Goal: Task Accomplishment & Management: Use online tool/utility

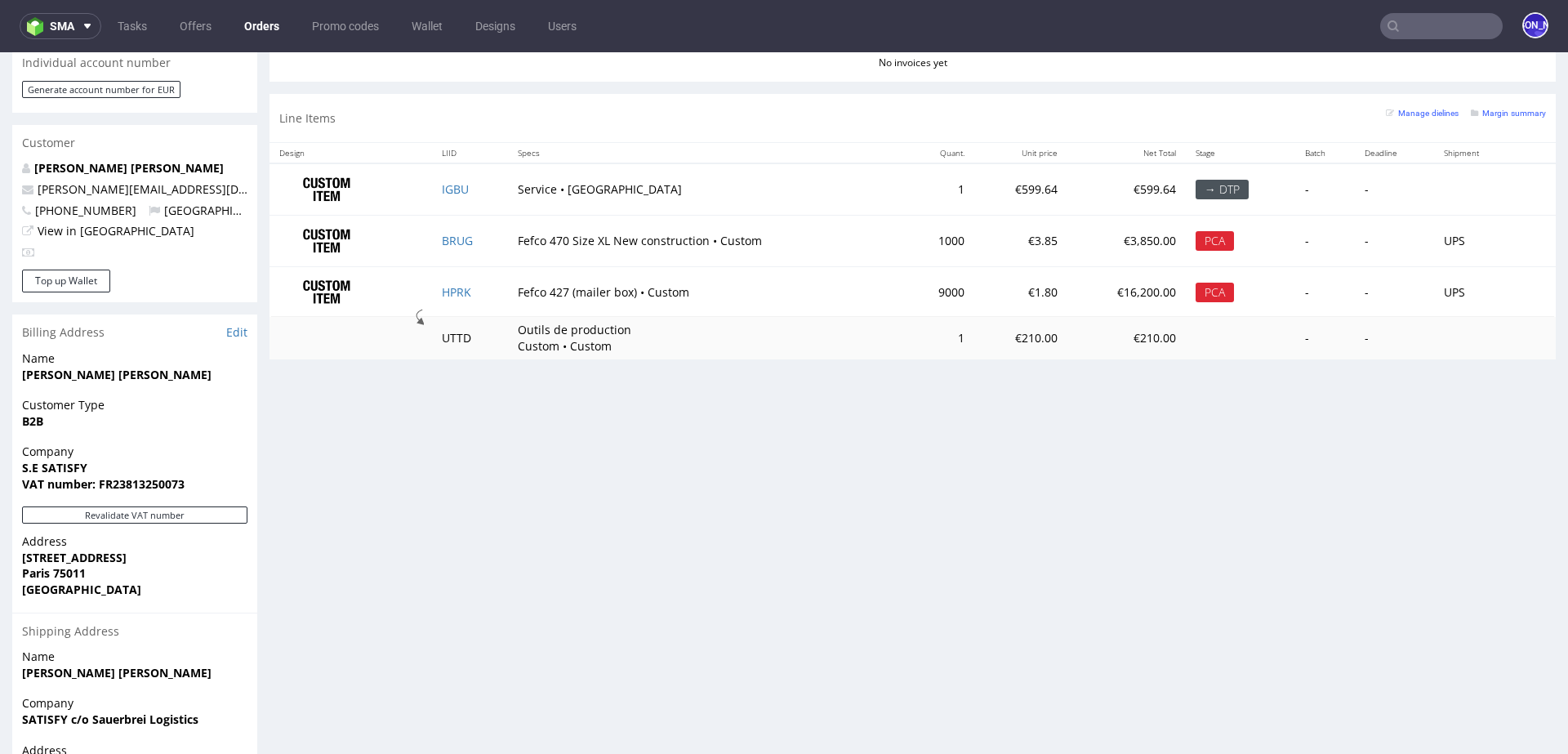
scroll to position [180, 0]
click at [1406, 17] on input "text" at bounding box center [1442, 26] width 123 height 26
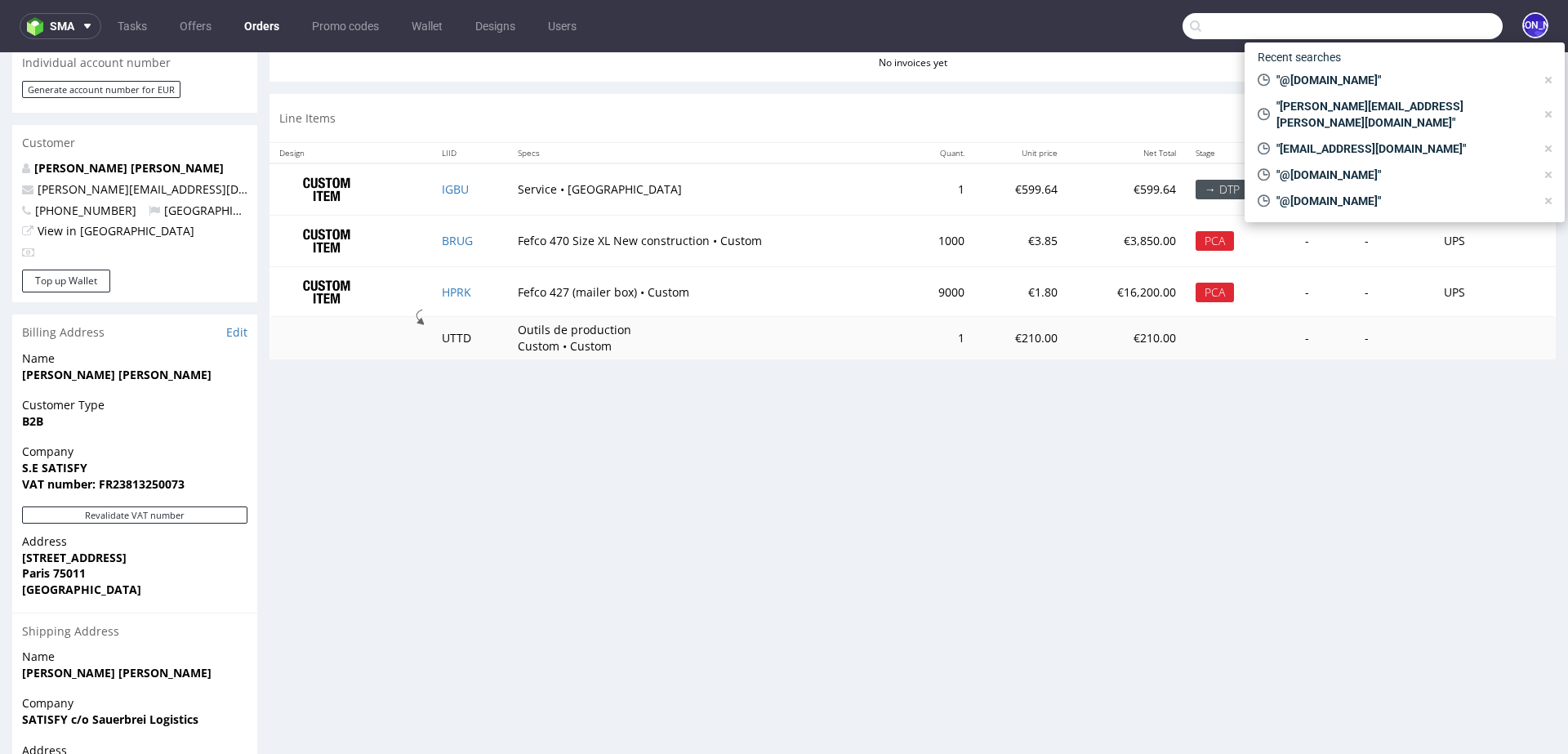
paste input "R860851082"
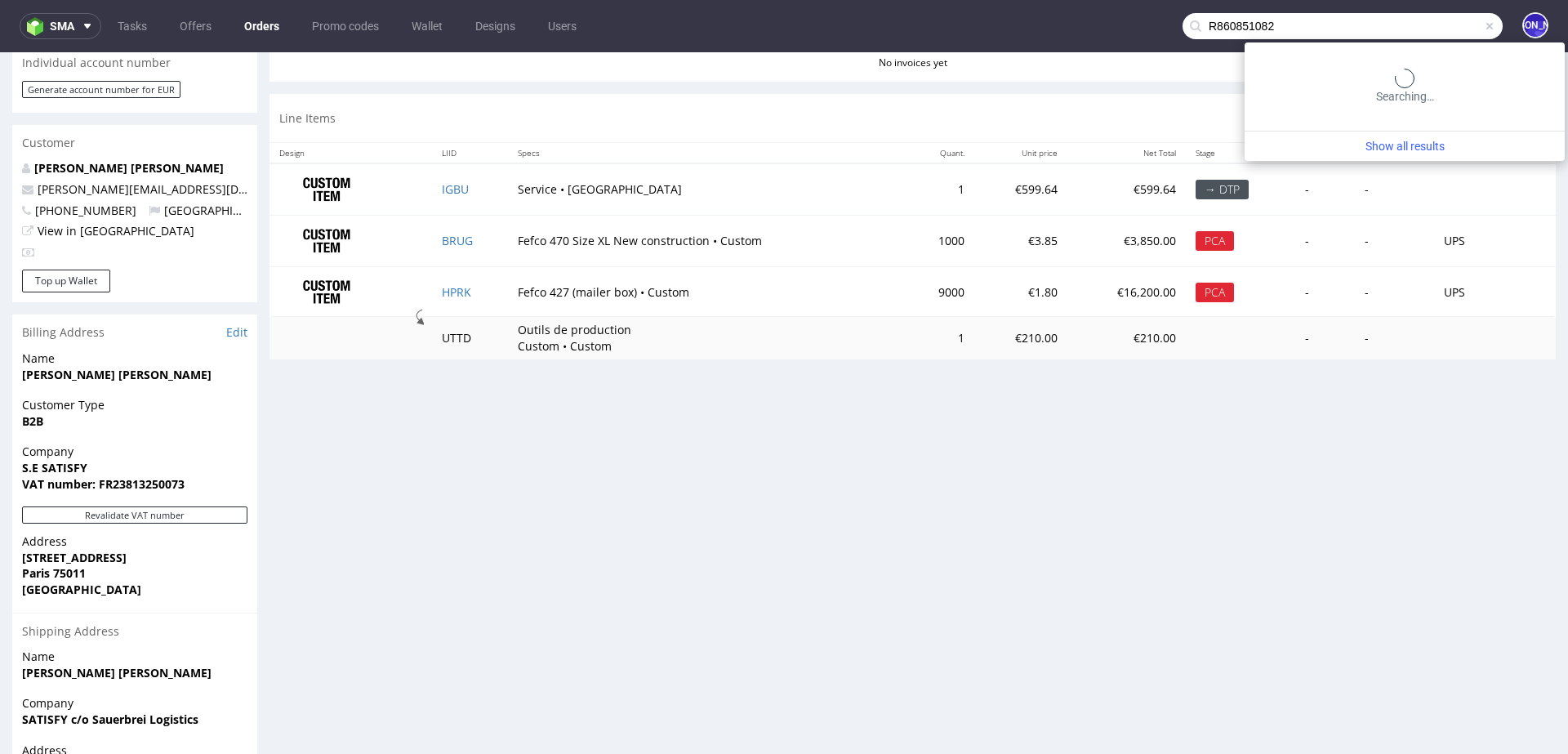
type input "R860851082"
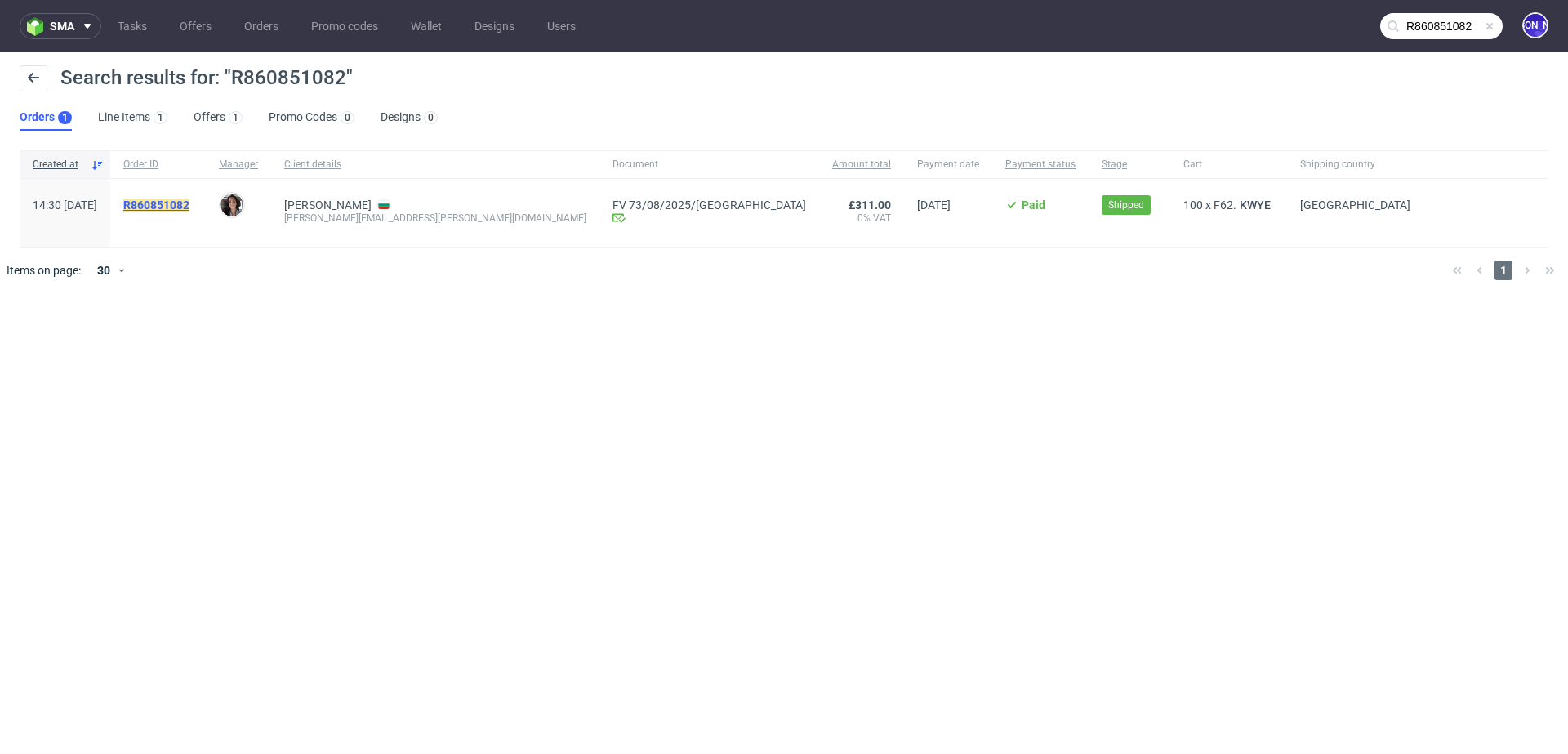
click at [189, 206] on mark "R860851082" at bounding box center [157, 204] width 66 height 13
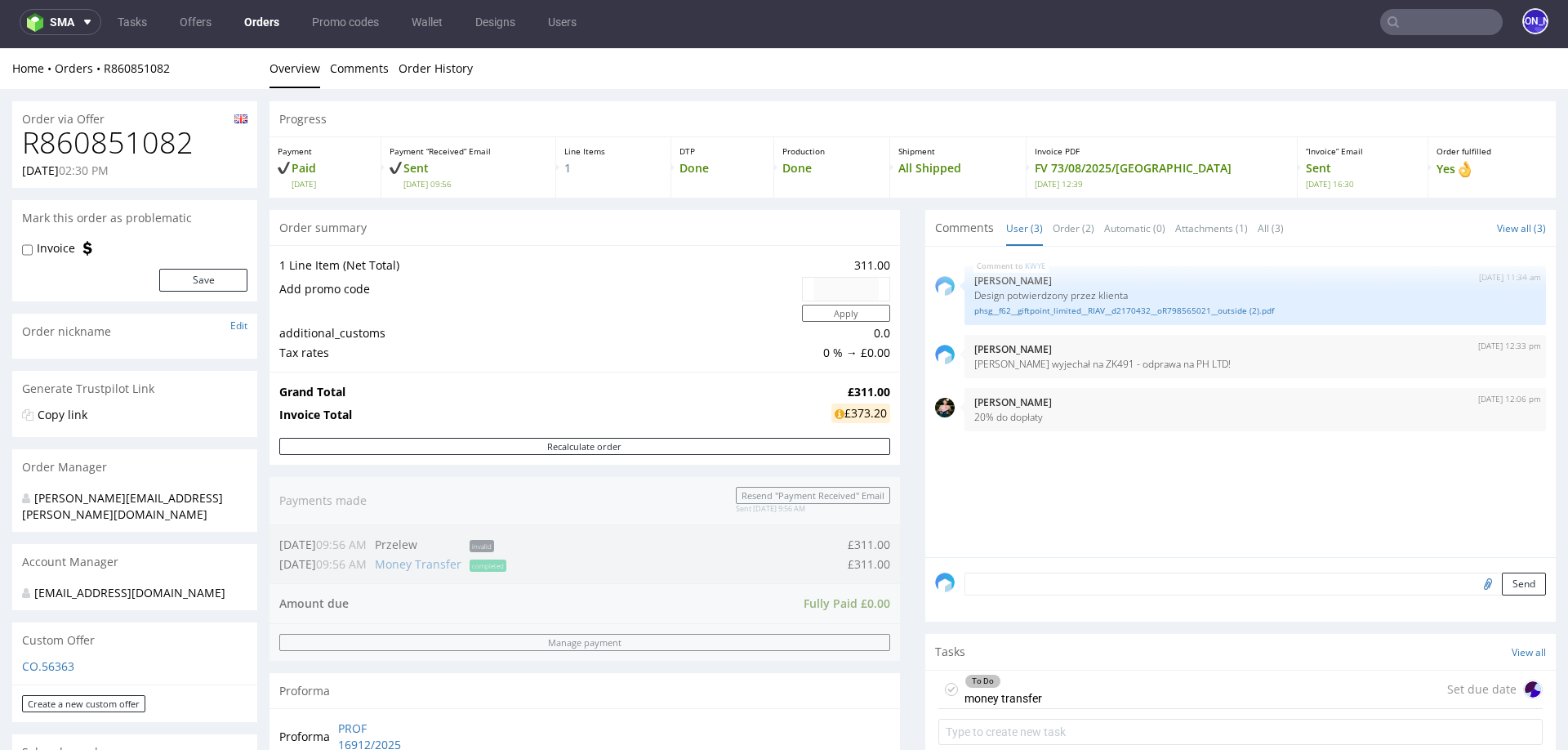
click at [1388, 21] on use at bounding box center [1394, 22] width 12 height 12
click at [1419, 22] on input "text" at bounding box center [1442, 22] width 123 height 26
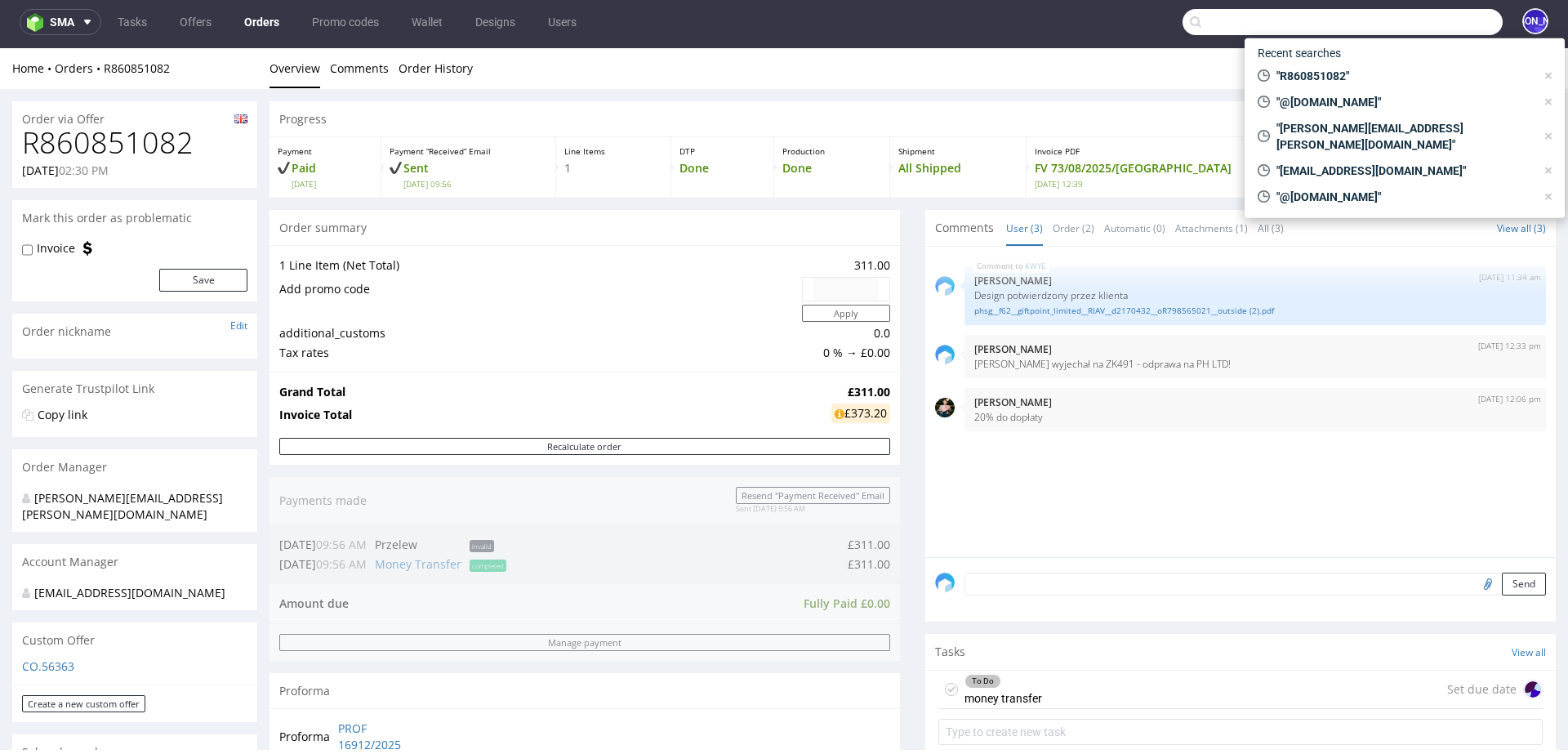
paste input "R860851082"
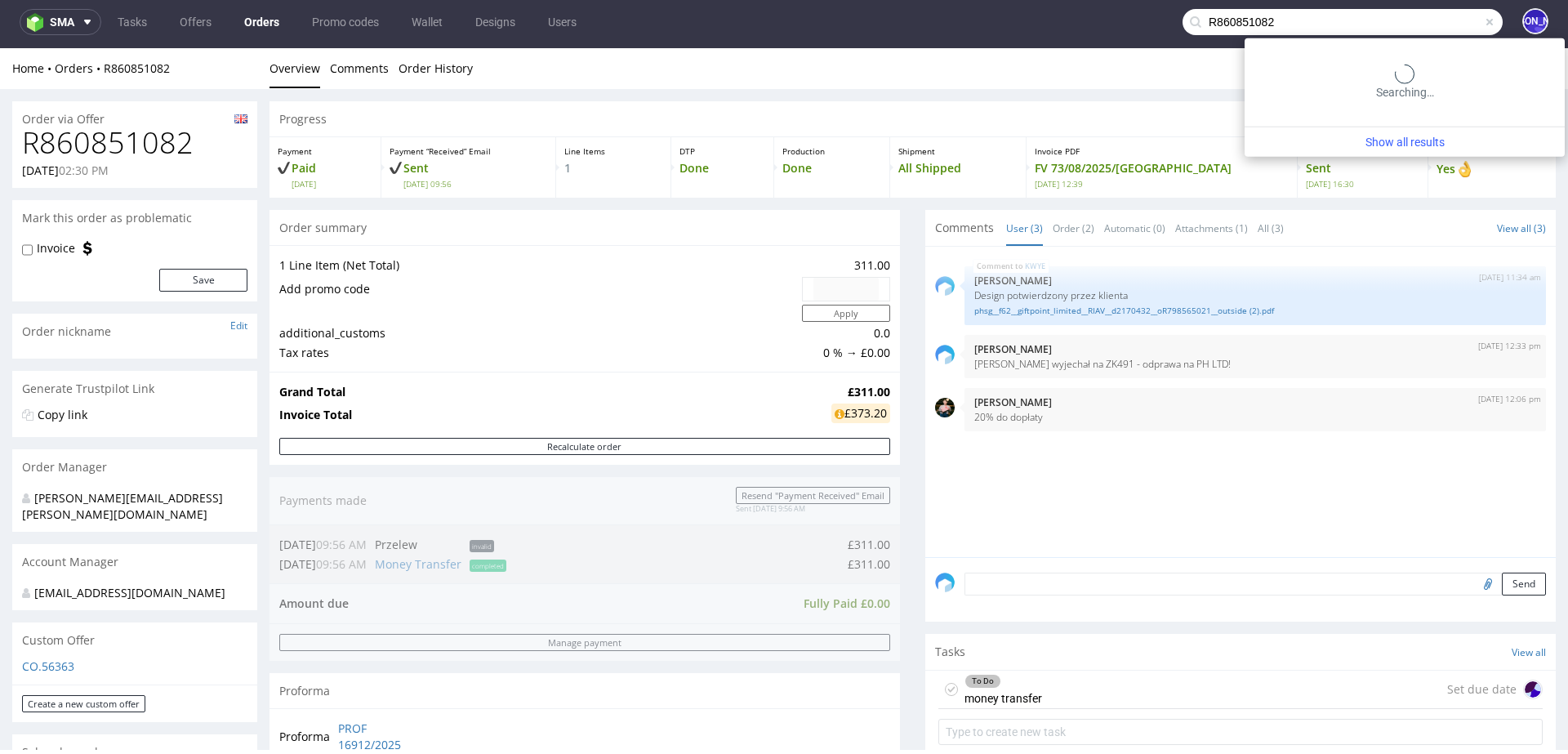
type input "R860851082"
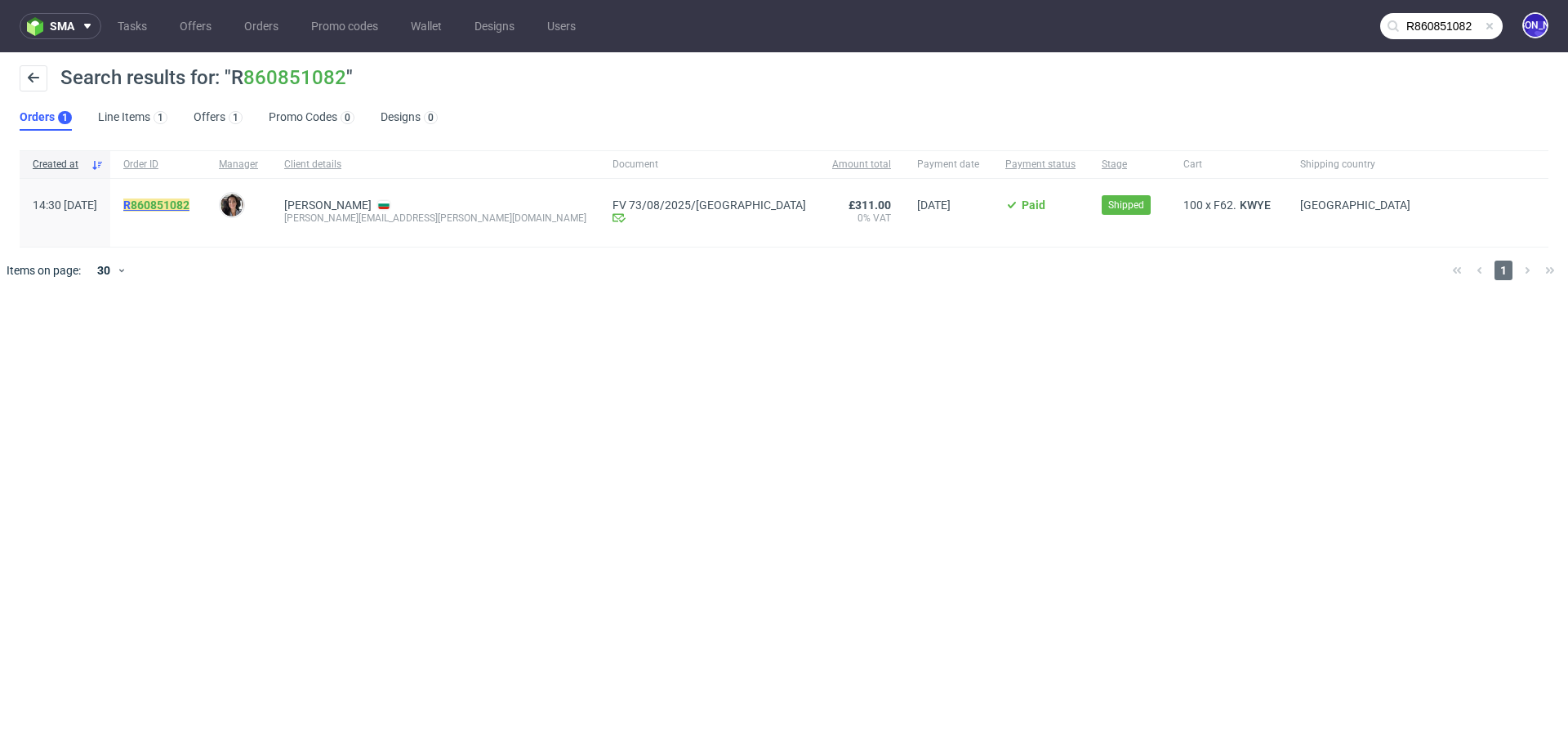
click at [175, 202] on mark "R 860851082" at bounding box center [157, 204] width 66 height 13
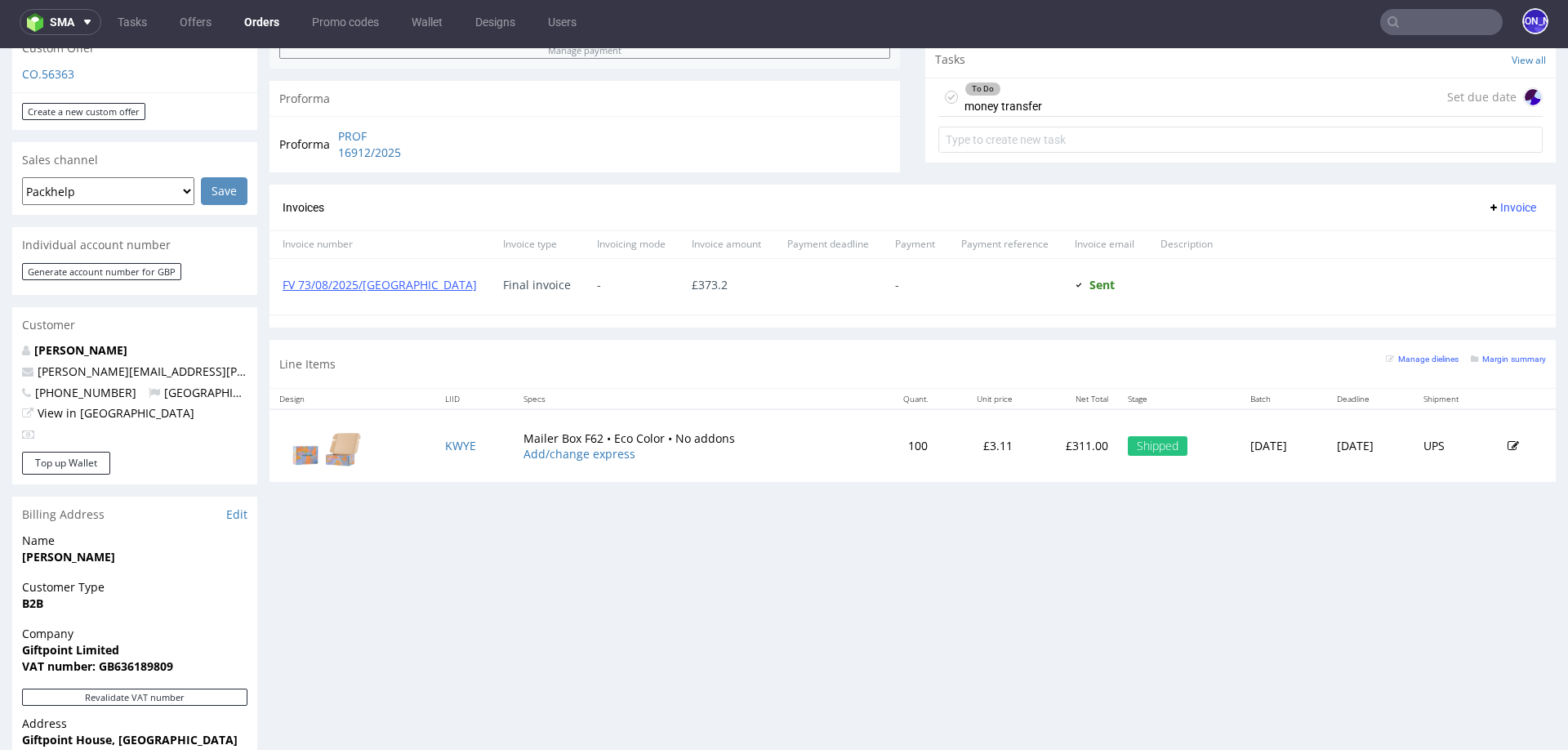
scroll to position [598, 0]
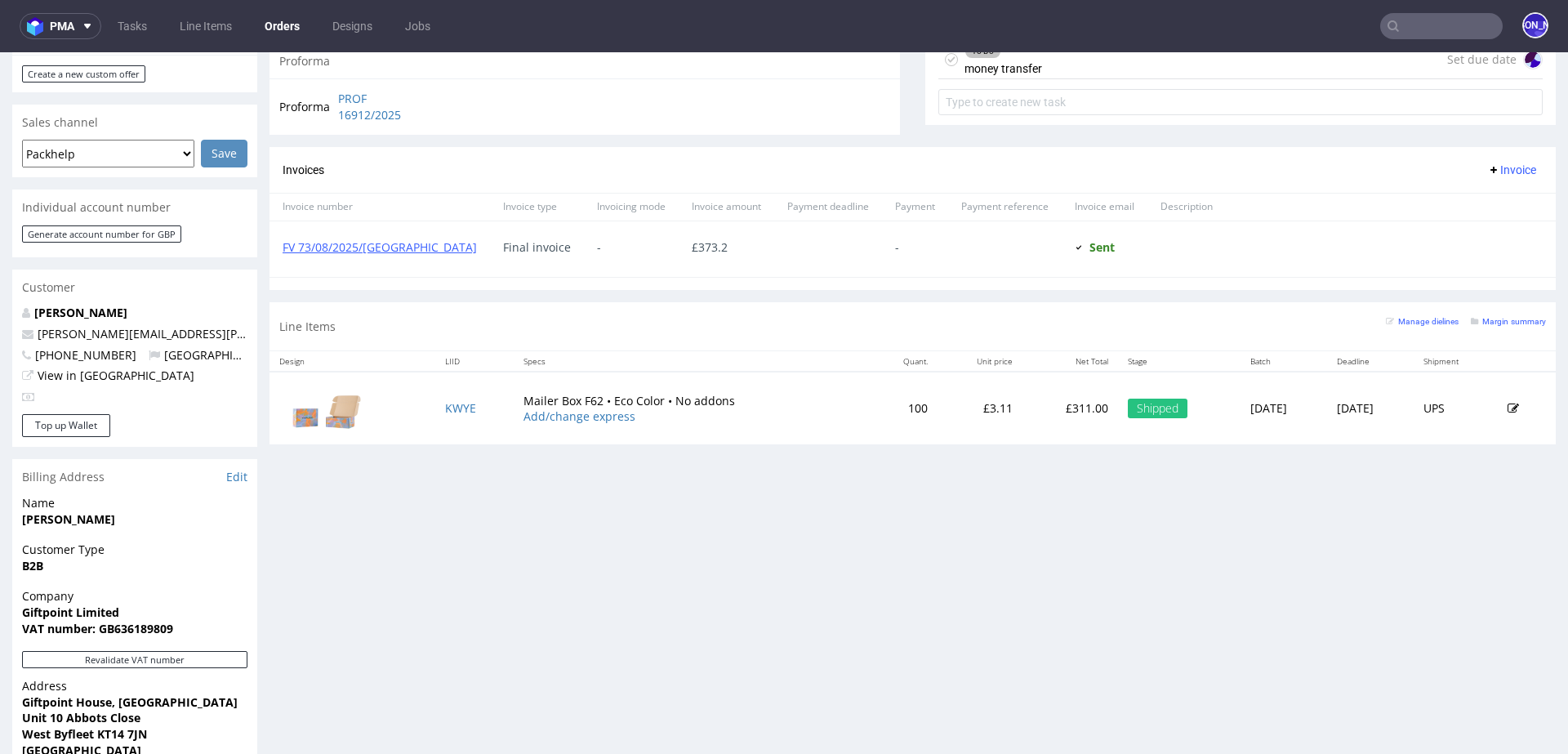
scroll to position [598, 0]
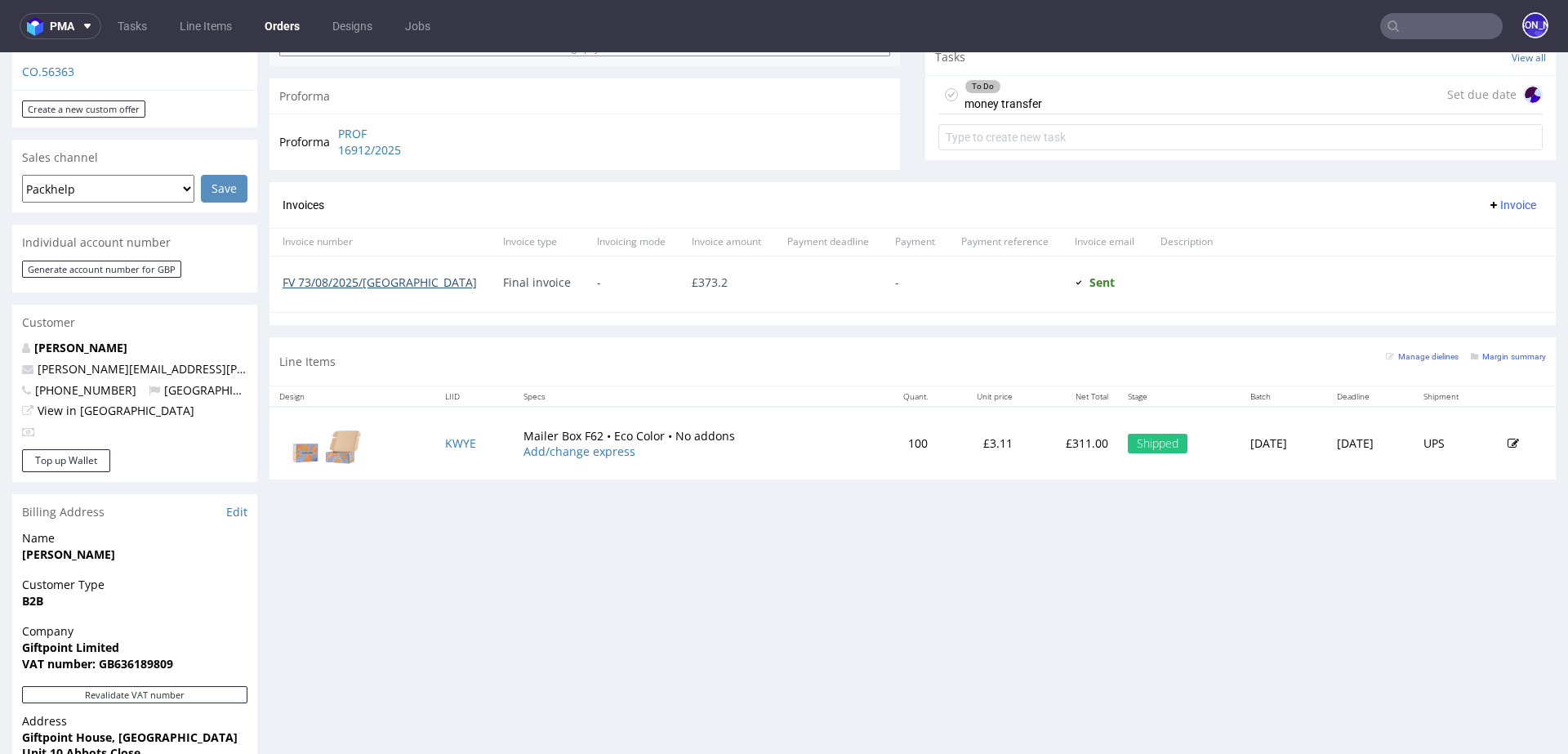
click at [329, 280] on link "FV 73/08/2025/GB" at bounding box center [379, 282] width 194 height 16
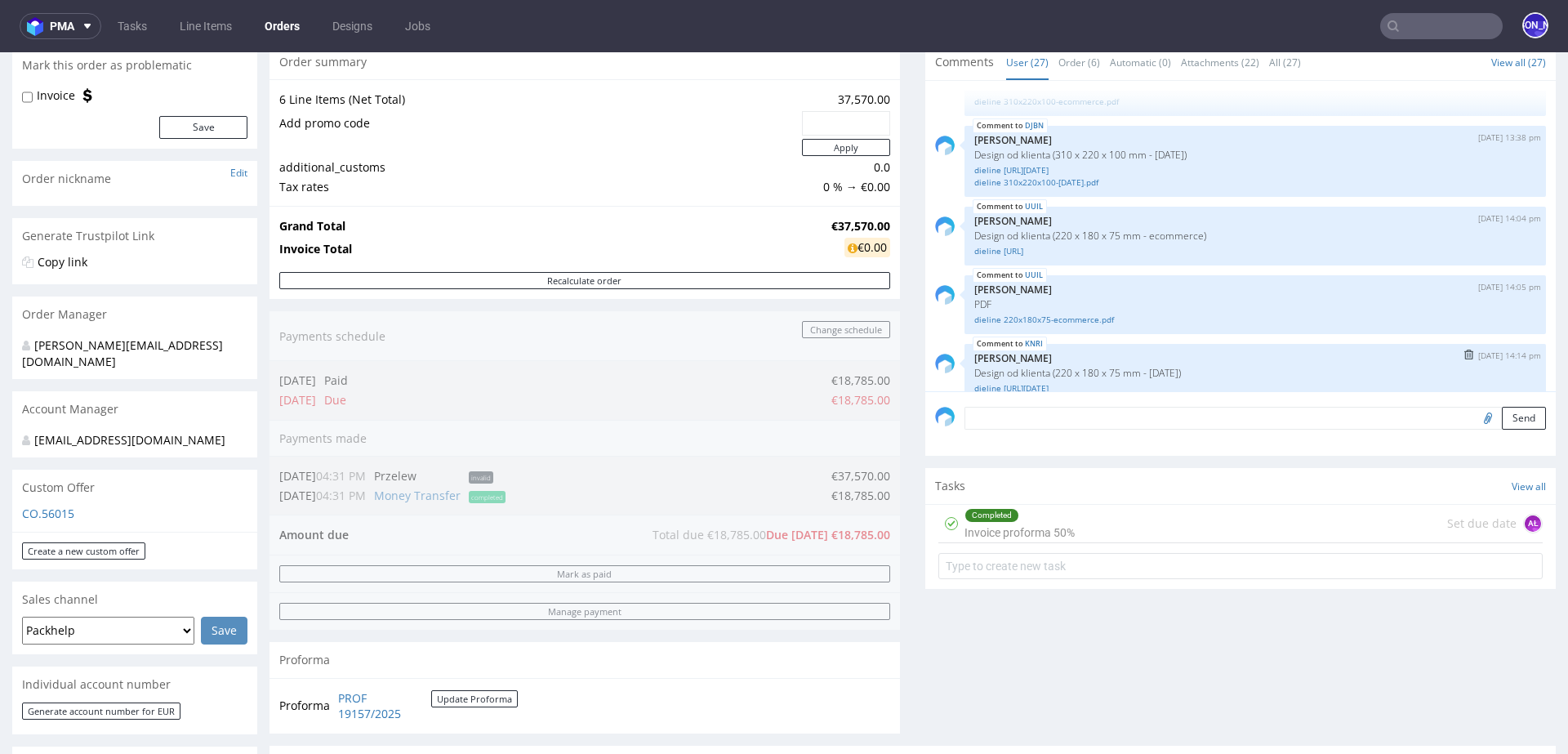
scroll to position [1628, 0]
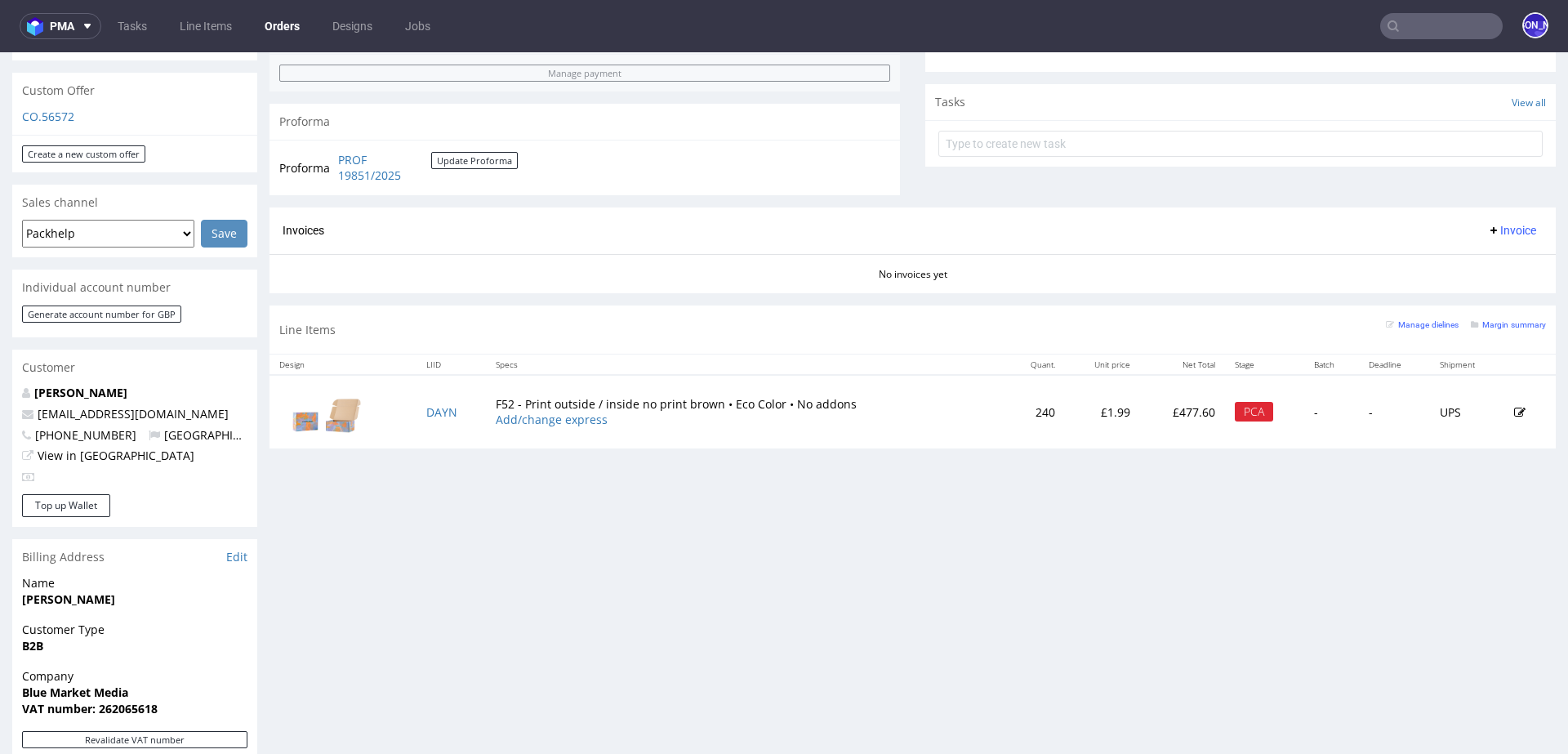
scroll to position [561, 0]
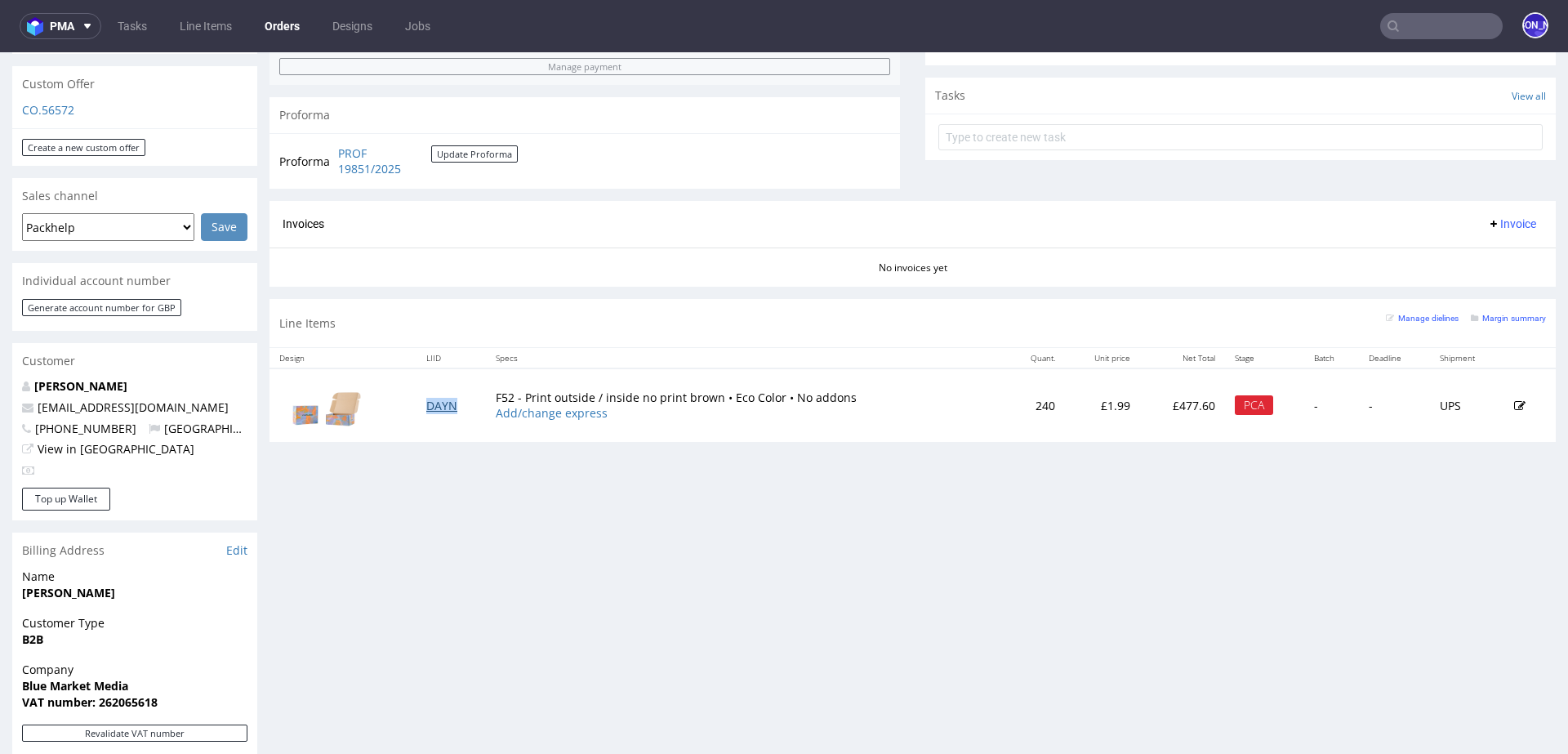
click at [439, 405] on link "DAYN" at bounding box center [441, 406] width 31 height 16
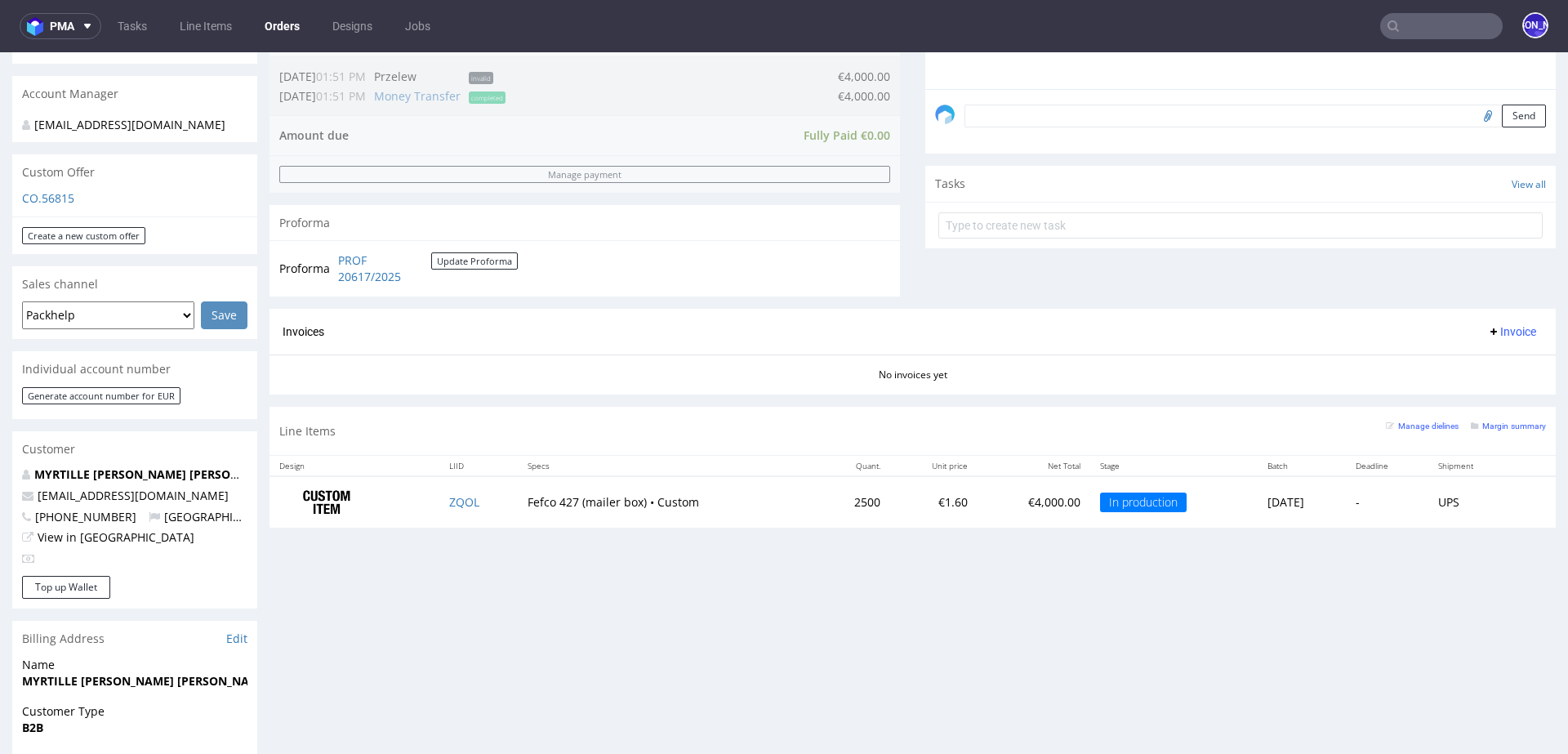
scroll to position [552, 0]
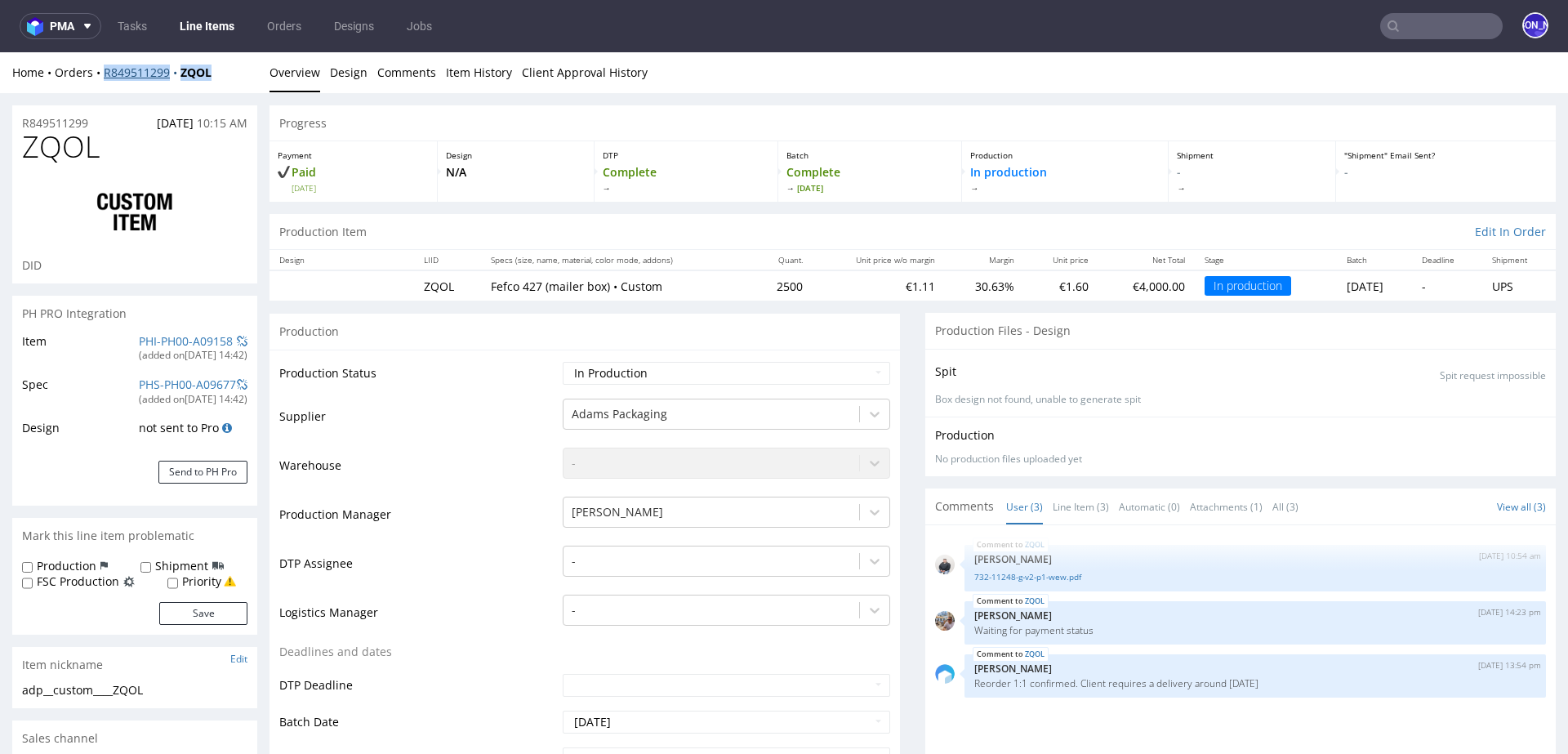
drag, startPoint x: 233, startPoint y: 77, endPoint x: 102, endPoint y: 74, distance: 131.0
click at [102, 74] on div "Home Orders R849511299 ZQOL" at bounding box center [134, 72] width 245 height 16
copy div "R849511299 ZQOL"
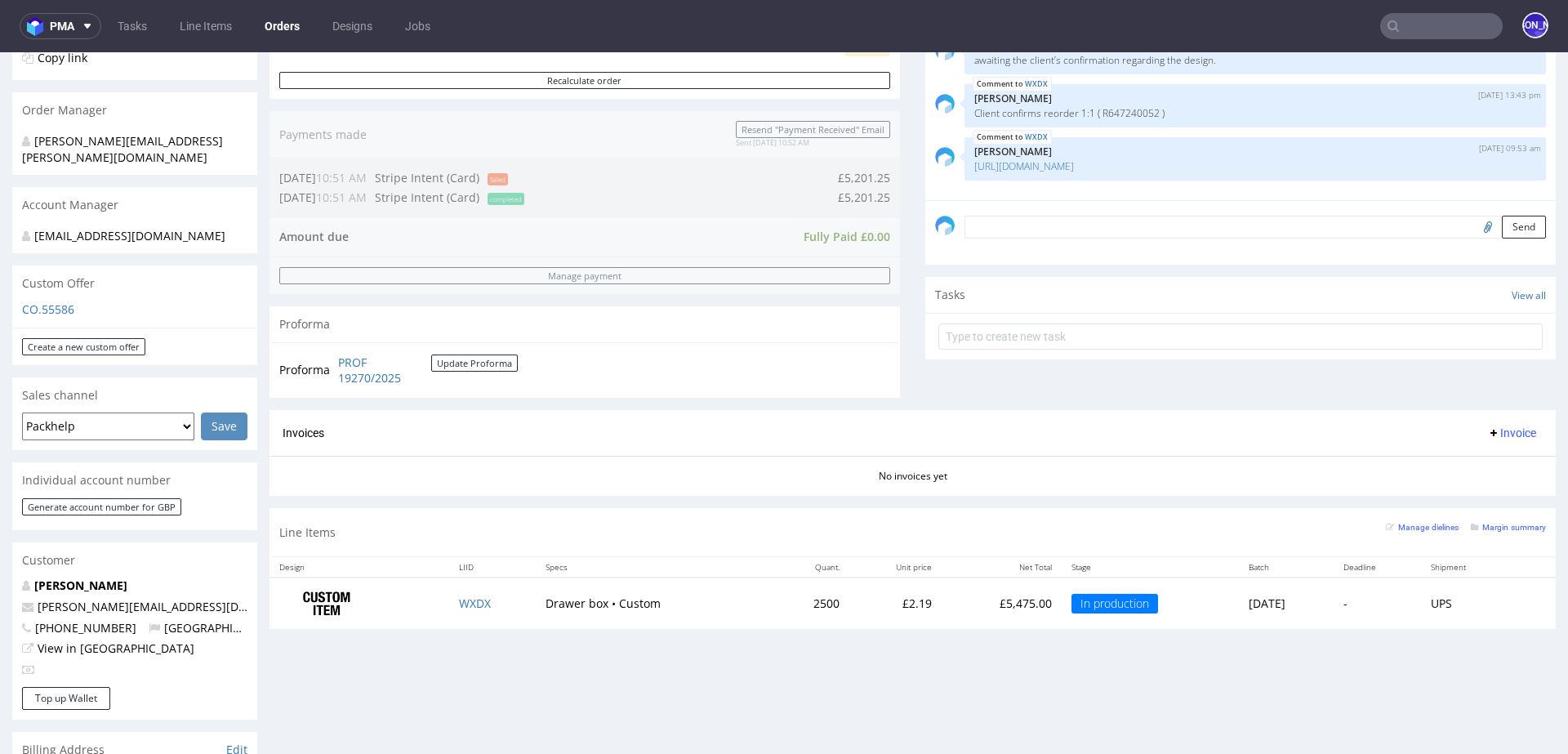
scroll to position [363, 0]
click at [465, 602] on link "WXDX" at bounding box center [474, 601] width 32 height 16
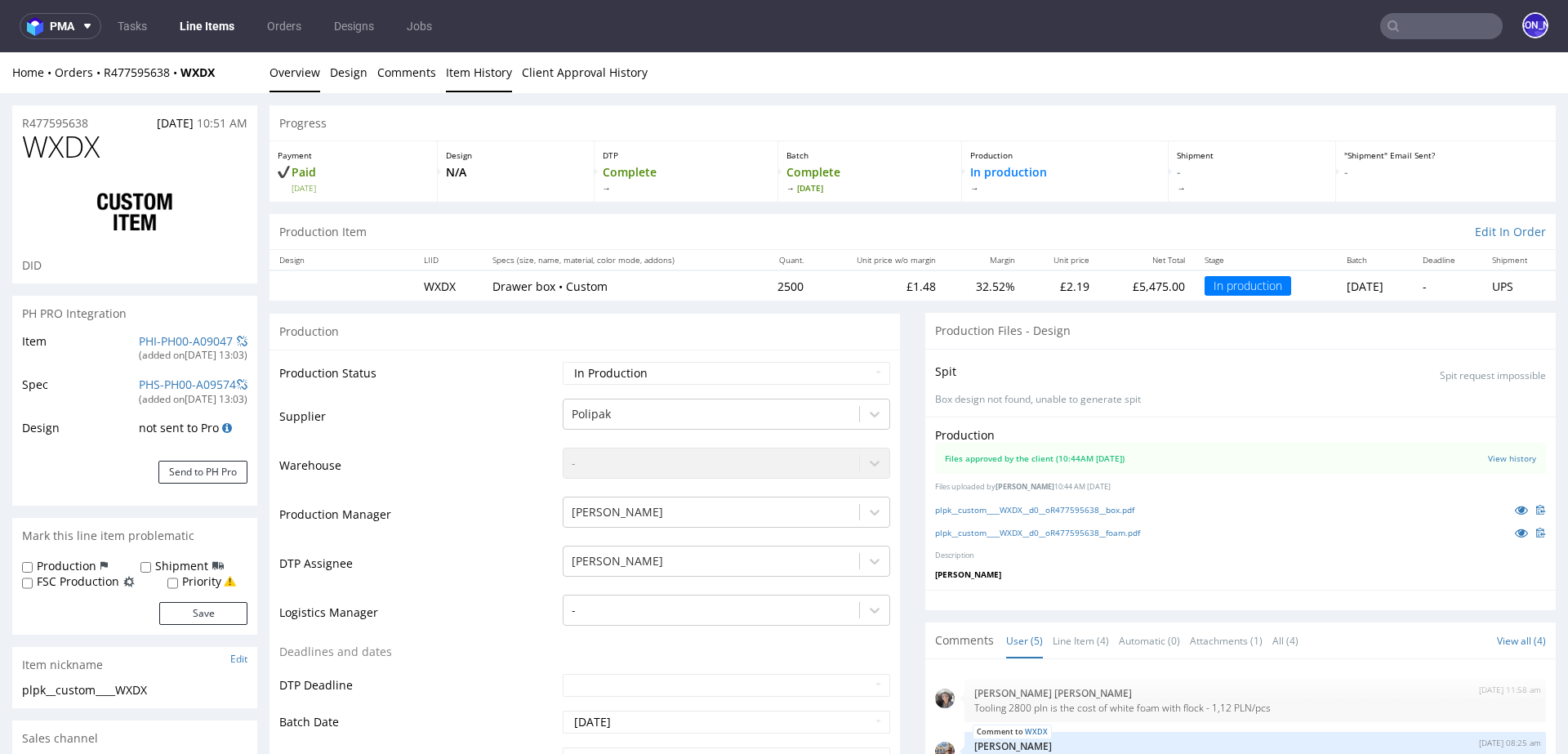
click at [468, 71] on link "Item History" at bounding box center [478, 72] width 66 height 40
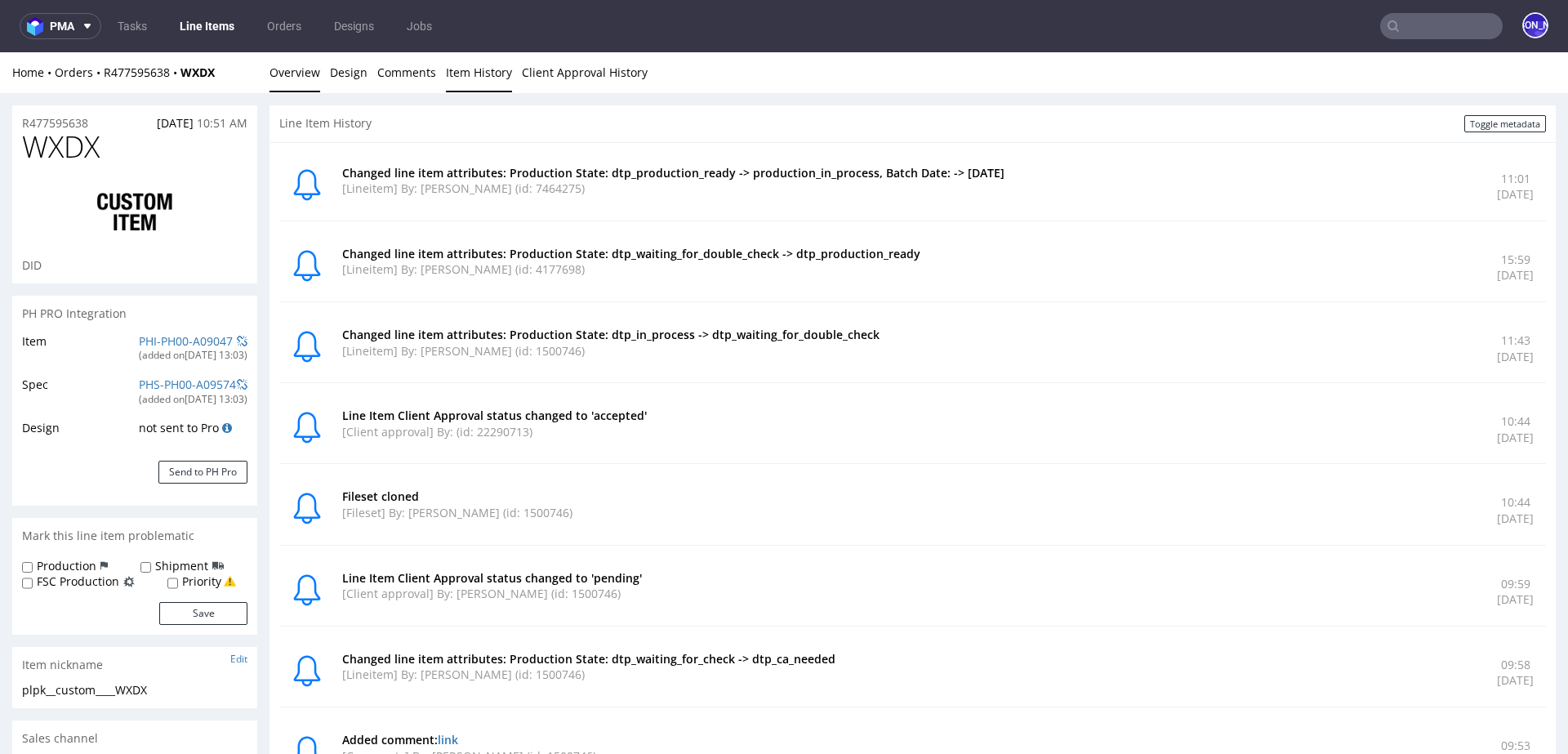
click at [291, 80] on link "Overview" at bounding box center [294, 72] width 51 height 40
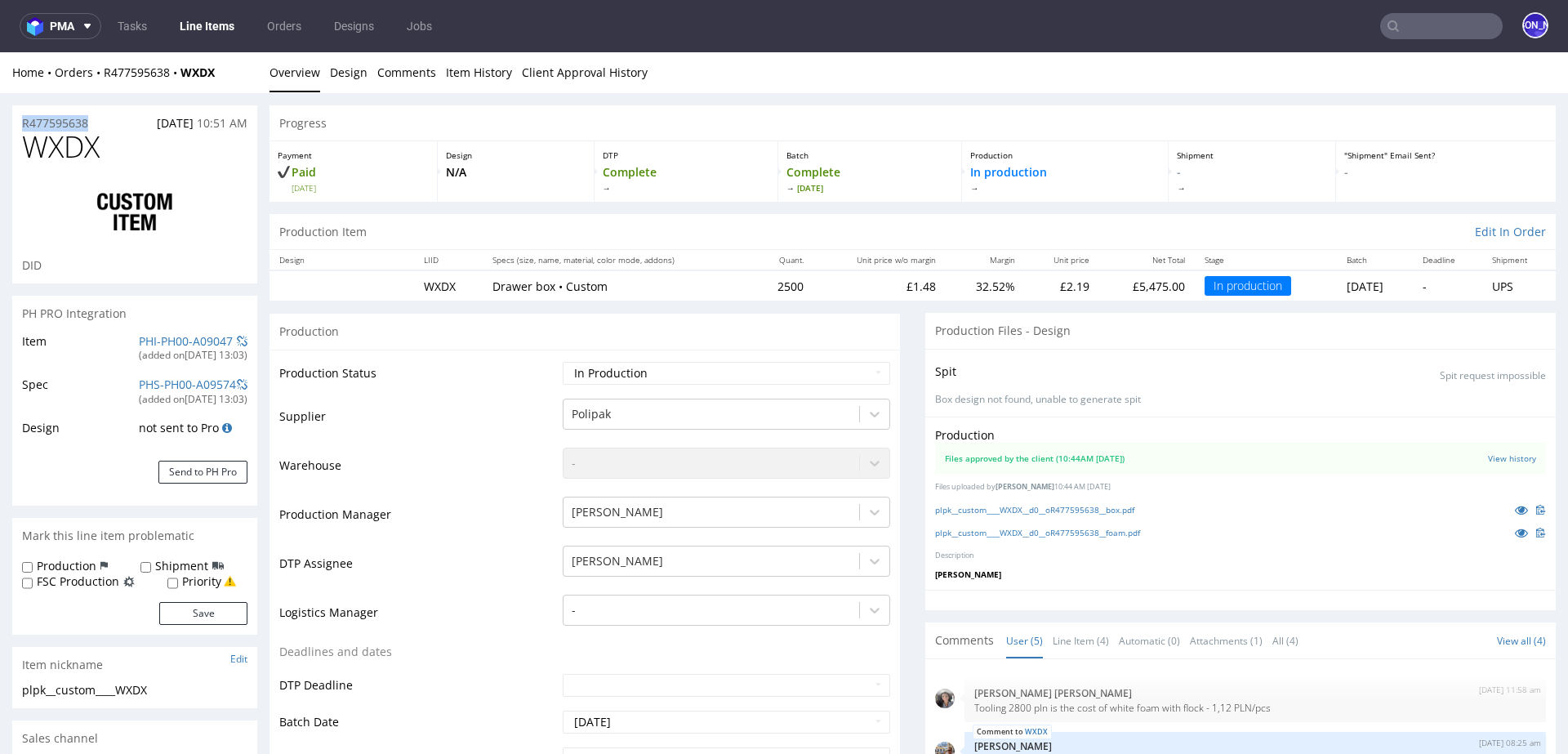
drag, startPoint x: 107, startPoint y: 124, endPoint x: 0, endPoint y: 124, distance: 107.0
copy p "R477595638"
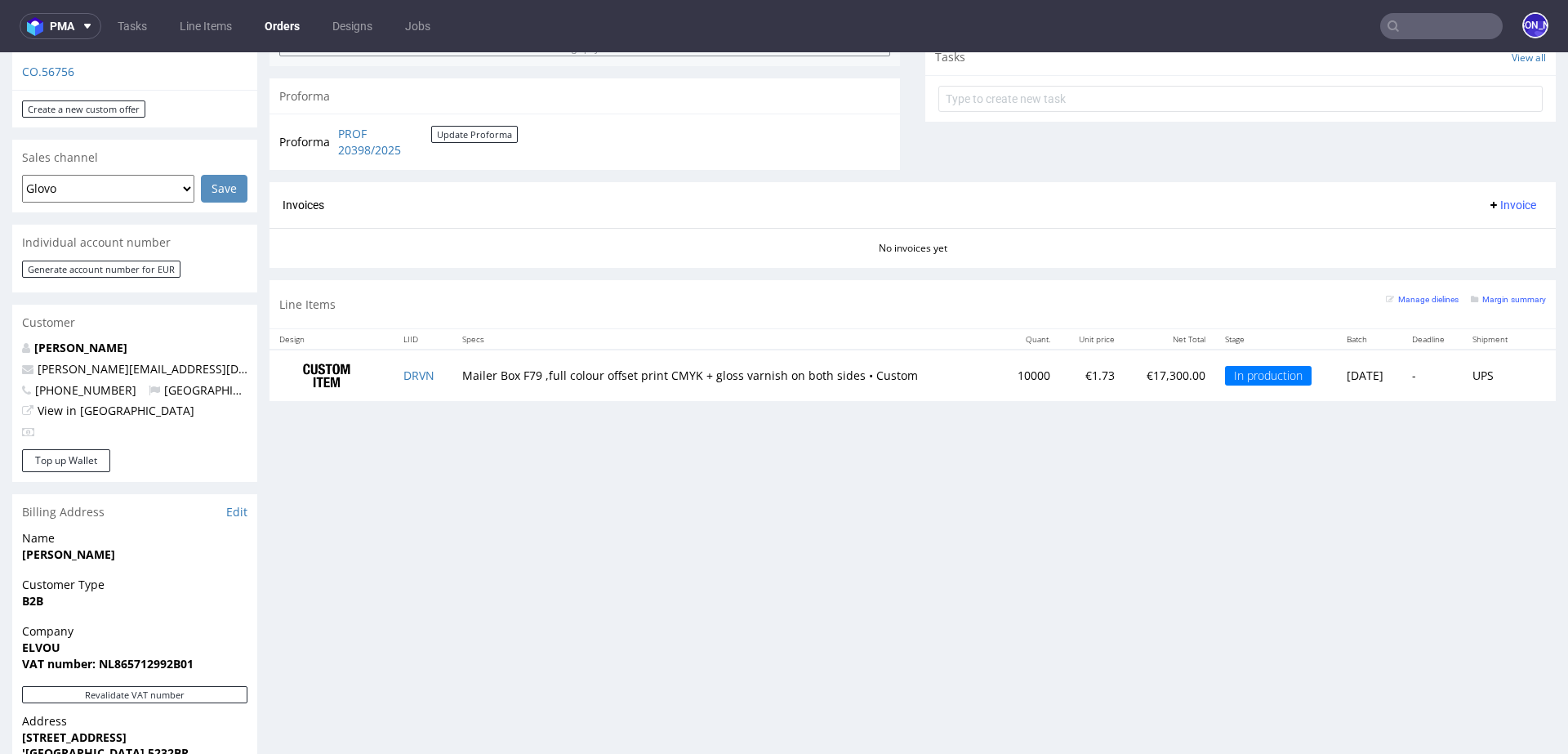
scroll to position [621, 0]
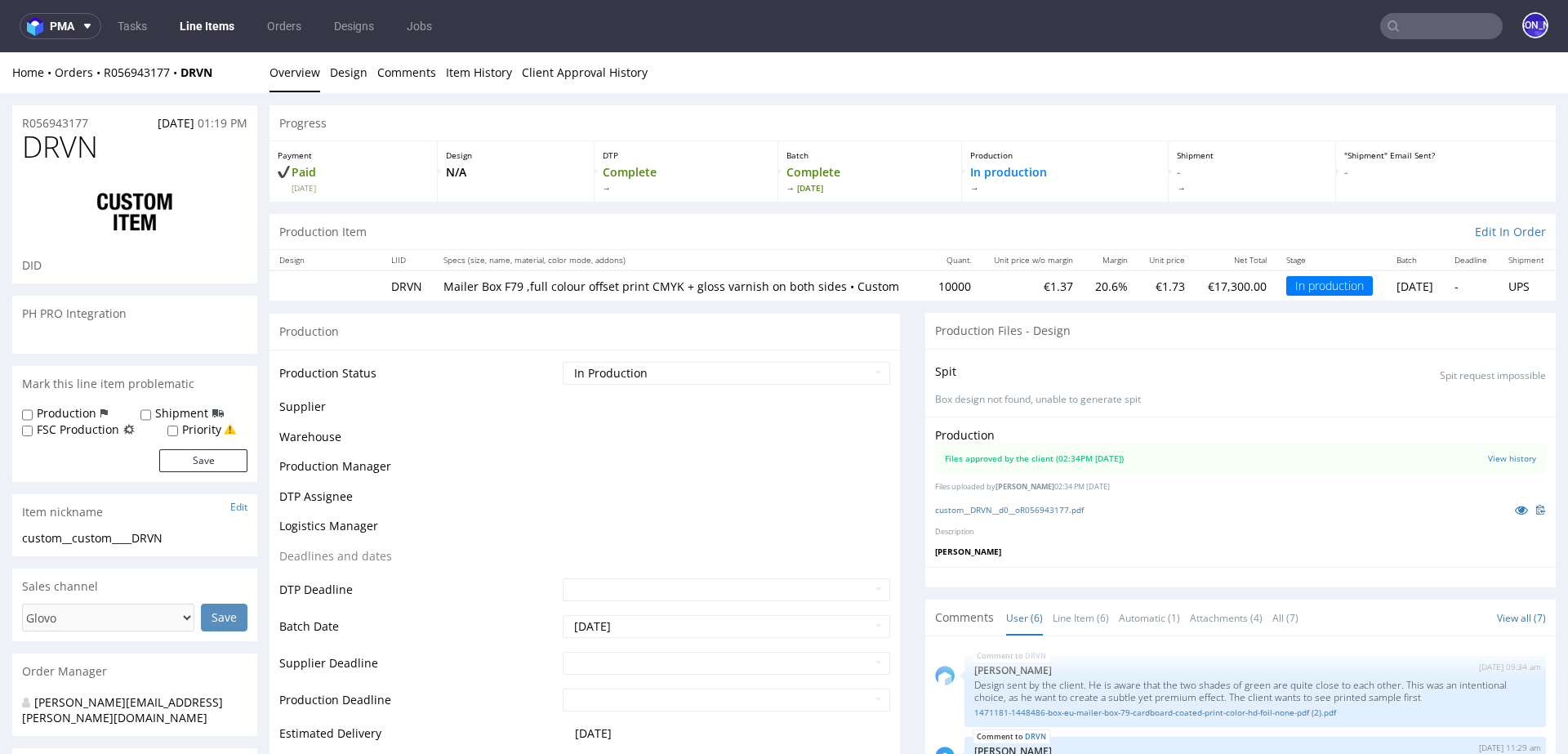
scroll to position [413, 0]
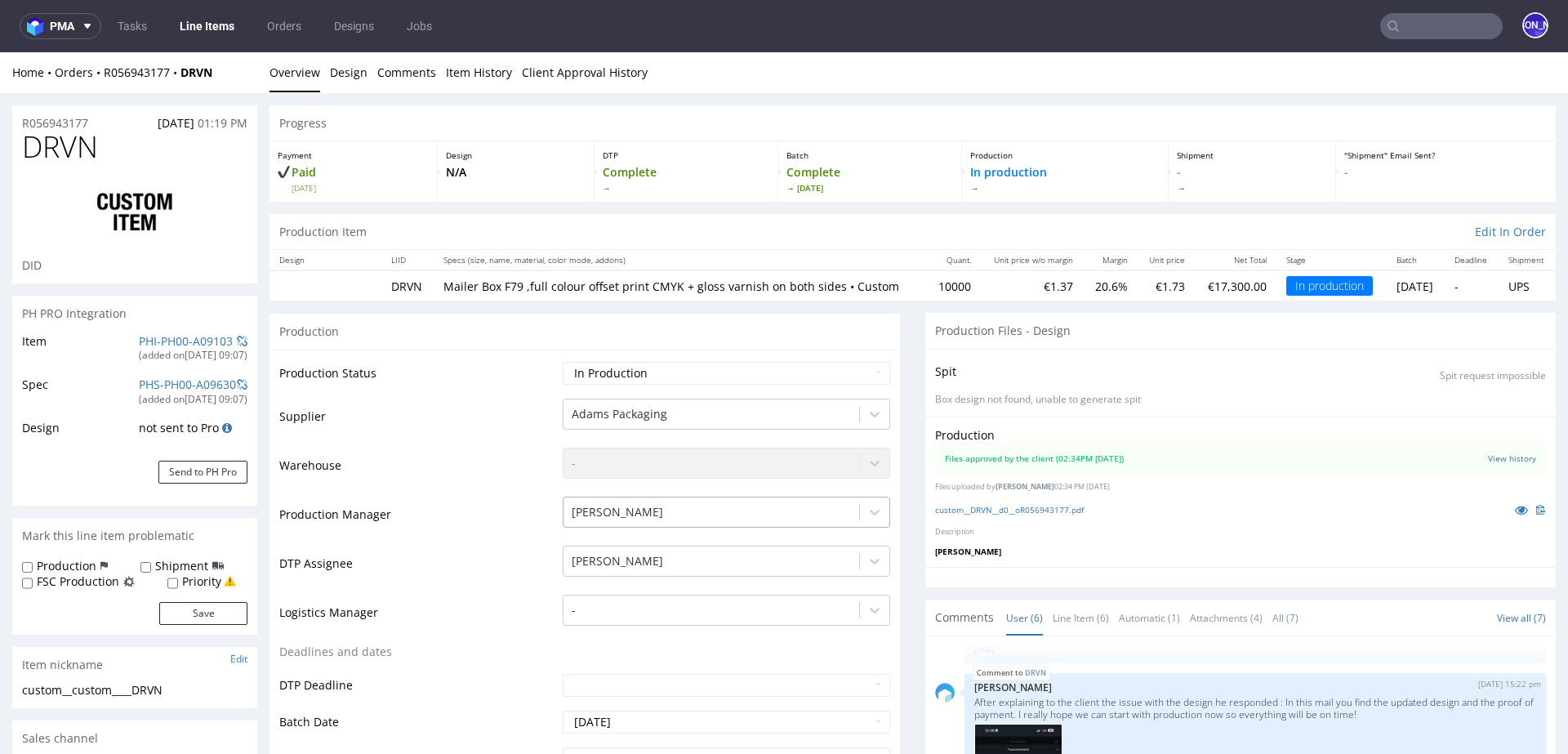
select select "in_progress"
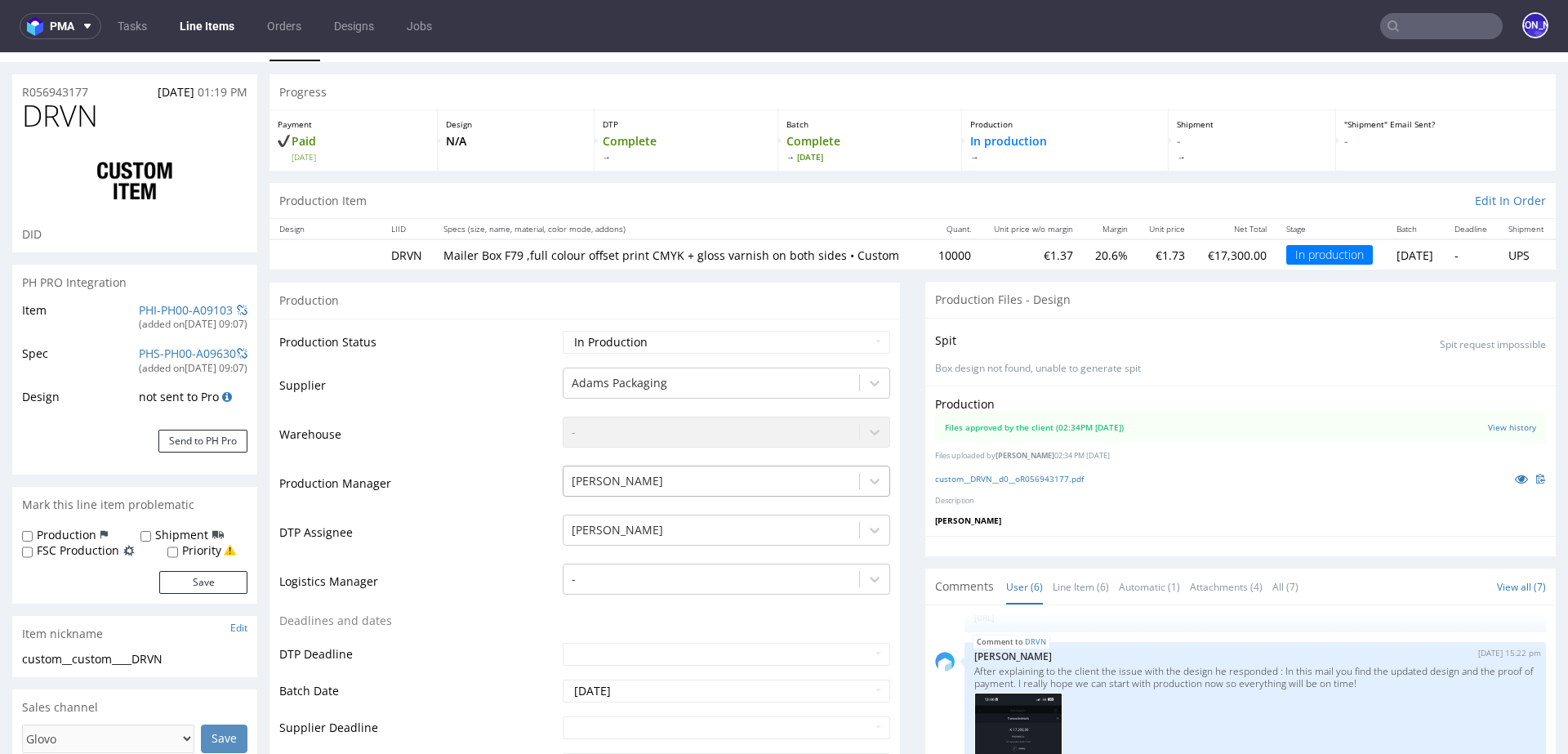
scroll to position [0, 0]
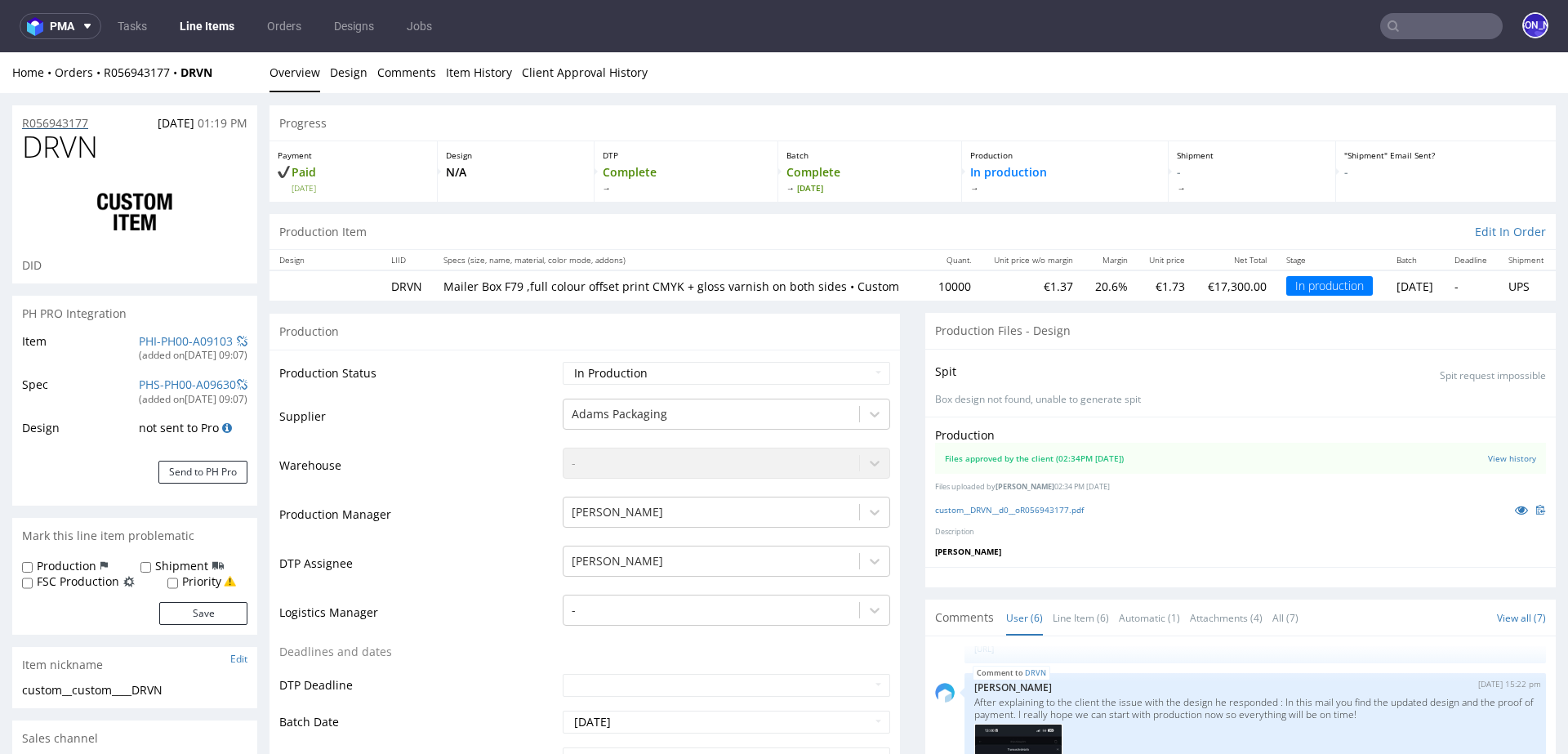
click at [98, 124] on div "R056943177 16.09.2025 01:19 PM" at bounding box center [134, 118] width 245 height 26
drag, startPoint x: 80, startPoint y: 124, endPoint x: 34, endPoint y: 124, distance: 46.0
click at [34, 124] on div "R056943177 16.09.2025 01:19 PM" at bounding box center [134, 118] width 245 height 26
click at [477, 68] on link "Item History" at bounding box center [478, 72] width 66 height 40
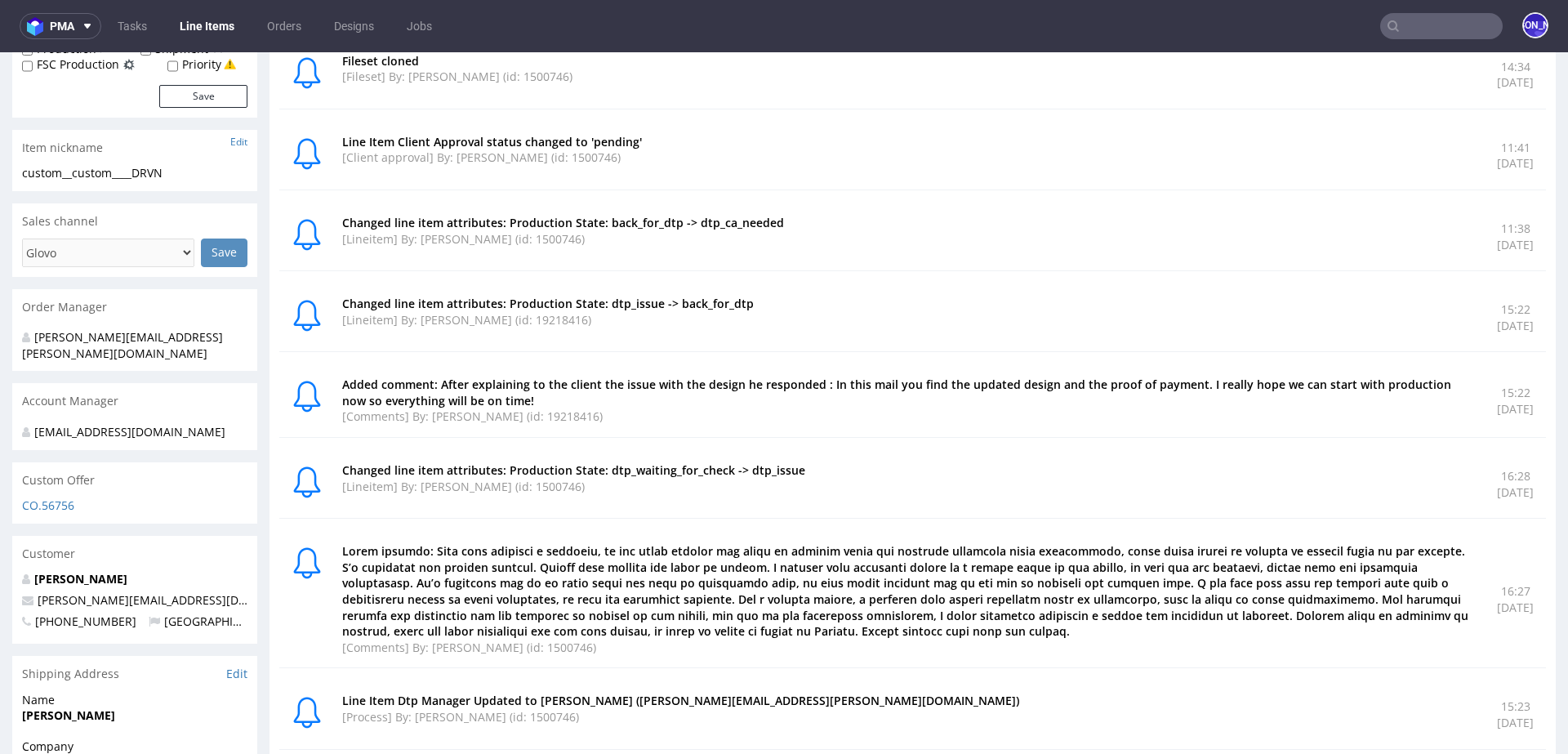
scroll to position [533, 0]
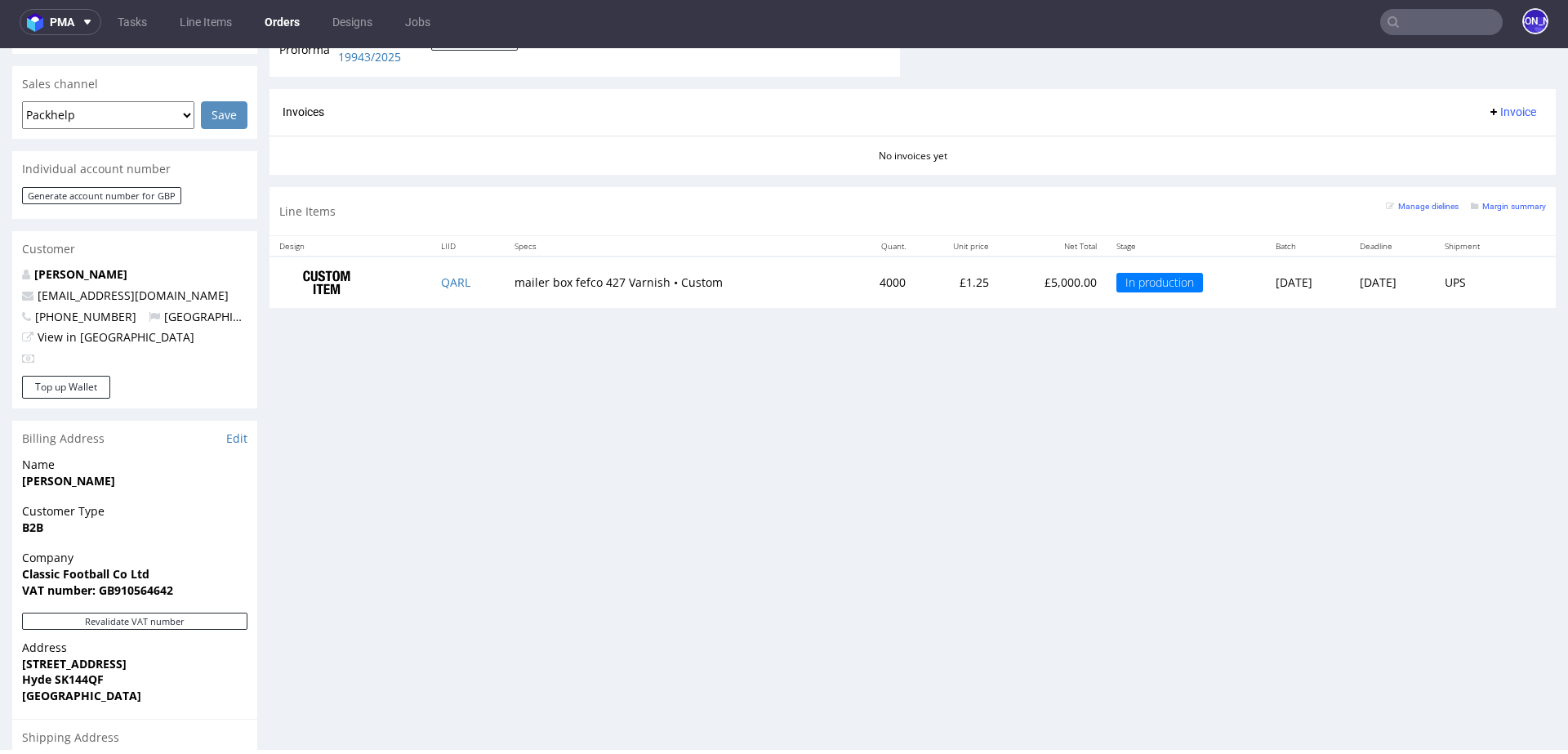
scroll to position [646, 0]
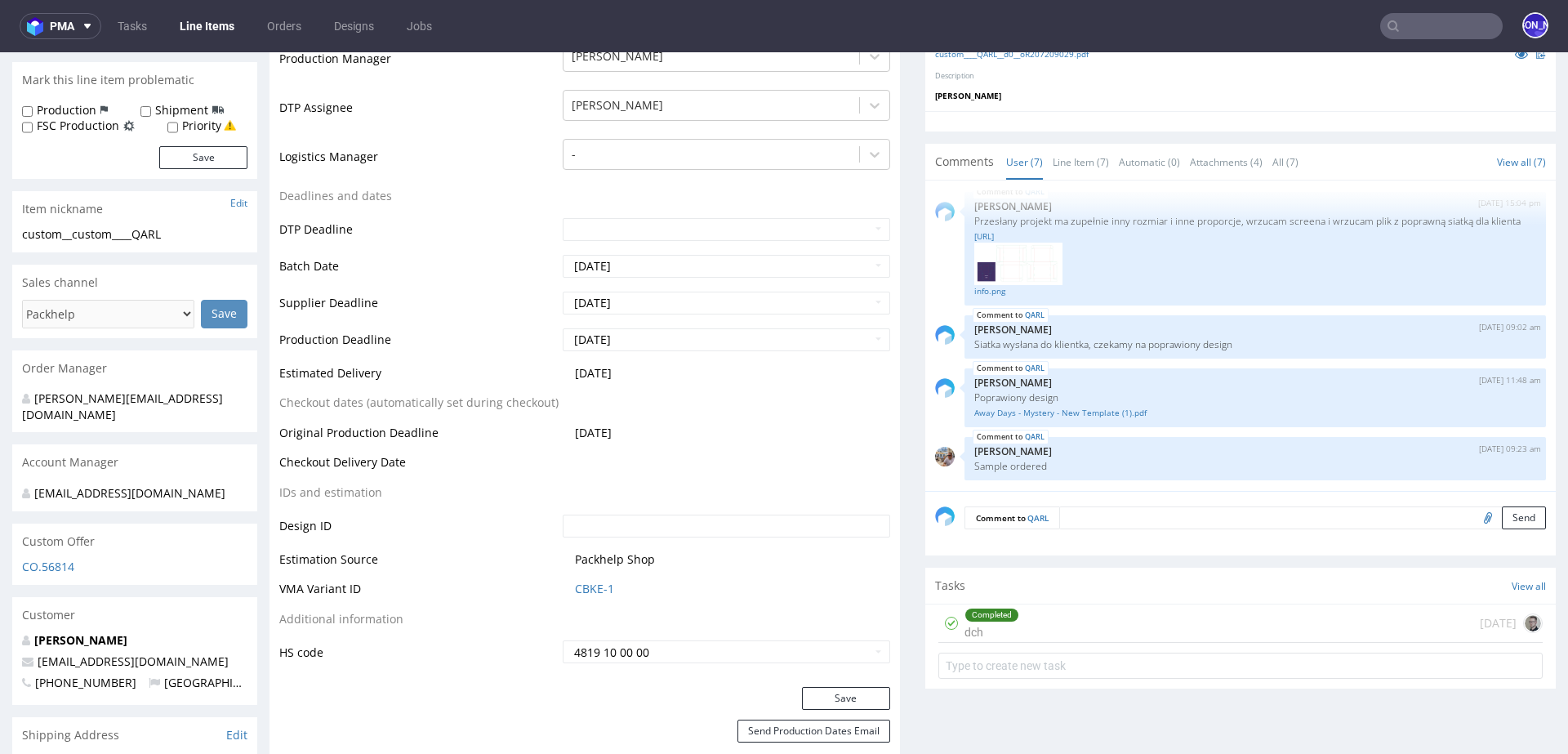
scroll to position [466, 0]
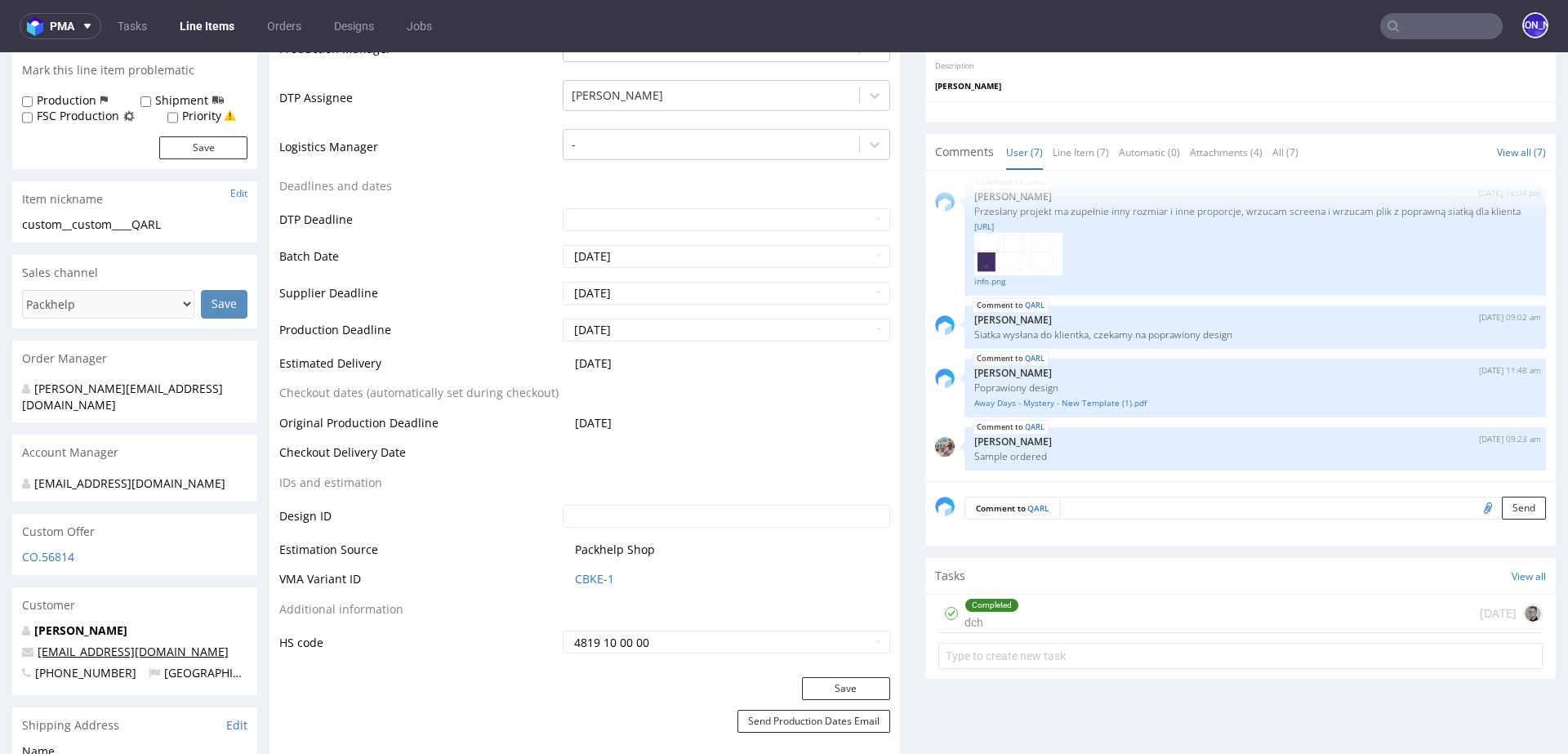
drag, startPoint x: 247, startPoint y: 636, endPoint x: 38, endPoint y: 634, distance: 209.0
click at [38, 644] on p "marketing@classicfootballshirts.co.uk" at bounding box center [135, 652] width 226 height 16
copy link "marketing@classicfootballshirts.co.uk"
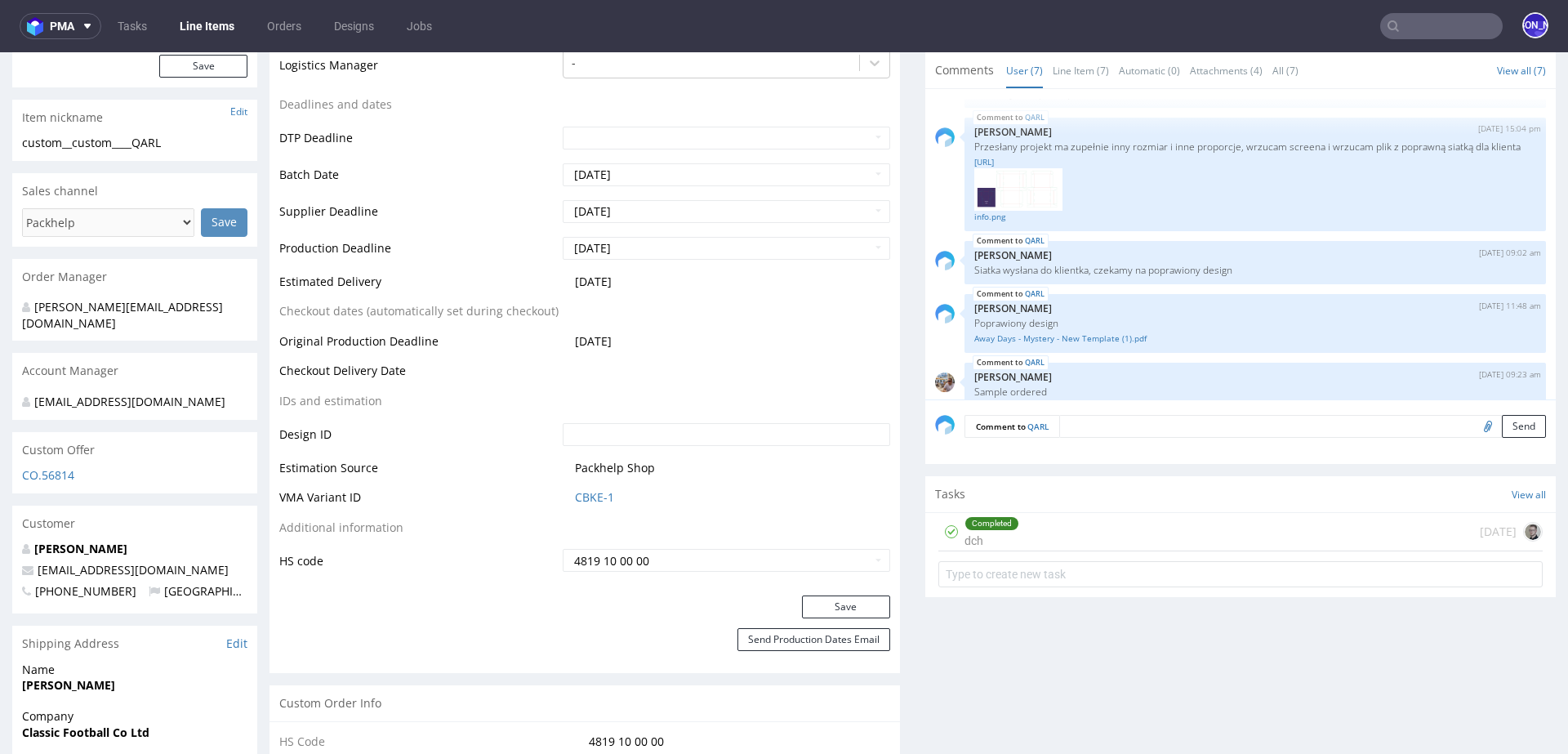
scroll to position [0, 0]
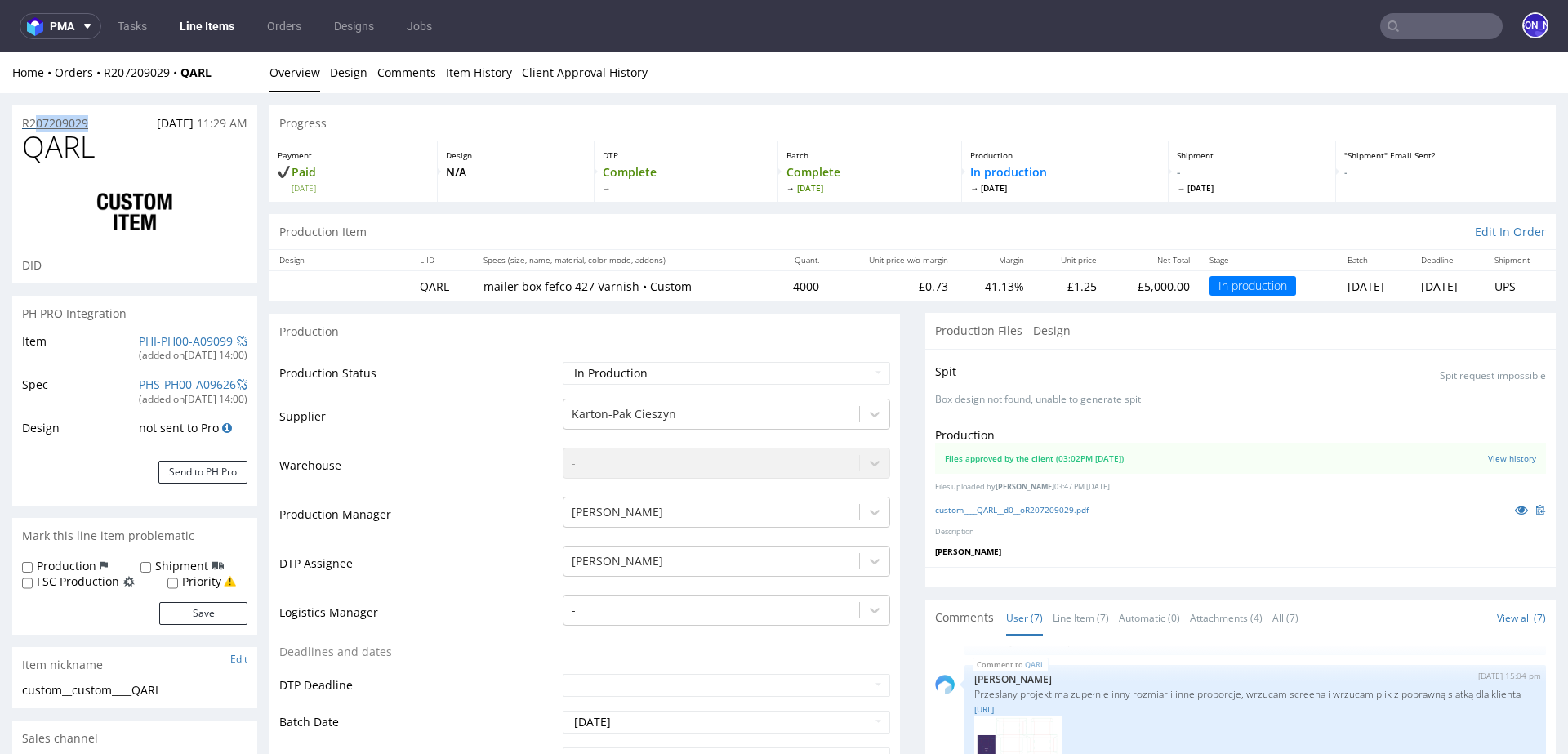
drag, startPoint x: 109, startPoint y: 118, endPoint x: 31, endPoint y: 118, distance: 78.0
click at [32, 118] on div "R207209029 18.09.2025 11:29 AM" at bounding box center [134, 118] width 245 height 26
click at [97, 122] on div "R207209029 18.09.2025 11:29 AM" at bounding box center [134, 118] width 245 height 26
drag, startPoint x: 97, startPoint y: 122, endPoint x: 12, endPoint y: 122, distance: 85.0
click at [12, 122] on div "R207209029 18.09.2025 11:29 AM" at bounding box center [134, 118] width 245 height 26
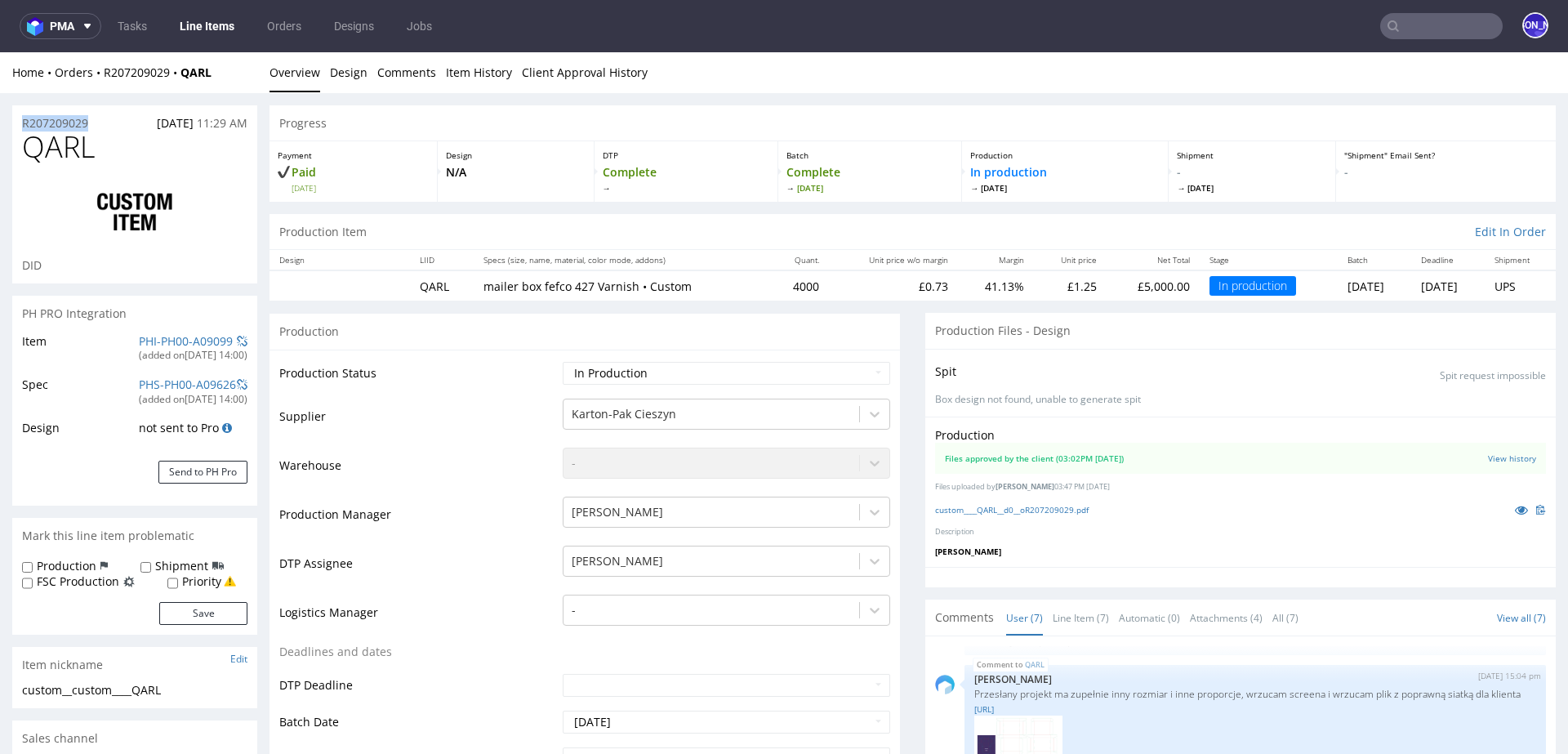
copy p "R207209029"
click at [118, 127] on div "R207209029 18.09.2025 11:29 AM" at bounding box center [134, 118] width 245 height 26
drag, startPoint x: 111, startPoint y: 124, endPoint x: 21, endPoint y: 124, distance: 90.0
click at [21, 124] on div "R207209029 18.09.2025 11:29 AM" at bounding box center [134, 118] width 245 height 26
copy p "R207209029"
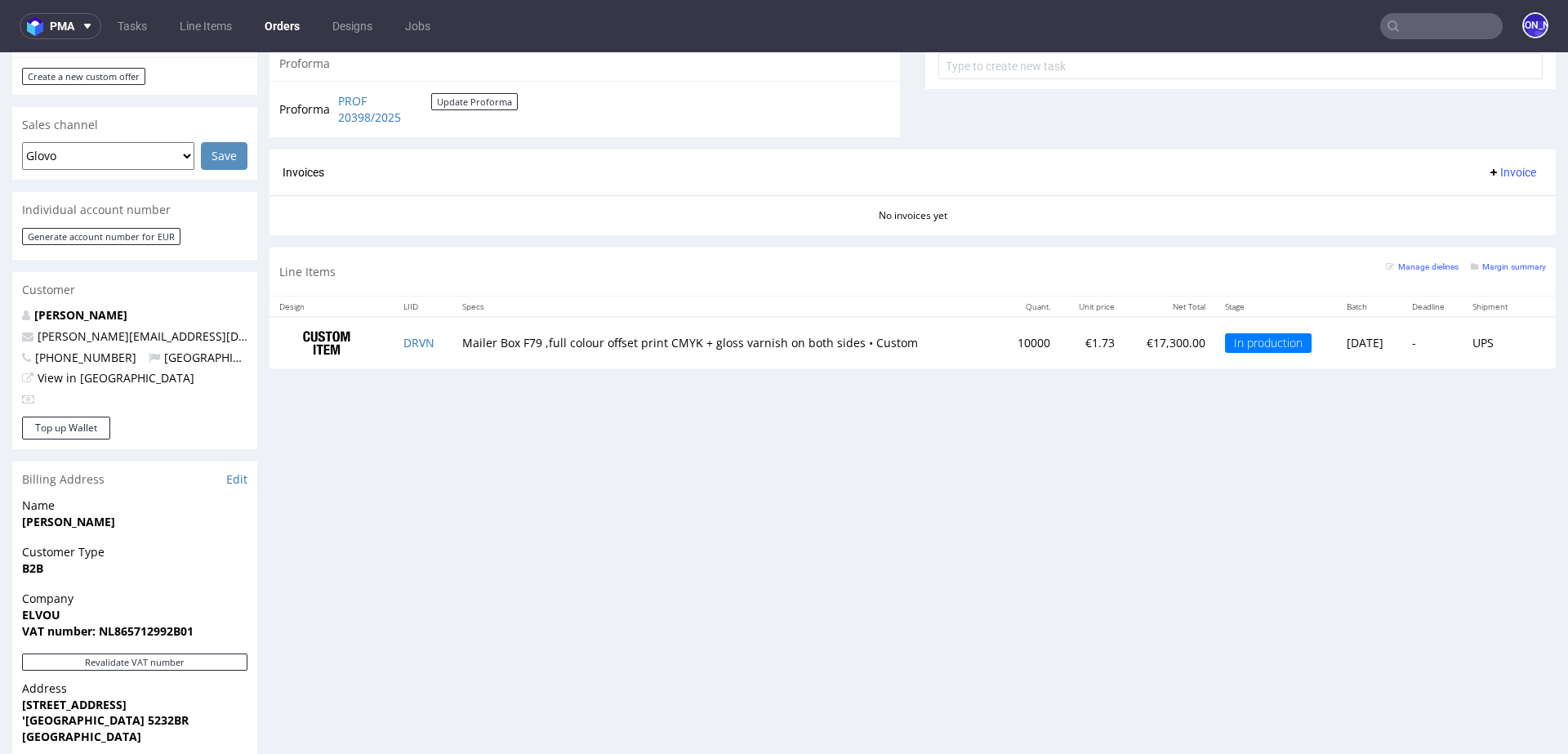
scroll to position [724, 0]
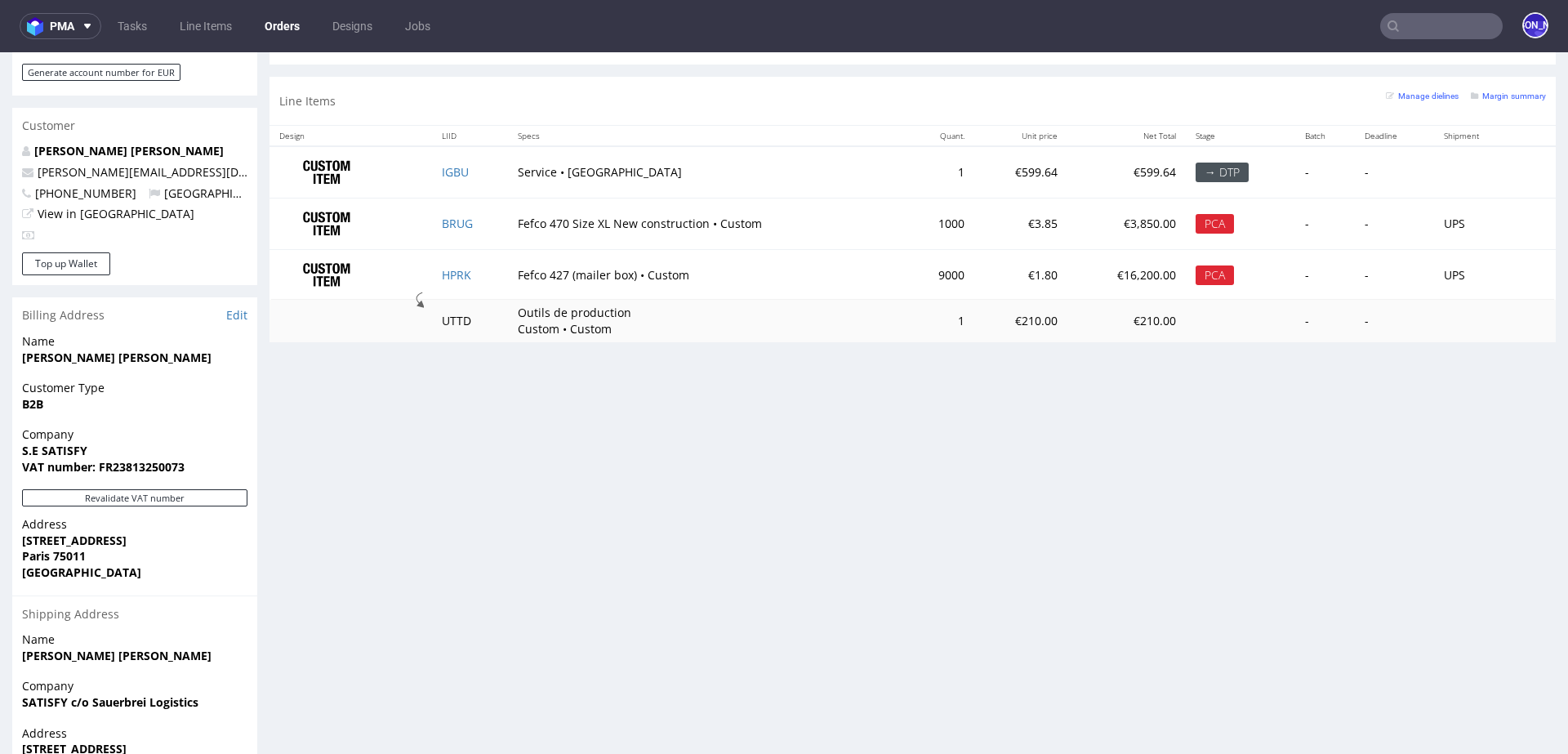
scroll to position [799, 0]
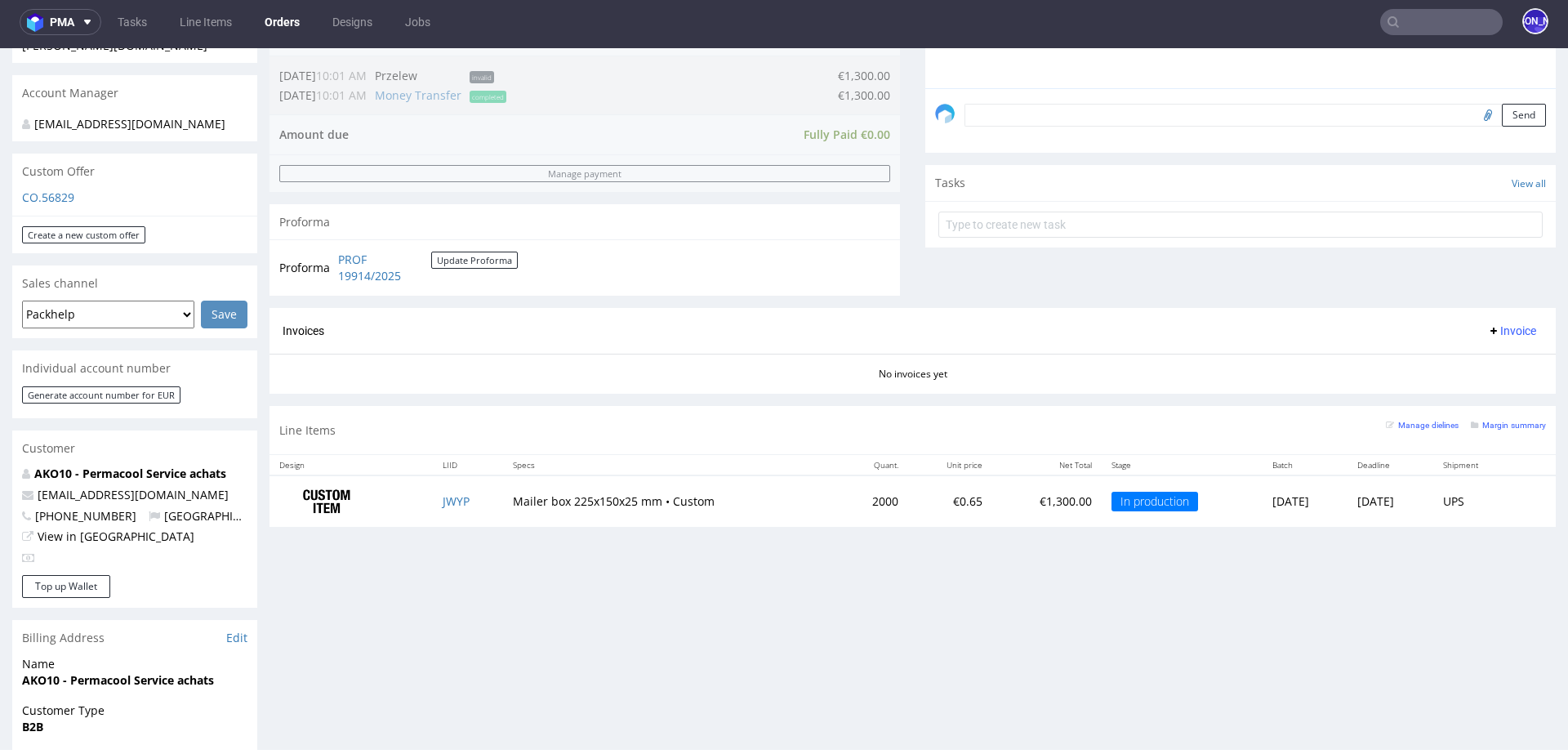
scroll to position [479, 0]
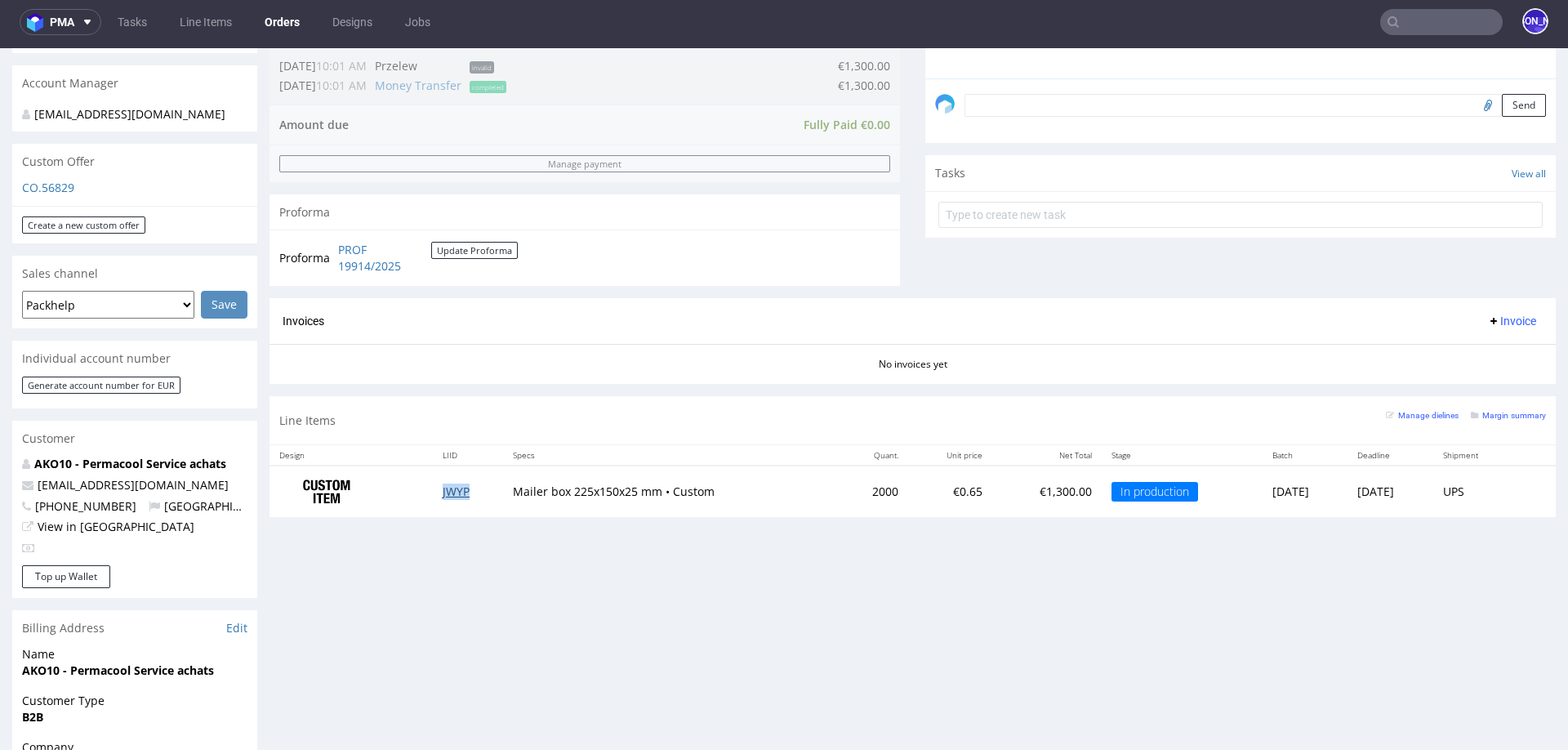
click at [447, 484] on link "JWYP" at bounding box center [456, 491] width 27 height 16
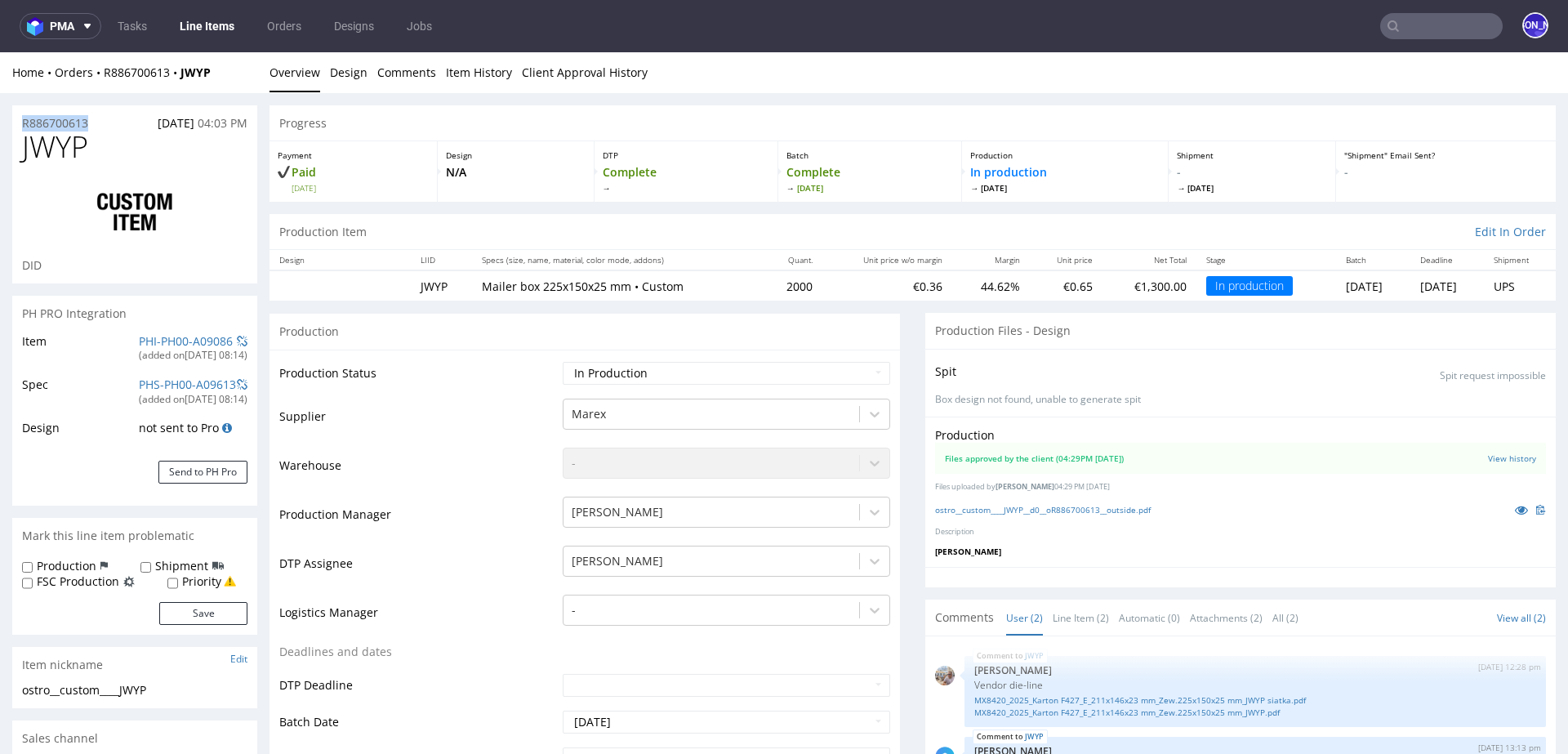
drag, startPoint x: 108, startPoint y: 118, endPoint x: 0, endPoint y: 118, distance: 108.0
copy p "R886700613"
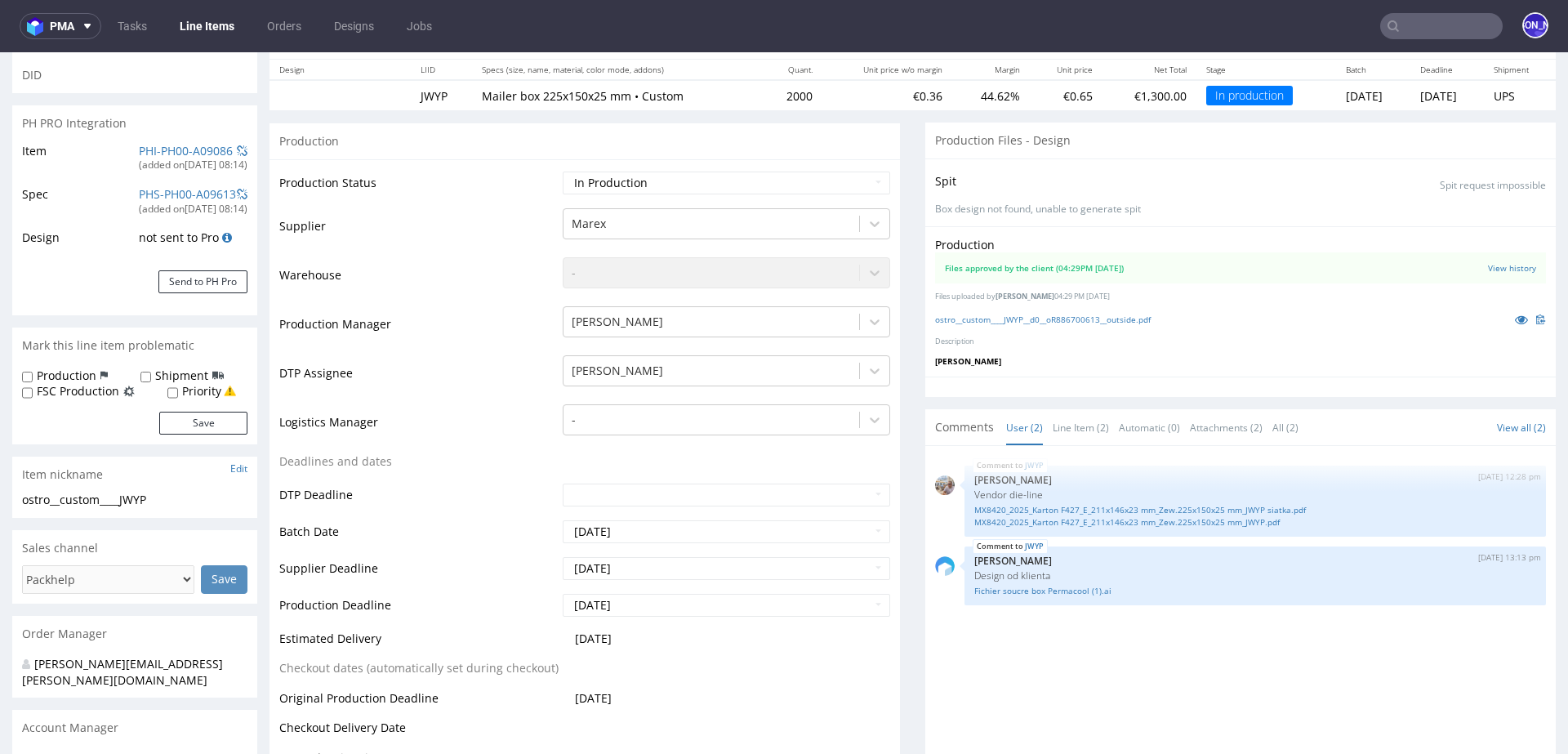
scroll to position [320, 0]
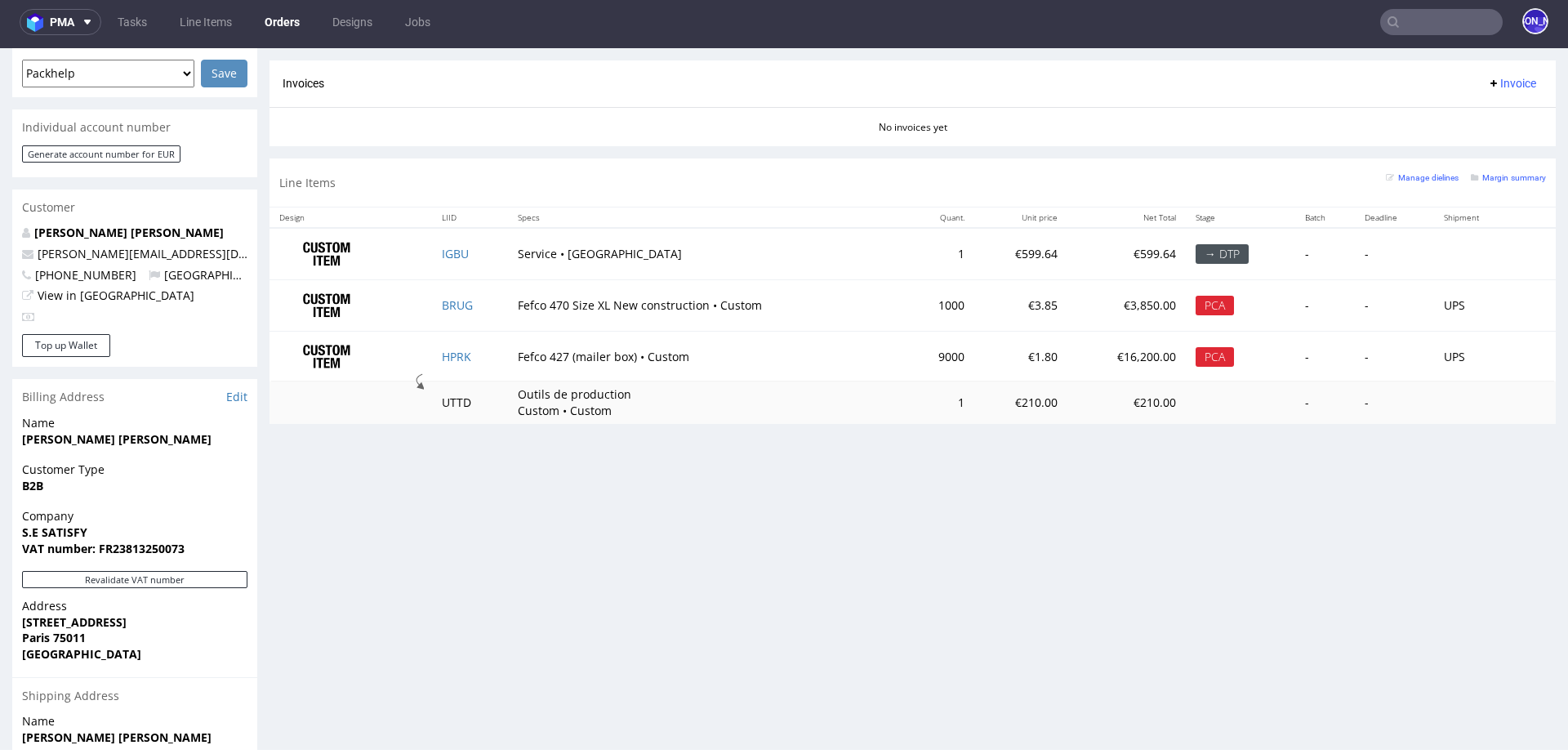
scroll to position [717, 0]
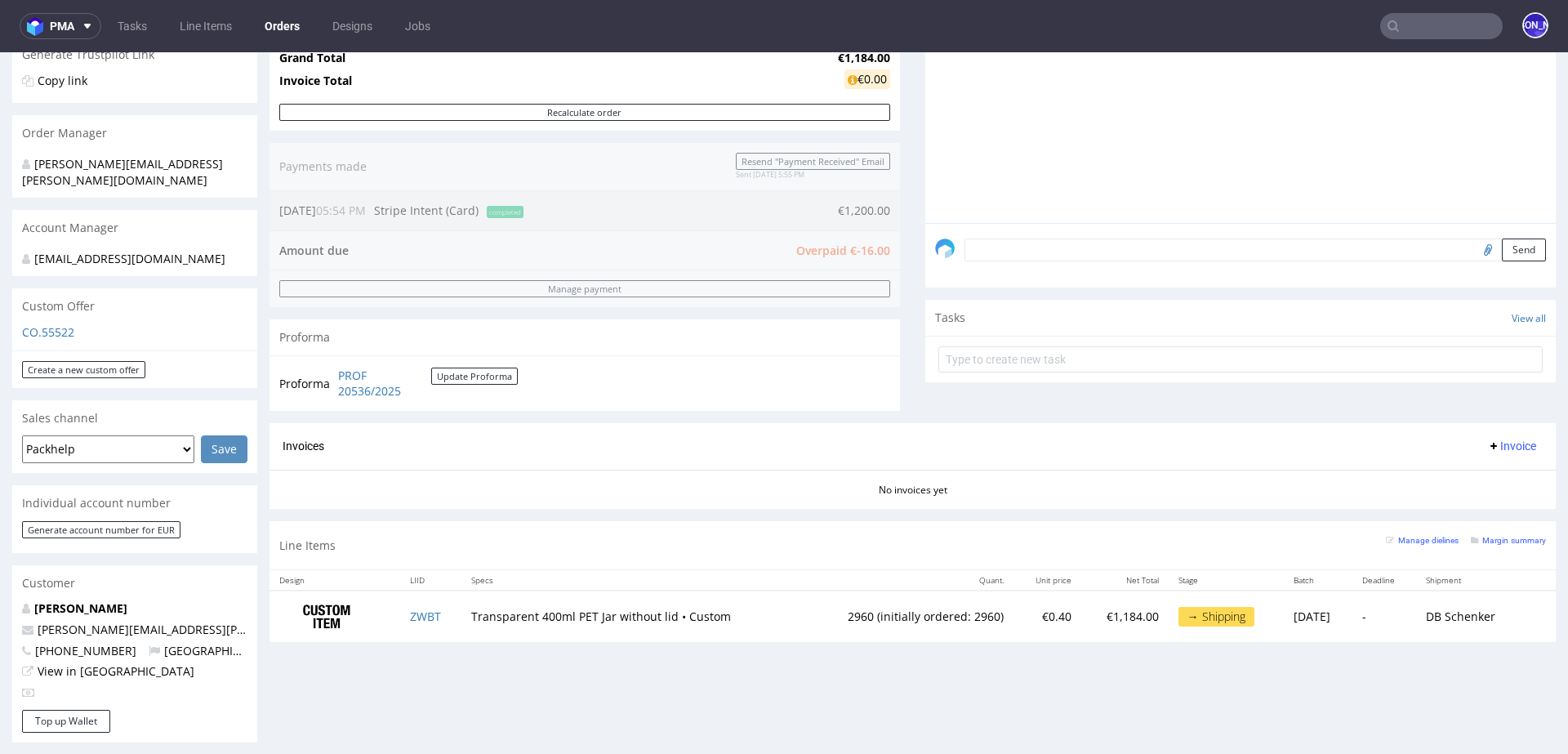
scroll to position [345, 0]
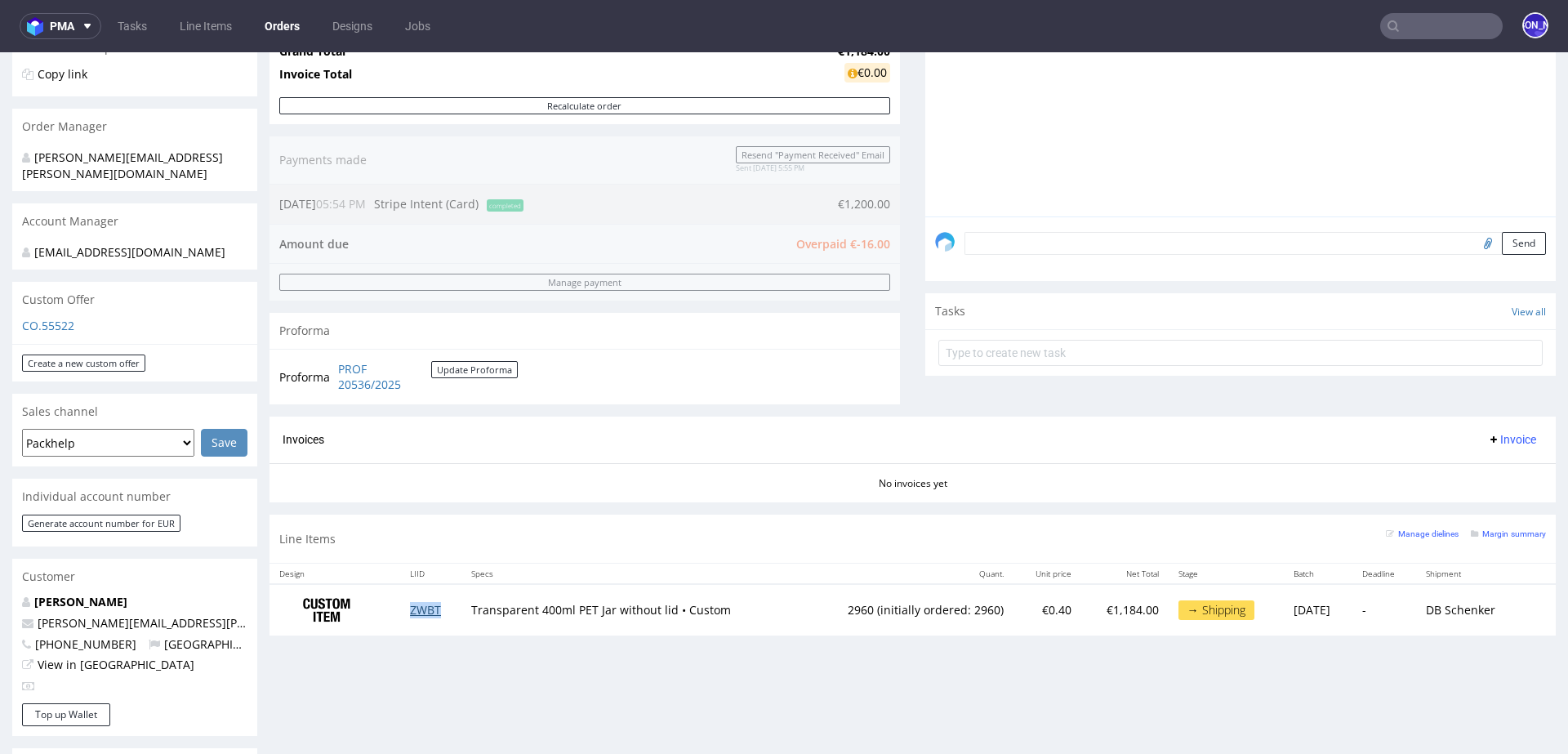
click at [423, 607] on link "ZWBT" at bounding box center [425, 610] width 31 height 16
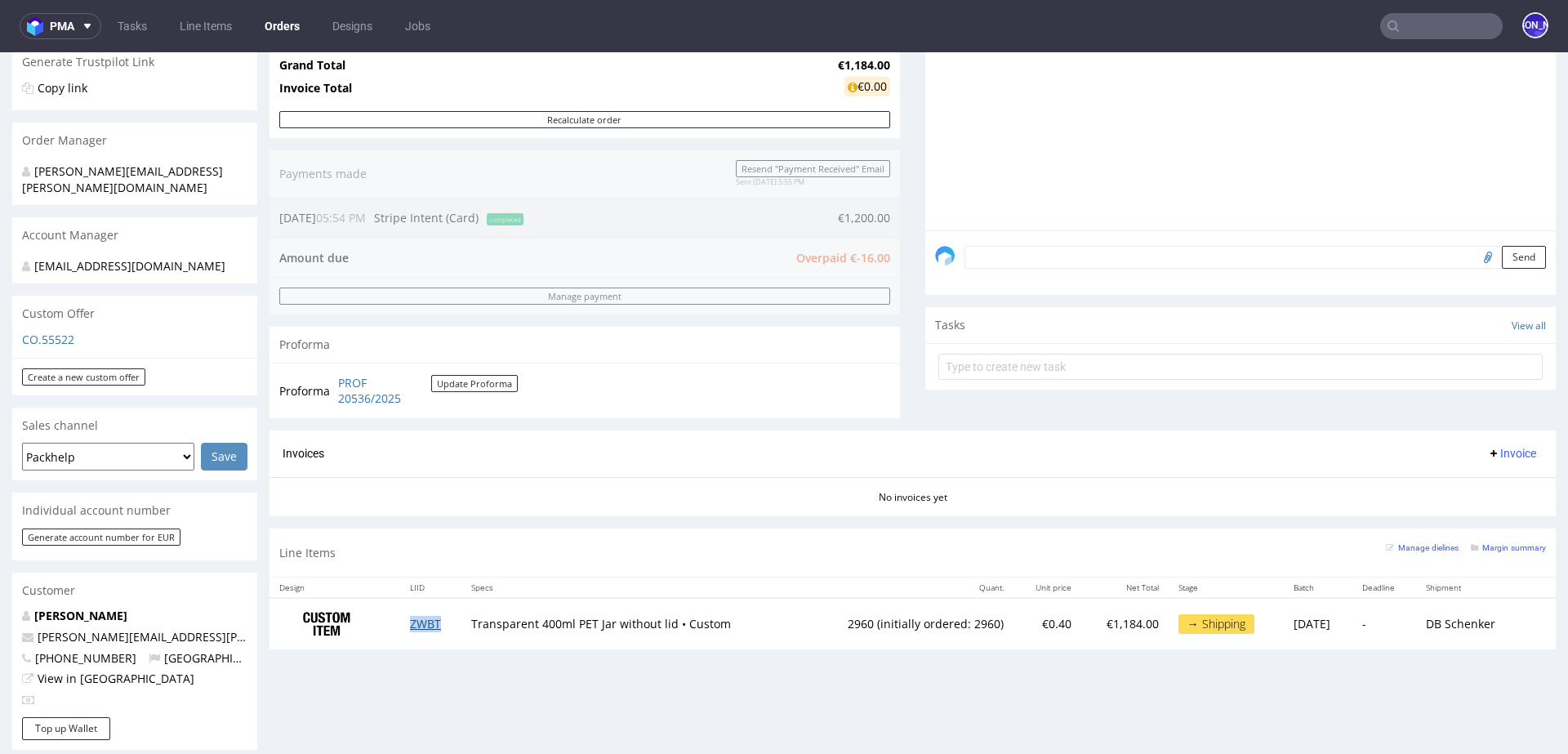
scroll to position [333, 0]
drag, startPoint x: 189, startPoint y: 618, endPoint x: 15, endPoint y: 618, distance: 174.0
click at [15, 618] on div "Zita Dobak zita.anna.dobak@gmail.com +36307201672 Hungary View in Hubspot" at bounding box center [134, 660] width 245 height 109
copy span "zita.anna.dobak@gmail.com"
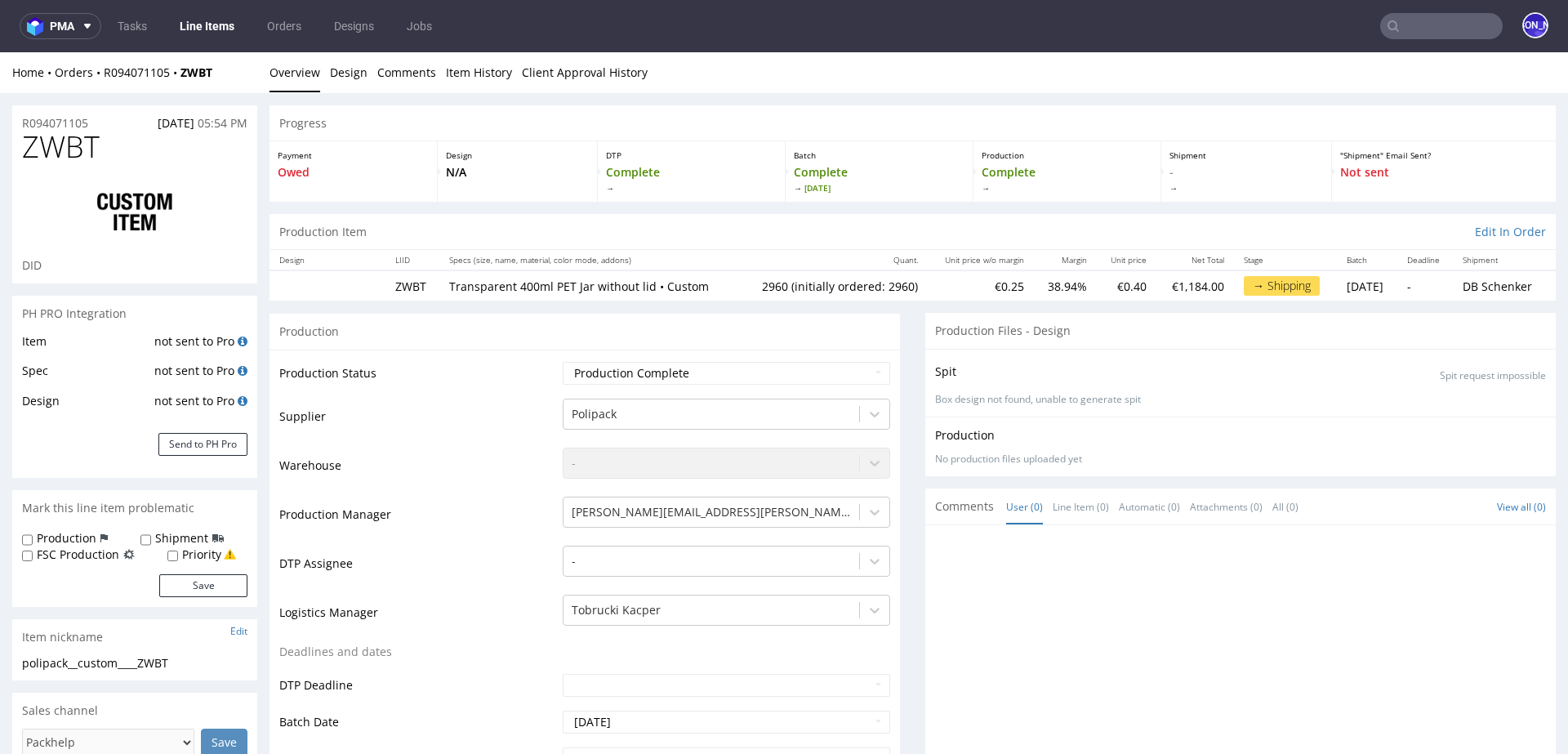
click at [77, 147] on span "ZWBT" at bounding box center [60, 147] width 77 height 33
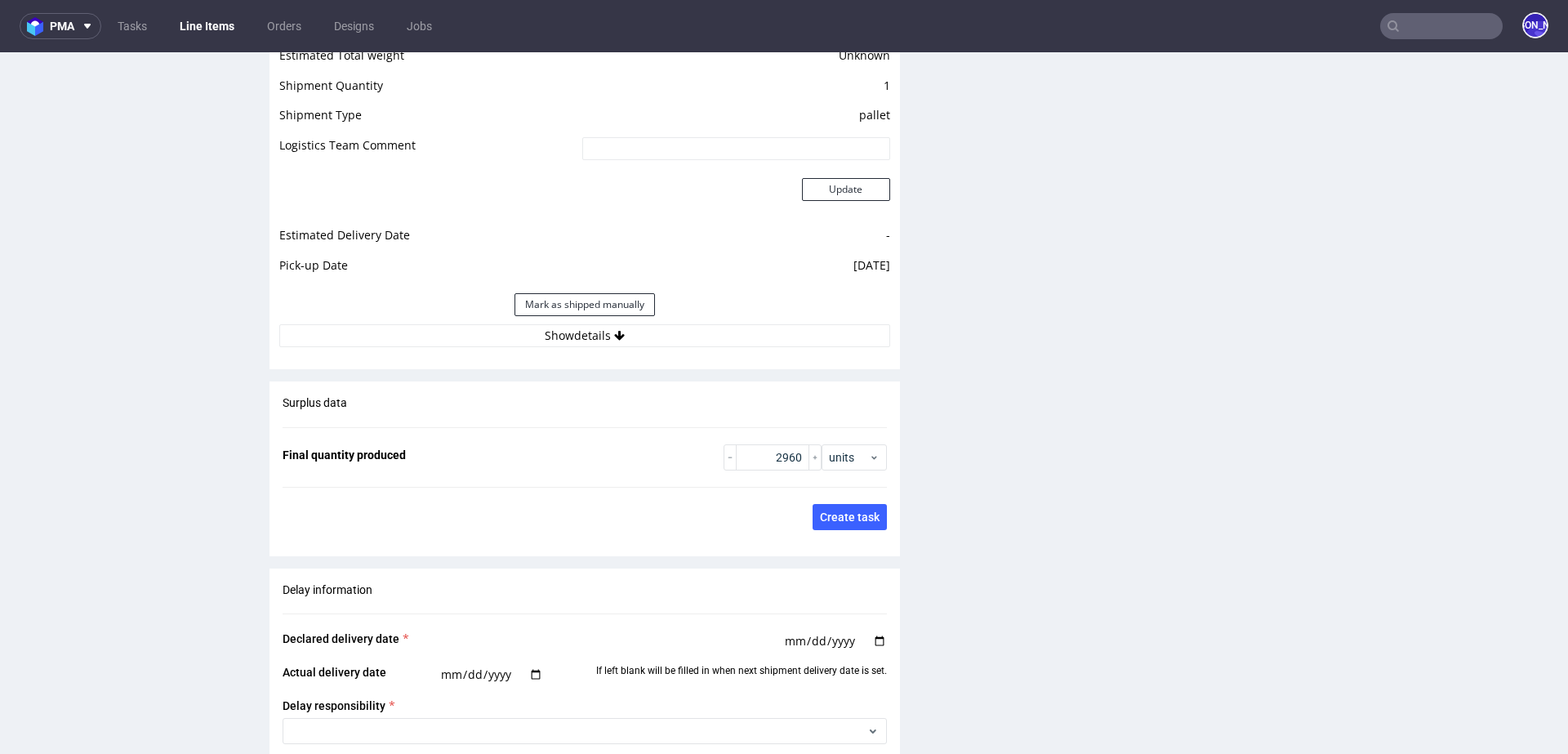
scroll to position [1820, 0]
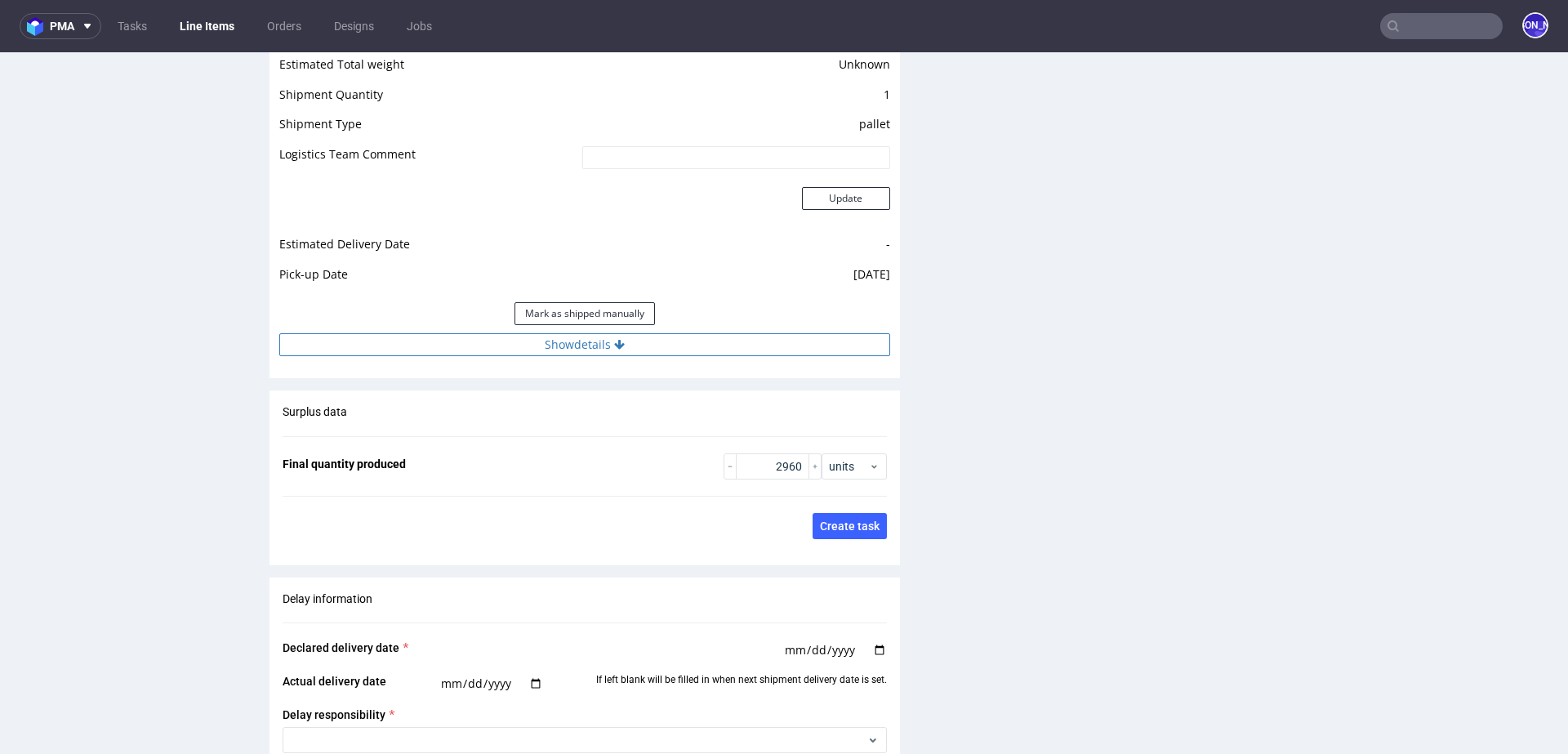
click at [552, 342] on button "Show details" at bounding box center [584, 344] width 611 height 23
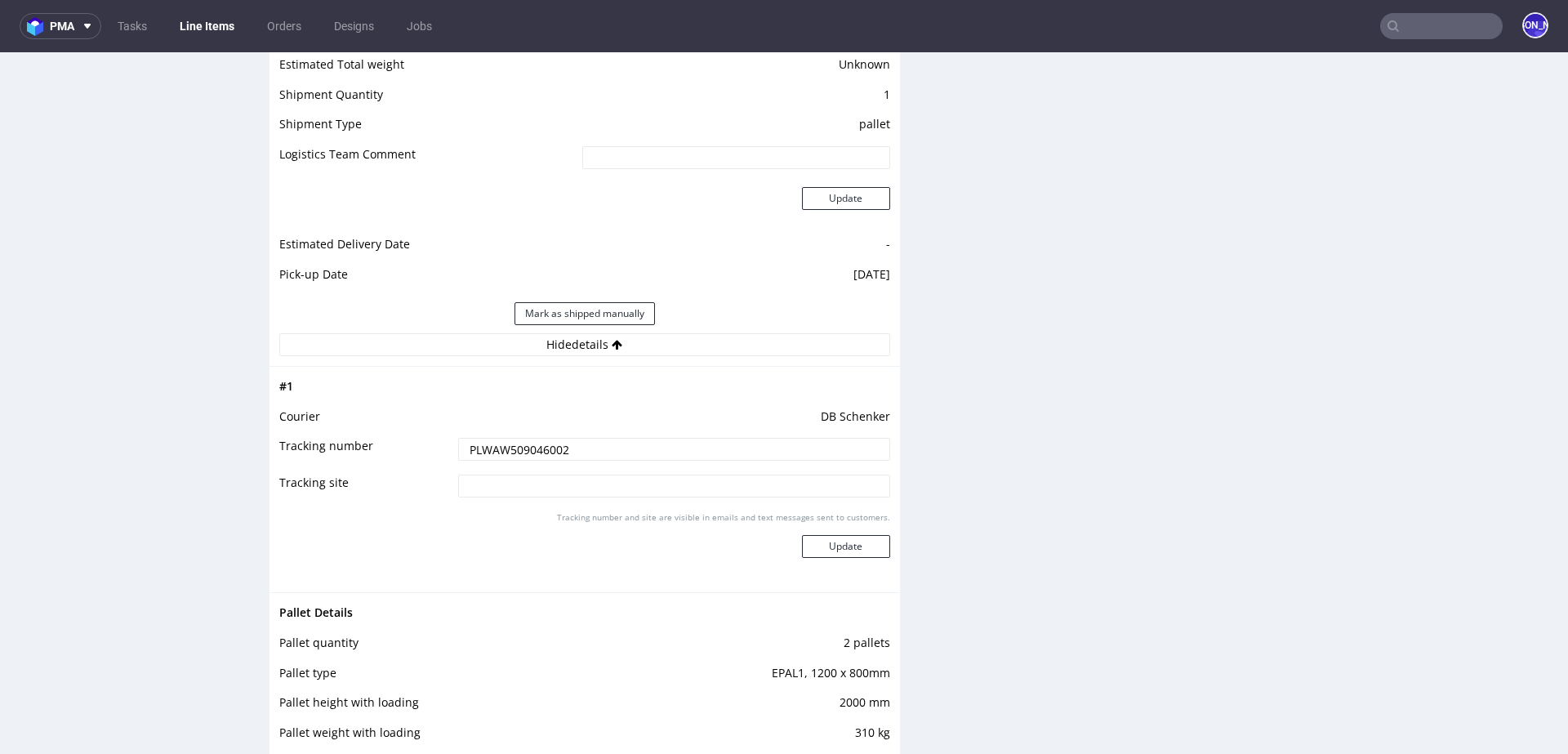
click at [512, 446] on input "PLWAW509046002" at bounding box center [675, 449] width 432 height 23
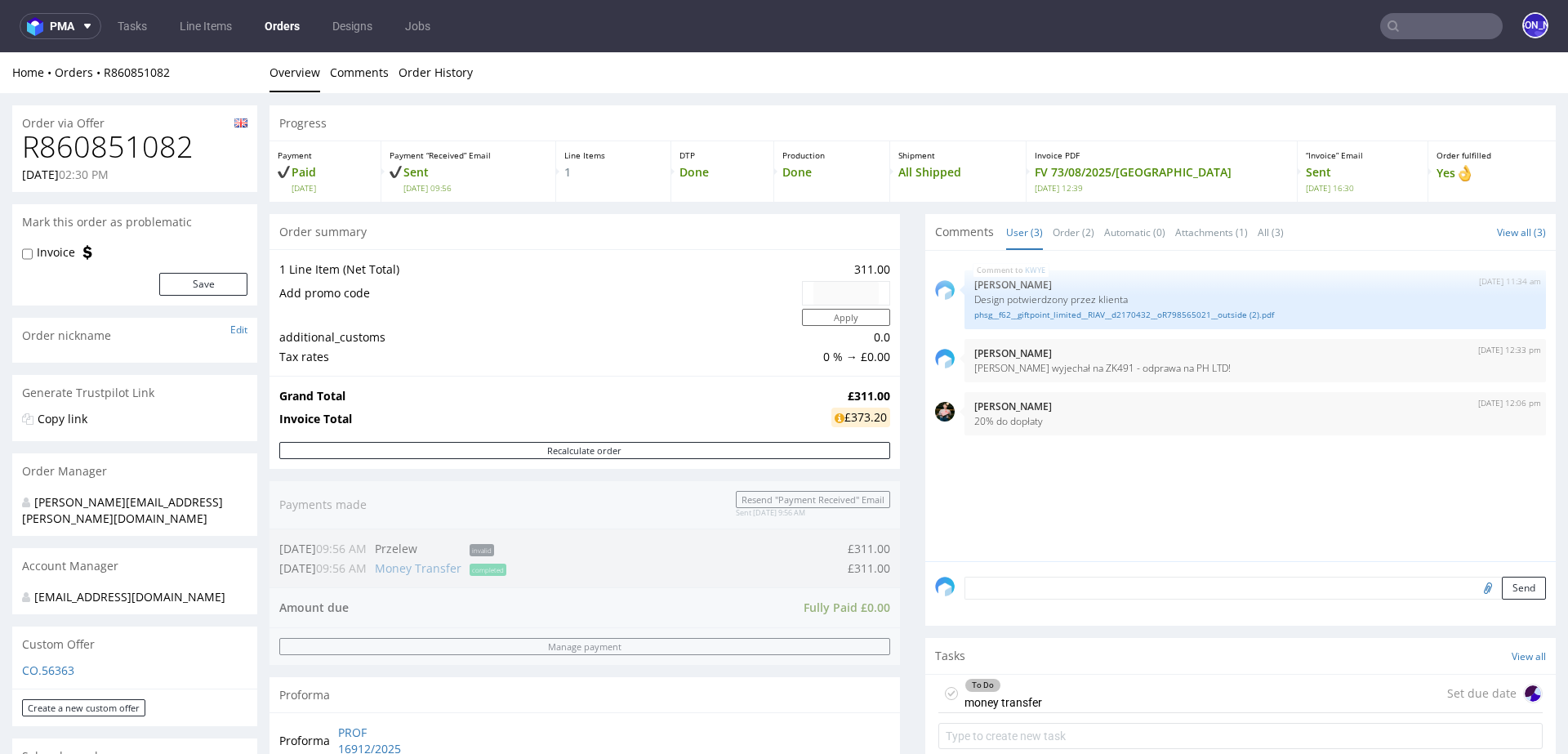
scroll to position [598, 0]
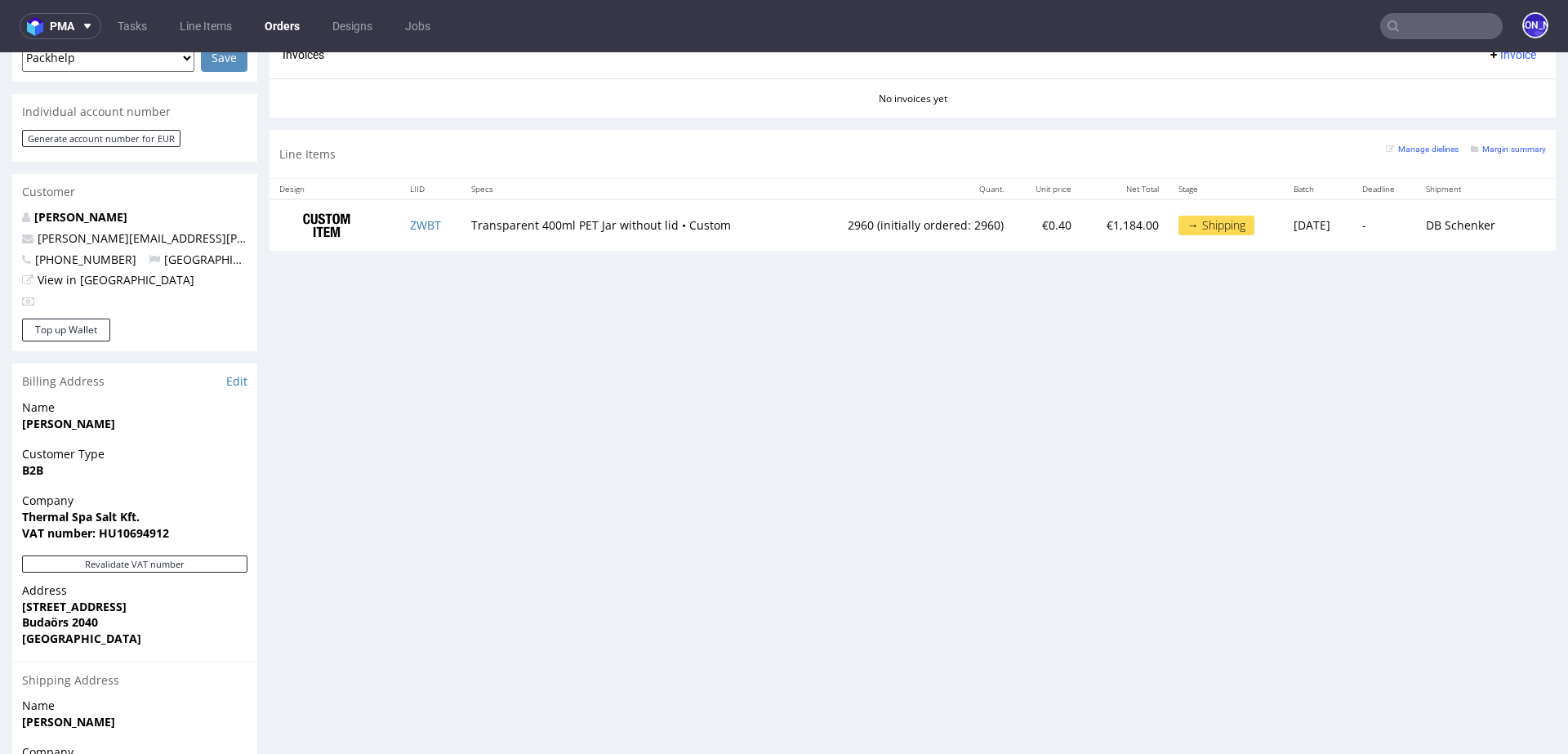
scroll to position [726, 0]
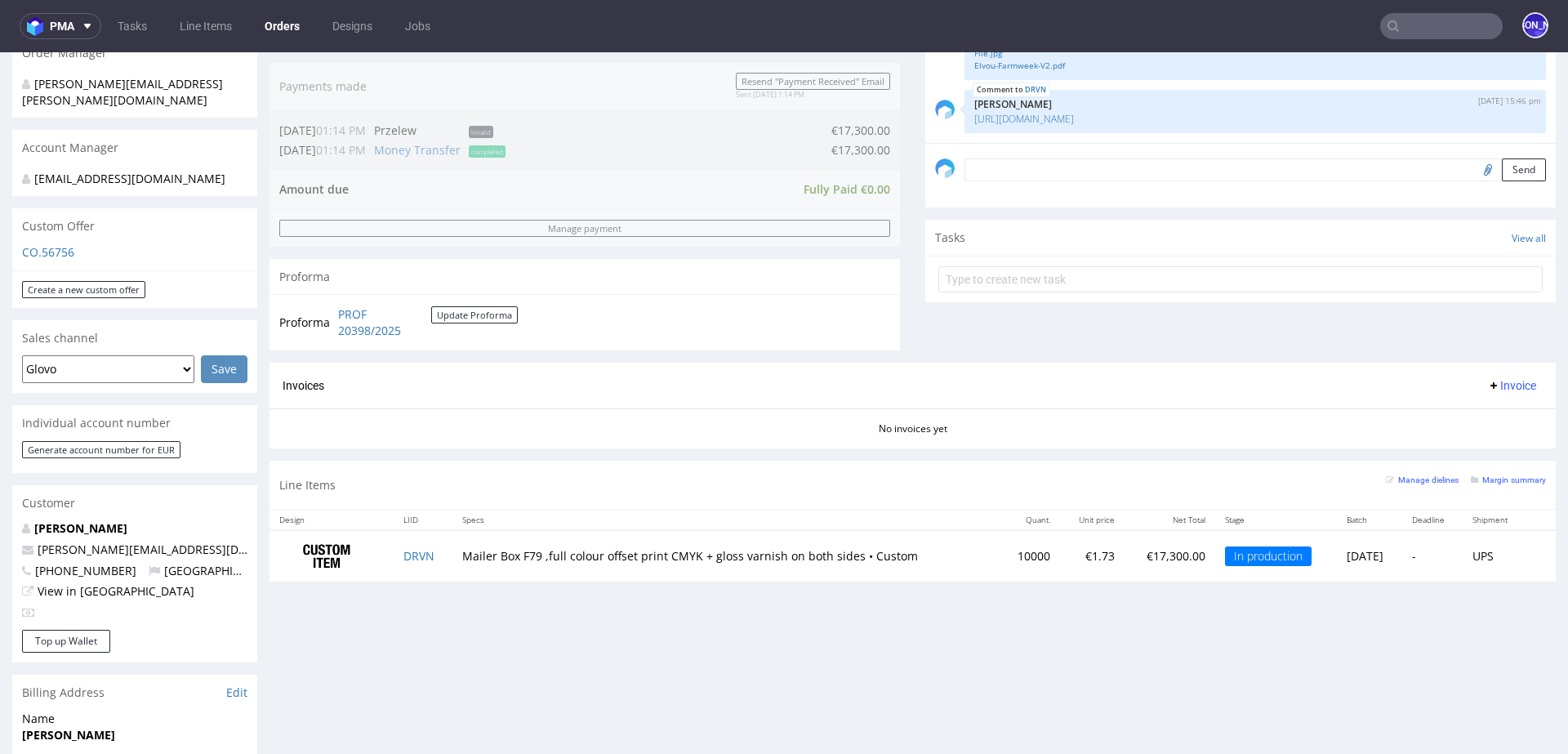
scroll to position [433, 0]
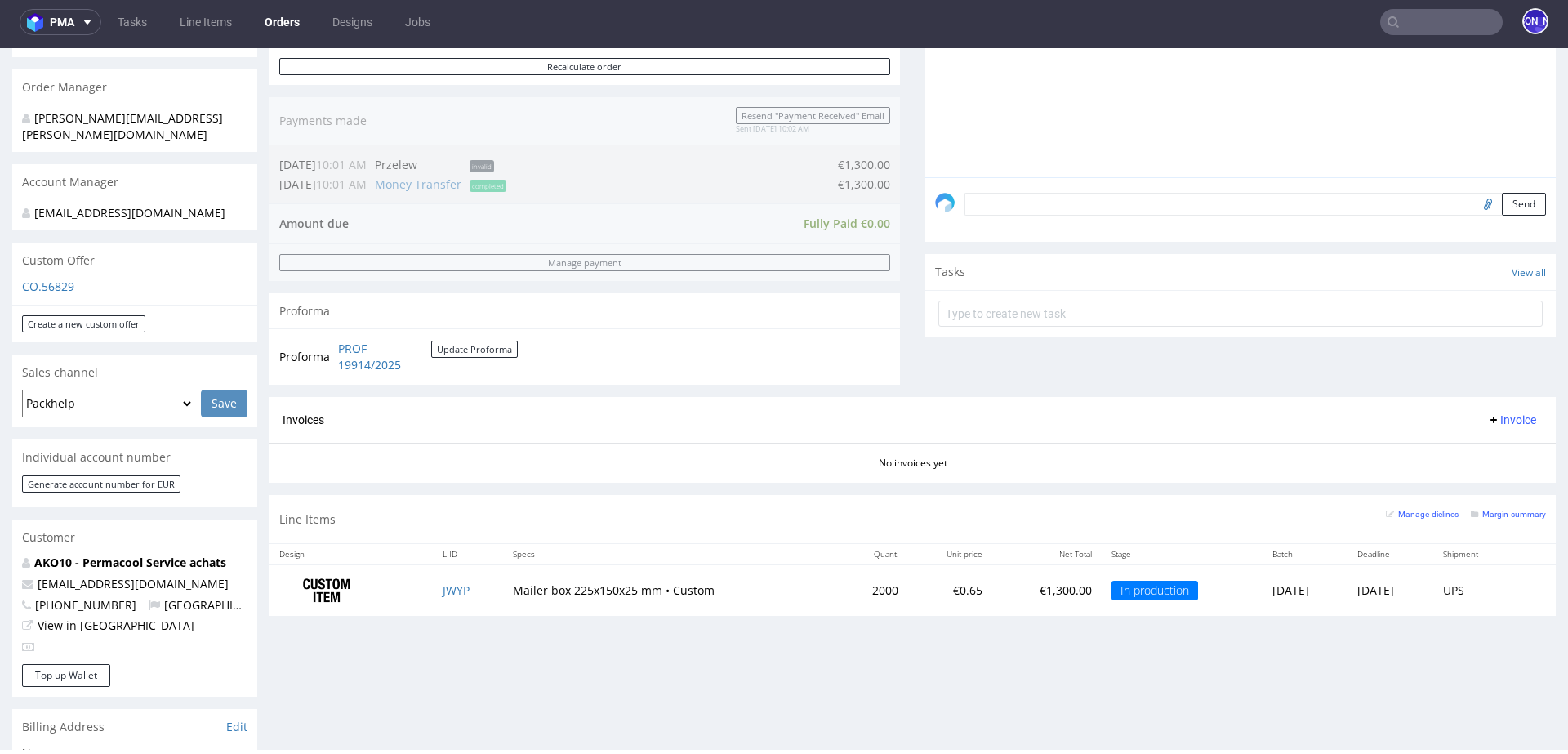
scroll to position [384, 0]
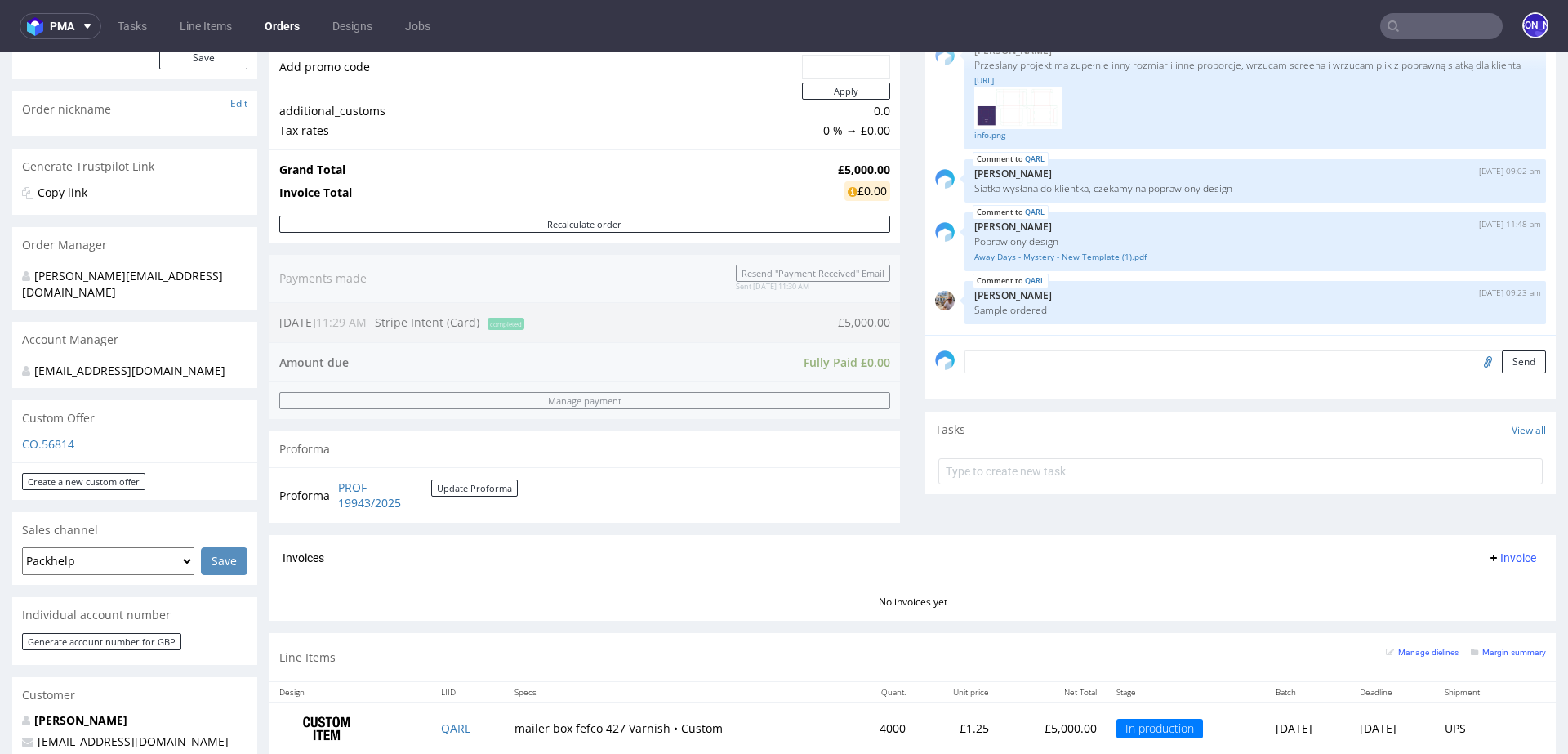
scroll to position [217, 0]
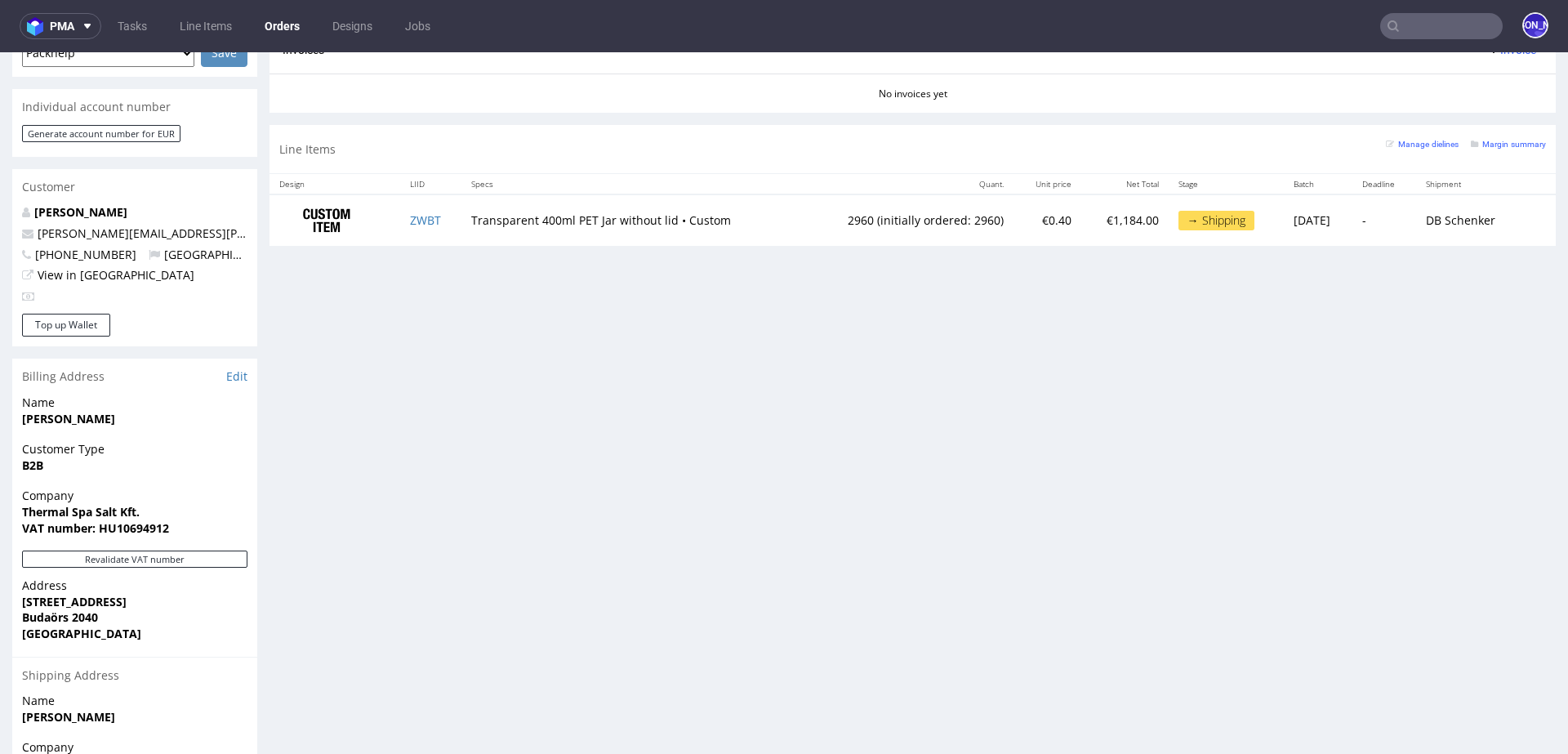
scroll to position [730, 0]
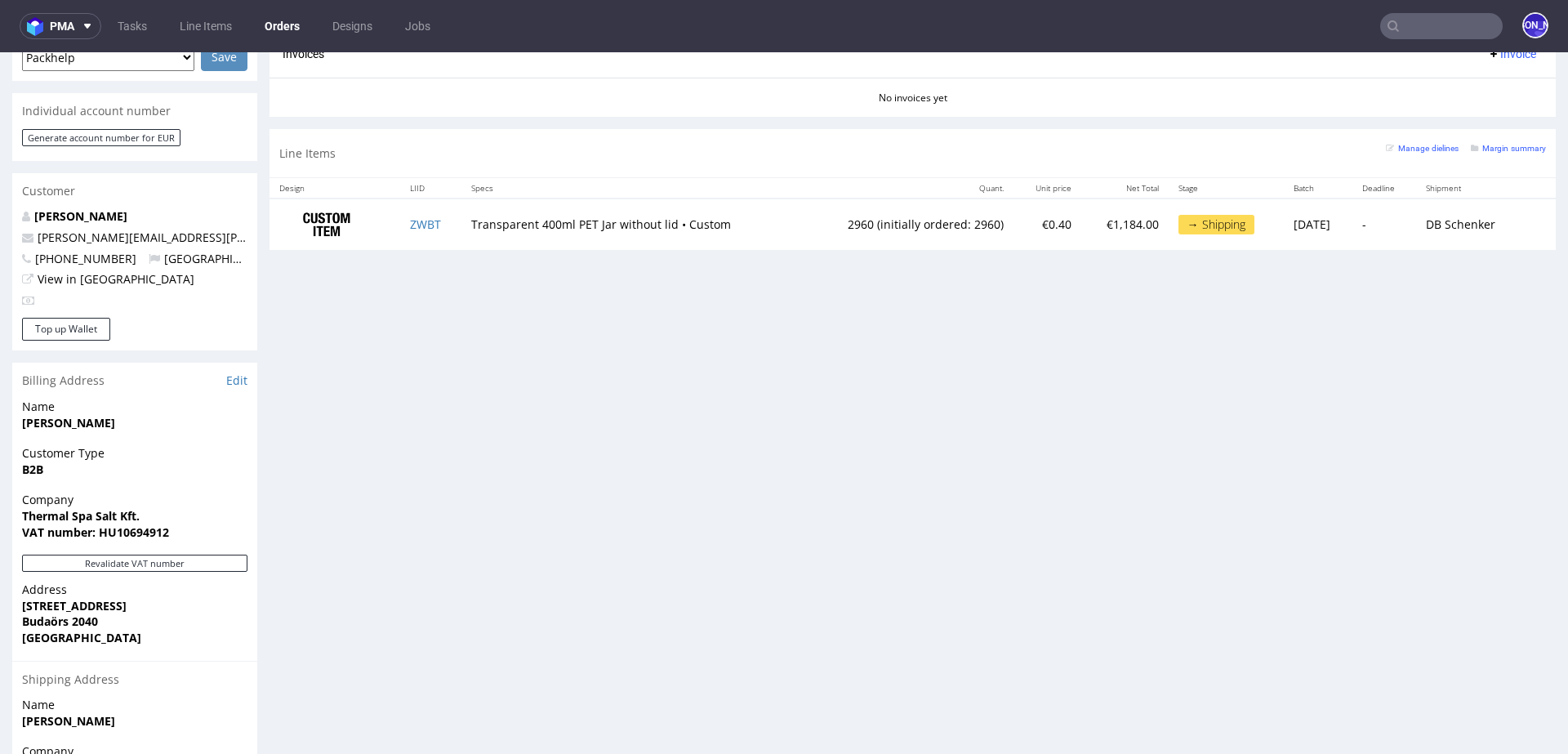
click at [483, 222] on td "Transparent 400ml PET Jar without lid • Custom" at bounding box center [631, 224] width 339 height 52
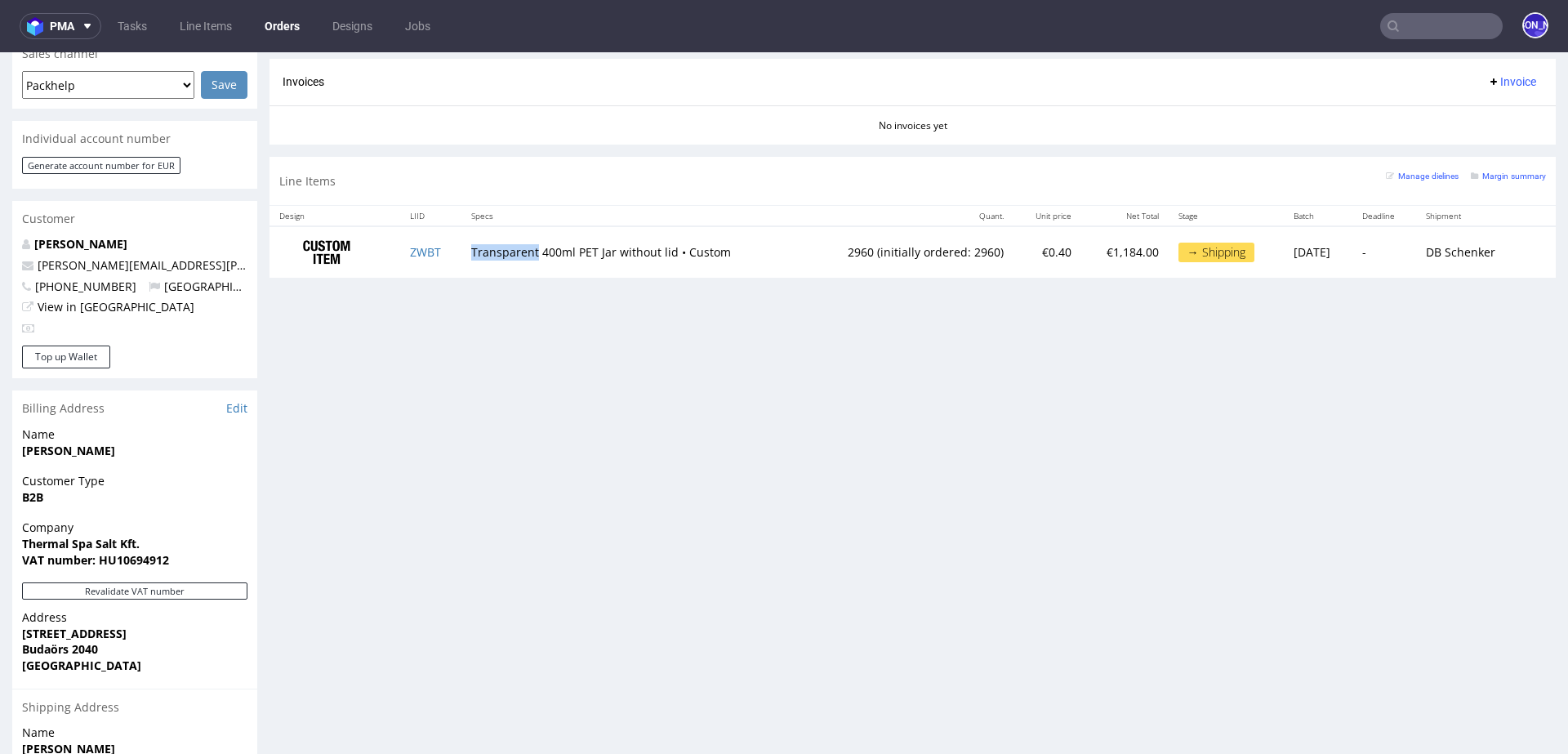
scroll to position [695, 0]
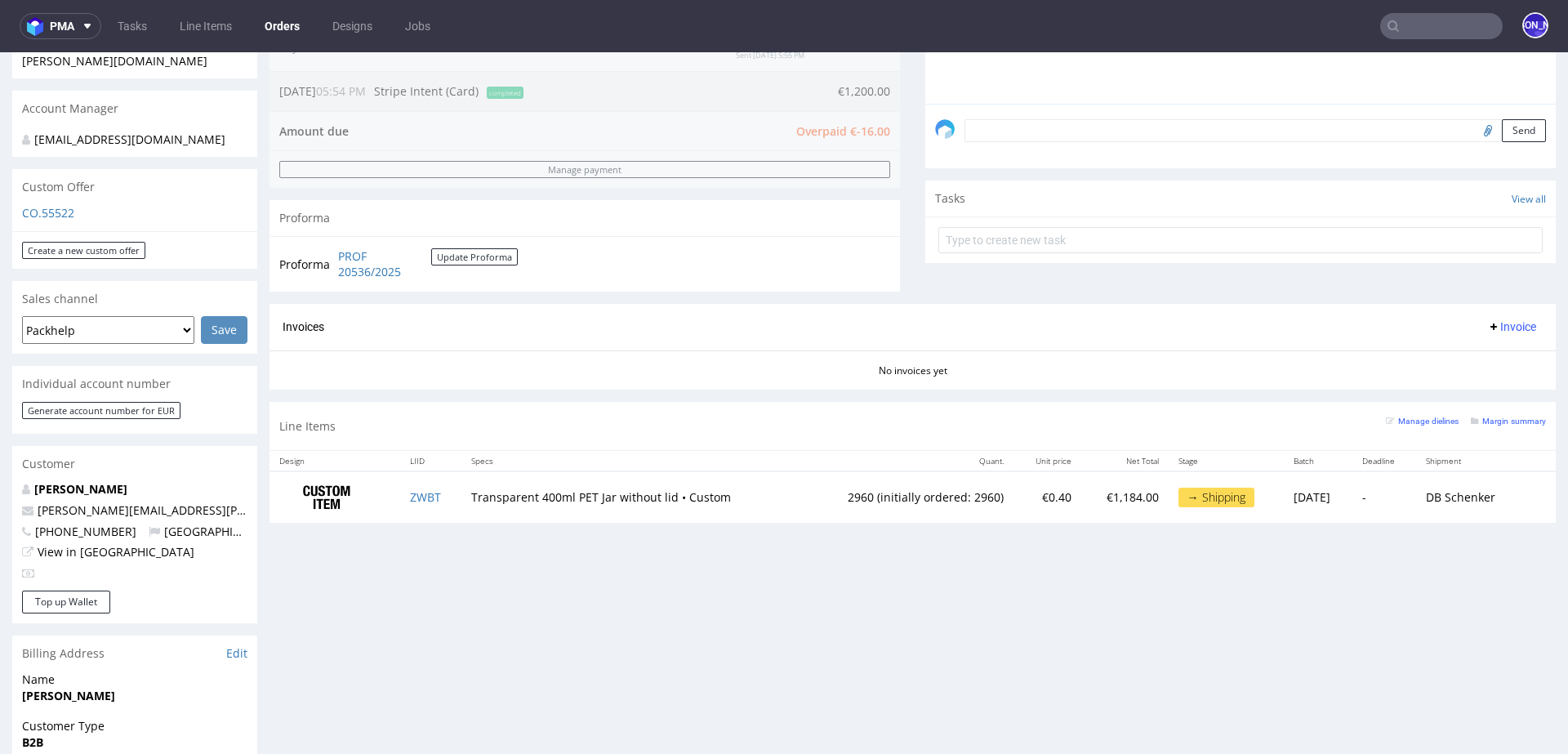
scroll to position [409, 0]
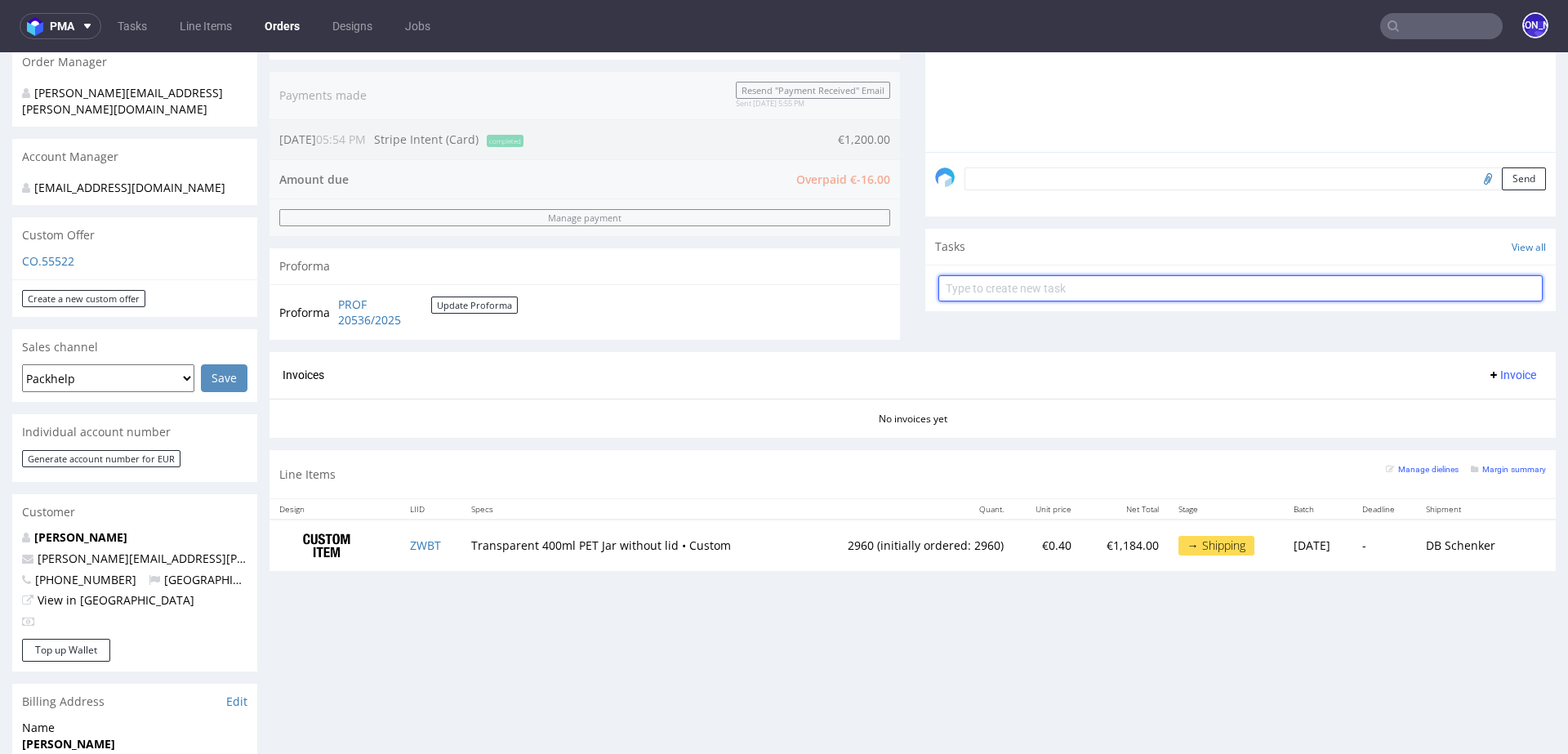
click at [1160, 280] on input "text" at bounding box center [1240, 288] width 604 height 26
type input "invoice"
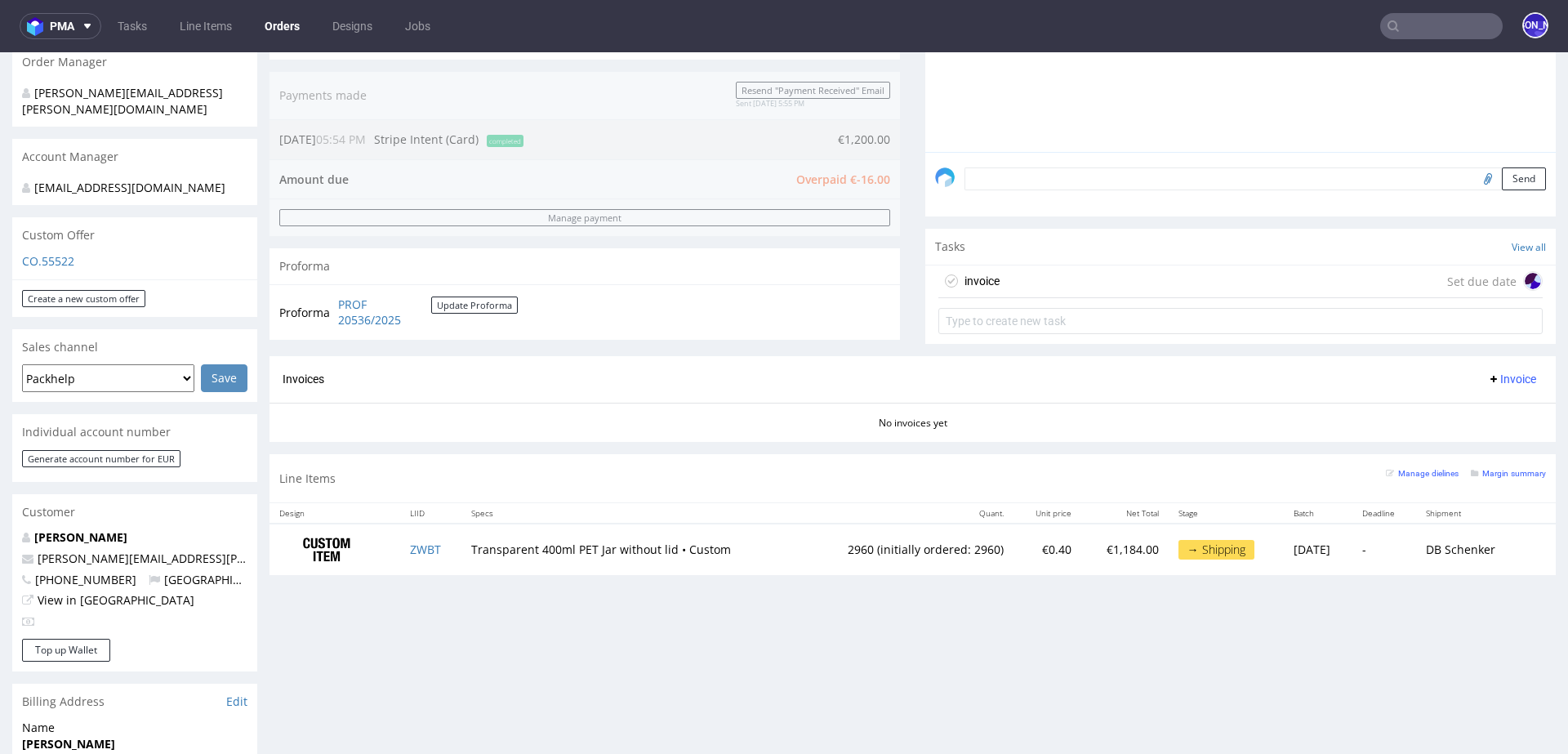
click at [1199, 281] on div "invoice Set due date" at bounding box center [1240, 281] width 604 height 33
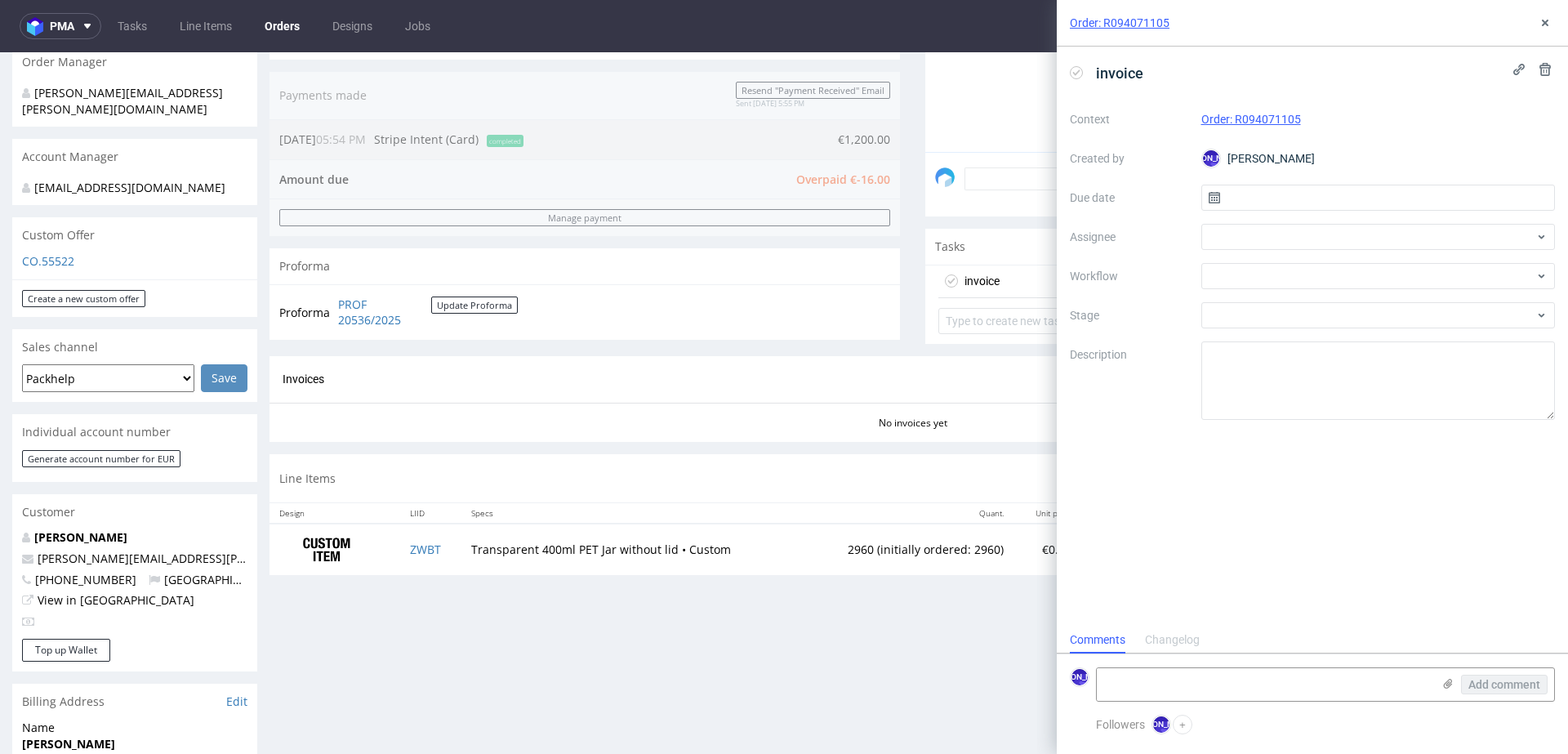
scroll to position [13, 0]
click at [1253, 187] on input "text" at bounding box center [1379, 197] width 355 height 26
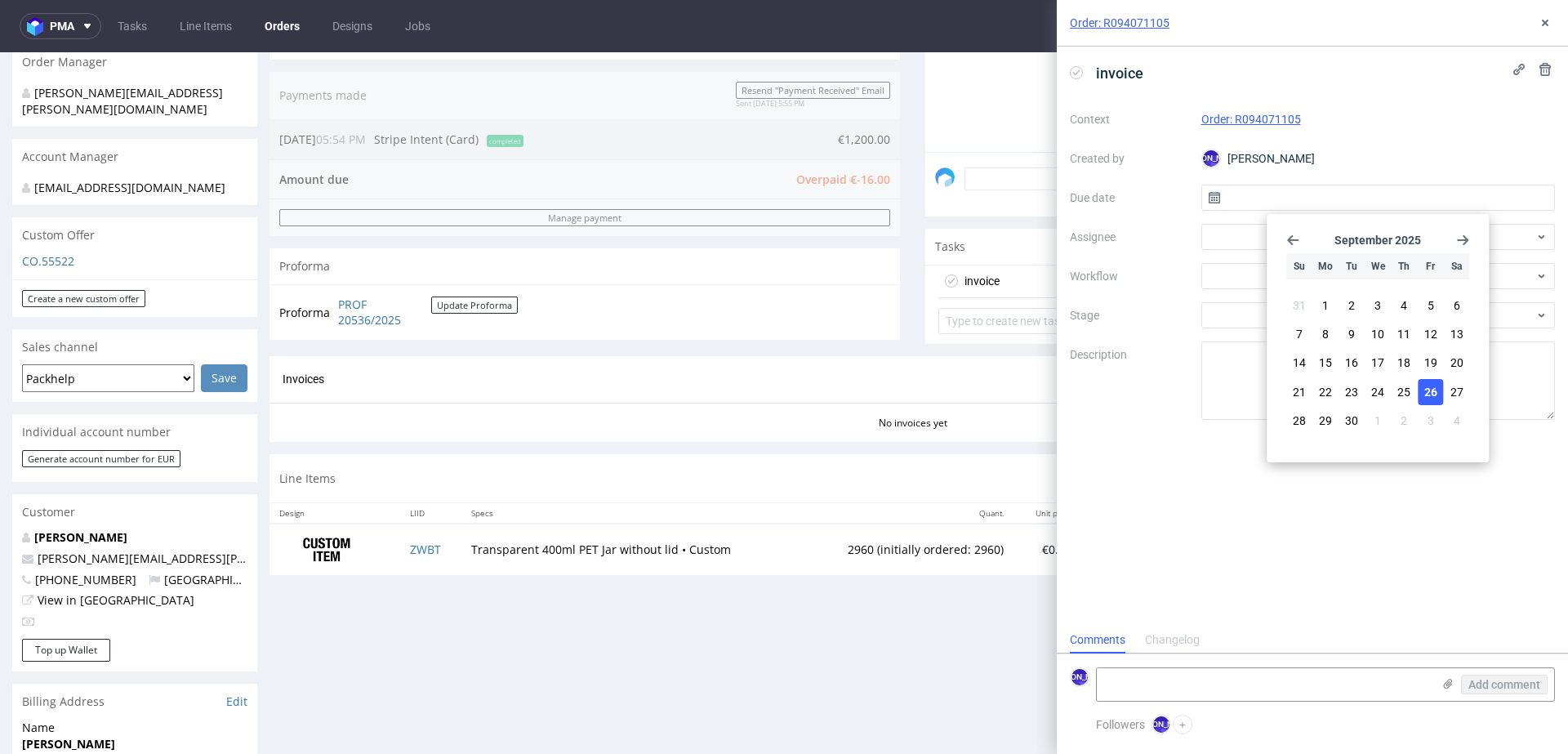
click at [1431, 388] on span "26" at bounding box center [1430, 392] width 13 height 16
type input "[DATE]"
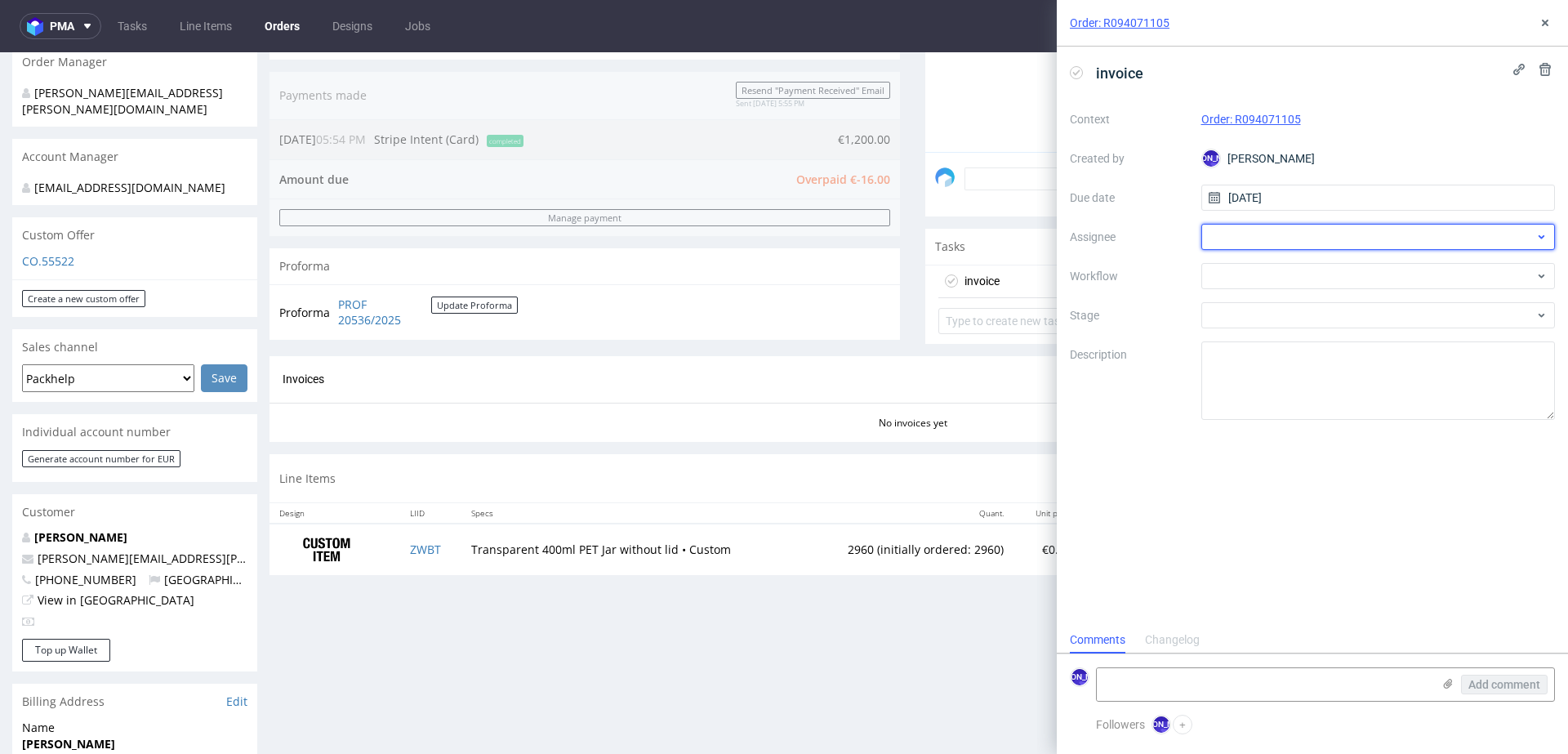
click at [1245, 235] on div at bounding box center [1379, 237] width 355 height 26
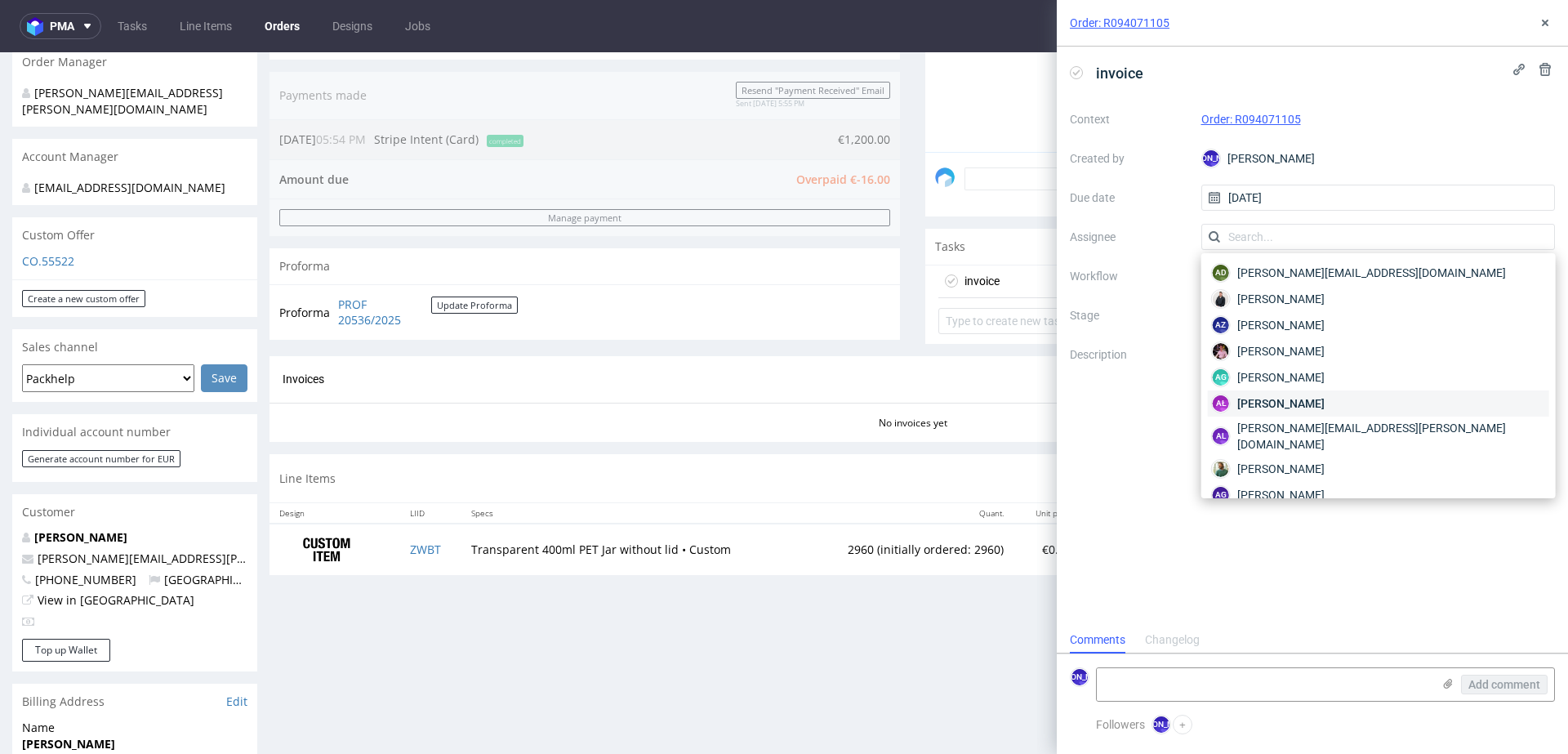
click at [1263, 403] on span "[PERSON_NAME]" at bounding box center [1281, 403] width 87 height 16
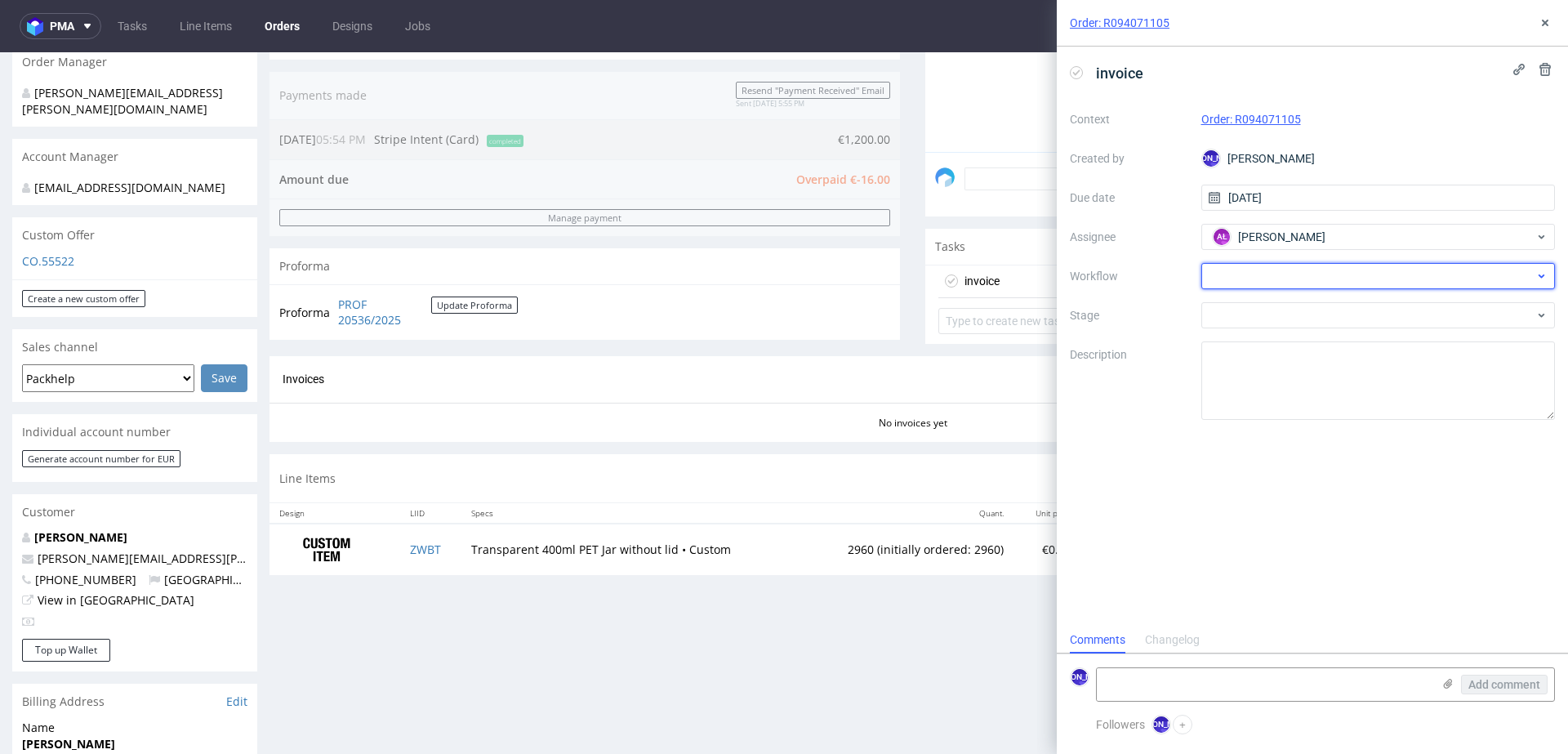
click at [1257, 275] on div at bounding box center [1379, 276] width 355 height 26
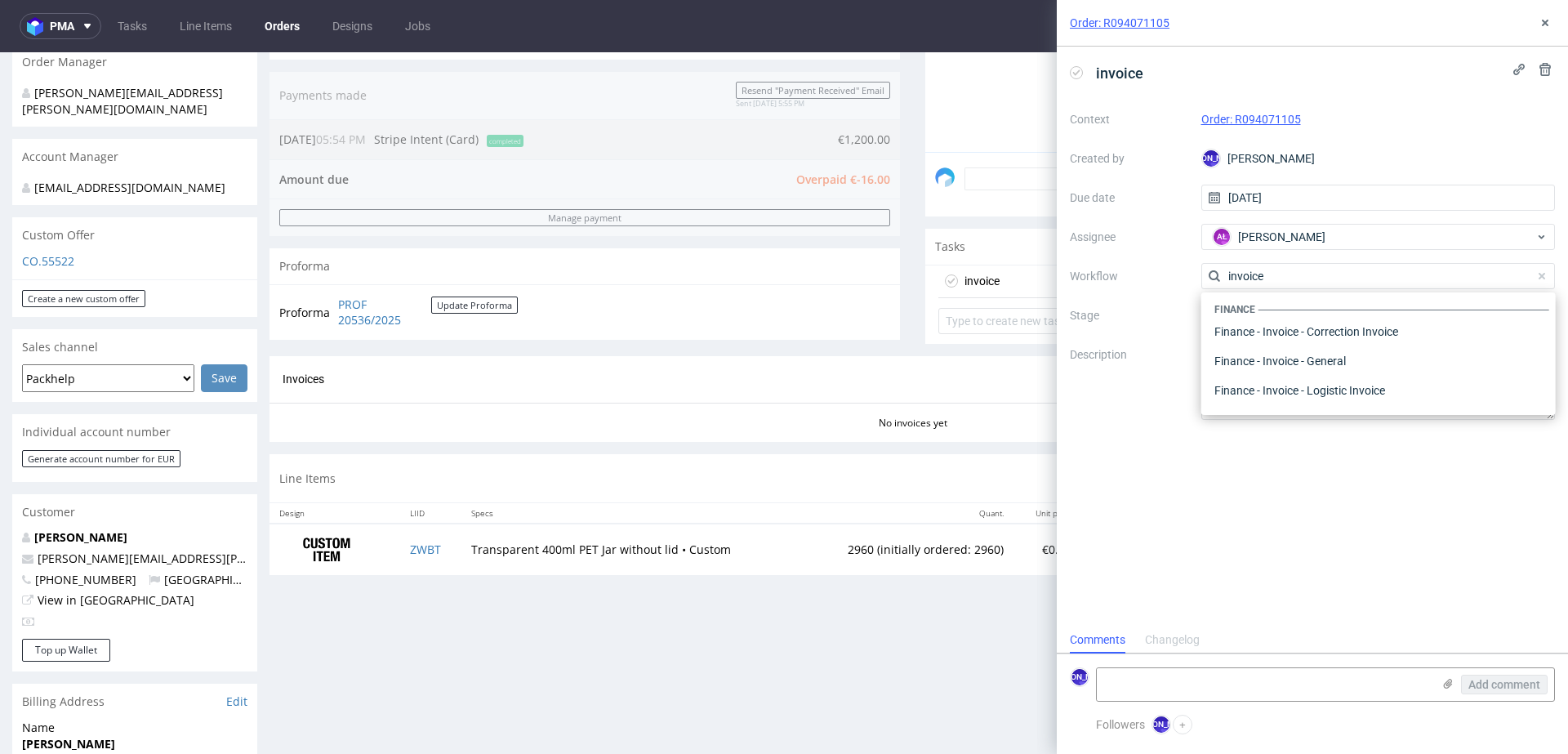
scroll to position [0, 0]
type input "invoice"
click at [1311, 361] on div "Finance - Invoice - General" at bounding box center [1379, 365] width 342 height 30
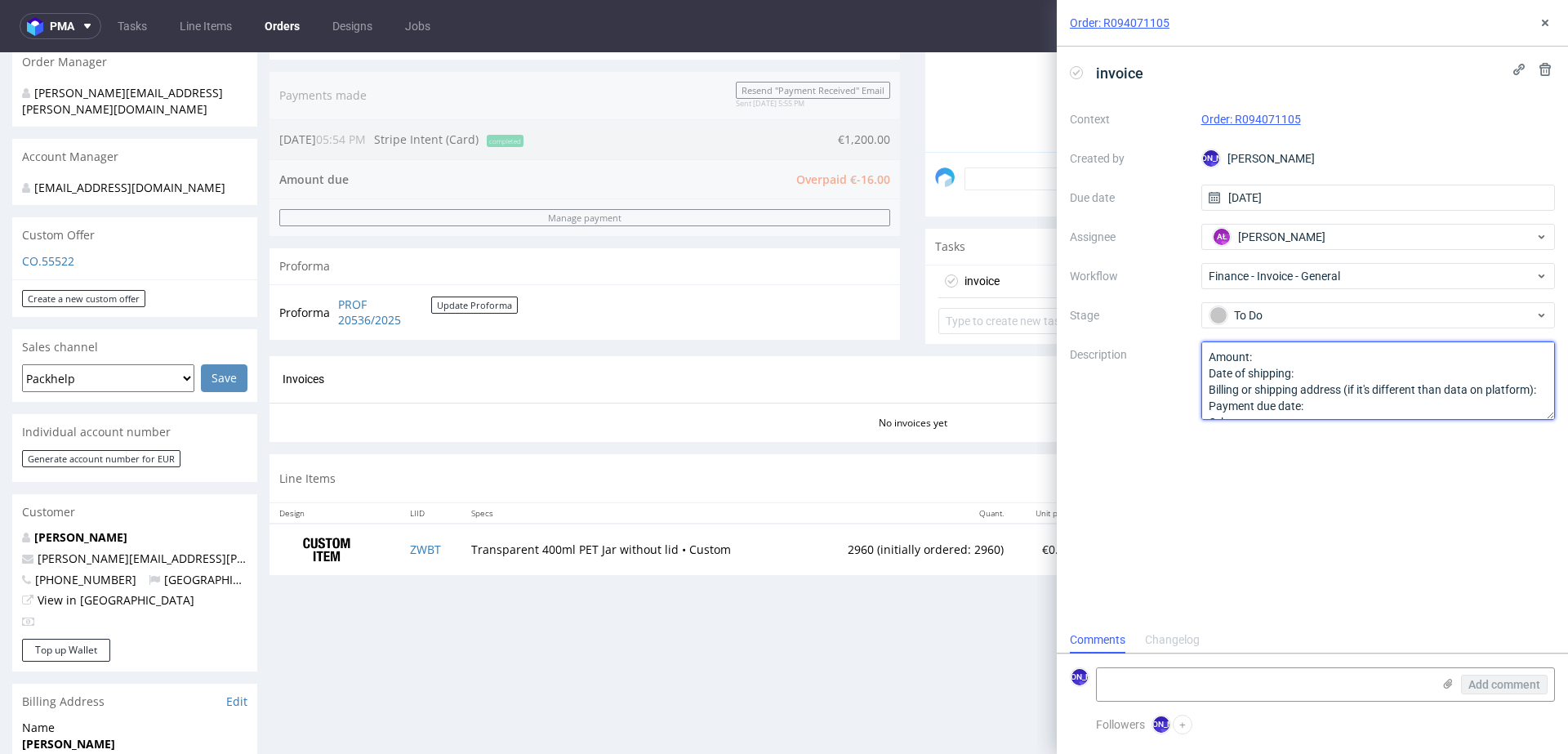
scroll to position [17, 0]
drag, startPoint x: 1207, startPoint y: 357, endPoint x: 1315, endPoint y: 454, distance: 145.2
click at [1315, 454] on div "invoice Context Order: R094071105 Created by JO Jozefina Owczarek Due date 26/0…" at bounding box center [1312, 336] width 511 height 580
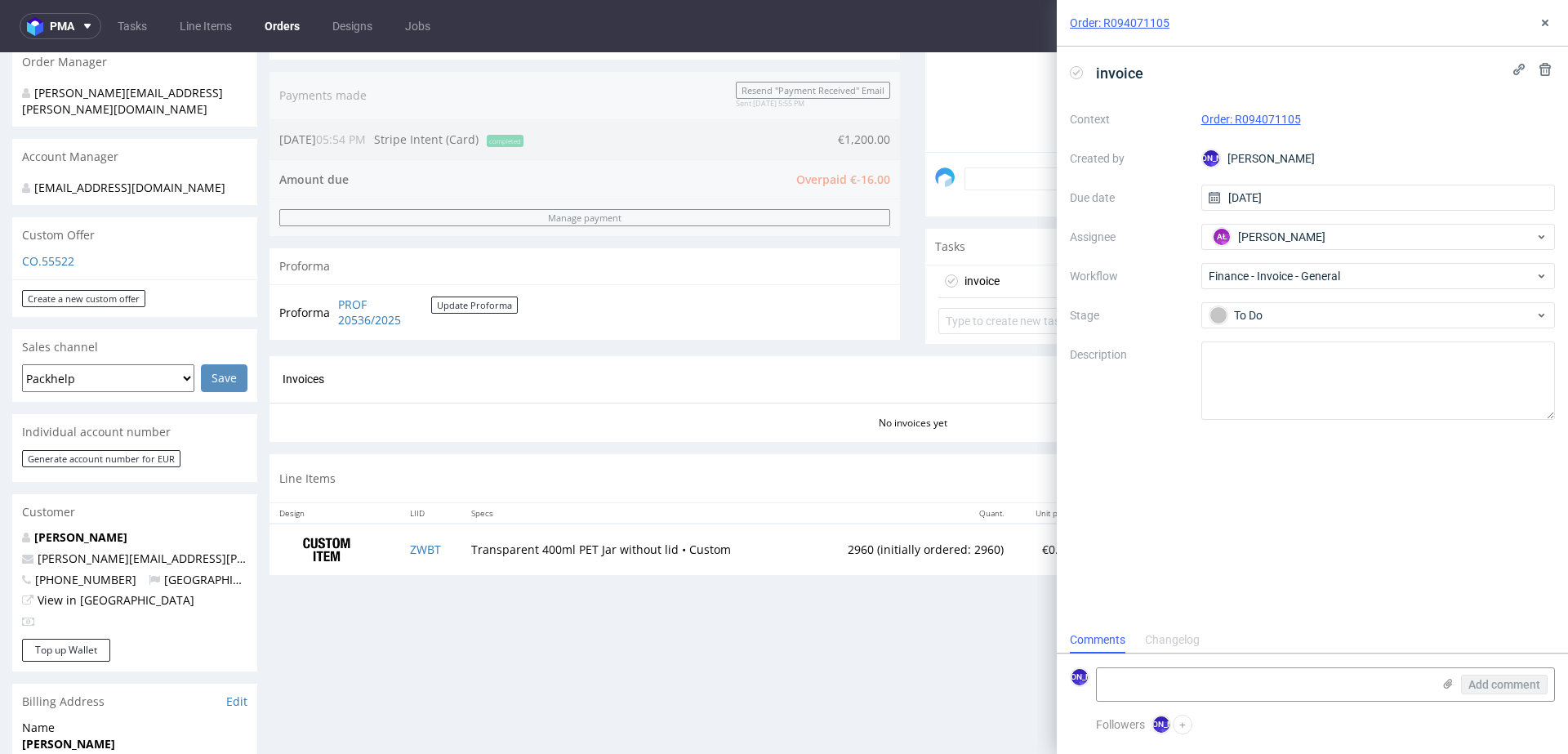
click at [836, 486] on div "Line Items Manage dielines Margin summary" at bounding box center [912, 478] width 1287 height 49
click at [1552, 16] on button at bounding box center [1545, 23] width 20 height 20
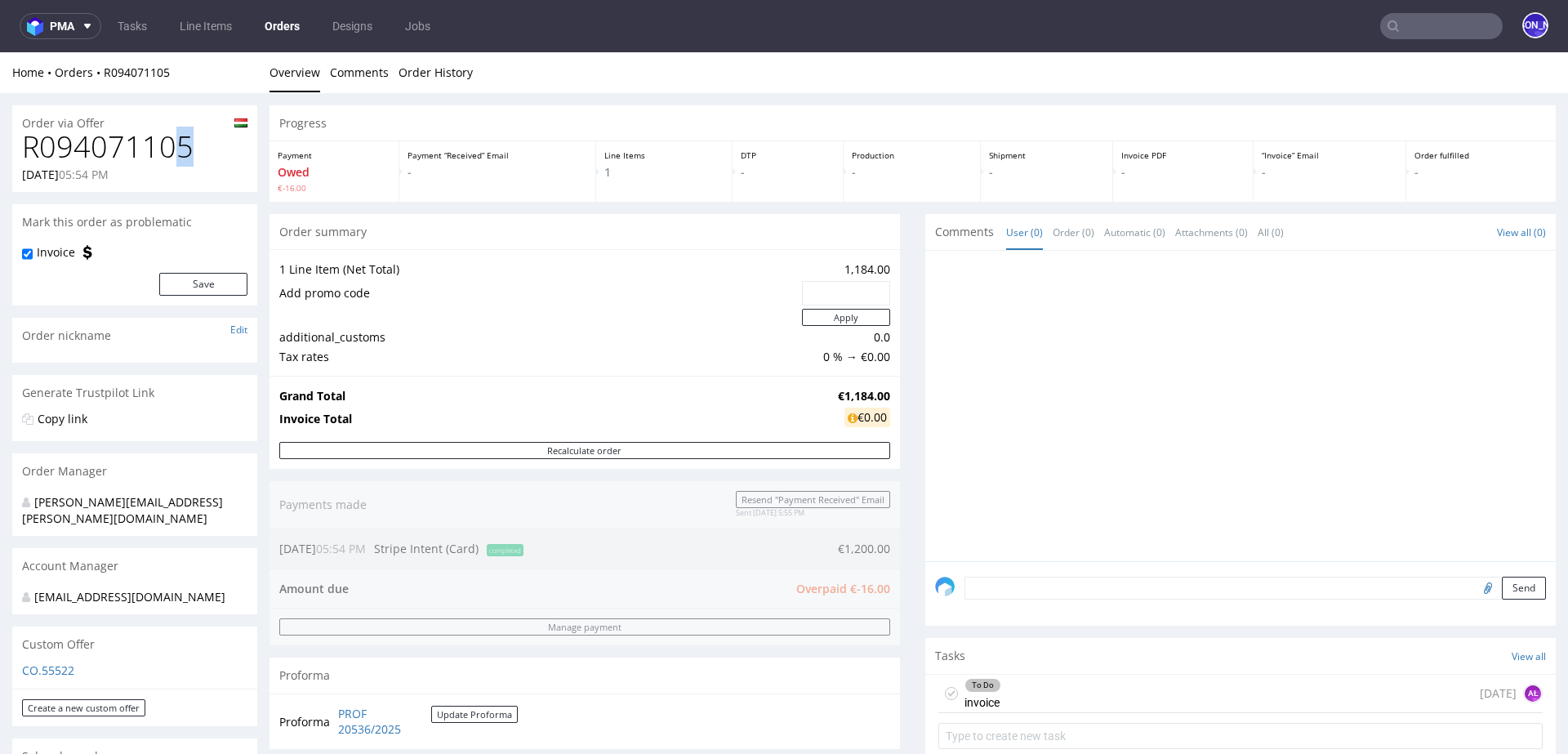
drag, startPoint x: 202, startPoint y: 147, endPoint x: 236, endPoint y: 130, distance: 38.0
click at [229, 131] on h1 "R094071105" at bounding box center [135, 147] width 226 height 33
drag, startPoint x: 196, startPoint y: 73, endPoint x: 103, endPoint y: 72, distance: 93.0
click at [103, 72] on div "Home Orders R094071105" at bounding box center [134, 72] width 245 height 16
copy link "R094071105"
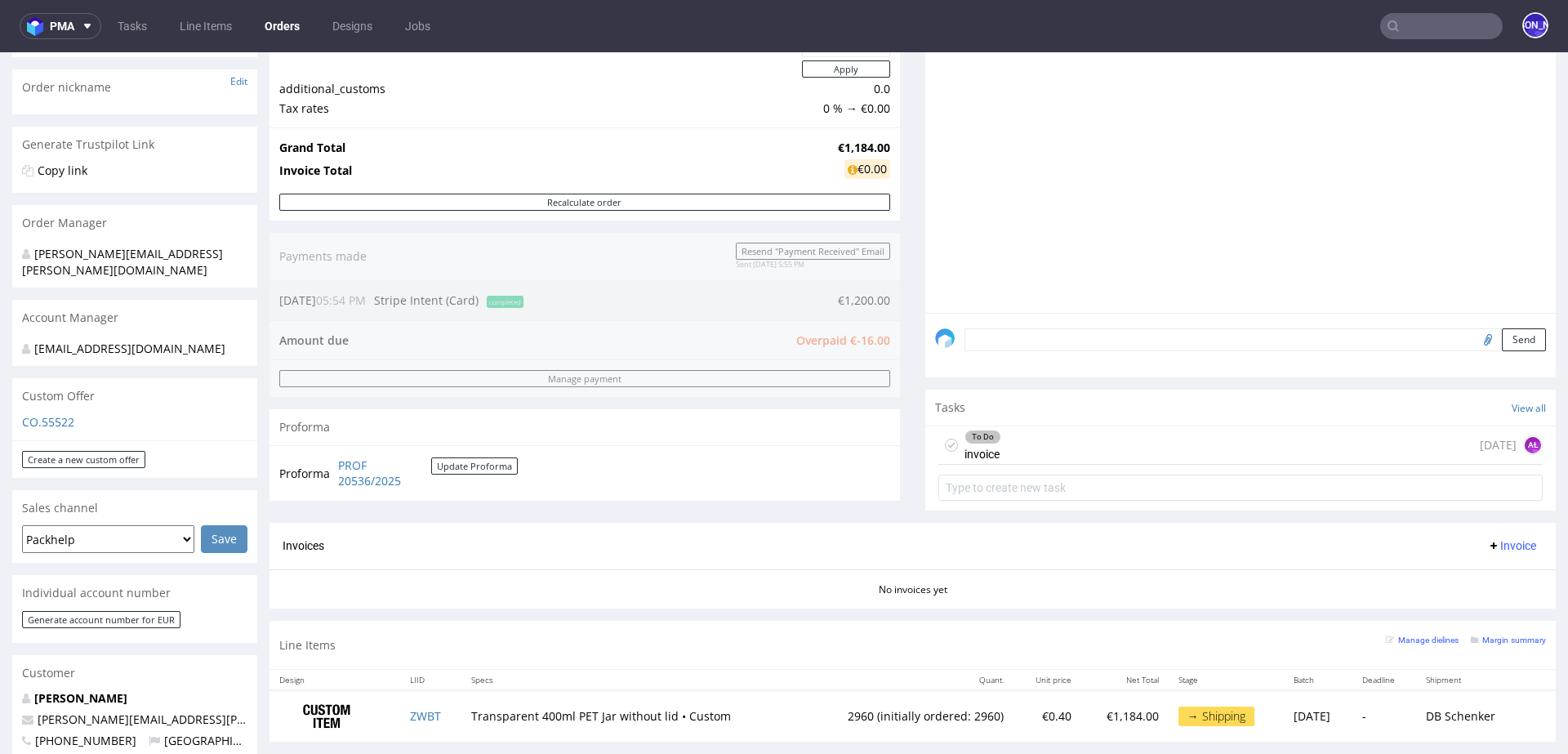
scroll to position [239, 0]
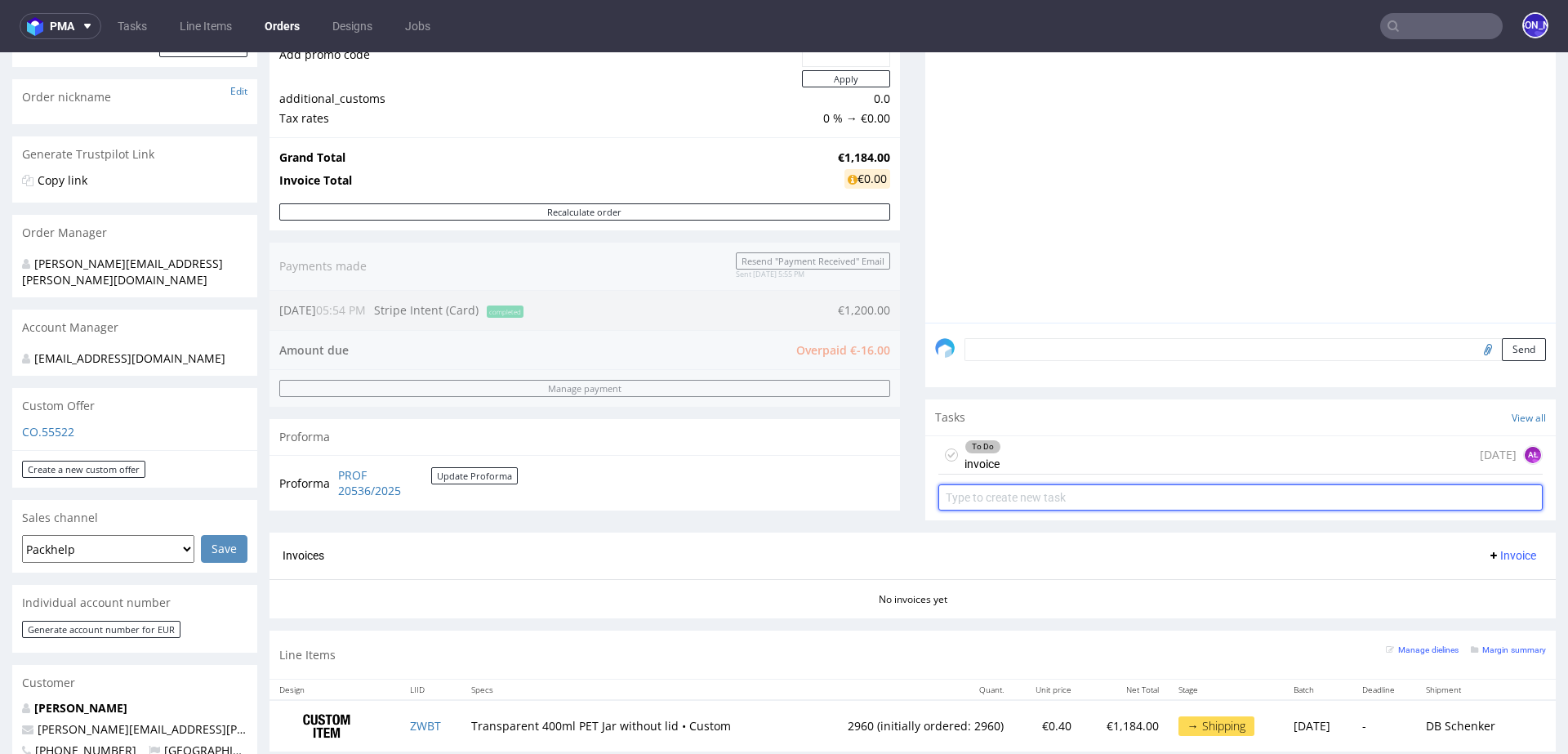
click at [1026, 495] on input "text" at bounding box center [1240, 497] width 604 height 26
type input "refund"
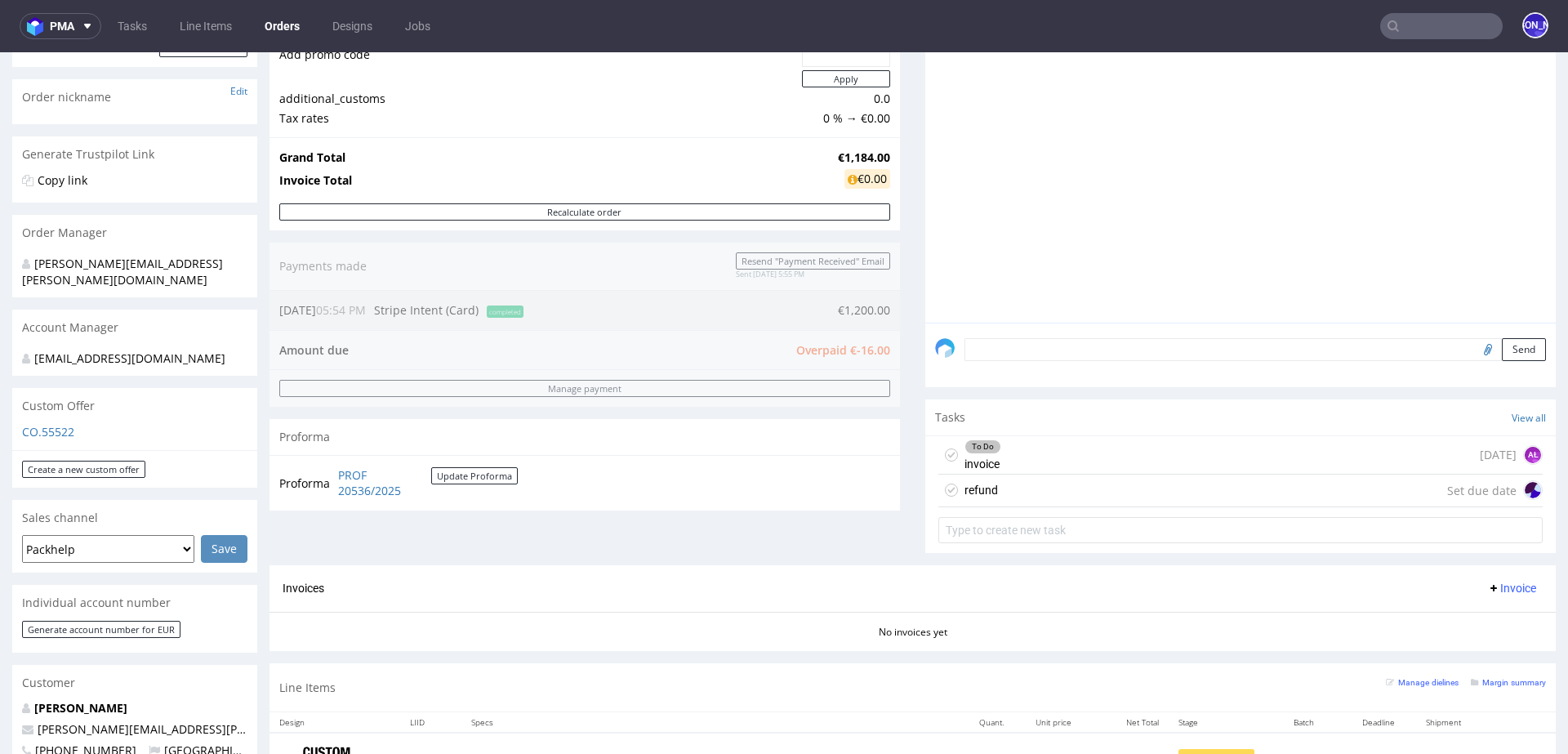
click at [1018, 486] on div "refund Set due date" at bounding box center [1240, 490] width 604 height 33
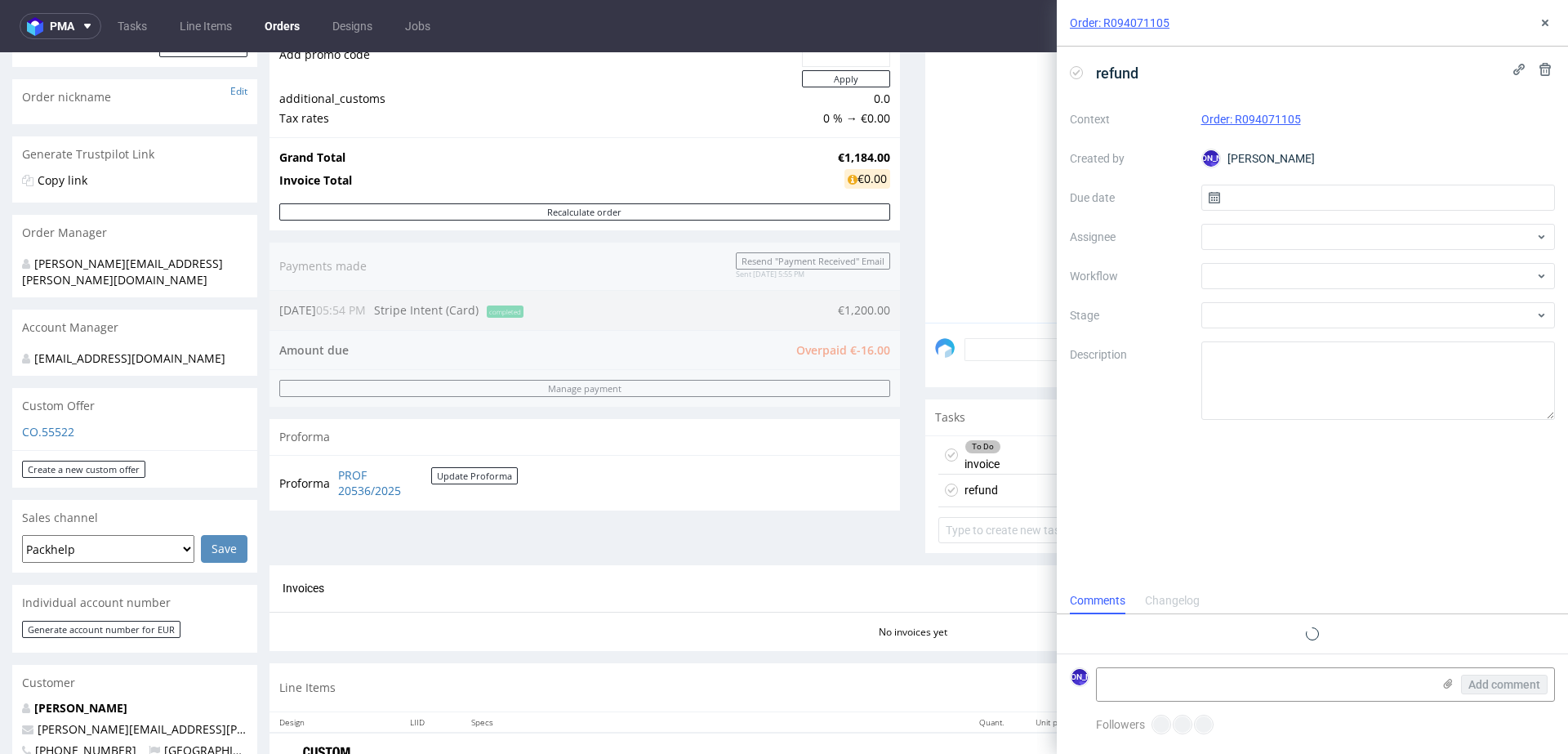
scroll to position [13, 0]
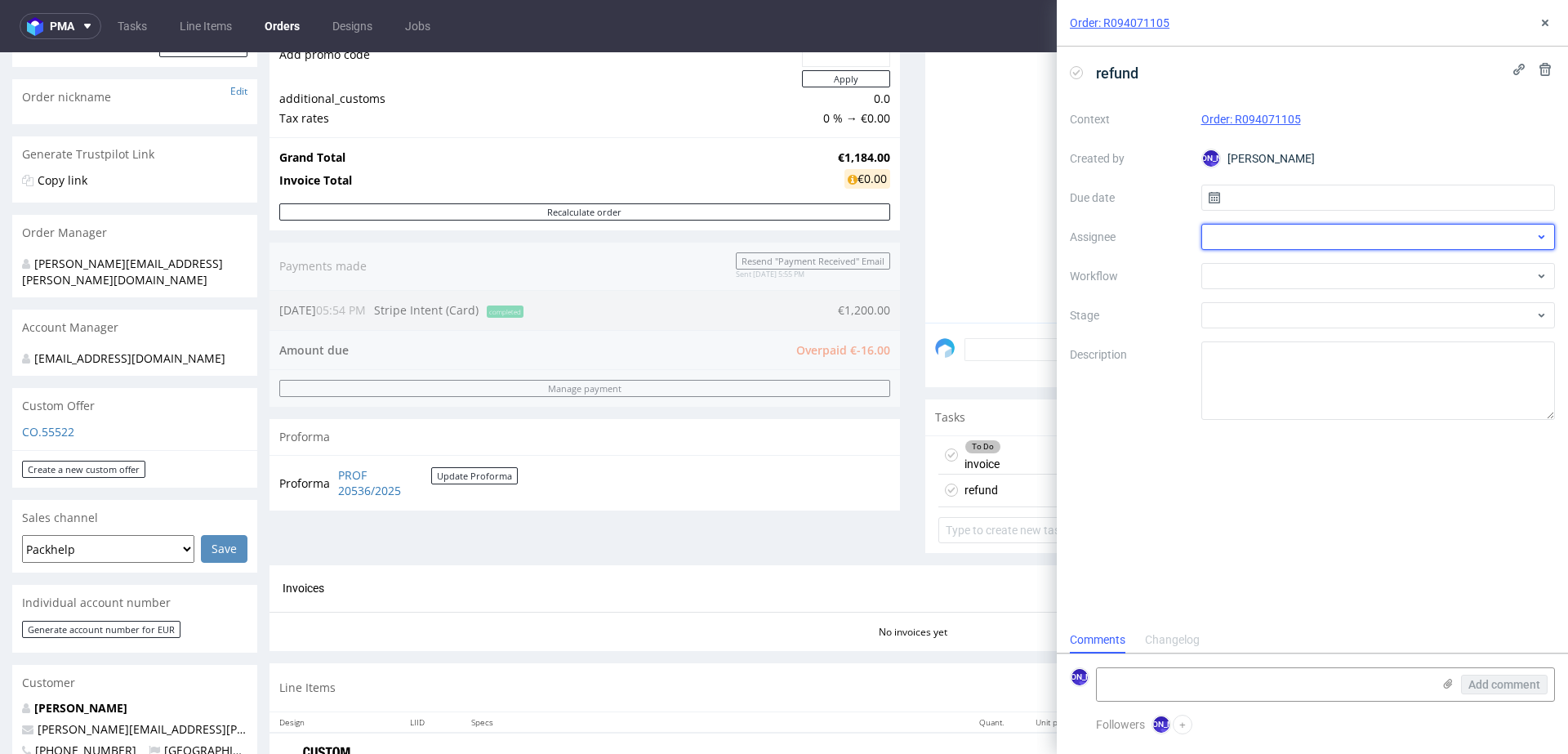
click at [1233, 232] on div at bounding box center [1379, 237] width 355 height 26
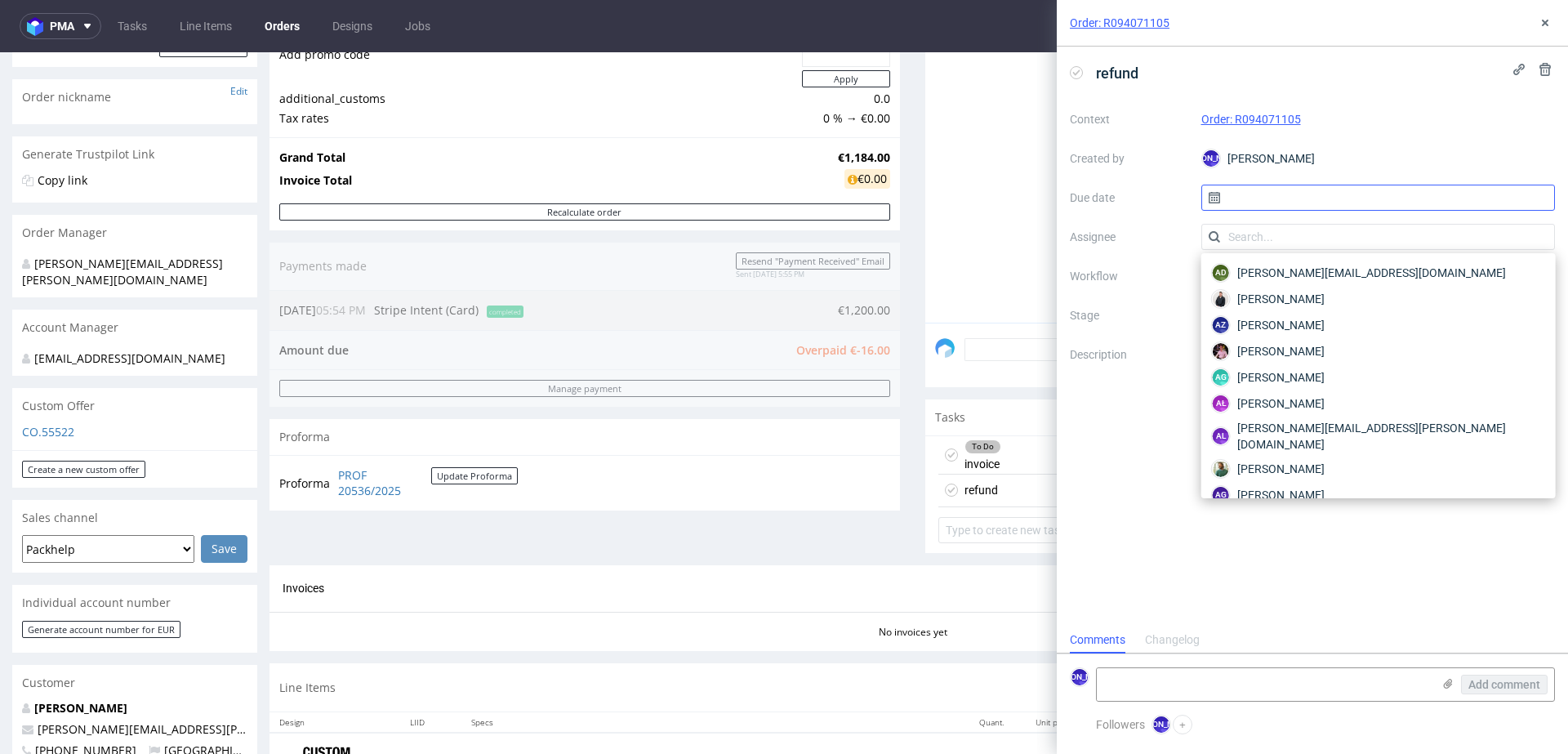
click at [1255, 199] on input "text" at bounding box center [1379, 197] width 355 height 26
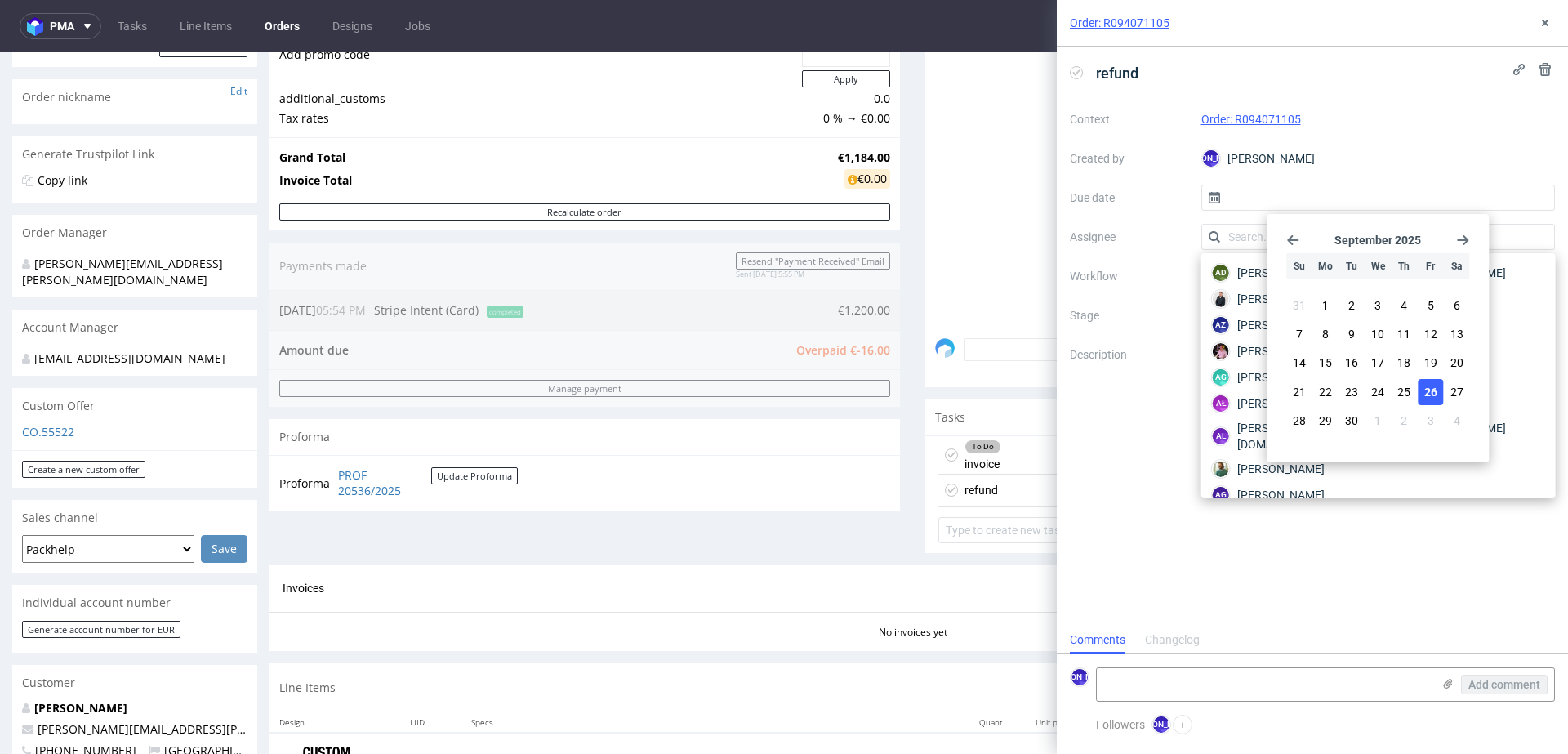
click at [1424, 392] on span "26" at bounding box center [1430, 392] width 13 height 16
type input "26/09/2025"
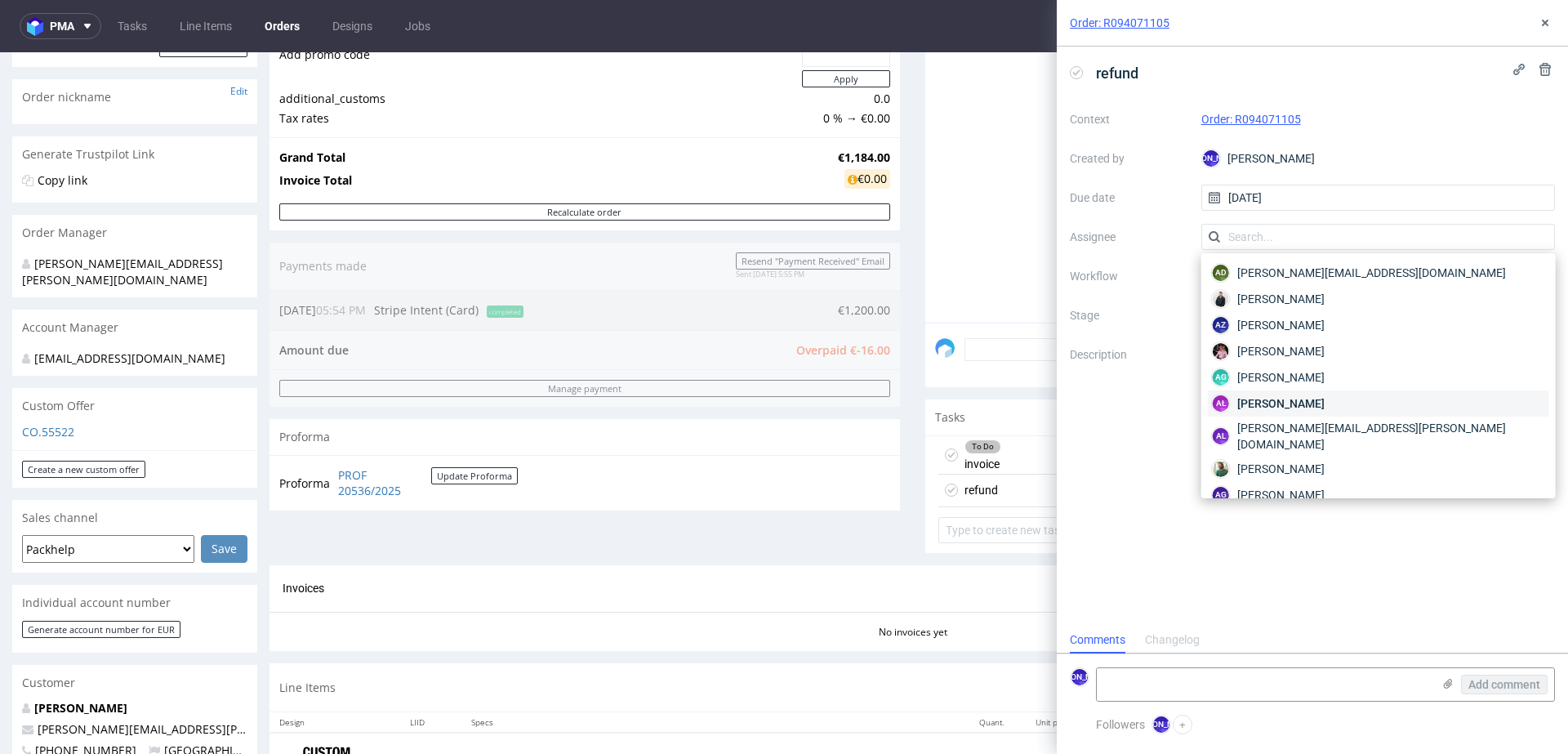
click at [1264, 407] on span "Aleksandra Łętowska" at bounding box center [1281, 403] width 87 height 16
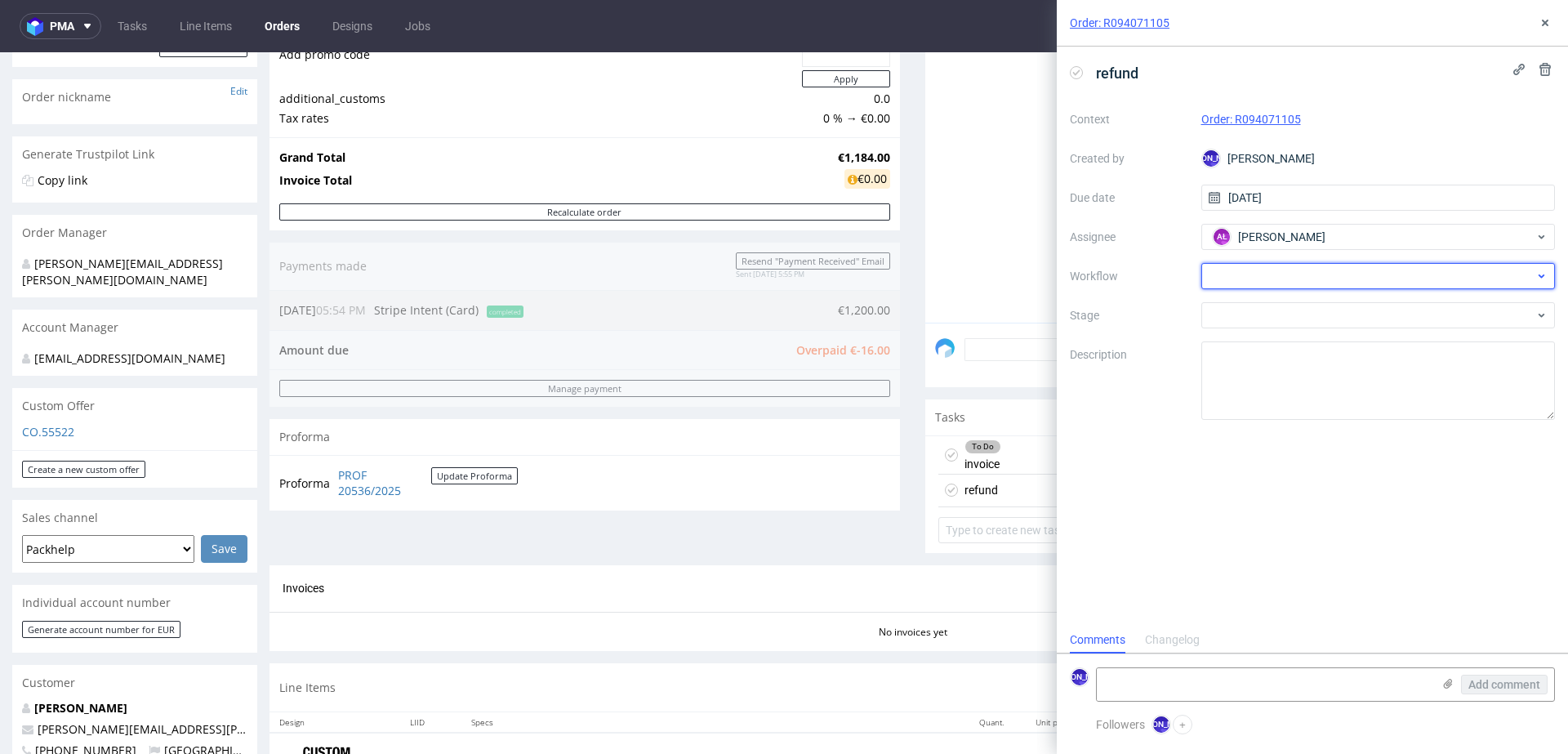
click at [1238, 276] on div at bounding box center [1379, 276] width 355 height 26
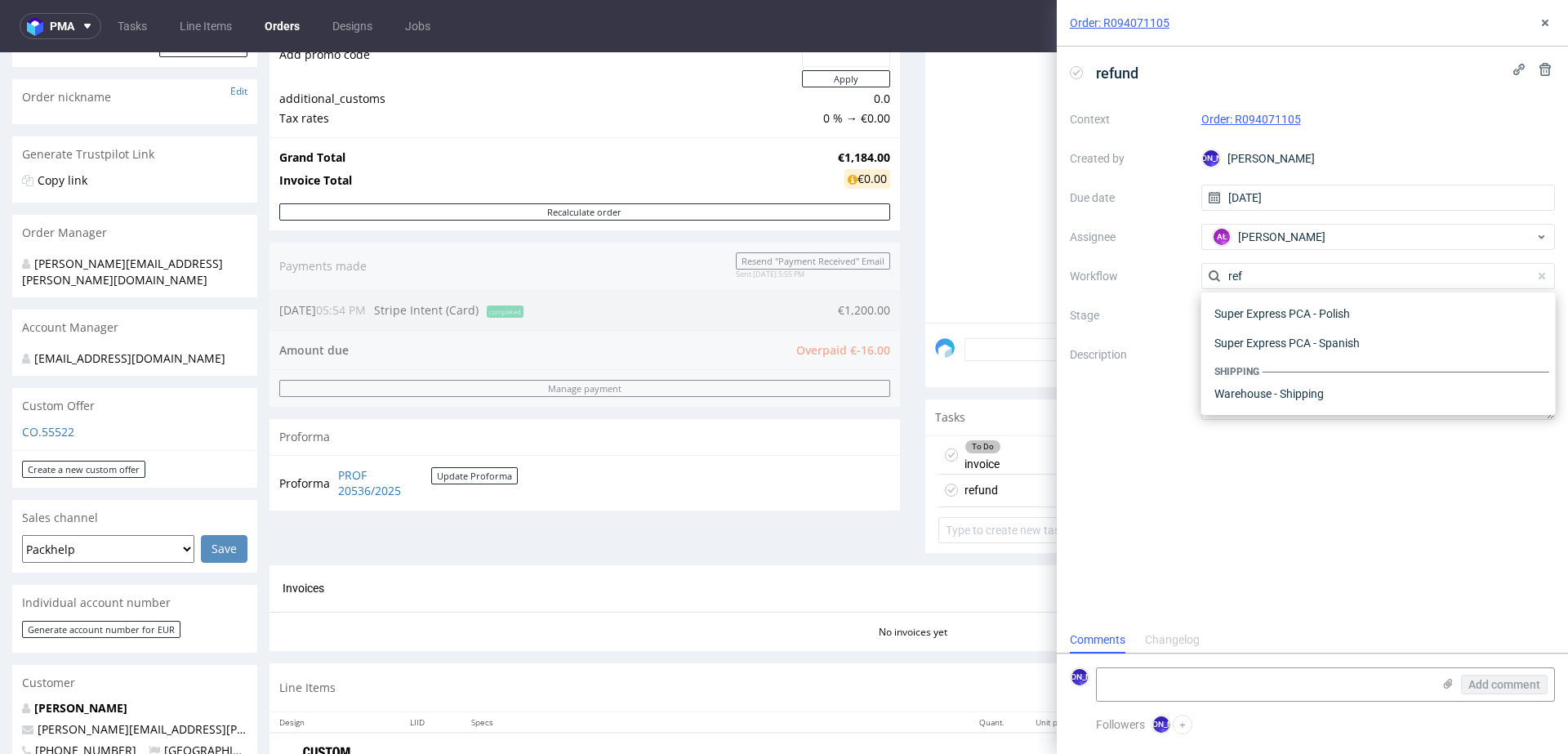
scroll to position [88, 0]
type input "refund"
click at [1312, 336] on div "Finance - Refunds - Money transfer" at bounding box center [1379, 335] width 342 height 30
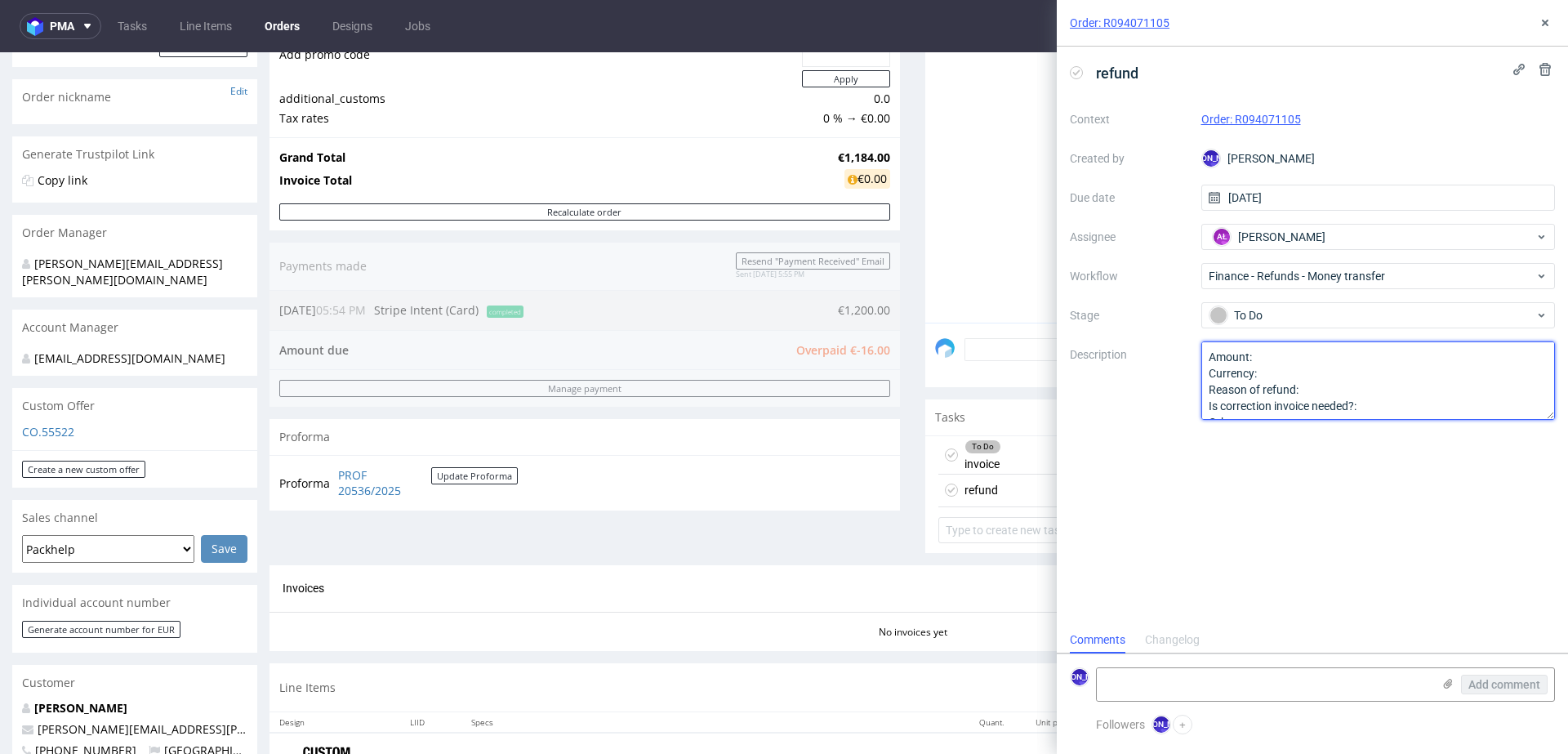
scroll to position [17, 0]
drag, startPoint x: 1208, startPoint y: 360, endPoint x: 1327, endPoint y: 454, distance: 151.6
click at [1327, 454] on div "refund Context Order: R094071105 Created by JO Jozefina Owczarek Due date 26/09…" at bounding box center [1312, 336] width 511 height 580
type textarea "overpayment"
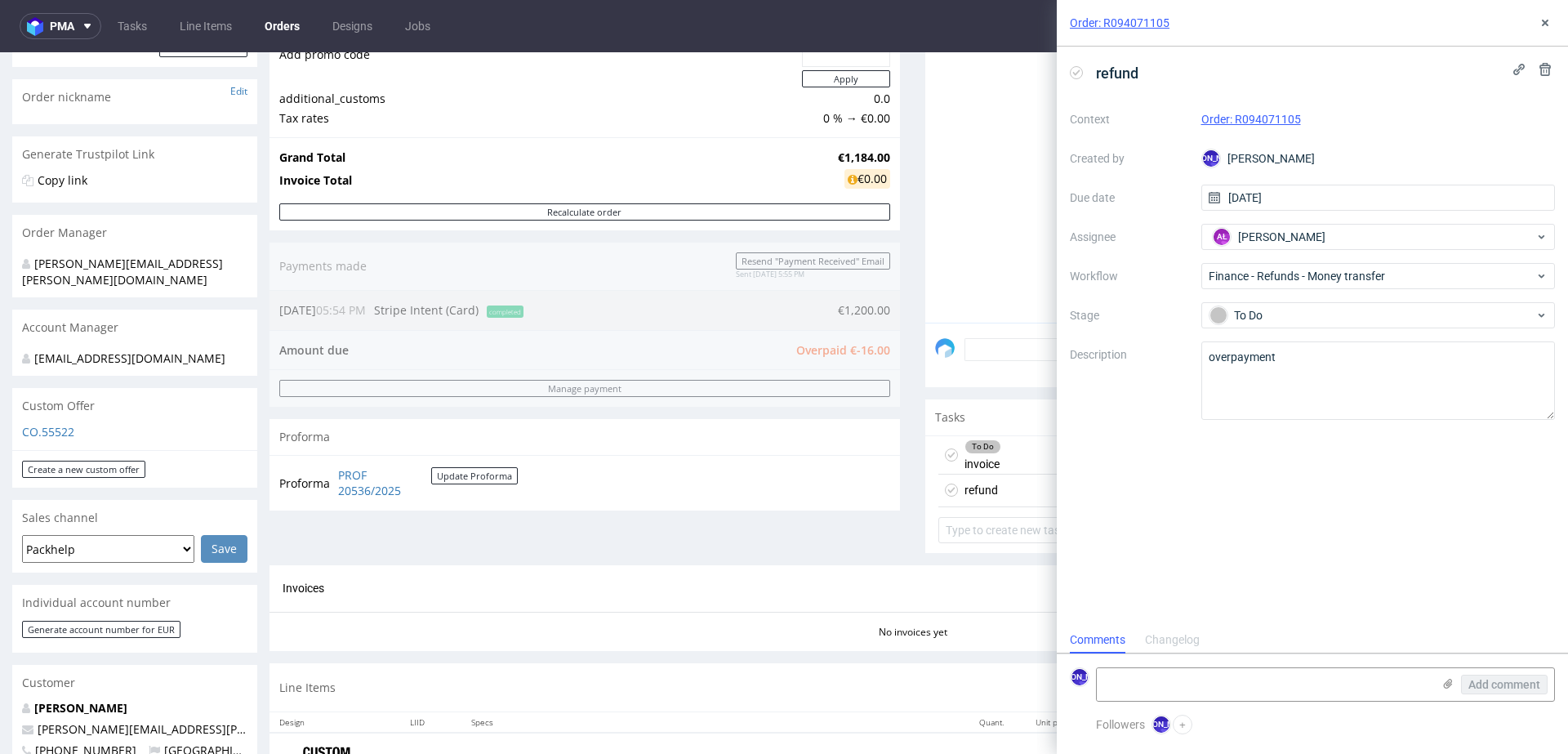
click at [929, 612] on div "No invoices yet" at bounding box center [912, 626] width 1287 height 28
click at [1545, 20] on icon at bounding box center [1544, 22] width 13 height 13
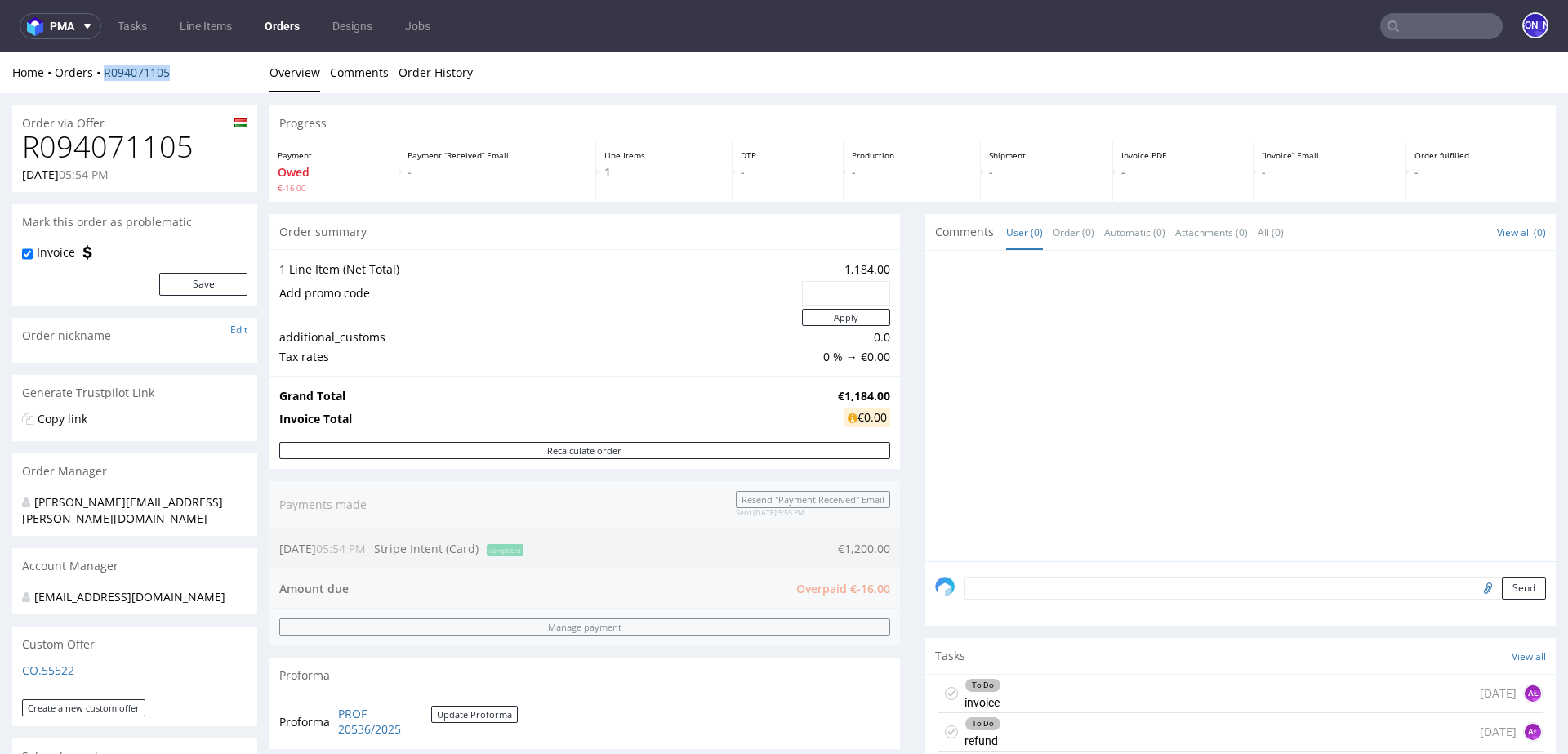
drag, startPoint x: 213, startPoint y: 68, endPoint x: 104, endPoint y: 72, distance: 109.1
click at [104, 72] on div "Home Orders R094071105" at bounding box center [134, 72] width 245 height 16
copy link "R094071105"
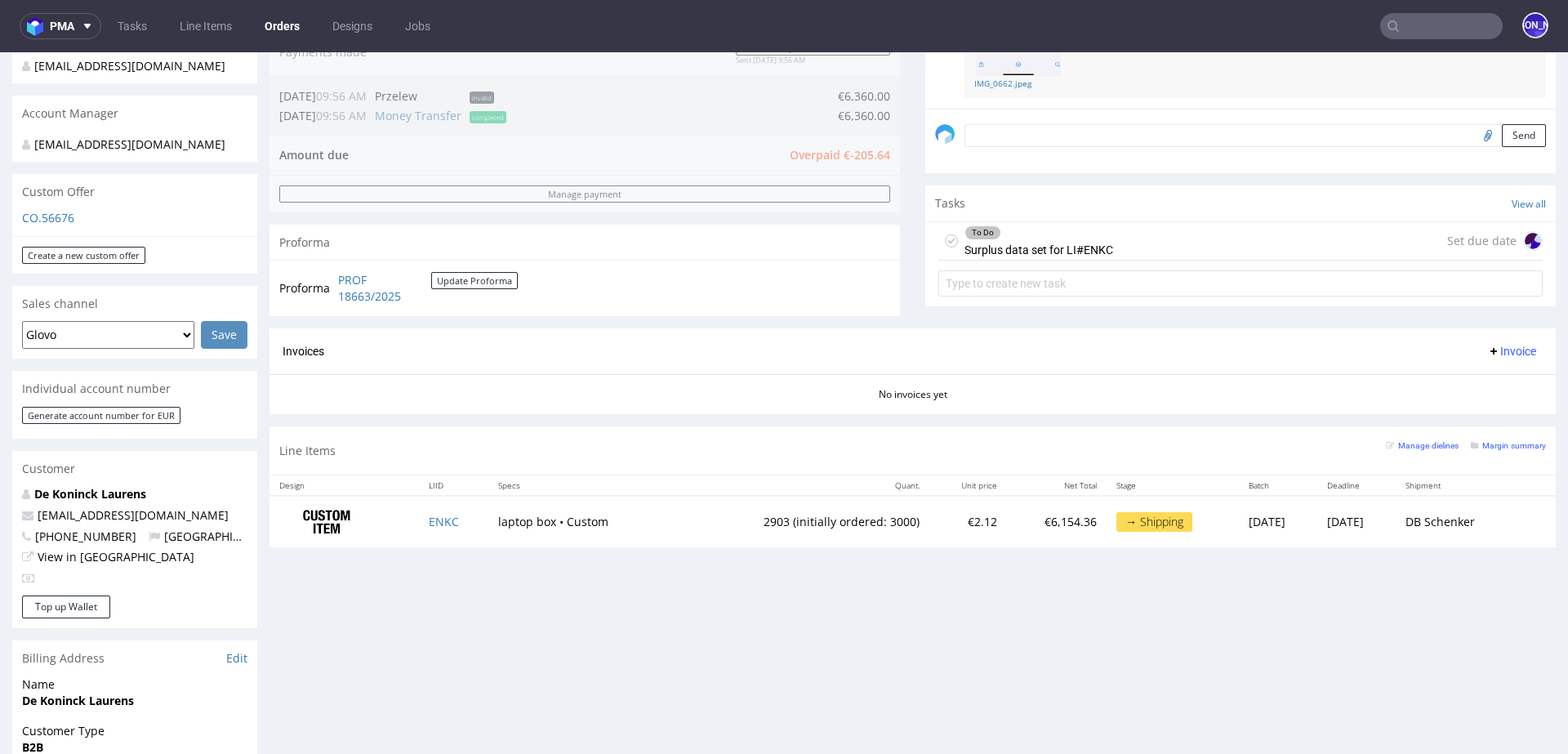
scroll to position [494, 0]
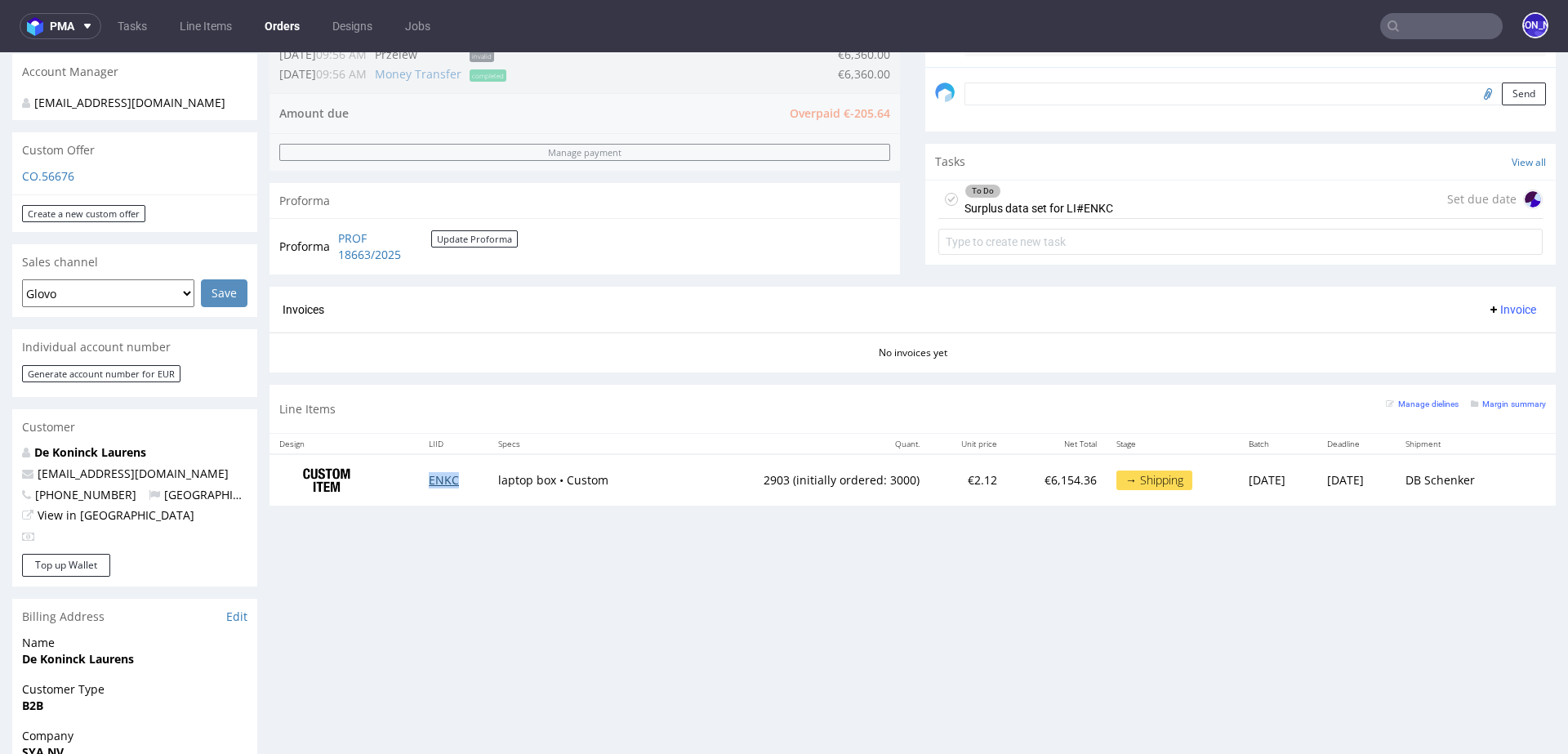
click at [440, 480] on link "ENKC" at bounding box center [444, 481] width 31 height 16
drag, startPoint x: 152, startPoint y: 477, endPoint x: 31, endPoint y: 475, distance: 121.0
click at [31, 475] on p "[EMAIL_ADDRESS][DOMAIN_NAME]" at bounding box center [135, 474] width 226 height 16
copy span "[EMAIL_ADDRESS][DOMAIN_NAME]"
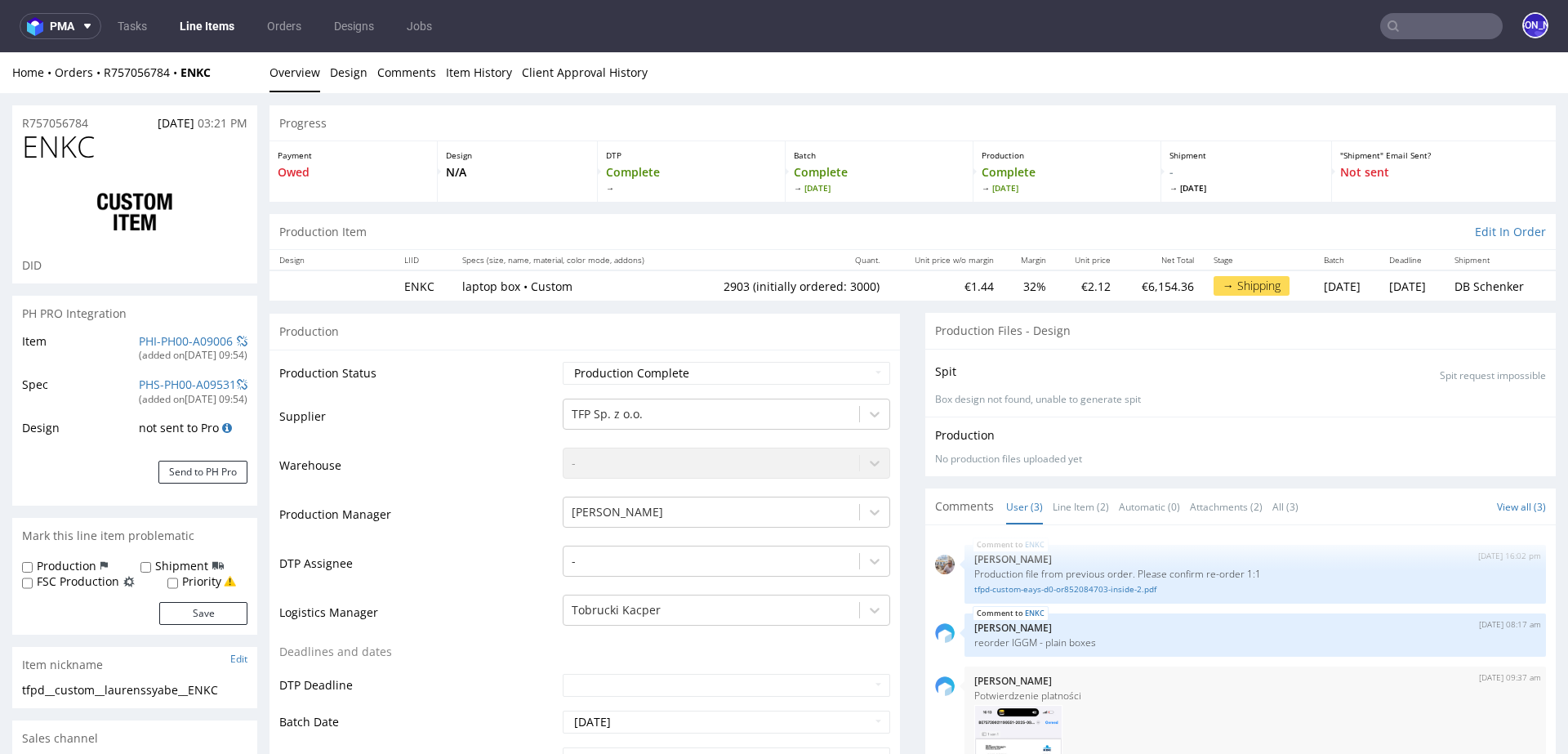
scroll to position [89, 0]
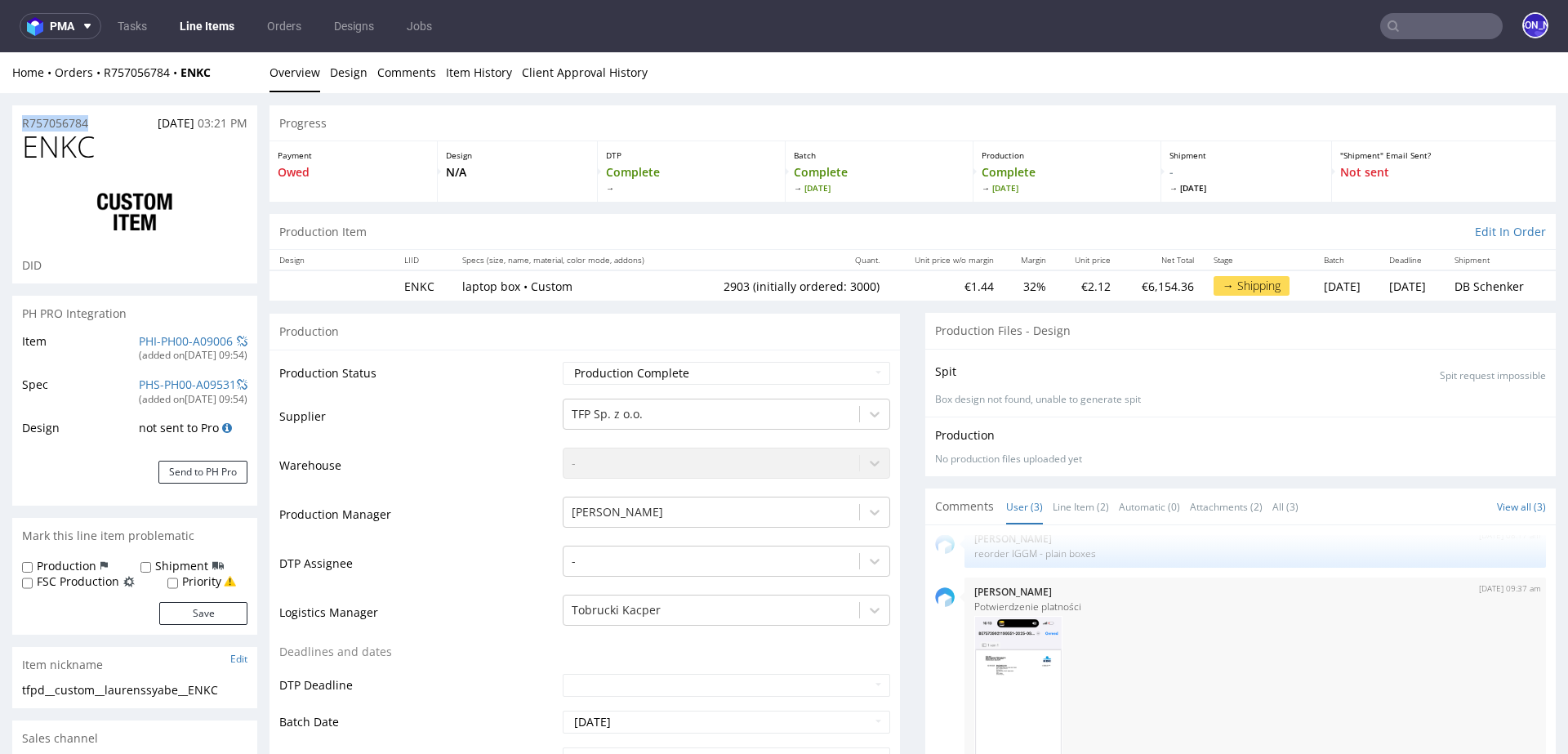
drag, startPoint x: 106, startPoint y: 121, endPoint x: 0, endPoint y: 121, distance: 106.0
copy p "R757056784"
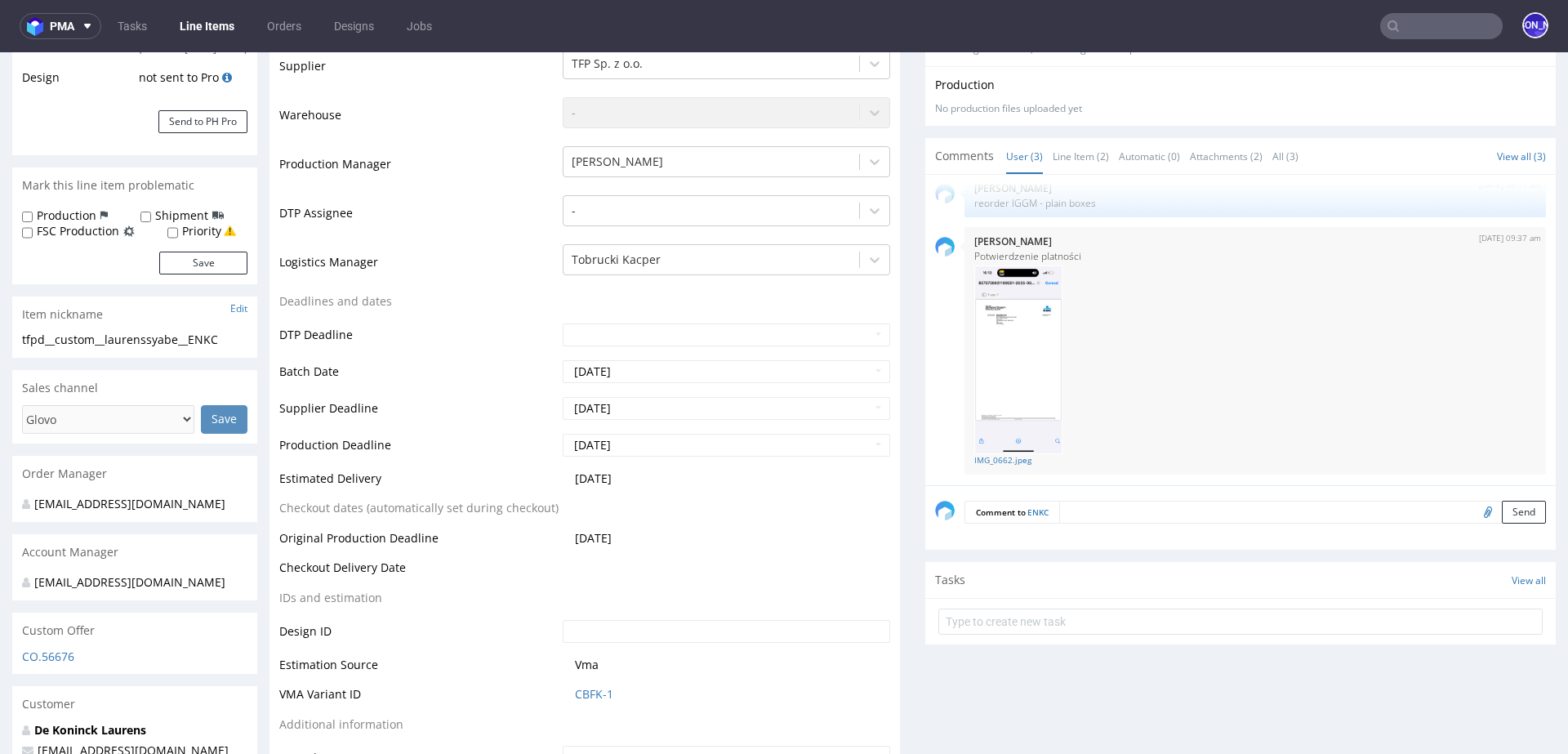
scroll to position [0, 0]
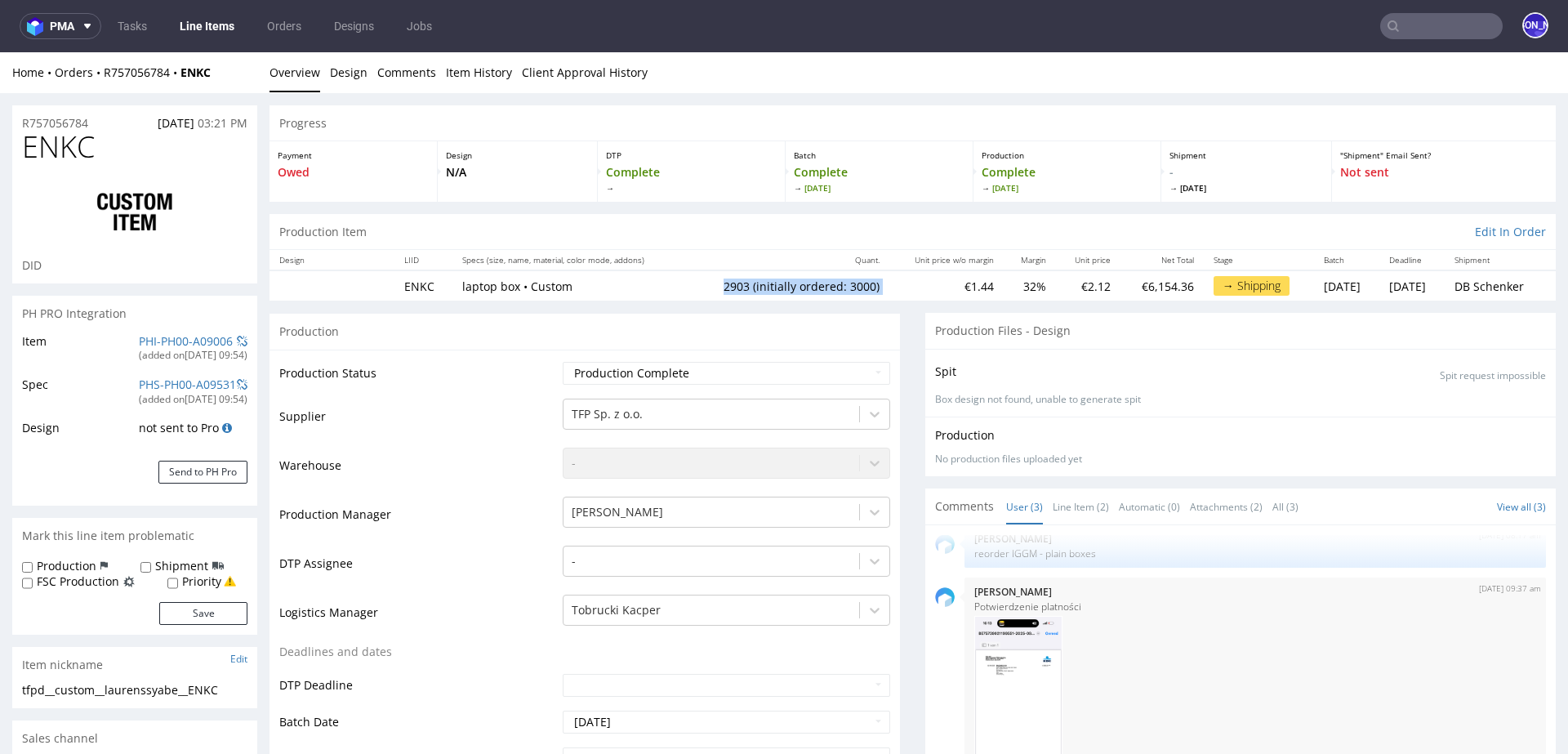
drag, startPoint x: 691, startPoint y: 288, endPoint x: 863, endPoint y: 277, distance: 172.4
click at [863, 277] on tr "ENKC laptop box • Custom 2903 (initially ordered: 3000) €1.44 32% €2.12 €6,154.…" at bounding box center [912, 285] width 1287 height 31
copy td "2903 (initially ordered: 3000)"
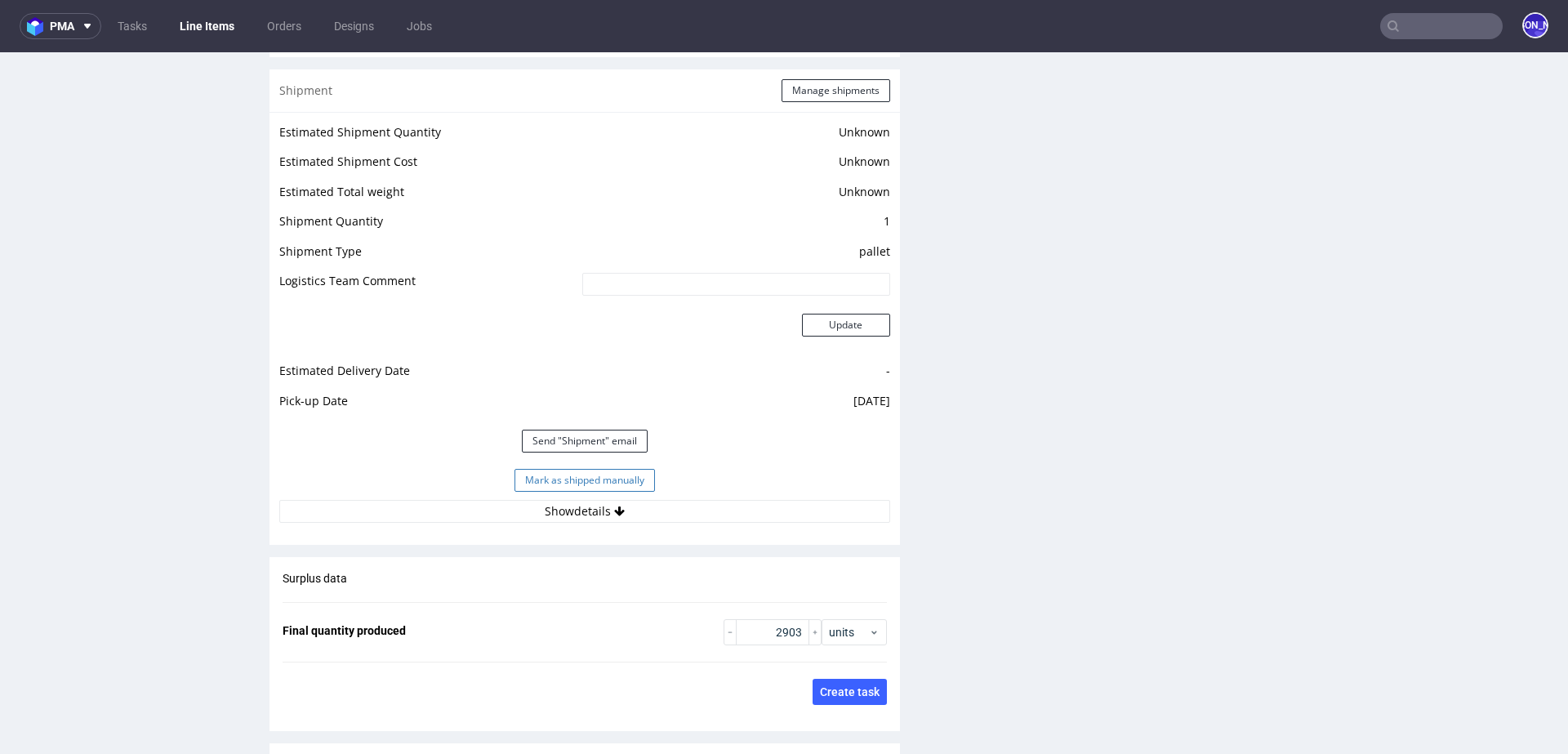
scroll to position [2121, 0]
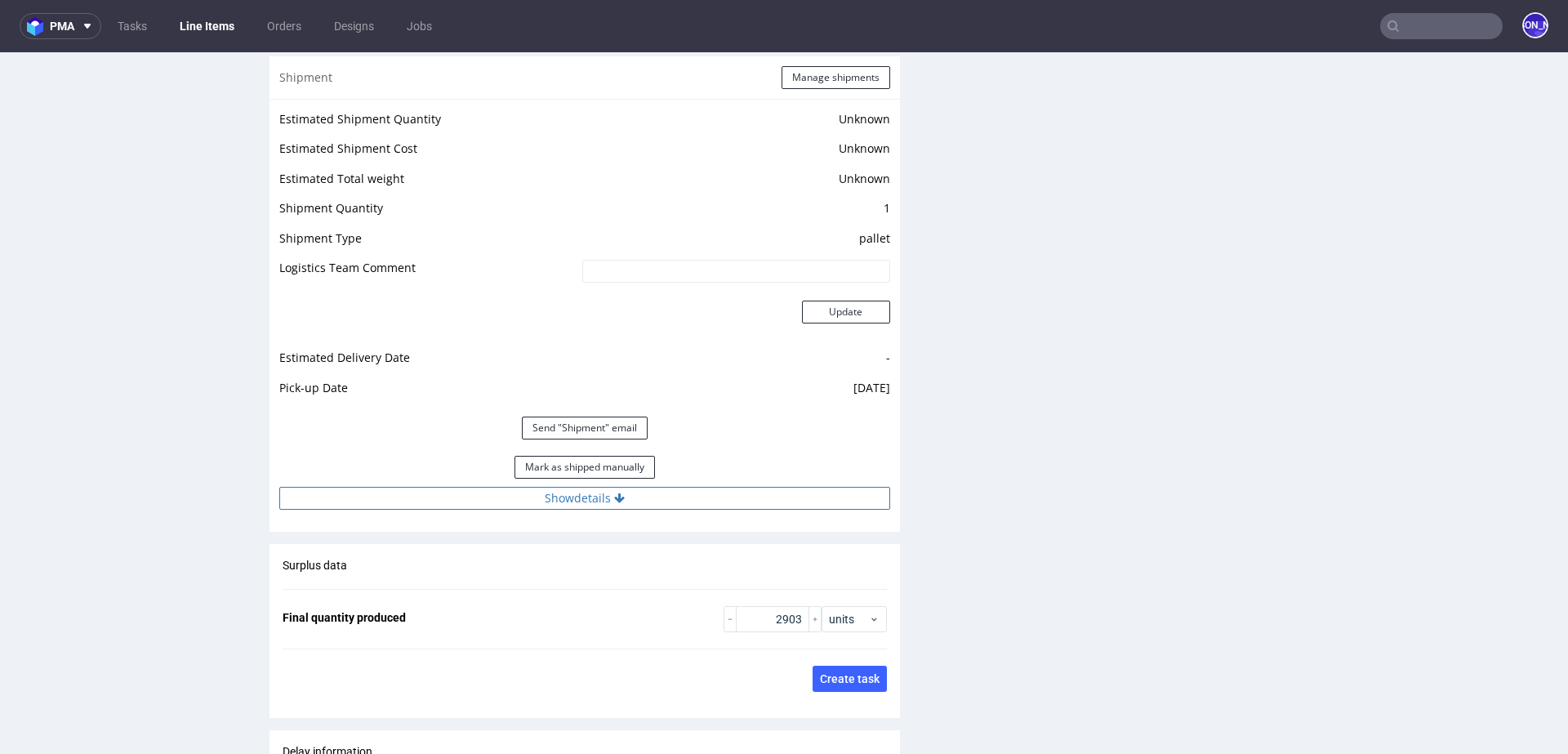
click at [590, 497] on button "Show details" at bounding box center [584, 497] width 611 height 23
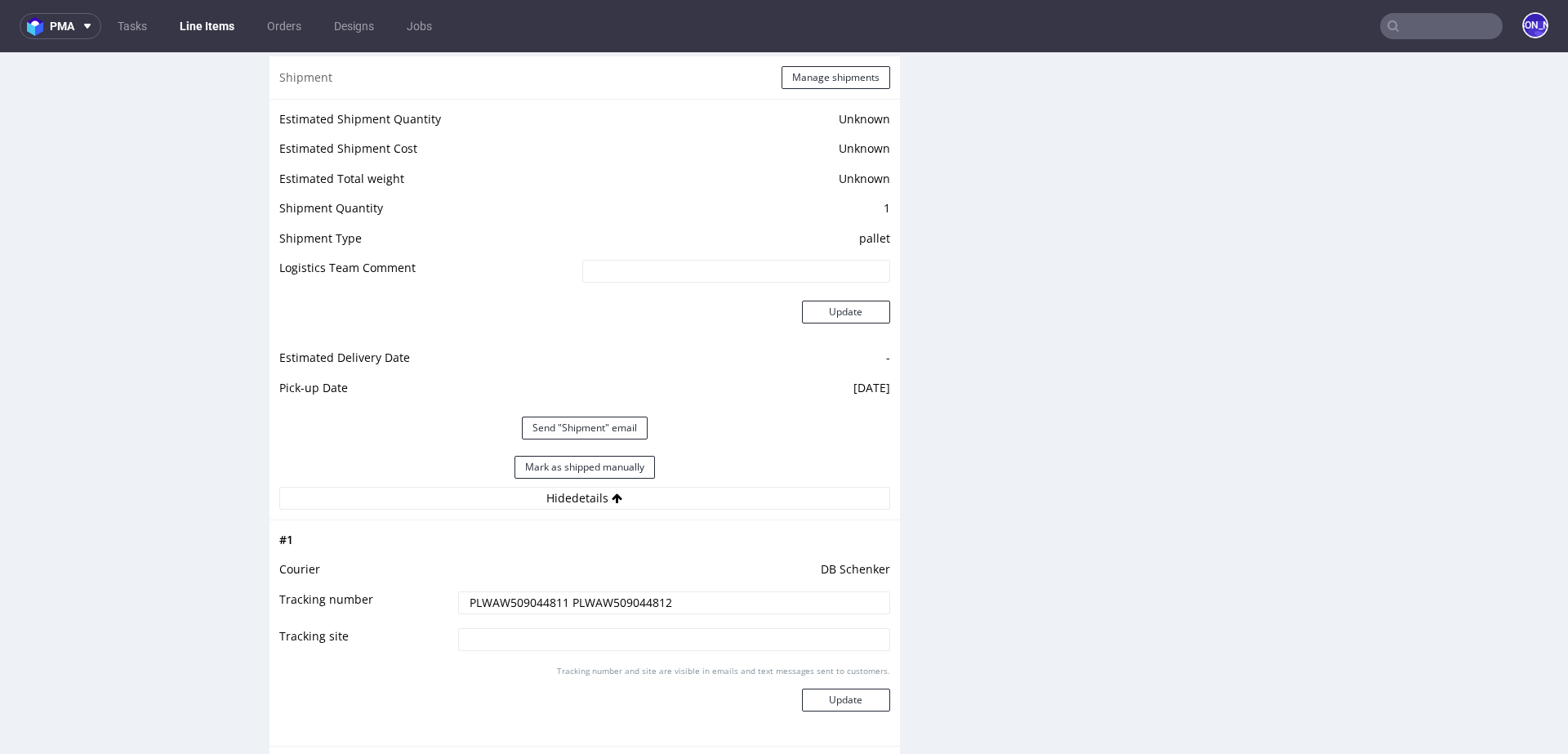
click at [475, 601] on input "PLWAW509044811 PLWAW509044812" at bounding box center [675, 602] width 432 height 23
click at [611, 602] on input "PLWAW509044811 PLWAW509044812" at bounding box center [675, 602] width 432 height 23
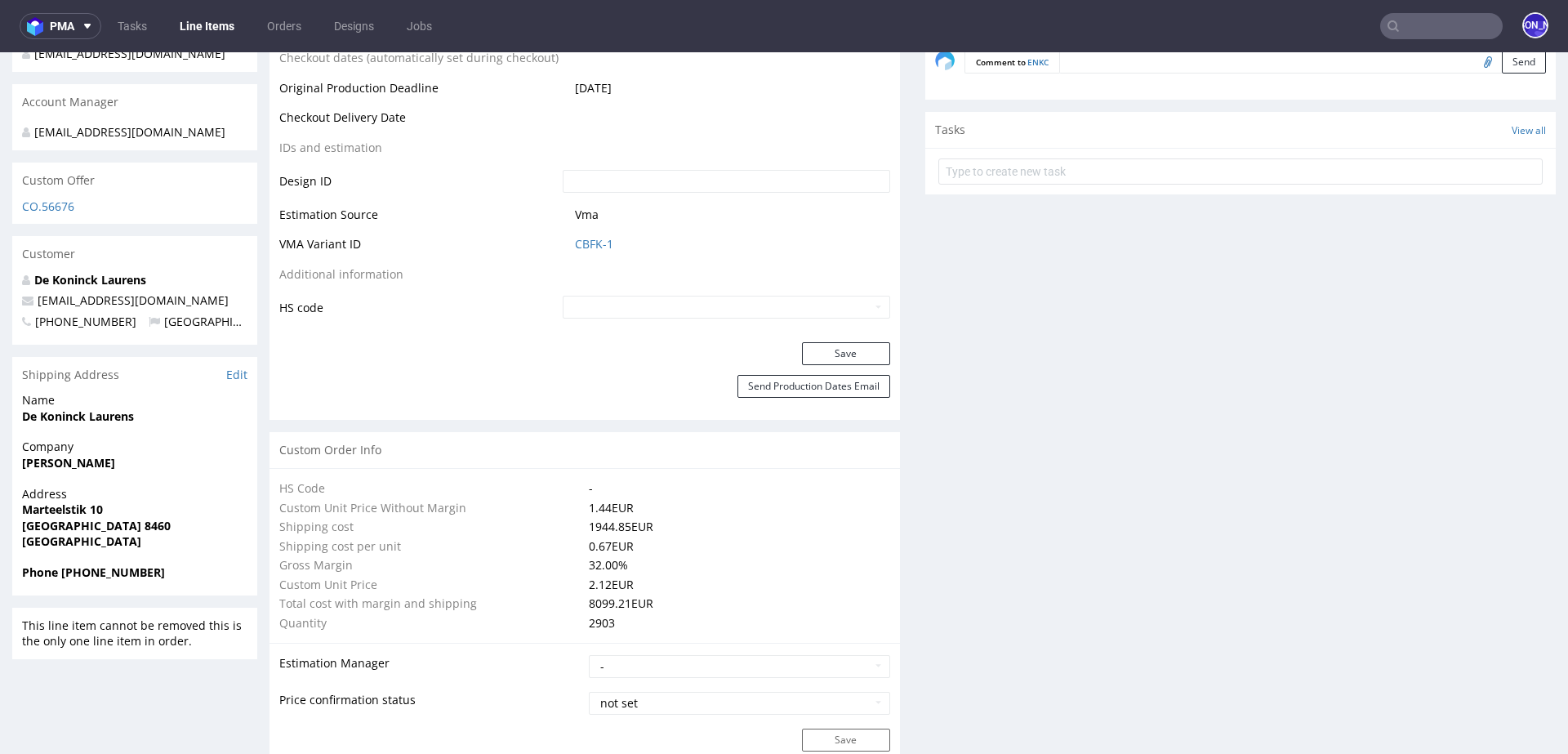
scroll to position [0, 0]
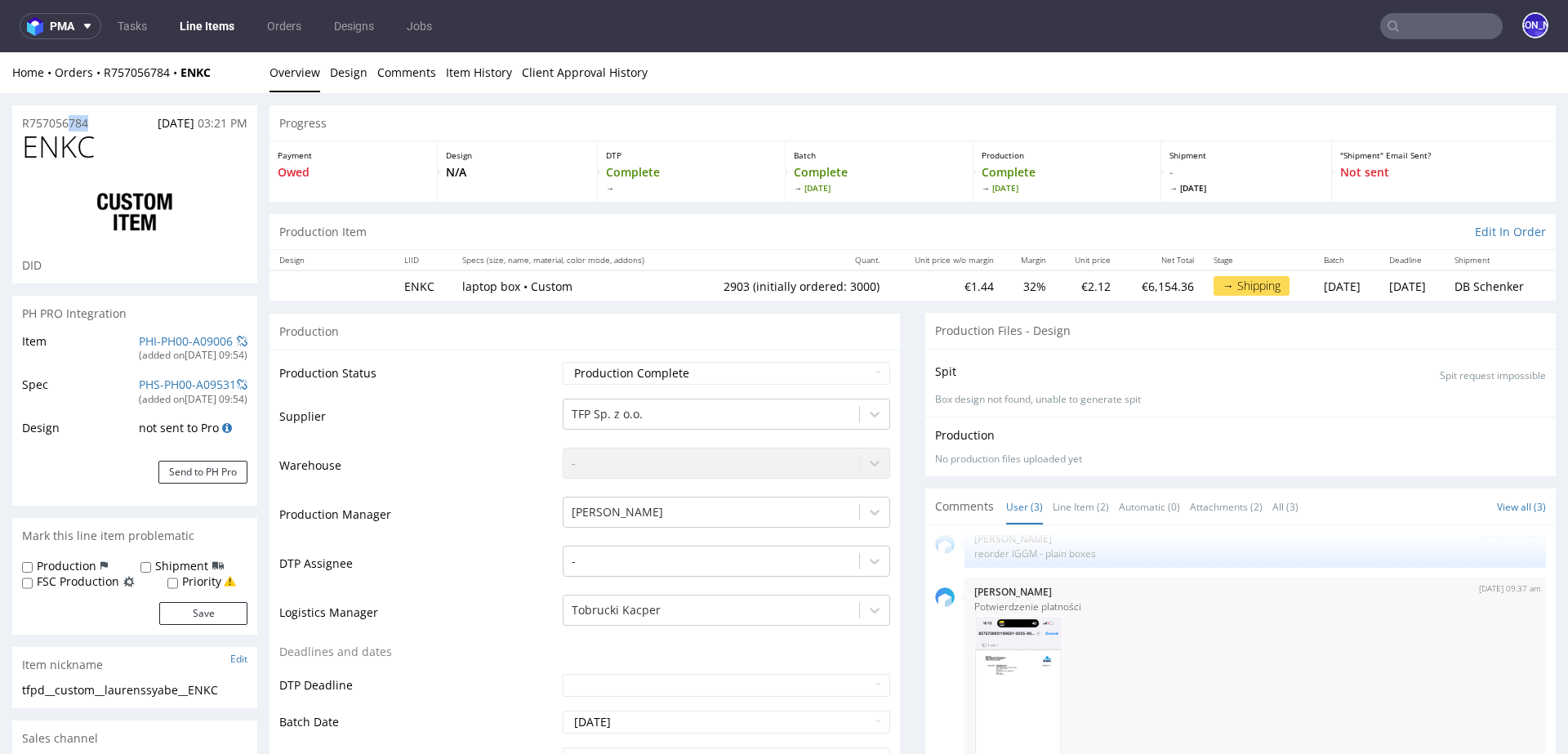
drag, startPoint x: 111, startPoint y: 124, endPoint x: 0, endPoint y: 124, distance: 111.0
copy p "R757056784"
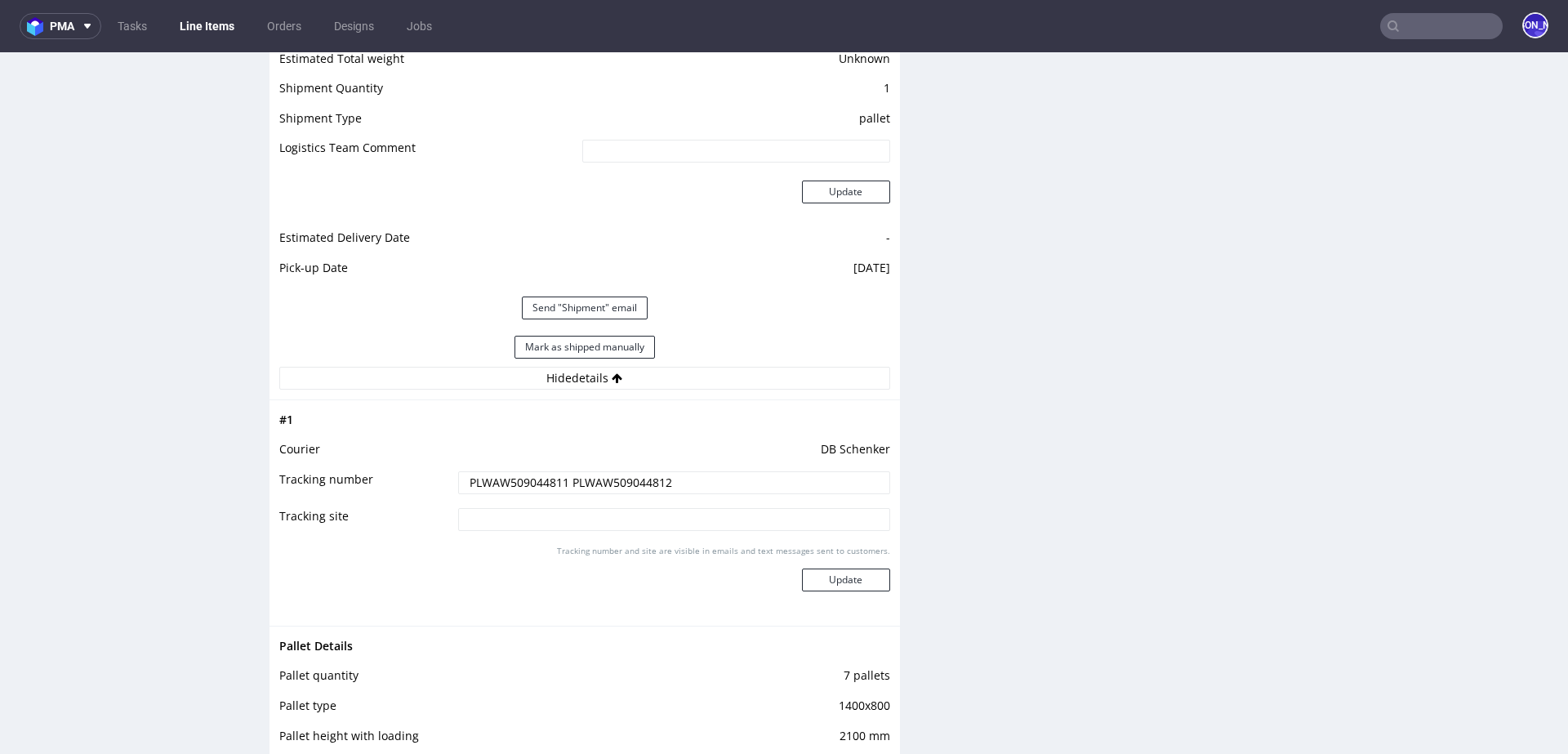
scroll to position [2248, 0]
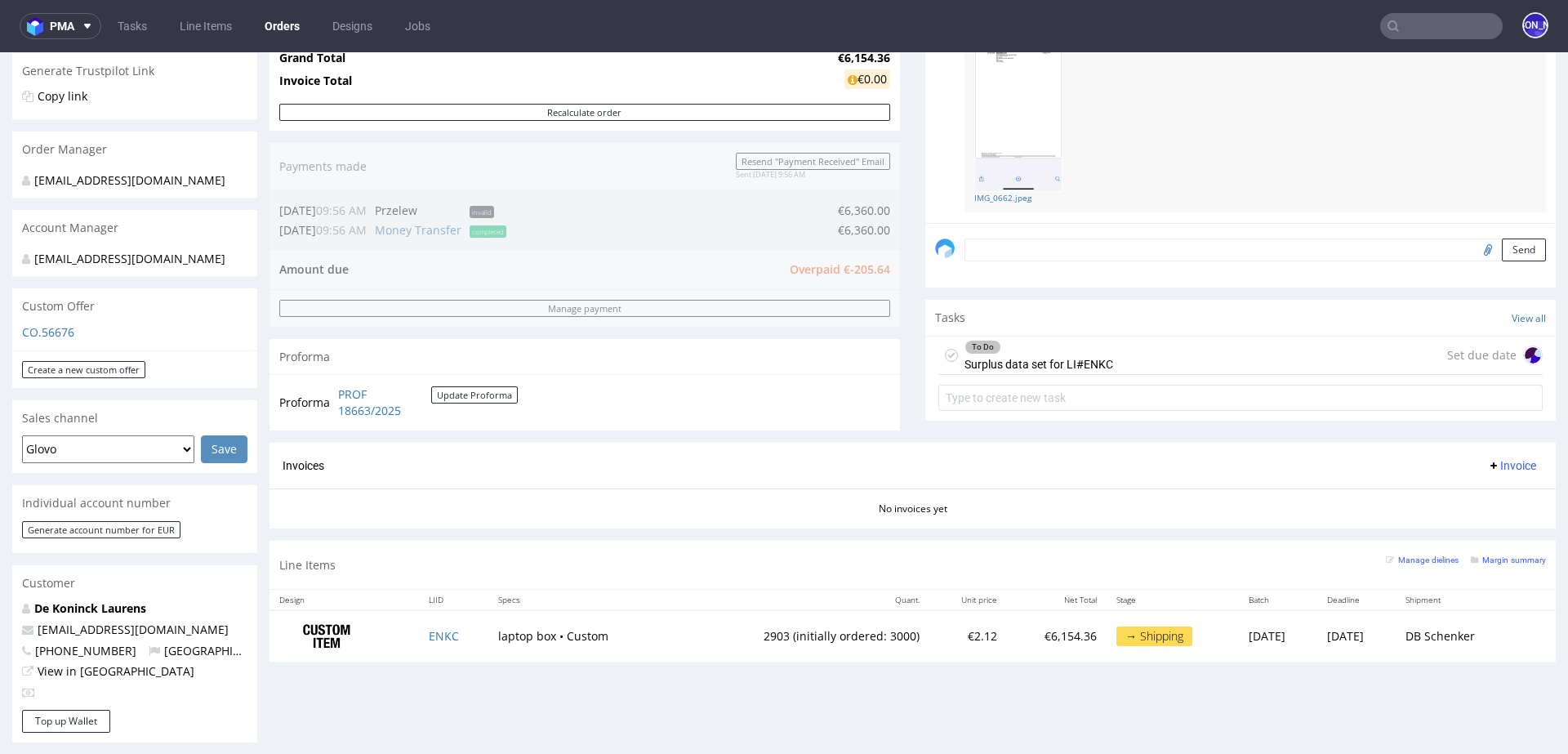
scroll to position [368, 0]
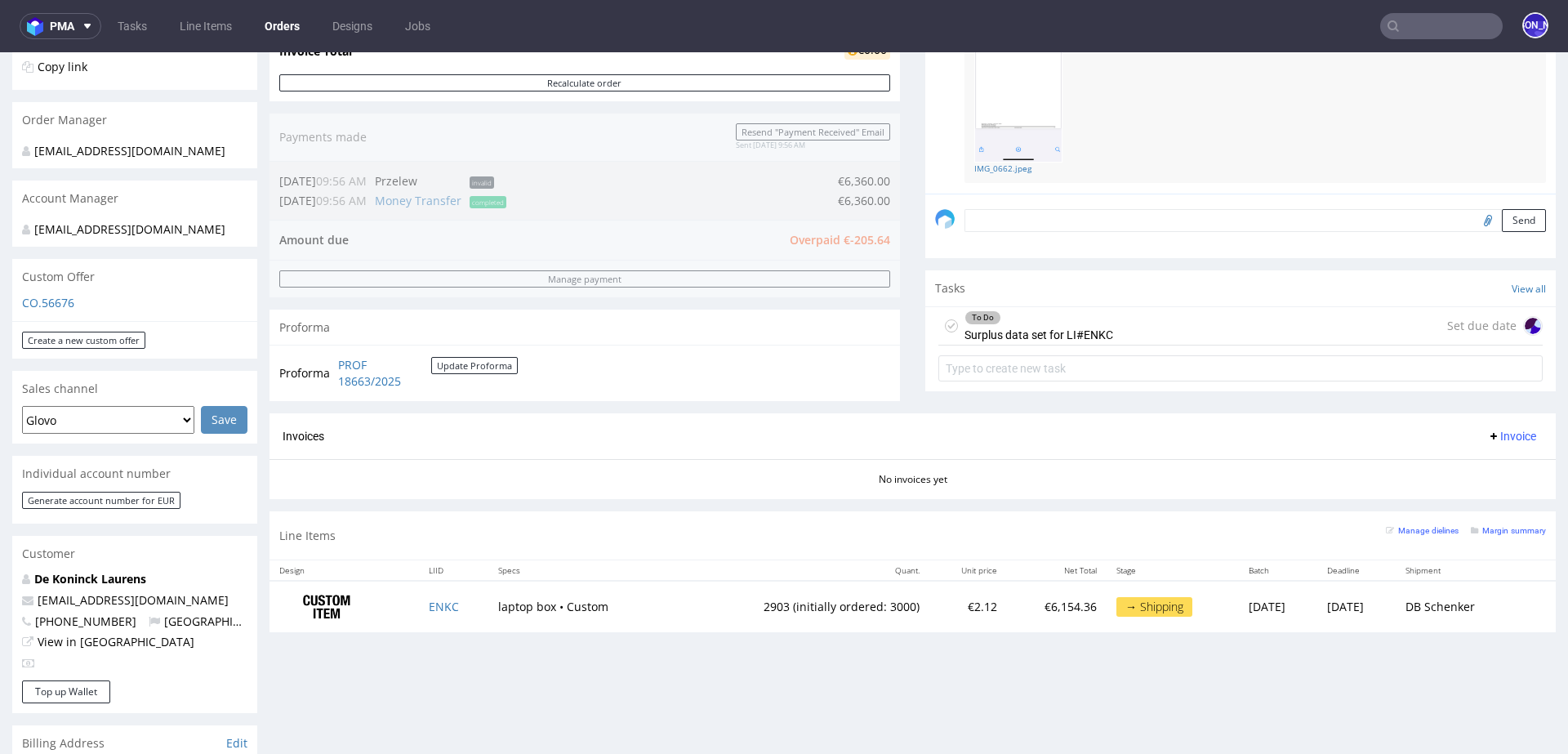
click at [1148, 325] on div "To Do Surplus data set for LI#ENKC Set due date" at bounding box center [1240, 326] width 604 height 39
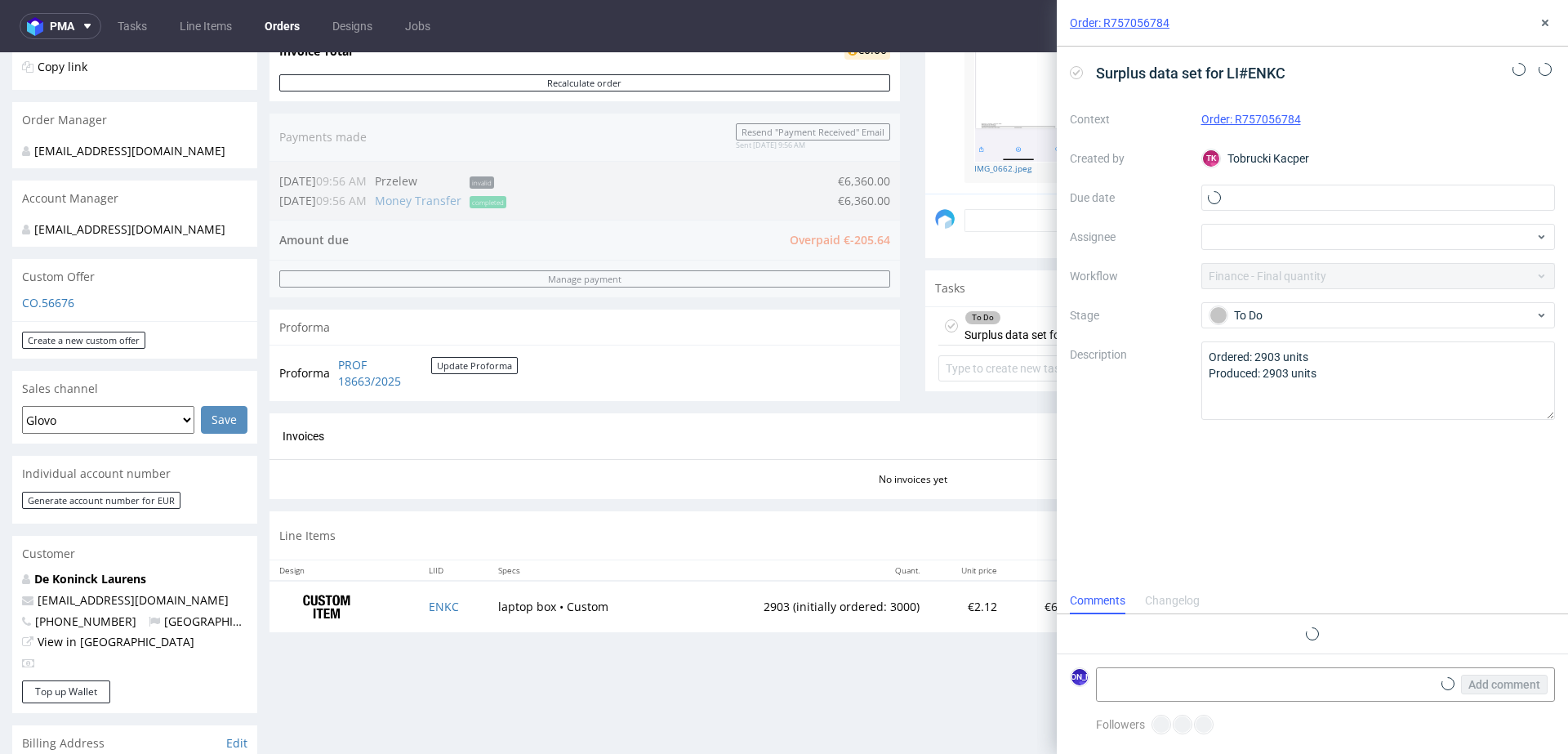
scroll to position [13, 0]
click at [1552, 21] on button at bounding box center [1545, 23] width 20 height 20
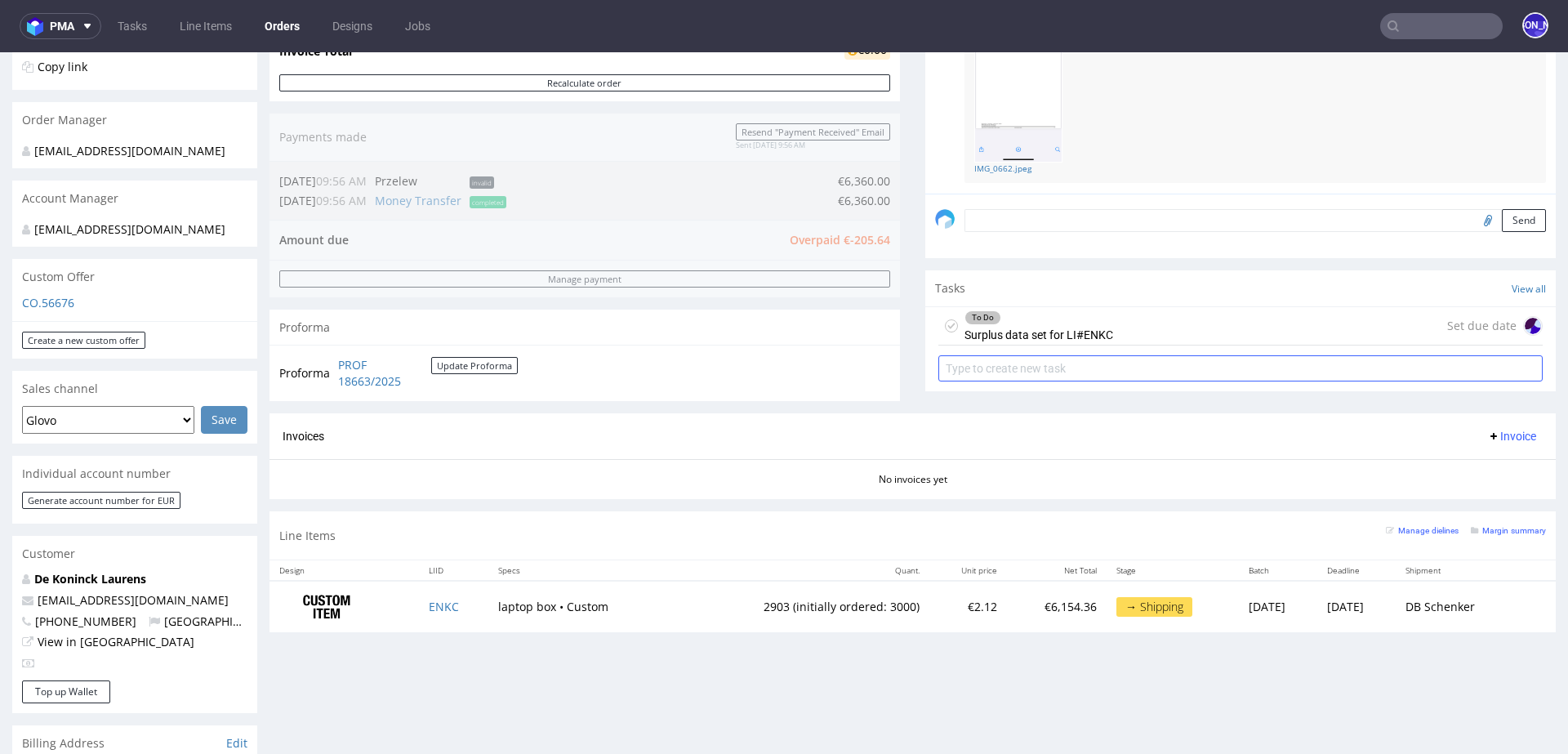
click at [971, 362] on input "text" at bounding box center [1240, 369] width 604 height 26
click at [985, 370] on input "text" at bounding box center [1240, 369] width 604 height 26
type input "P"
type input "Refund"
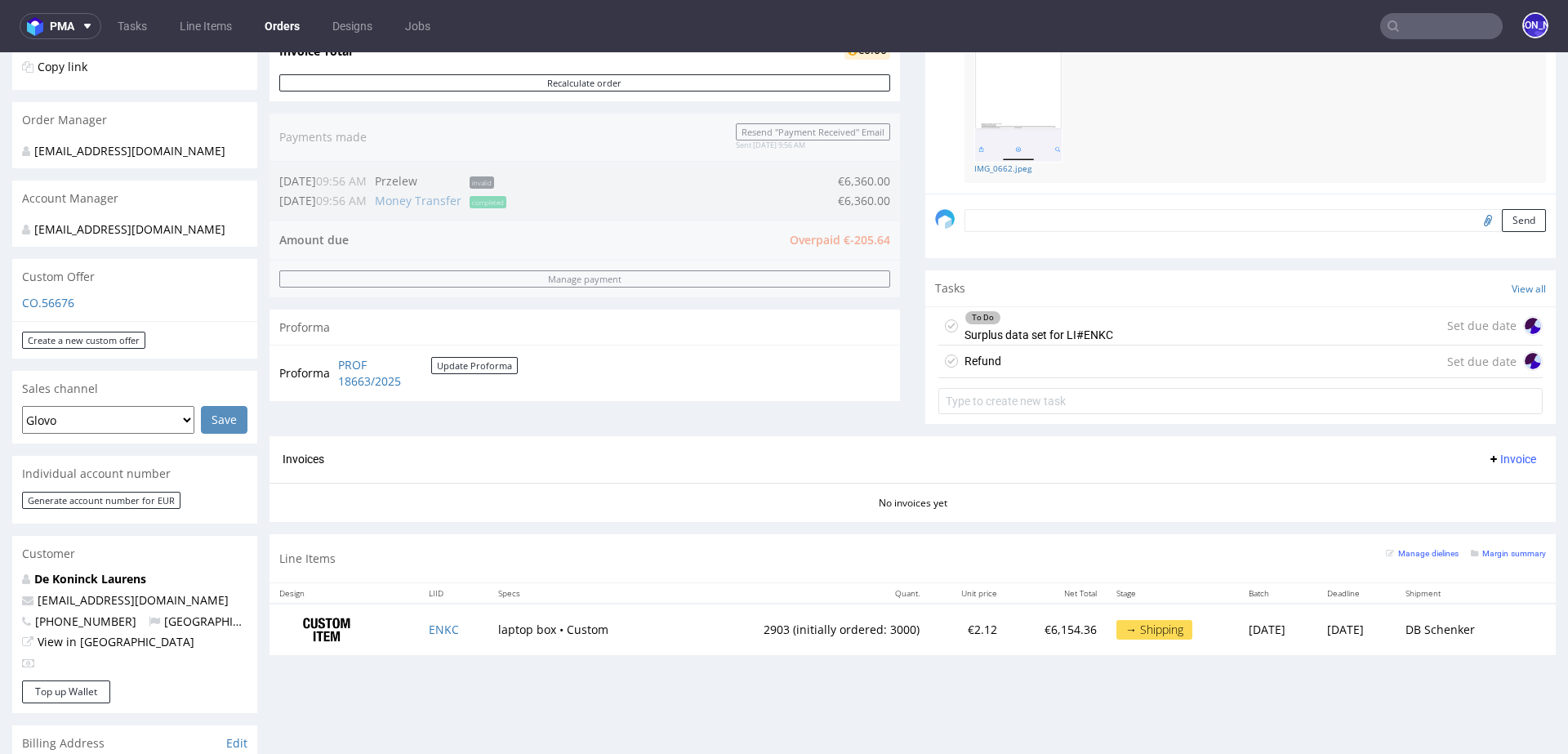
click at [1012, 364] on div "Refund Set due date" at bounding box center [1240, 362] width 604 height 33
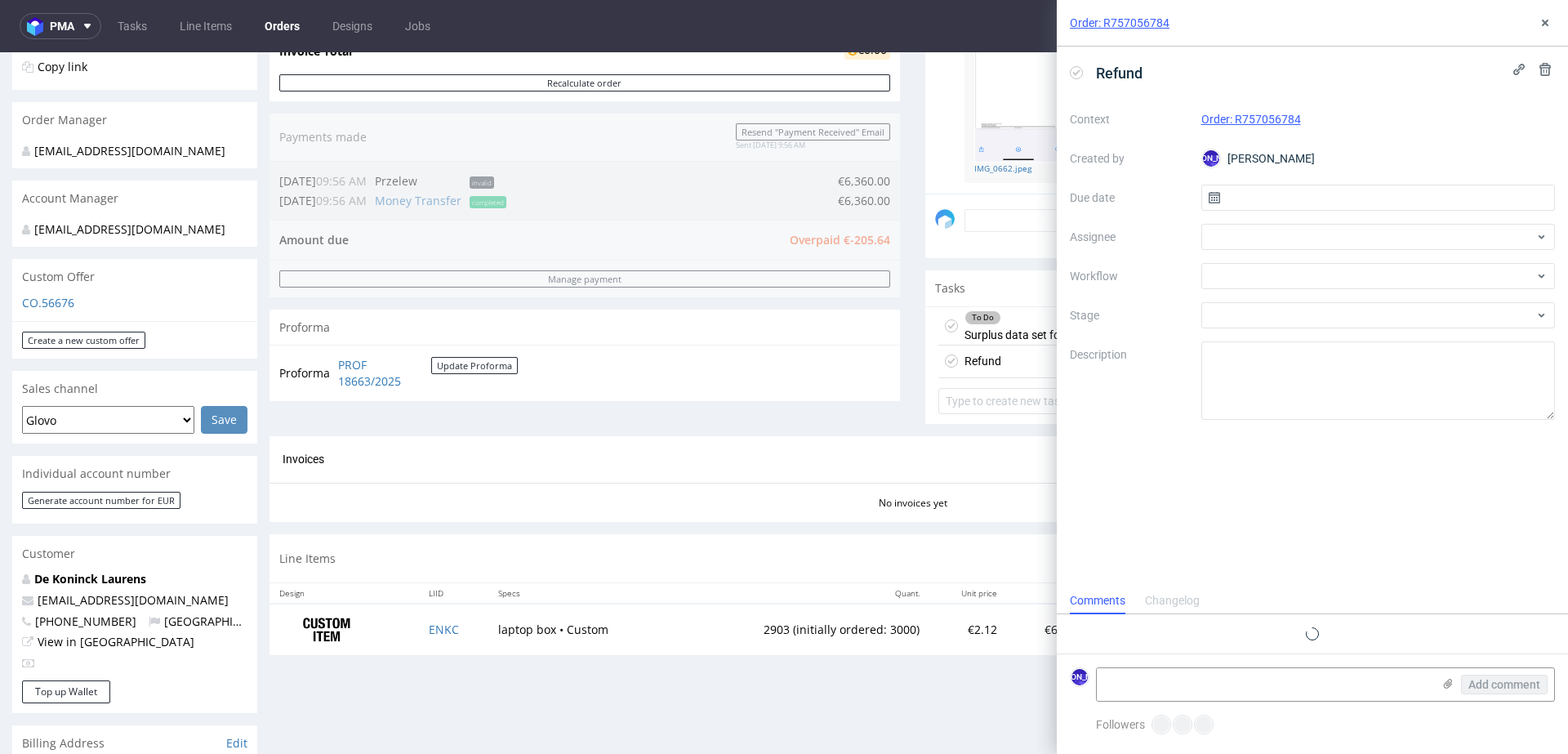
scroll to position [13, 0]
click at [1293, 196] on input "text" at bounding box center [1379, 197] width 355 height 26
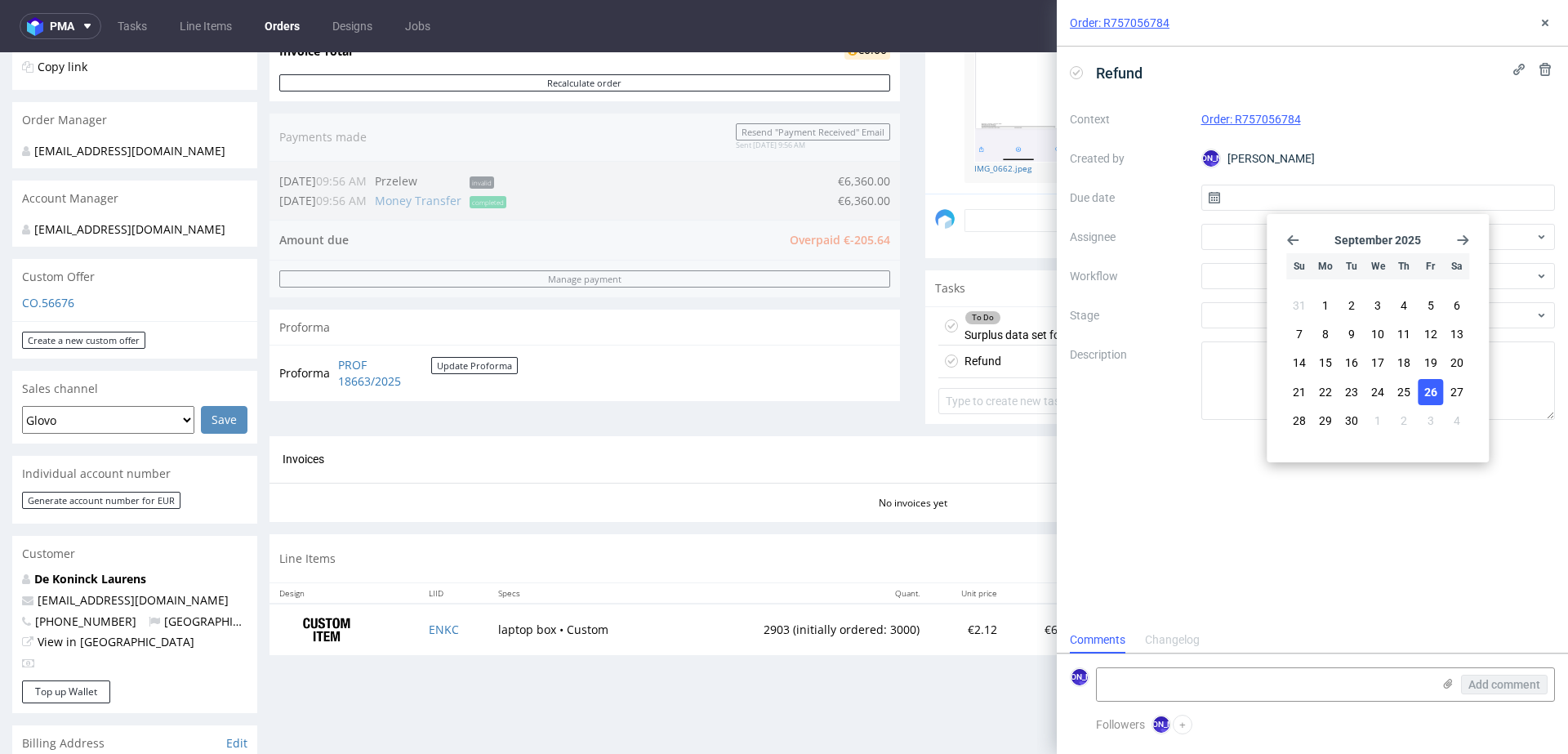
click at [1428, 394] on span "26" at bounding box center [1430, 392] width 13 height 16
type input "26/09/2025"
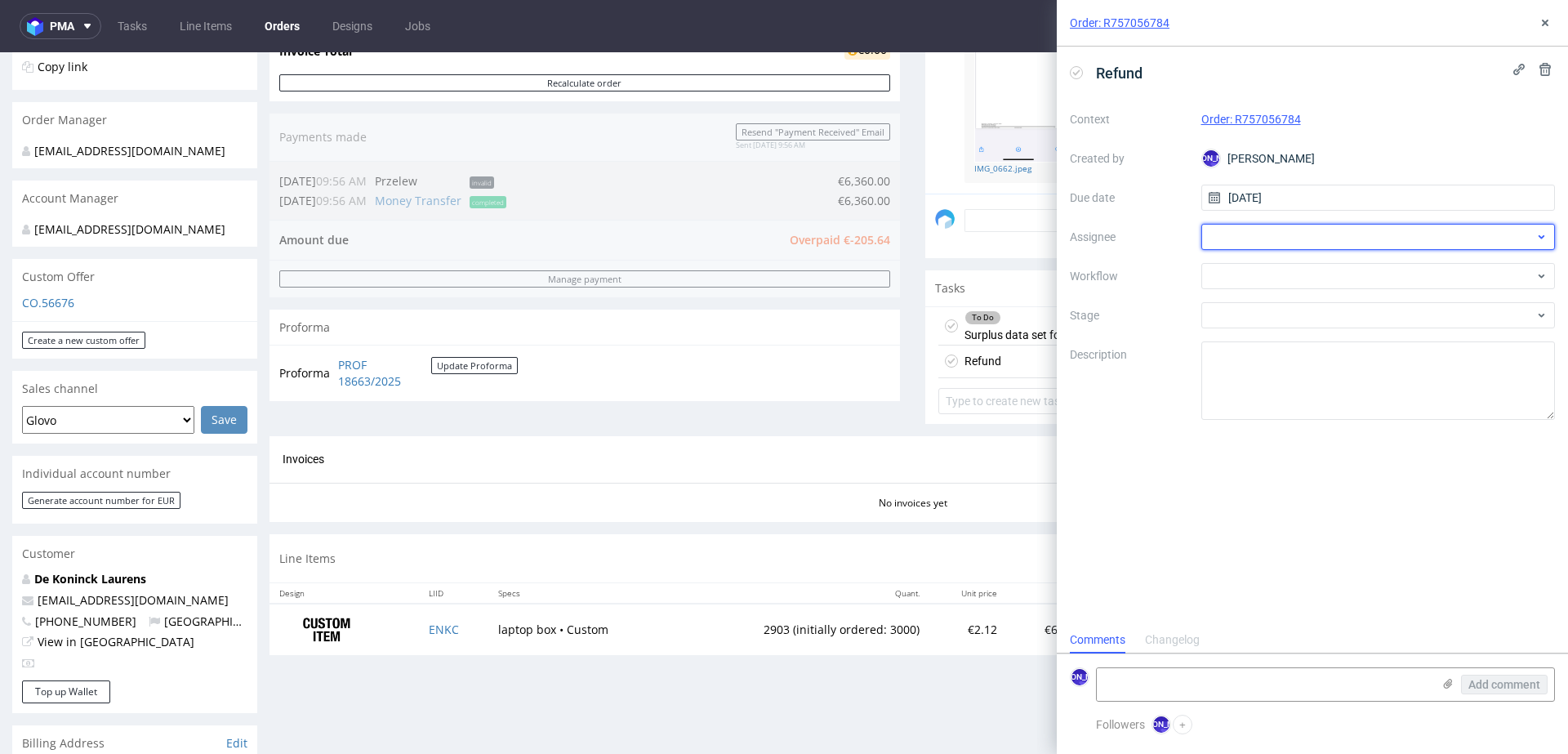
click at [1277, 235] on div at bounding box center [1379, 237] width 355 height 26
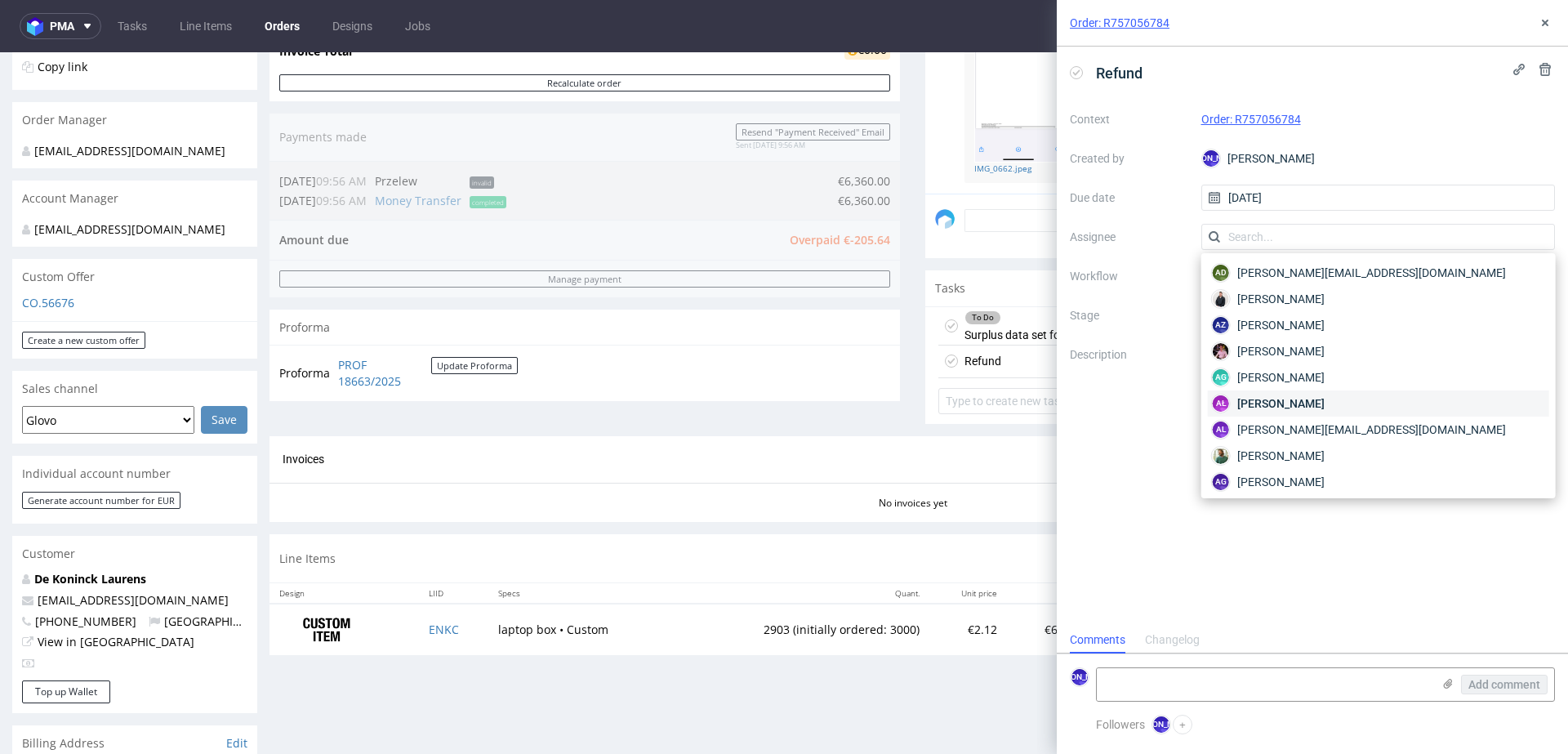
click at [1277, 395] on span "Aleksandra Łętowska" at bounding box center [1281, 403] width 87 height 16
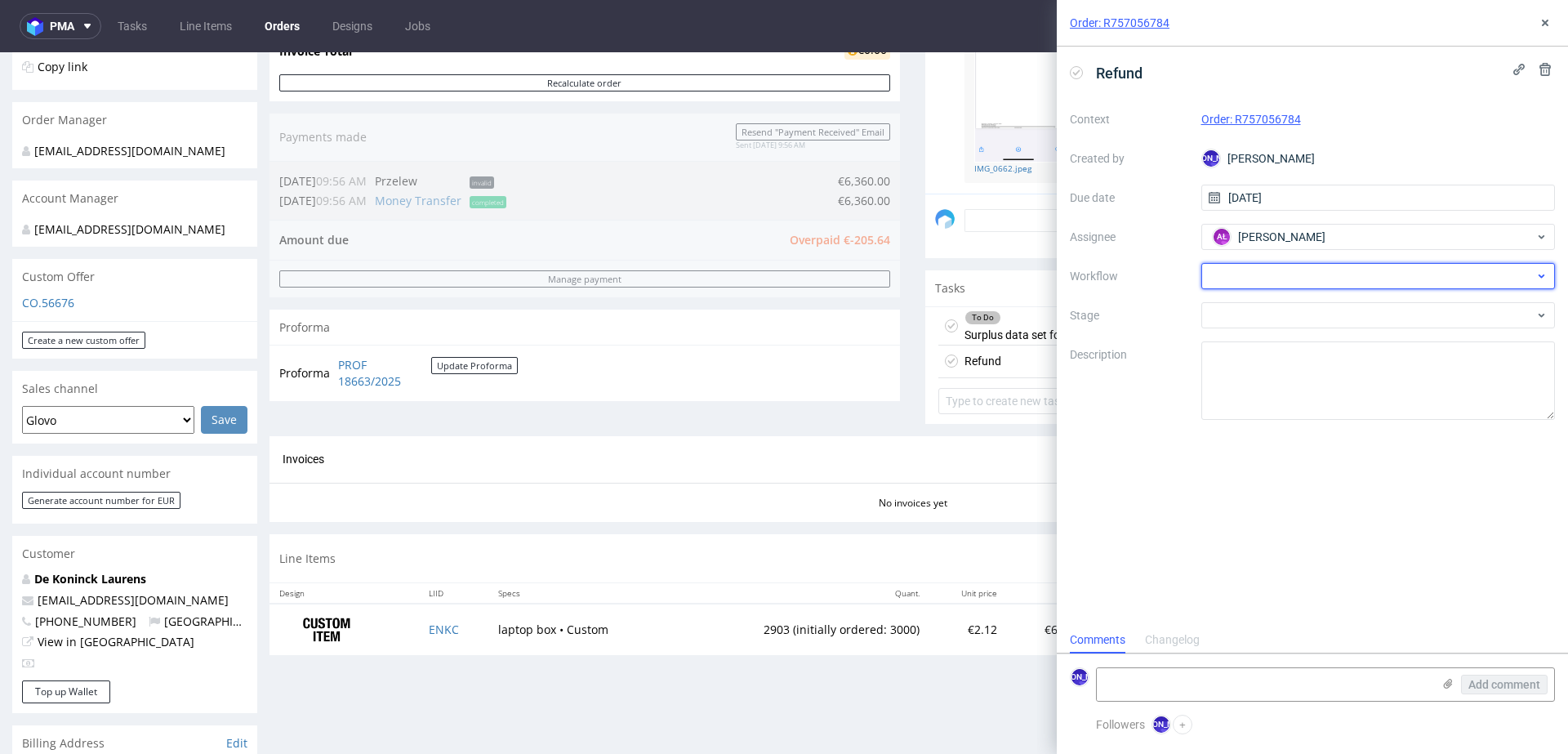
click at [1245, 273] on div at bounding box center [1379, 276] width 355 height 26
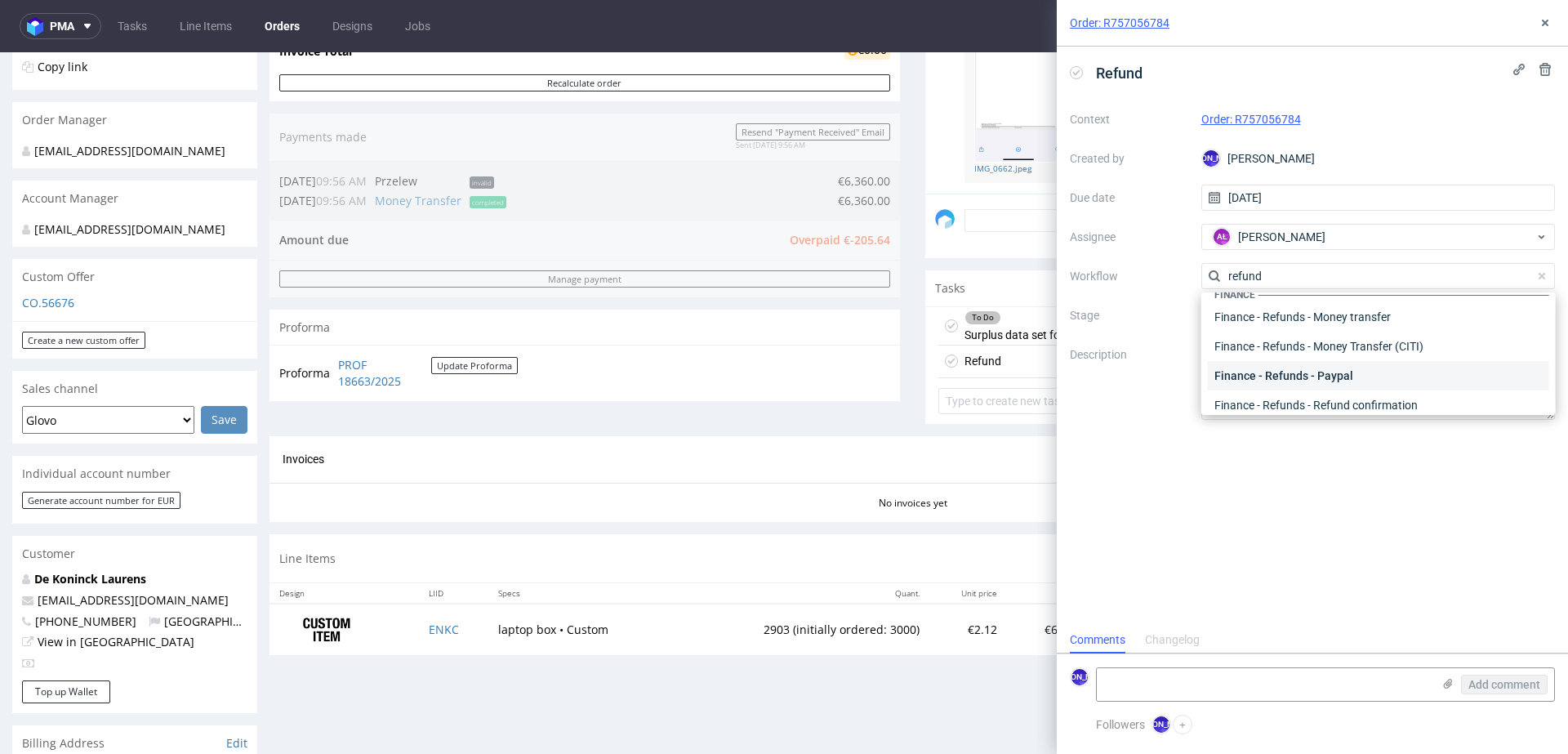
scroll to position [21, 0]
type input "refund"
click at [1272, 311] on div "Finance - Refunds - Money transfer" at bounding box center [1379, 315] width 342 height 30
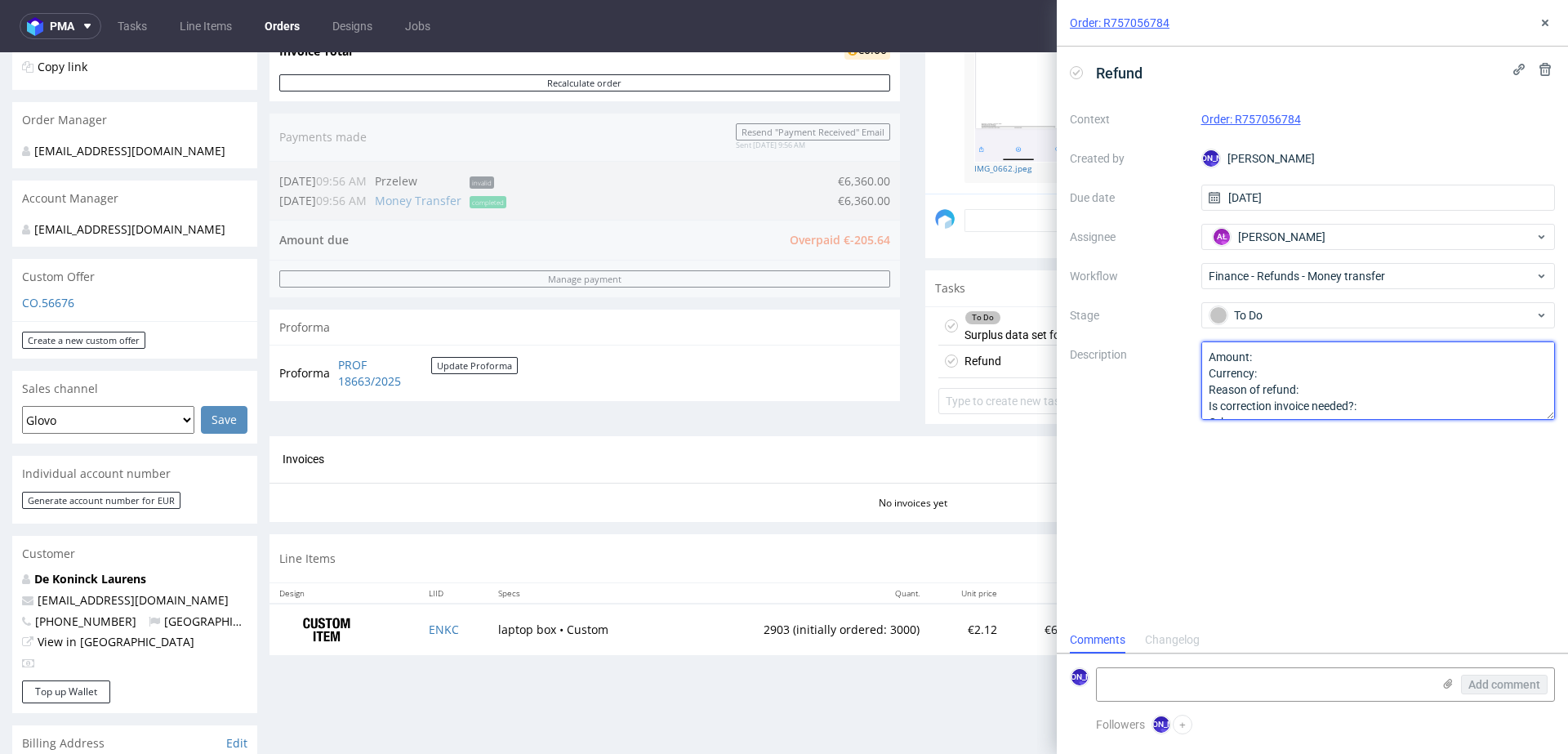
click at [1312, 384] on textarea "Amount: Currency: Reason of refund: Is correction invoice needed?: Other:" at bounding box center [1379, 380] width 355 height 78
click at [1324, 377] on textarea "Amount: Currency: Reason of refund: Is correction invoice needed?: Other:" at bounding box center [1379, 380] width 355 height 78
click at [1334, 355] on textarea "Amount: Currency: Reason of refund: Is correction invoice needed?: Other:" at bounding box center [1379, 380] width 355 height 78
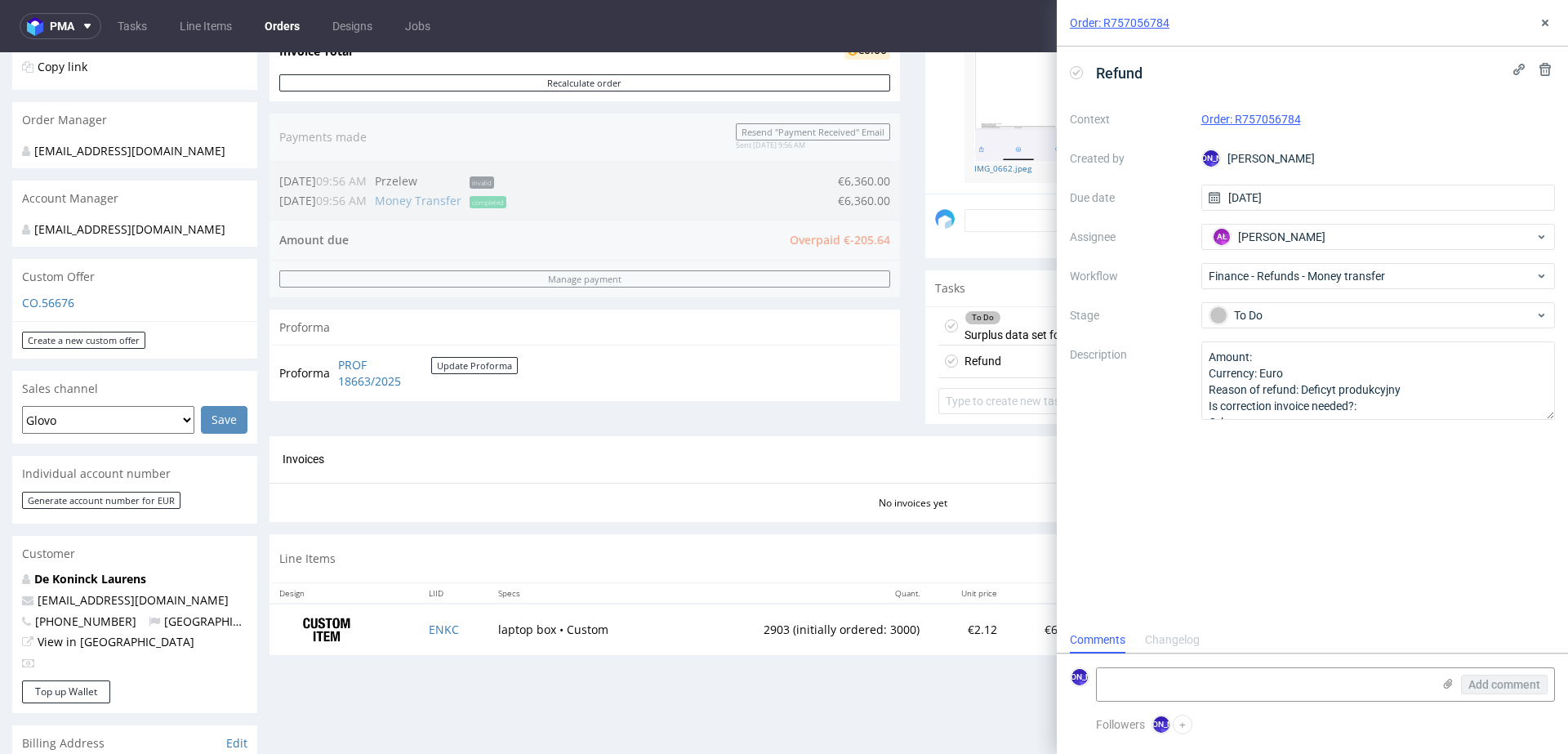
drag, startPoint x: 883, startPoint y: 235, endPoint x: 842, endPoint y: 234, distance: 41.0
click at [842, 234] on div "Order summary 1 Line Item (Net Total) 6,154.36 Add promo code Apply additional_…" at bounding box center [584, 141] width 631 height 590
click at [1277, 359] on textarea "Amount: Currency: Euro Reason of refund: Deficyt produkcyjny Is correction invo…" at bounding box center [1379, 380] width 355 height 78
drag, startPoint x: 1320, startPoint y: 373, endPoint x: 1174, endPoint y: 351, distance: 147.6
click at [1173, 349] on div "Context Order: R757056784 Created by JO Jozefina Owczarek Due date 26/09/2025 A…" at bounding box center [1312, 263] width 485 height 314
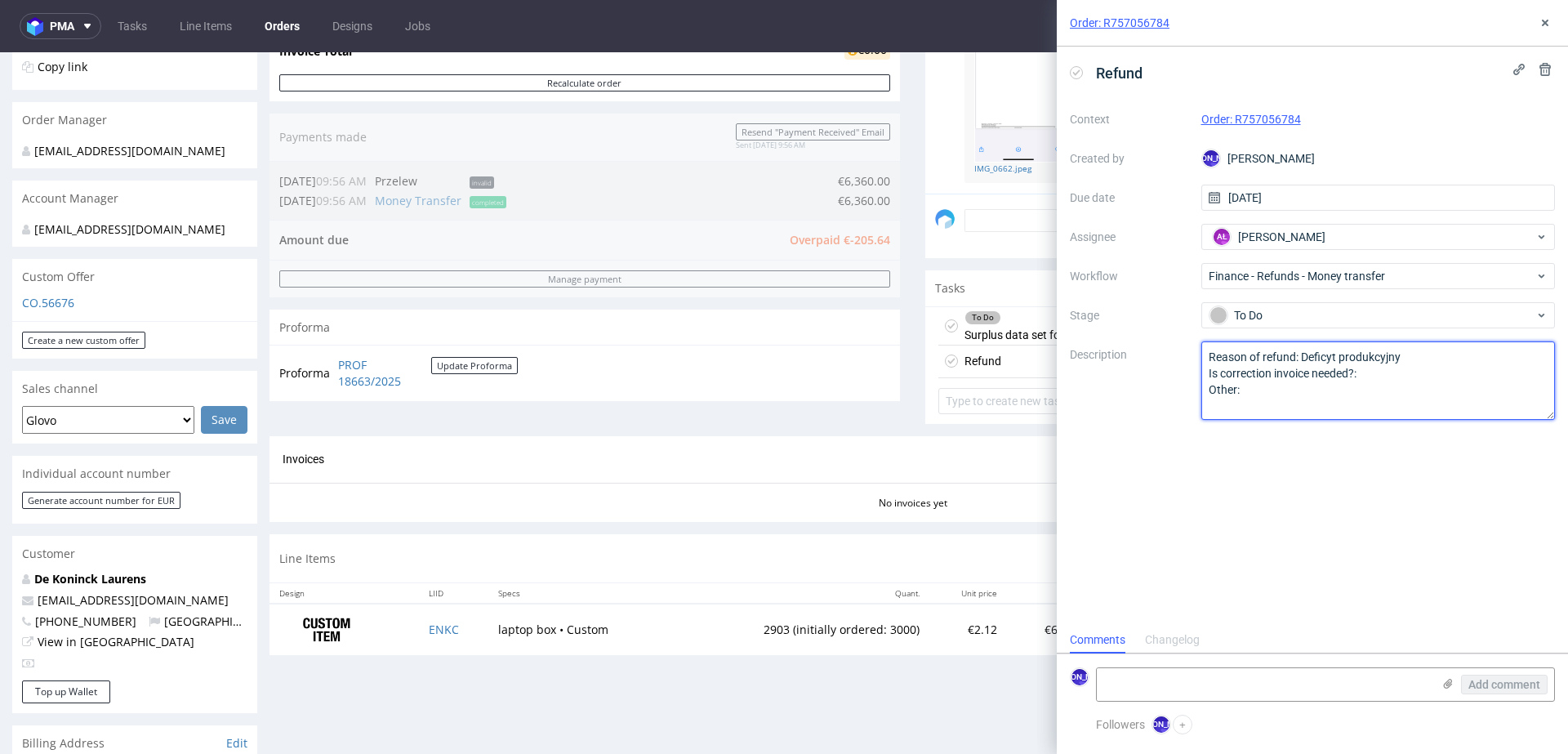
click at [1385, 370] on textarea "Amount: Currency: Euro Reason of refund: Deficyt produkcyjny Is correction invo…" at bounding box center [1379, 380] width 355 height 78
drag, startPoint x: 1362, startPoint y: 374, endPoint x: 1203, endPoint y: 372, distance: 159.0
click at [1203, 372] on textarea "Amount: Currency: Euro Reason of refund: Deficyt produkcyjny Is correction invo…" at bounding box center [1379, 380] width 355 height 78
drag, startPoint x: 1245, startPoint y: 393, endPoint x: 1202, endPoint y: 378, distance: 45.5
click at [1202, 378] on textarea "Amount: Currency: Euro Reason of refund: Deficyt produkcyjny Is correction invo…" at bounding box center [1379, 380] width 355 height 78
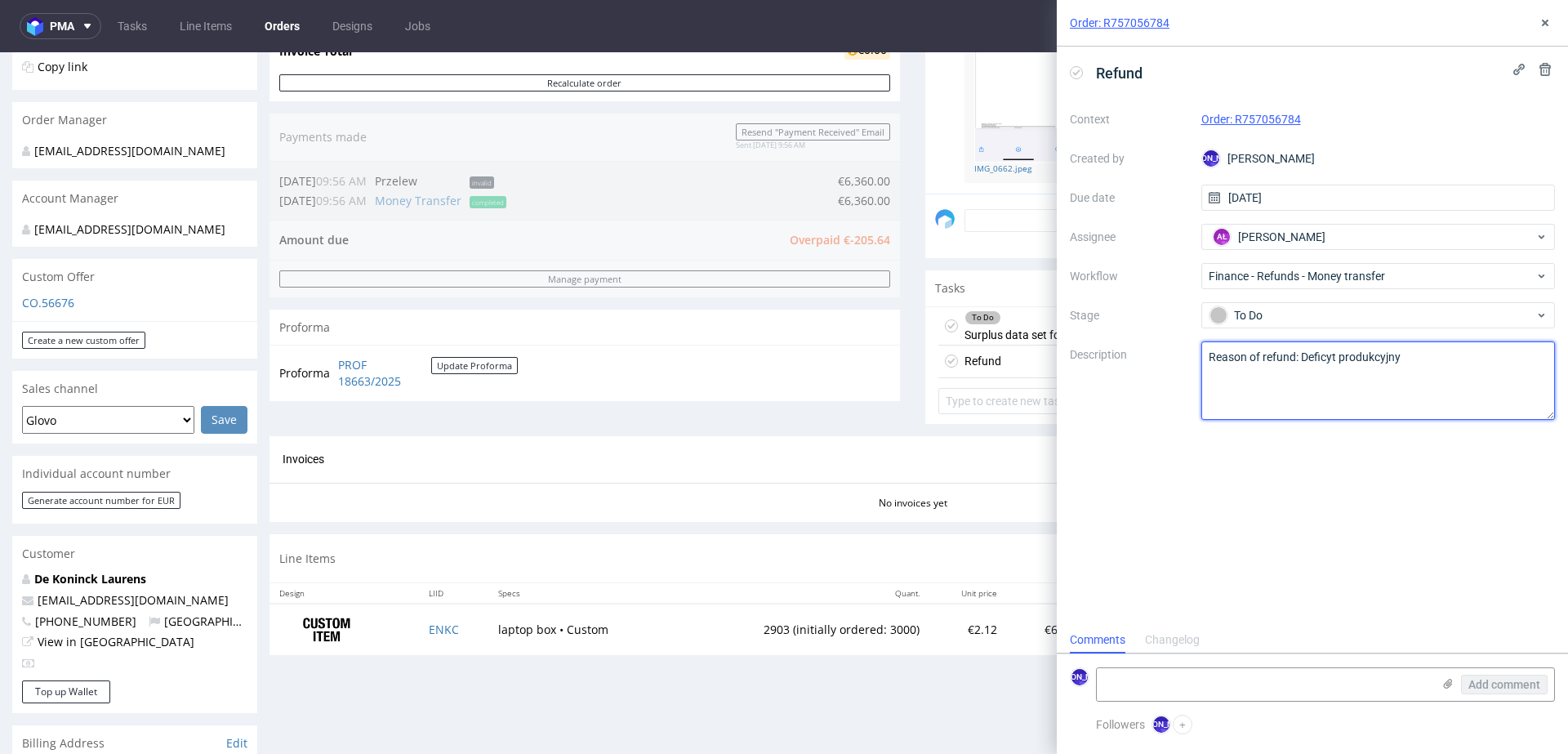
drag, startPoint x: 1301, startPoint y: 361, endPoint x: 1181, endPoint y: 358, distance: 120.0
click at [1181, 358] on div "Context Order: R757056784 Created by JO Jozefina Owczarek Due date 26/09/2025 A…" at bounding box center [1312, 263] width 485 height 314
drag, startPoint x: 1314, startPoint y: 355, endPoint x: 1114, endPoint y: 355, distance: 200.0
click at [1114, 355] on div "Context Order: R757056784 Created by JO Jozefina Owczarek Due date 26/09/2025 A…" at bounding box center [1312, 263] width 485 height 314
type textarea "u"
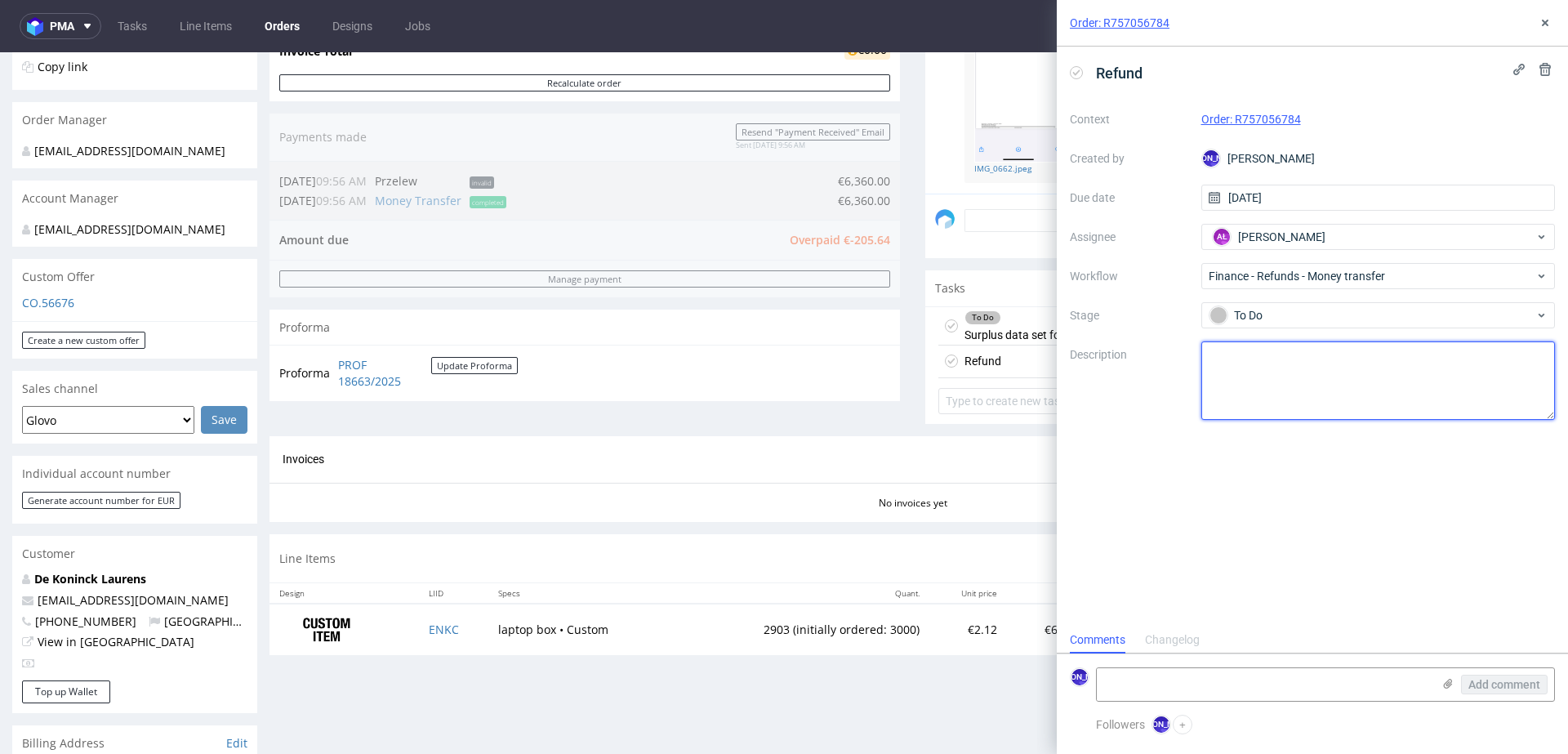
type textarea "I"
type textarea "Underproduction"
click at [974, 466] on div "Invoices Invoice" at bounding box center [912, 460] width 1260 height 21
click at [1536, 19] on button at bounding box center [1545, 23] width 20 height 20
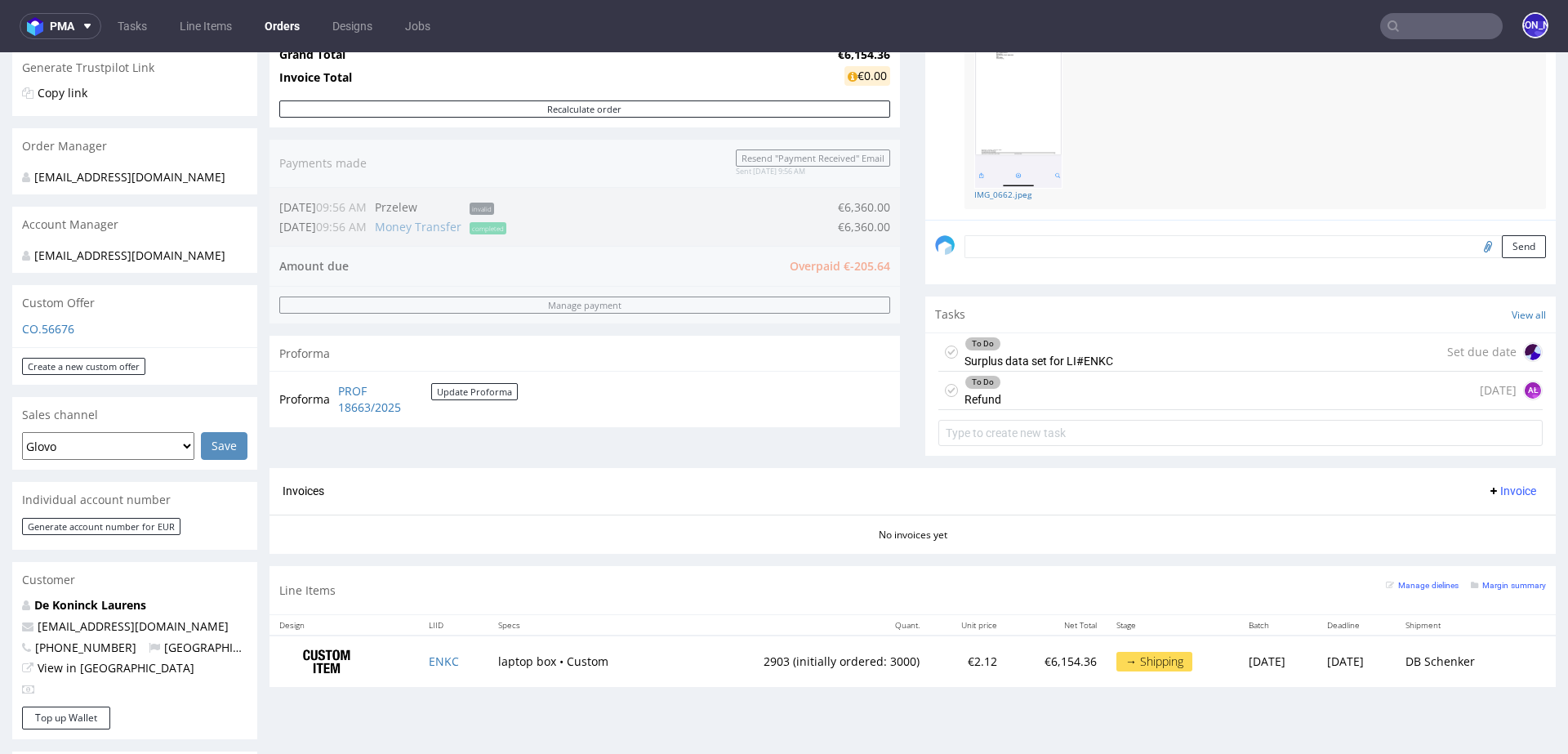
scroll to position [333, 0]
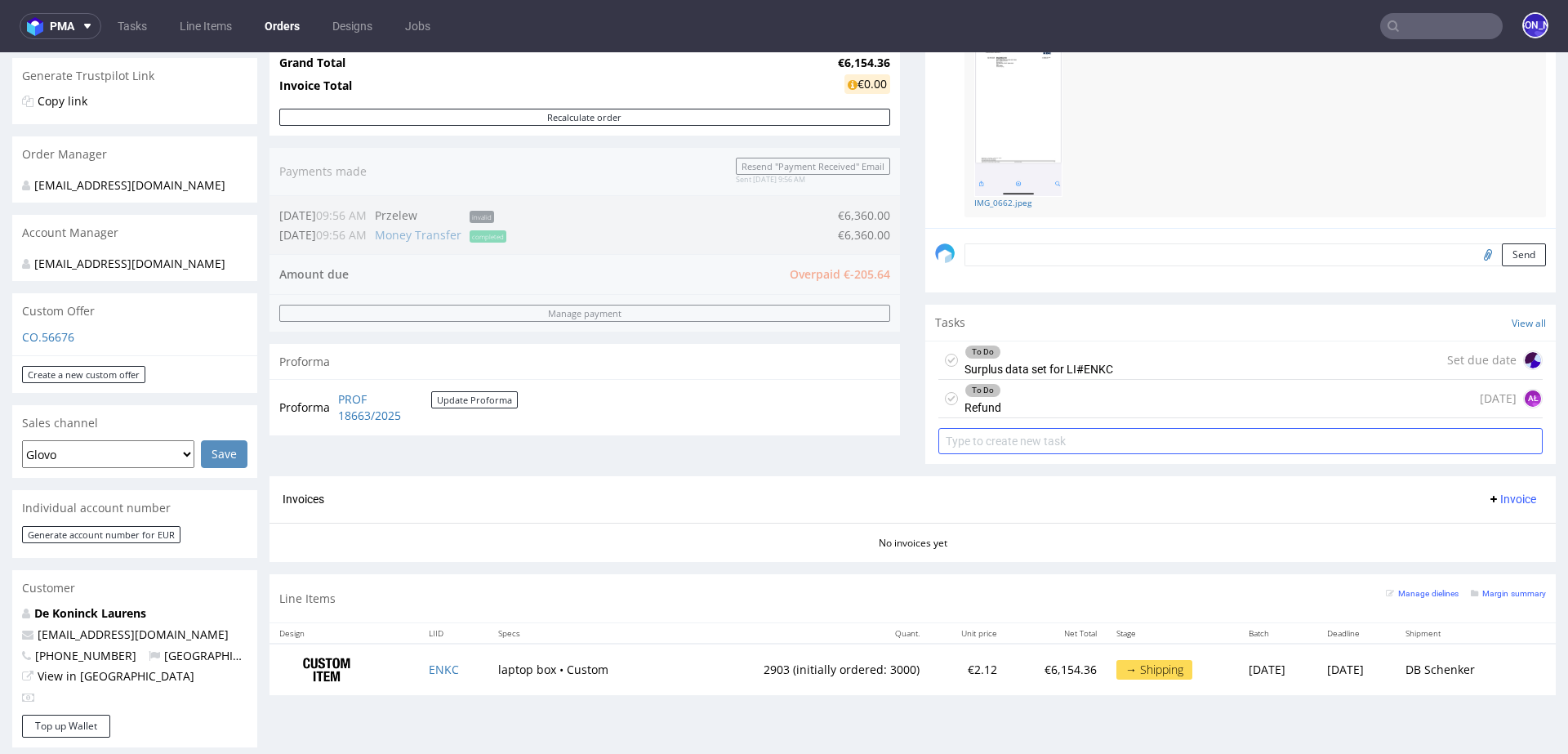
click at [1001, 440] on input "text" at bounding box center [1240, 441] width 604 height 26
type input "Invoice"
click at [1079, 468] on div "Comments User (3) Order (1) Automatic (0) Attachments (2) All (3) View all (3) …" at bounding box center [1240, 178] width 631 height 595
click at [889, 455] on div "Order summary 1 Line Item (Net Total) 6,154.36 Add promo code Apply additional_…" at bounding box center [584, 178] width 631 height 595
click at [915, 424] on div "Progress Payment Owed €-205.64 Payment “Received” Email - Line Items 1 DTP - Pr…" at bounding box center [912, 240] width 1287 height 935
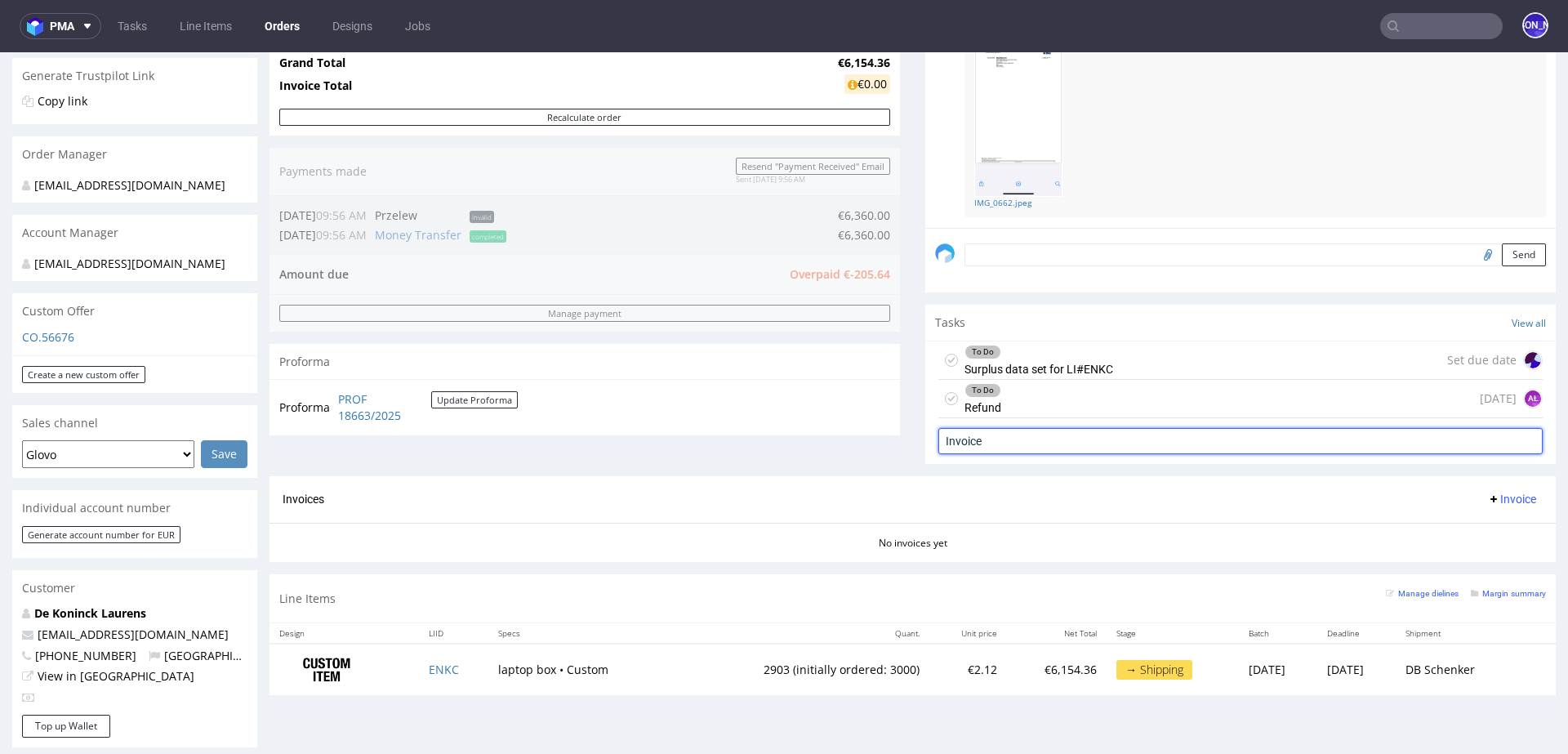
click at [1238, 444] on input "Invoice" at bounding box center [1240, 441] width 604 height 26
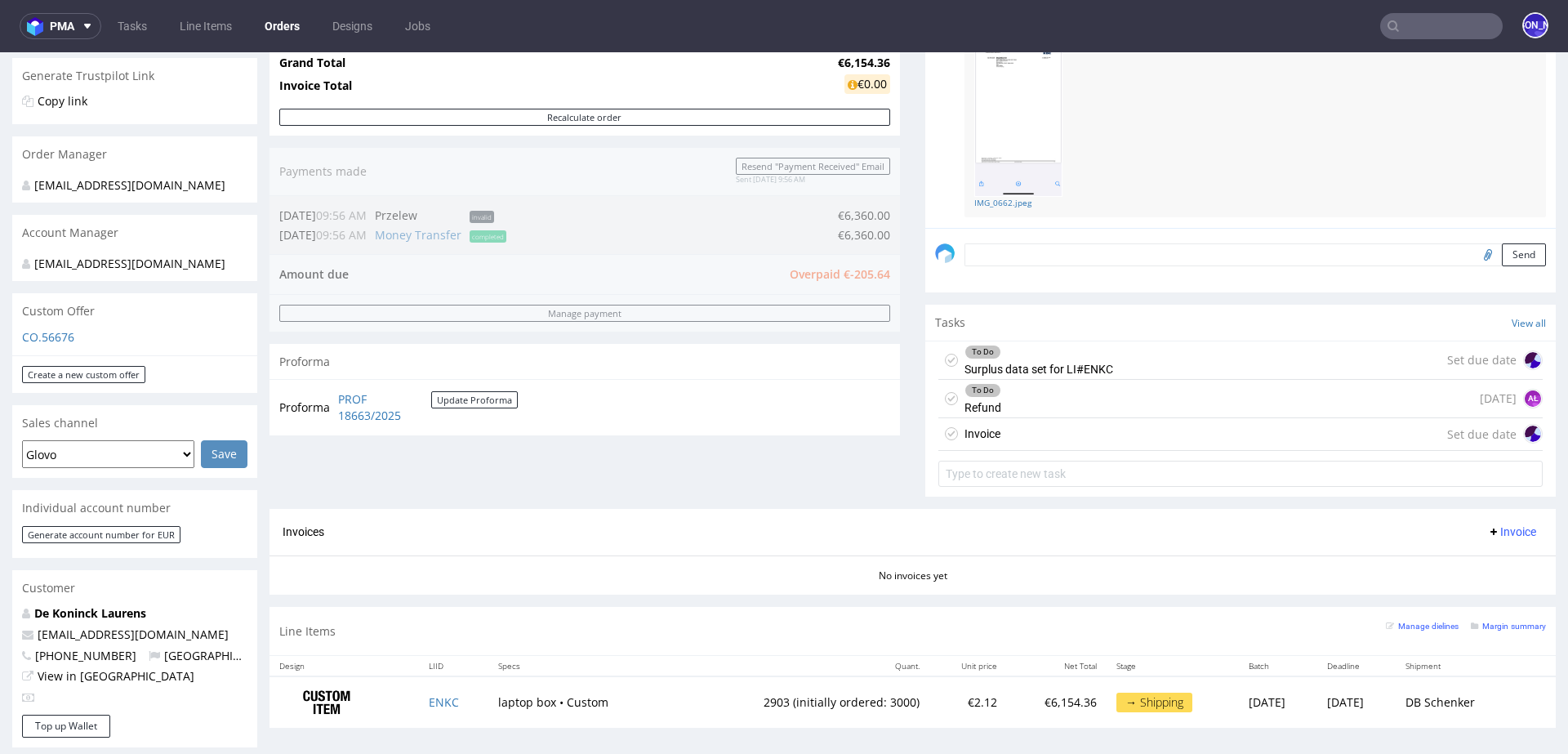
click at [1017, 435] on div "Invoice Set due date" at bounding box center [1240, 434] width 604 height 33
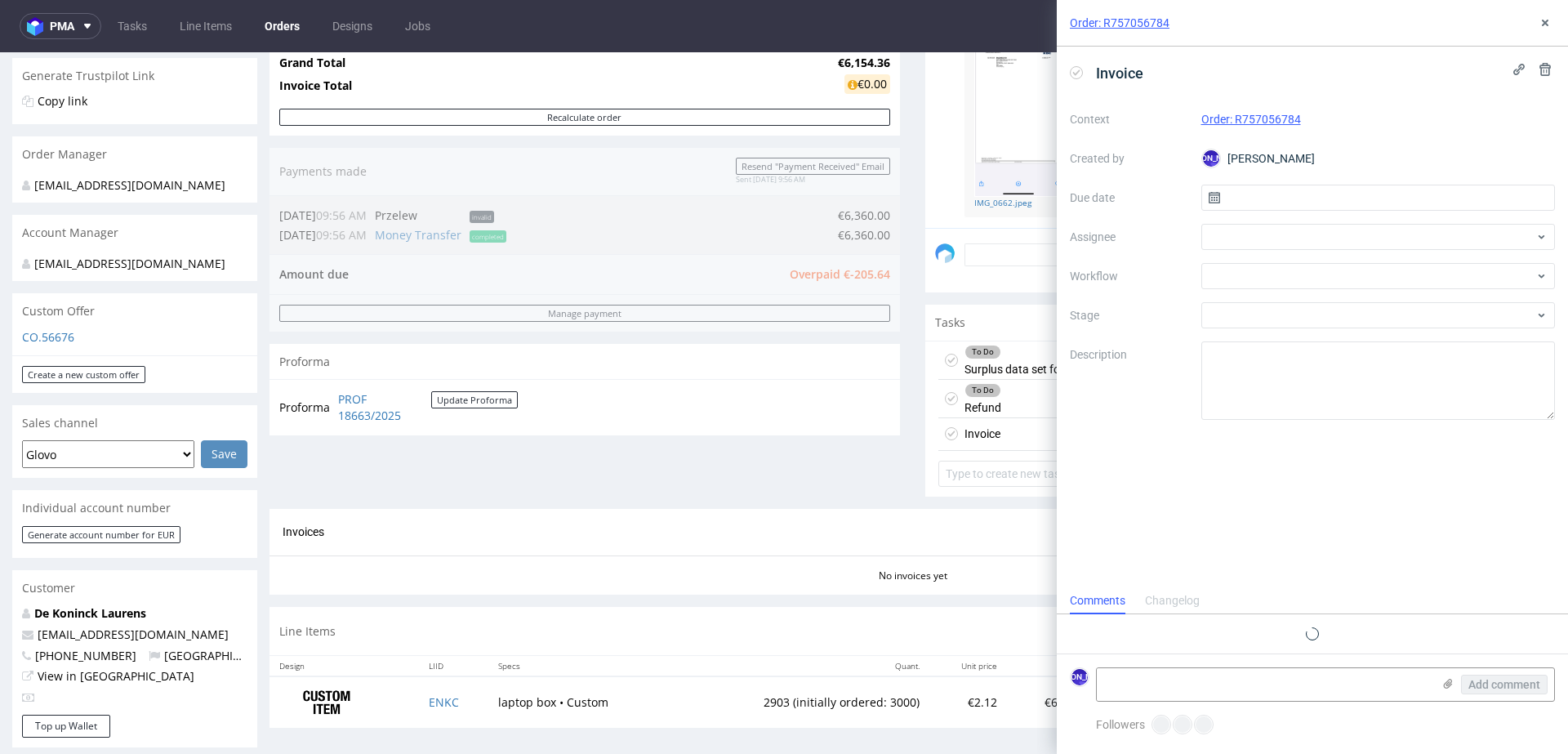
scroll to position [13, 0]
click at [1245, 195] on input "text" at bounding box center [1379, 197] width 355 height 26
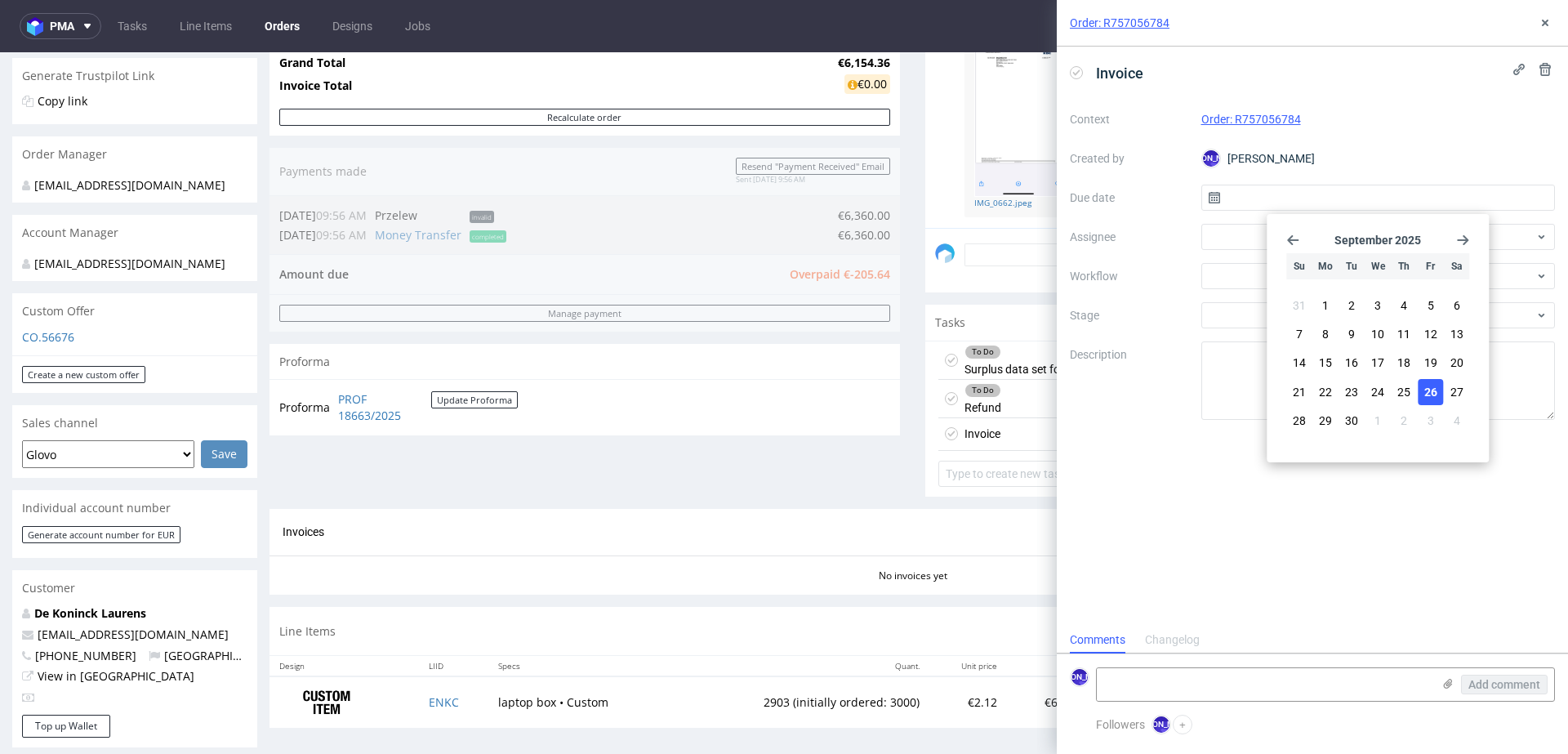
click at [1426, 392] on span "26" at bounding box center [1430, 392] width 13 height 16
type input "[DATE]"
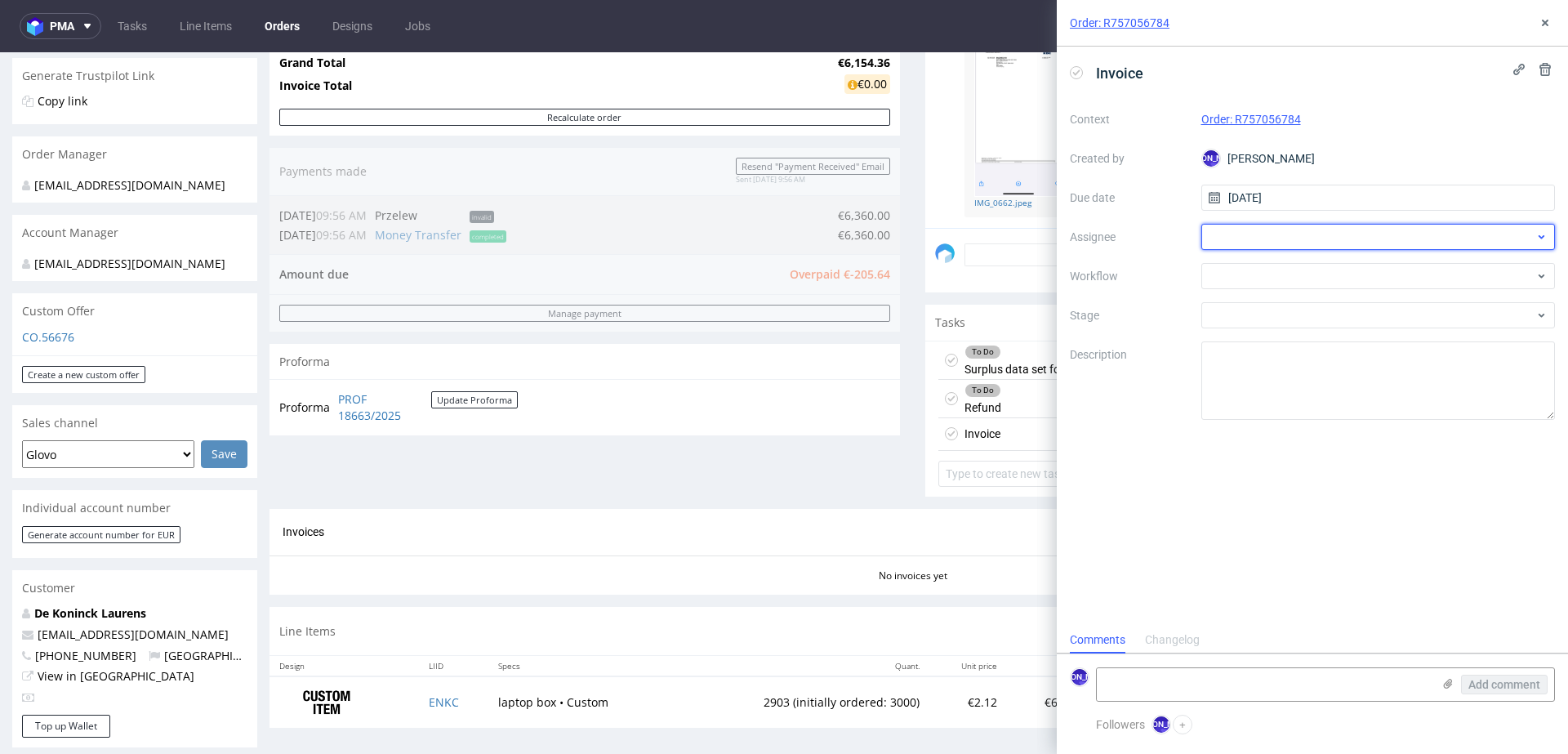
click at [1250, 232] on div at bounding box center [1379, 237] width 355 height 26
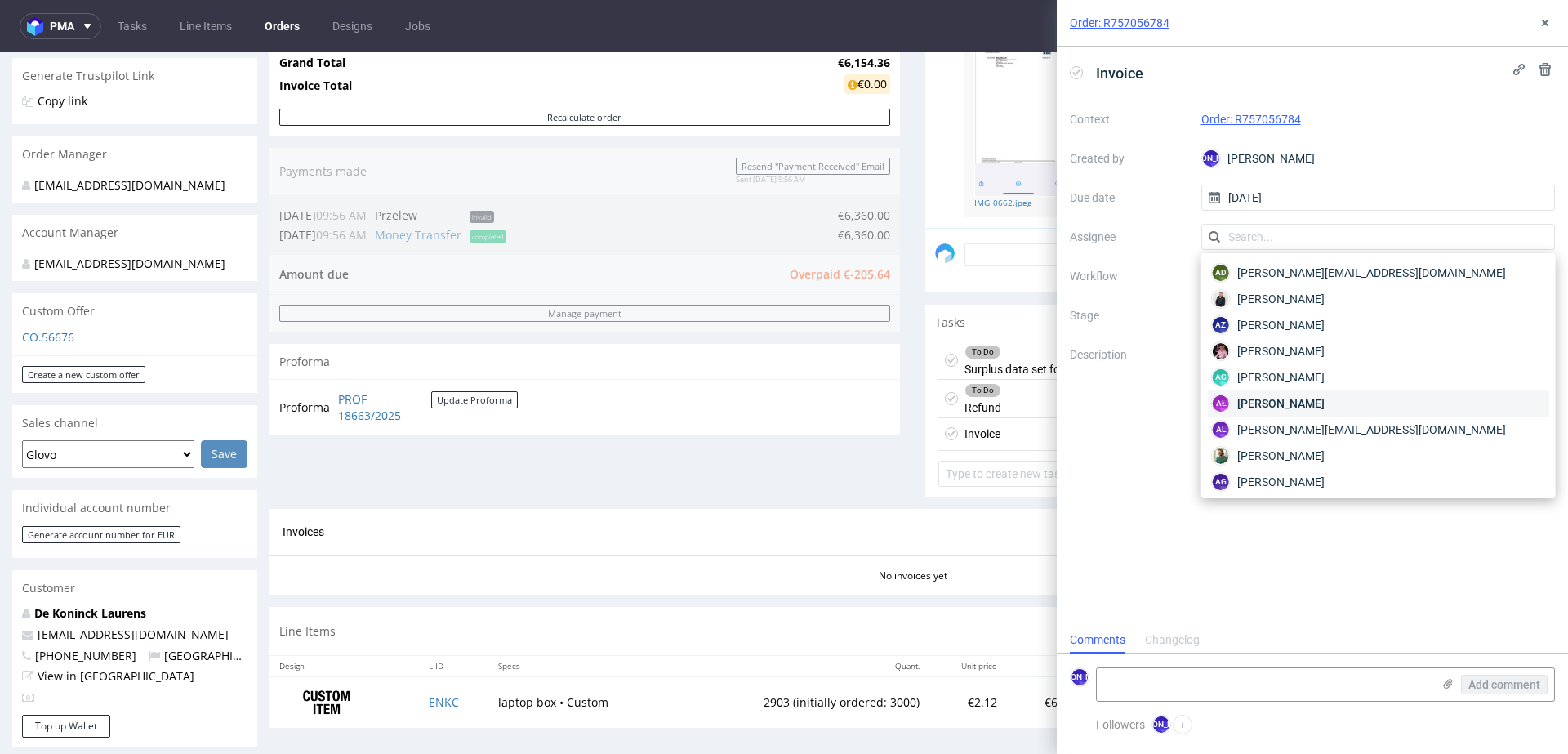
click at [1297, 403] on span "Aleksandra Łętowska" at bounding box center [1281, 403] width 87 height 16
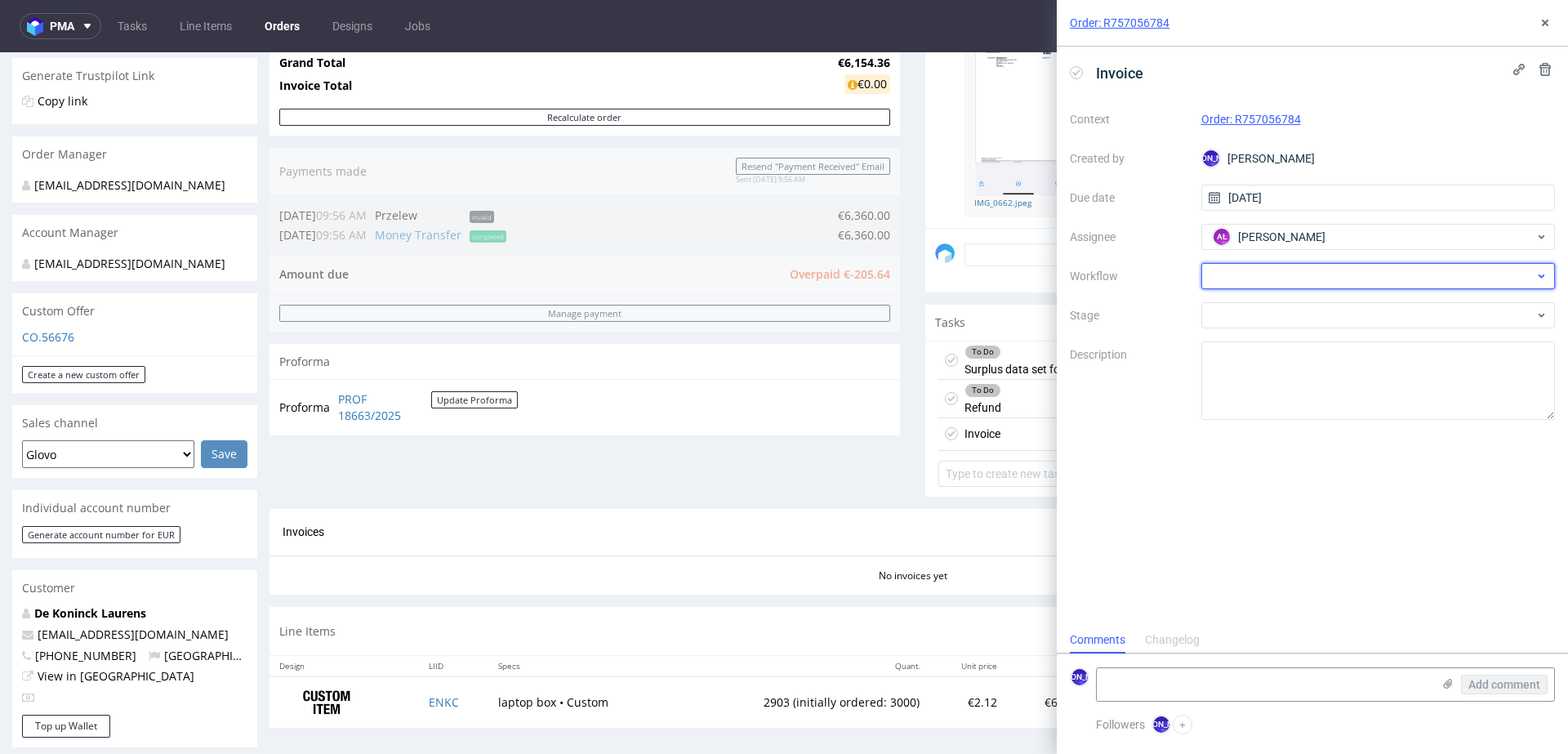
click at [1283, 274] on div at bounding box center [1379, 276] width 355 height 26
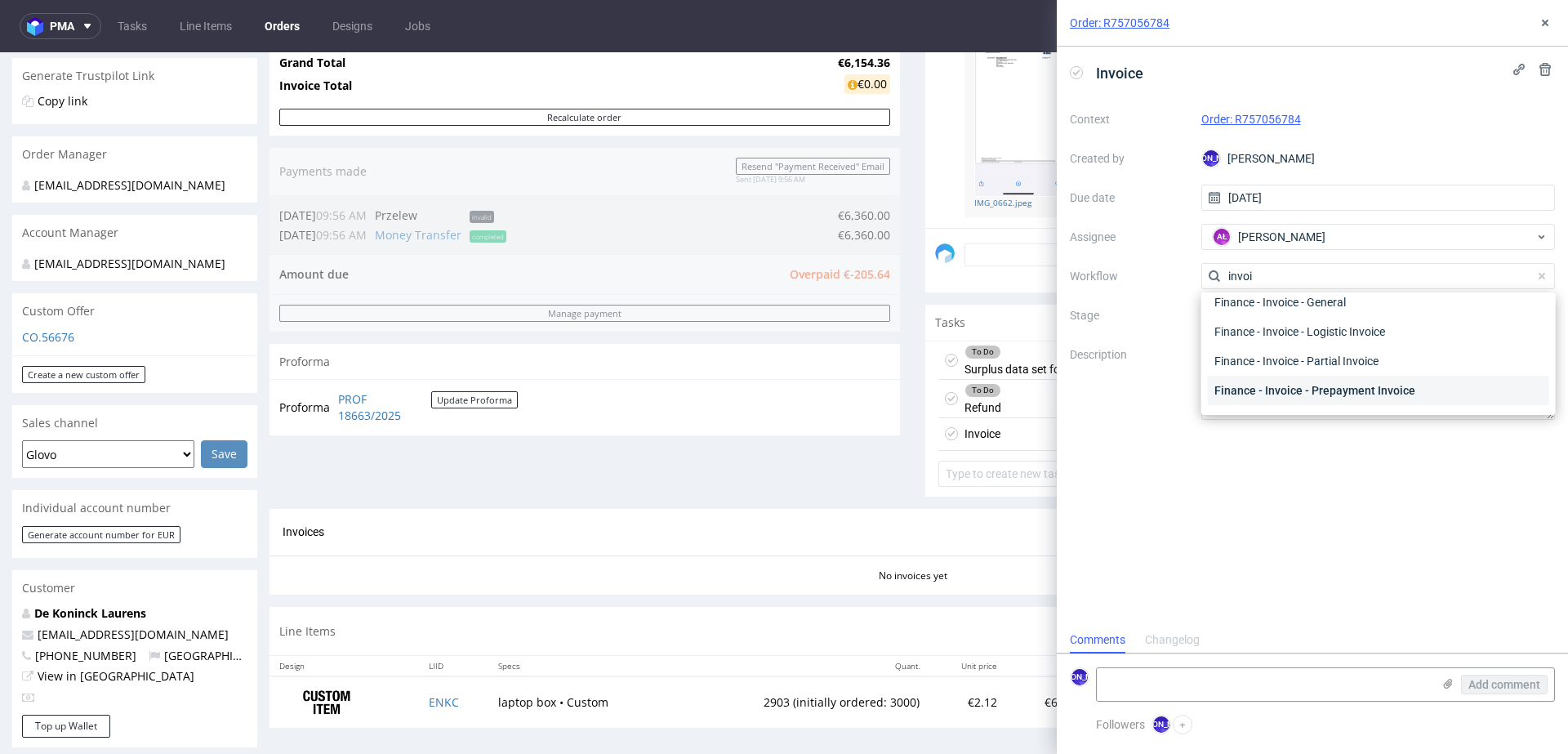
scroll to position [62, 0]
type input "invoice"
click at [1303, 302] on div "Finance - Invoice - General" at bounding box center [1379, 301] width 342 height 30
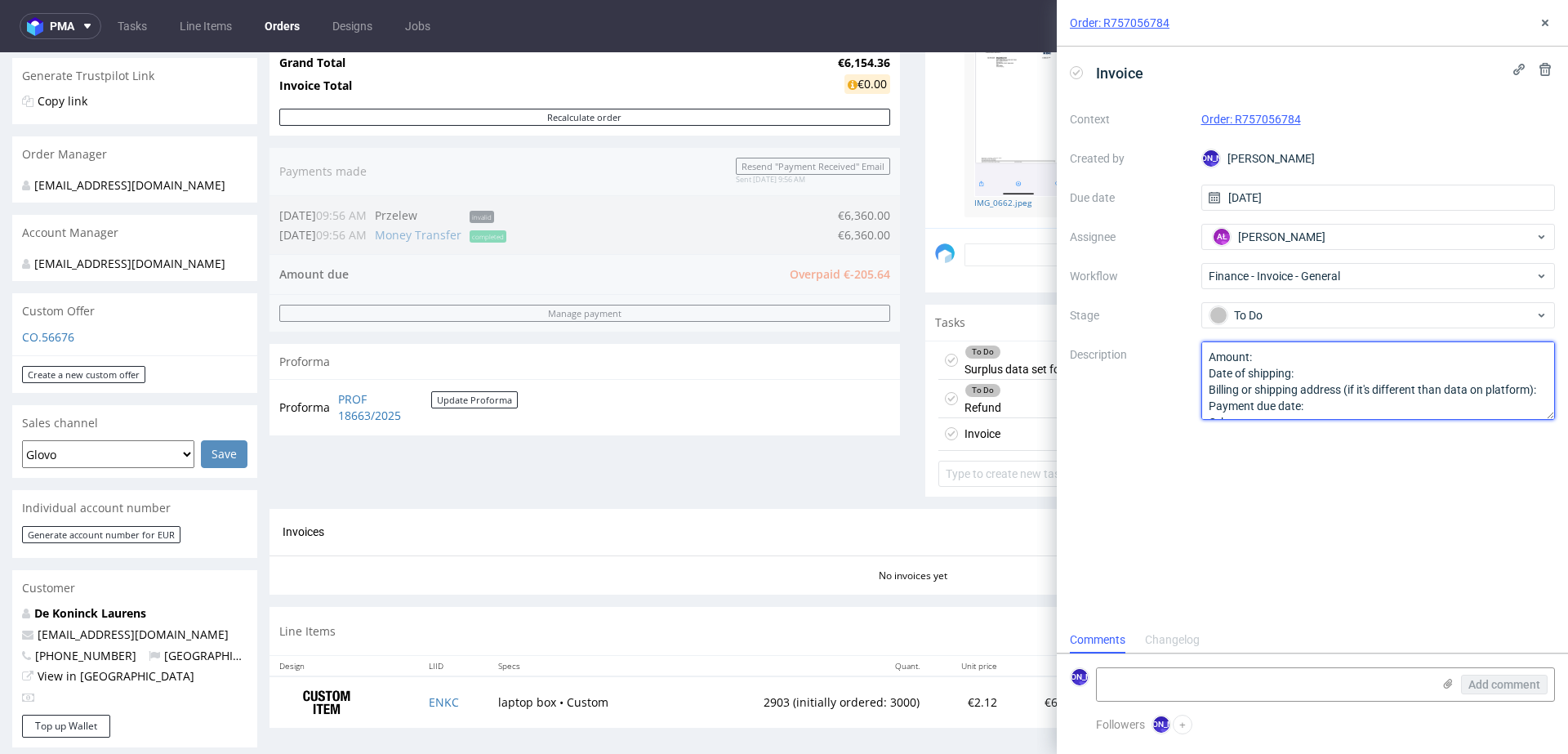
scroll to position [17, 0]
drag, startPoint x: 1213, startPoint y: 359, endPoint x: 1346, endPoint y: 478, distance: 178.5
click at [1346, 478] on div "Invoice Context Order: R757056784 Created by JO Jozefina Owczarek Due date 26/0…" at bounding box center [1312, 336] width 511 height 580
type textarea "A"
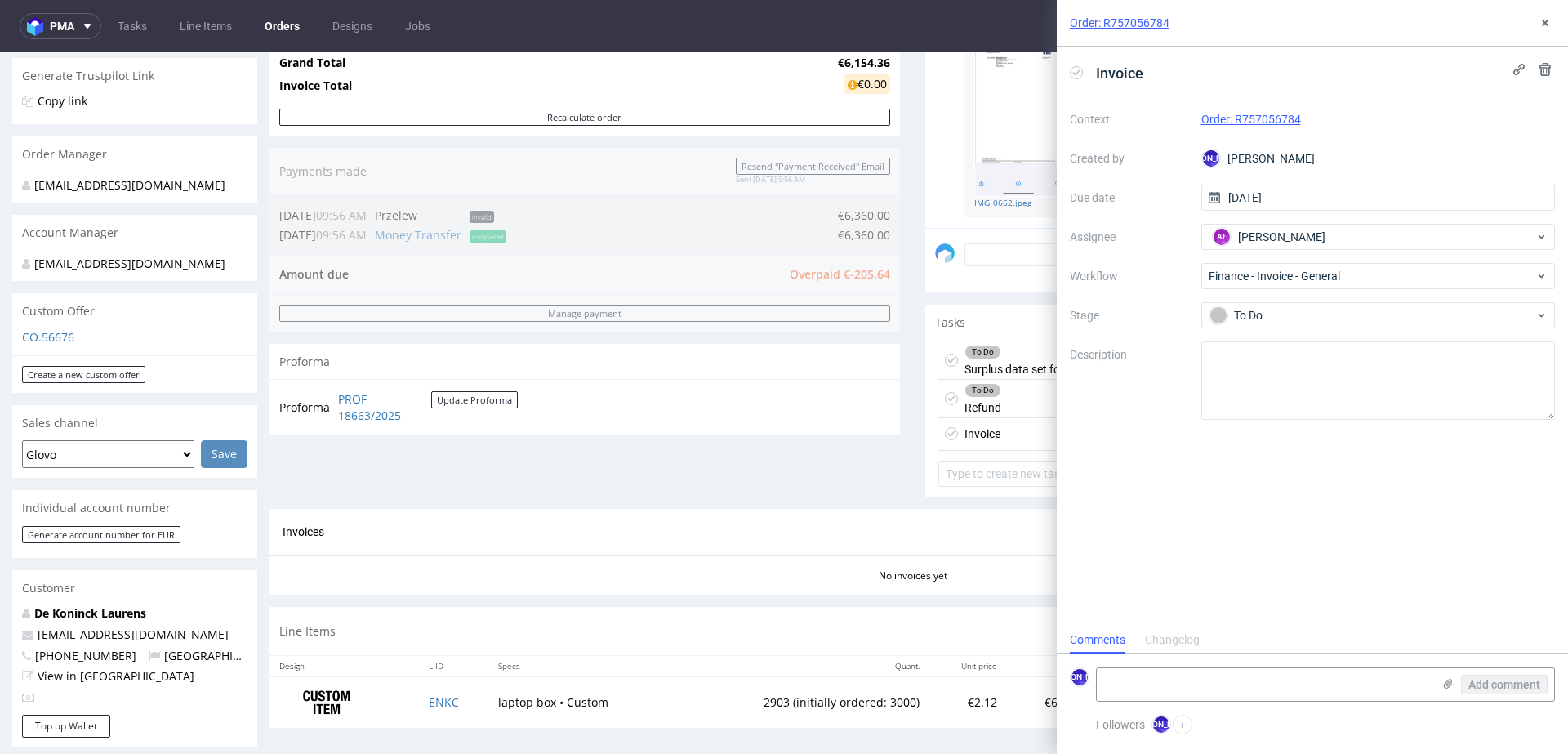
click at [1320, 502] on div "Invoice Context Order: R757056784 Created by JO Jozefina Owczarek Due date 26/0…" at bounding box center [1312, 336] width 511 height 580
click at [1542, 21] on use at bounding box center [1545, 23] width 7 height 7
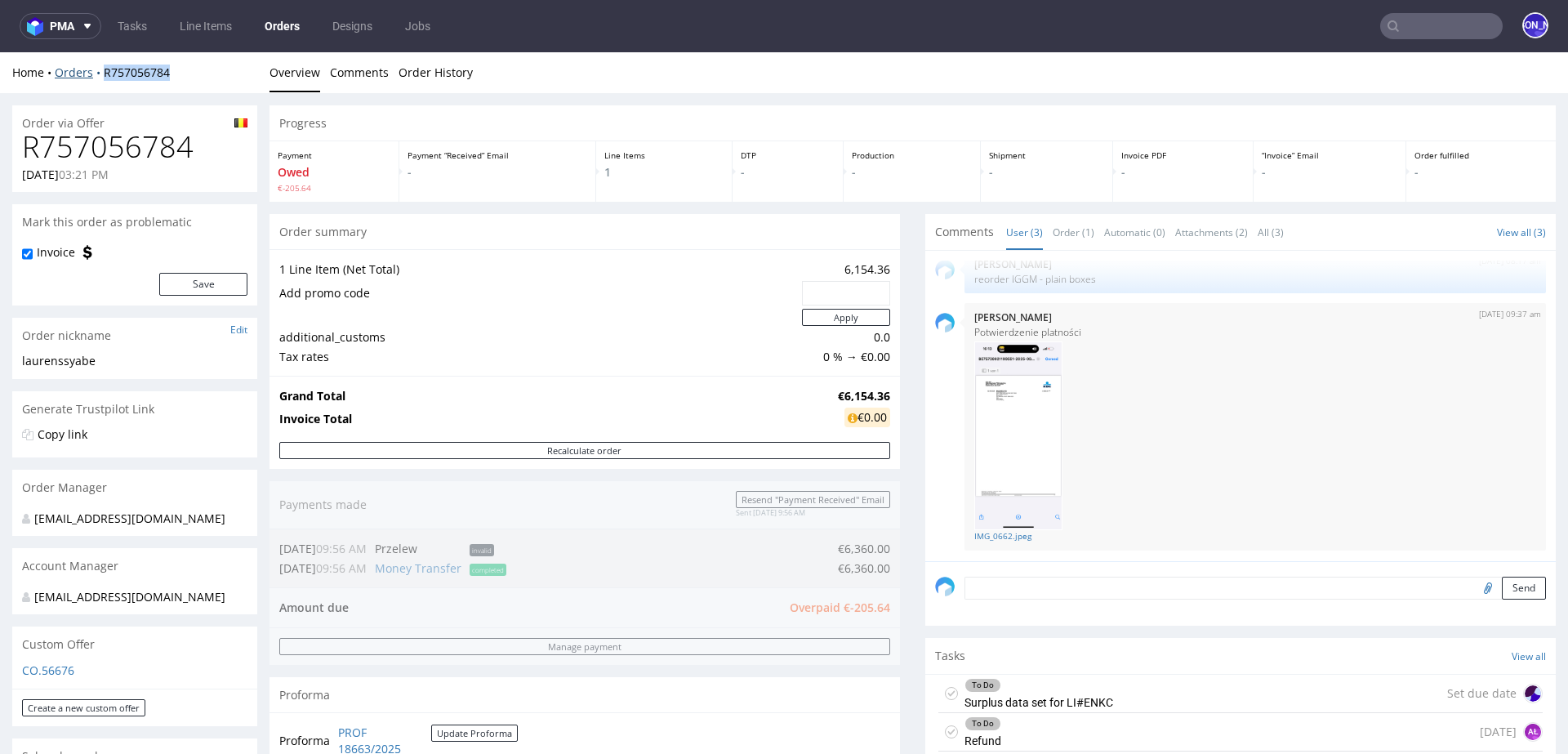
drag, startPoint x: 207, startPoint y: 72, endPoint x: 100, endPoint y: 69, distance: 107.0
click at [100, 69] on div "Home Orders R757056784" at bounding box center [134, 72] width 245 height 16
copy link "R757056784"
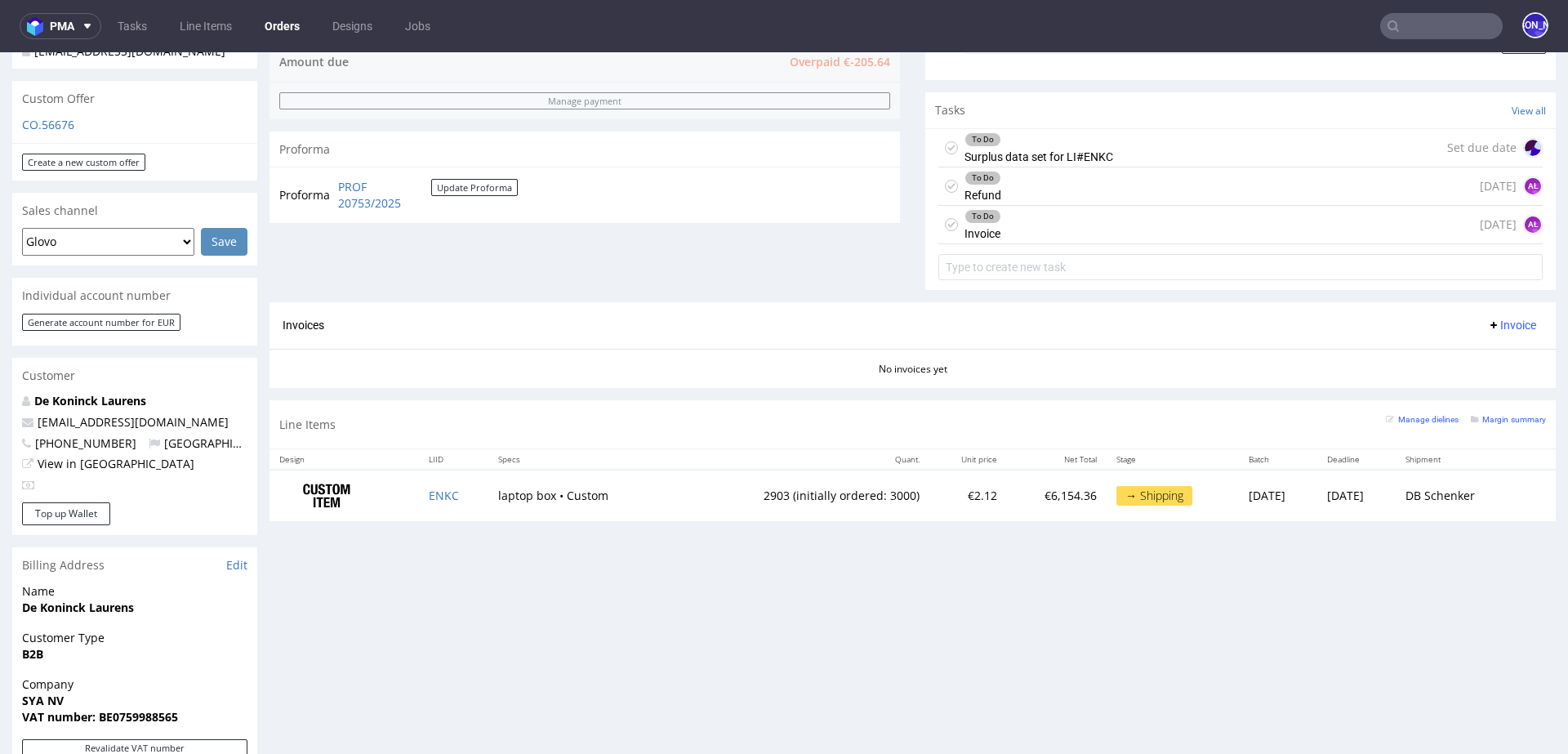
scroll to position [544, 0]
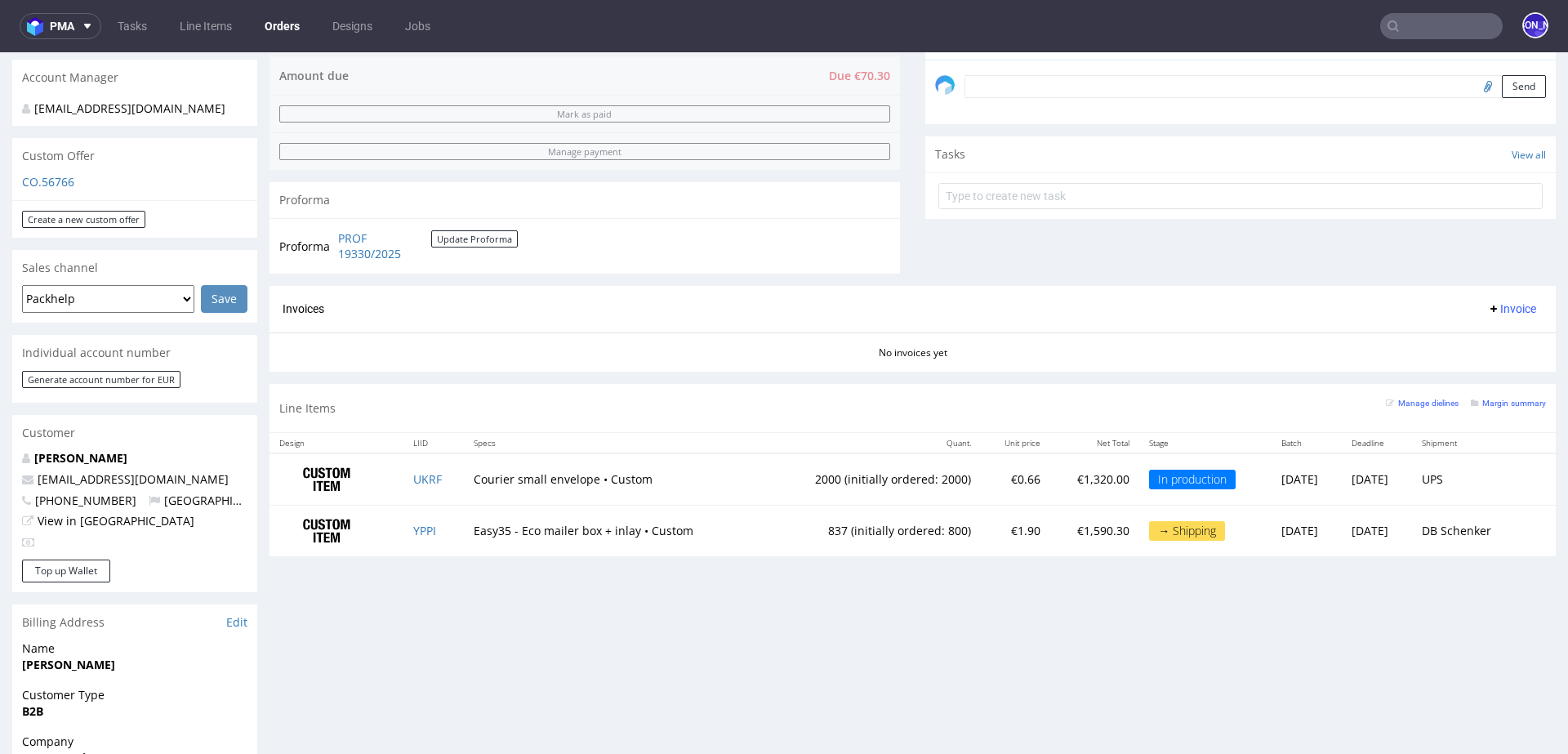
scroll to position [491, 0]
drag, startPoint x: 121, startPoint y: 462, endPoint x: 35, endPoint y: 462, distance: 86.0
click at [35, 469] on p "[EMAIL_ADDRESS][DOMAIN_NAME]" at bounding box center [135, 477] width 226 height 16
copy link "[EMAIL_ADDRESS][DOMAIN_NAME]"
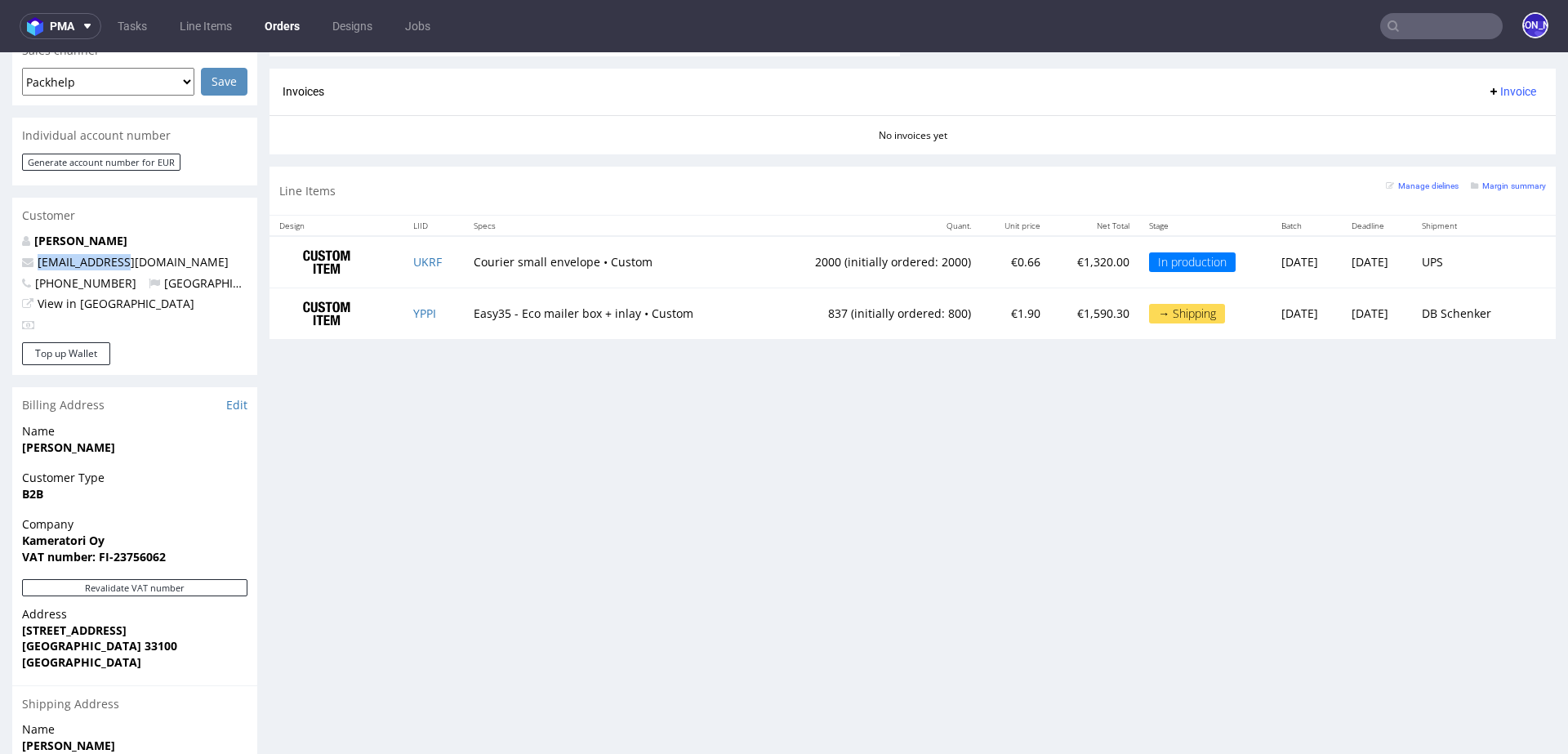
scroll to position [655, 0]
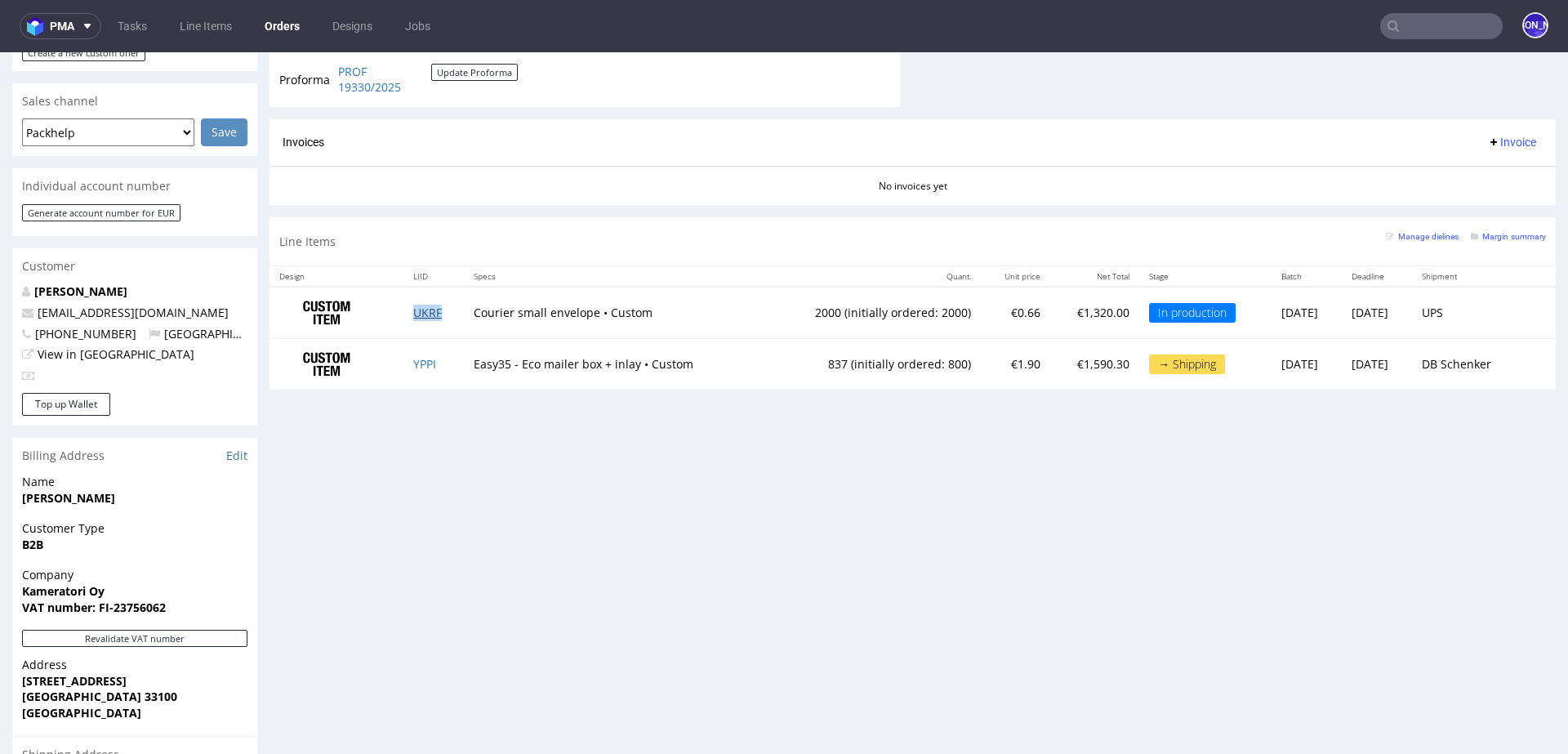
click at [425, 310] on link "UKRF" at bounding box center [427, 313] width 29 height 16
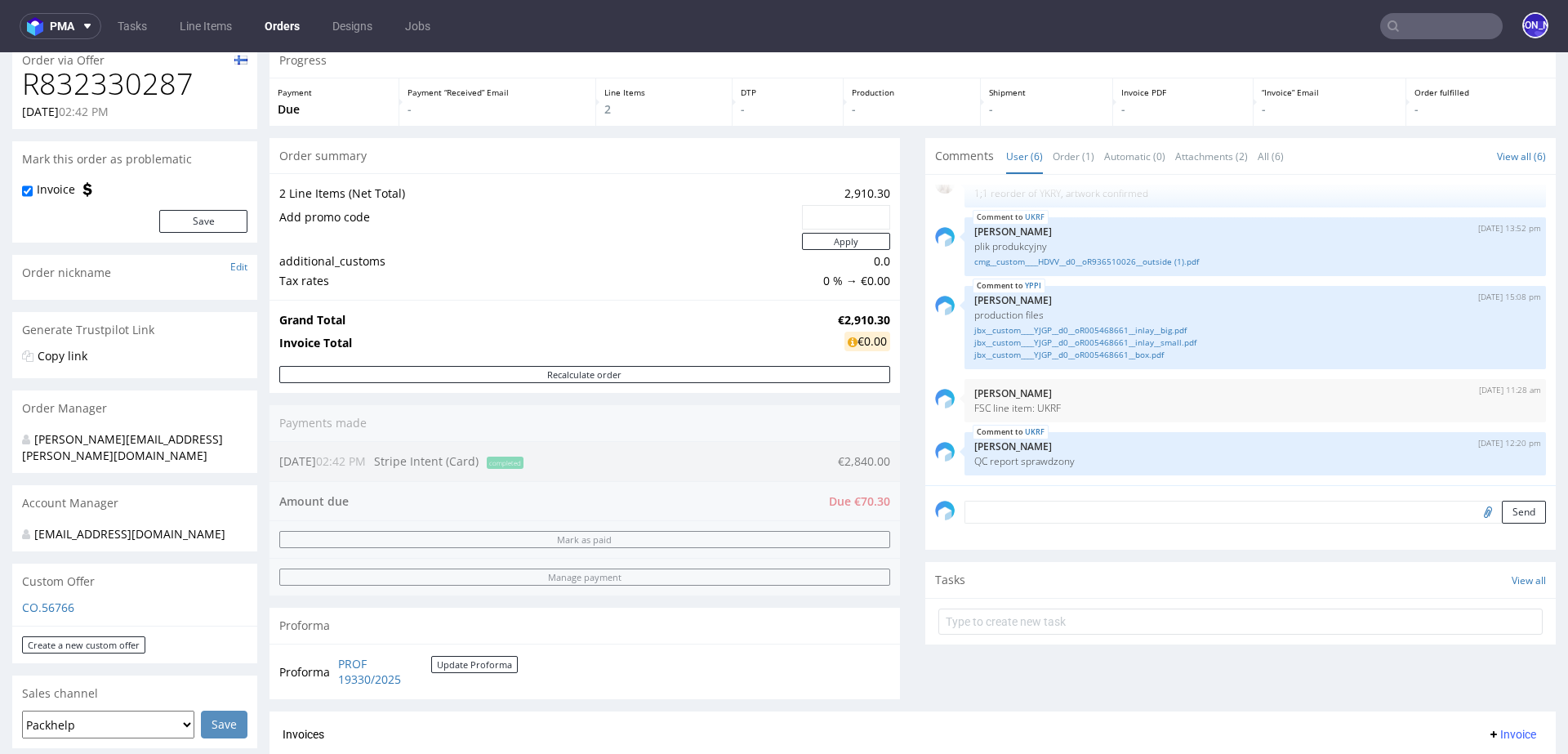
scroll to position [0, 0]
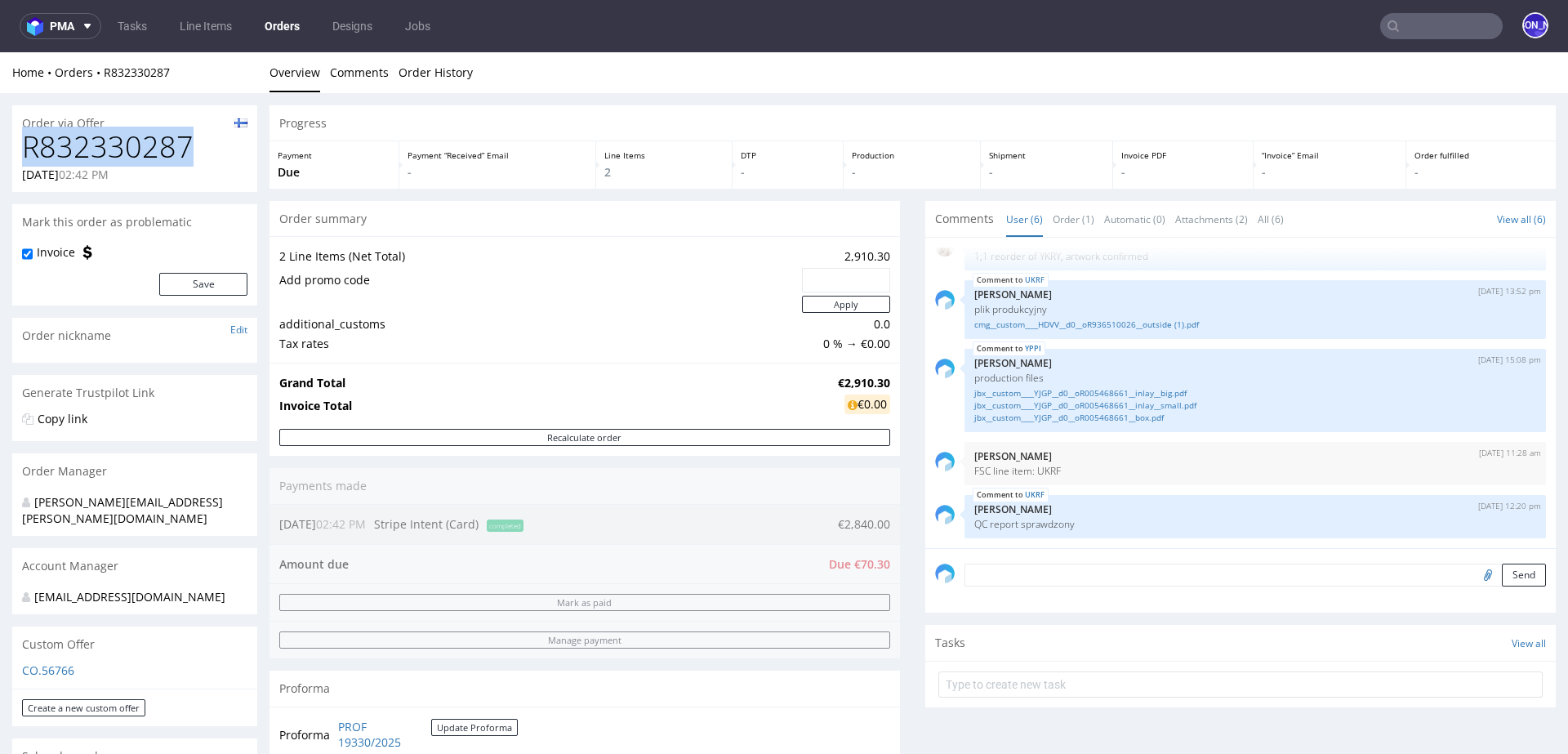
drag, startPoint x: 193, startPoint y: 152, endPoint x: 5, endPoint y: 151, distance: 188.0
copy h1 "R832330287"
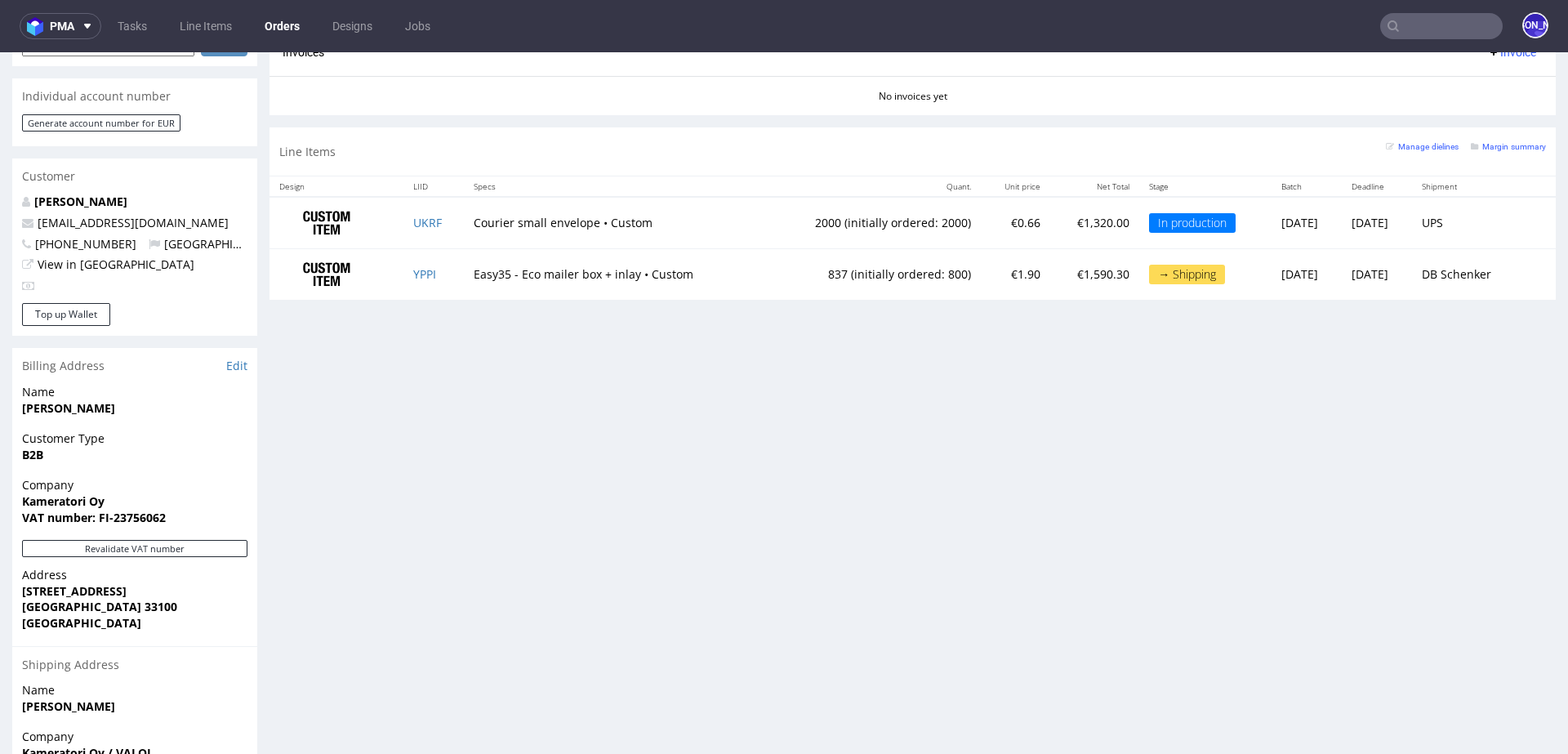
scroll to position [742, 0]
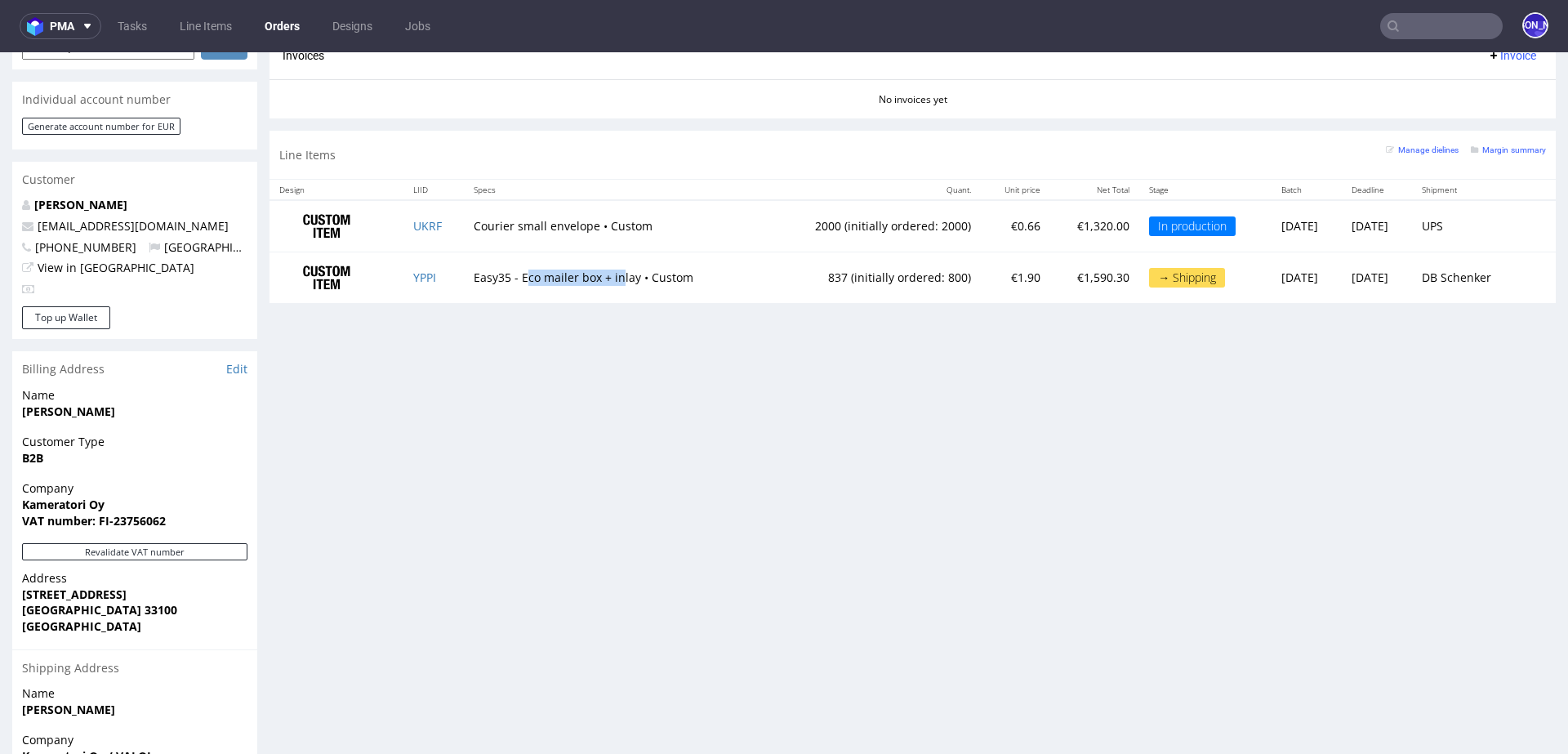
drag, startPoint x: 517, startPoint y: 274, endPoint x: 612, endPoint y: 274, distance: 95.0
click at [612, 274] on td "Easy35 - Eco mailer box + inlay • Custom" at bounding box center [612, 277] width 298 height 51
click at [593, 329] on div "Progress Payment Due Payment “Received” Email - Line Items 2 DTP - Production -…" at bounding box center [912, 134] width 1287 height 1541
click at [413, 277] on link "YPPI" at bounding box center [424, 277] width 23 height 16
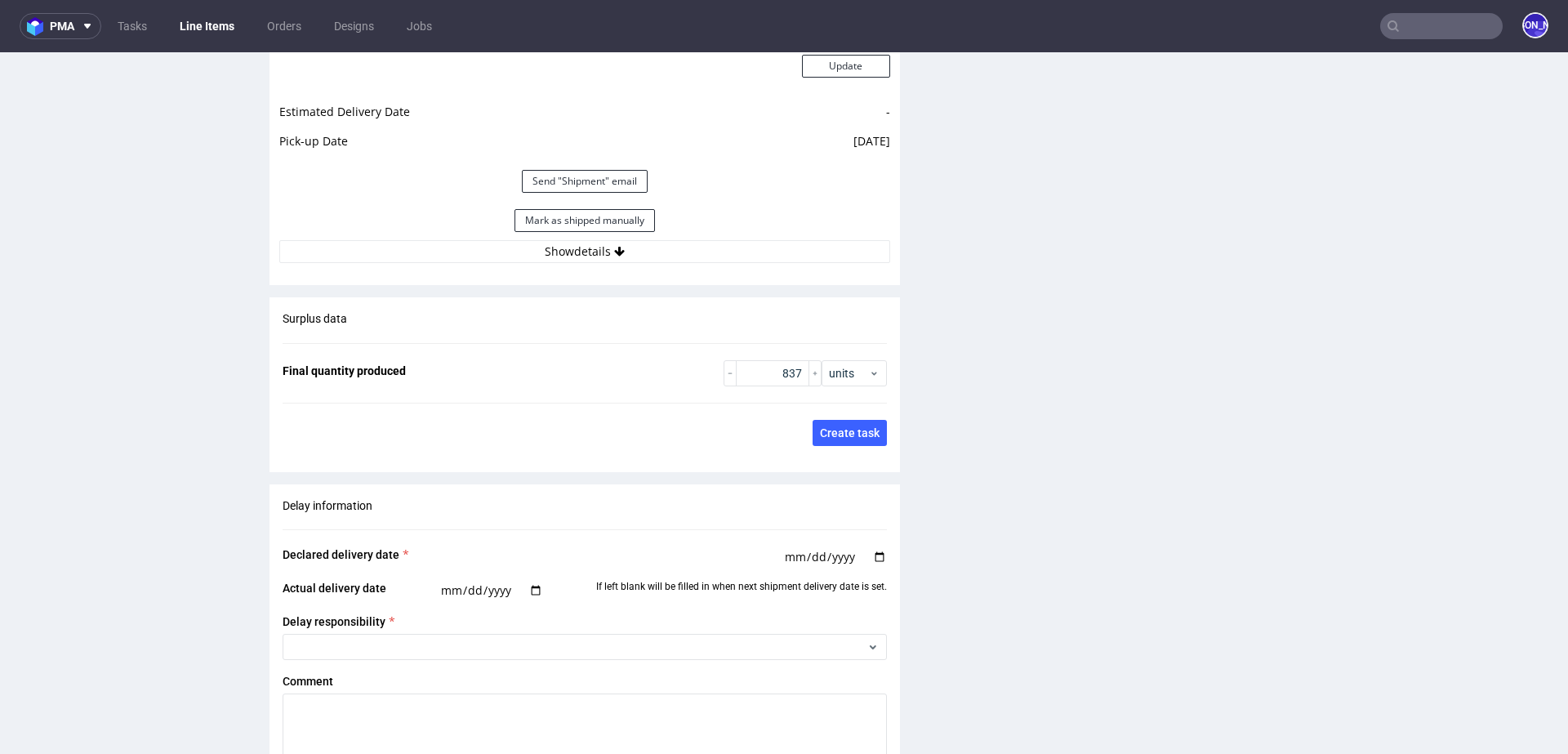
scroll to position [2482, 0]
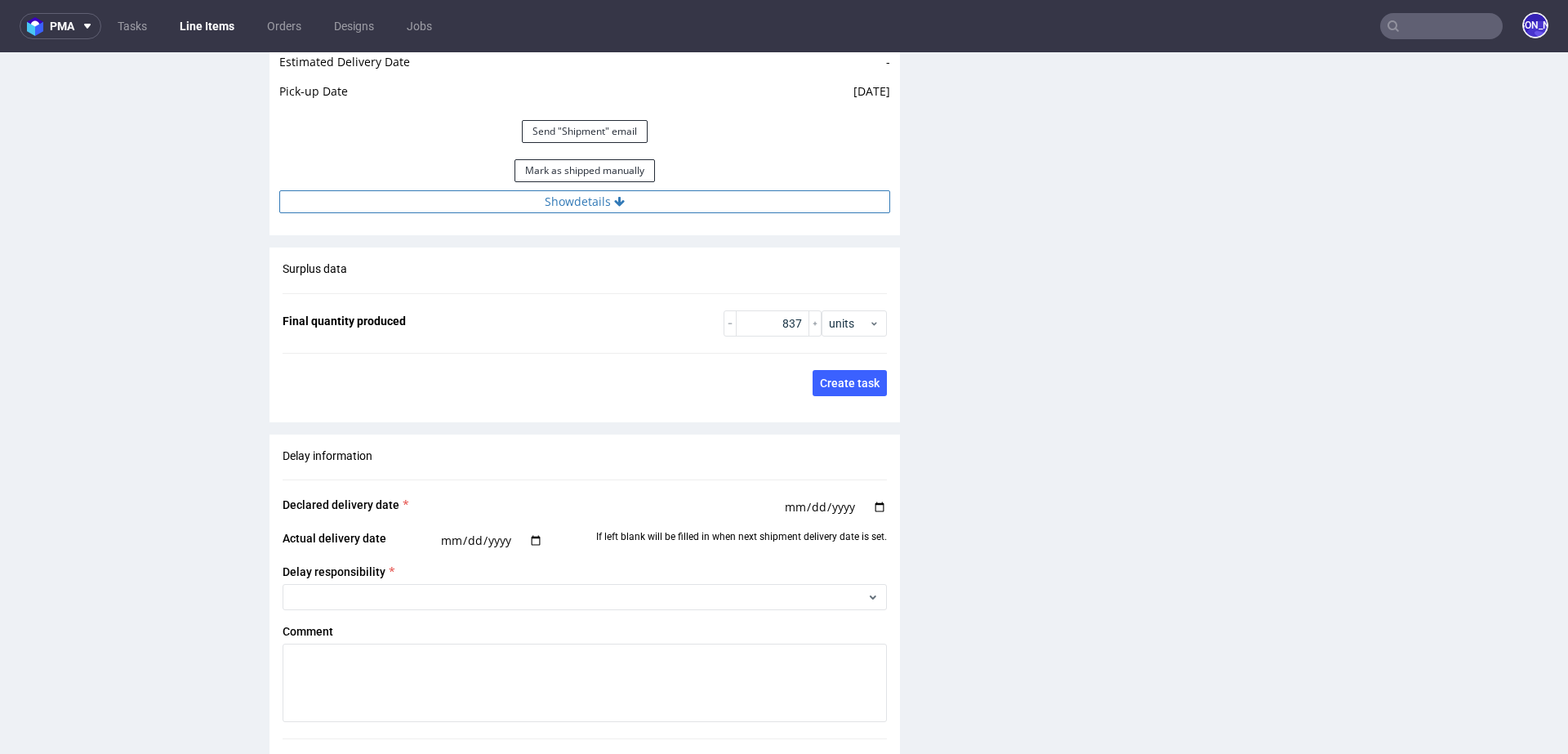
click at [602, 191] on button "Show details" at bounding box center [584, 201] width 611 height 23
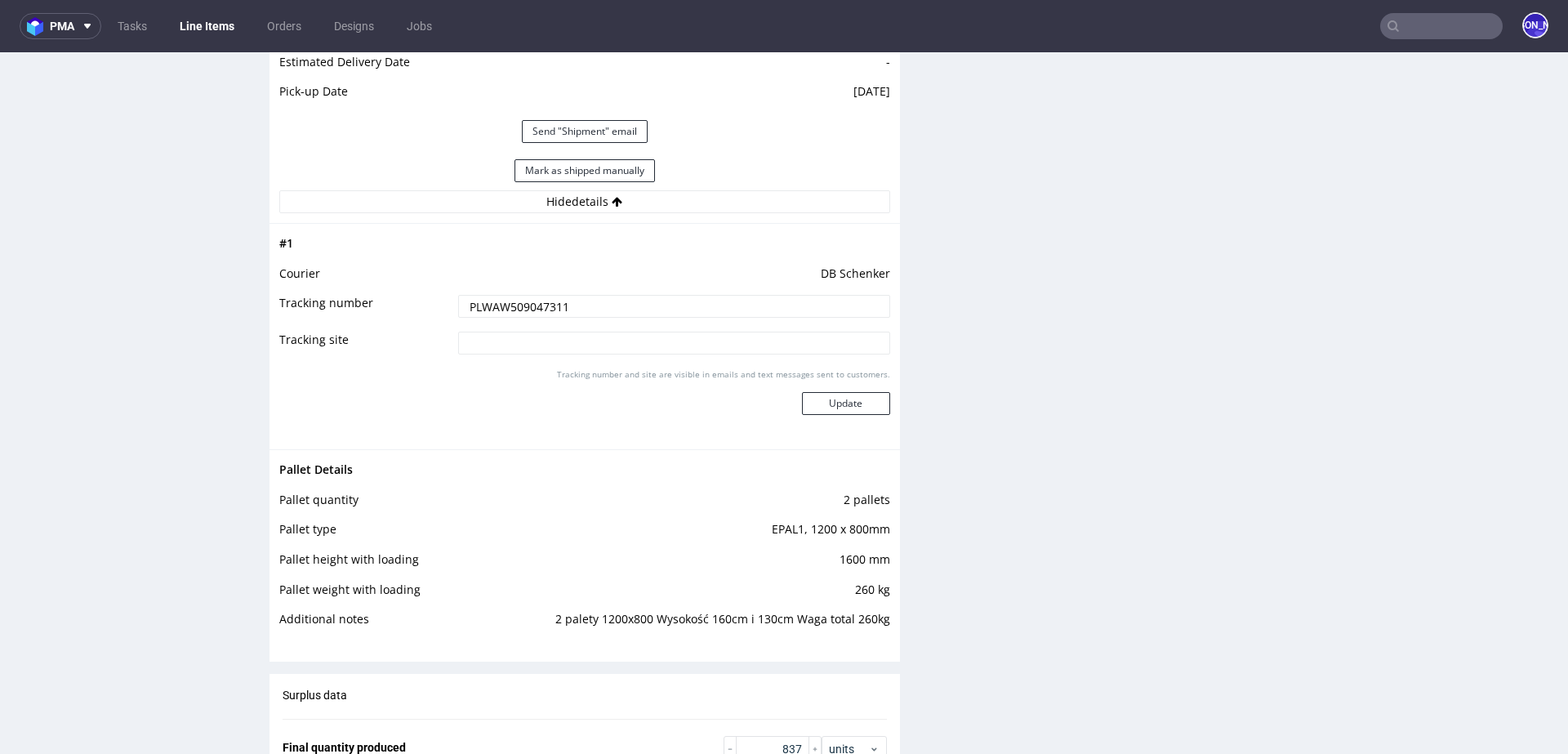
click at [500, 308] on input "PLWAW509047311" at bounding box center [675, 306] width 432 height 23
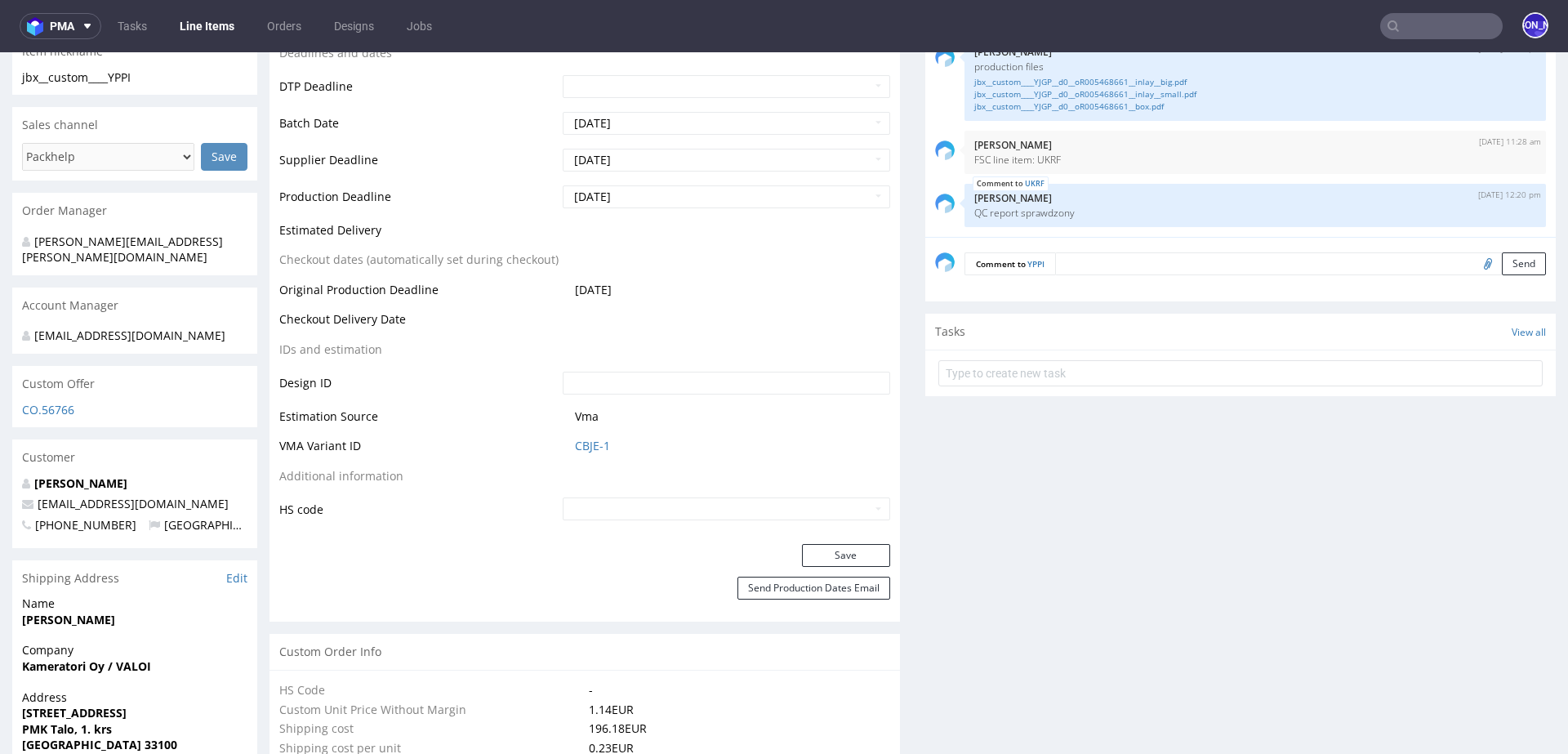
scroll to position [0, 0]
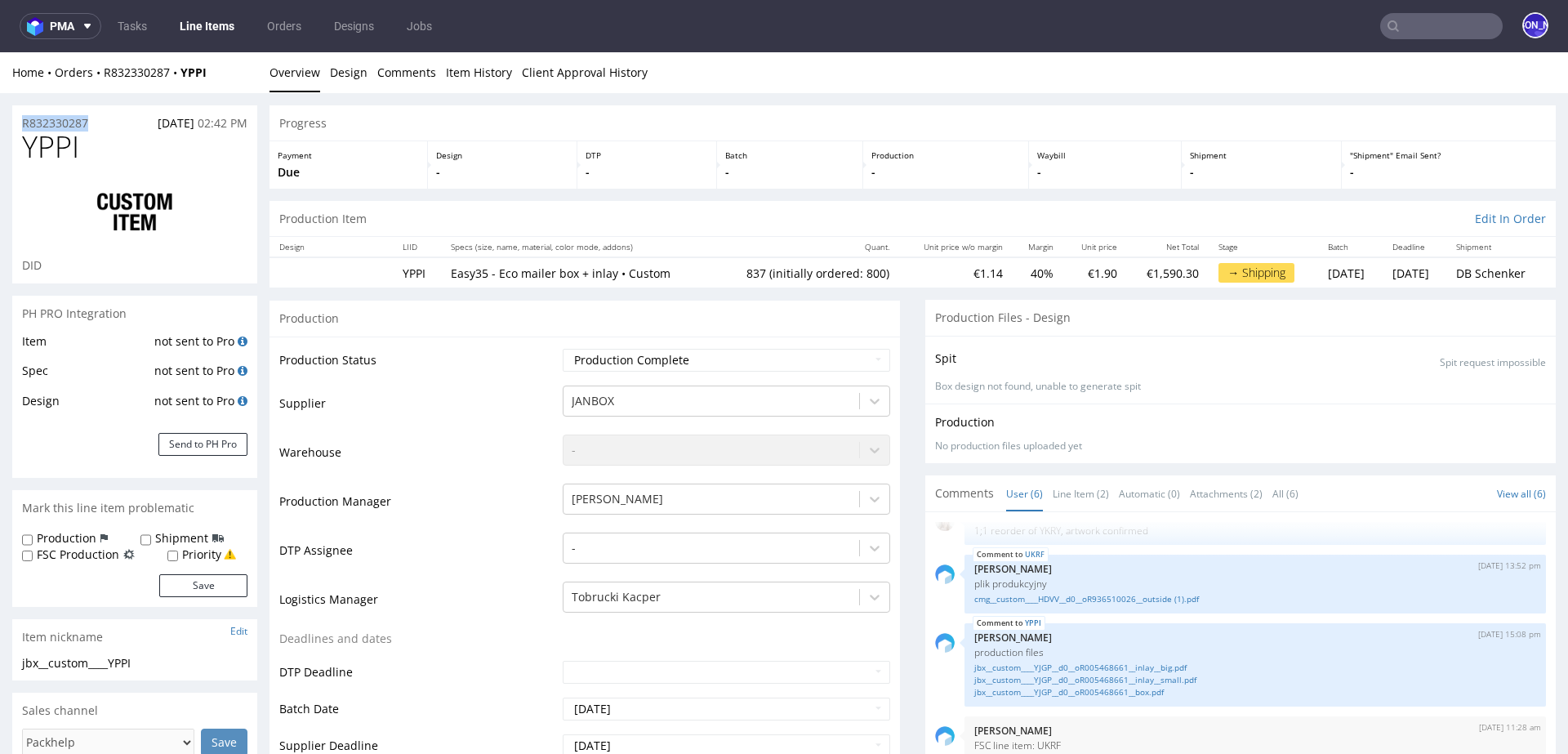
drag, startPoint x: 106, startPoint y: 124, endPoint x: 0, endPoint y: 119, distance: 106.1
copy p "R832330287"
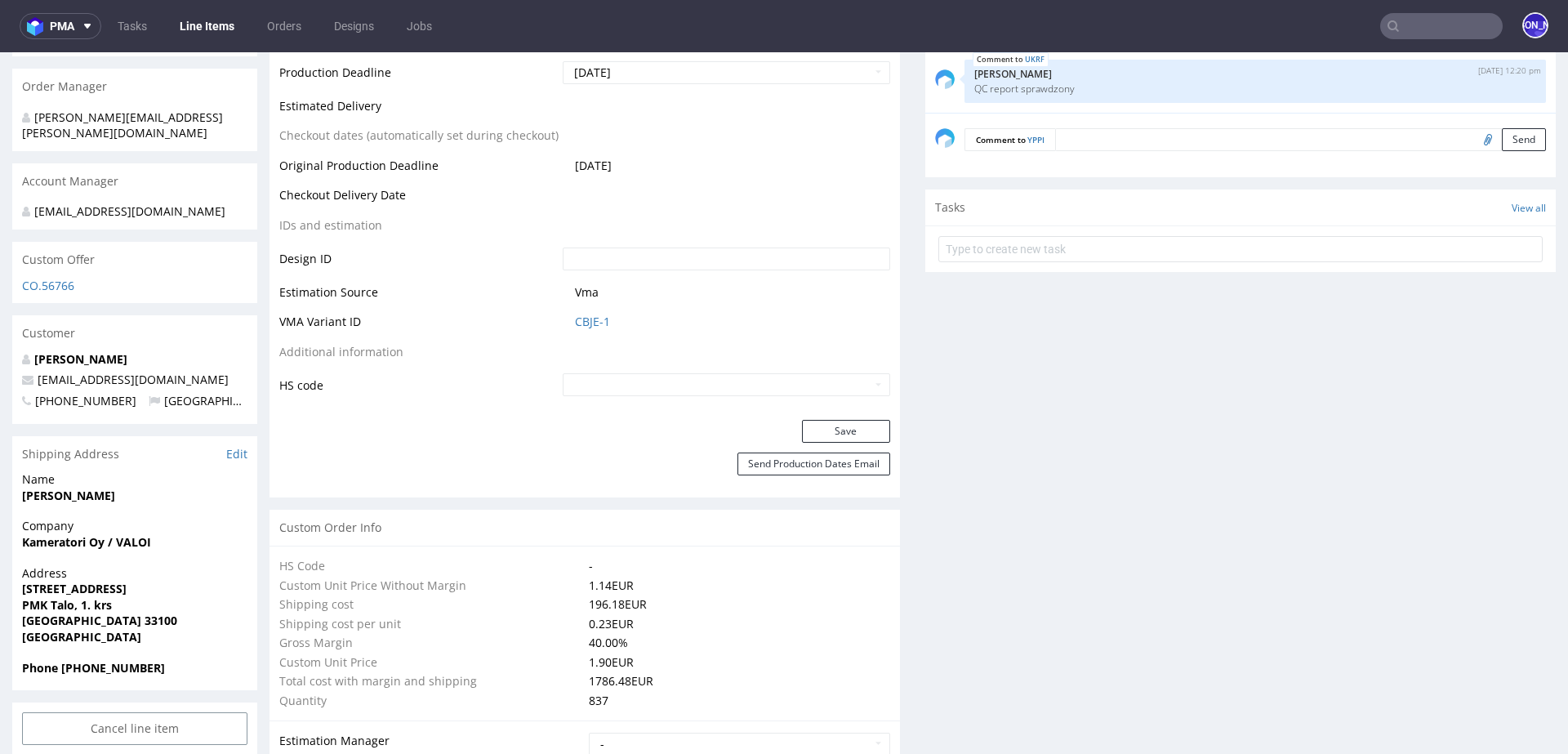
scroll to position [719, 0]
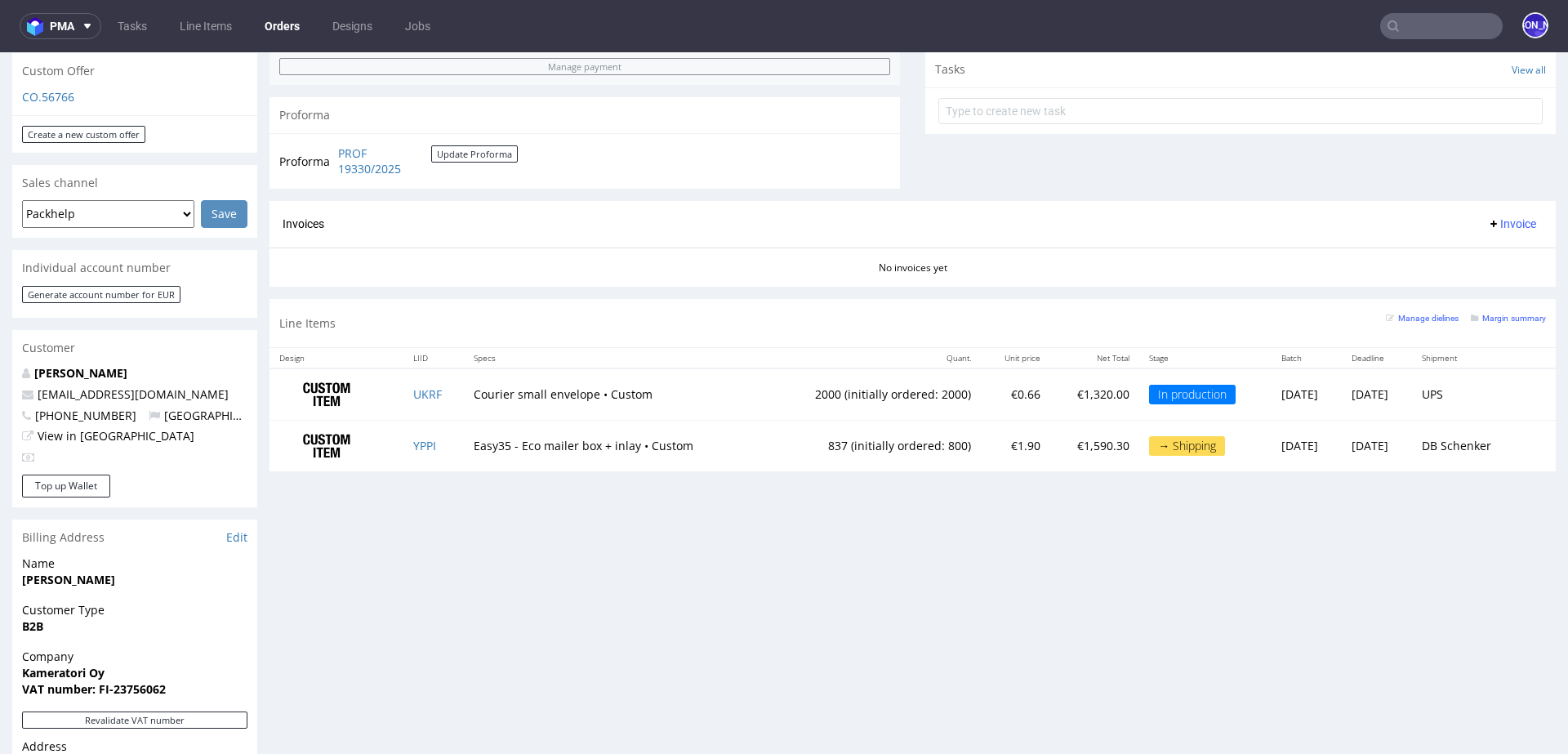
scroll to position [571, 0]
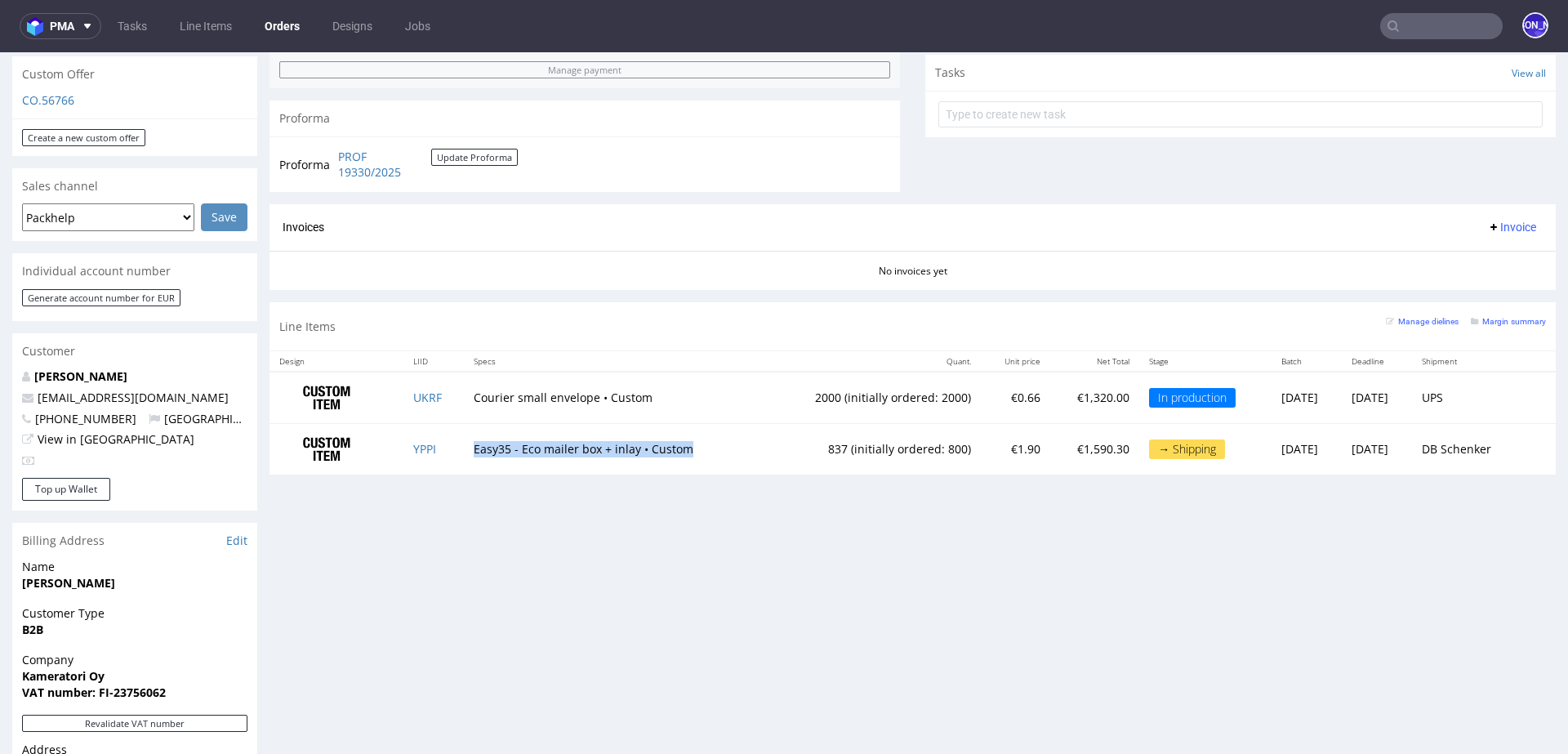
drag, startPoint x: 696, startPoint y: 448, endPoint x: 458, endPoint y: 445, distance: 238.0
click at [464, 445] on td "Easy35 - Eco mailer box + inlay • Custom" at bounding box center [612, 449] width 298 height 51
click at [486, 450] on td "Easy35 - Eco mailer box + inlay • Custom" at bounding box center [612, 449] width 298 height 51
click at [517, 450] on td "Easy35 - Eco mailer box + inlay • Custom" at bounding box center [612, 449] width 298 height 51
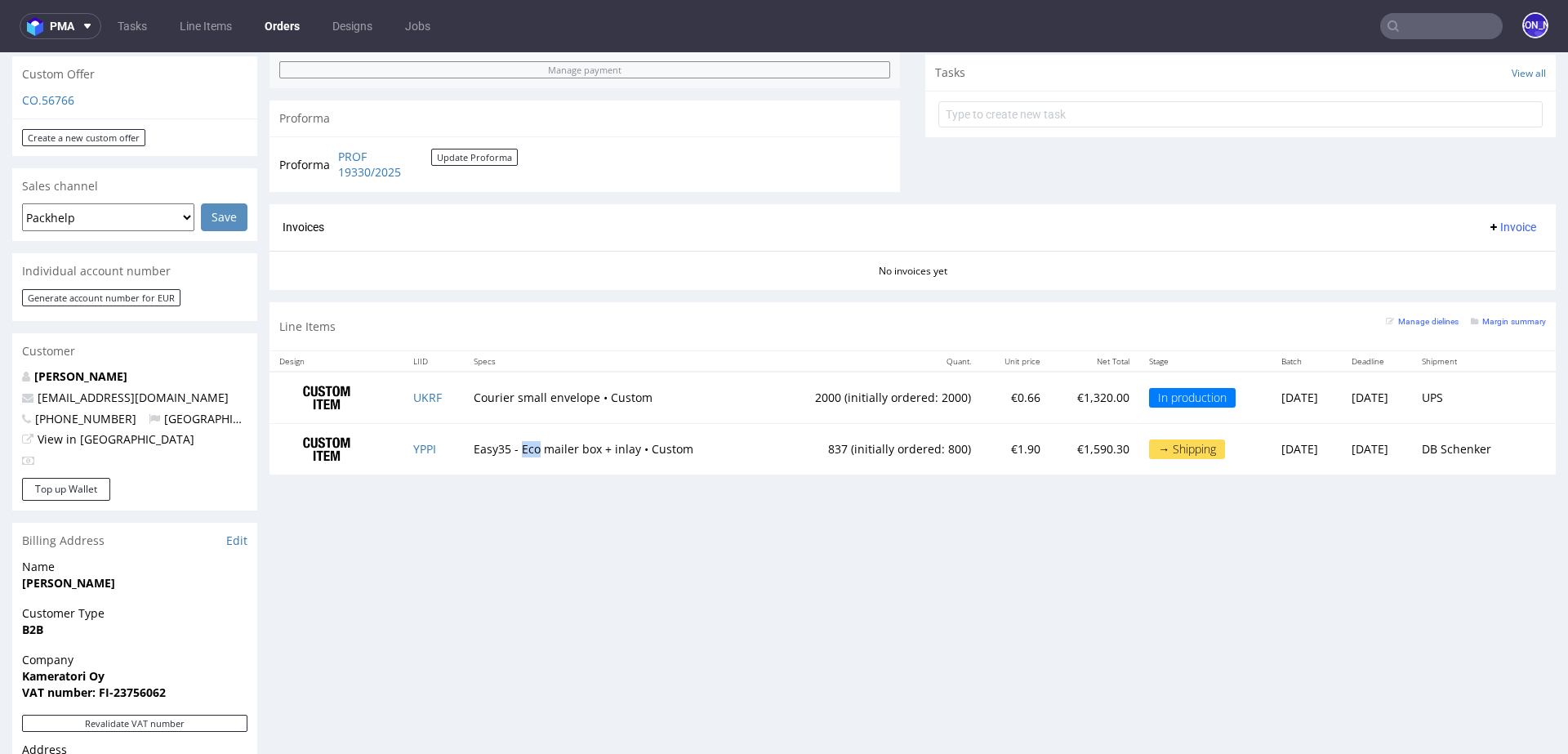
click at [517, 450] on td "Easy35 - Eco mailer box + inlay • Custom" at bounding box center [612, 449] width 298 height 51
click at [543, 446] on td "Easy35 - Eco mailer box + inlay • Custom" at bounding box center [612, 449] width 298 height 51
click at [660, 447] on td "Easy35 - Eco mailer box + inlay • Custom" at bounding box center [612, 449] width 298 height 51
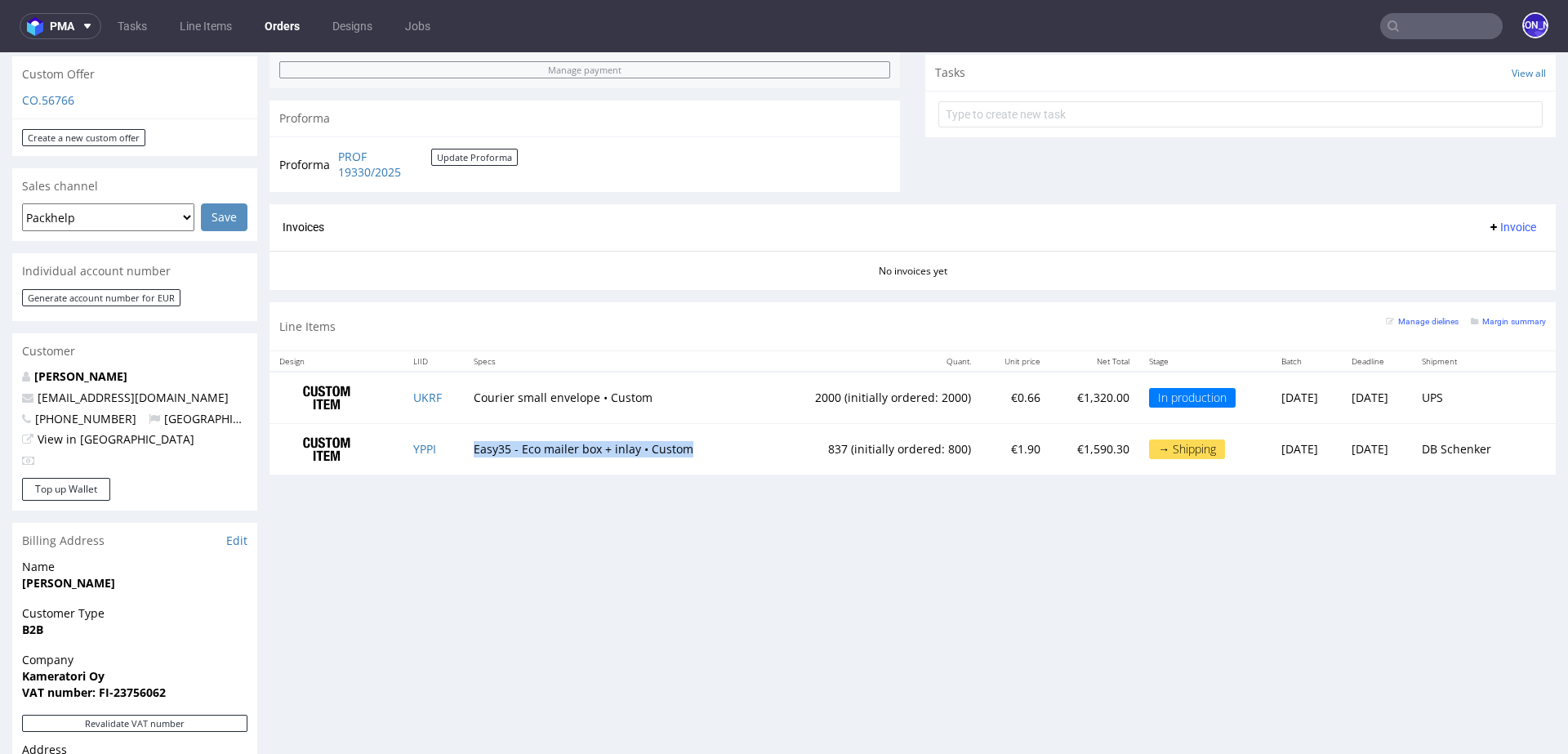
drag, startPoint x: 465, startPoint y: 447, endPoint x: 694, endPoint y: 454, distance: 229.1
click at [694, 454] on td "Easy35 - Eco mailer box + inlay • Custom" at bounding box center [612, 449] width 298 height 51
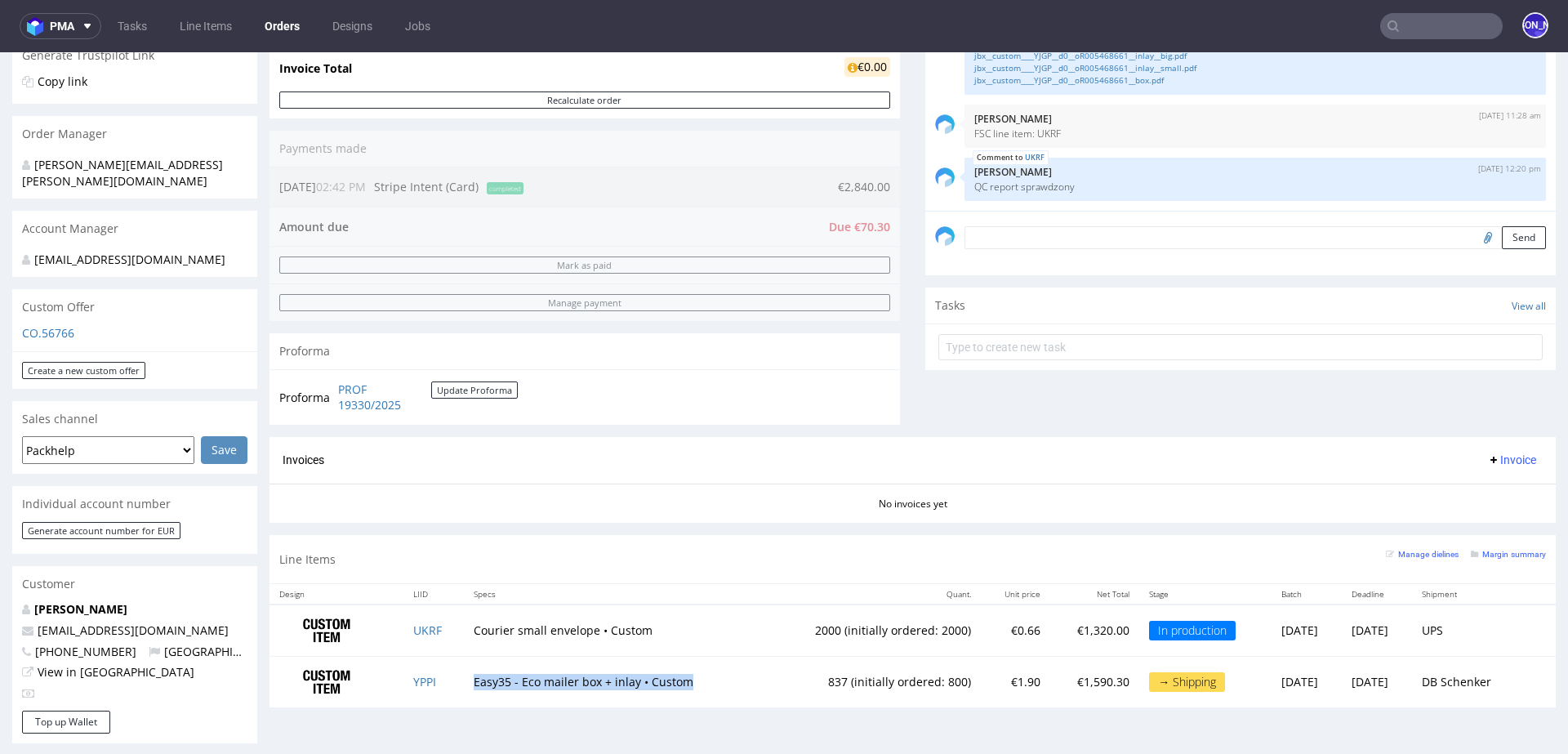
scroll to position [0, 0]
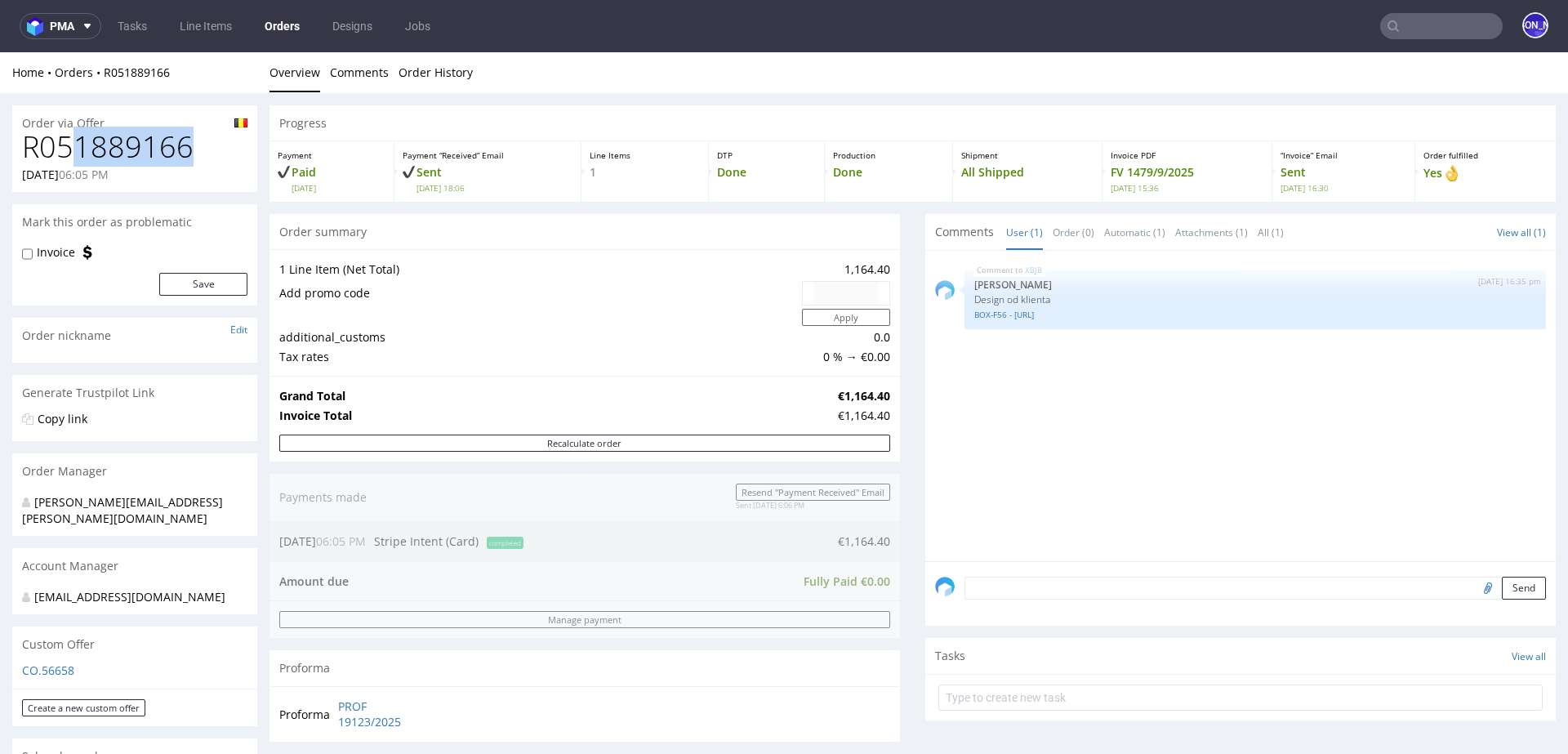
drag, startPoint x: 217, startPoint y: 139, endPoint x: 190, endPoint y: 146, distance: 27.9
click at [167, 145] on h1 "R051889166" at bounding box center [135, 147] width 226 height 33
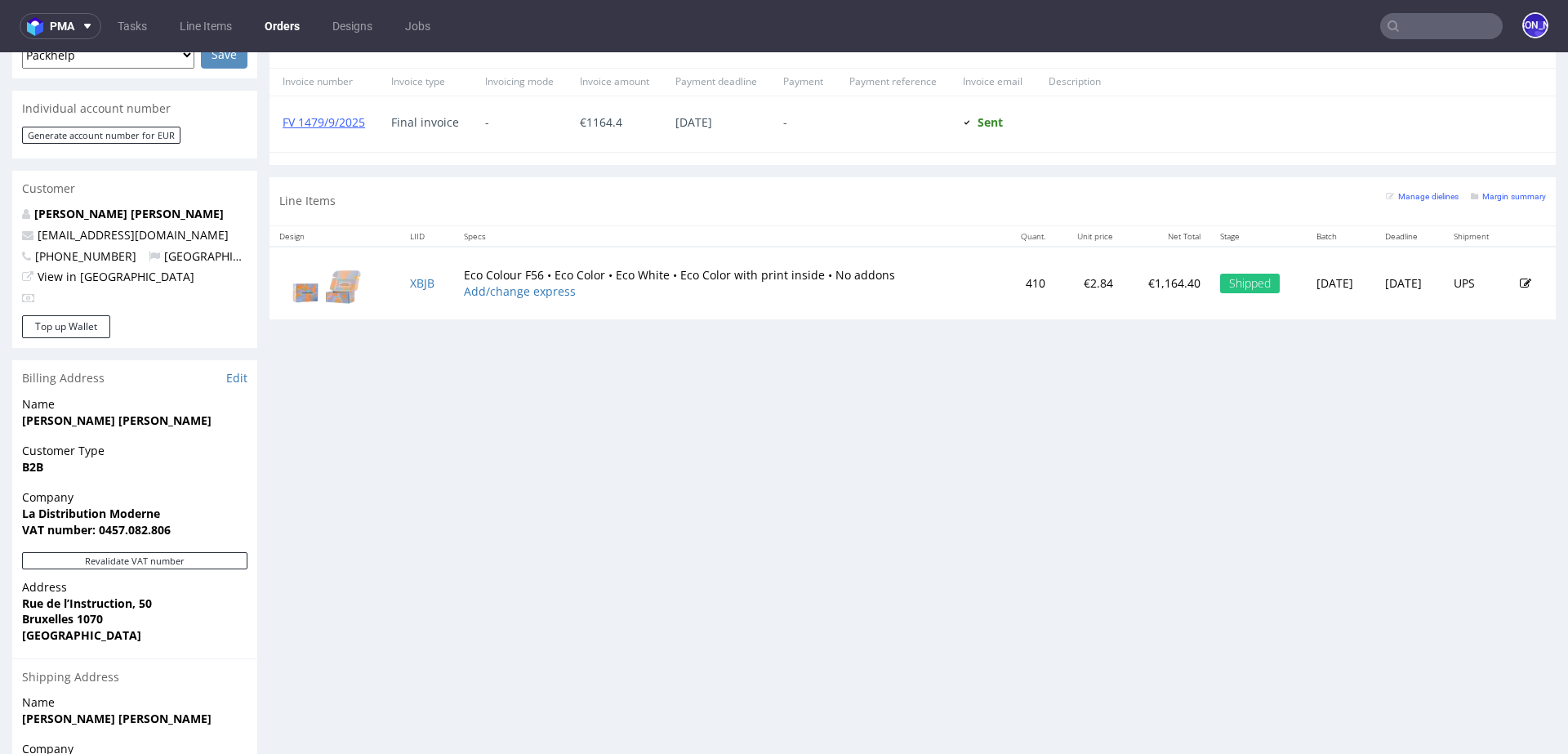
scroll to position [705, 0]
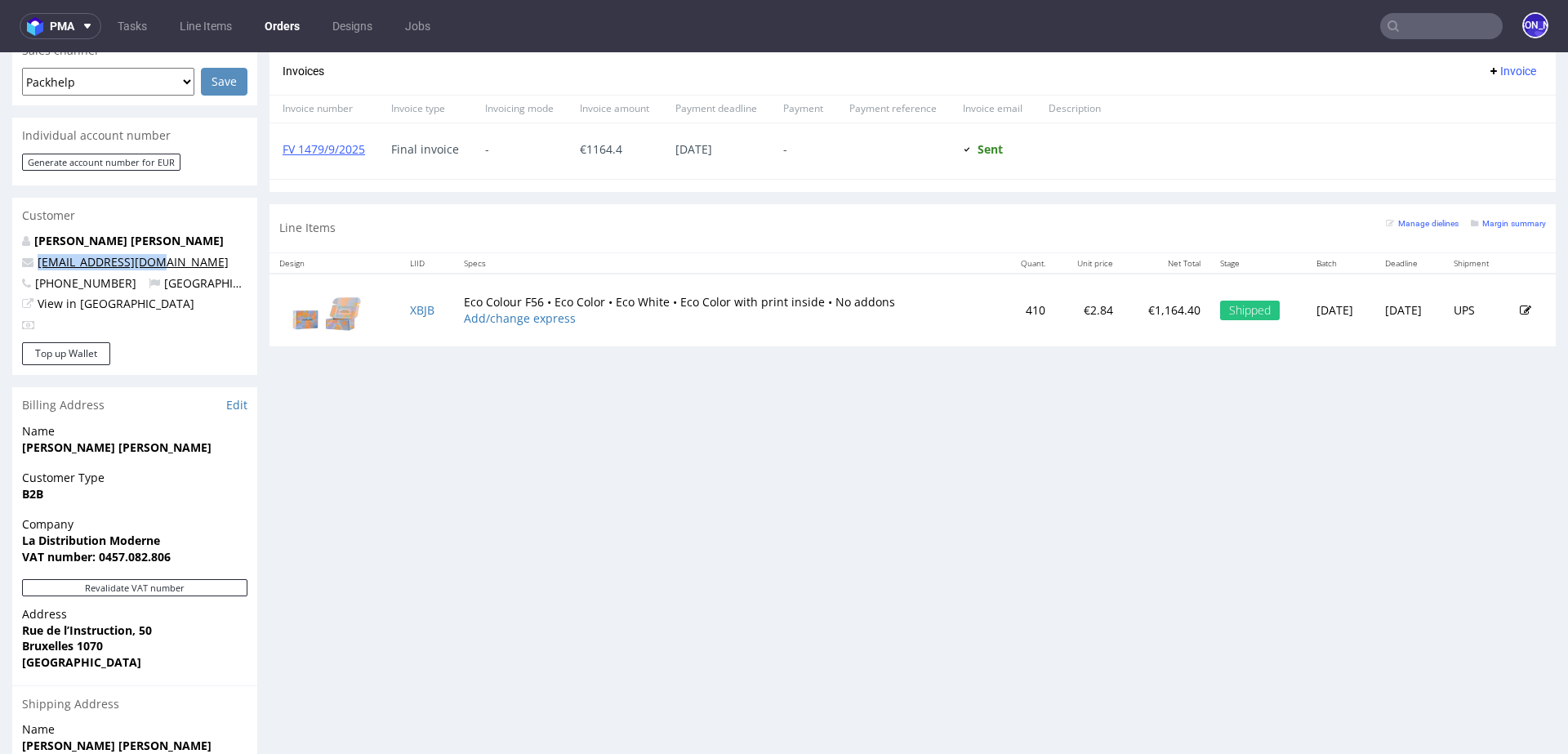
drag, startPoint x: 188, startPoint y: 242, endPoint x: 39, endPoint y: 240, distance: 149.0
click at [39, 254] on p "[EMAIL_ADDRESS][DOMAIN_NAME]" at bounding box center [135, 262] width 226 height 16
copy link "[EMAIL_ADDRESS][DOMAIN_NAME]"
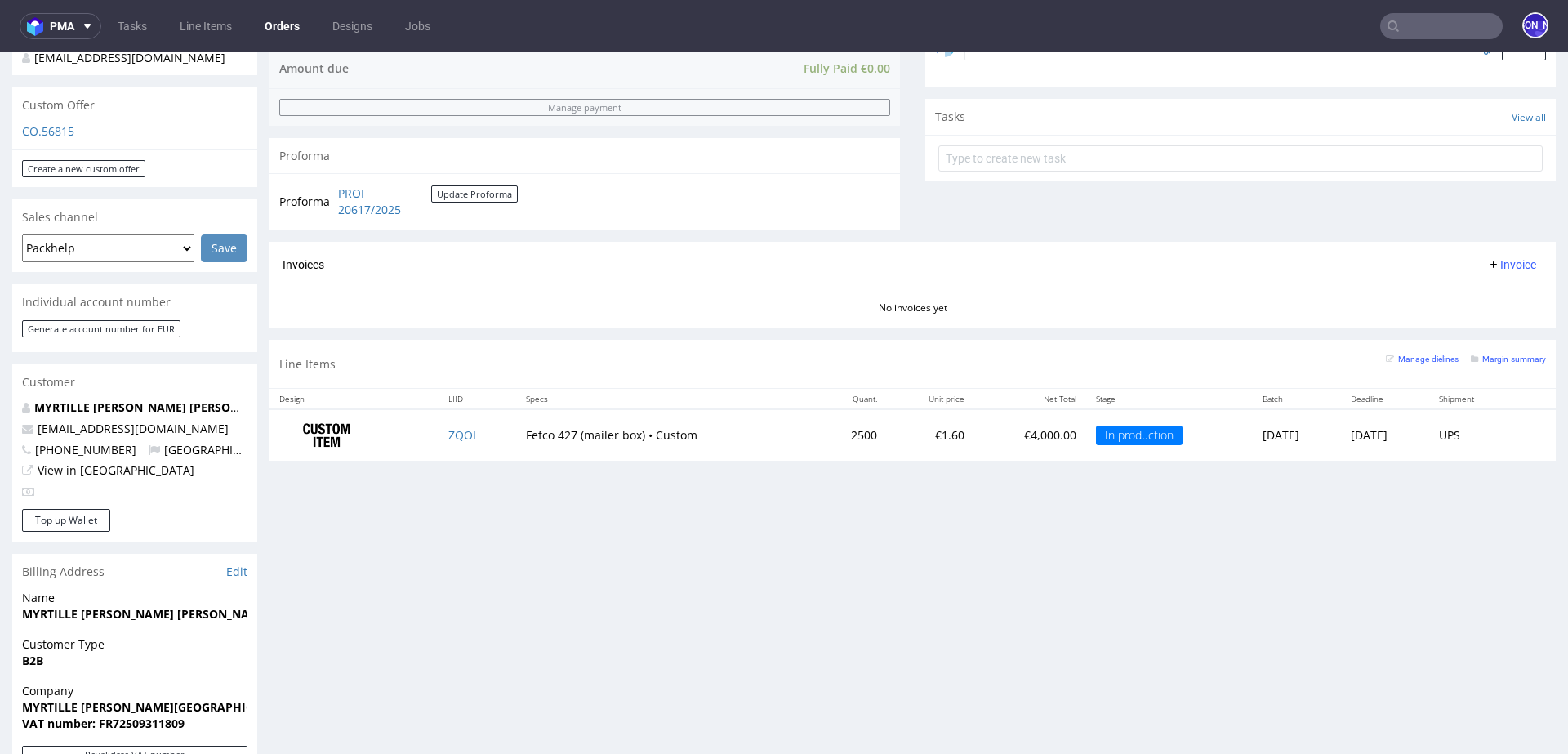
scroll to position [540, 0]
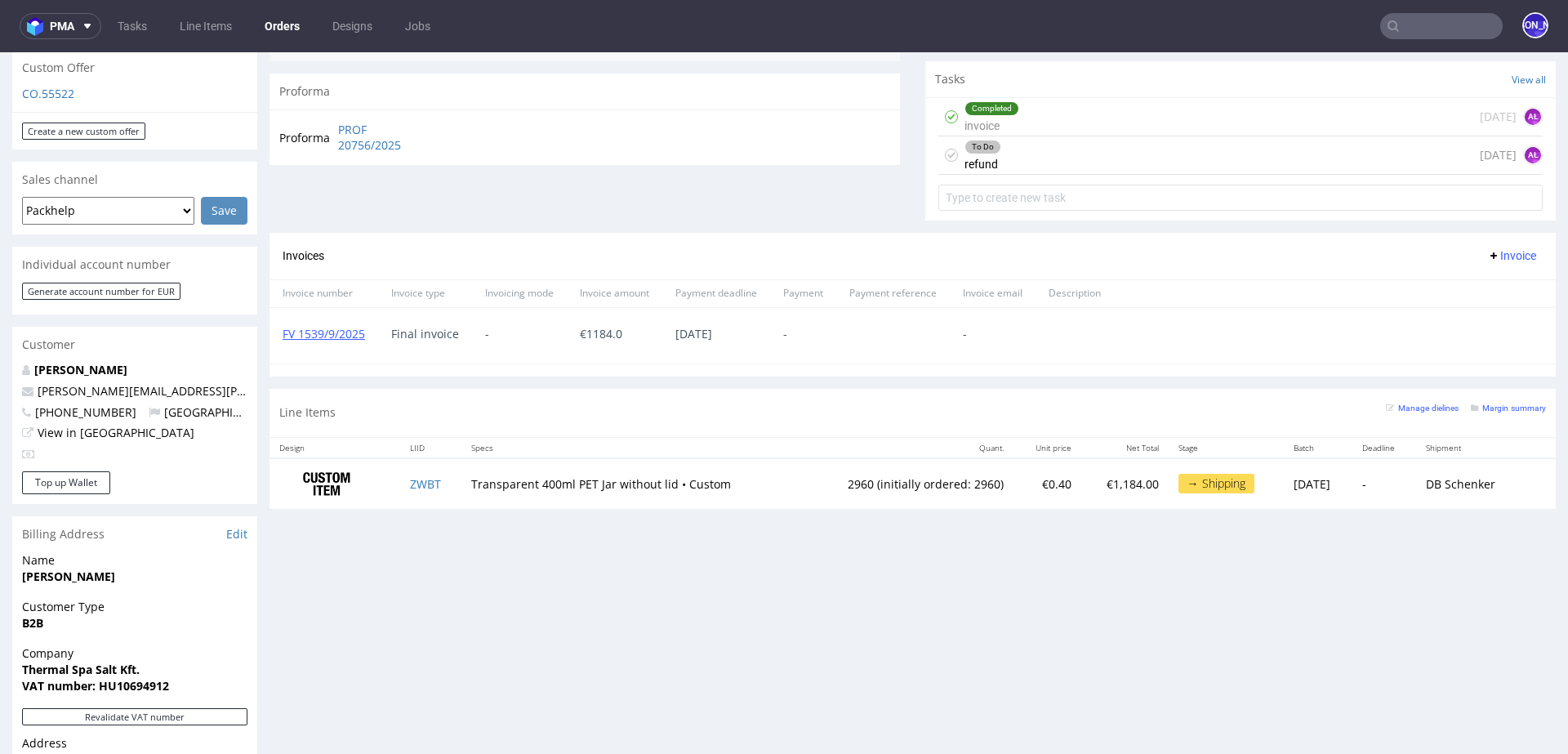
scroll to position [580, 0]
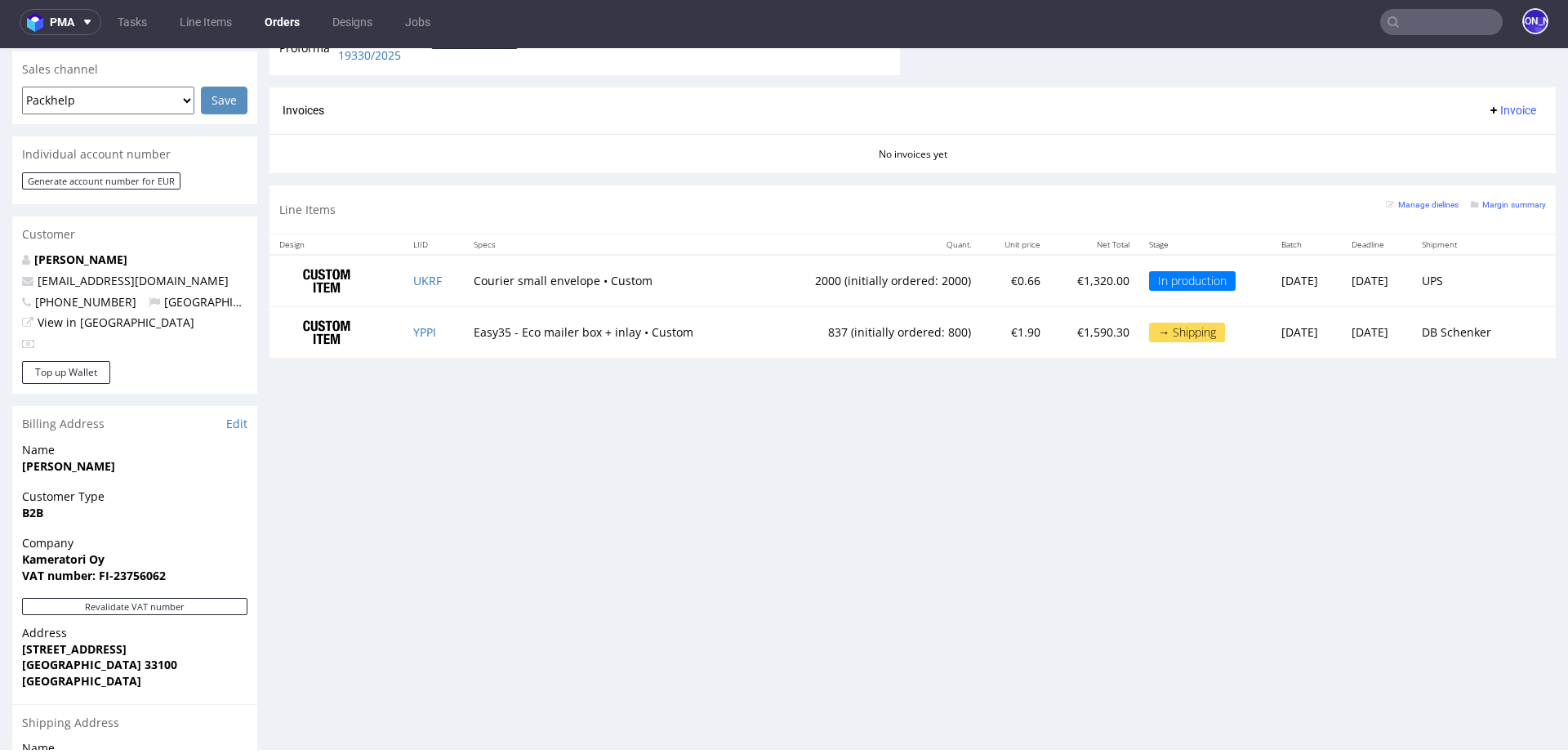
scroll to position [690, 0]
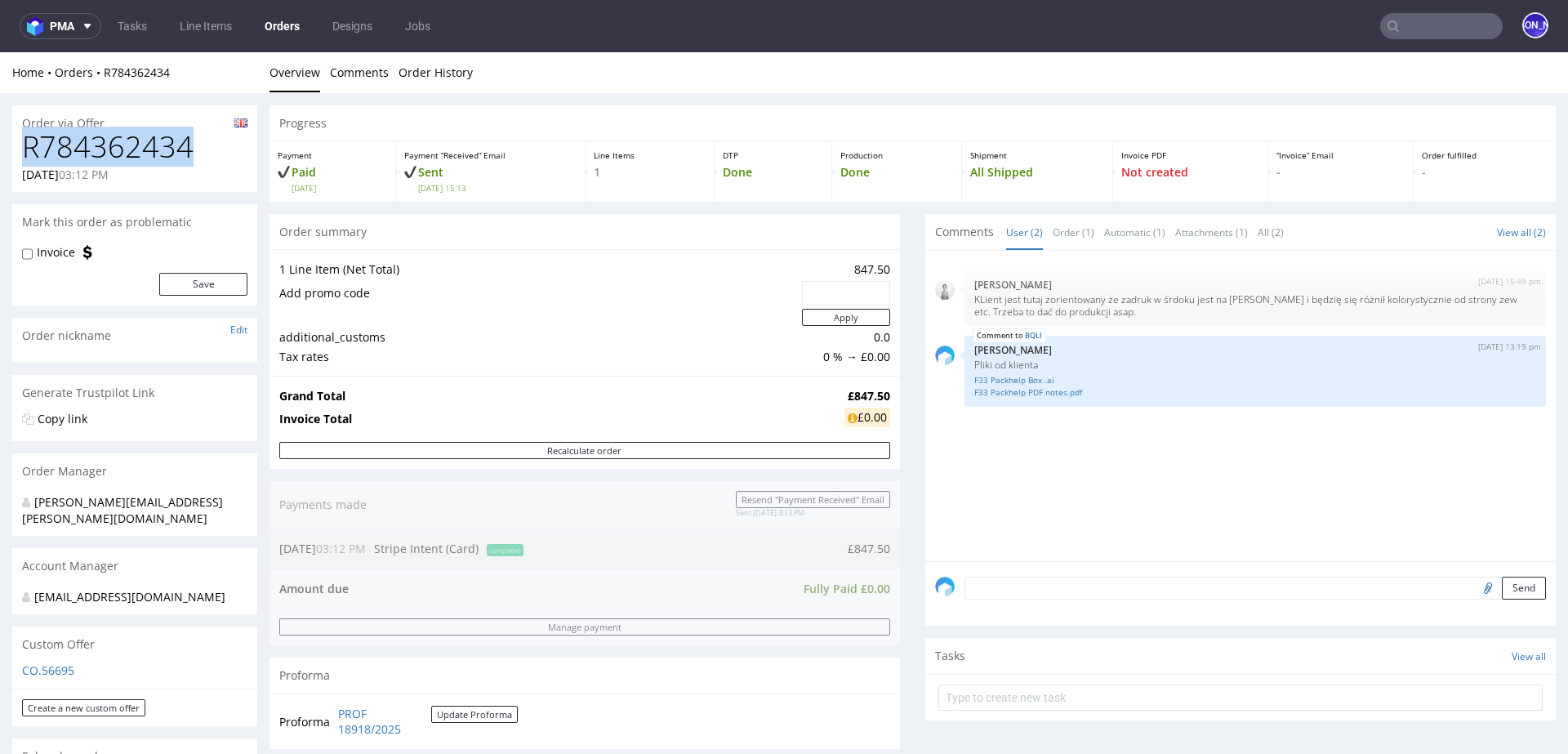
drag, startPoint x: 202, startPoint y: 150, endPoint x: 11, endPoint y: 149, distance: 191.0
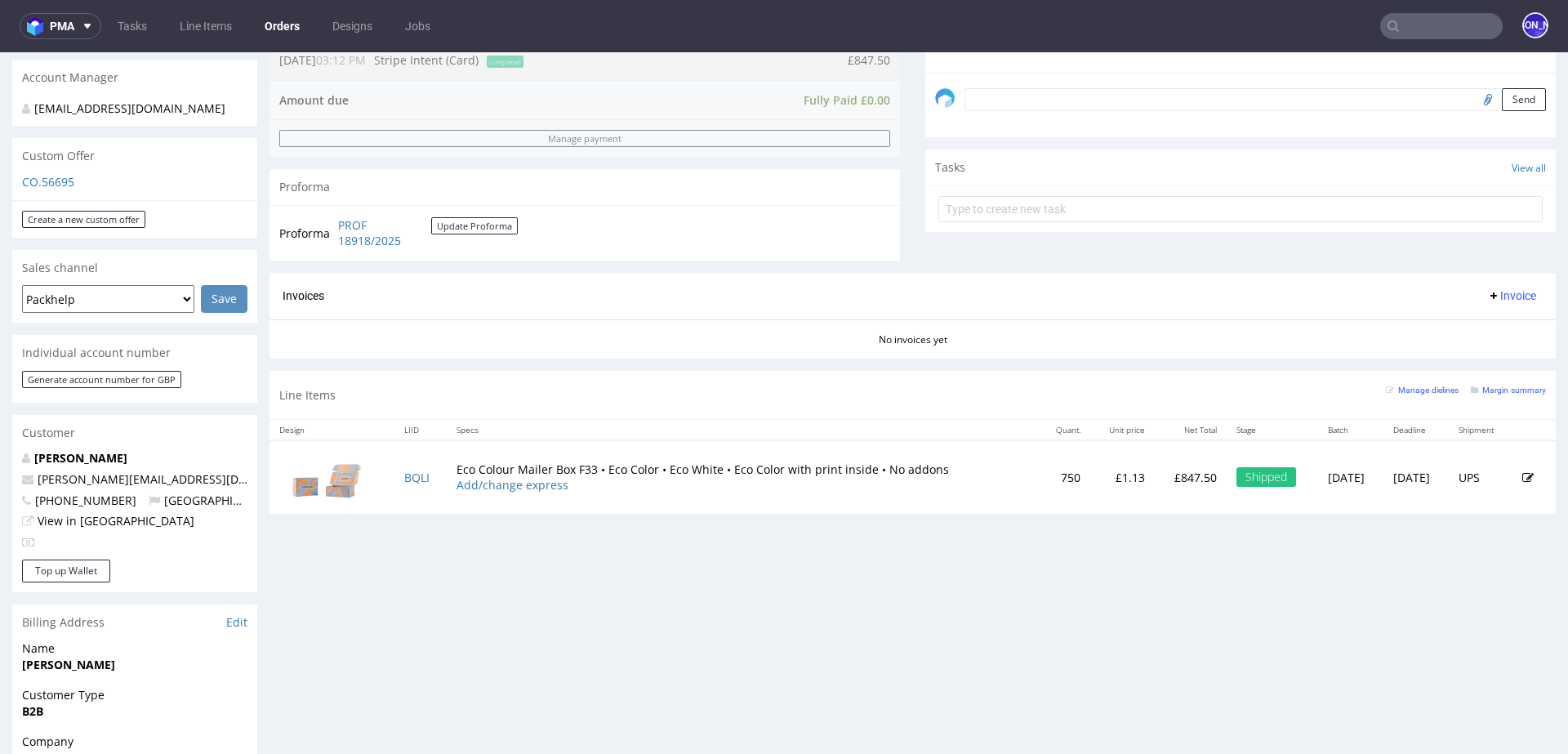
scroll to position [508, 0]
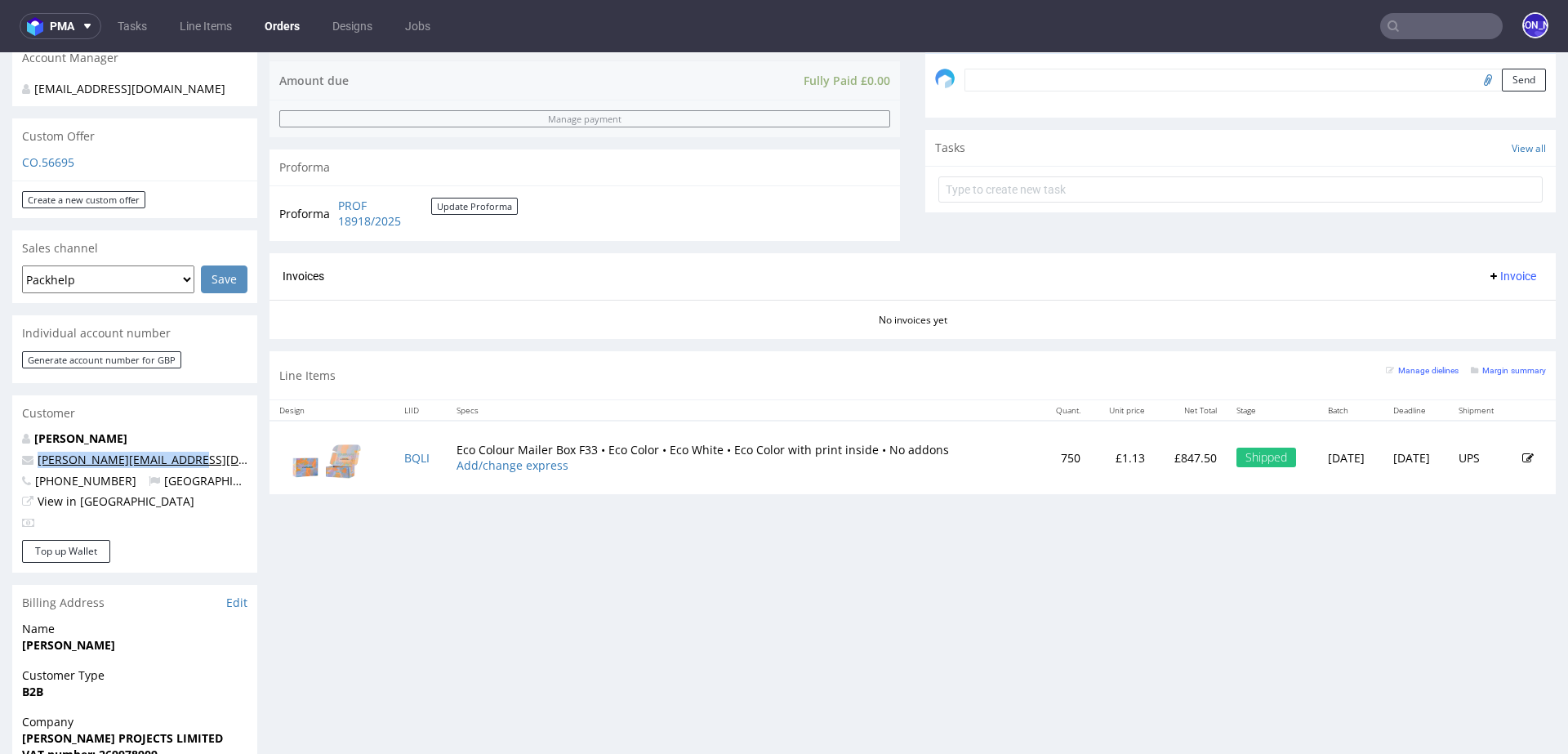
drag, startPoint x: 221, startPoint y: 438, endPoint x: 38, endPoint y: 437, distance: 183.0
click at [38, 452] on p "[PERSON_NAME][EMAIL_ADDRESS][DOMAIN_NAME]" at bounding box center [135, 460] width 226 height 16
copy link "[PERSON_NAME][EMAIL_ADDRESS][DOMAIN_NAME]"
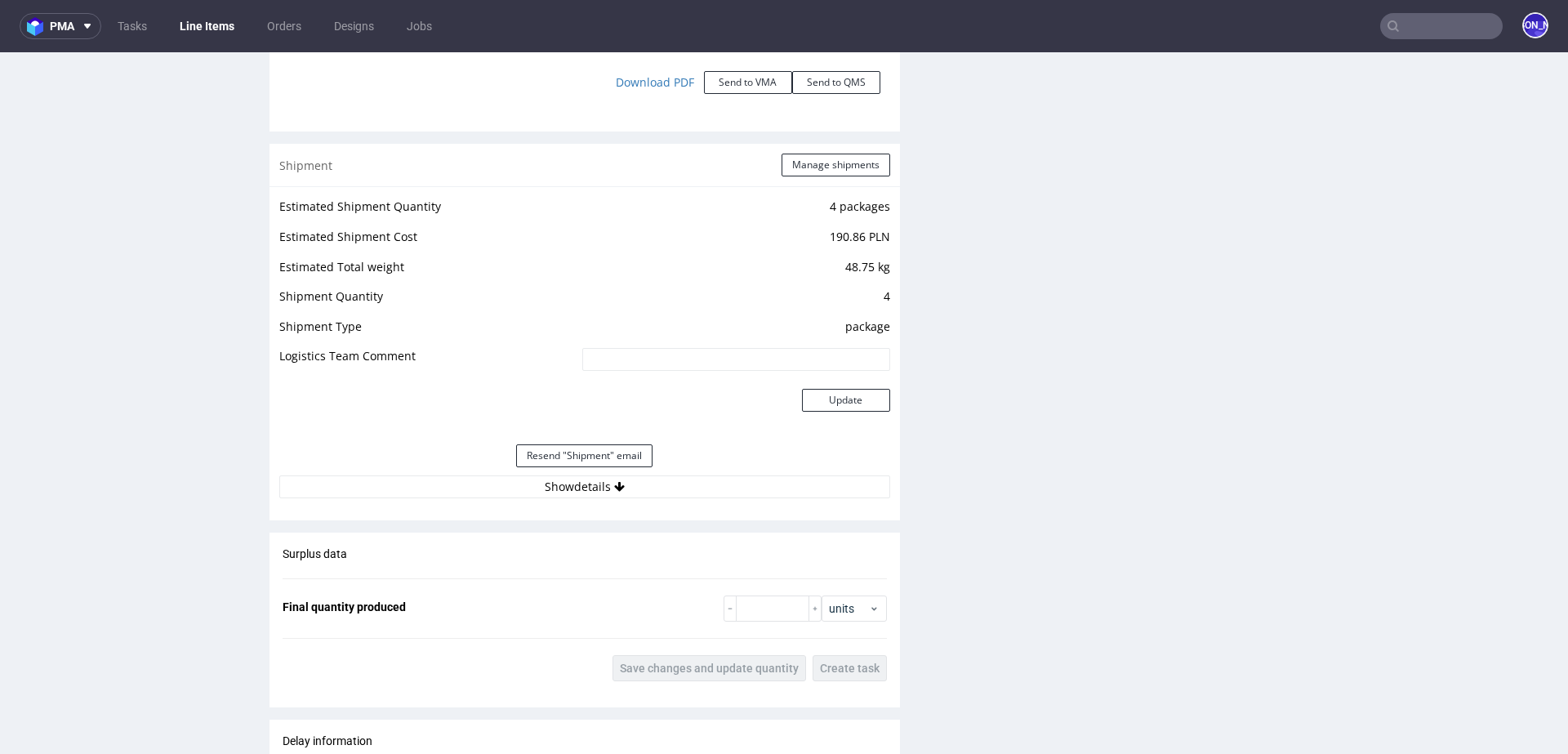
scroll to position [1920, 0]
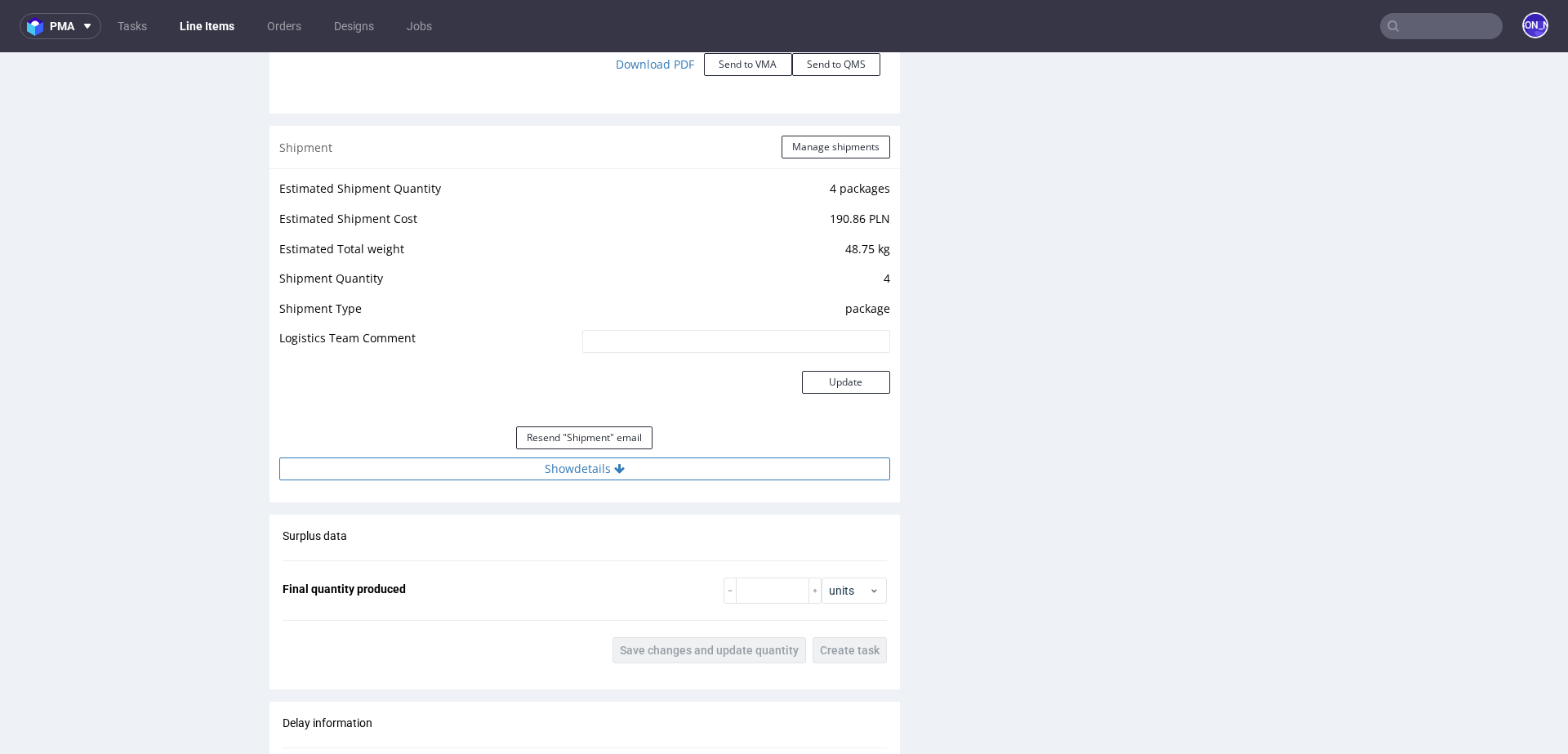
click at [614, 474] on button "Show details" at bounding box center [584, 469] width 611 height 23
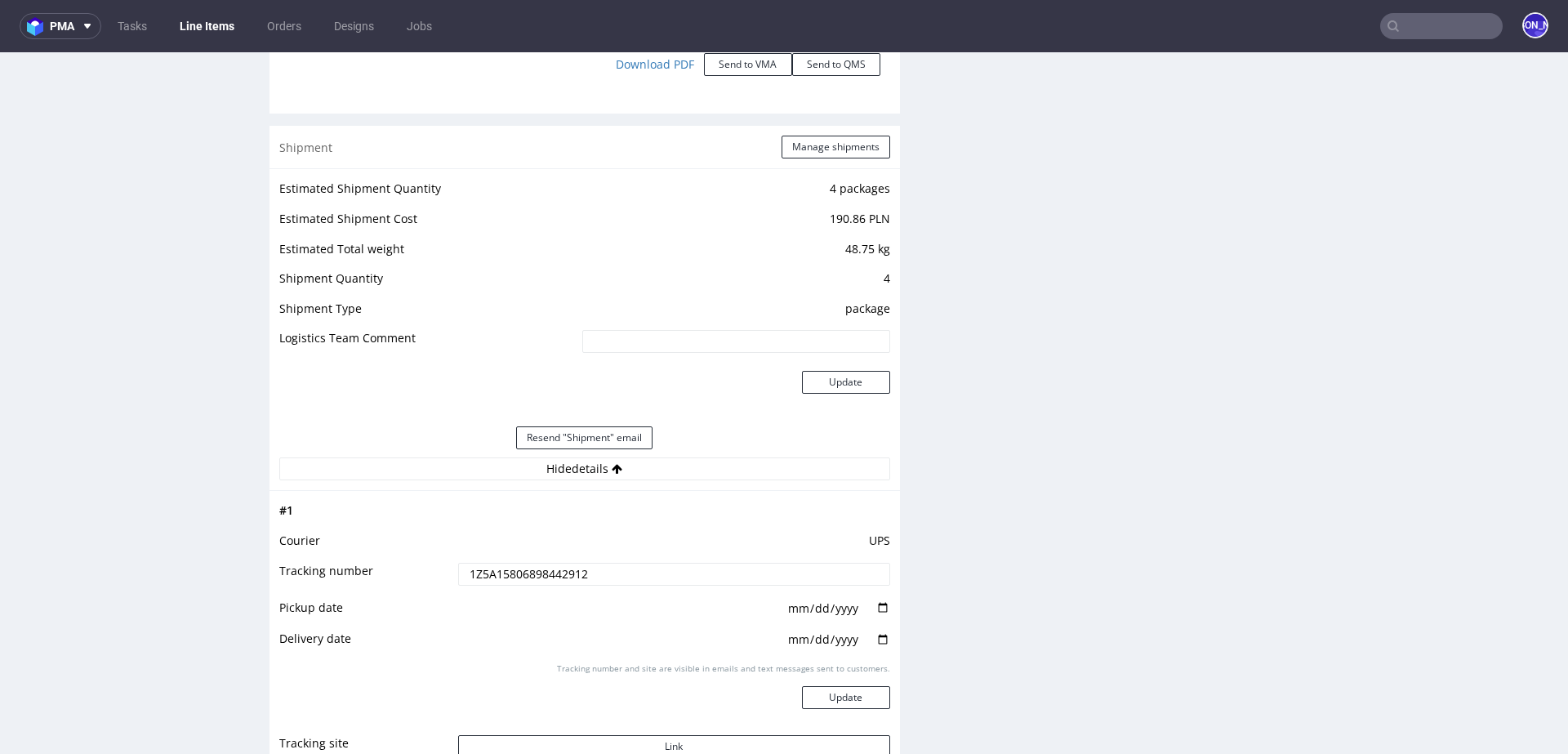
click at [519, 580] on input "1Z5A15806898442912" at bounding box center [675, 574] width 432 height 23
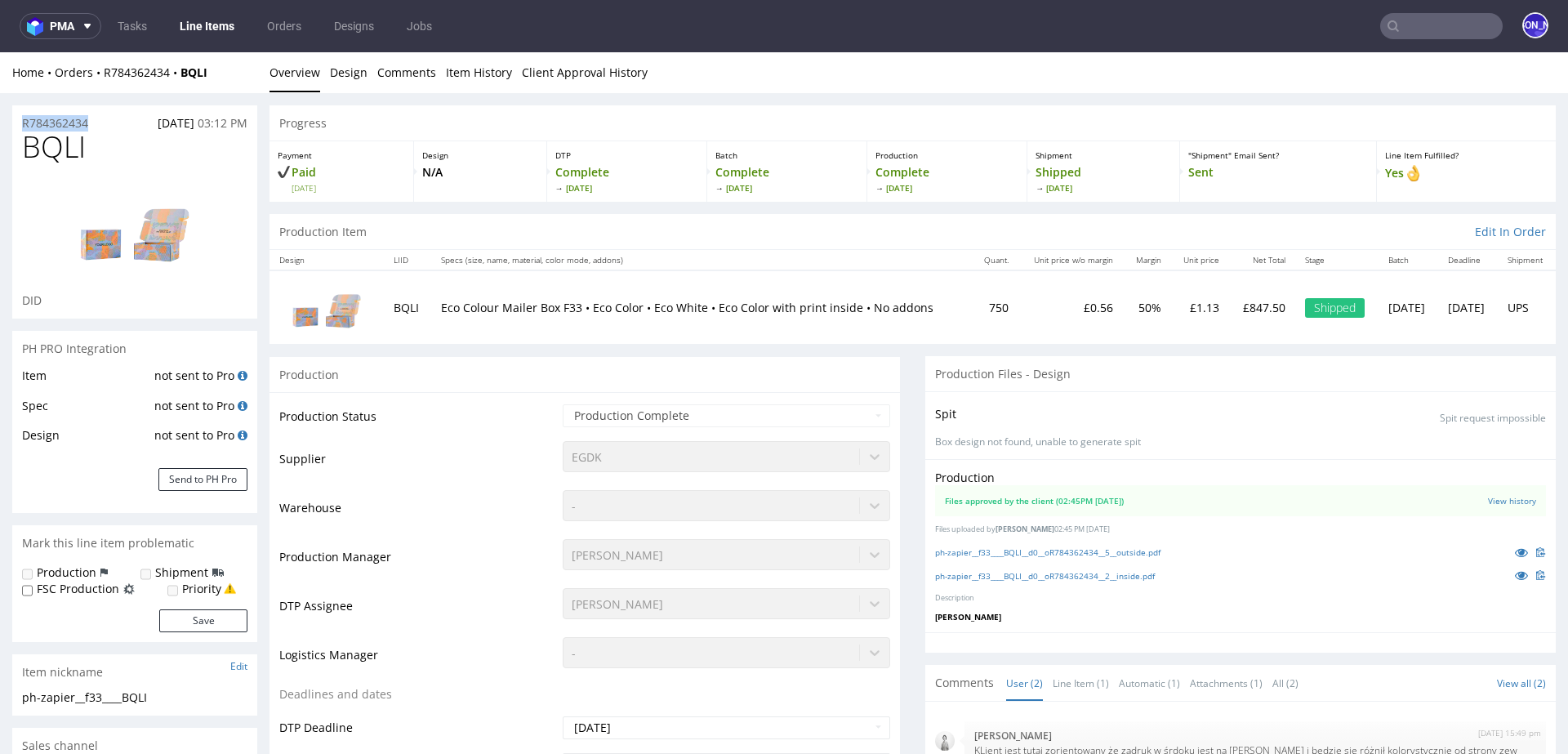
drag, startPoint x: 95, startPoint y: 120, endPoint x: 0, endPoint y: 120, distance: 95.0
copy p "R784362434"
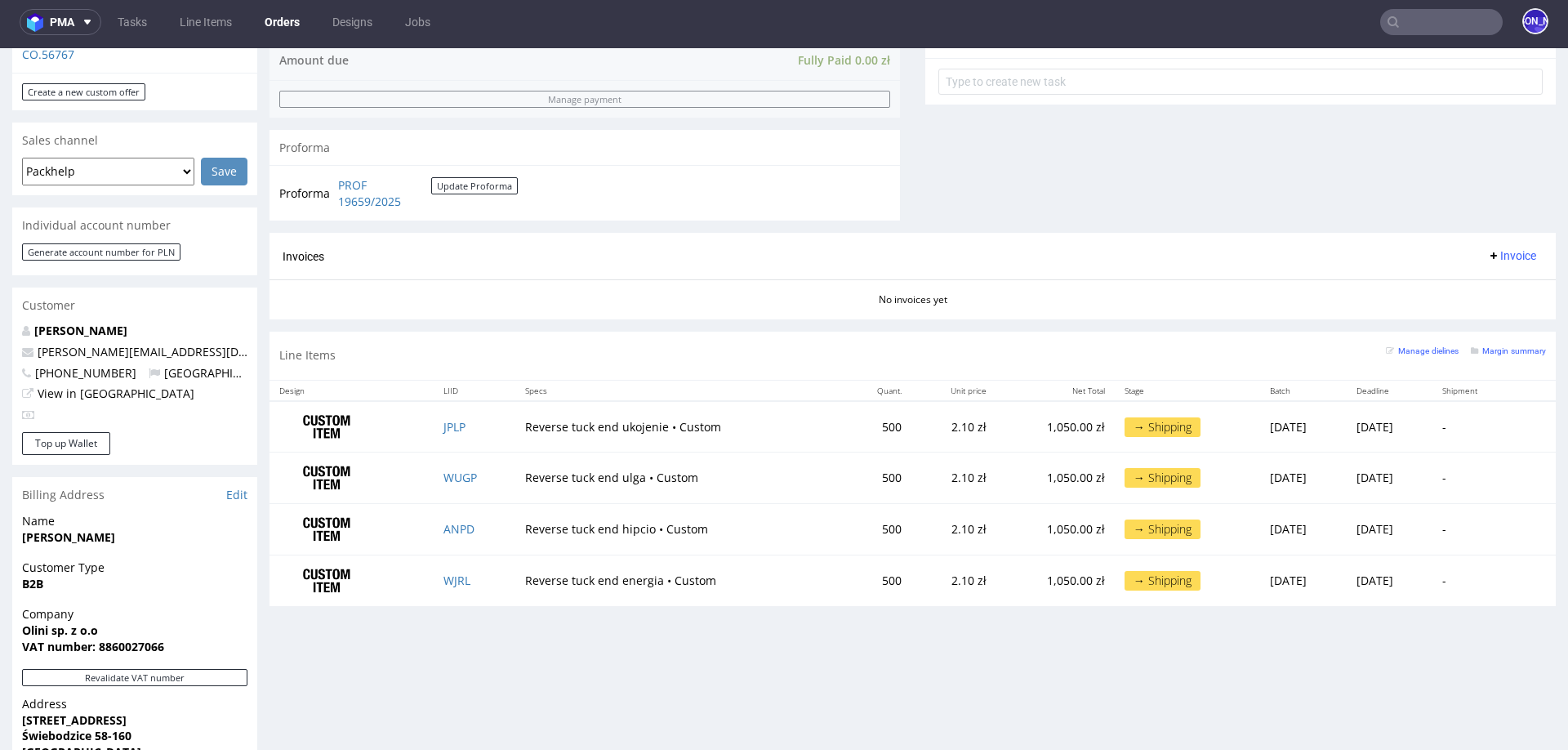
scroll to position [618, 0]
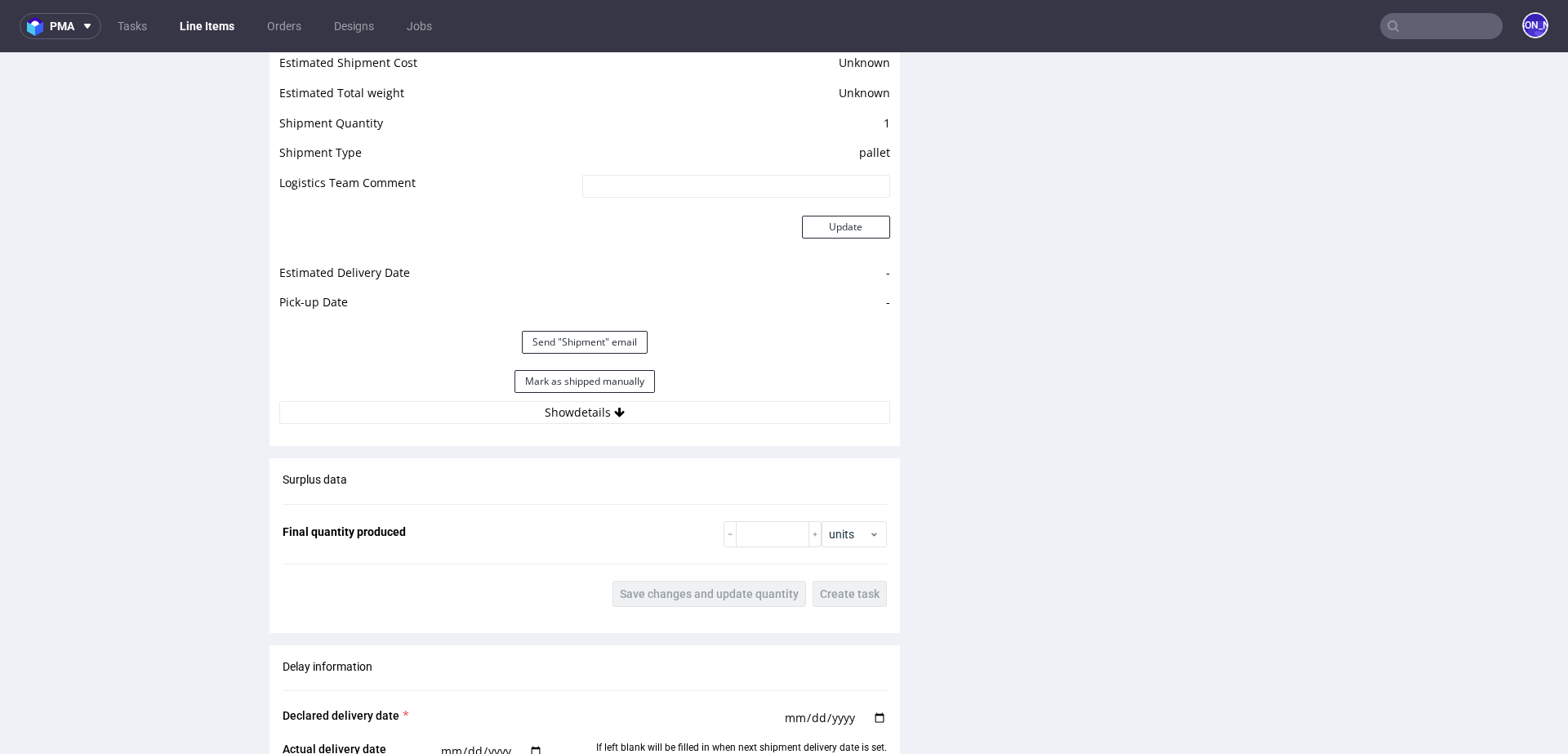
scroll to position [2160, 0]
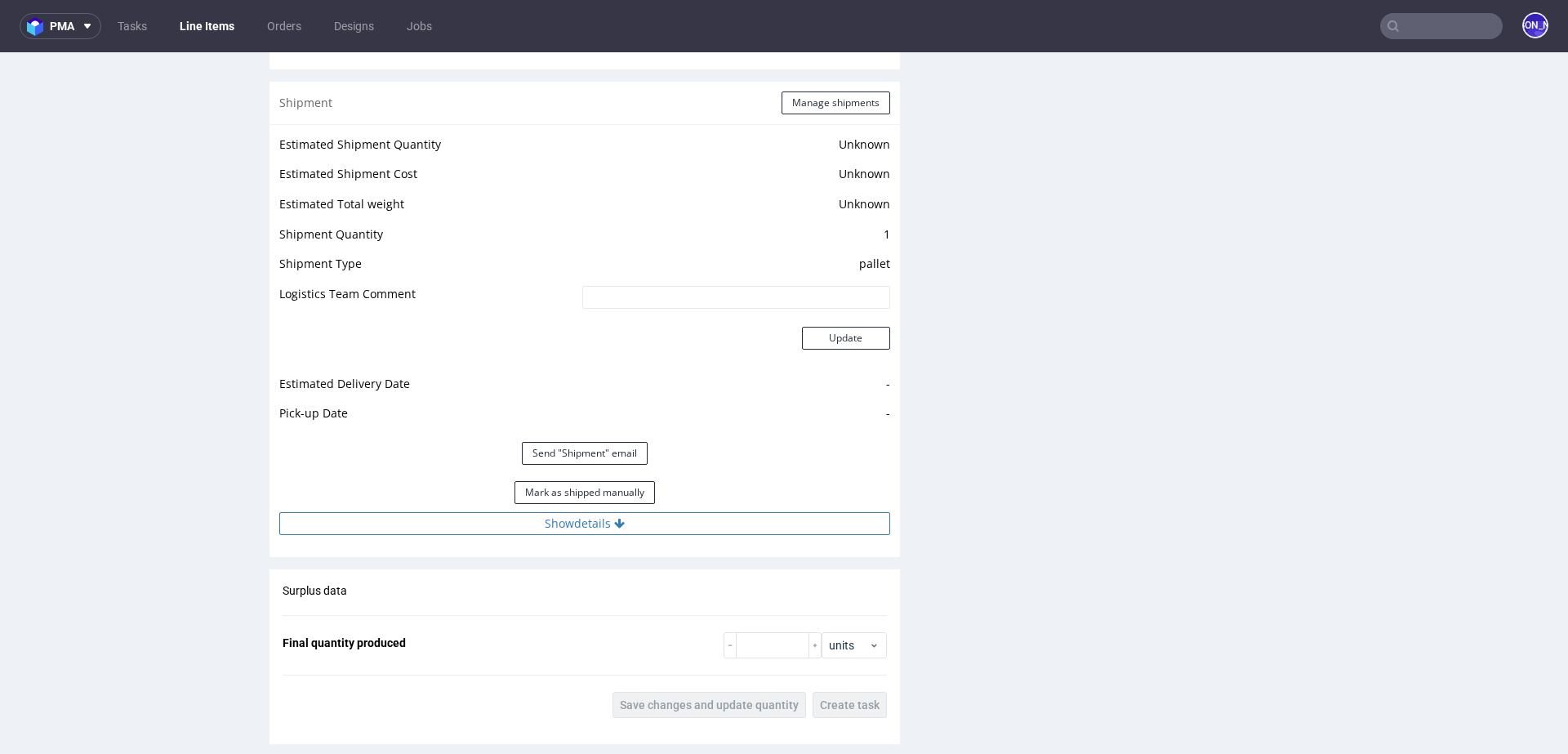
click at [686, 535] on button "Show details" at bounding box center [584, 523] width 611 height 23
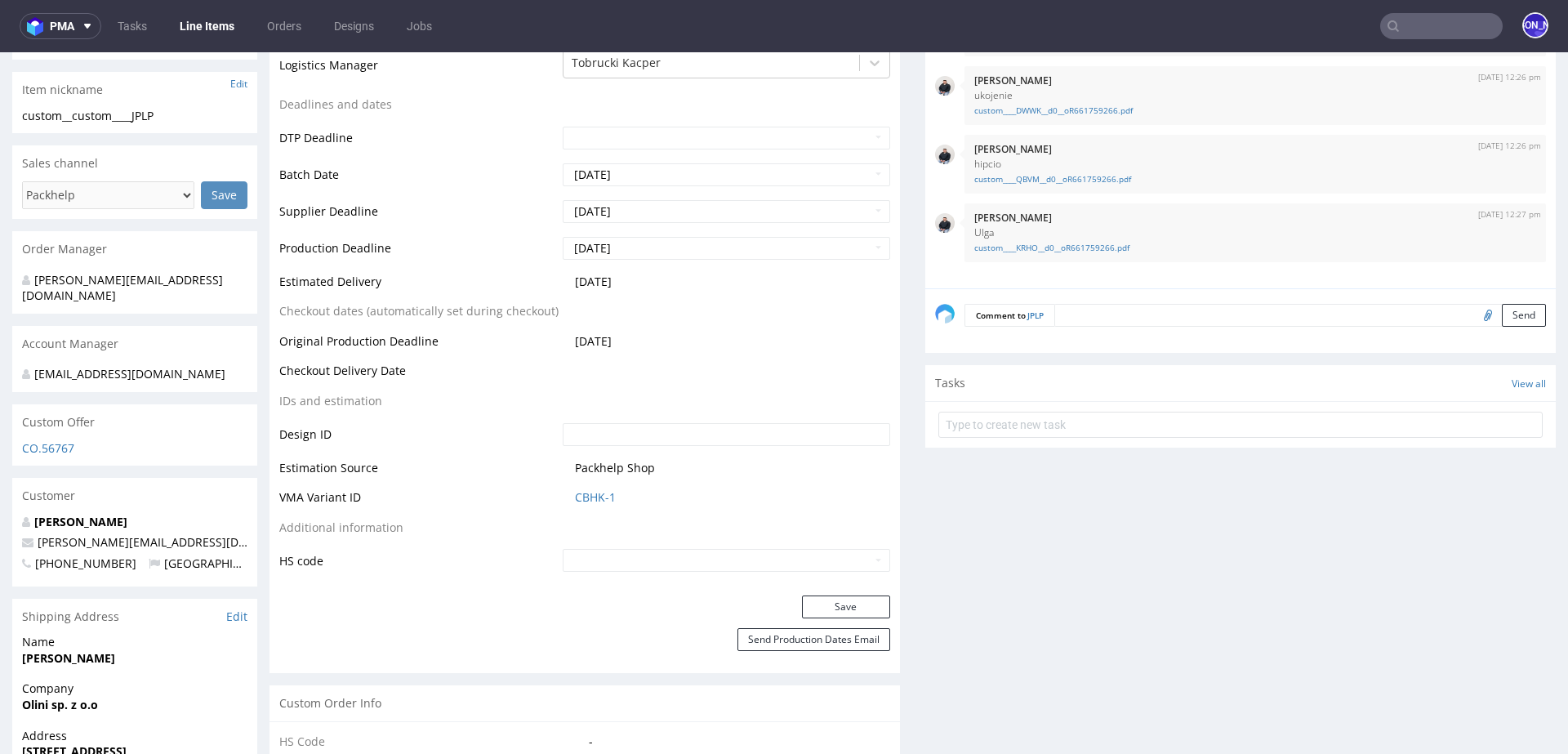
scroll to position [0, 0]
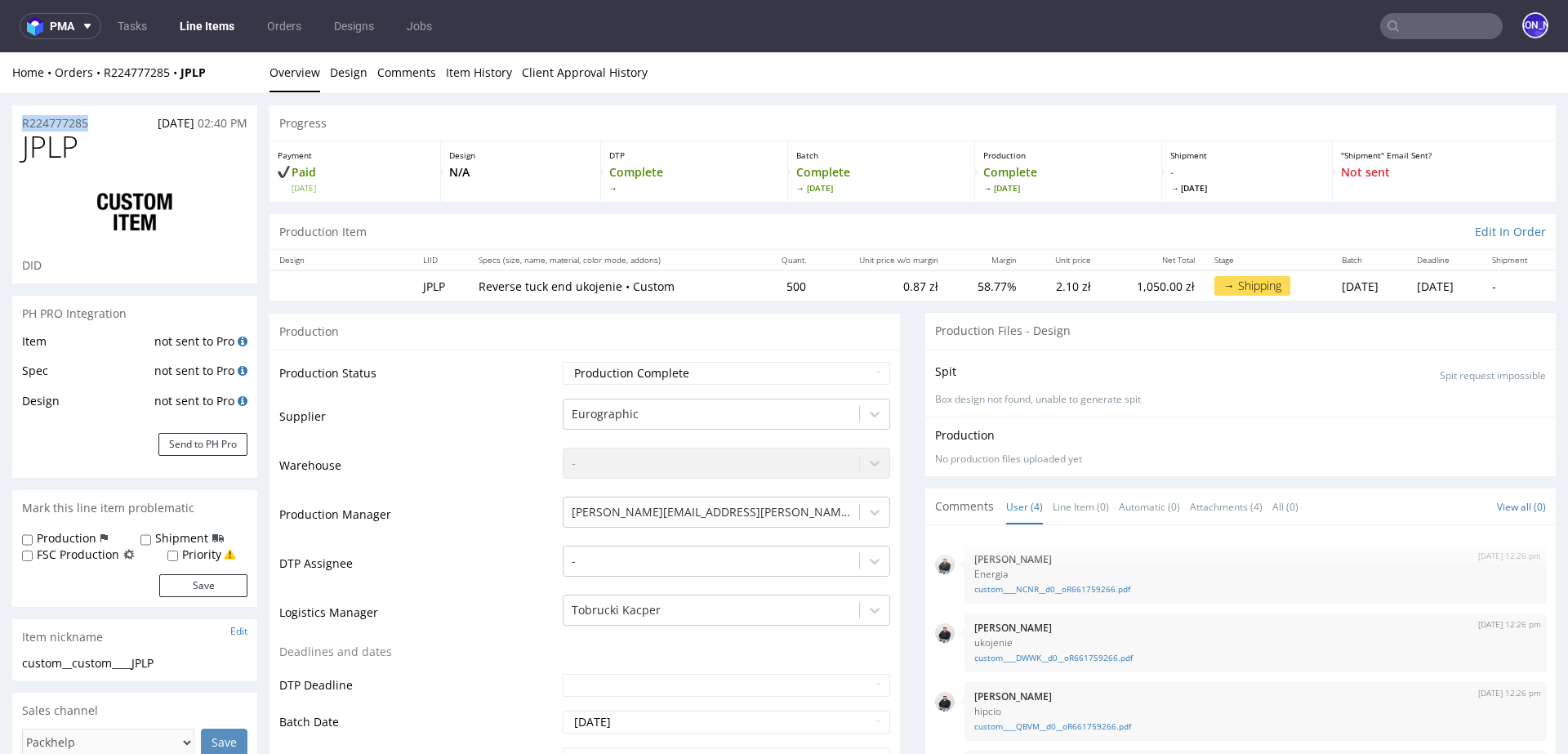
drag, startPoint x: 99, startPoint y: 124, endPoint x: 12, endPoint y: 124, distance: 87.0
click at [12, 124] on div "R224777285 12.09.2025 02:40 PM" at bounding box center [134, 118] width 245 height 26
copy p "R224777285"
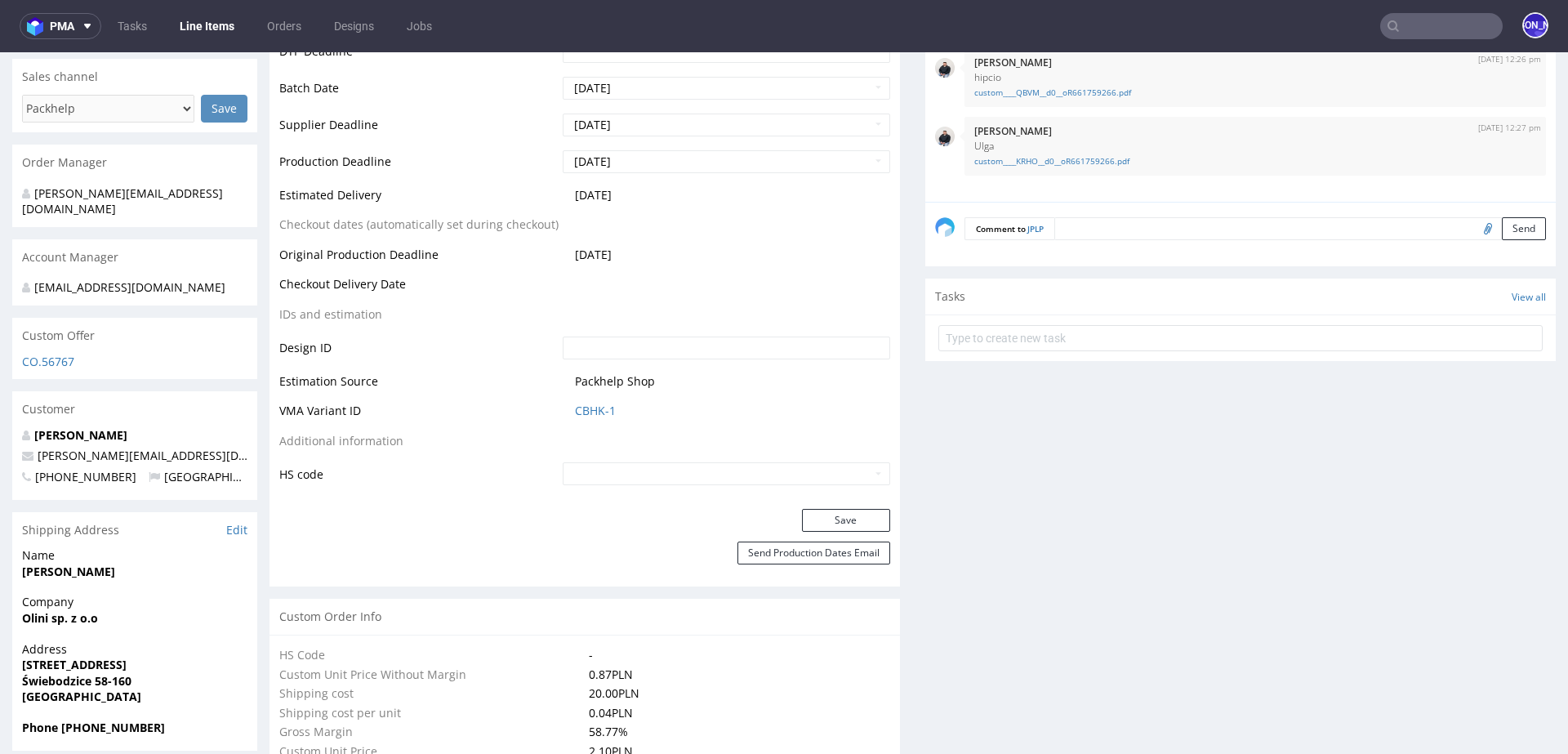
scroll to position [606, 0]
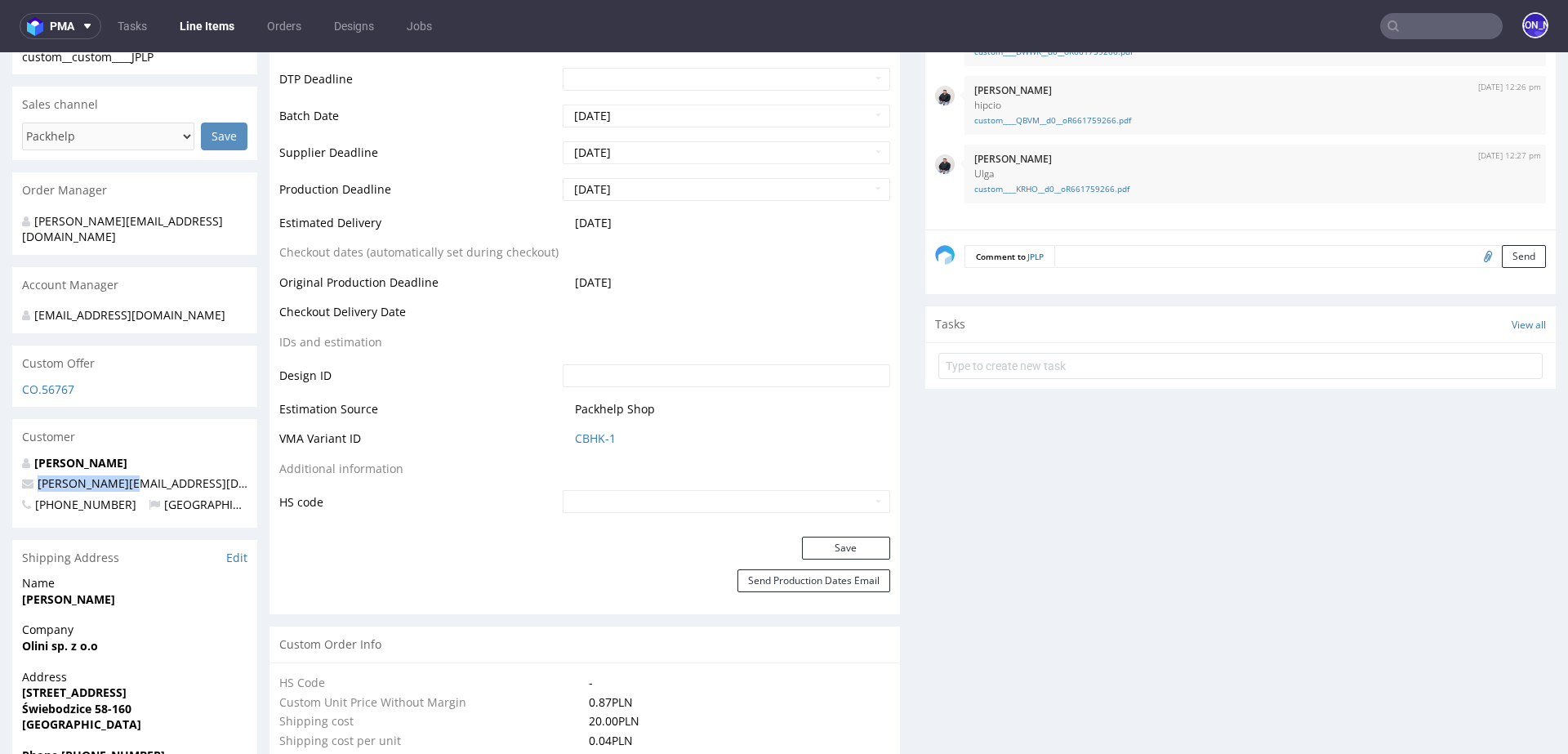
drag, startPoint x: 128, startPoint y: 466, endPoint x: 27, endPoint y: 466, distance: 101.0
click at [27, 476] on p "olga.c@olini.pl" at bounding box center [135, 484] width 226 height 16
copy span "olga.c@olini.pl"
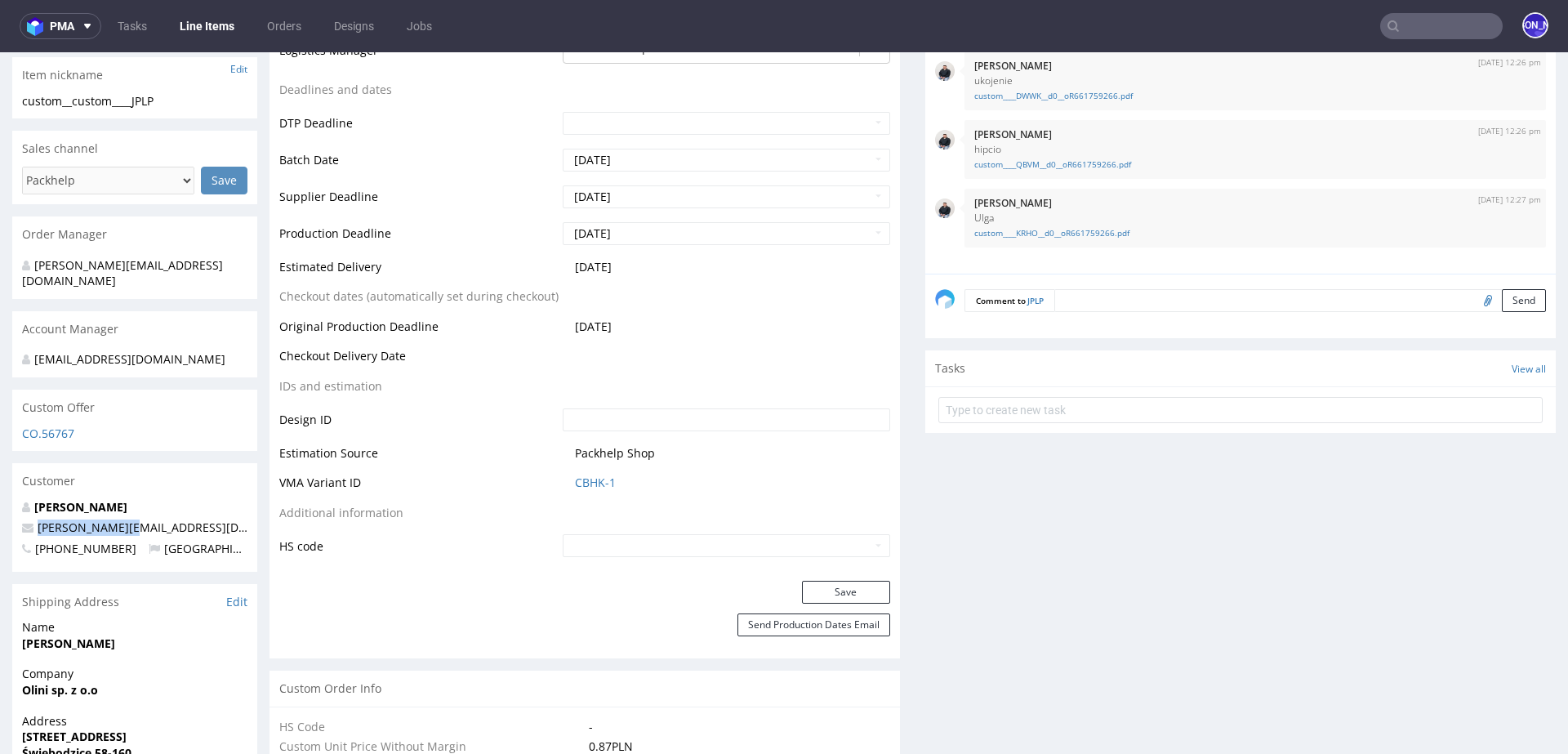
scroll to position [0, 0]
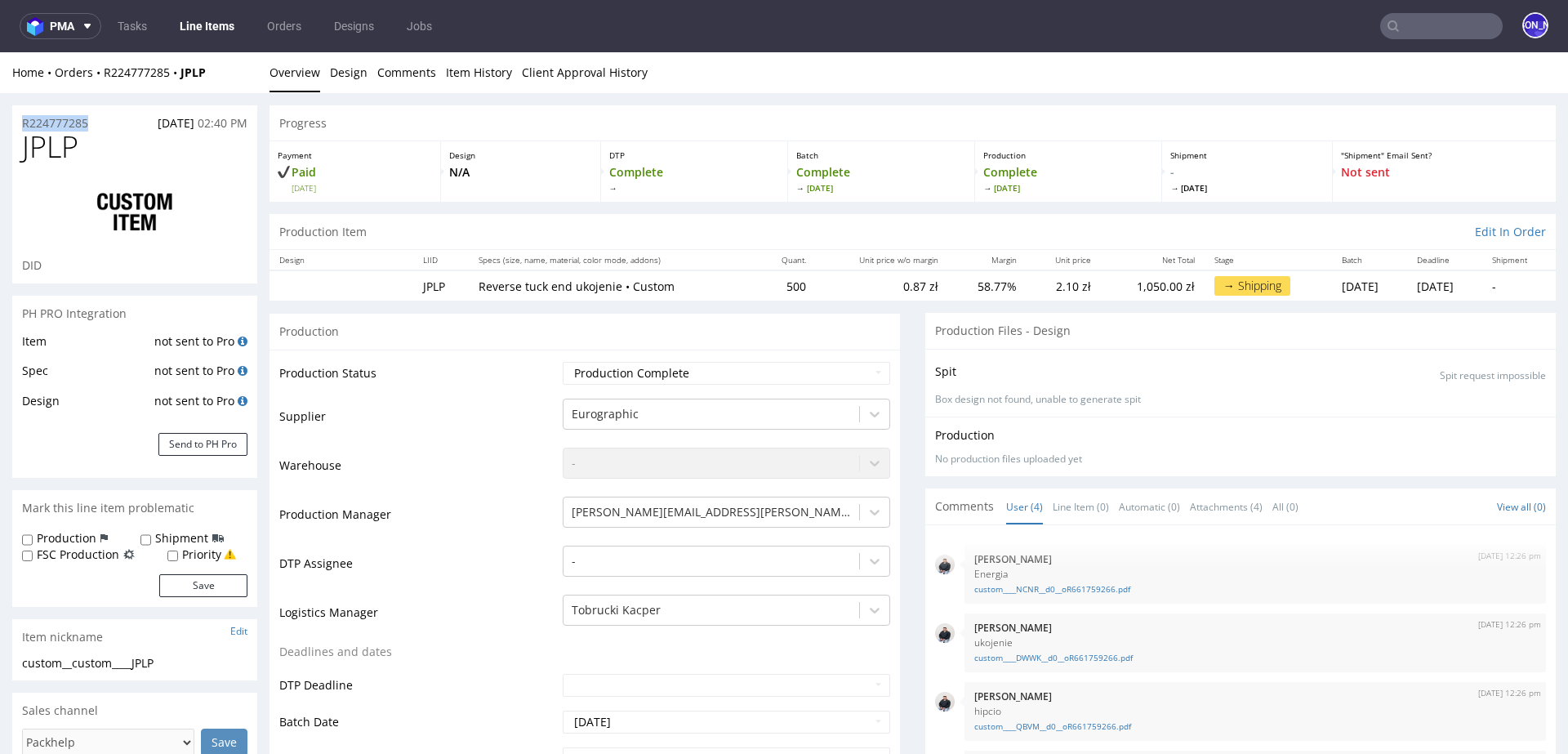
drag, startPoint x: 103, startPoint y: 124, endPoint x: 0, endPoint y: 124, distance: 103.0
copy p "R224777285"
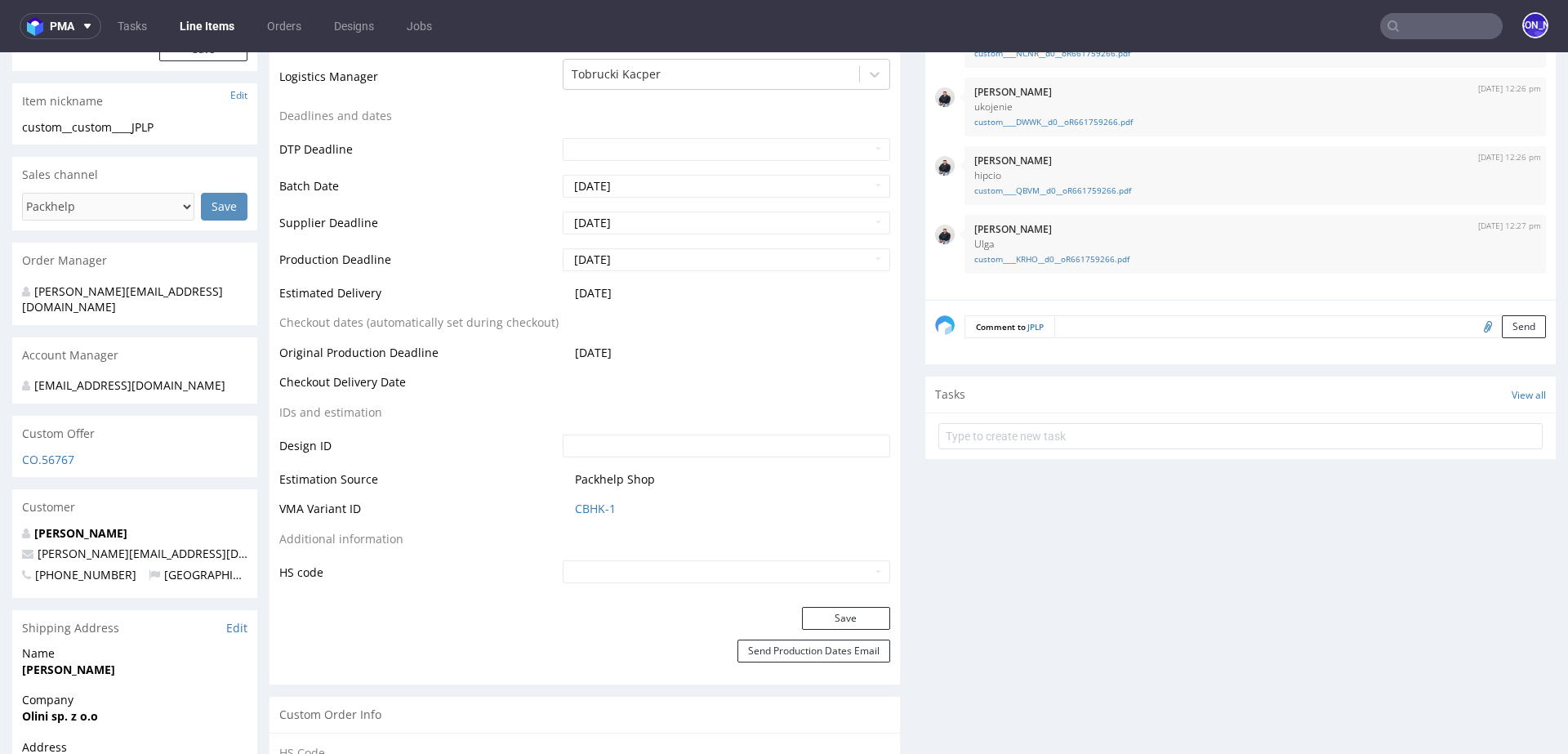
scroll to position [543, 0]
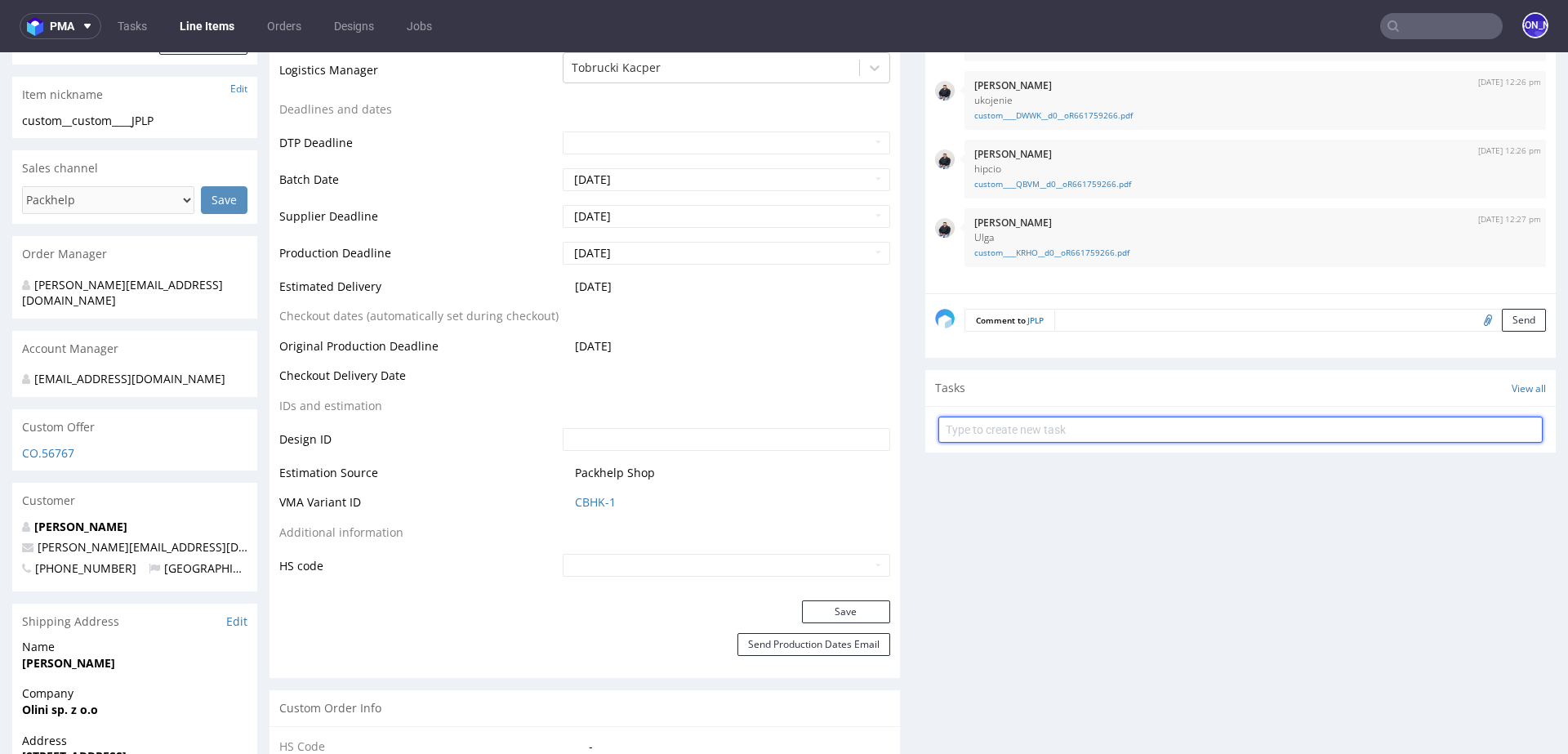
click at [962, 423] on input "text" at bounding box center [1240, 430] width 604 height 26
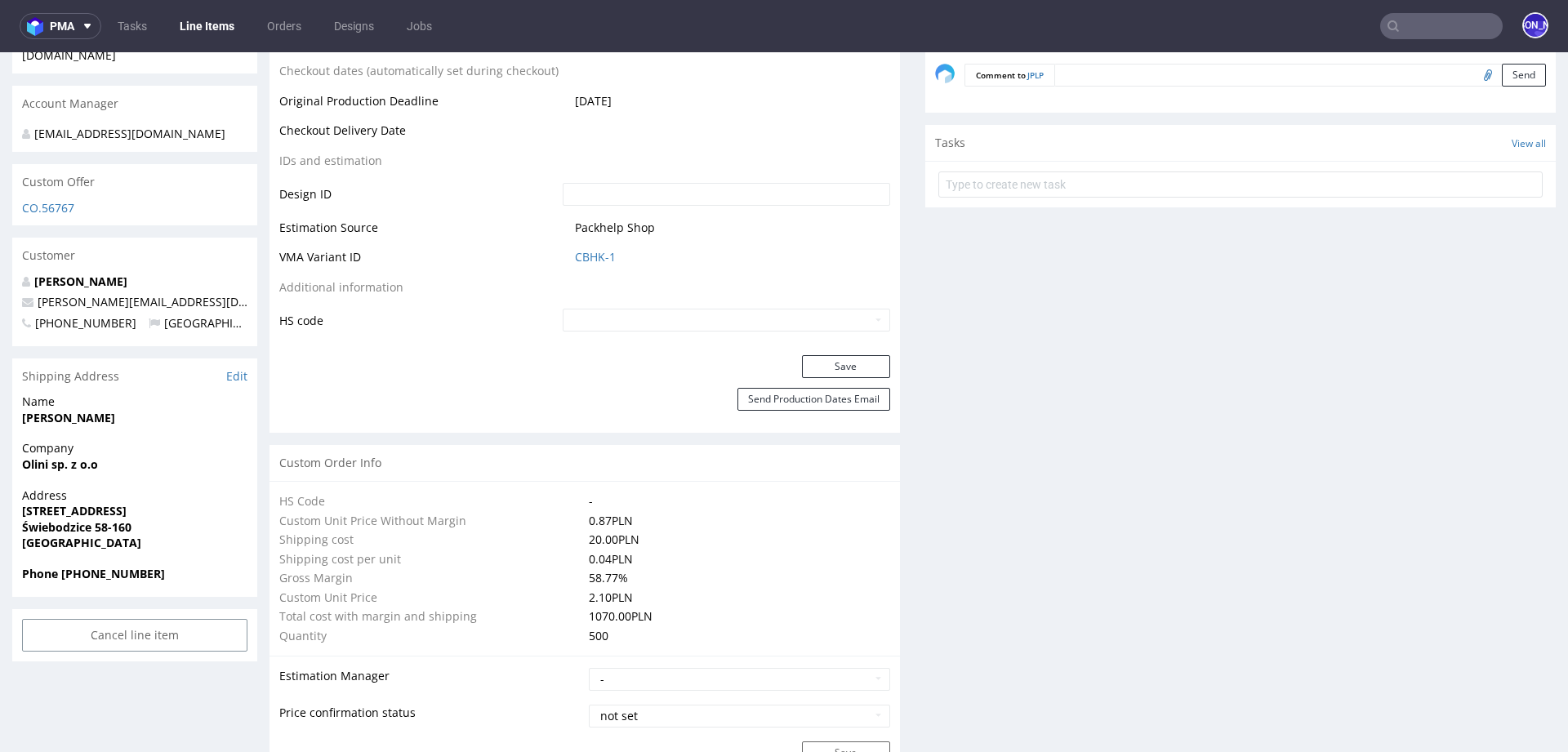
scroll to position [780, 0]
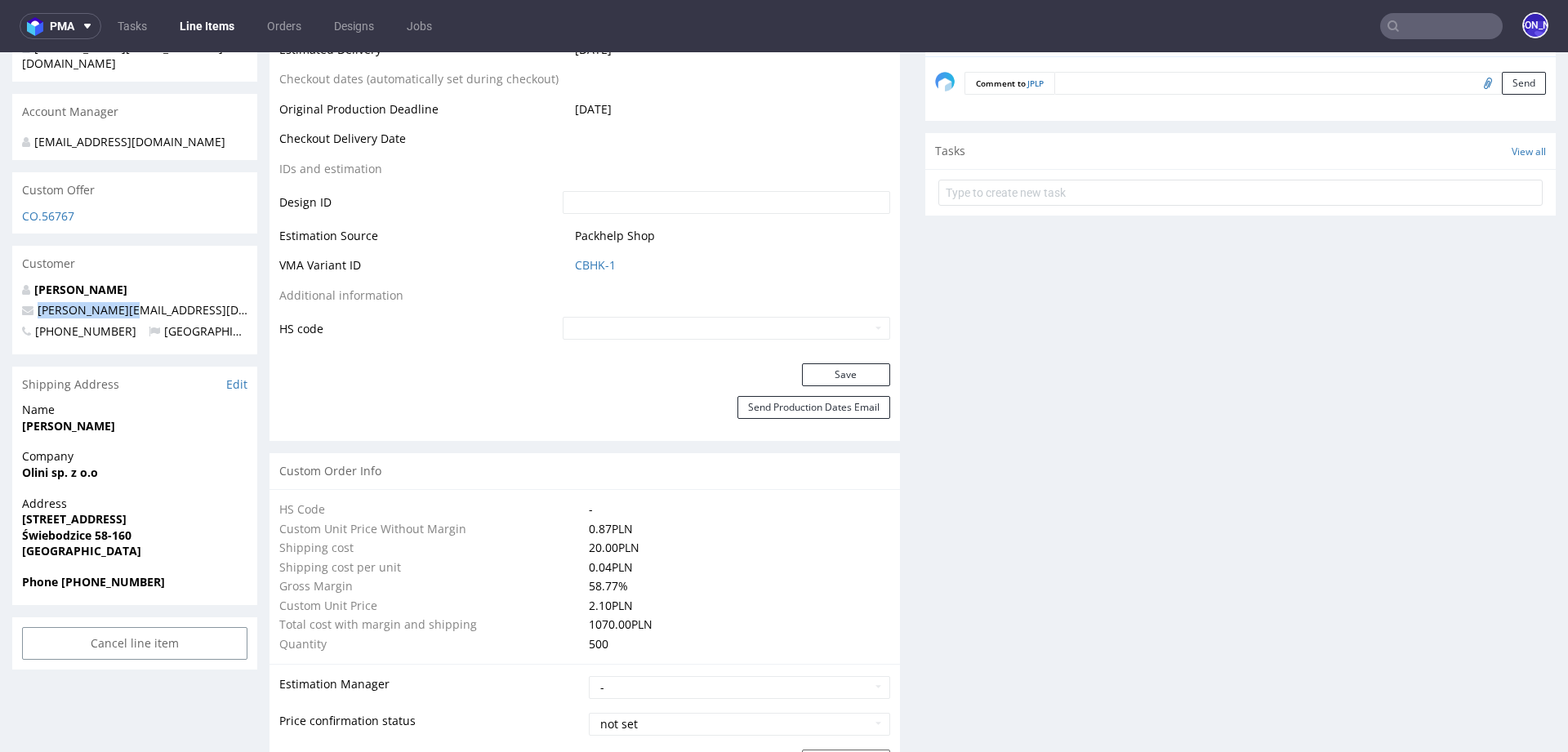
drag, startPoint x: 139, startPoint y: 288, endPoint x: 33, endPoint y: 287, distance: 106.0
click at [33, 302] on p "olga.c@olini.pl" at bounding box center [135, 310] width 226 height 16
copy span "olga.c@olini.pl"
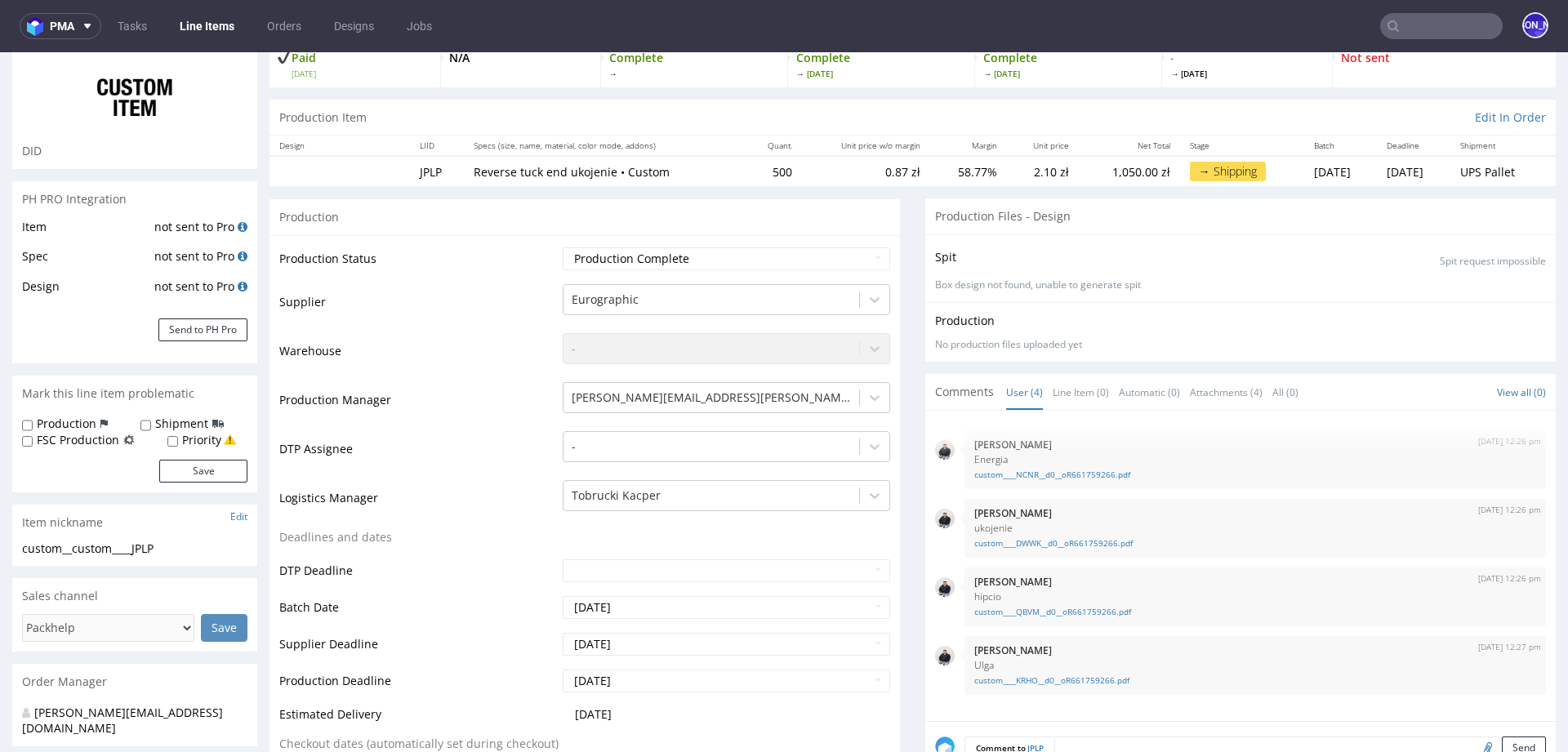
scroll to position [0, 0]
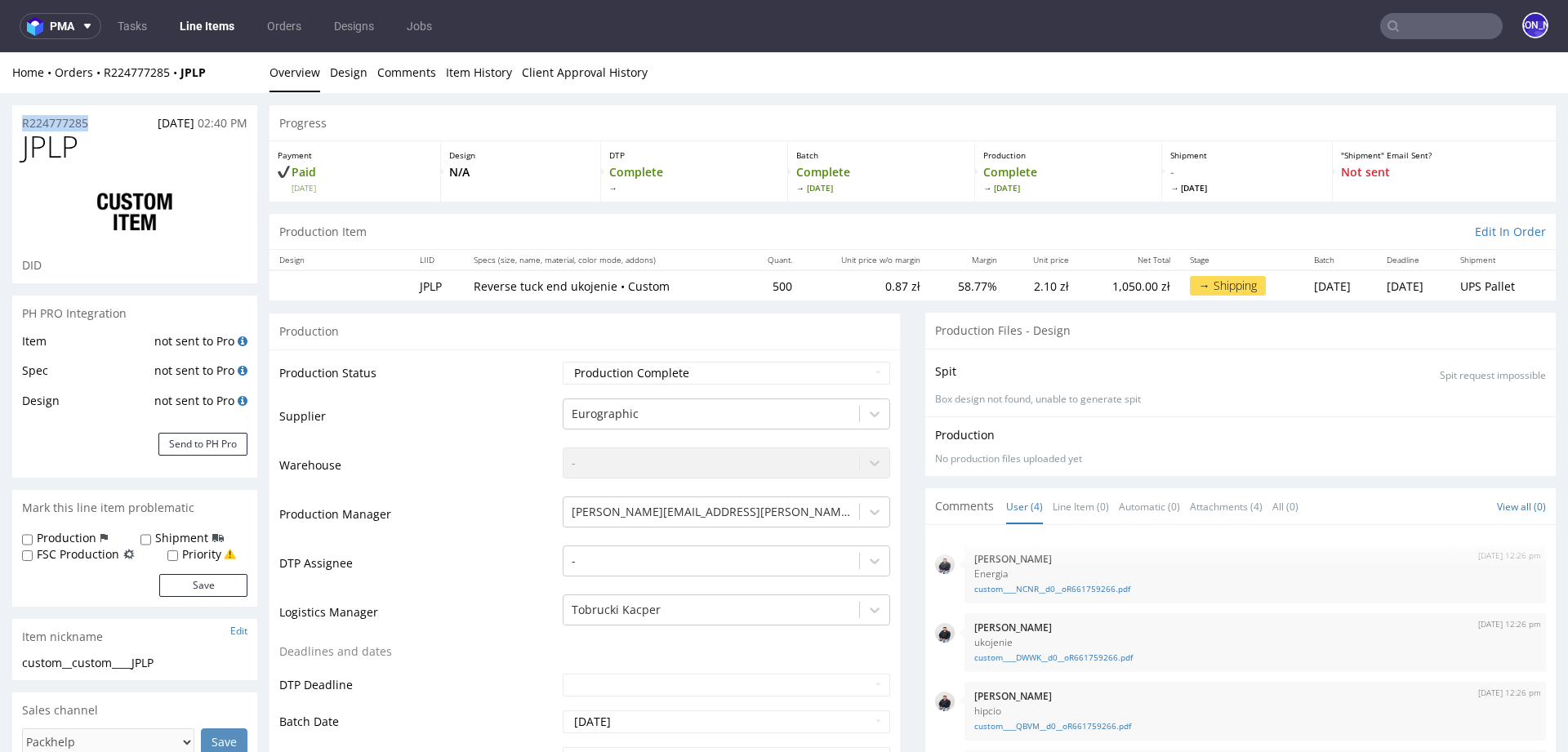
drag, startPoint x: 105, startPoint y: 124, endPoint x: 0, endPoint y: 124, distance: 105.0
copy p "R224777285"
click at [95, 123] on div "R224777285 12.09.2025 02:40 PM" at bounding box center [134, 118] width 245 height 26
drag, startPoint x: 95, startPoint y: 123, endPoint x: 0, endPoint y: 123, distance: 95.0
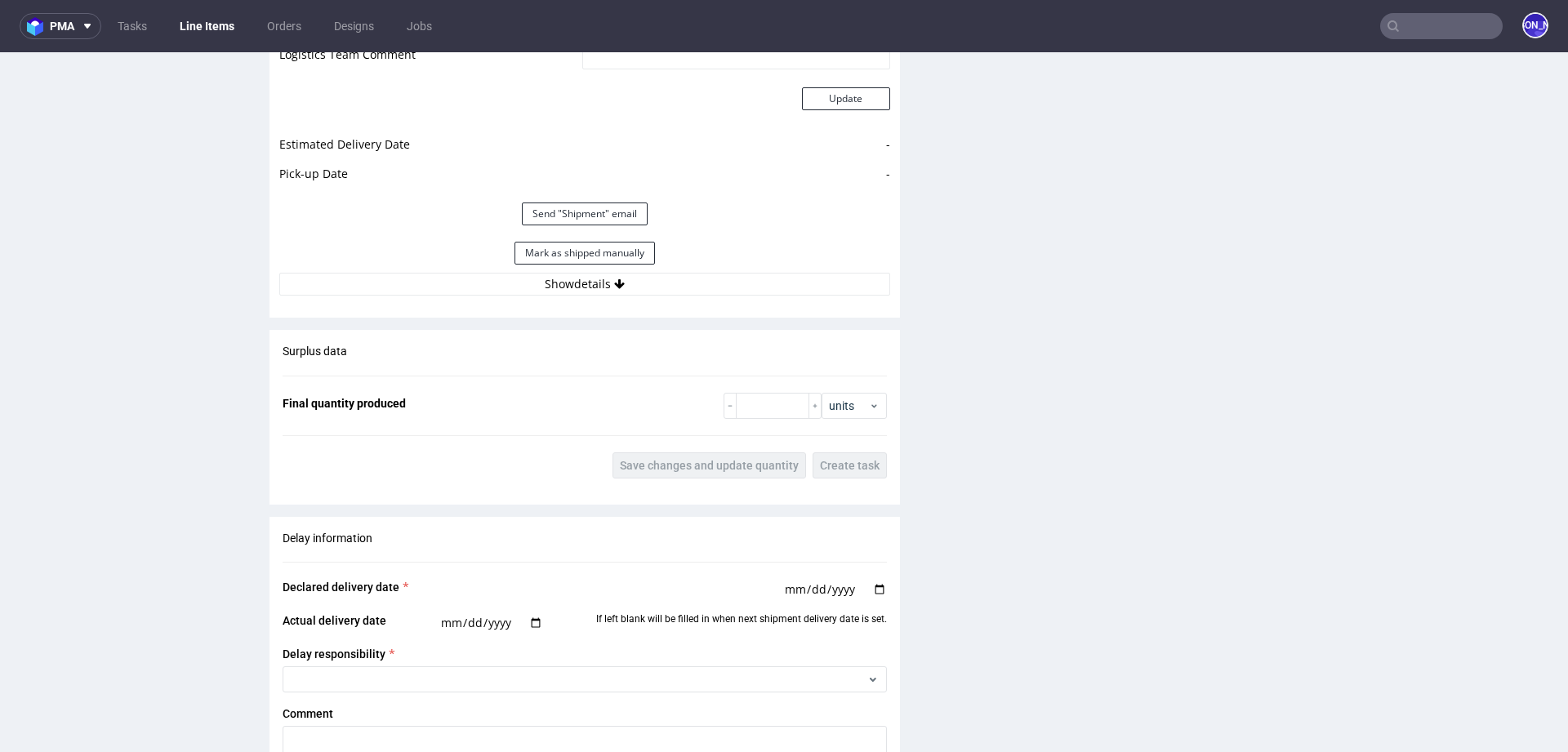
scroll to position [2413, 0]
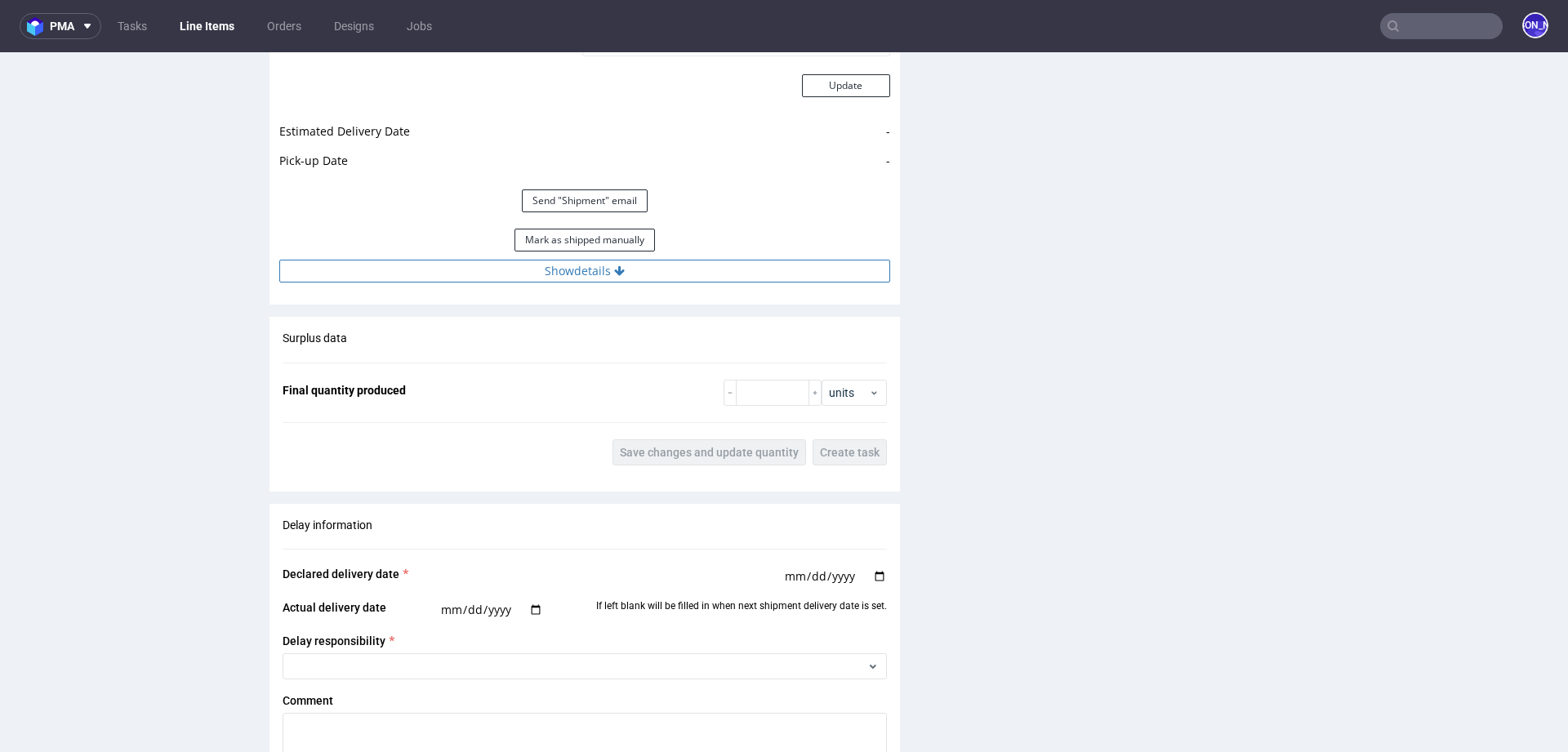
click at [607, 278] on button "Show details" at bounding box center [584, 270] width 611 height 23
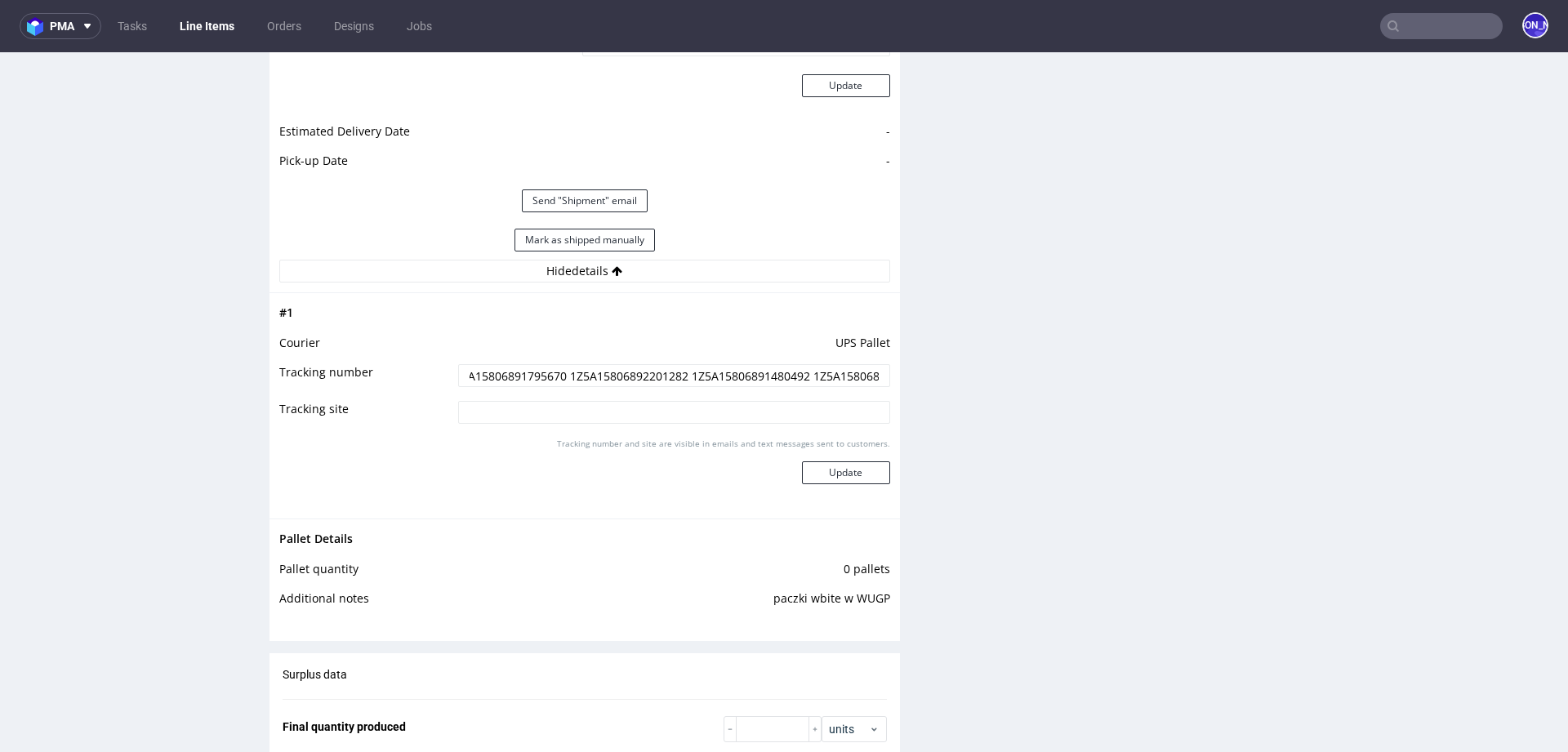
scroll to position [0, 86]
drag, startPoint x: 462, startPoint y: 391, endPoint x: 909, endPoint y: 393, distance: 447.0
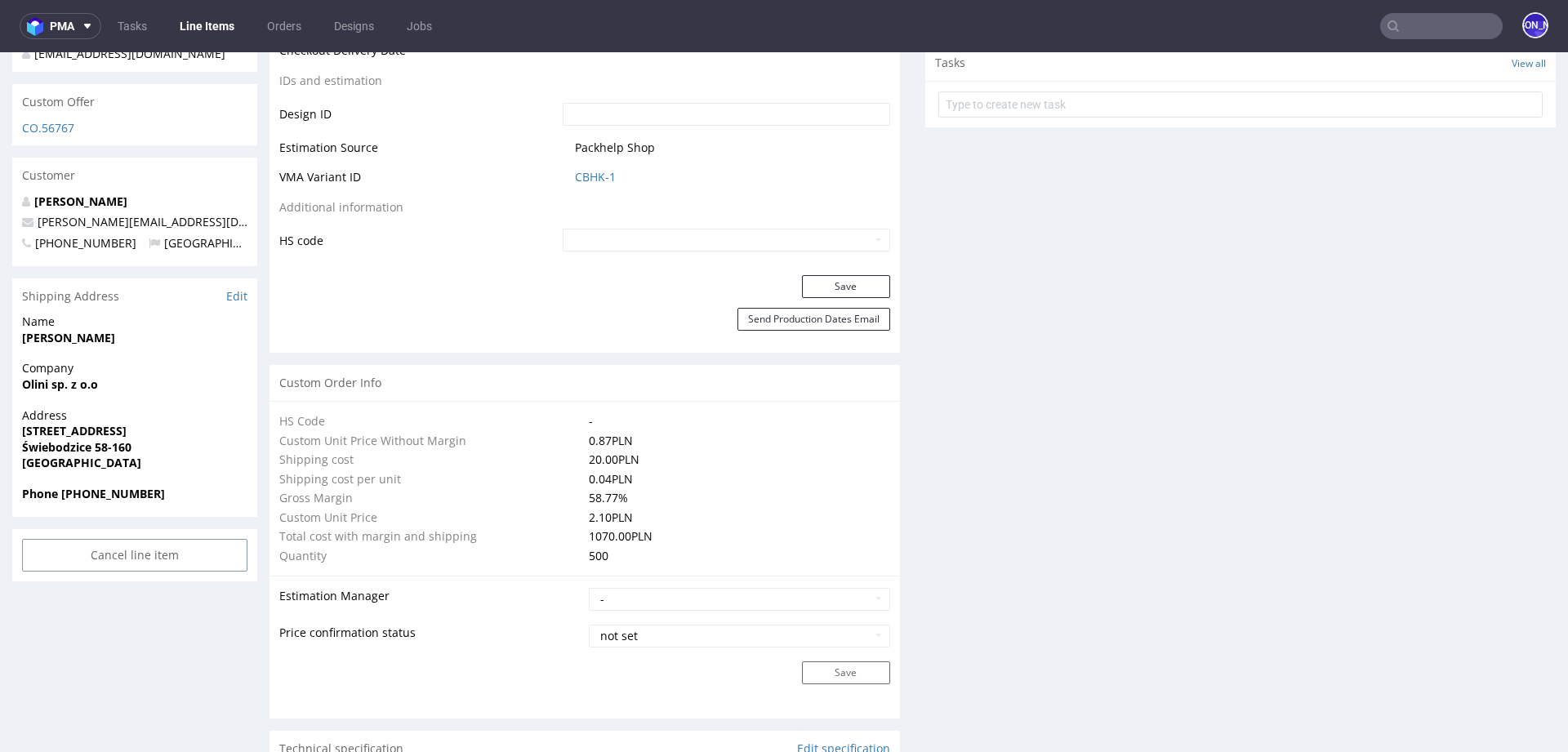
scroll to position [0, 0]
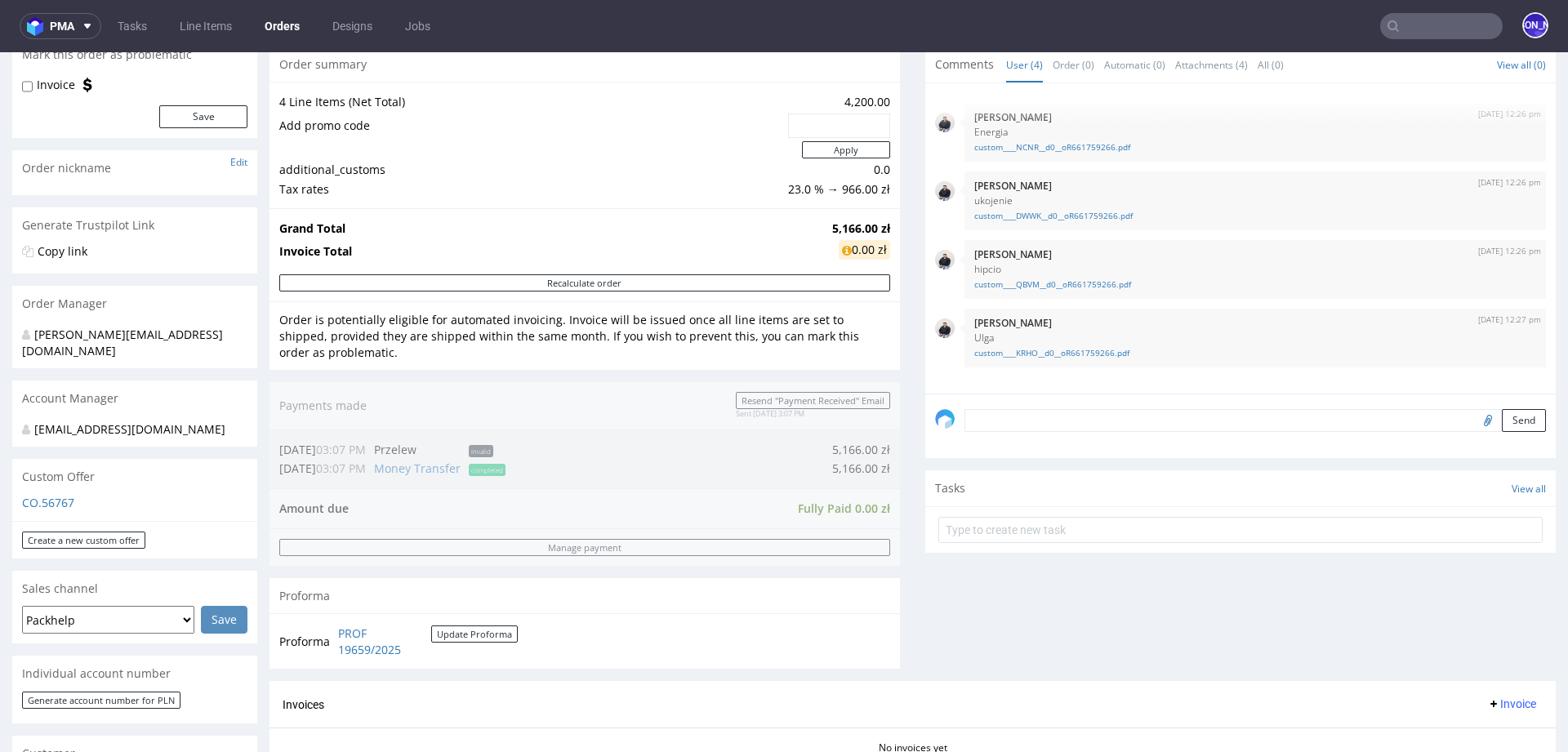
scroll to position [161, 0]
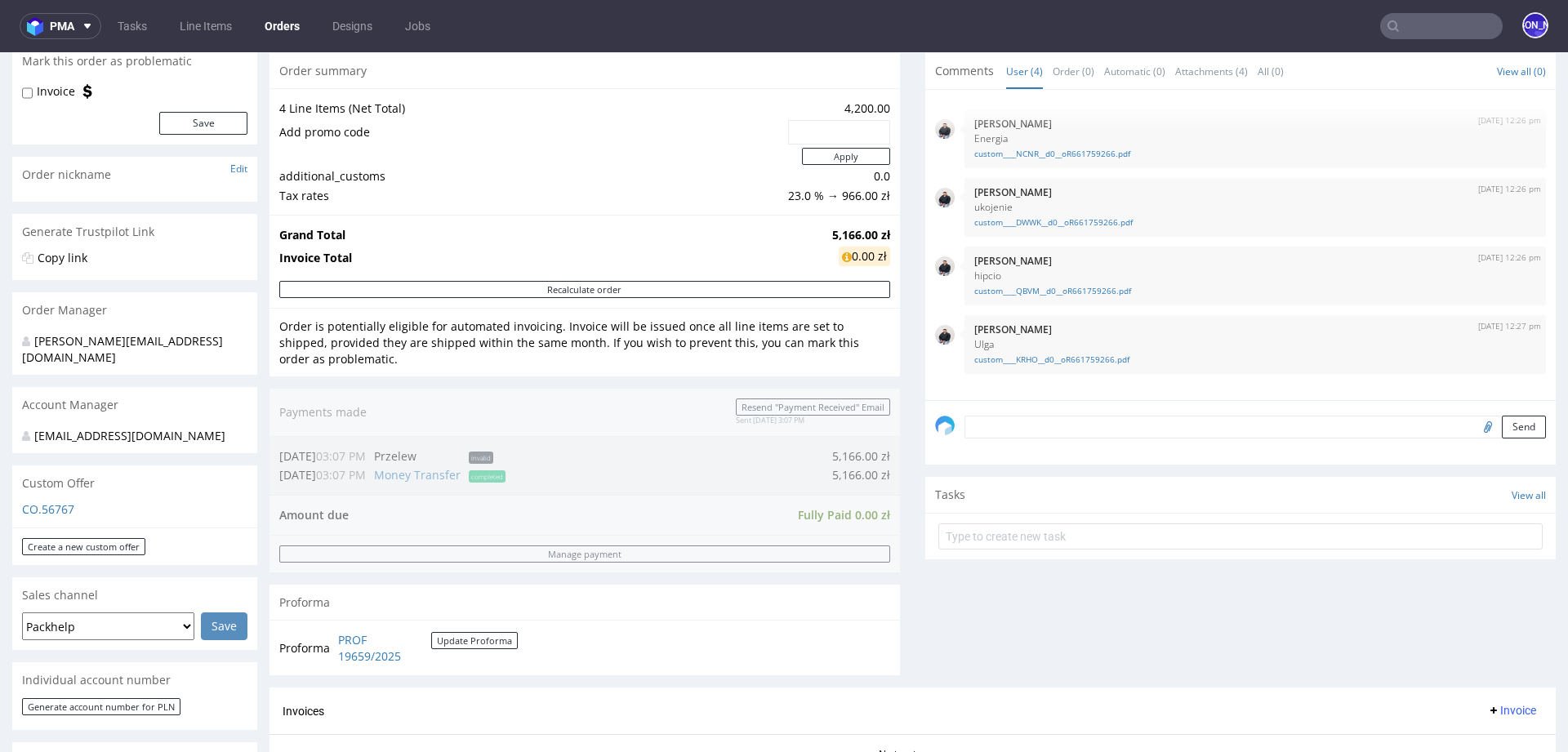
click at [1030, 421] on textarea at bounding box center [1255, 427] width 581 height 23
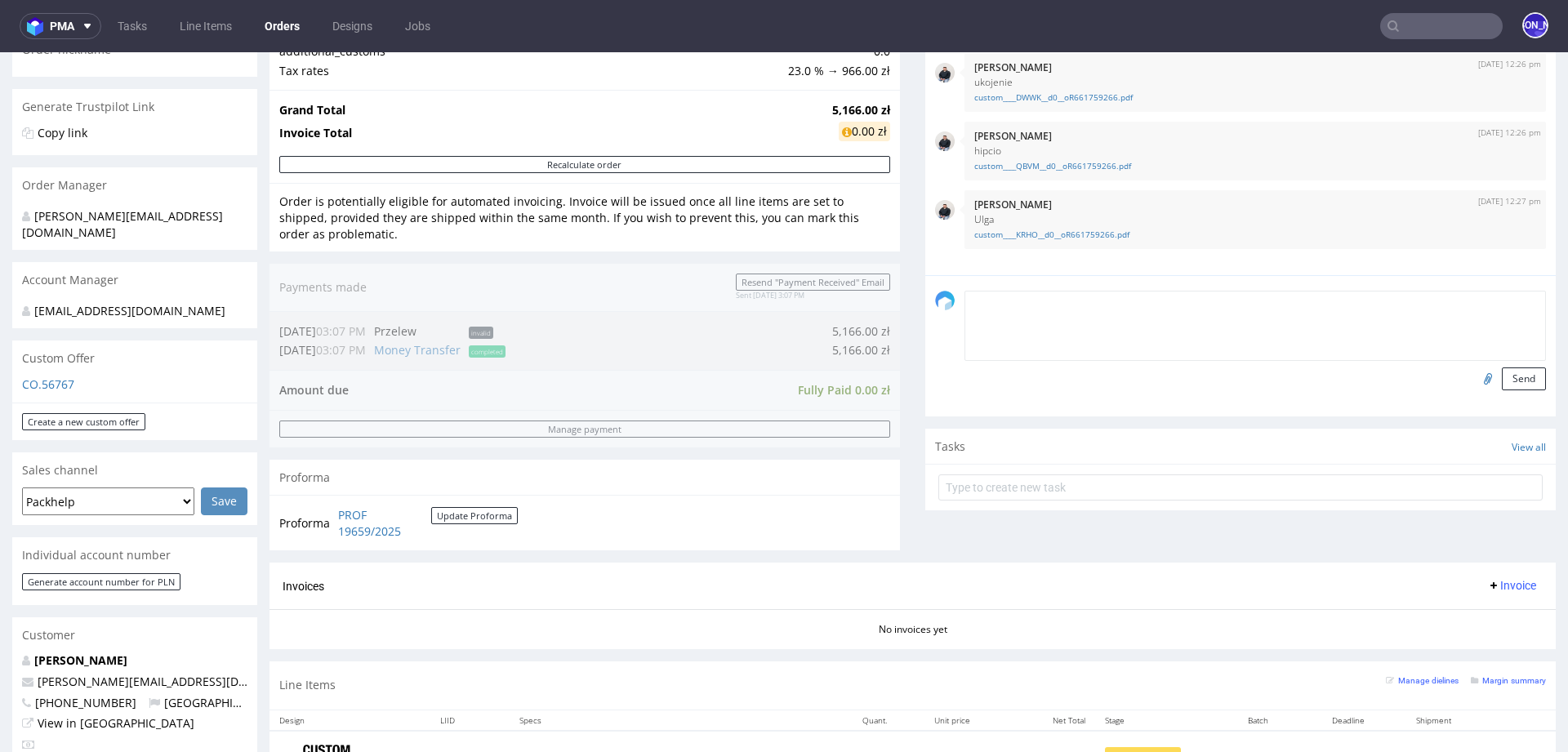
scroll to position [236, 0]
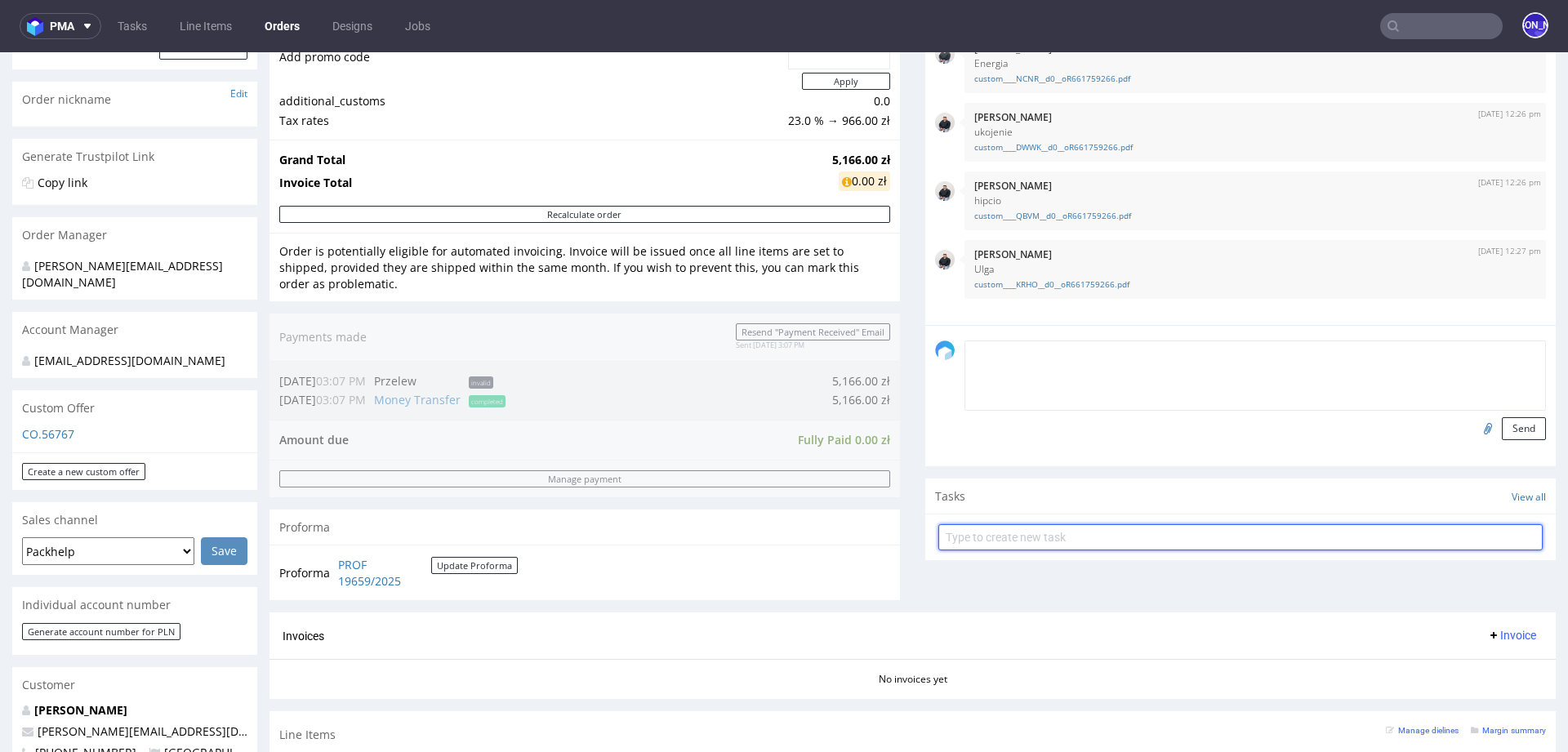
click at [1015, 543] on input "text" at bounding box center [1240, 537] width 604 height 26
type input "Invoice"
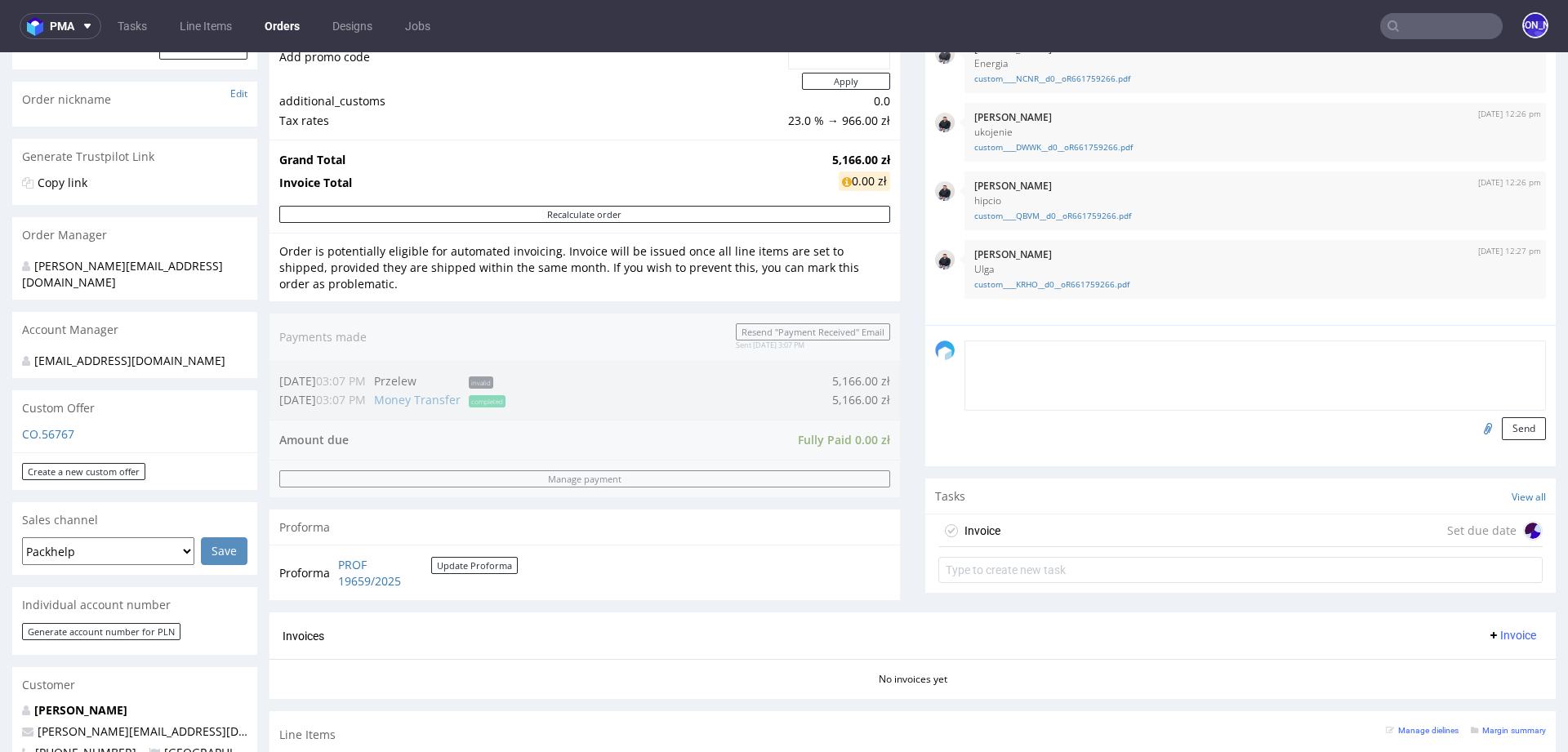
click at [1067, 533] on div "Invoice Set due date" at bounding box center [1240, 530] width 604 height 33
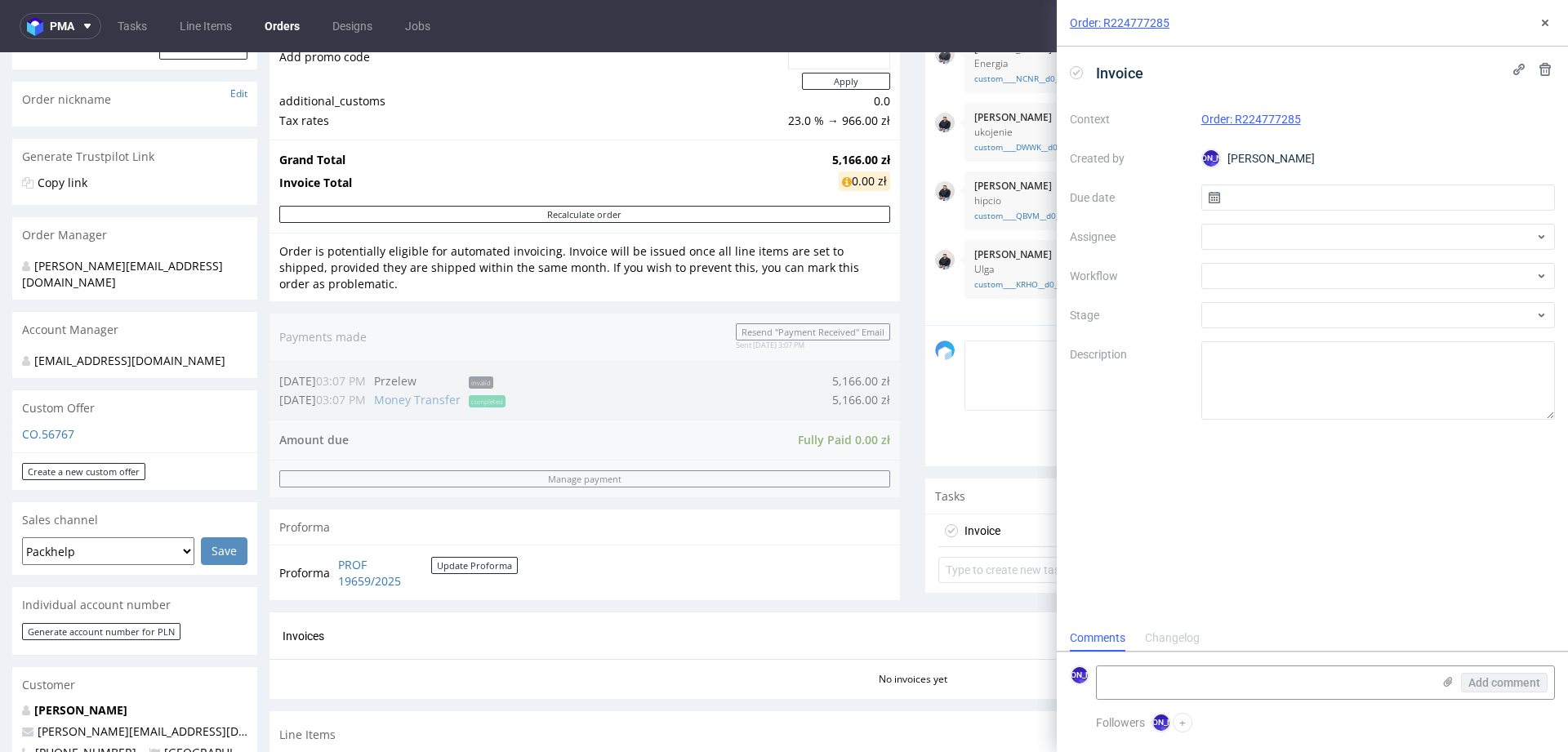
scroll to position [13, 0]
click at [1227, 208] on input "text" at bounding box center [1379, 197] width 355 height 26
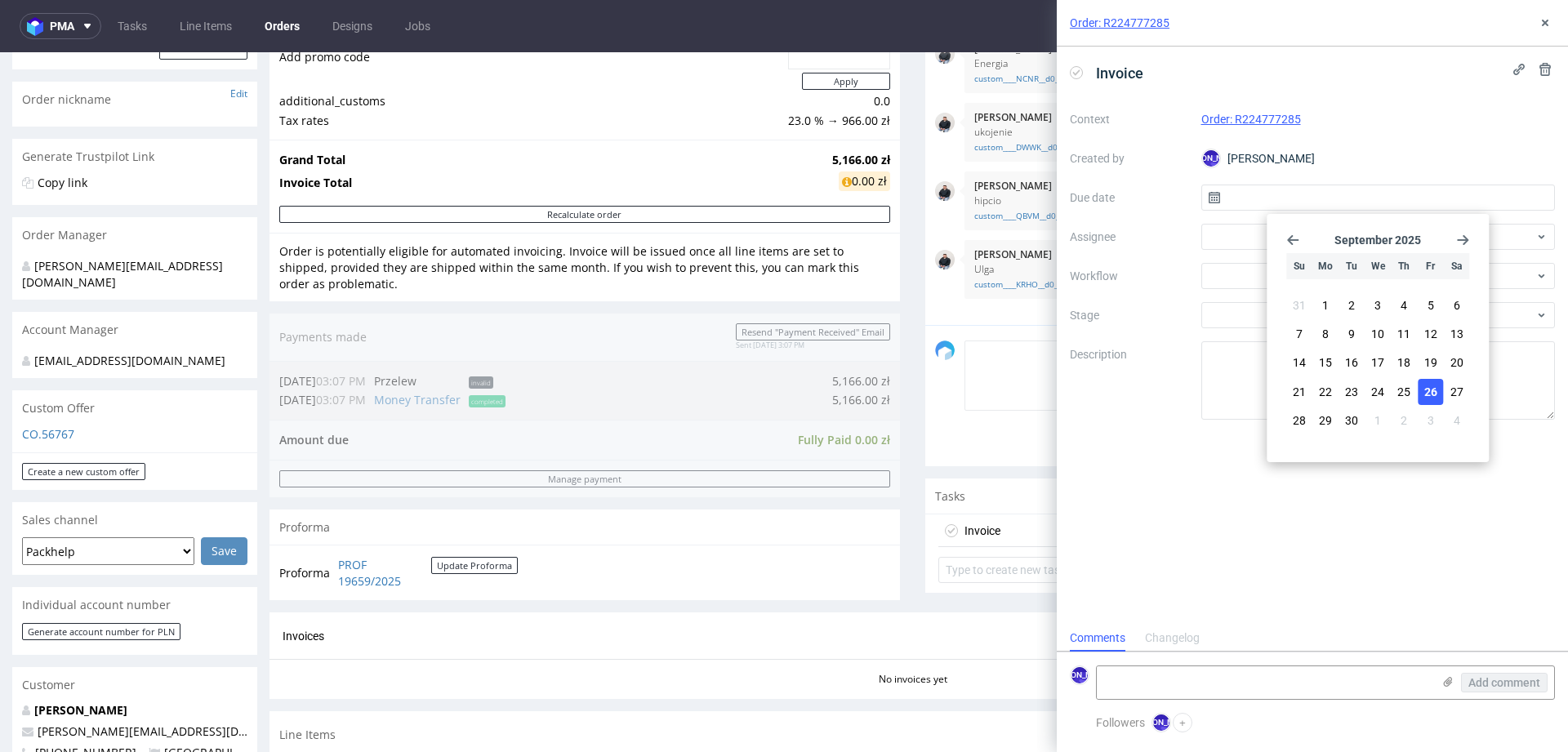
click at [1432, 389] on span "26" at bounding box center [1430, 392] width 13 height 16
type input "26/09/2025"
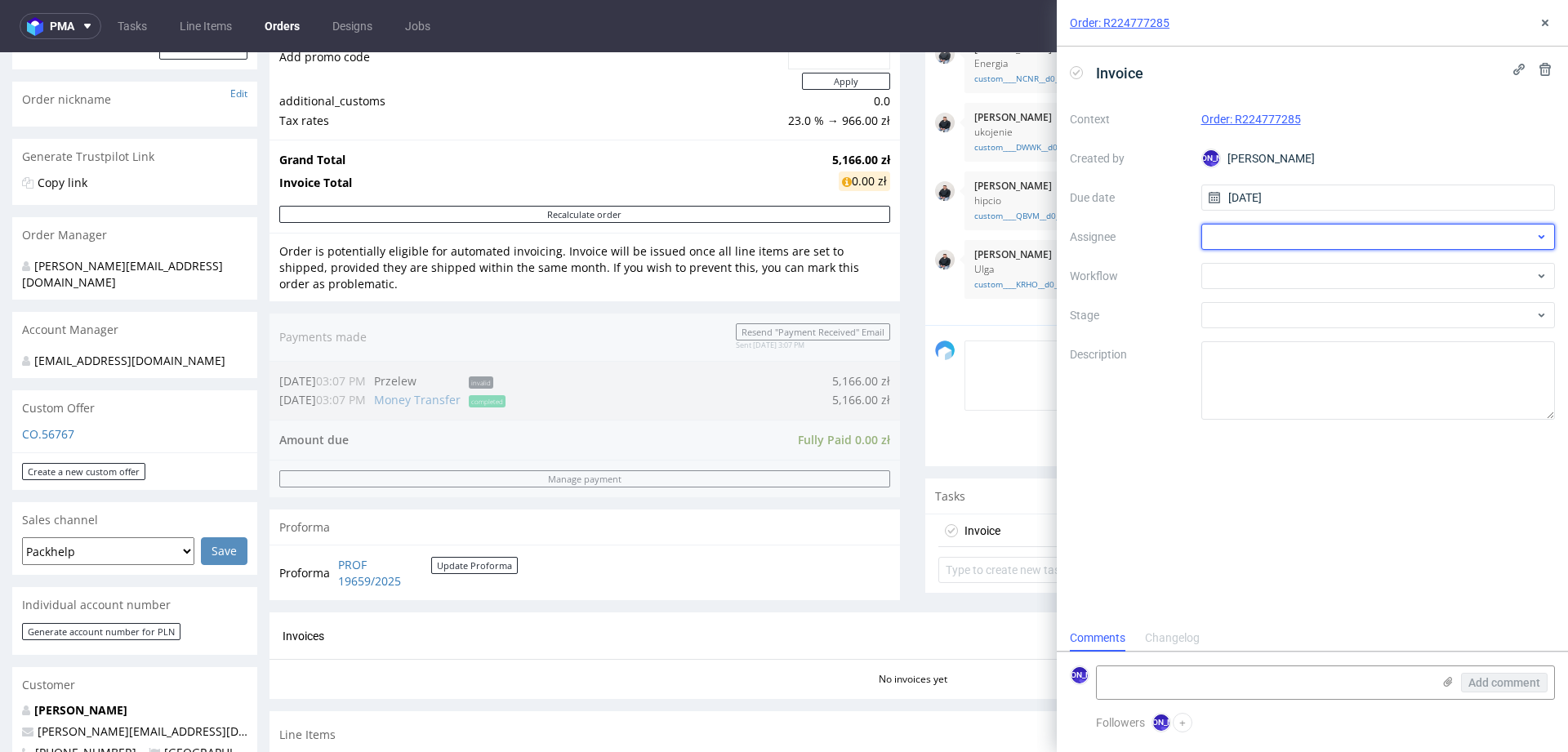
click at [1238, 239] on div at bounding box center [1379, 237] width 355 height 26
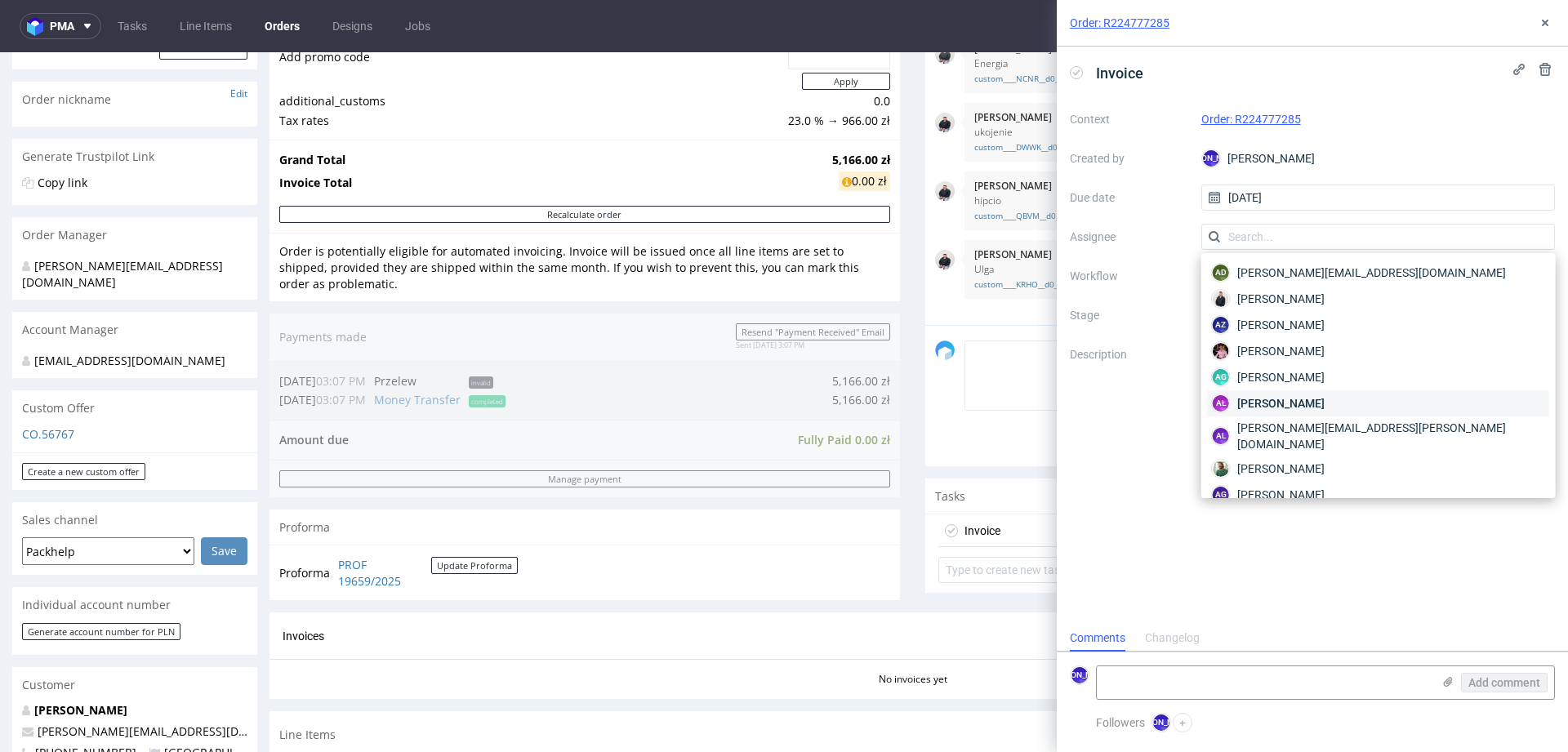
click at [1300, 403] on span "Aleksandra Łętowska" at bounding box center [1281, 403] width 87 height 16
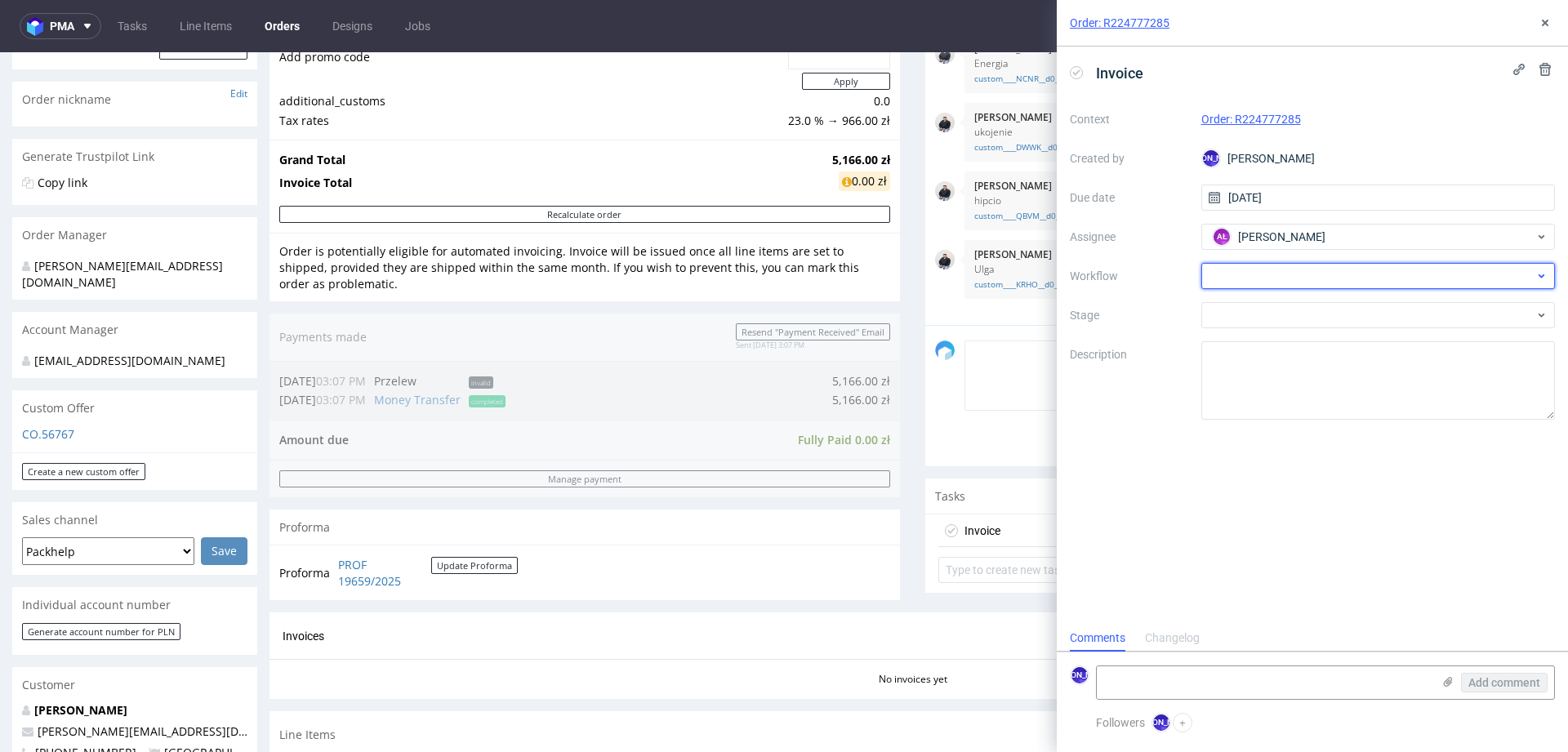
click at [1228, 272] on div at bounding box center [1379, 276] width 355 height 26
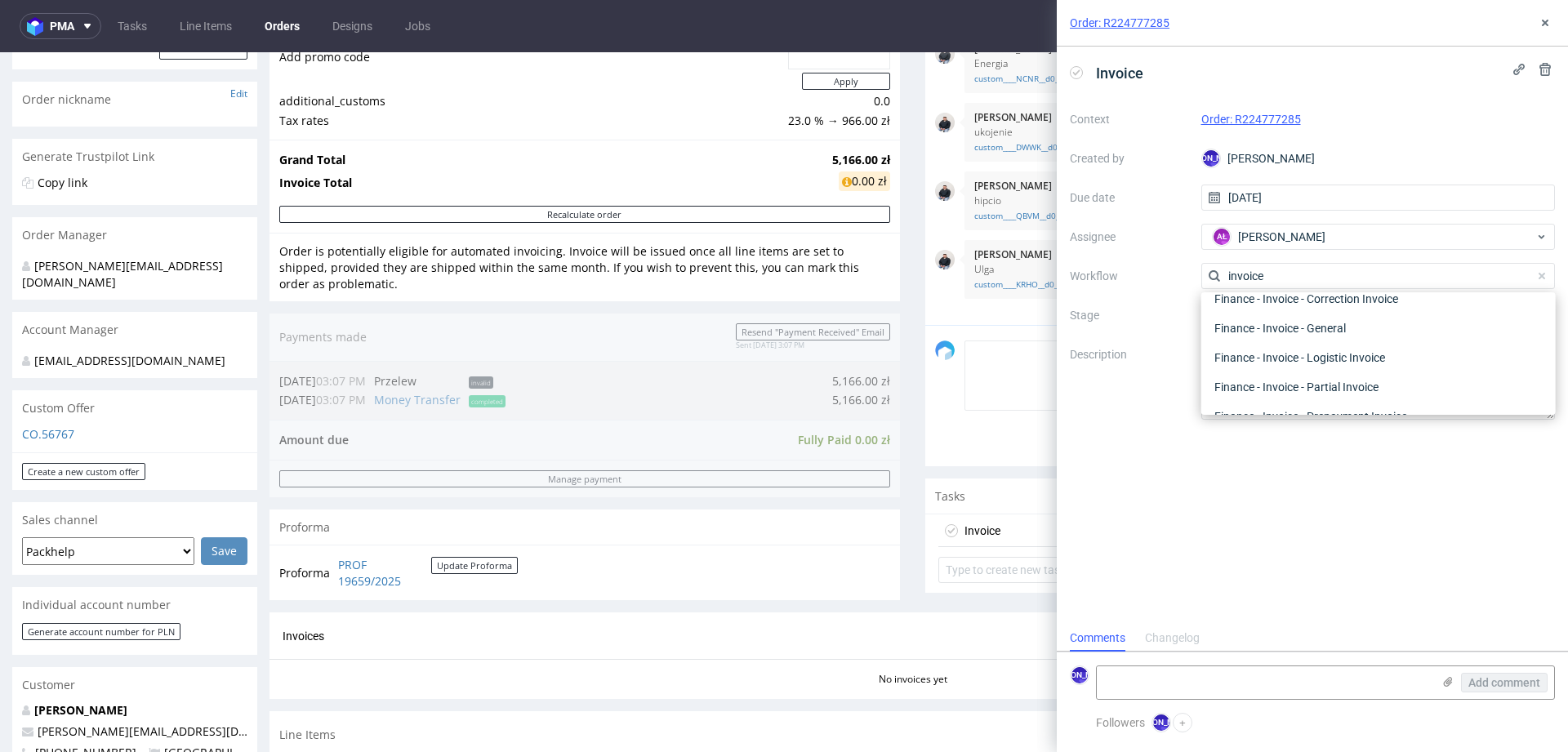
scroll to position [31, 0]
type input "invoice"
click at [1288, 326] on div "Finance - Invoice - General" at bounding box center [1379, 334] width 342 height 30
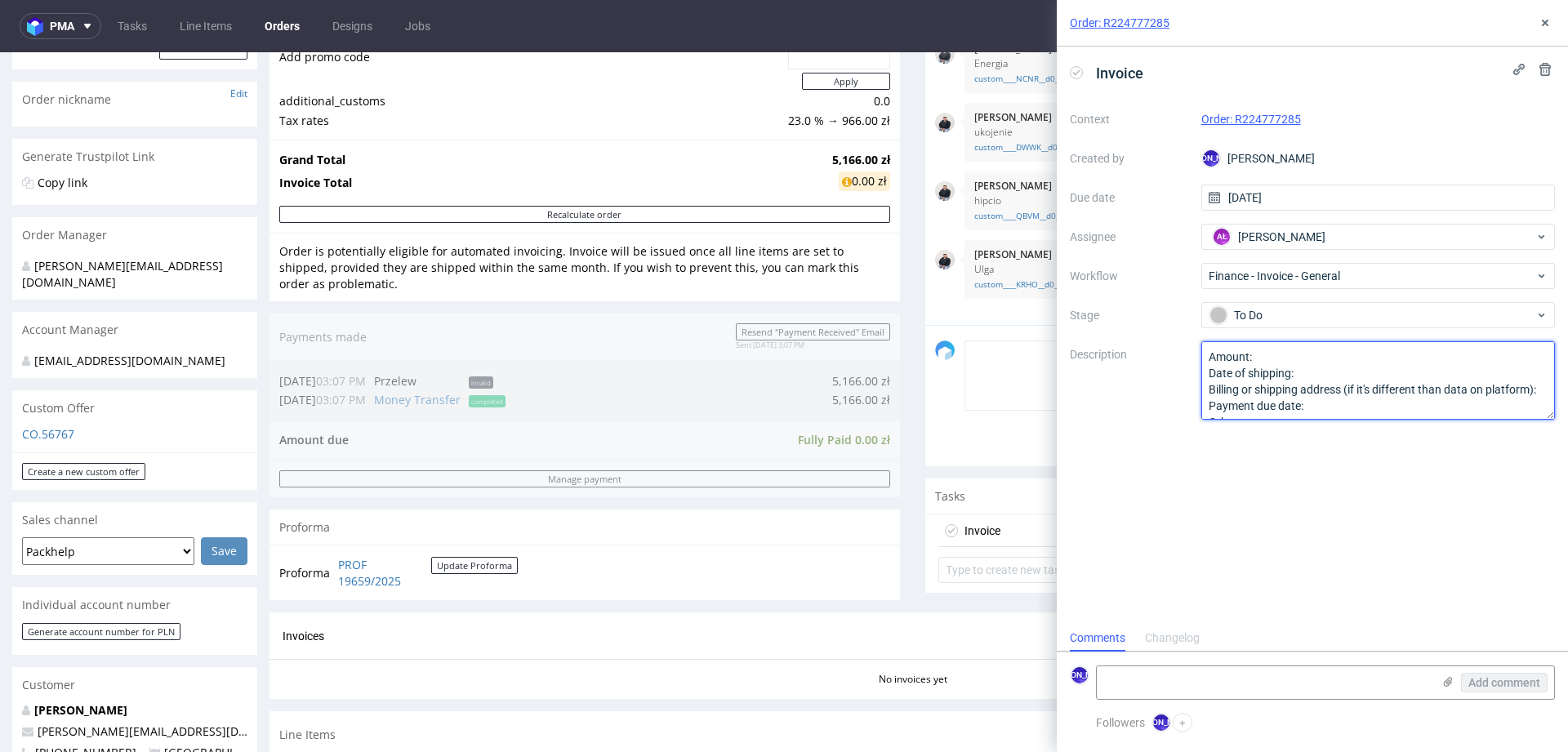
scroll to position [17, 0]
drag, startPoint x: 1208, startPoint y: 360, endPoint x: 1307, endPoint y: 468, distance: 146.5
click at [1307, 468] on div "Invoice Context Order: R224777285 Created by JO Jozefina Owczarek Due date 26/0…" at bounding box center [1312, 336] width 511 height 579
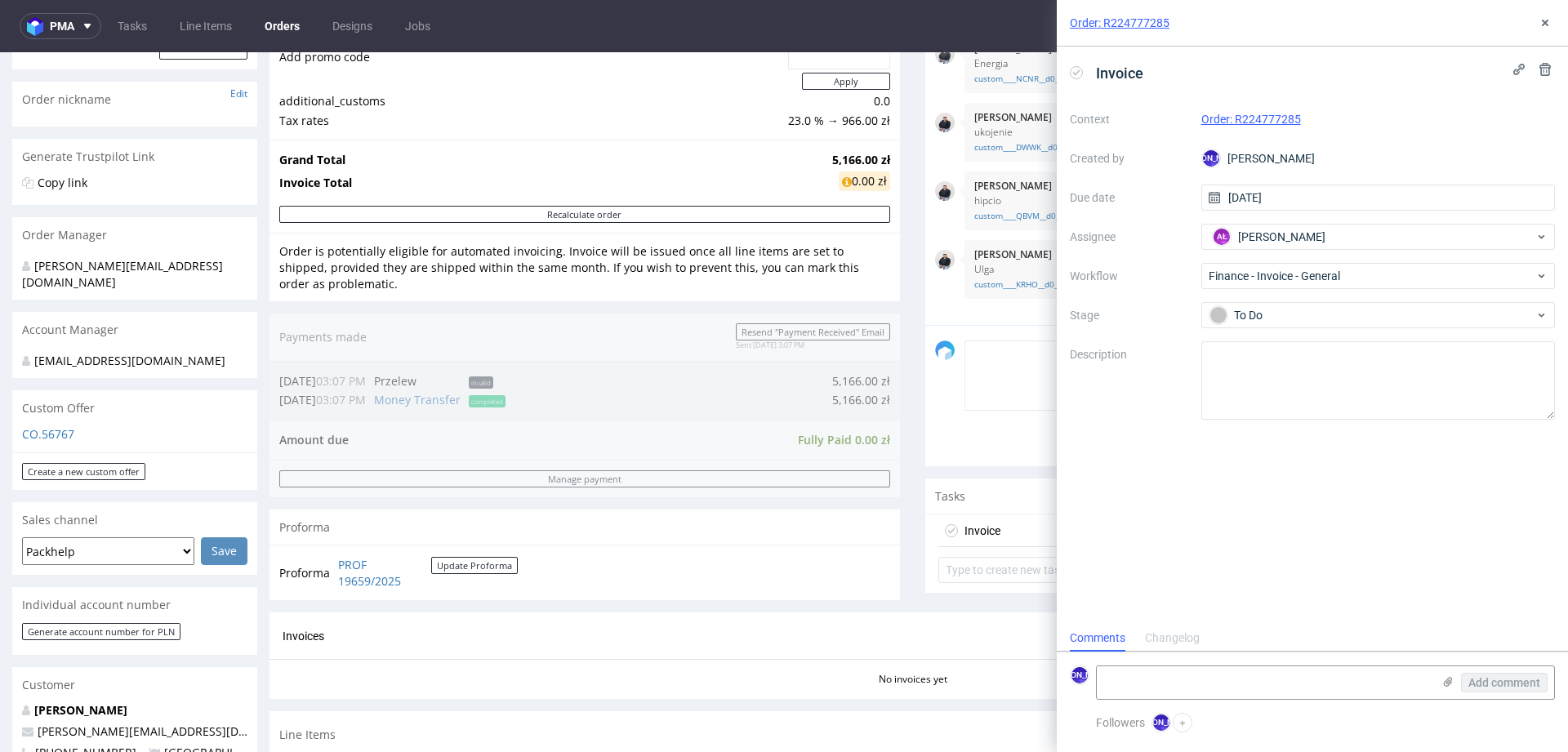
click at [900, 451] on div "Progress Payment Paid Mon 15 Sep Payment “Received” Email Sent Mon 15 Sep 15:07…" at bounding box center [912, 434] width 1287 height 1129
click at [1553, 30] on button at bounding box center [1545, 23] width 20 height 20
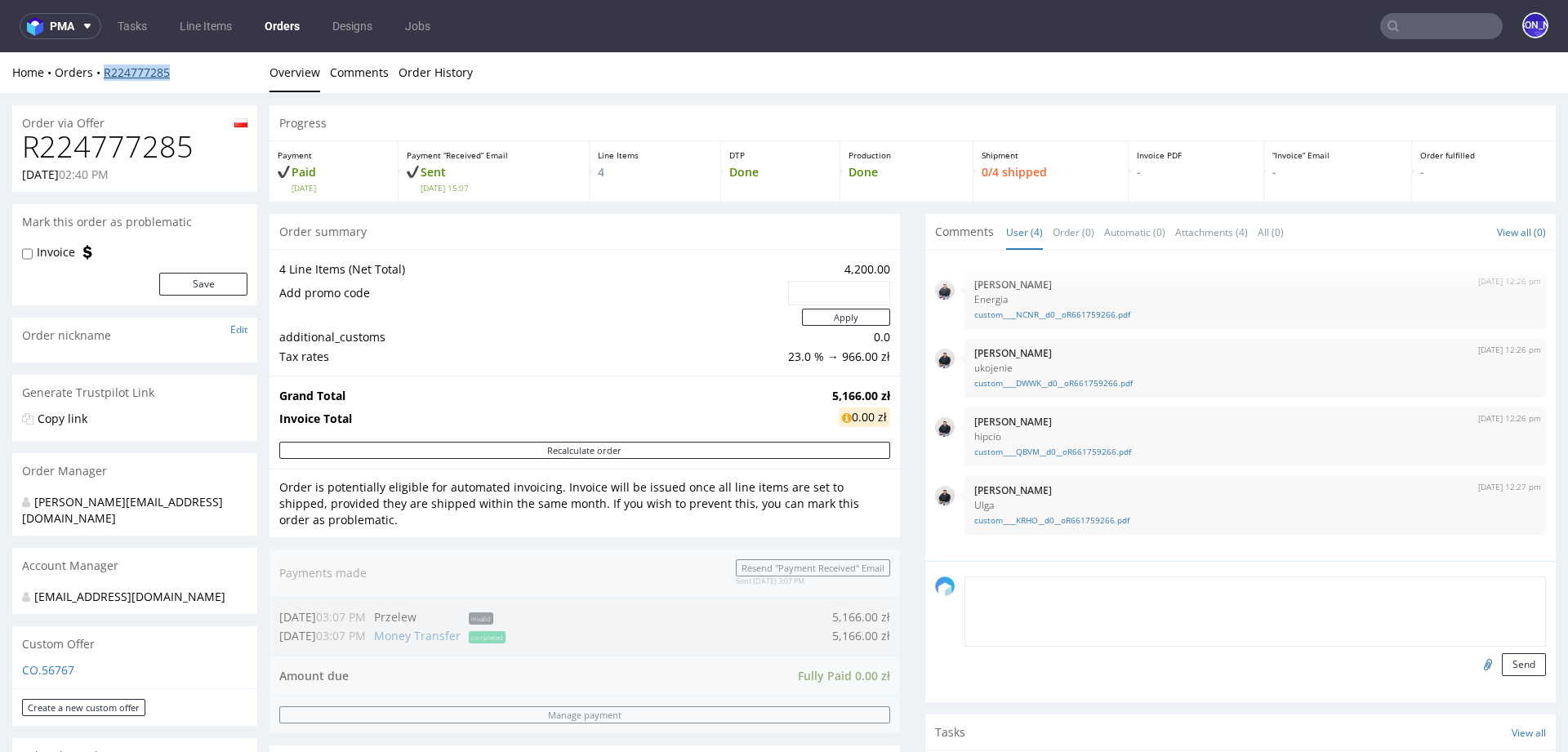
drag, startPoint x: 207, startPoint y: 68, endPoint x: 104, endPoint y: 68, distance: 103.0
click at [104, 68] on div "Home Orders R224777285" at bounding box center [134, 72] width 245 height 16
copy link "R224777285"
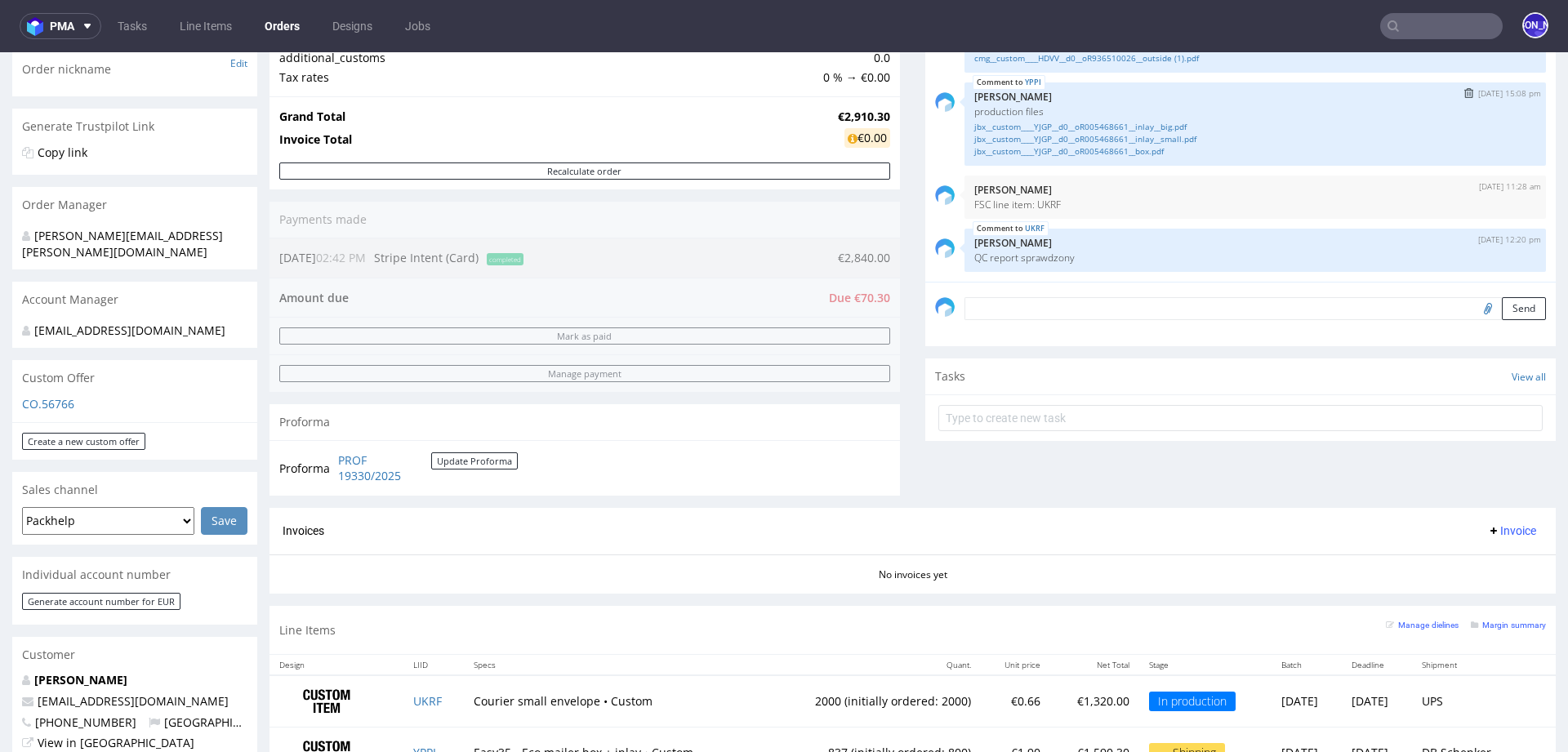
scroll to position [193, 0]
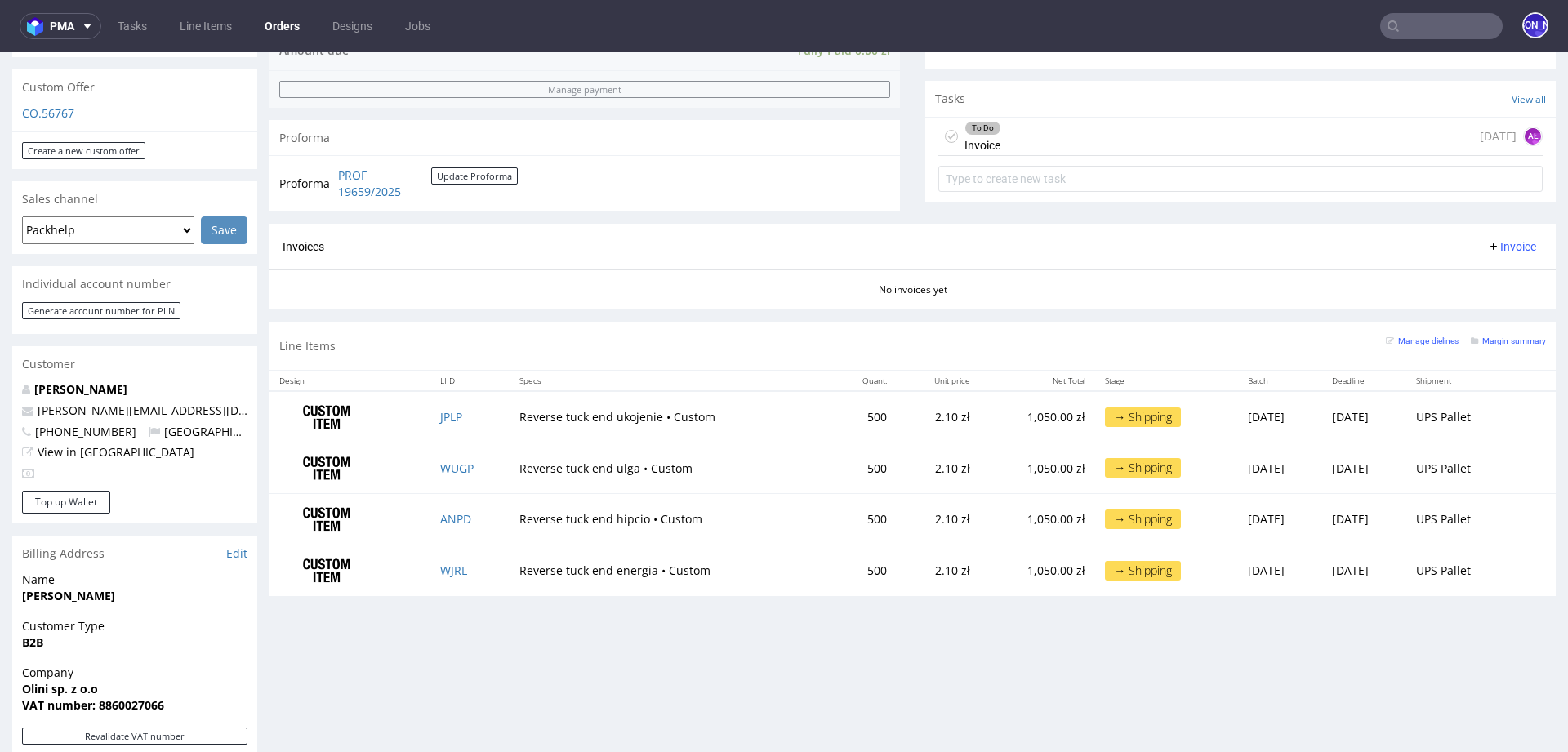
scroll to position [559, 0]
click at [440, 413] on link "JPLP" at bounding box center [451, 415] width 22 height 16
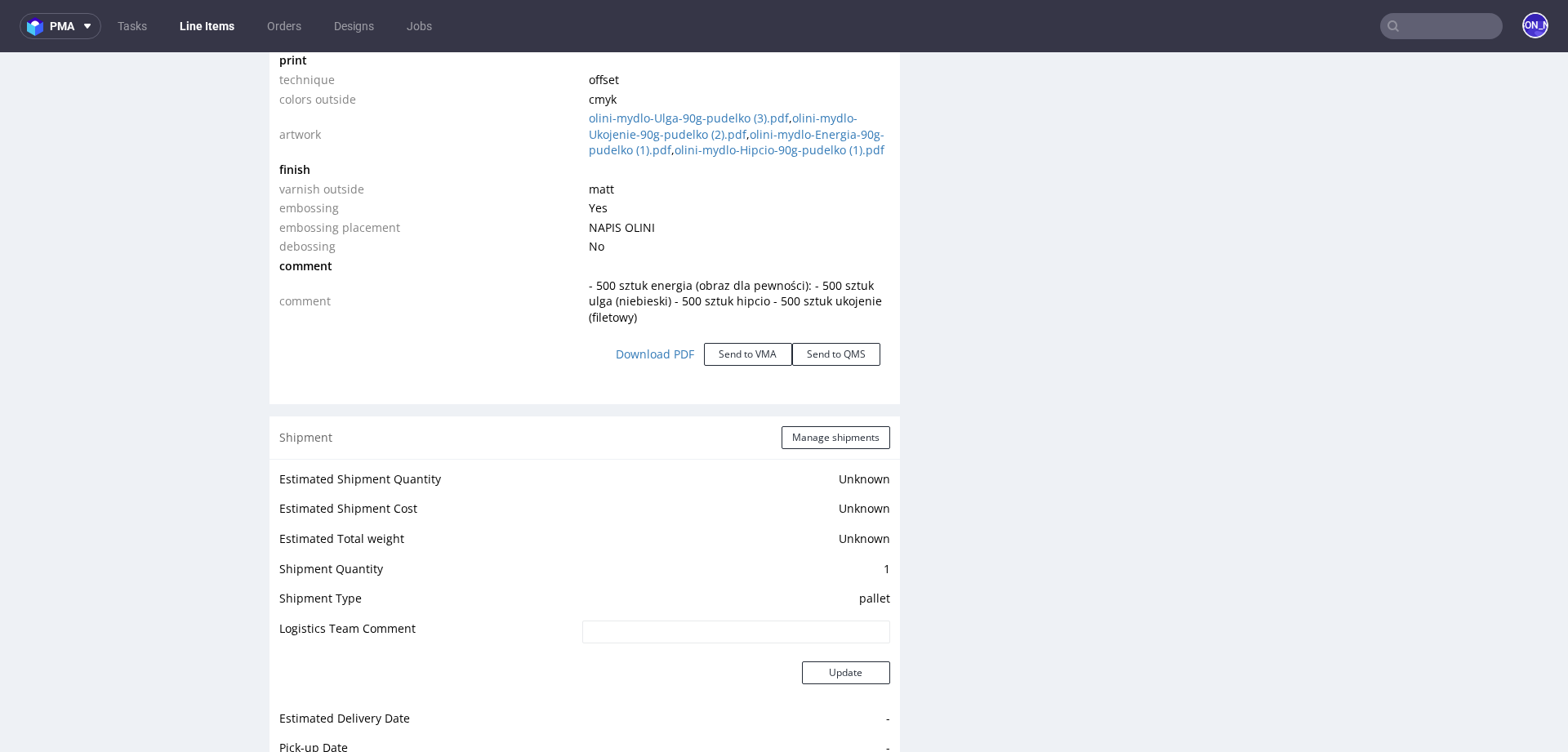
scroll to position [3015, 0]
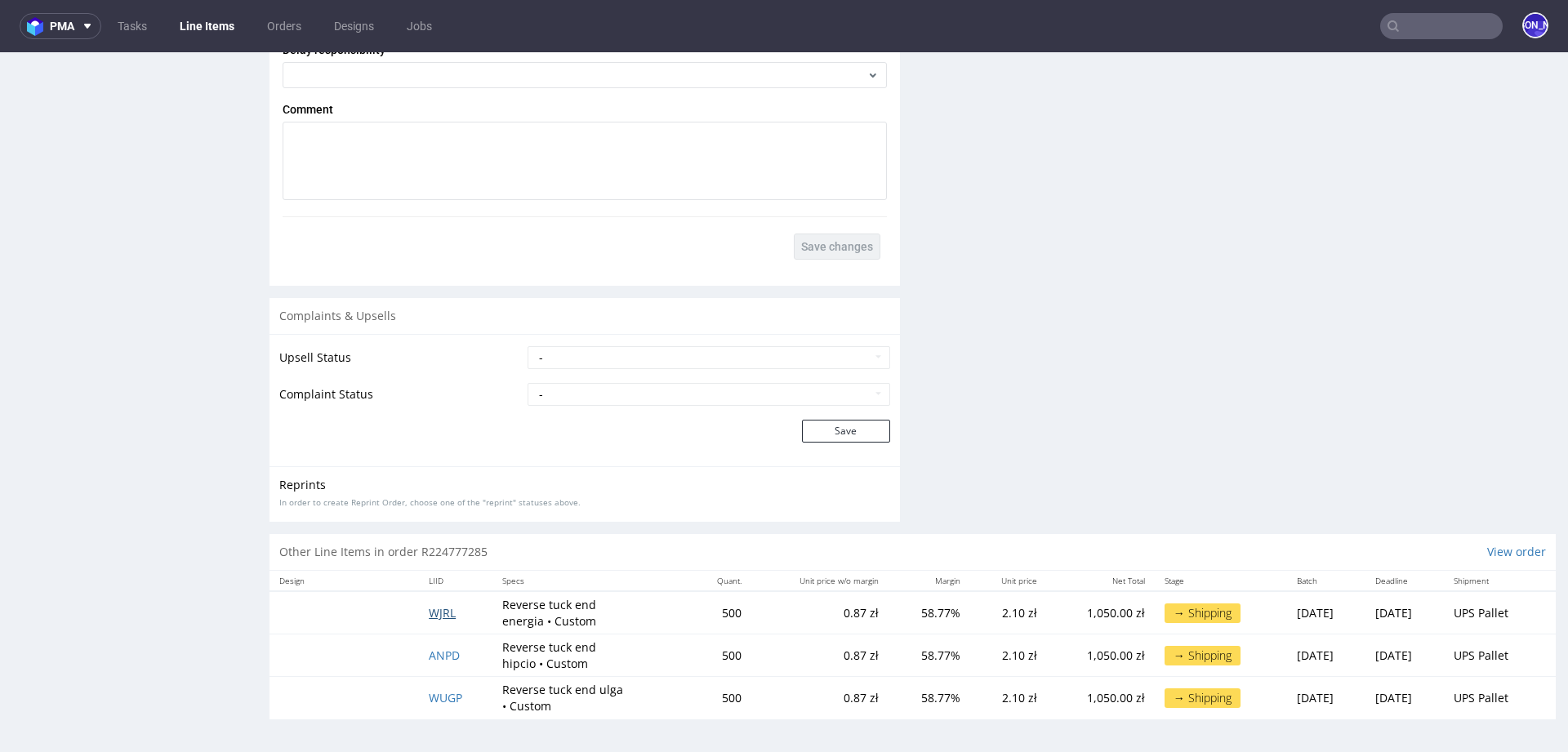
click at [441, 612] on span "WJRL" at bounding box center [442, 613] width 27 height 16
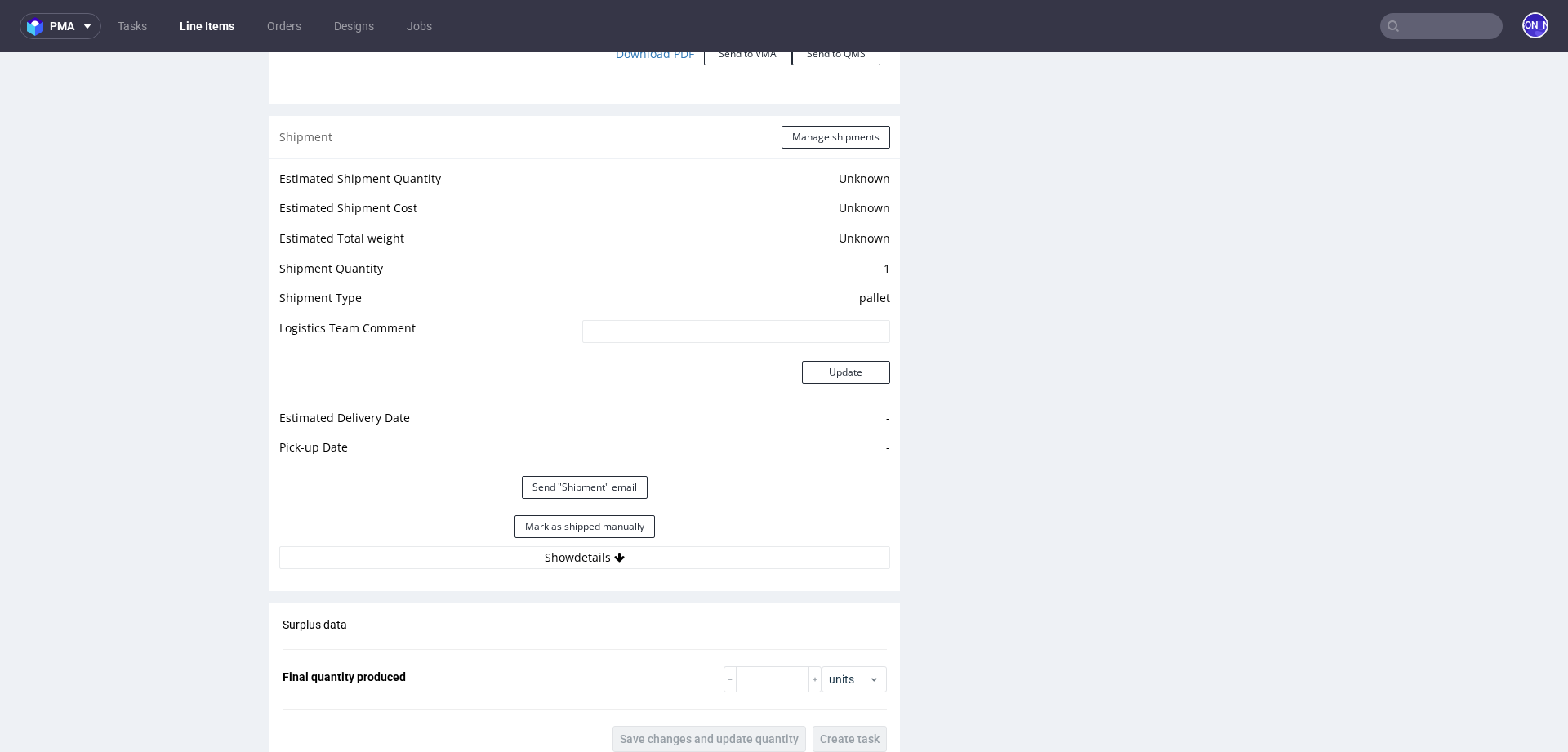
scroll to position [2124, 0]
click at [581, 571] on button "Show details" at bounding box center [584, 559] width 611 height 23
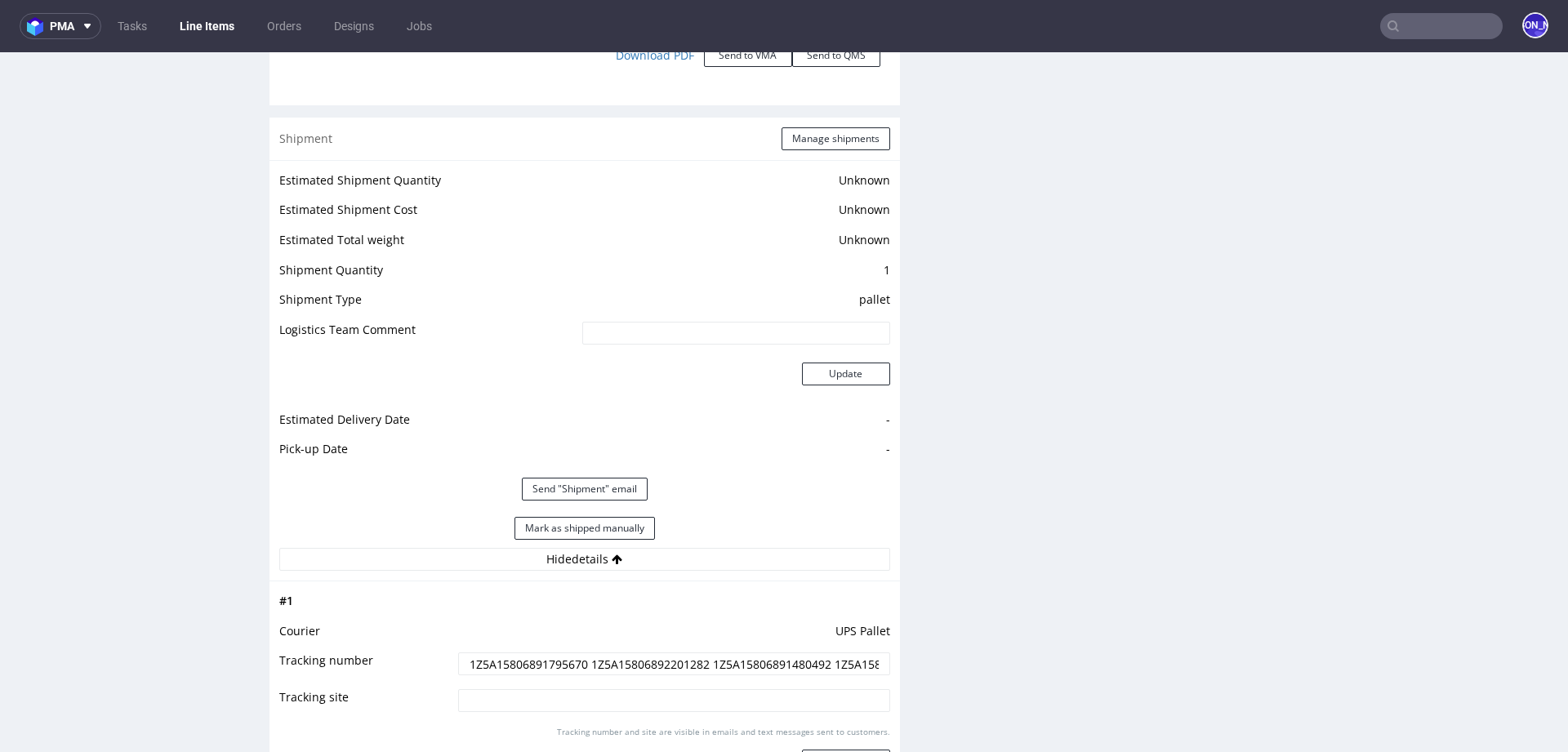
click at [513, 676] on input "1Z5A15806891795670 1Z5A15806892201282 1Z5A15806891480492 1Z5A15806893487660" at bounding box center [675, 664] width 432 height 23
click at [514, 676] on input "1Z5A15806891795670 1Z5A15806892201282 1Z5A15806891480492 1Z5A15806893487660" at bounding box center [675, 664] width 432 height 23
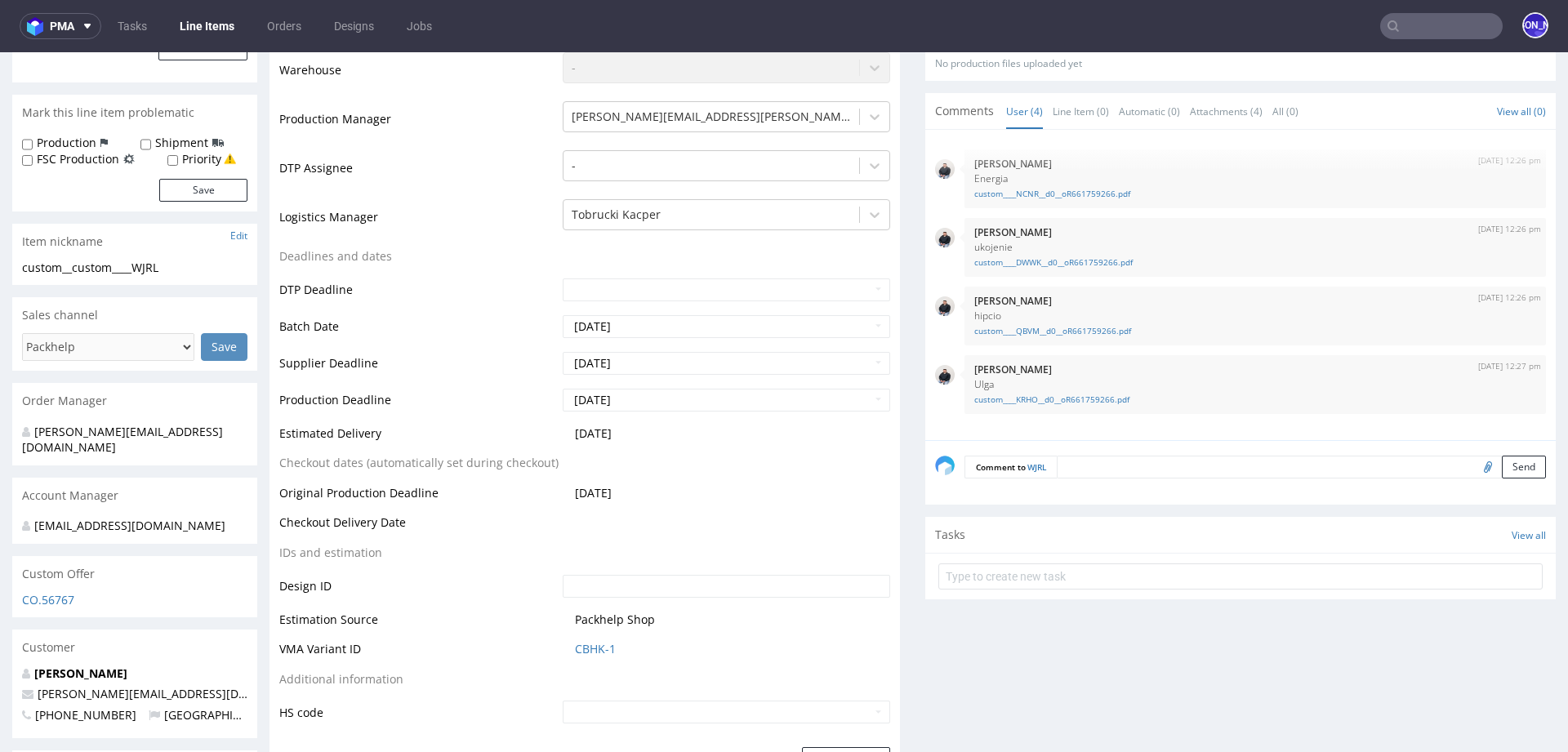
scroll to position [0, 0]
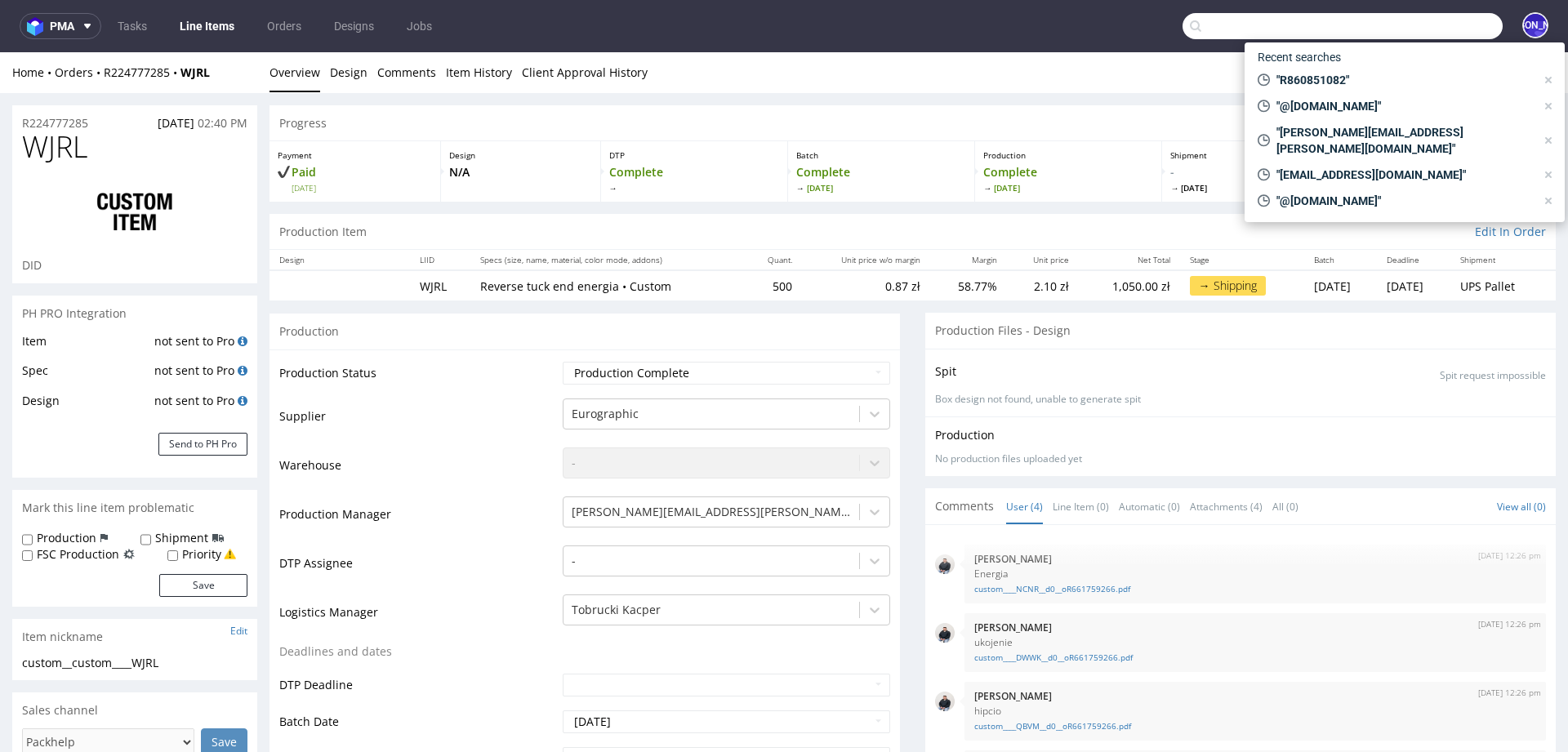
click at [1411, 33] on input "text" at bounding box center [1342, 26] width 320 height 26
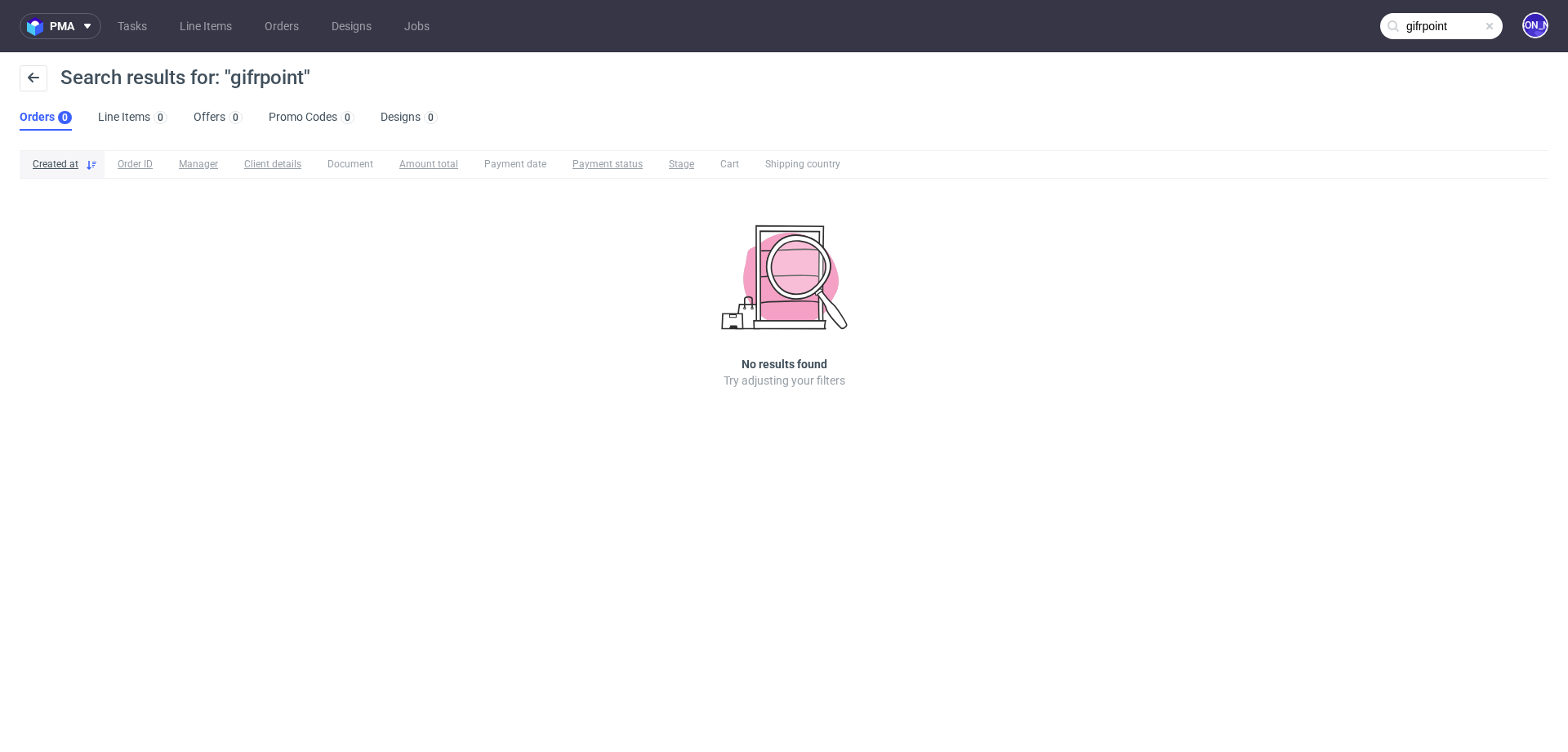
click at [1451, 21] on input "gifrpoint" at bounding box center [1442, 26] width 123 height 26
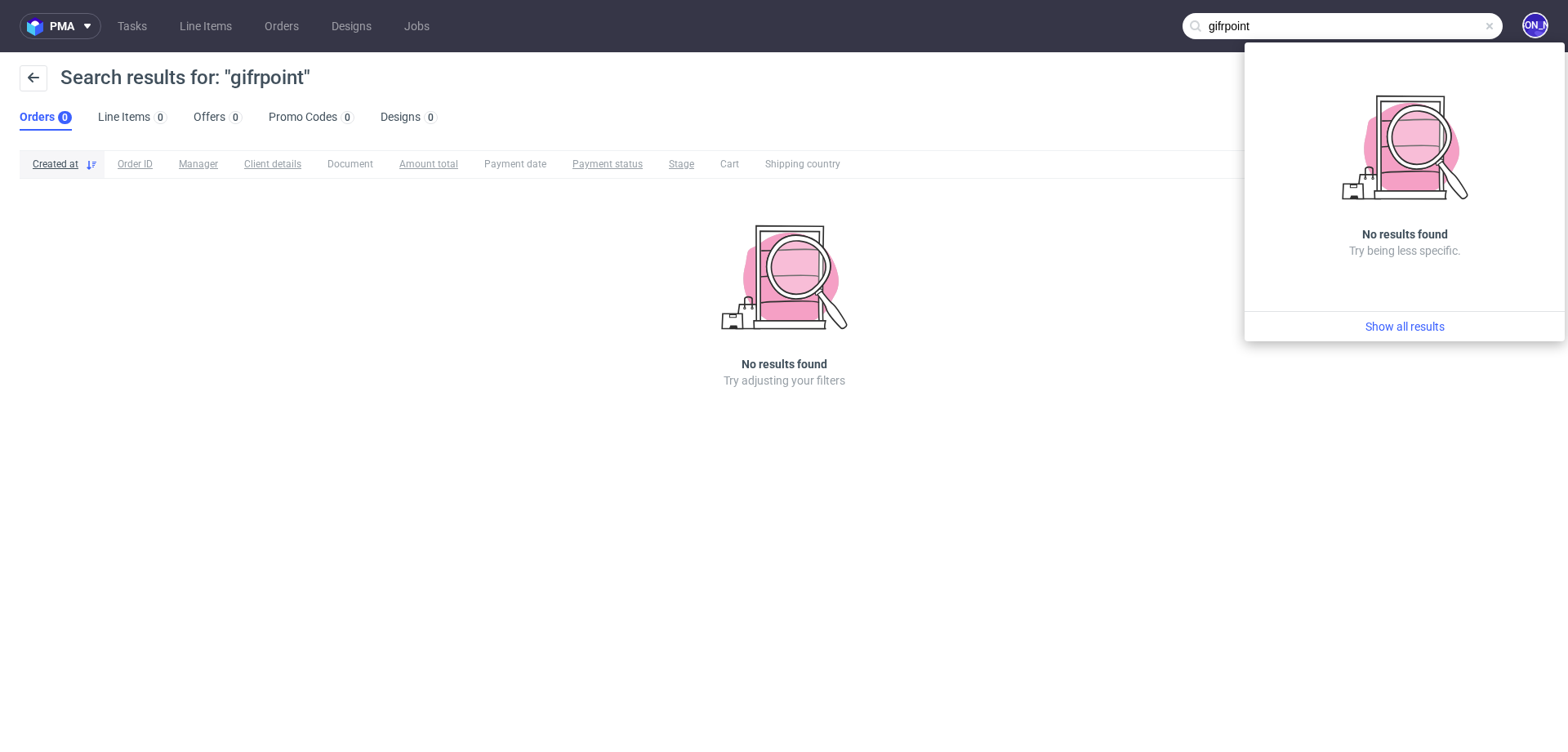
click at [1227, 28] on input "gifrpoint" at bounding box center [1342, 26] width 320 height 26
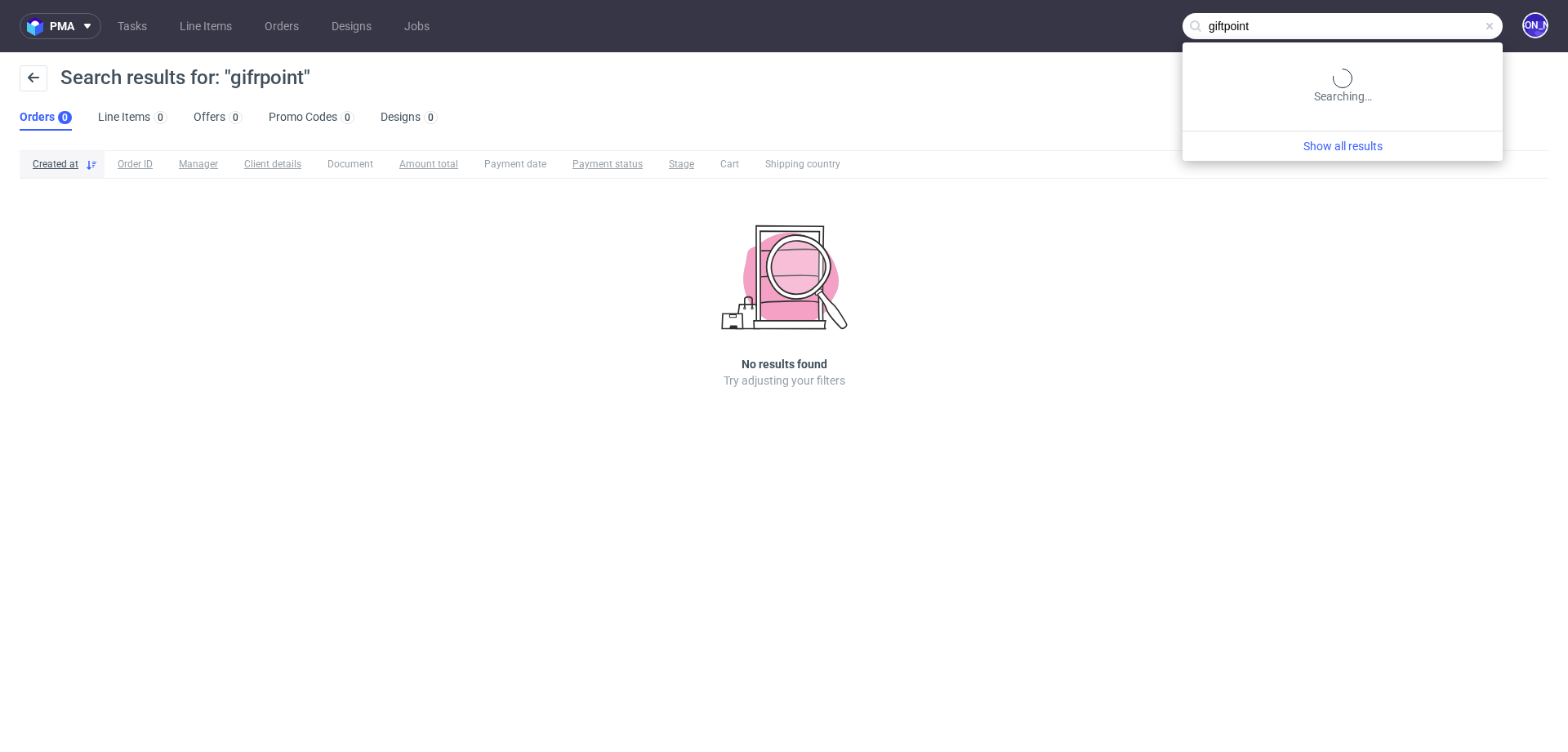
type input "giftpoint"
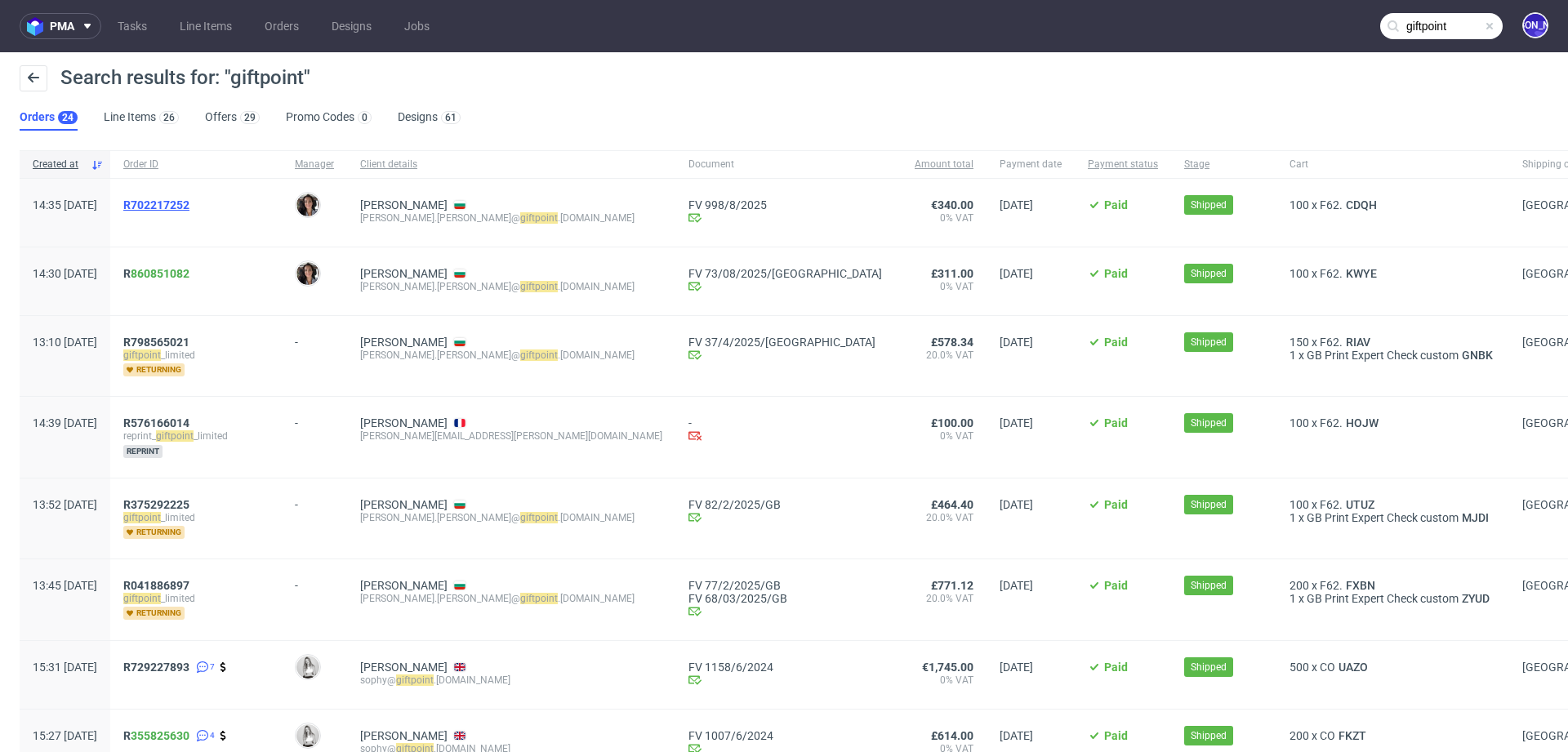
click at [187, 202] on span "R702217252" at bounding box center [157, 204] width 66 height 13
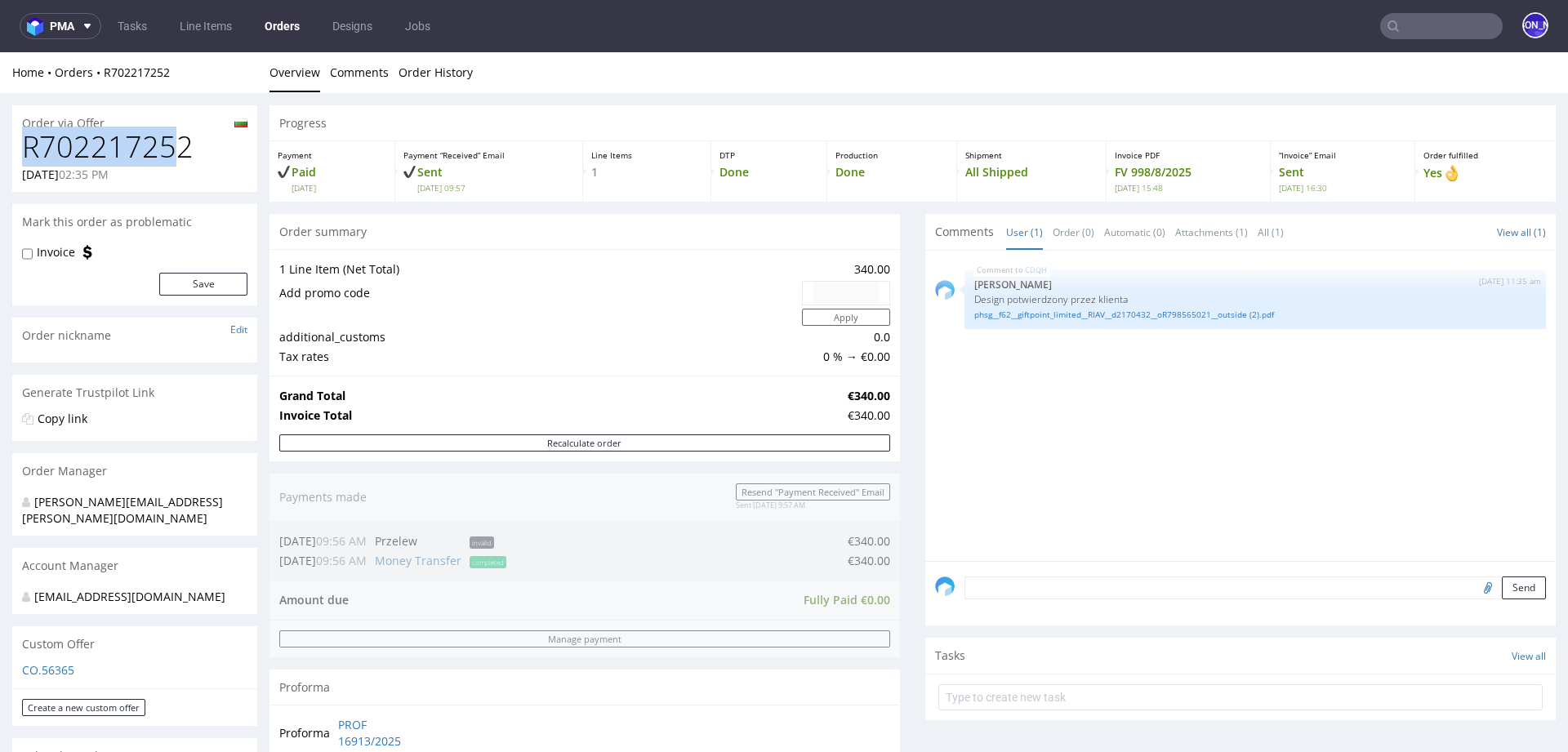
drag, startPoint x: 114, startPoint y: 139, endPoint x: 0, endPoint y: 139, distance: 114.0
drag, startPoint x: 212, startPoint y: 149, endPoint x: 0, endPoint y: 147, distance: 212.0
copy h1 "R702217252"
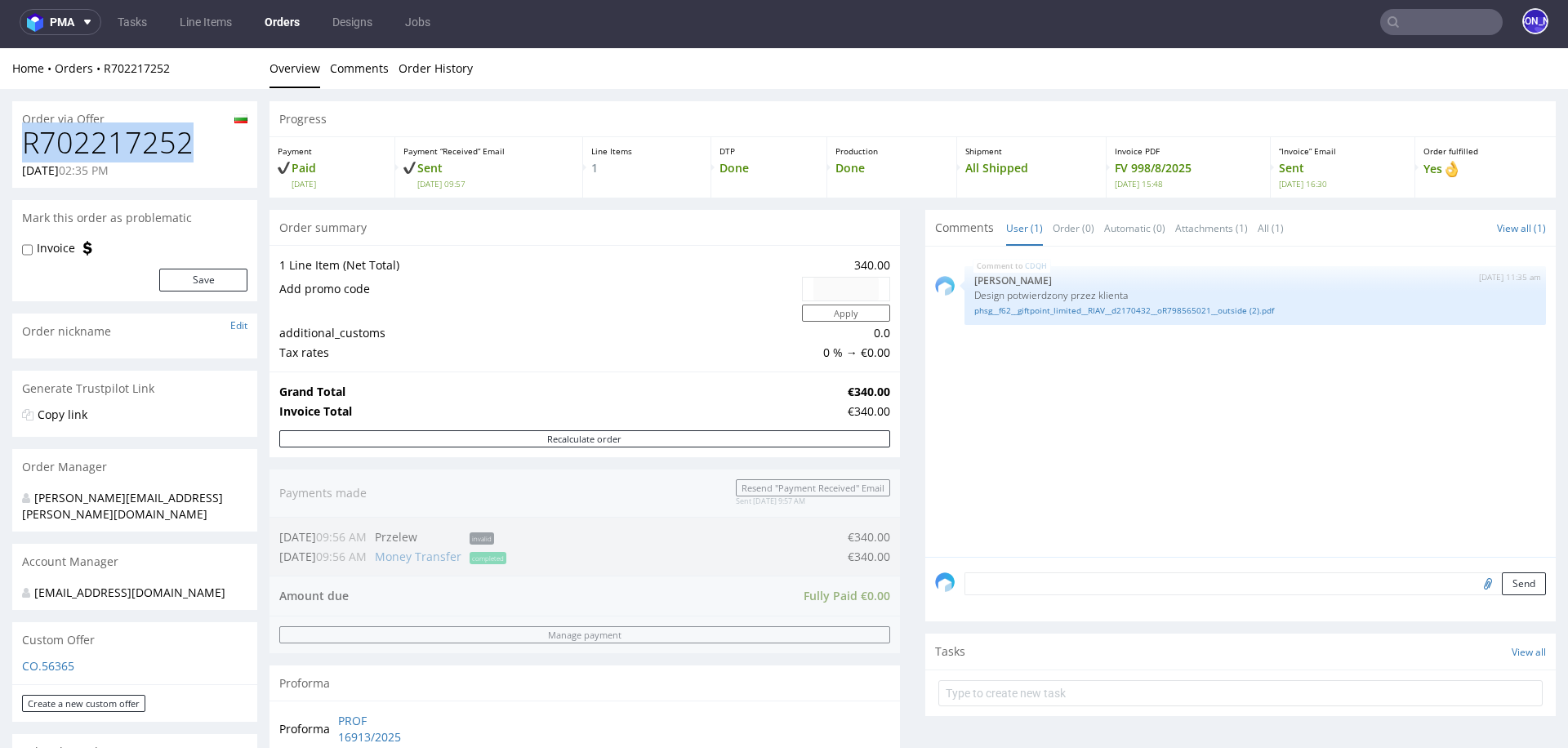
type input "giftpoint"
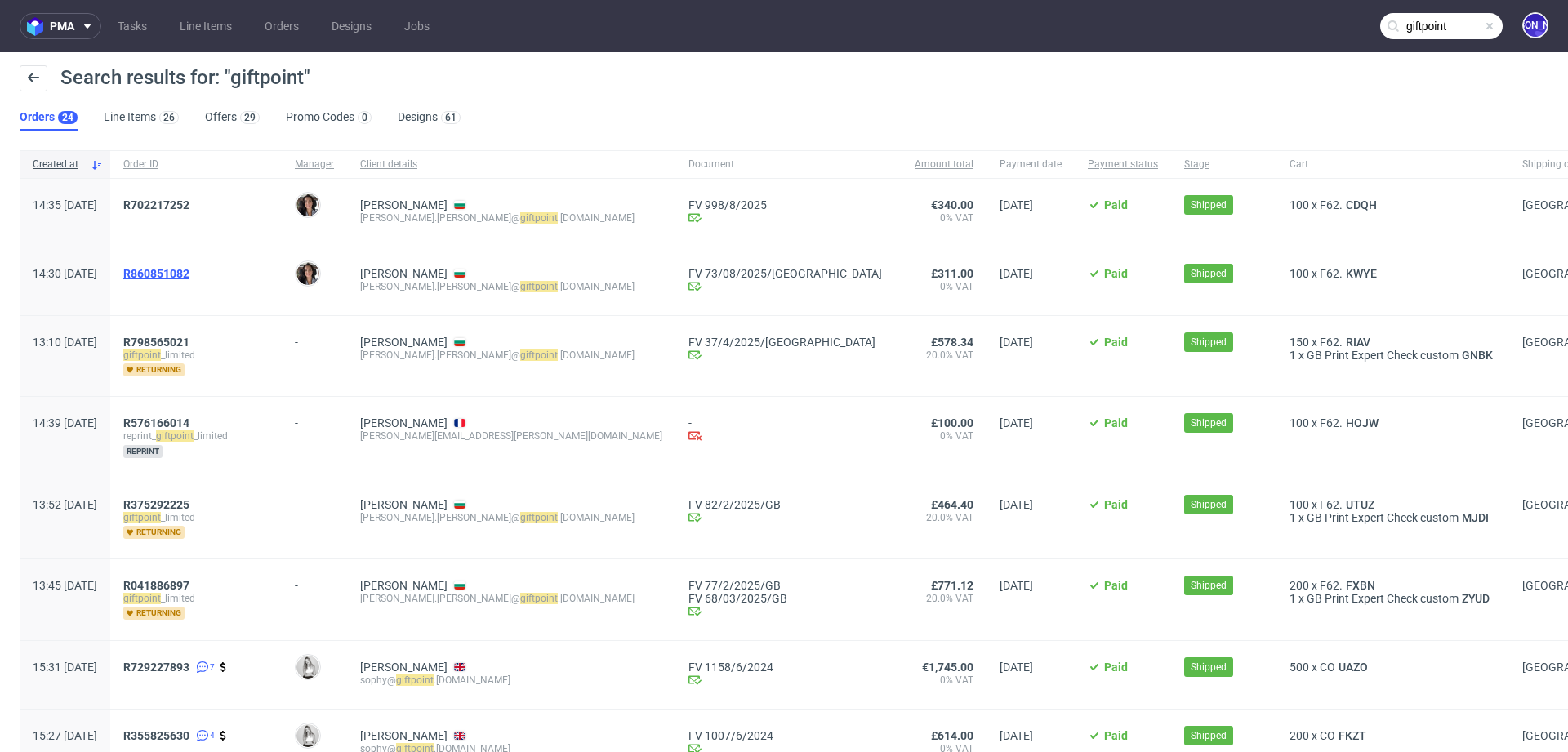
click at [189, 275] on span "R860851082" at bounding box center [157, 273] width 66 height 13
click at [177, 272] on span "R 860851082" at bounding box center [157, 273] width 66 height 13
click at [185, 204] on span "R702217252" at bounding box center [157, 204] width 66 height 13
click at [189, 202] on span "R702217252" at bounding box center [157, 204] width 66 height 13
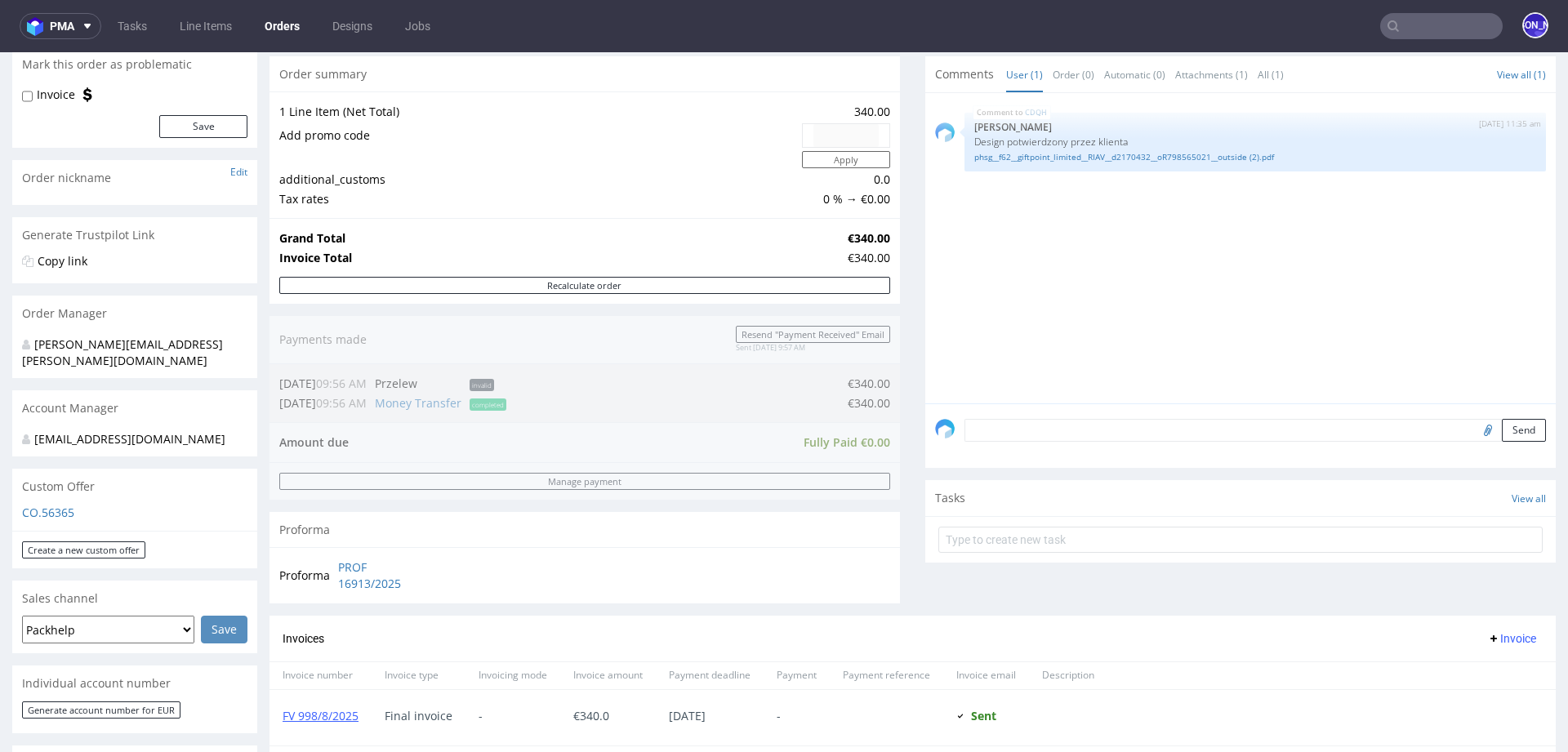
scroll to position [149, 0]
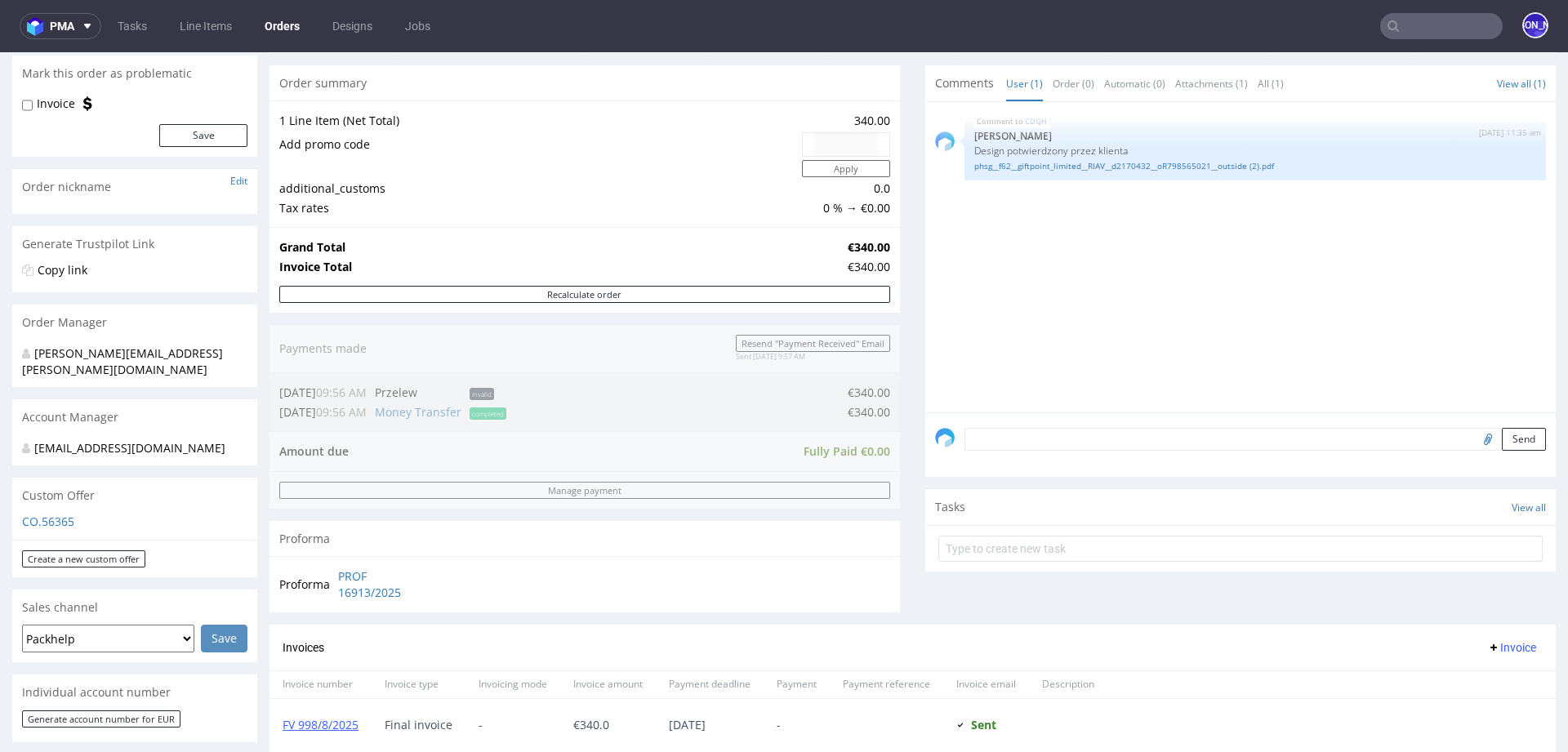
type input "giftpoint"
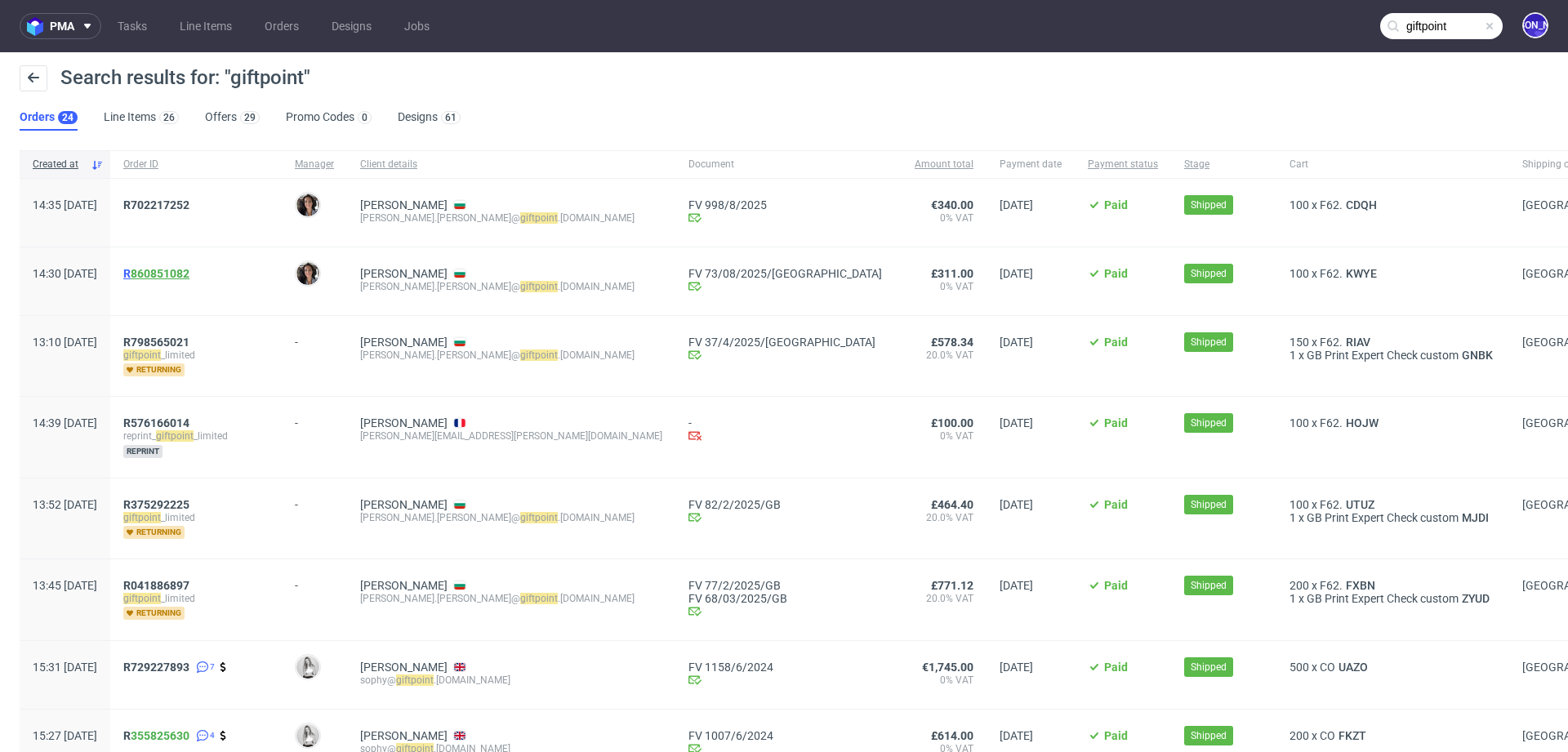
click at [189, 271] on link "860851082" at bounding box center [159, 273] width 58 height 13
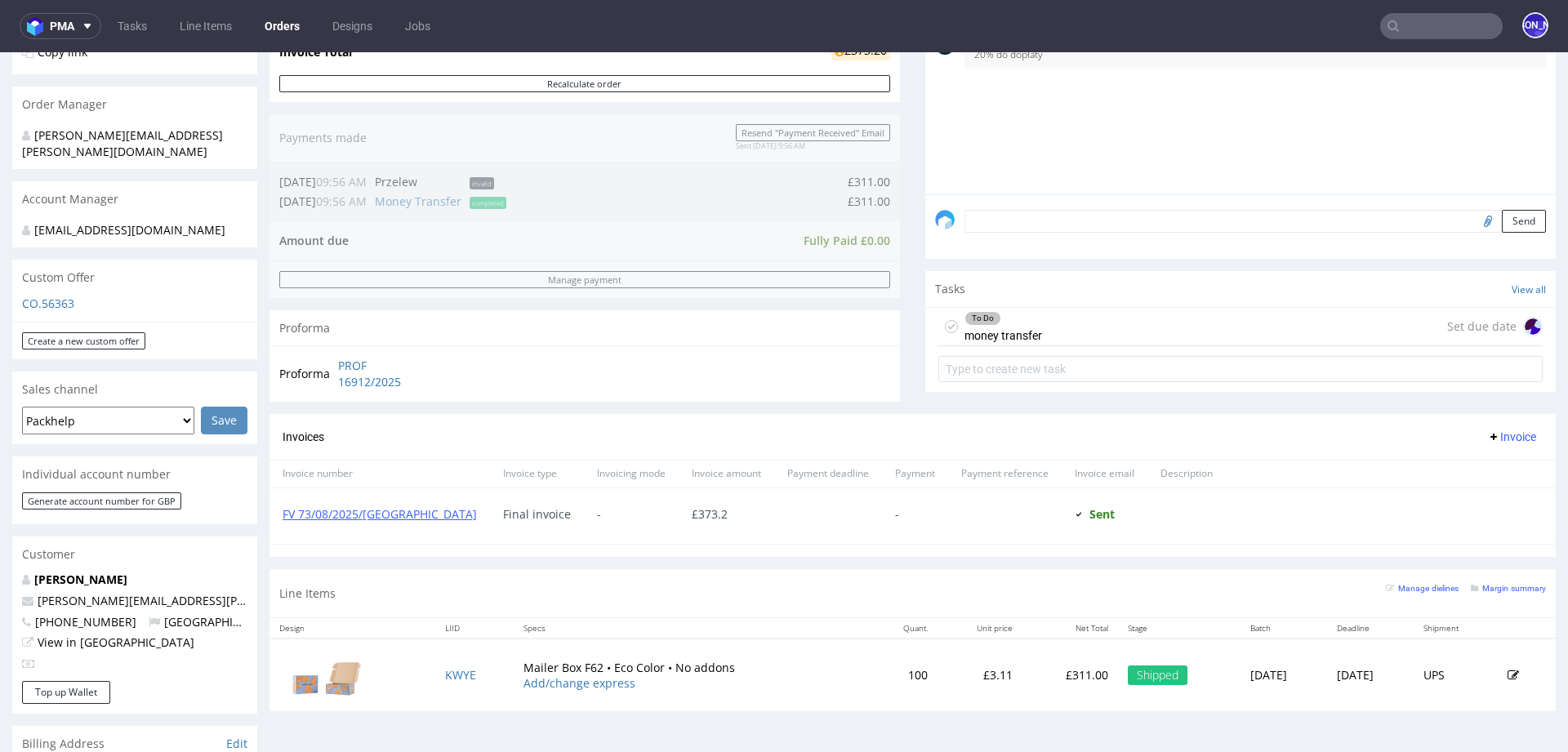
scroll to position [331, 0]
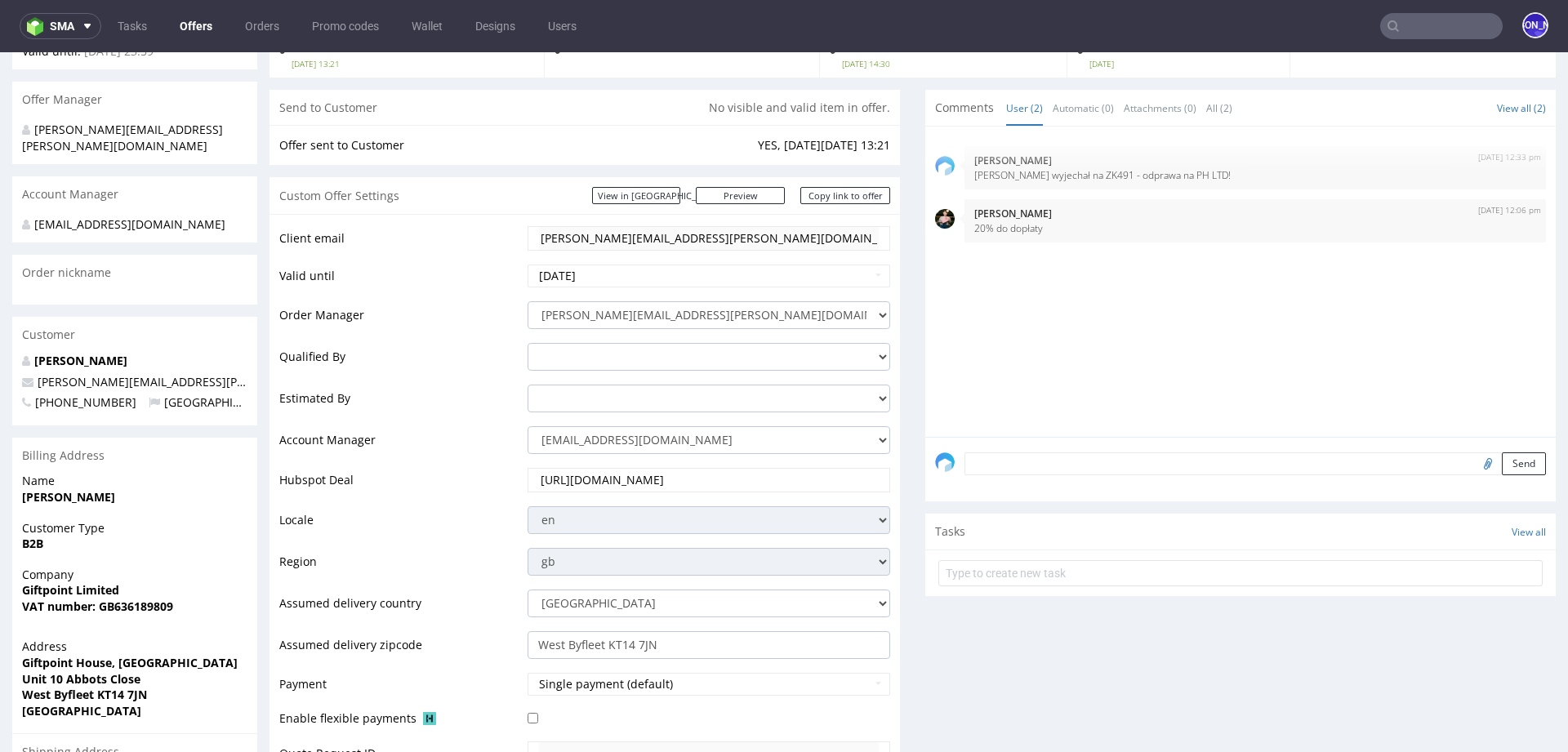
scroll to position [133, 0]
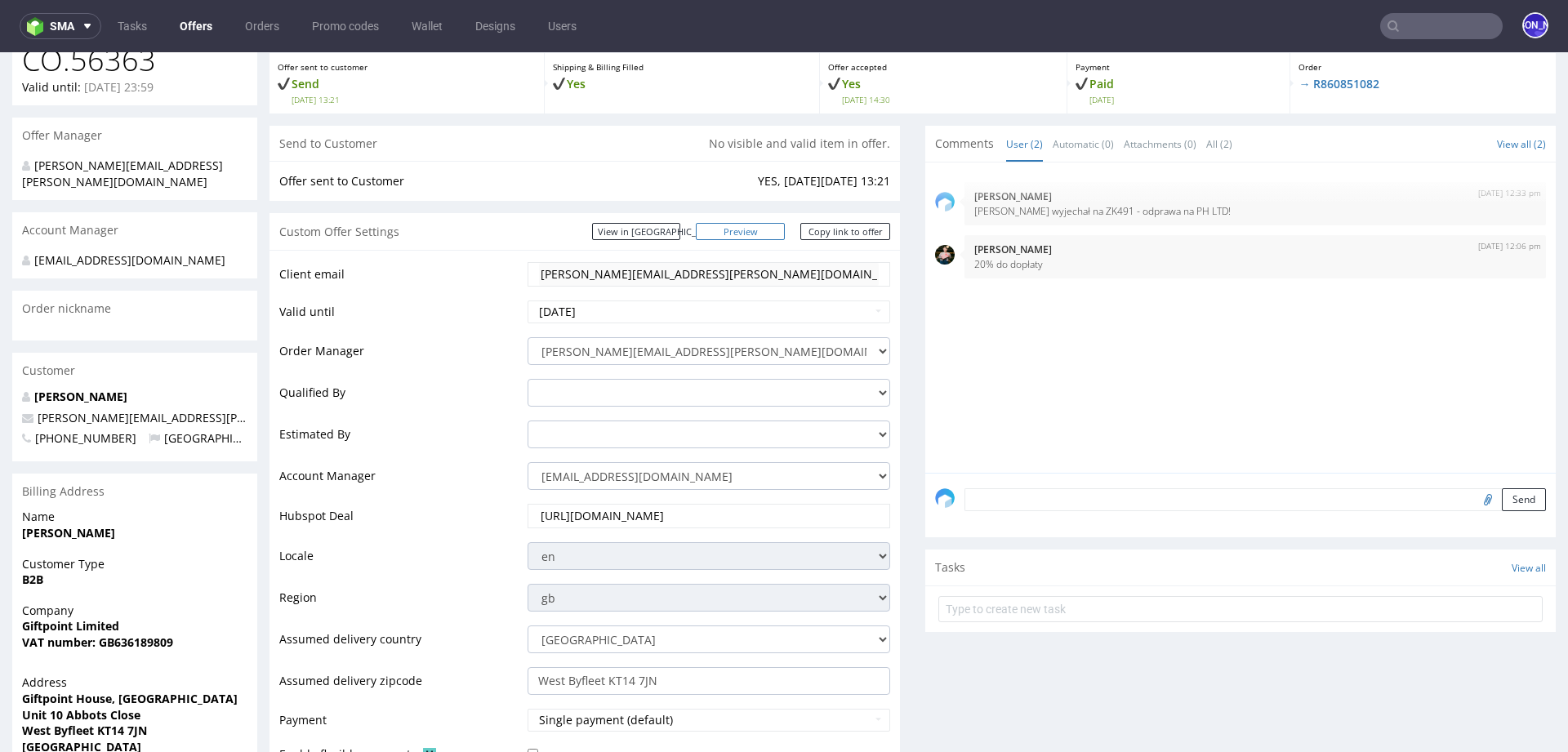
click at [761, 223] on link "Preview" at bounding box center [741, 231] width 90 height 17
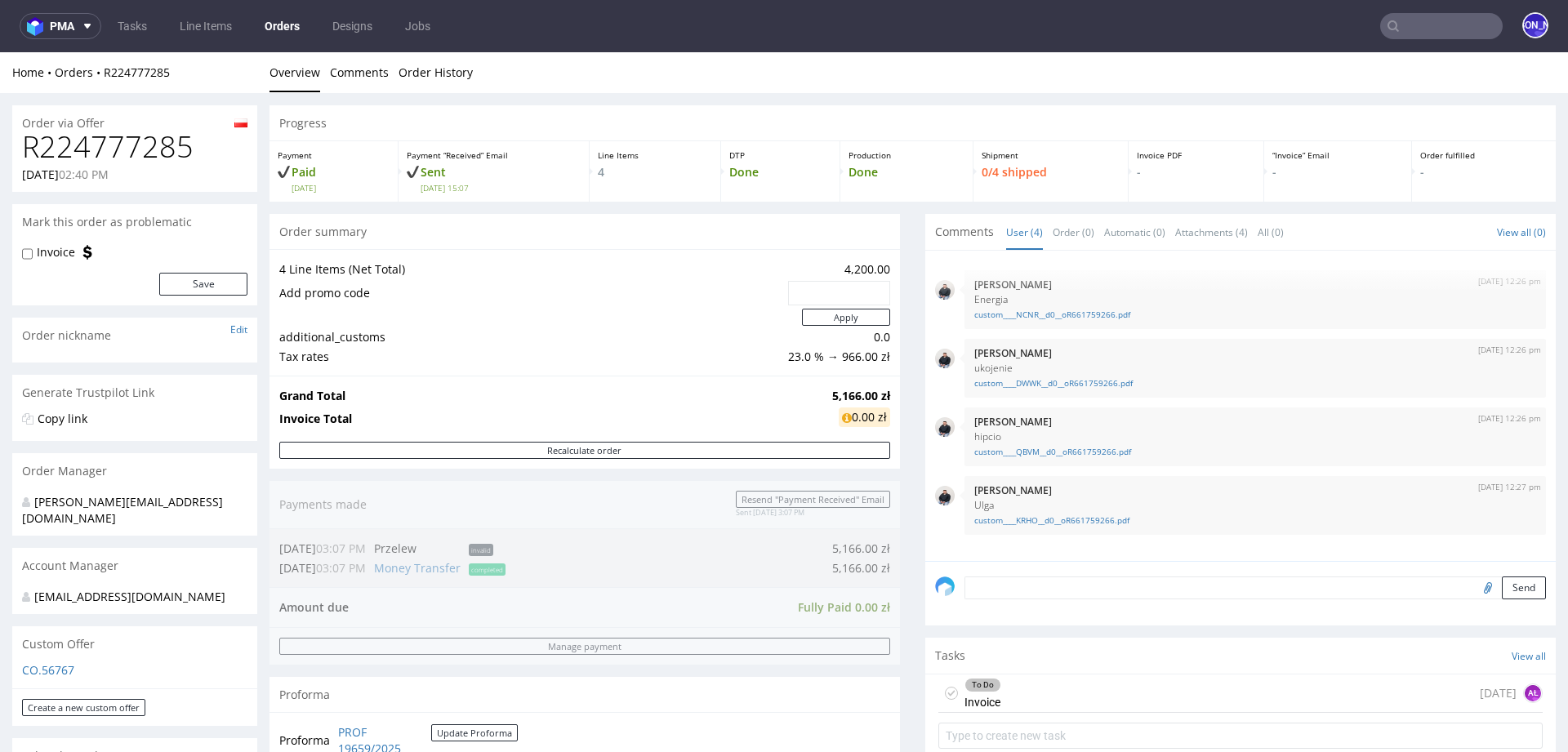
scroll to position [559, 0]
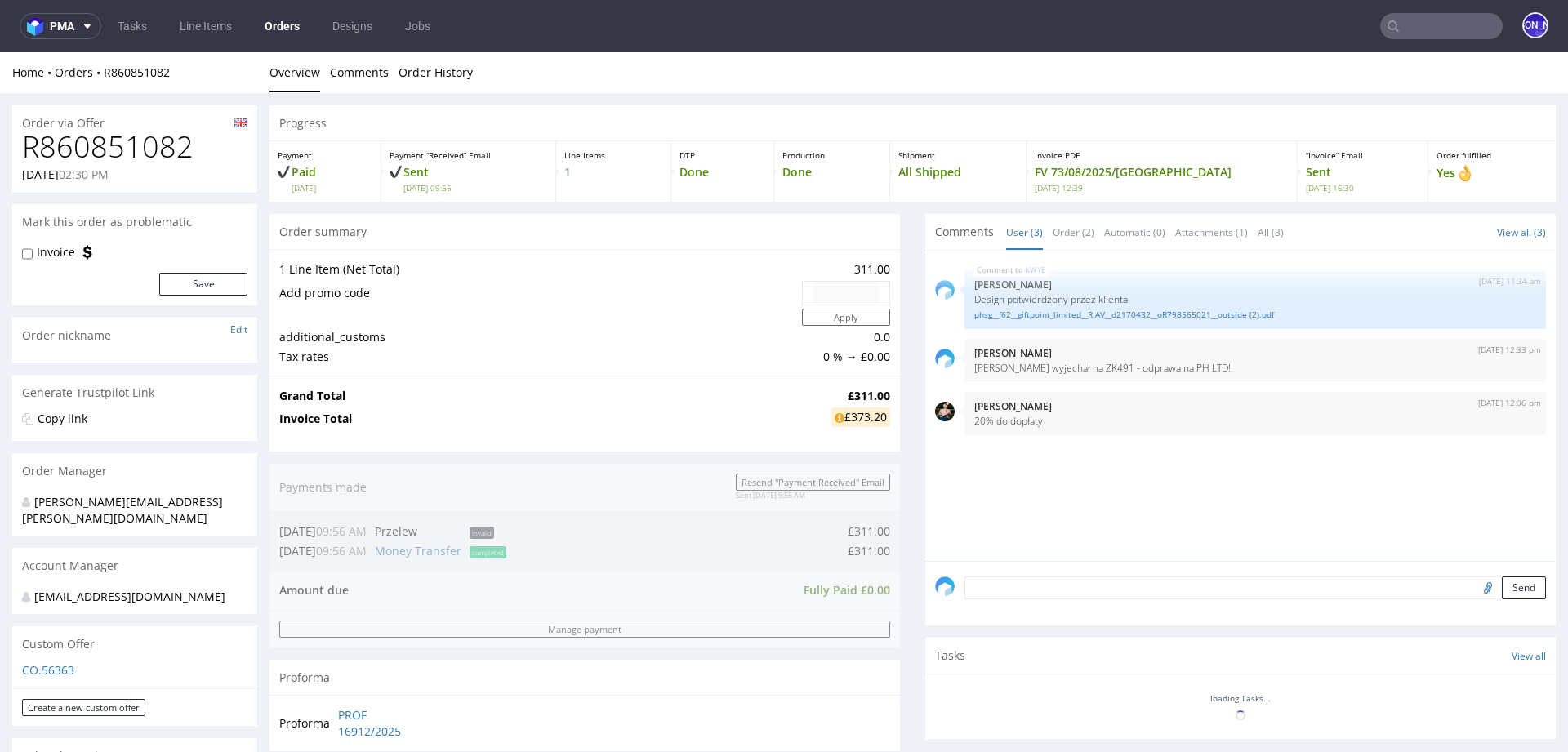
click at [161, 156] on h1 "R860851082" at bounding box center [135, 147] width 226 height 33
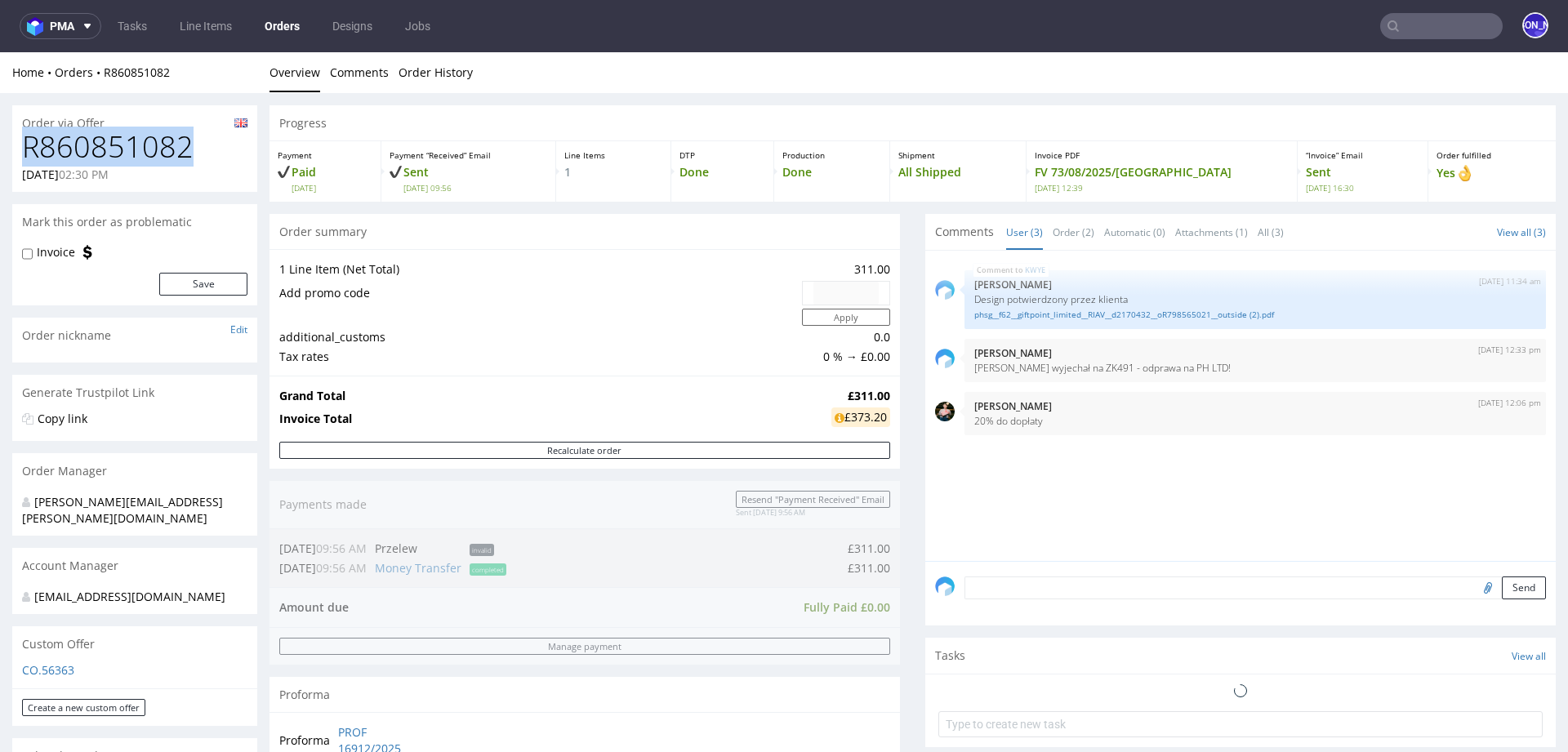
copy h1 "R860851082"
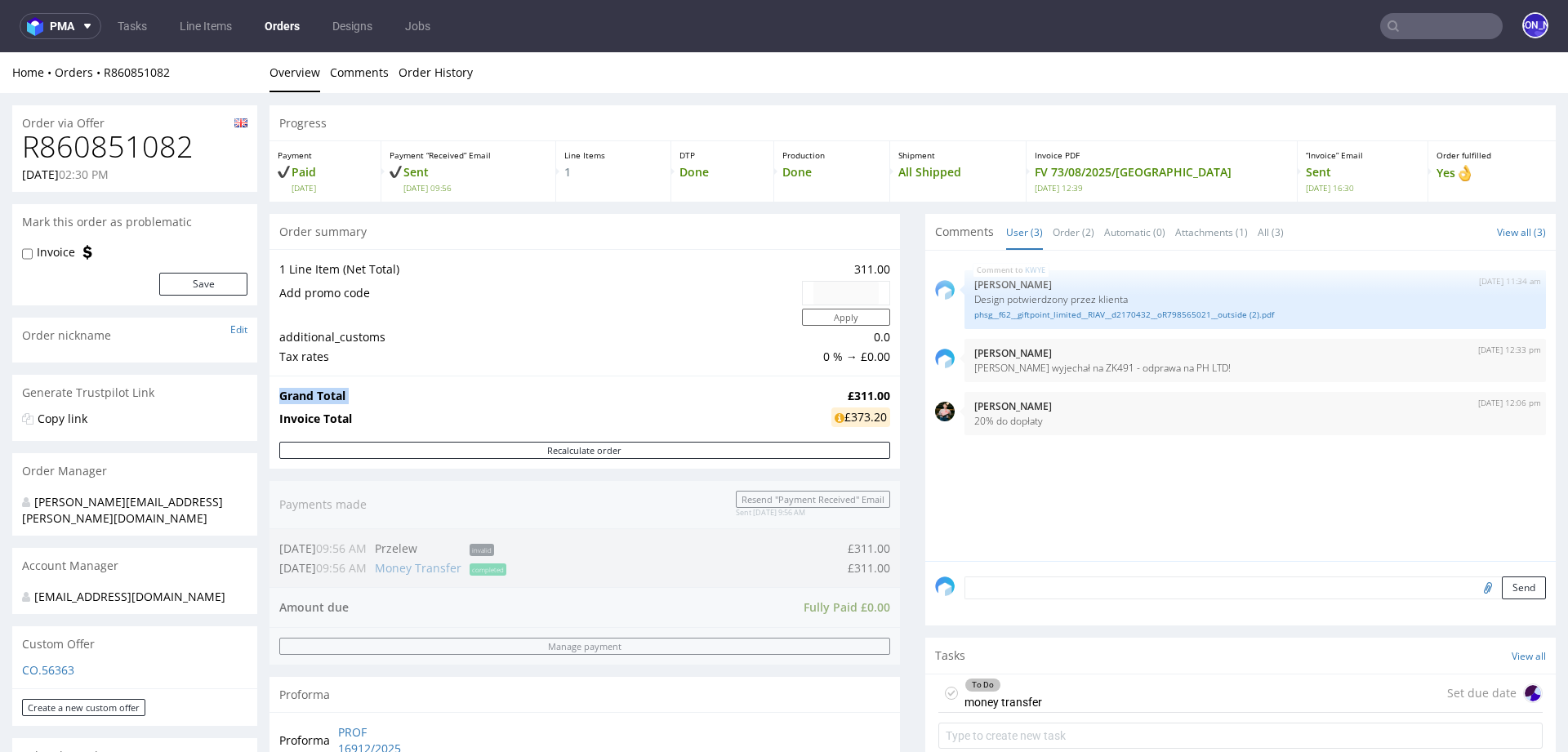
drag, startPoint x: 831, startPoint y: 393, endPoint x: 883, endPoint y: 393, distance: 52.0
click at [883, 393] on div "Grand Total £311.00 Invoice Total £373.20" at bounding box center [584, 408] width 631 height 66
click at [859, 393] on strong "£311.00" at bounding box center [869, 396] width 43 height 16
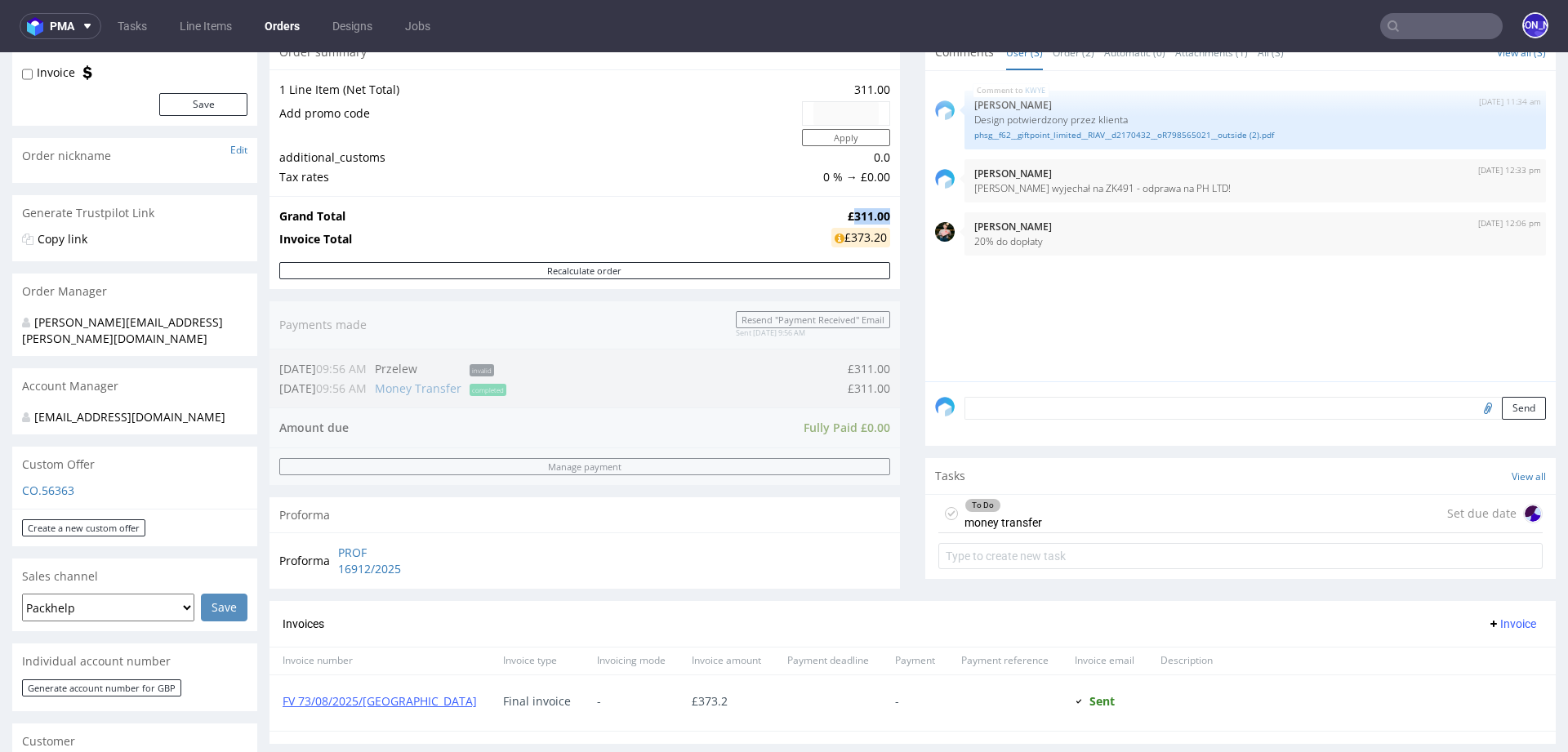
scroll to position [173, 0]
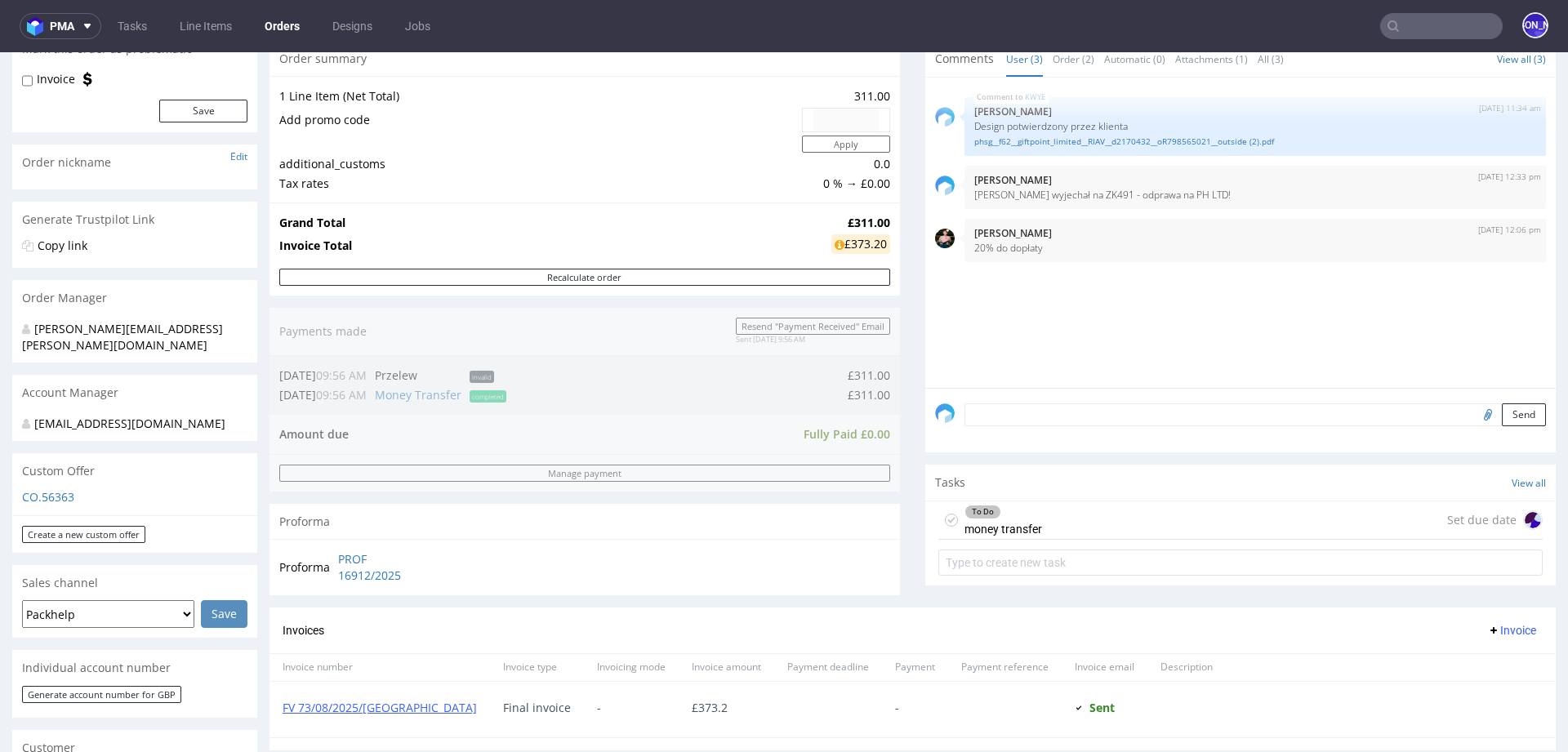
click at [835, 221] on td "£311.00" at bounding box center [858, 223] width 62 height 20
drag, startPoint x: 835, startPoint y: 221, endPoint x: 878, endPoint y: 221, distance: 43.0
click at [878, 221] on td "£311.00" at bounding box center [858, 223] width 62 height 20
copy strong "£311.00"
click at [357, 706] on link "FV 73/08/2025/[GEOGRAPHIC_DATA]" at bounding box center [379, 708] width 194 height 16
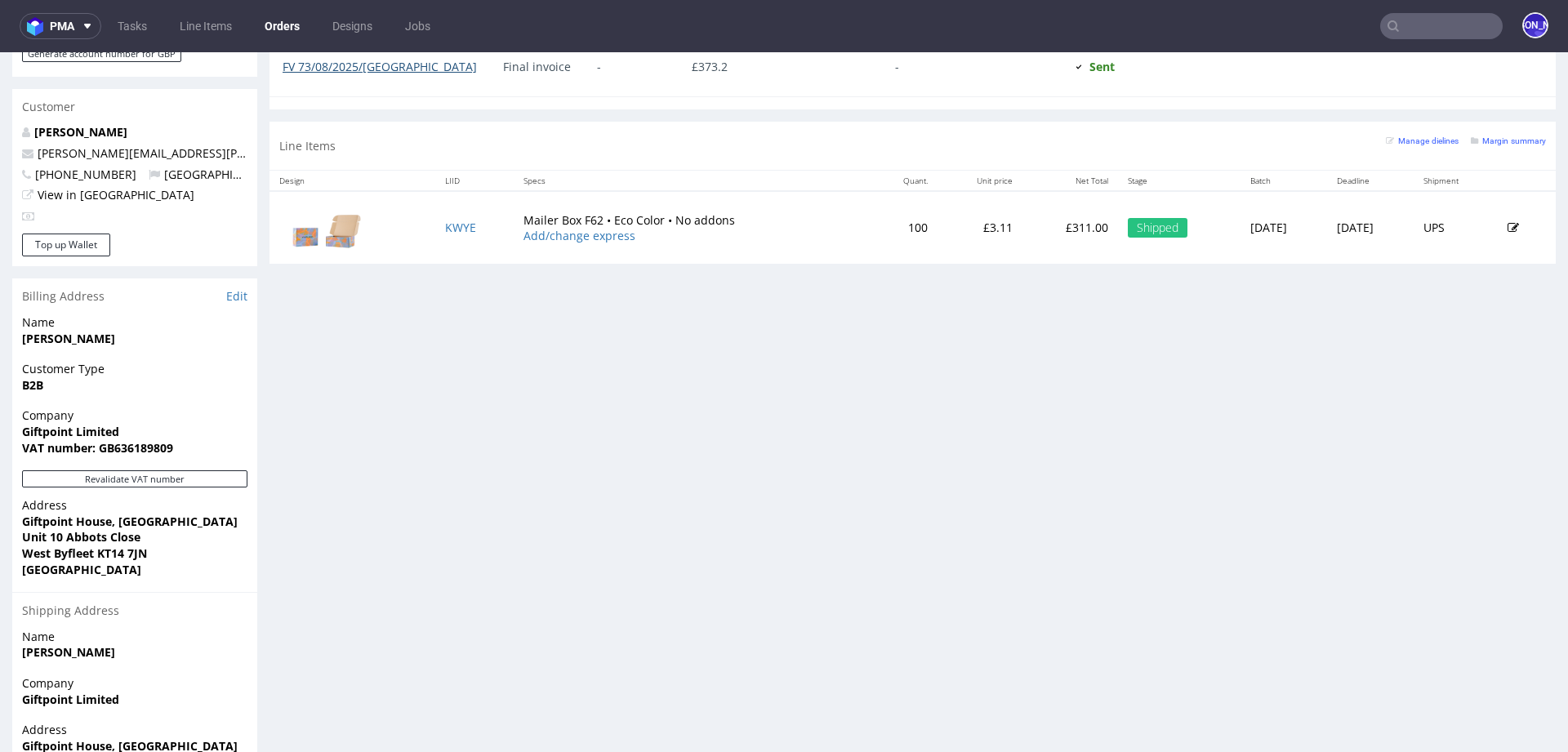
scroll to position [913, 0]
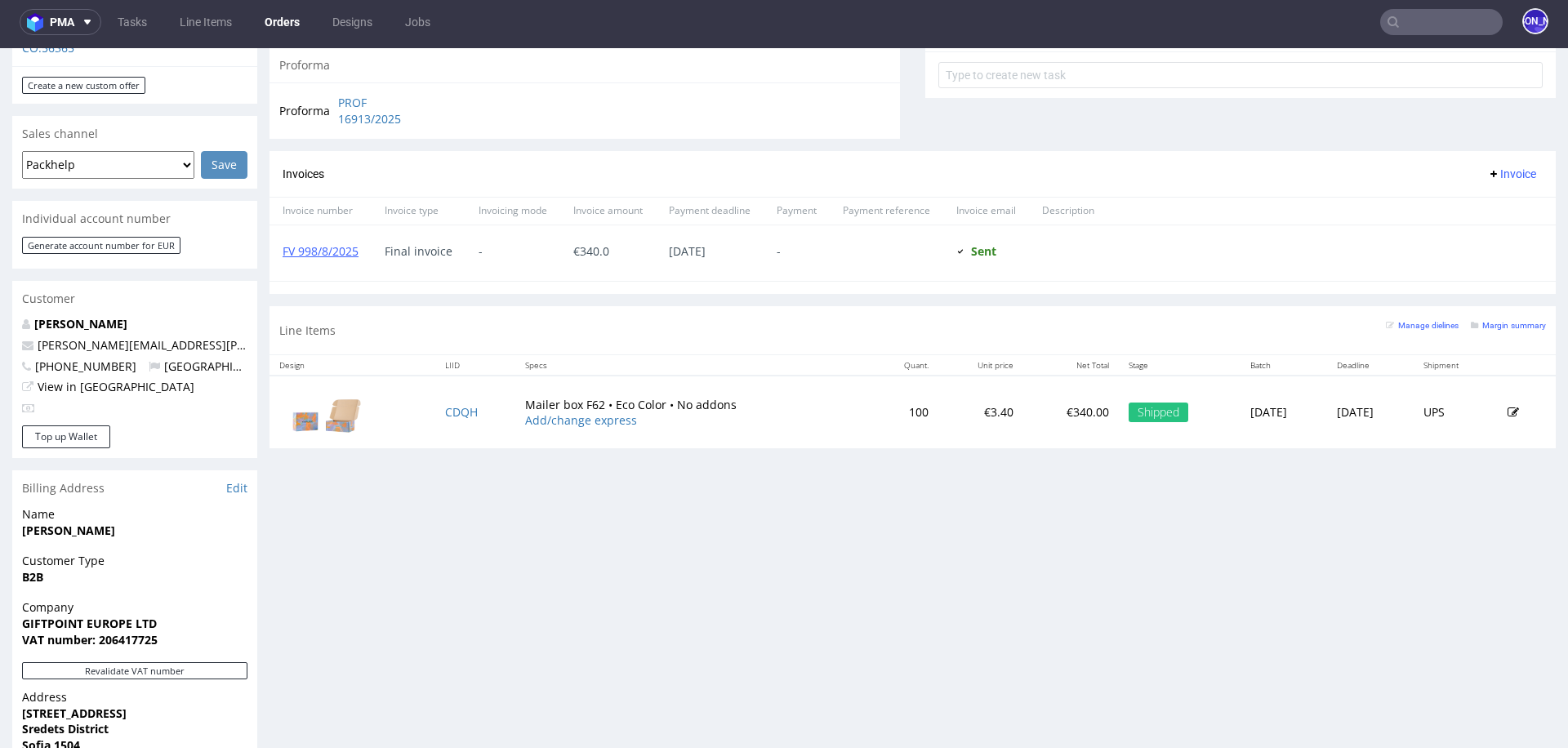
scroll to position [654, 0]
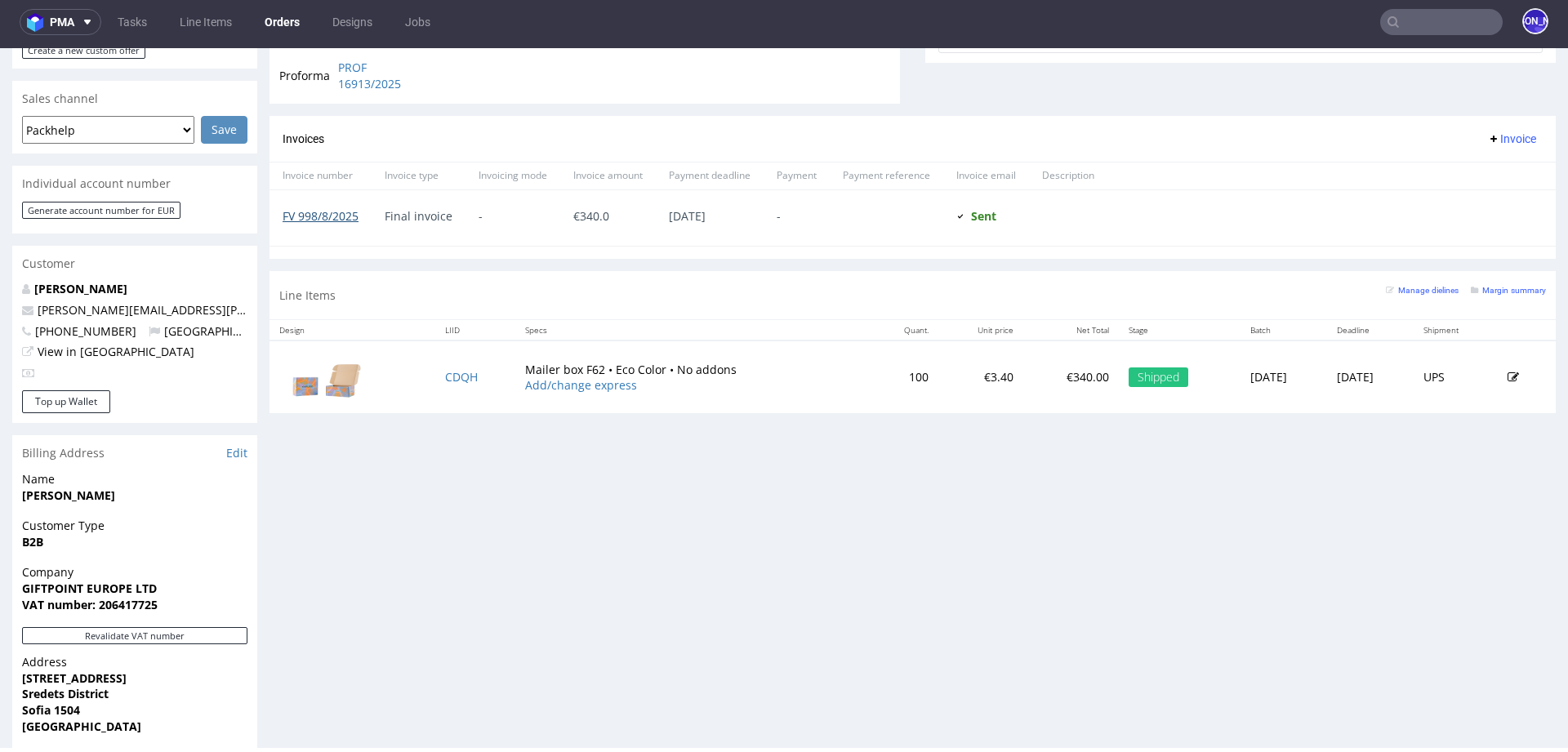
click at [338, 212] on link "FV 998/8/2025" at bounding box center [320, 216] width 76 height 16
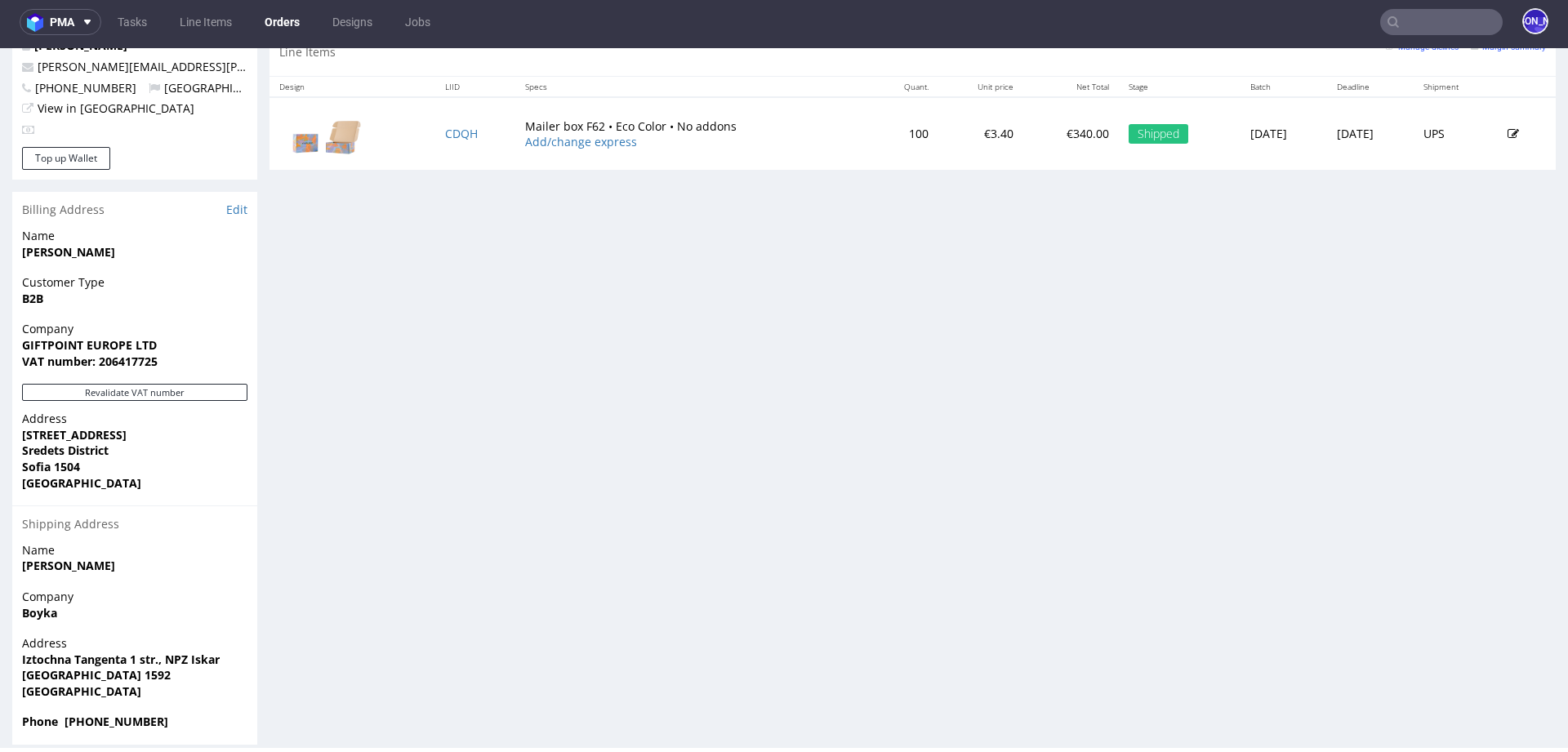
scroll to position [0, 0]
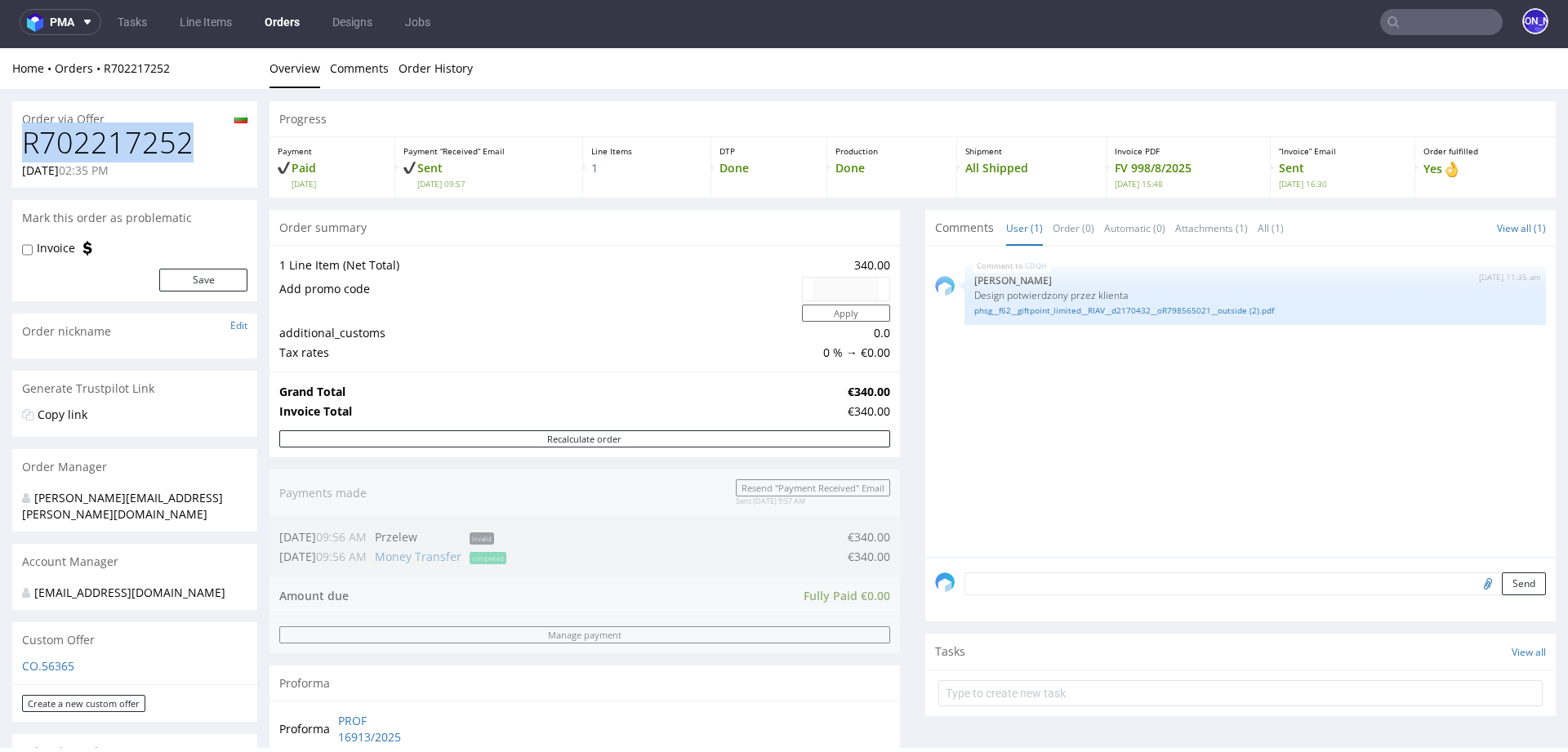
drag, startPoint x: 213, startPoint y: 142, endPoint x: 4, endPoint y: 143, distance: 209.0
copy h1 "R702217252"
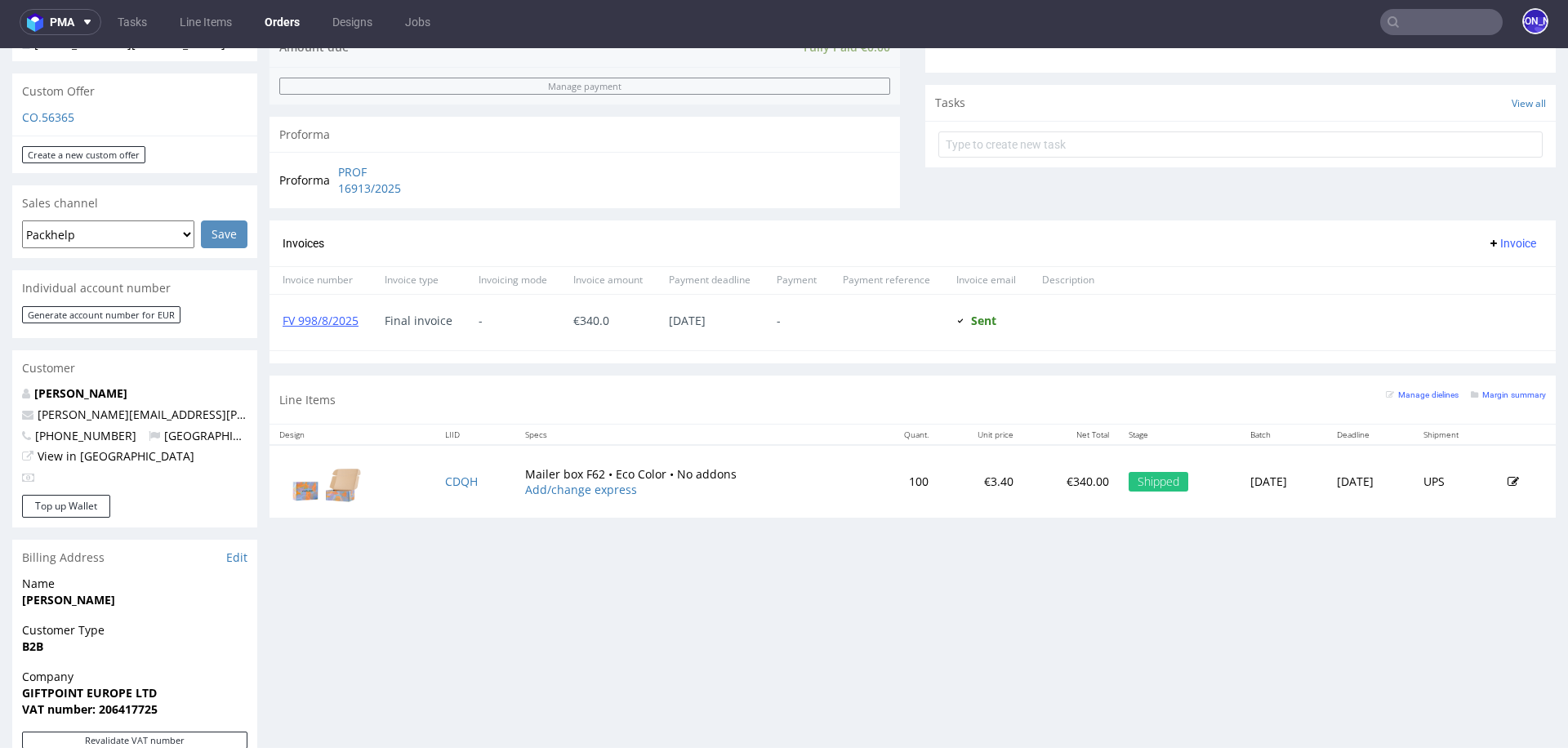
scroll to position [553, 0]
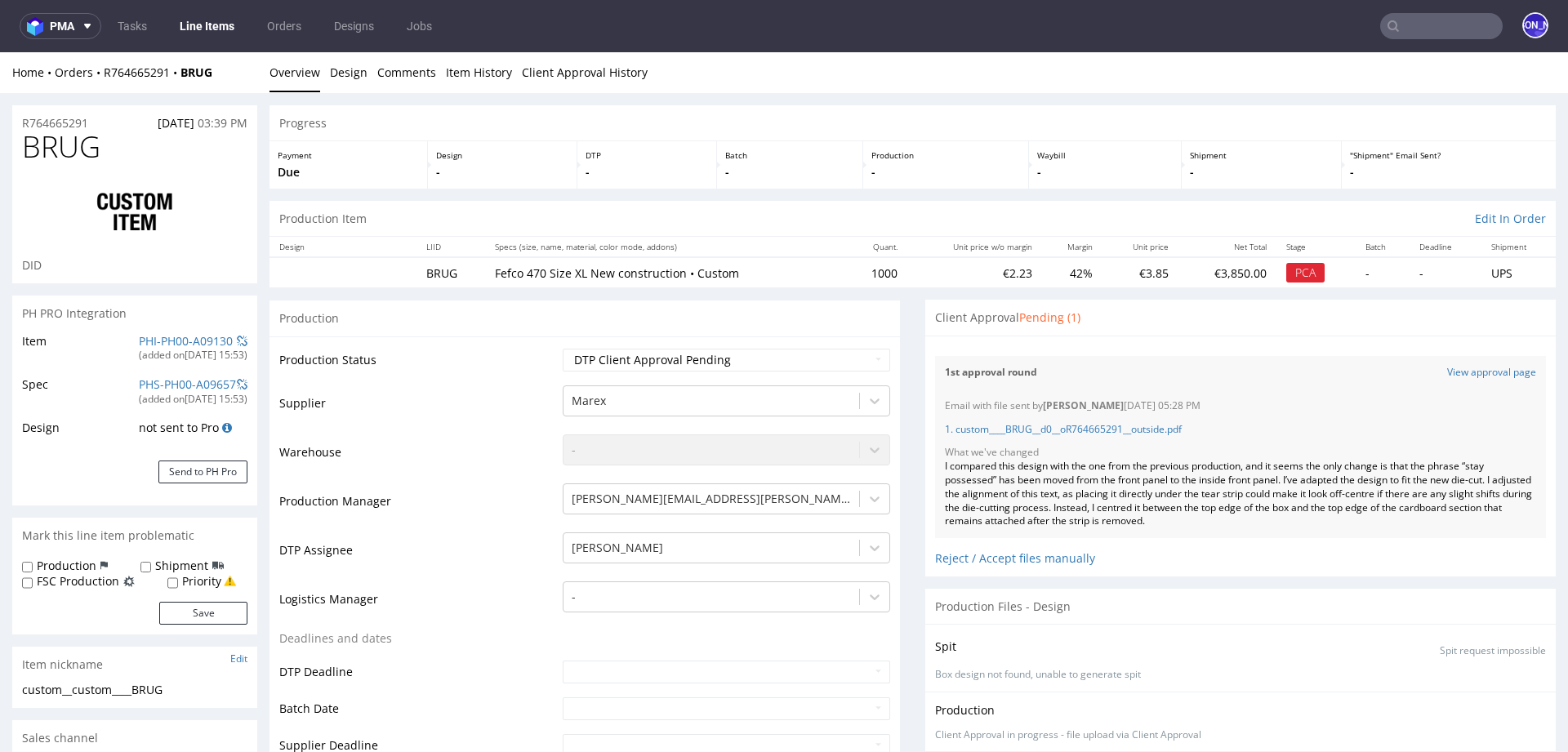
scroll to position [180, 0]
click at [1411, 31] on input "text" at bounding box center [1442, 26] width 123 height 26
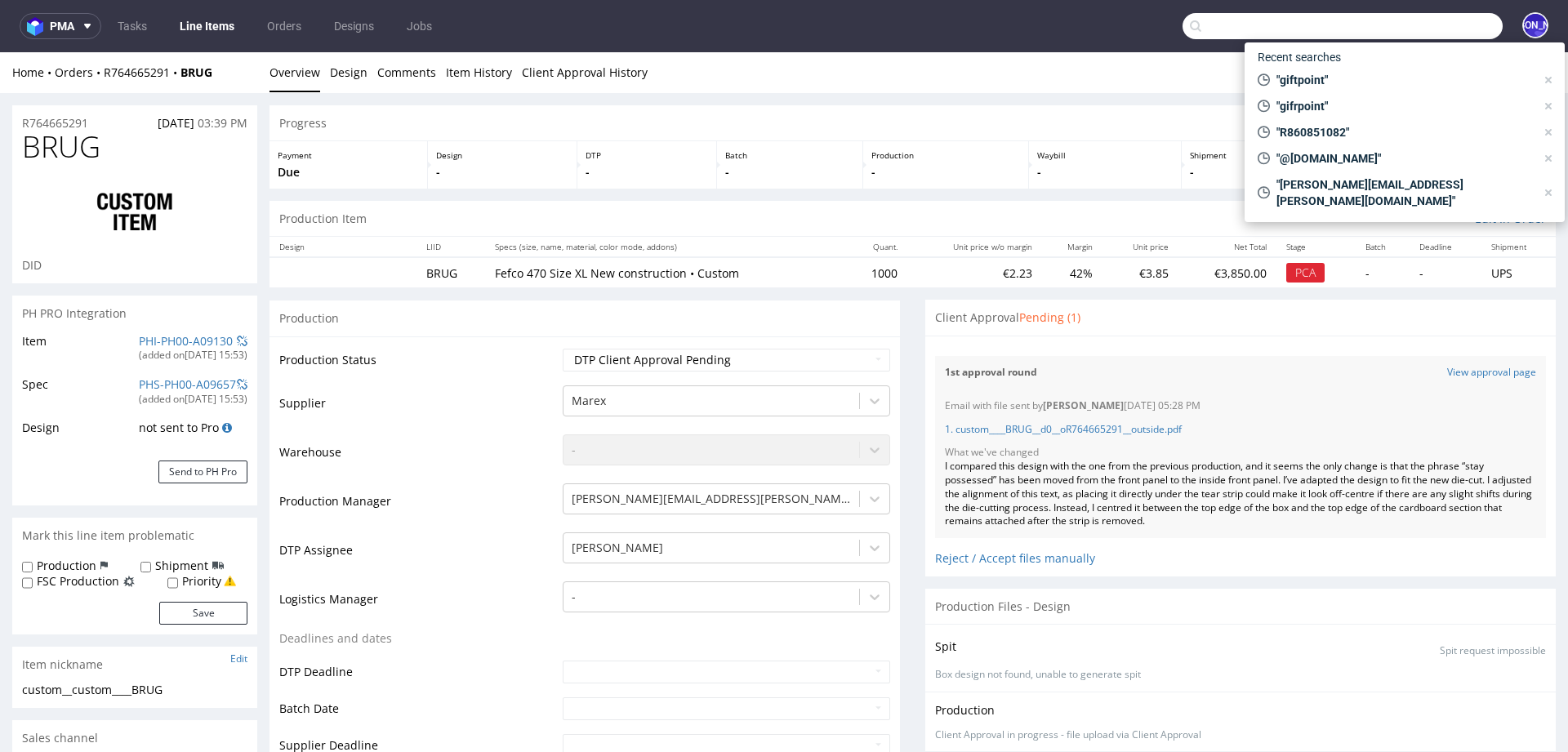
paste input "max@bluemarketmedia.co.uk"
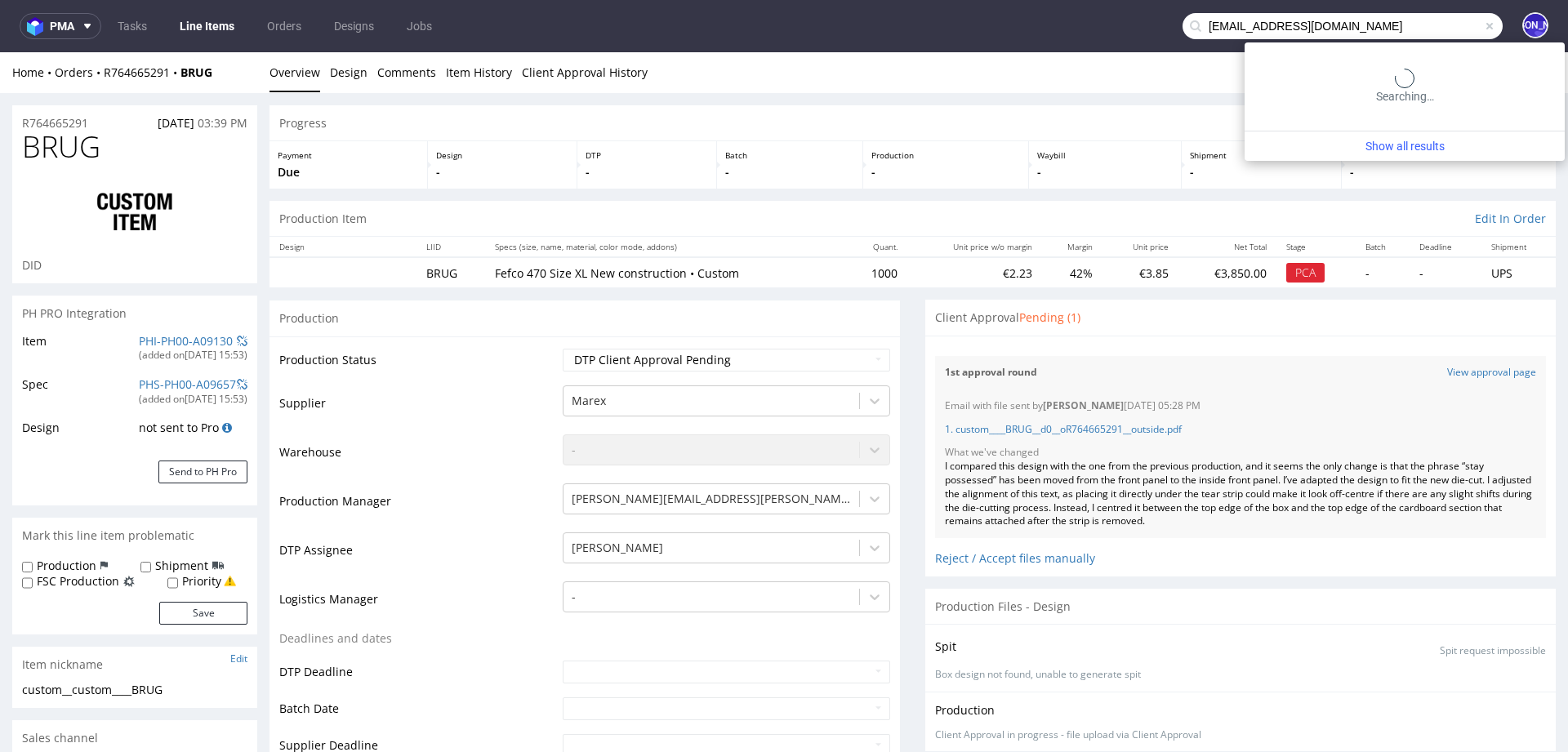
type input "max@bluemarketmedia.co.uk"
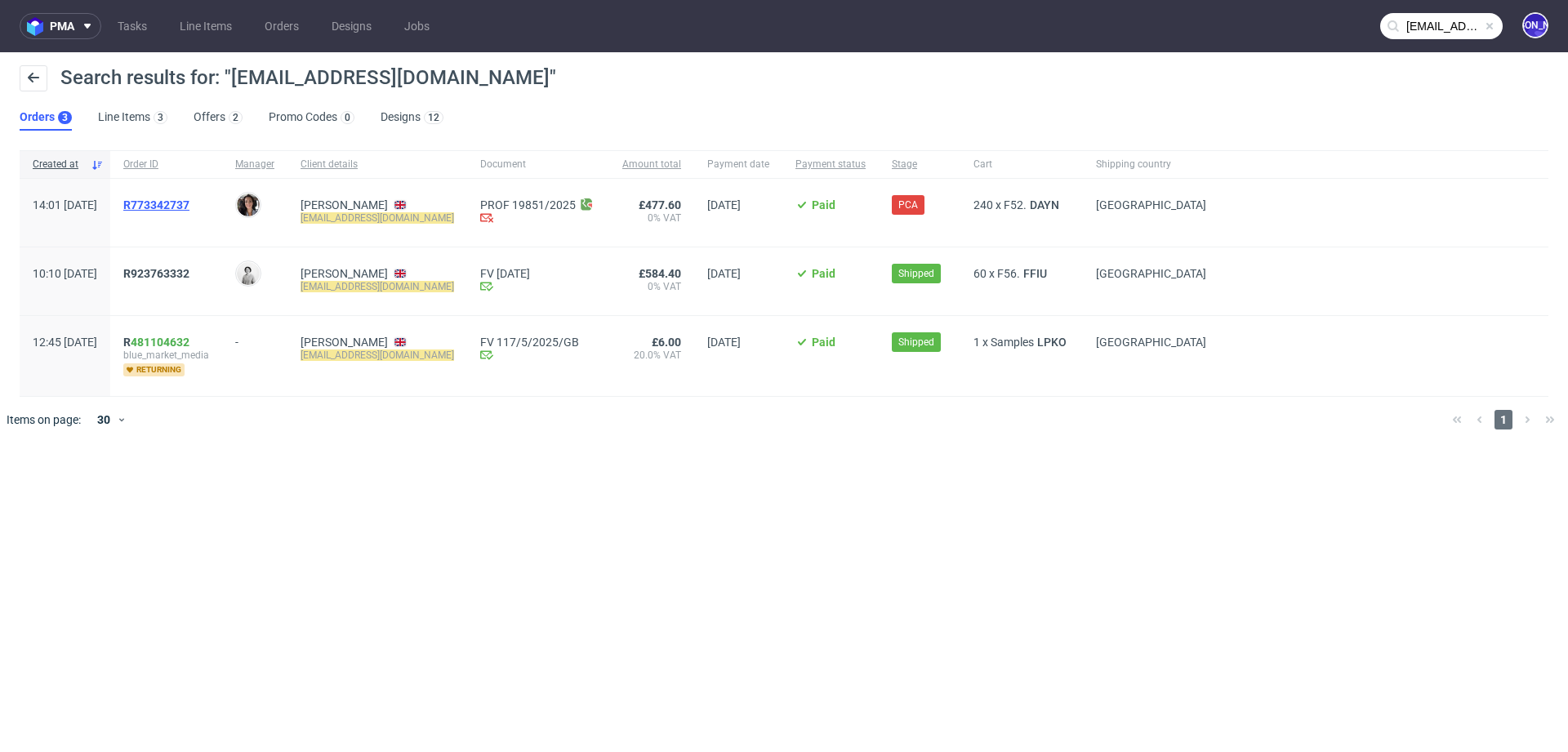
click at [189, 203] on span "R773342737" at bounding box center [157, 204] width 66 height 13
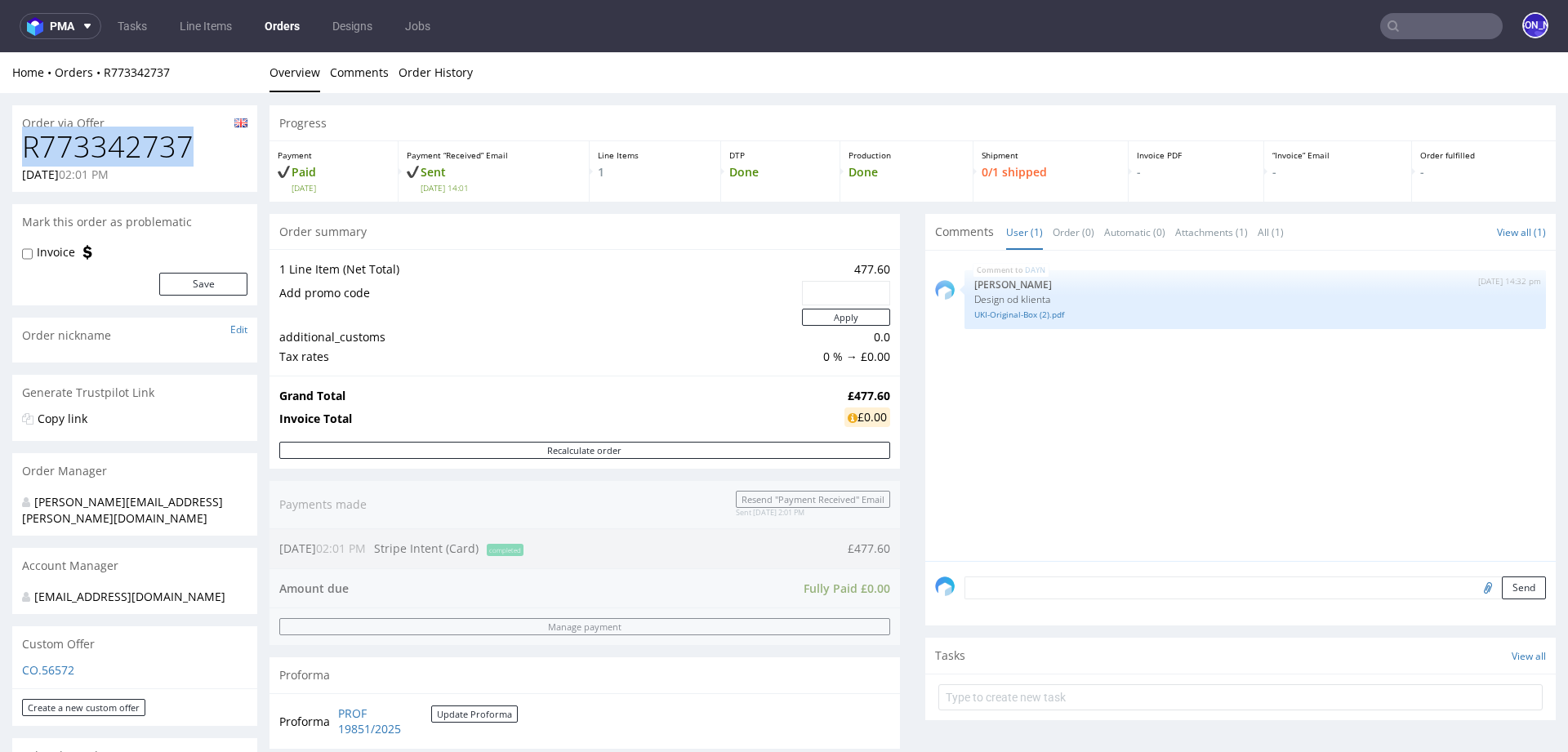
drag, startPoint x: 198, startPoint y: 140, endPoint x: 26, endPoint y: 140, distance: 172.0
click at [26, 140] on h1 "R773342737" at bounding box center [135, 147] width 226 height 33
copy h1 "R773342737"
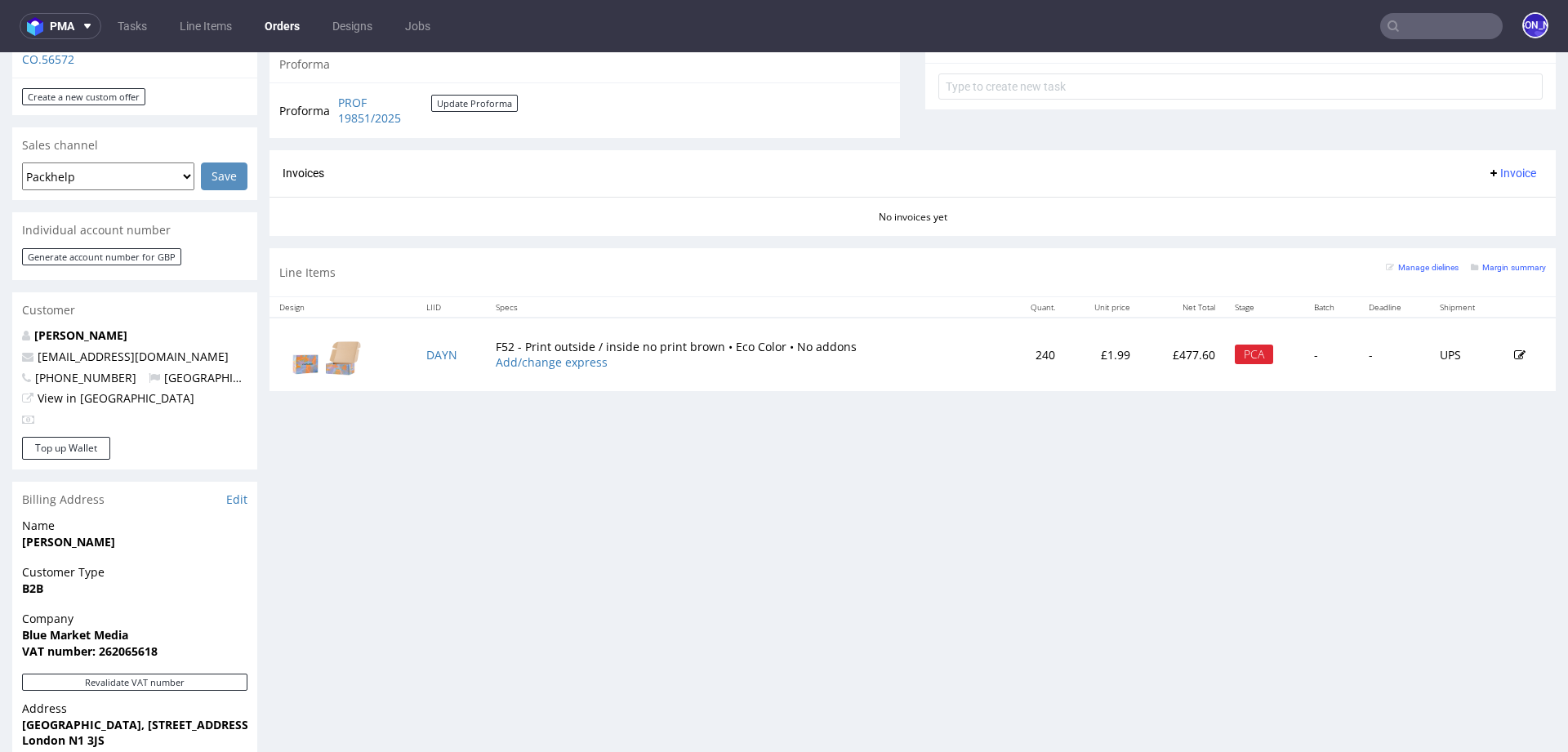
scroll to position [593, 0]
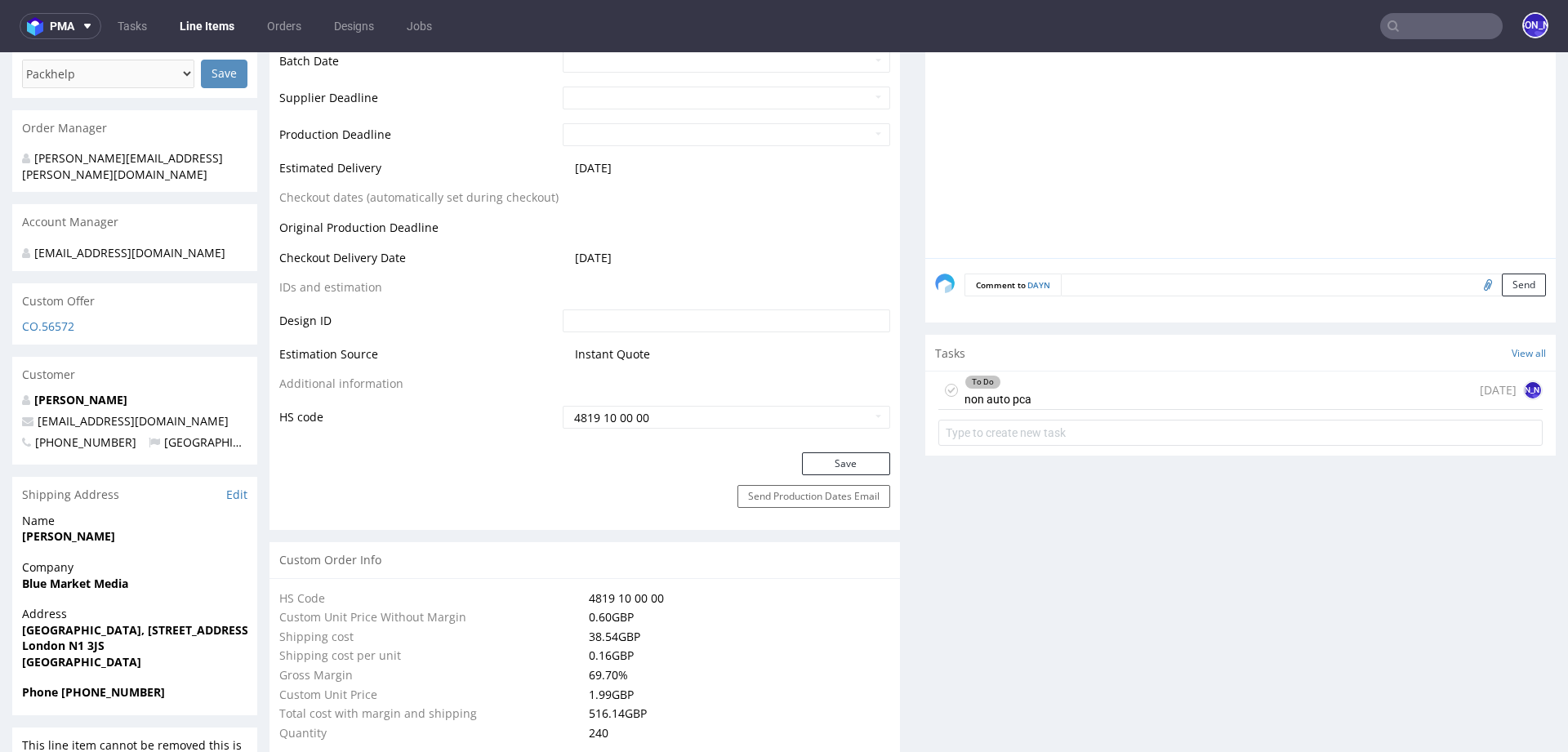
scroll to position [704, 0]
click at [1431, 30] on input "text" at bounding box center [1442, 26] width 123 height 26
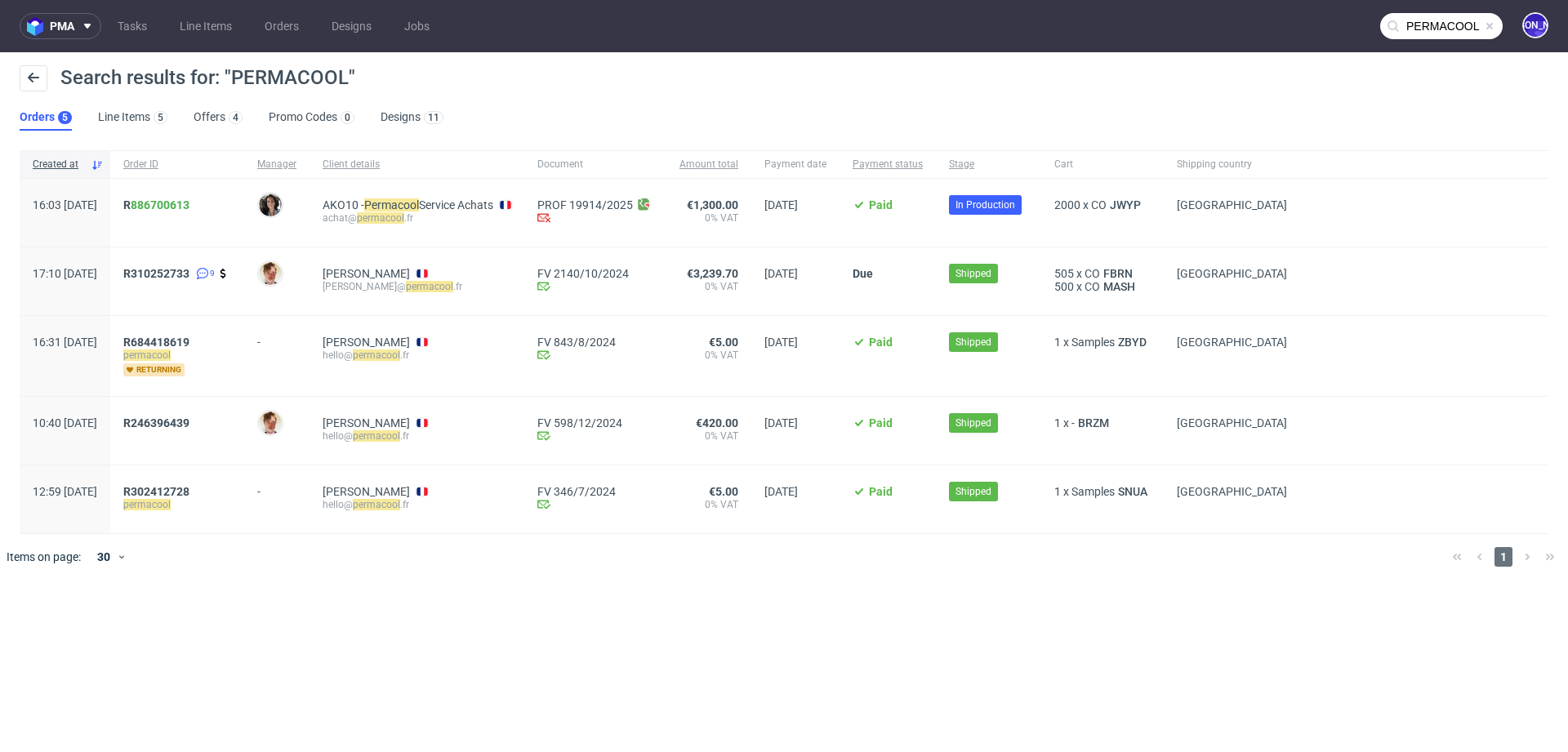
click at [1417, 24] on input "PERMACOOL" at bounding box center [1442, 26] width 123 height 26
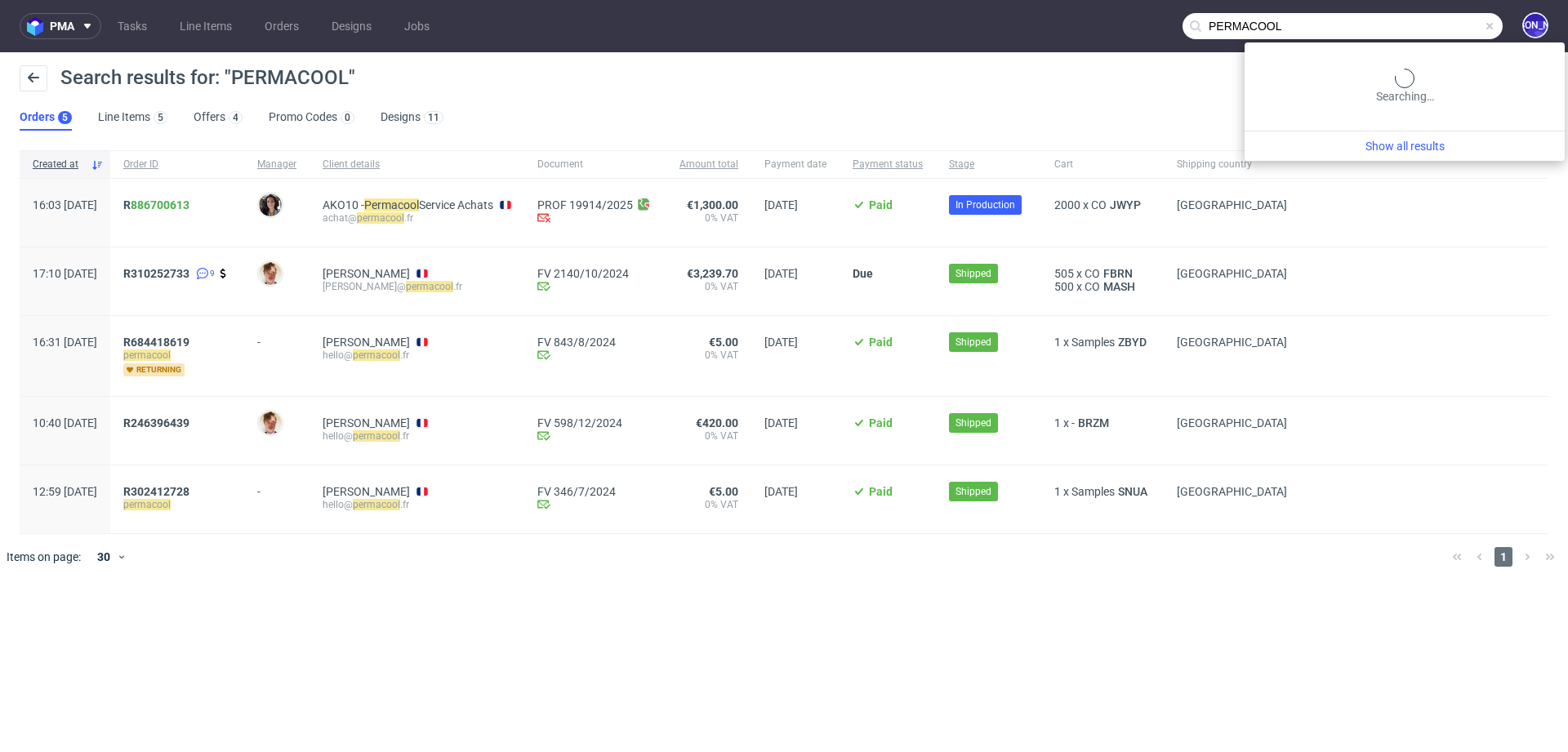
click at [1417, 24] on input "PERMACOOL" at bounding box center [1342, 26] width 320 height 26
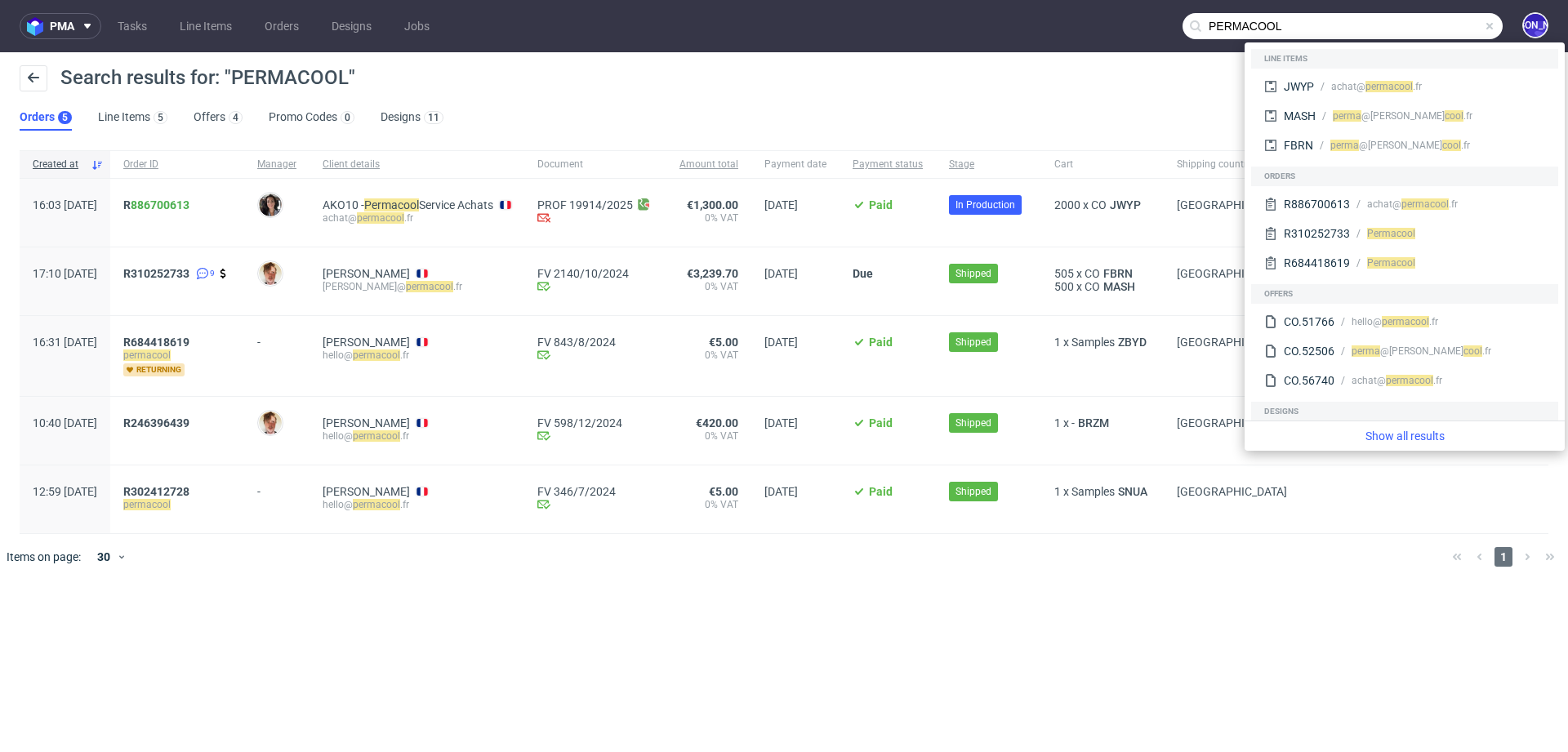
paste input "R849511299Z"
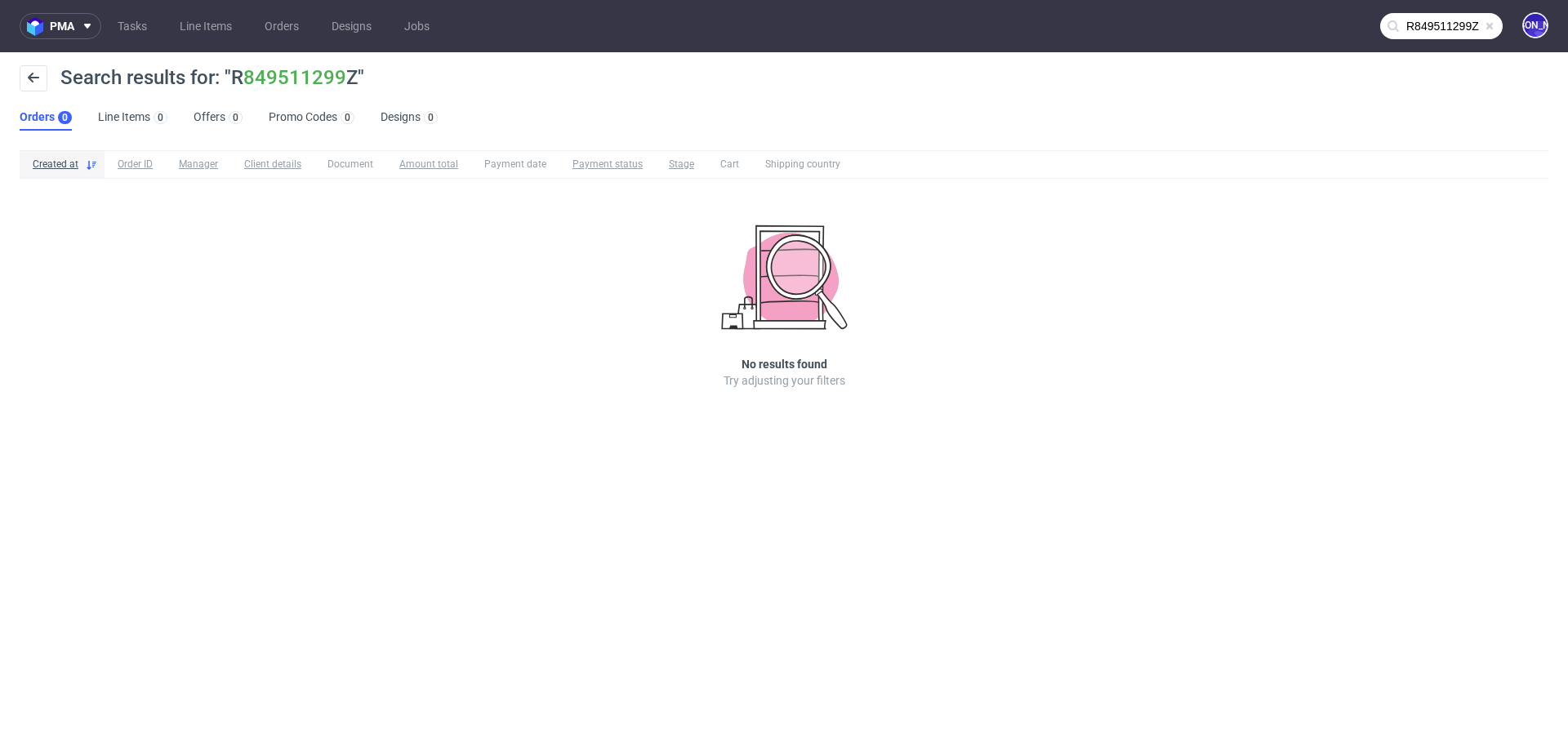
click at [1463, 27] on input "R849511299Z" at bounding box center [1442, 26] width 123 height 26
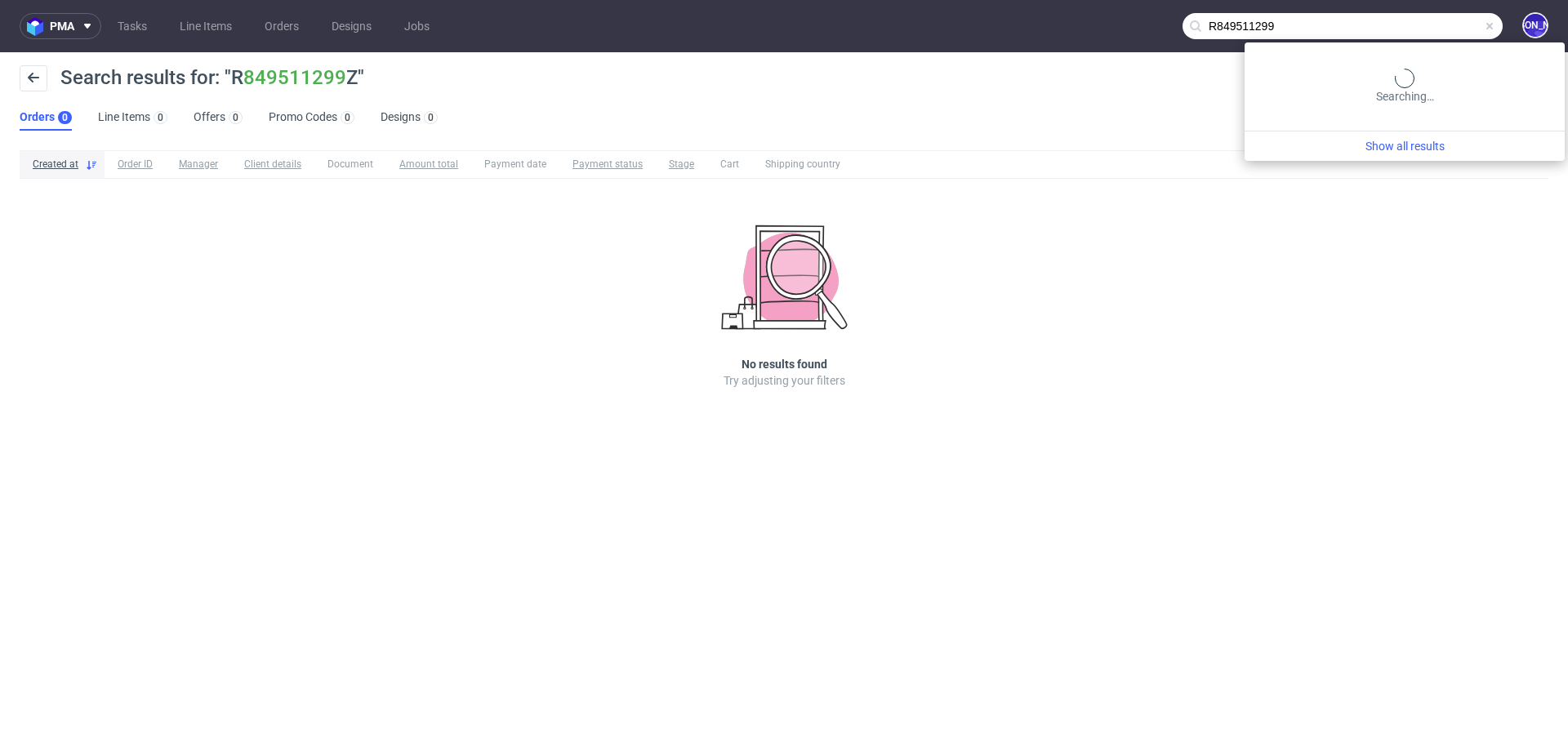
type input "R849511299"
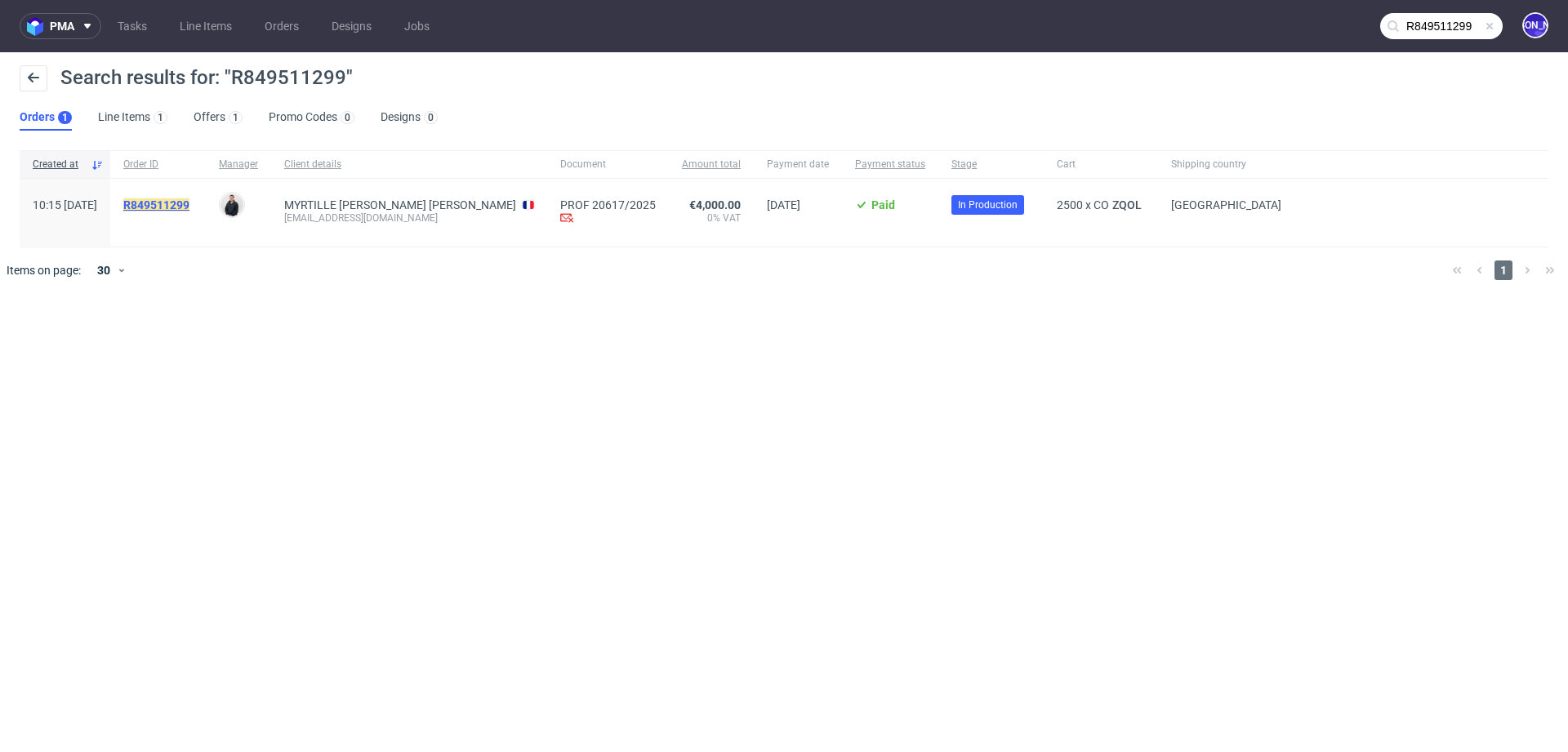
click at [189, 202] on mark "R849511299" at bounding box center [157, 204] width 66 height 13
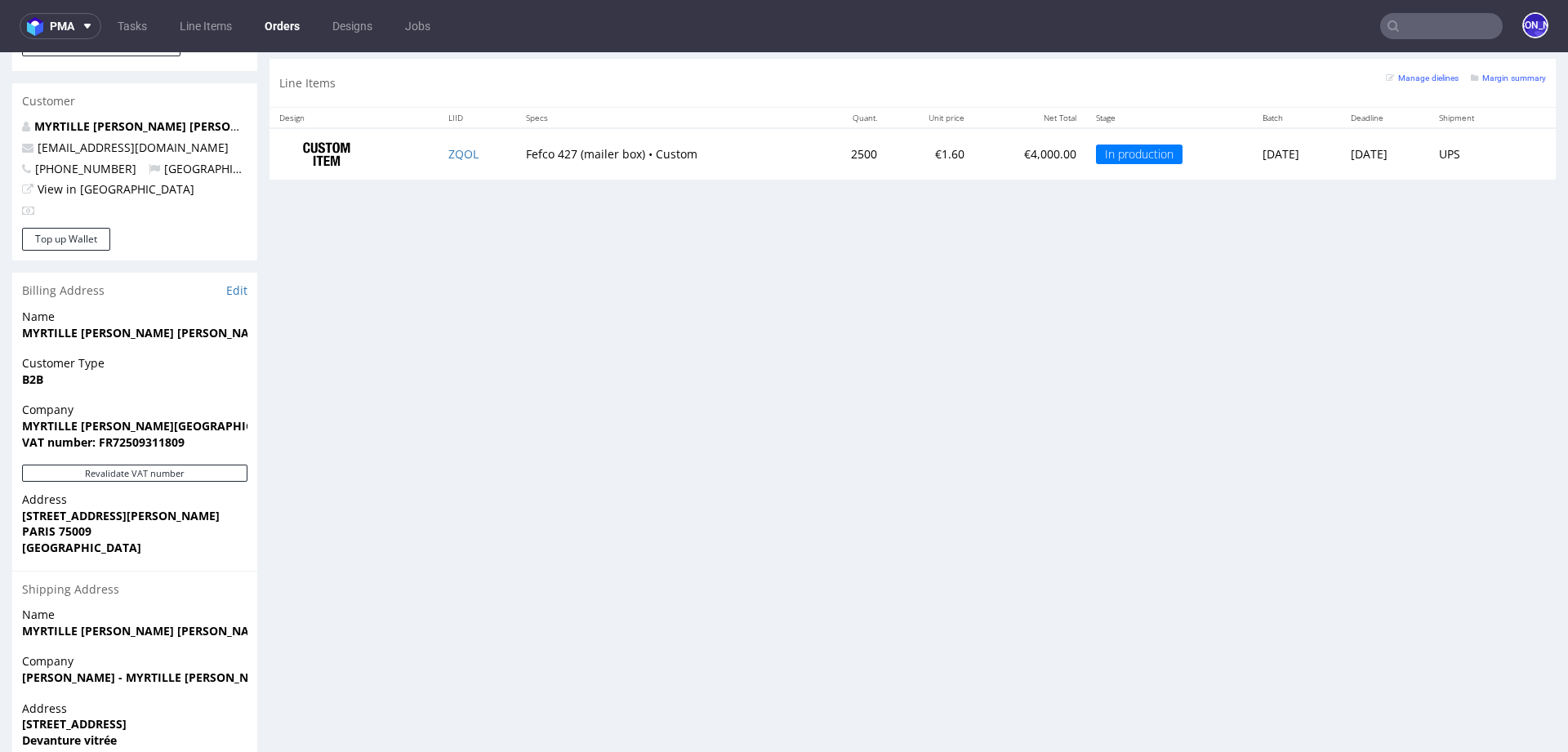
scroll to position [831, 0]
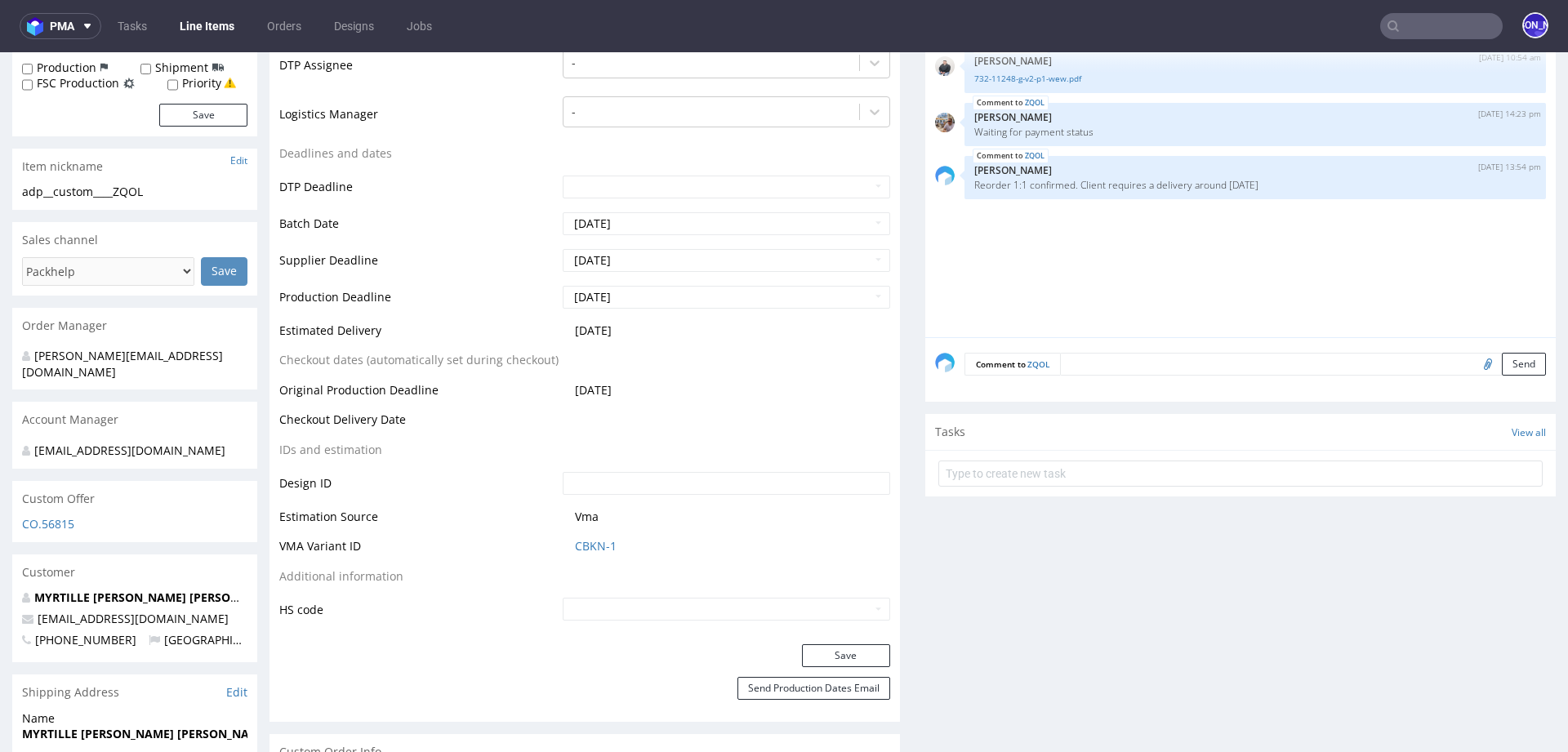
scroll to position [507, 0]
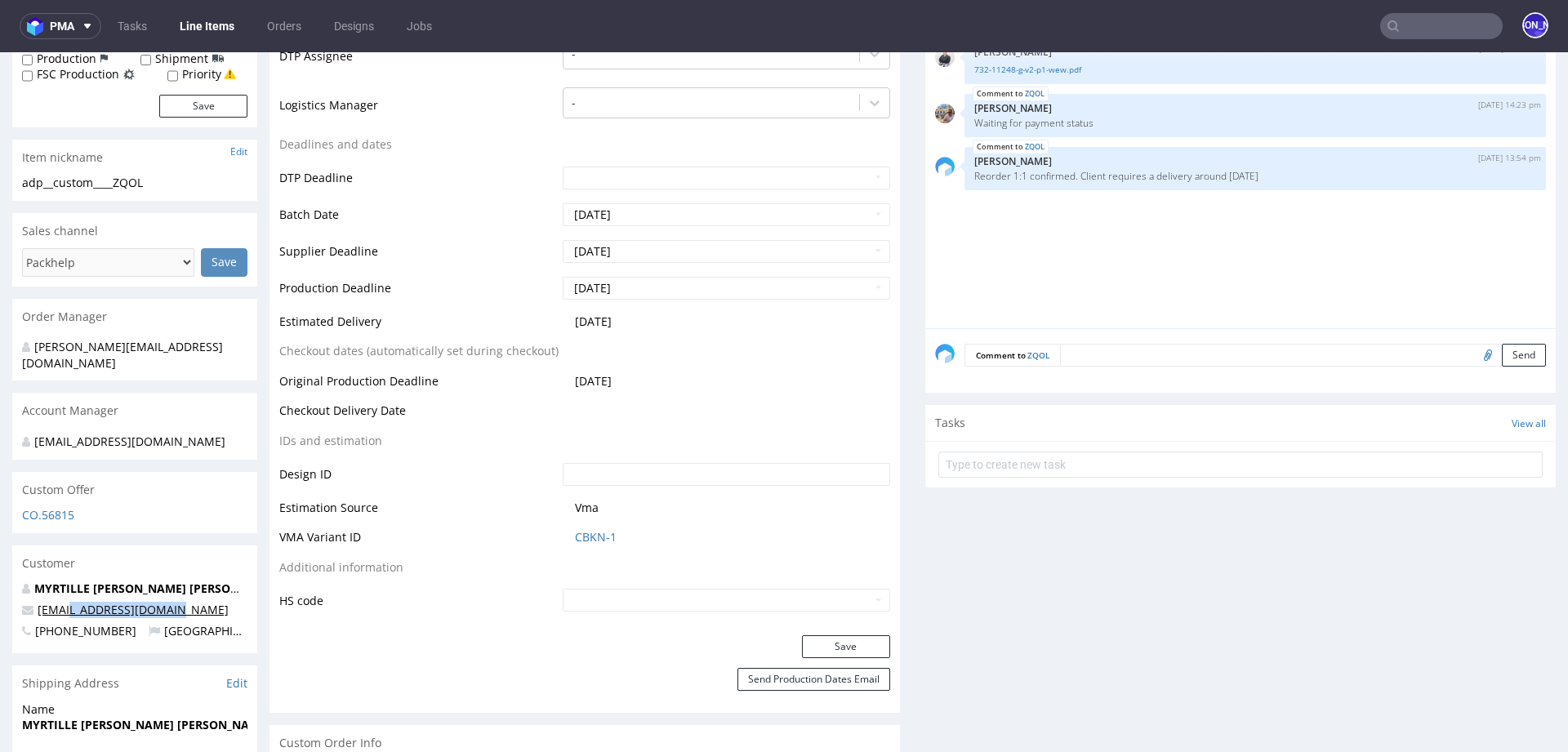
drag, startPoint x: 178, startPoint y: 597, endPoint x: 73, endPoint y: 593, distance: 105.1
click at [73, 602] on p "admin@myrtillebeck.com" at bounding box center [135, 610] width 226 height 16
copy link "@myrtillebeck.com"
click at [659, 287] on input "[DATE]" at bounding box center [726, 288] width 328 height 23
drag, startPoint x: 659, startPoint y: 287, endPoint x: 538, endPoint y: 287, distance: 121.0
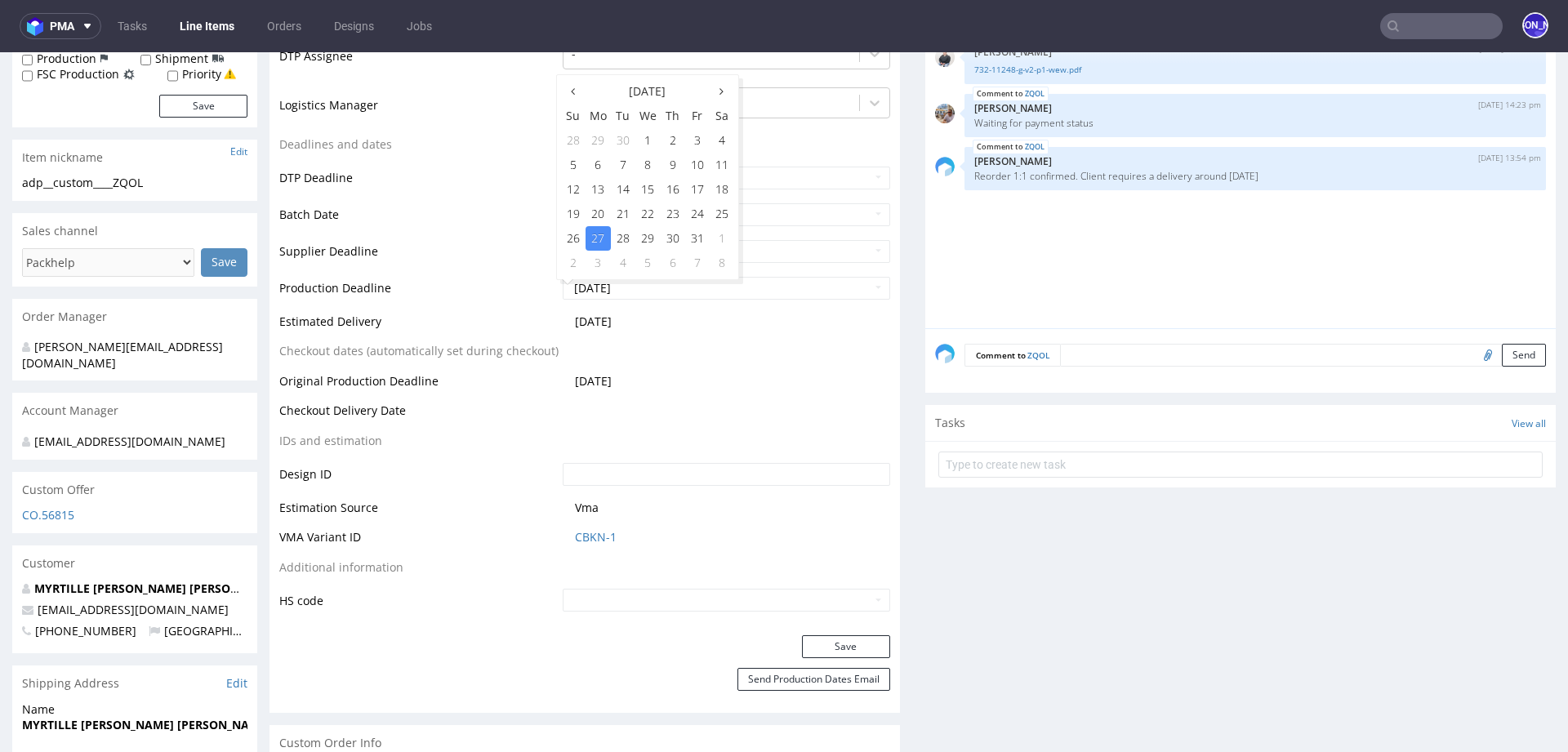
click at [538, 287] on tr "Production Deadline [DATE]" at bounding box center [584, 293] width 611 height 37
click at [625, 287] on input "[DATE]" at bounding box center [726, 288] width 328 height 23
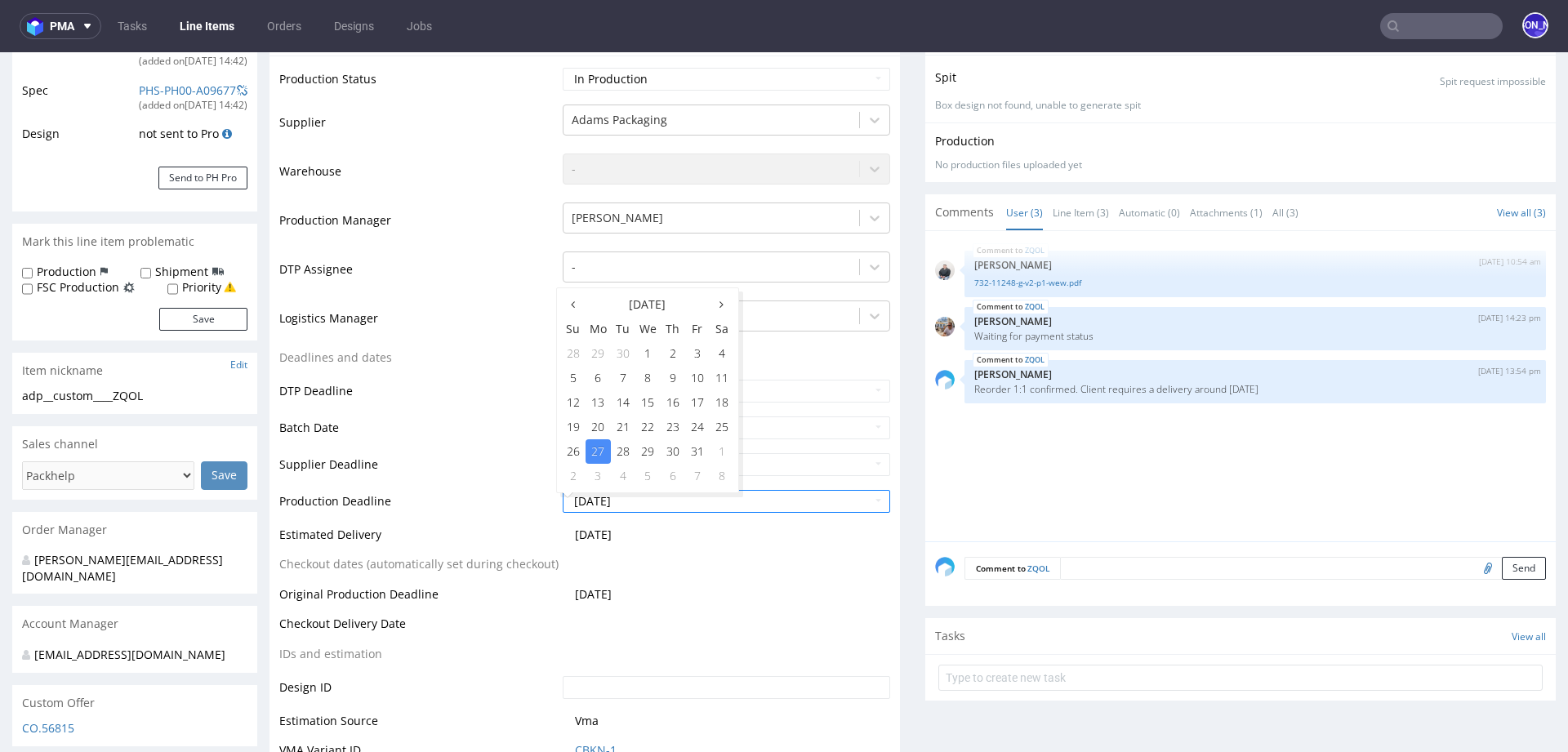
scroll to position [0, 0]
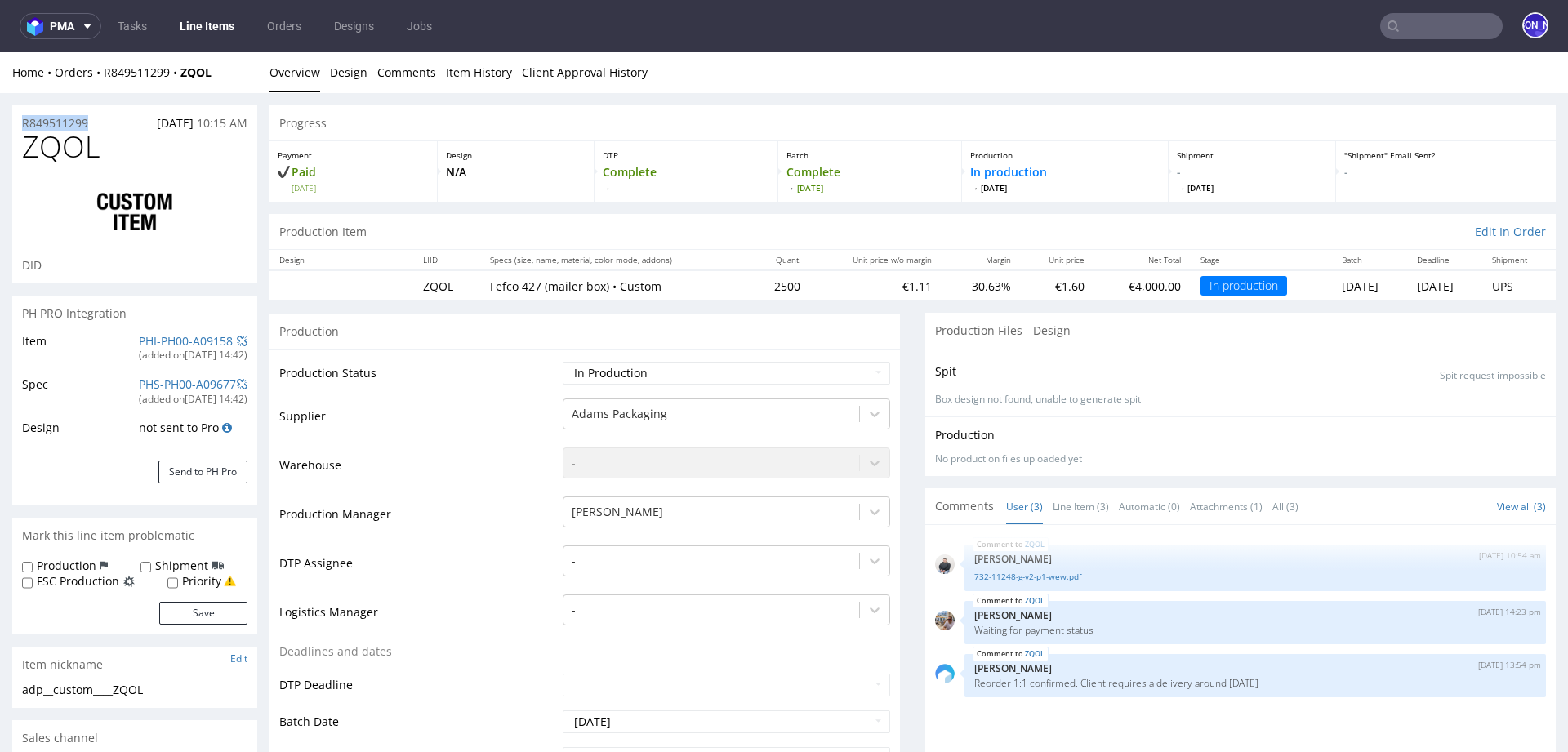
drag, startPoint x: 124, startPoint y: 119, endPoint x: 18, endPoint y: 119, distance: 106.0
click at [18, 119] on div "R849511299 24.09.2025 10:15 AM" at bounding box center [134, 118] width 245 height 26
copy p "R849511299"
click at [1427, 30] on input "text" at bounding box center [1442, 26] width 123 height 26
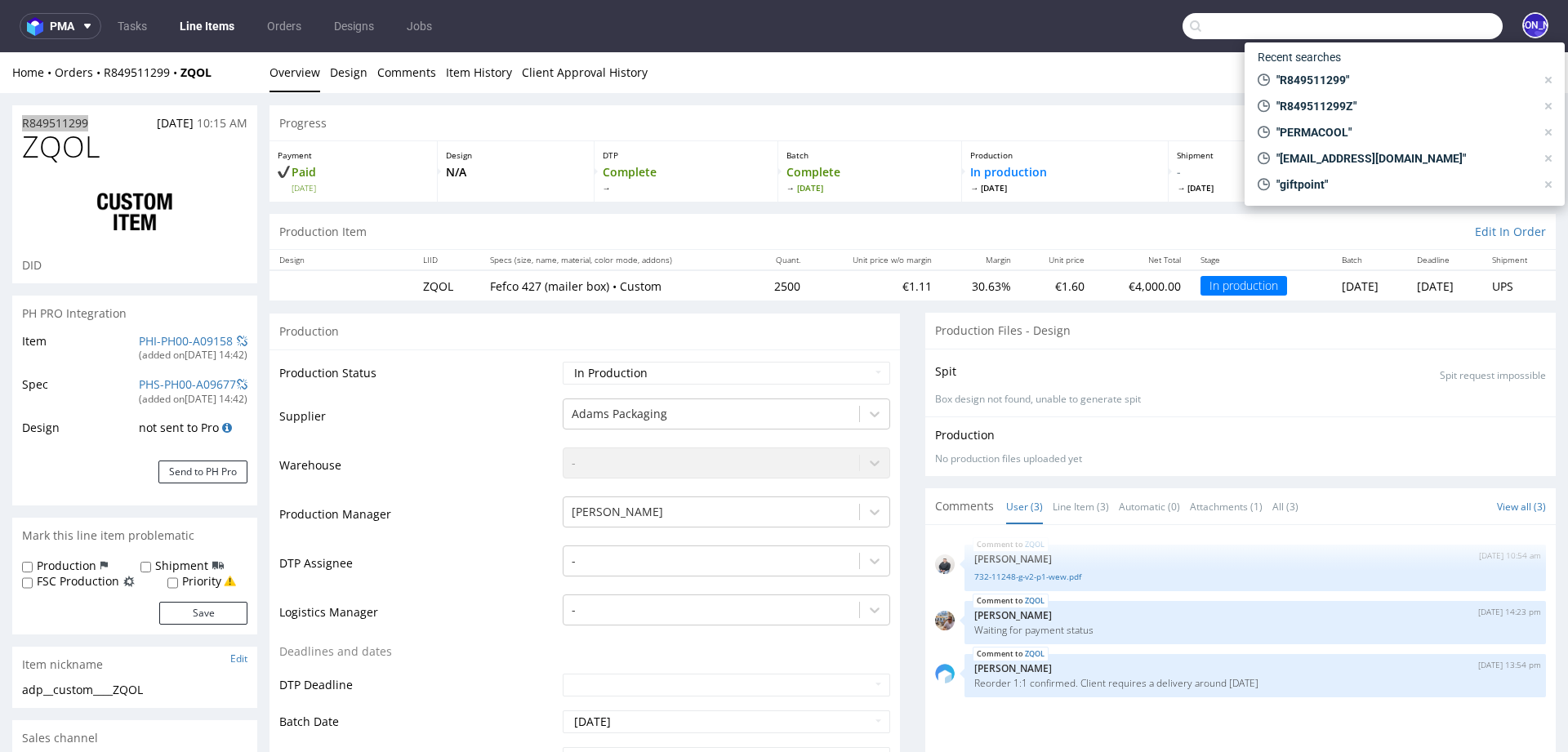
paste input "R056943177"
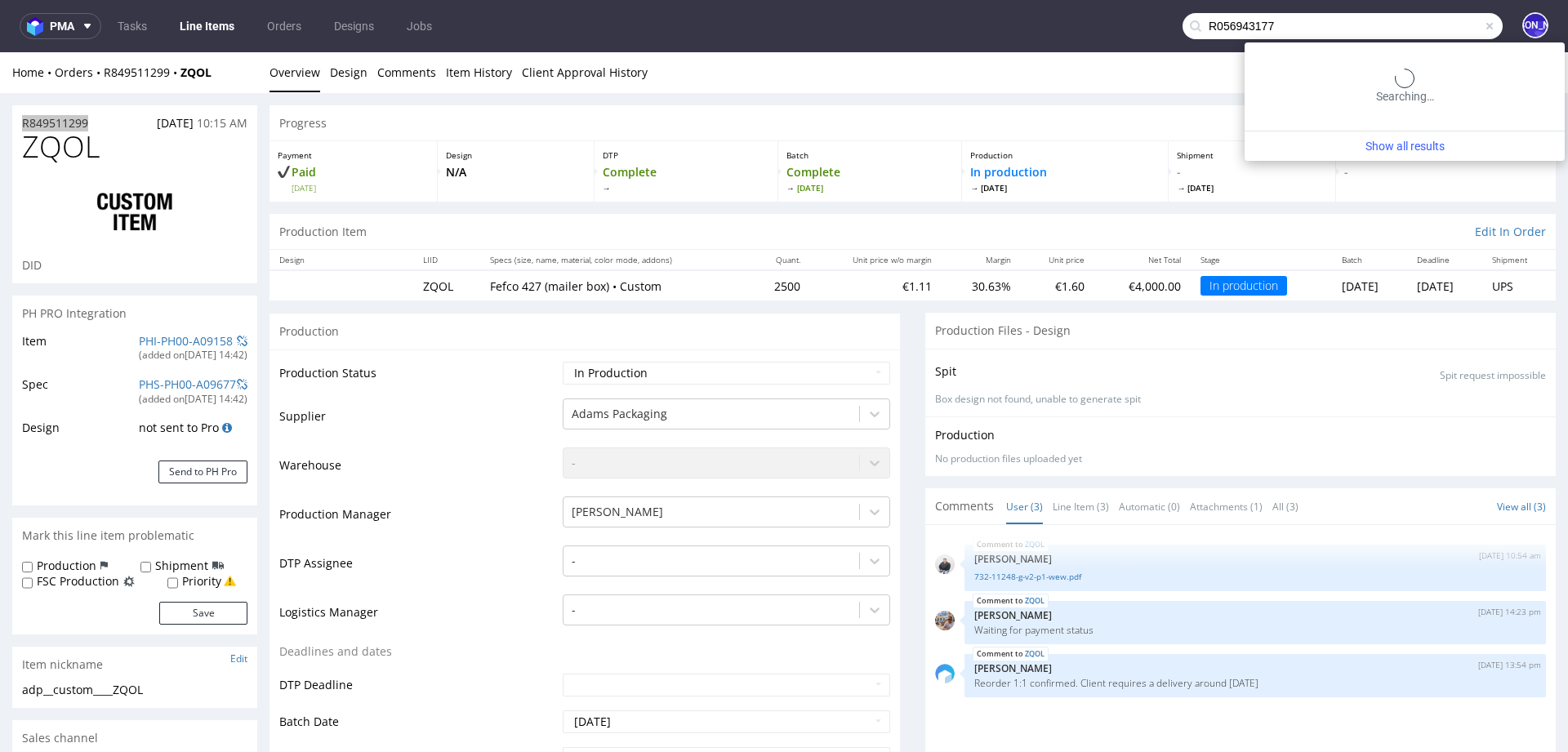
type input "R056943177"
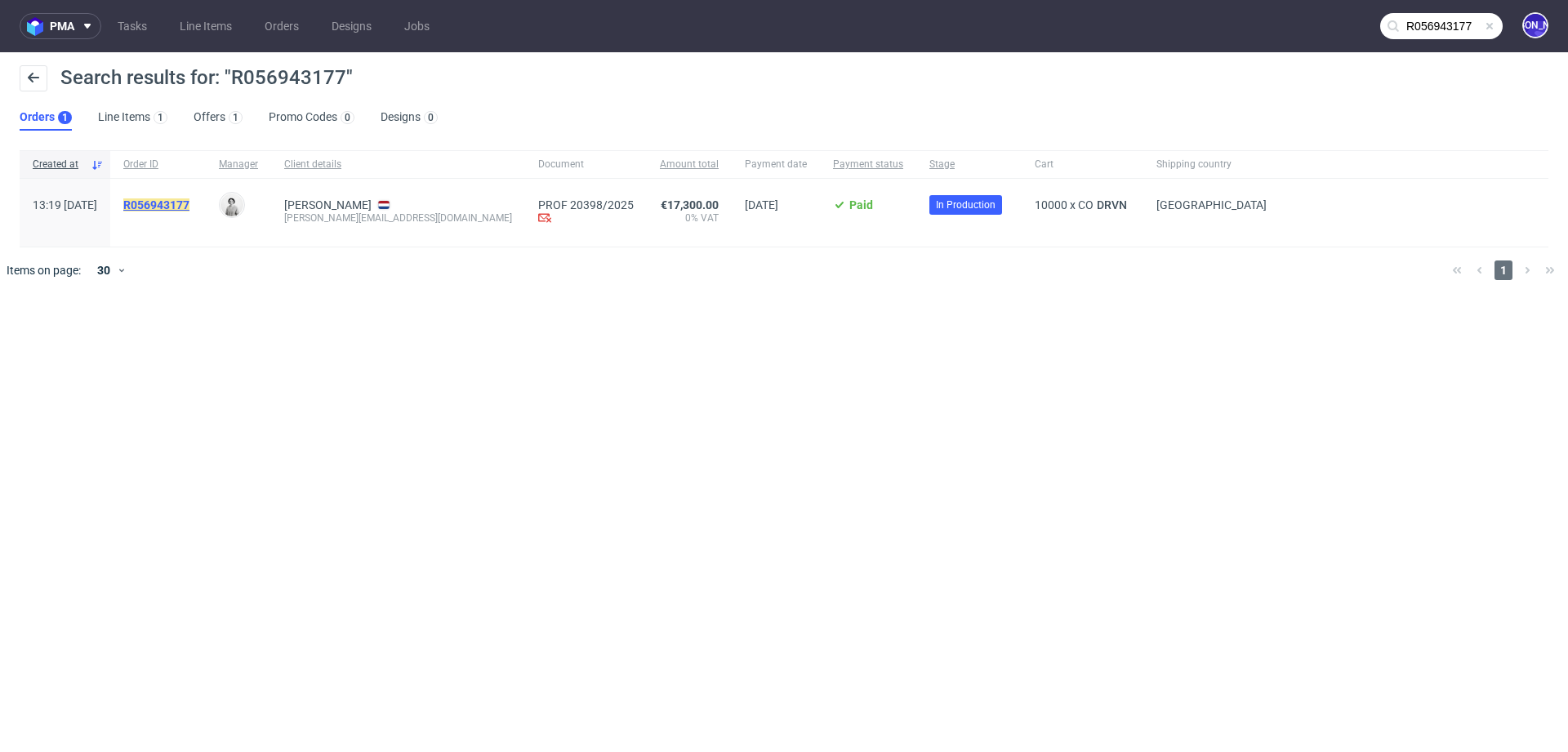
click at [180, 202] on mark "R056943177" at bounding box center [157, 204] width 66 height 13
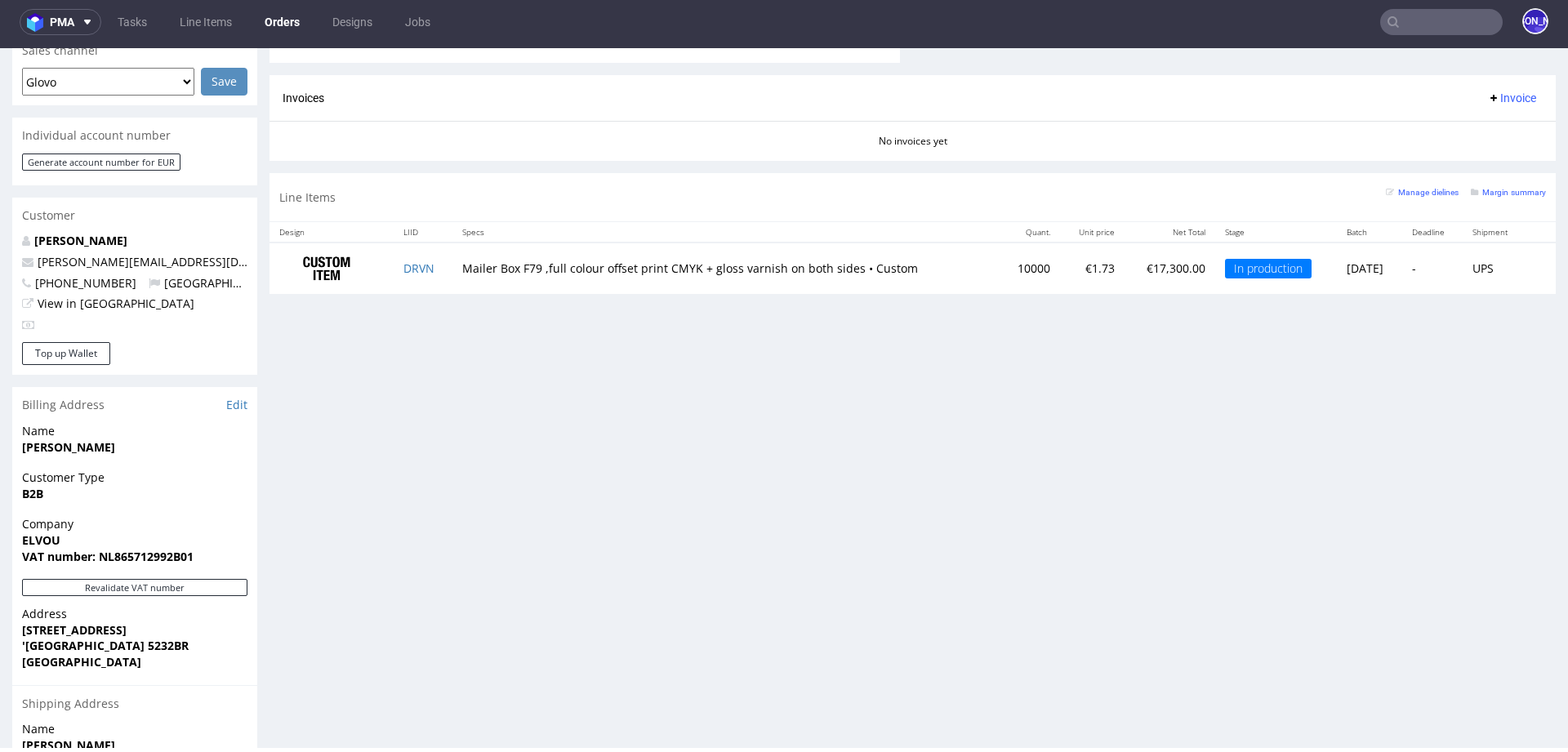
scroll to position [617, 0]
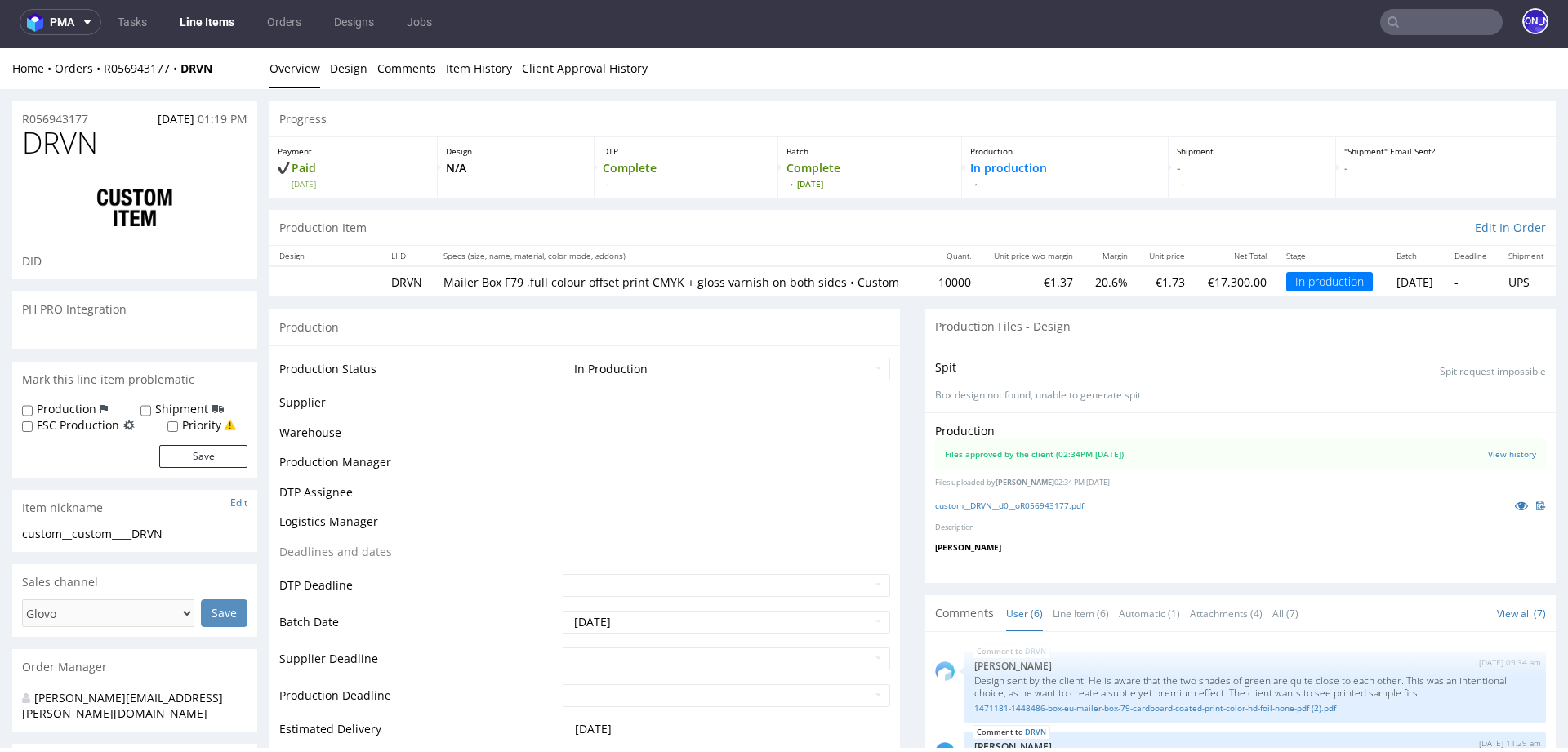
scroll to position [413, 0]
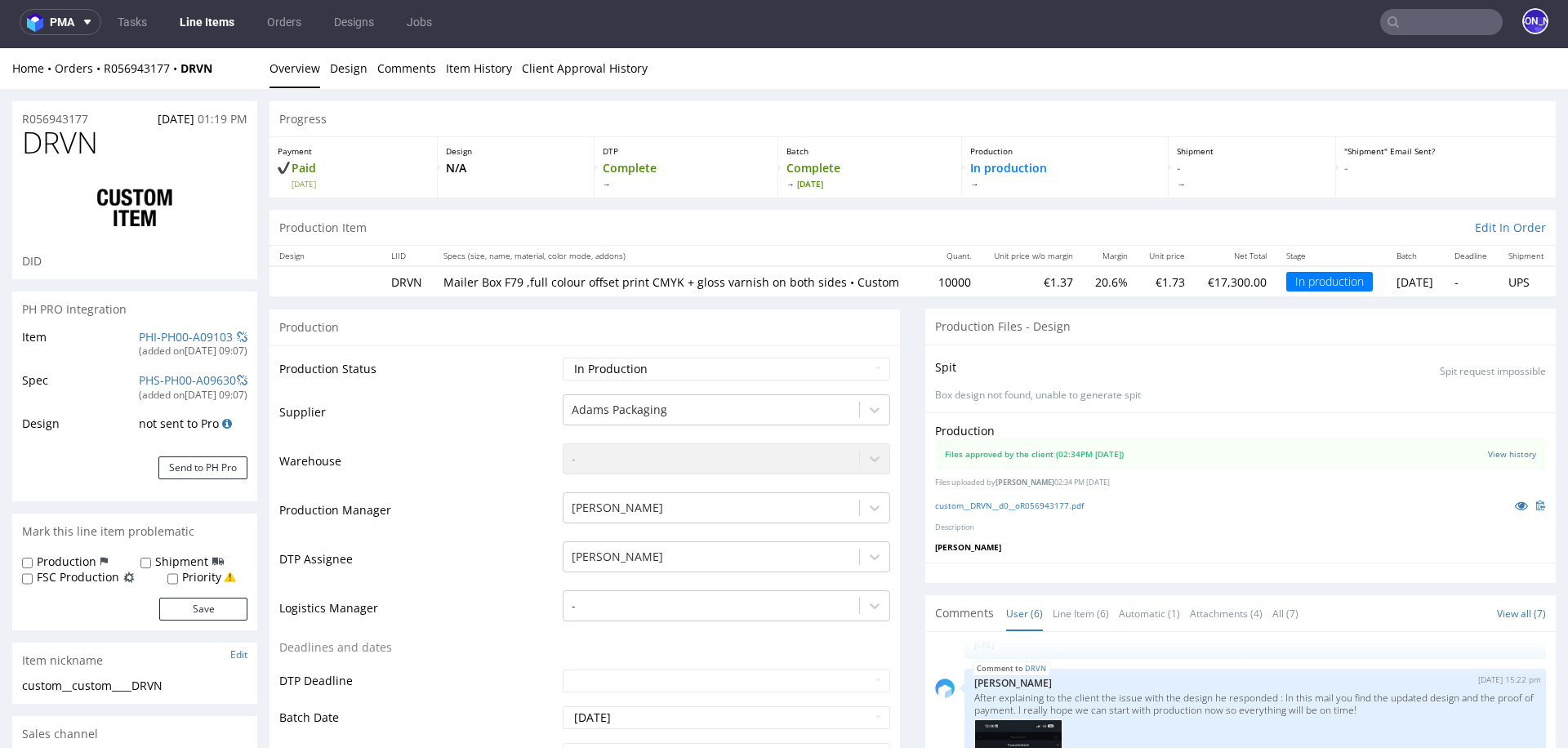
select select "in_progress"
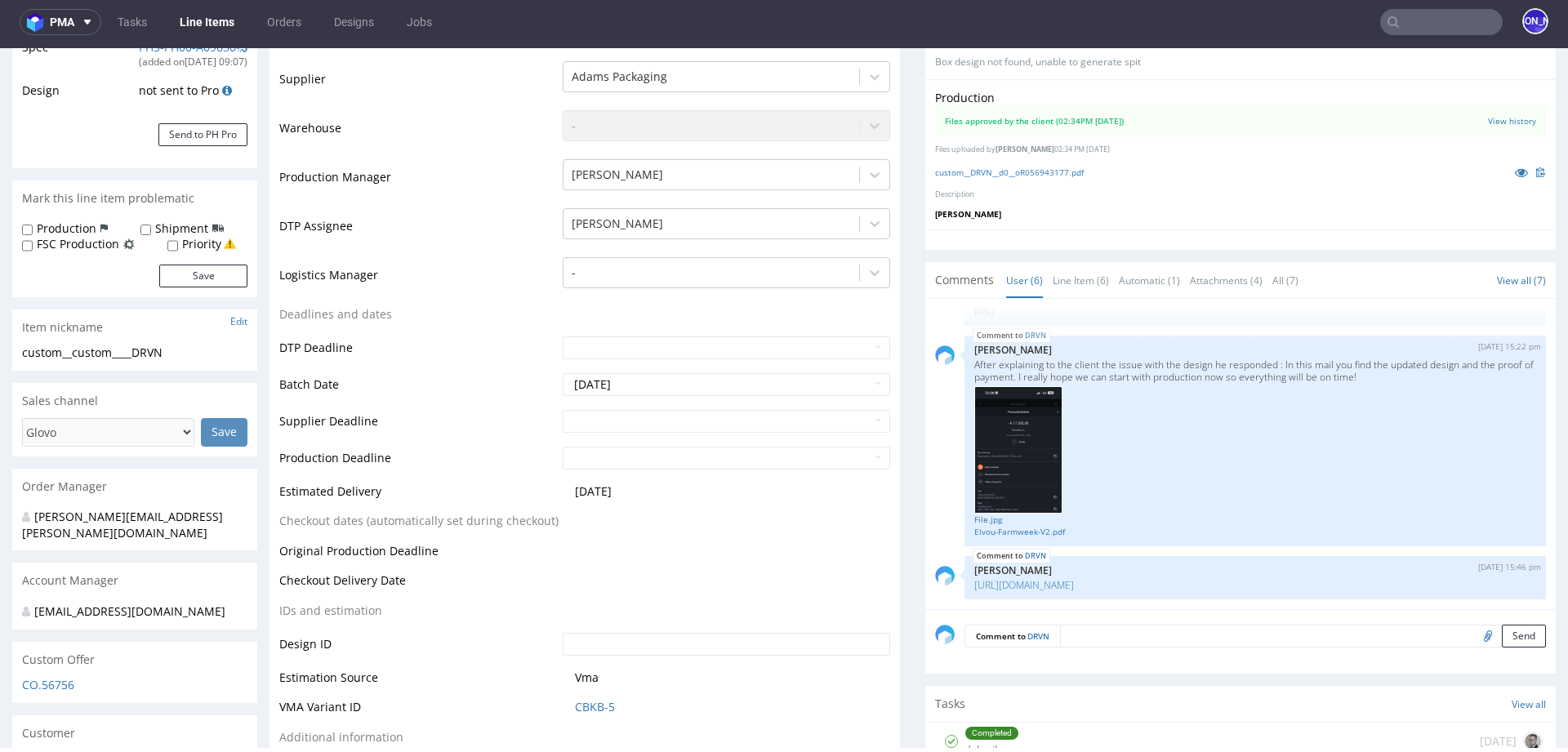
scroll to position [361, 0]
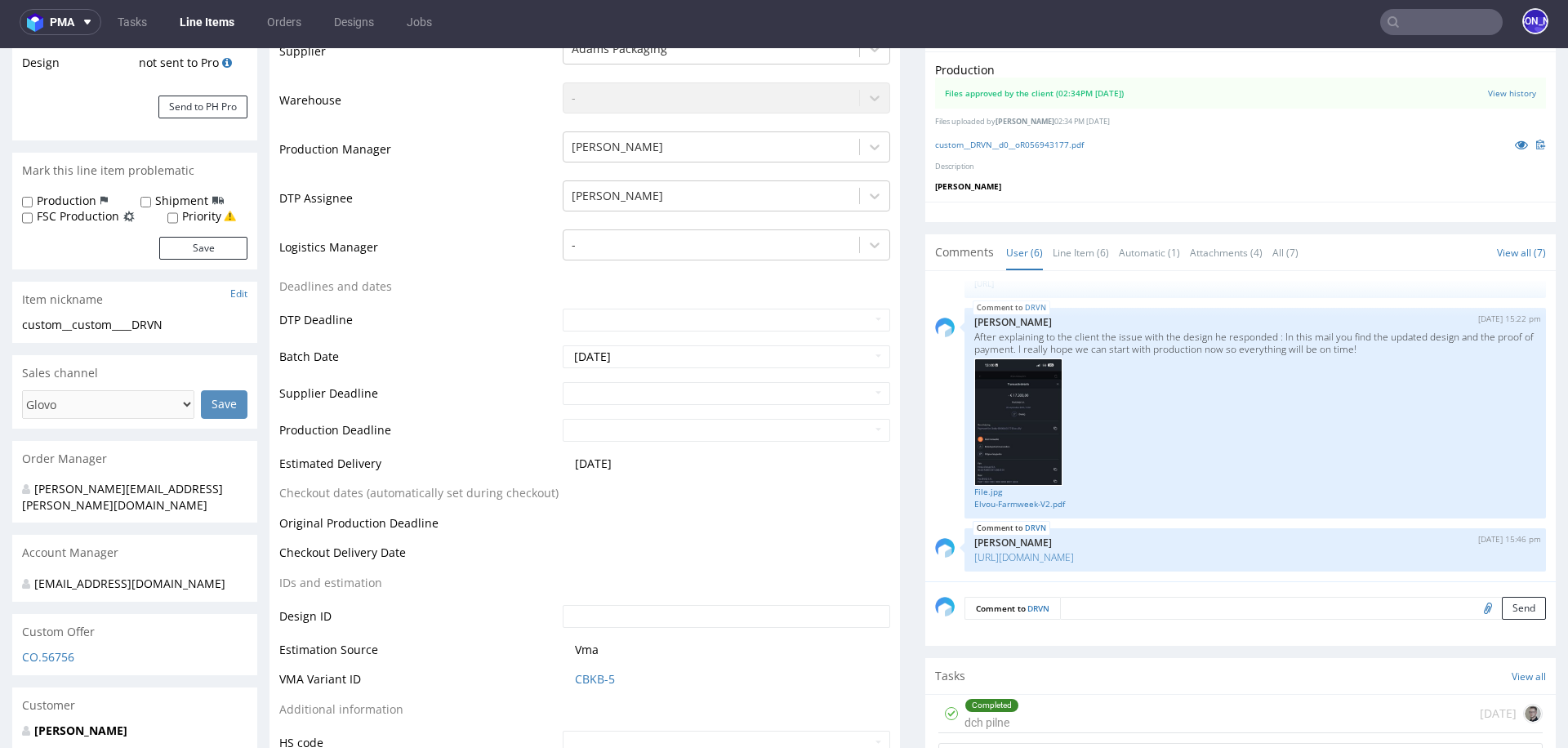
click at [1414, 15] on input "text" at bounding box center [1442, 22] width 123 height 26
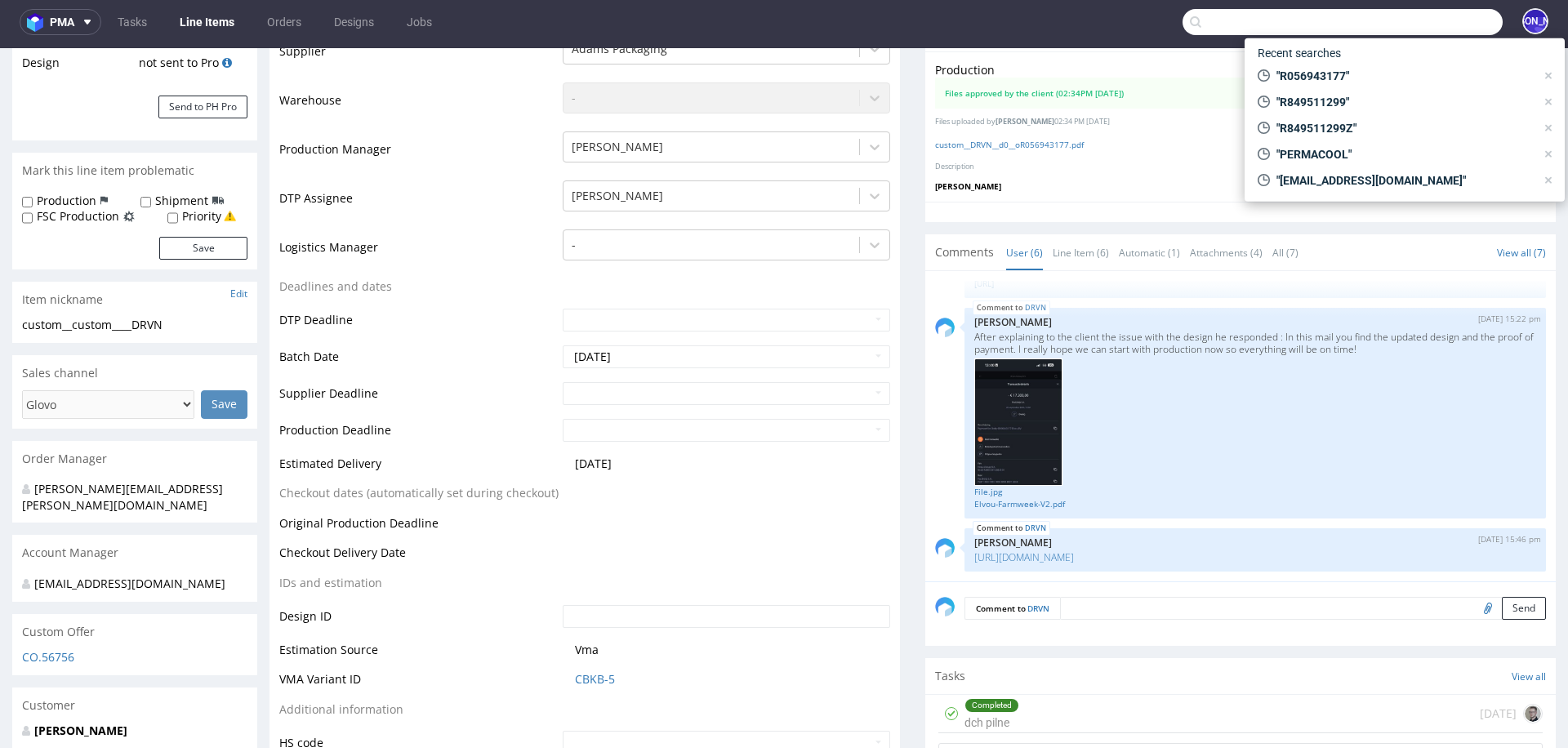
paste input "R832330287"
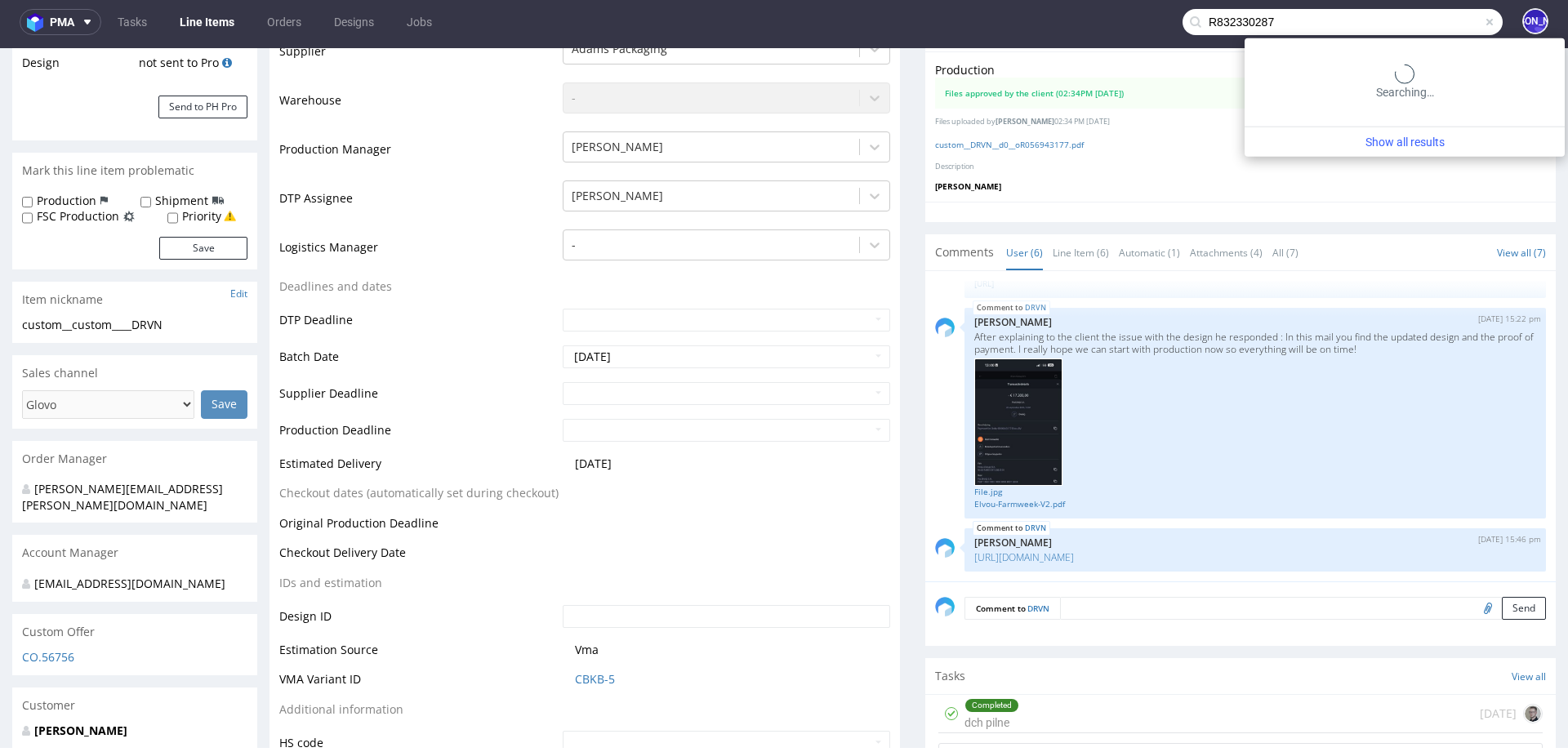
type input "R832330287"
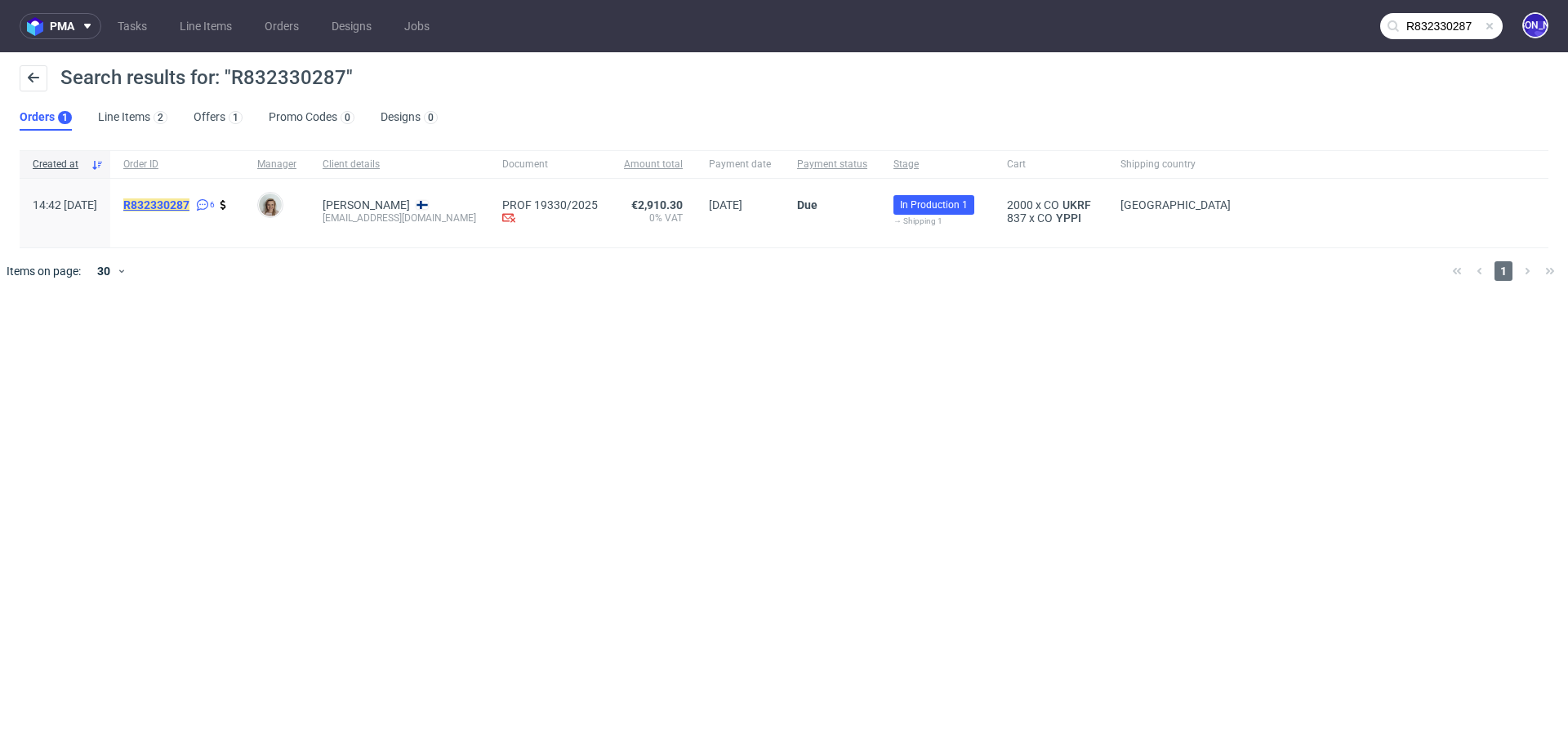
click at [189, 203] on mark "R832330287" at bounding box center [157, 204] width 66 height 13
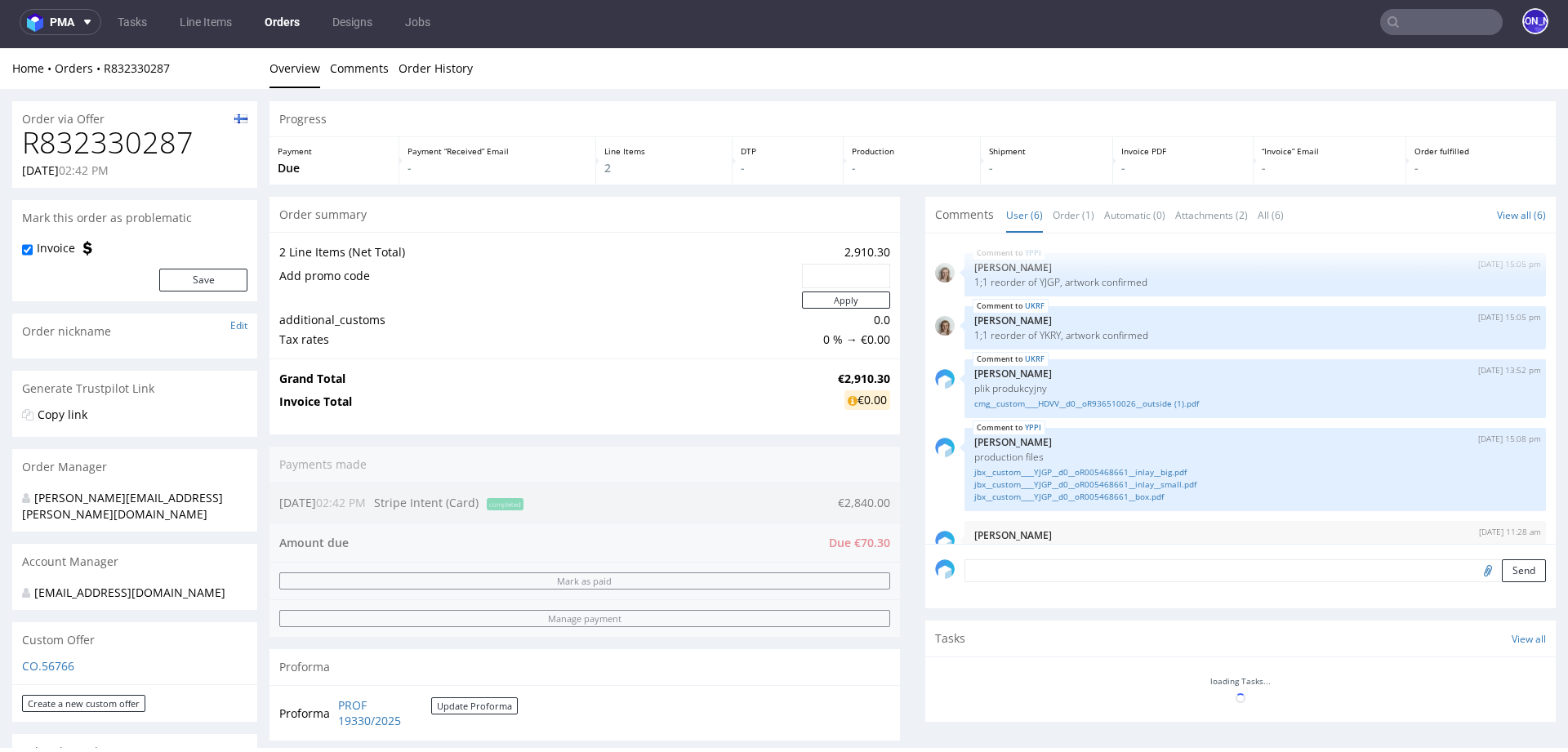
scroll to position [83, 0]
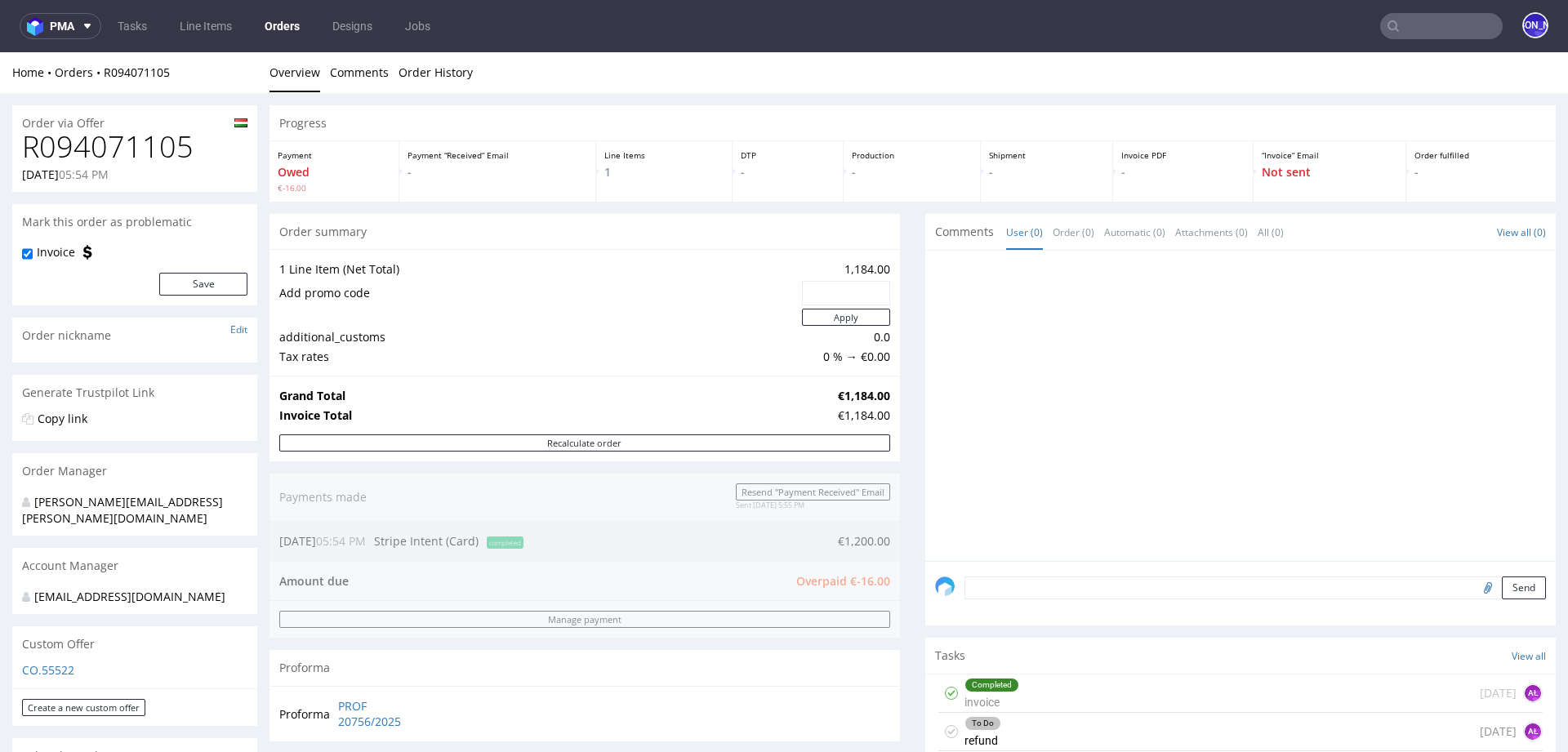
click at [1413, 18] on input "text" at bounding box center [1442, 26] width 123 height 26
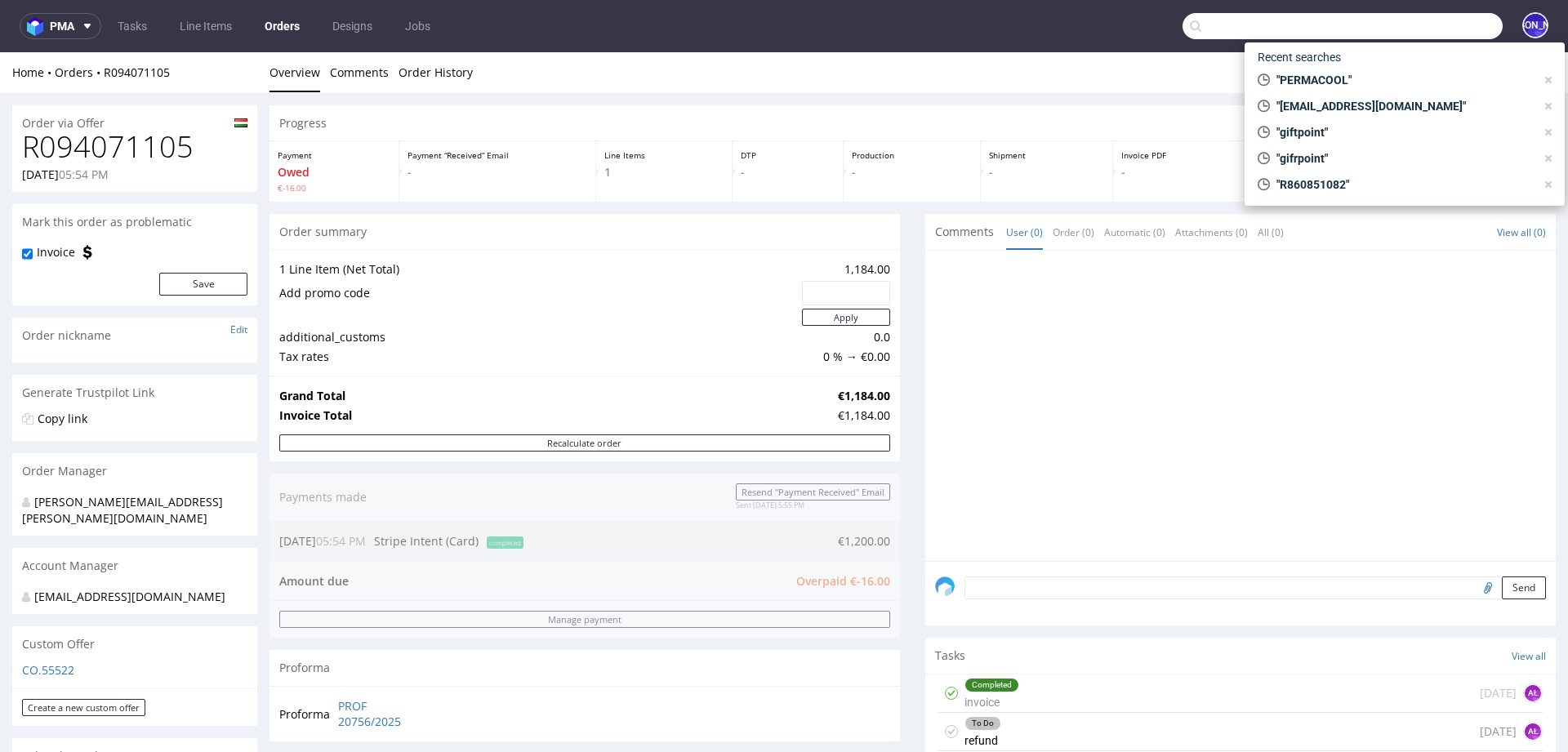
paste input "R560852023"
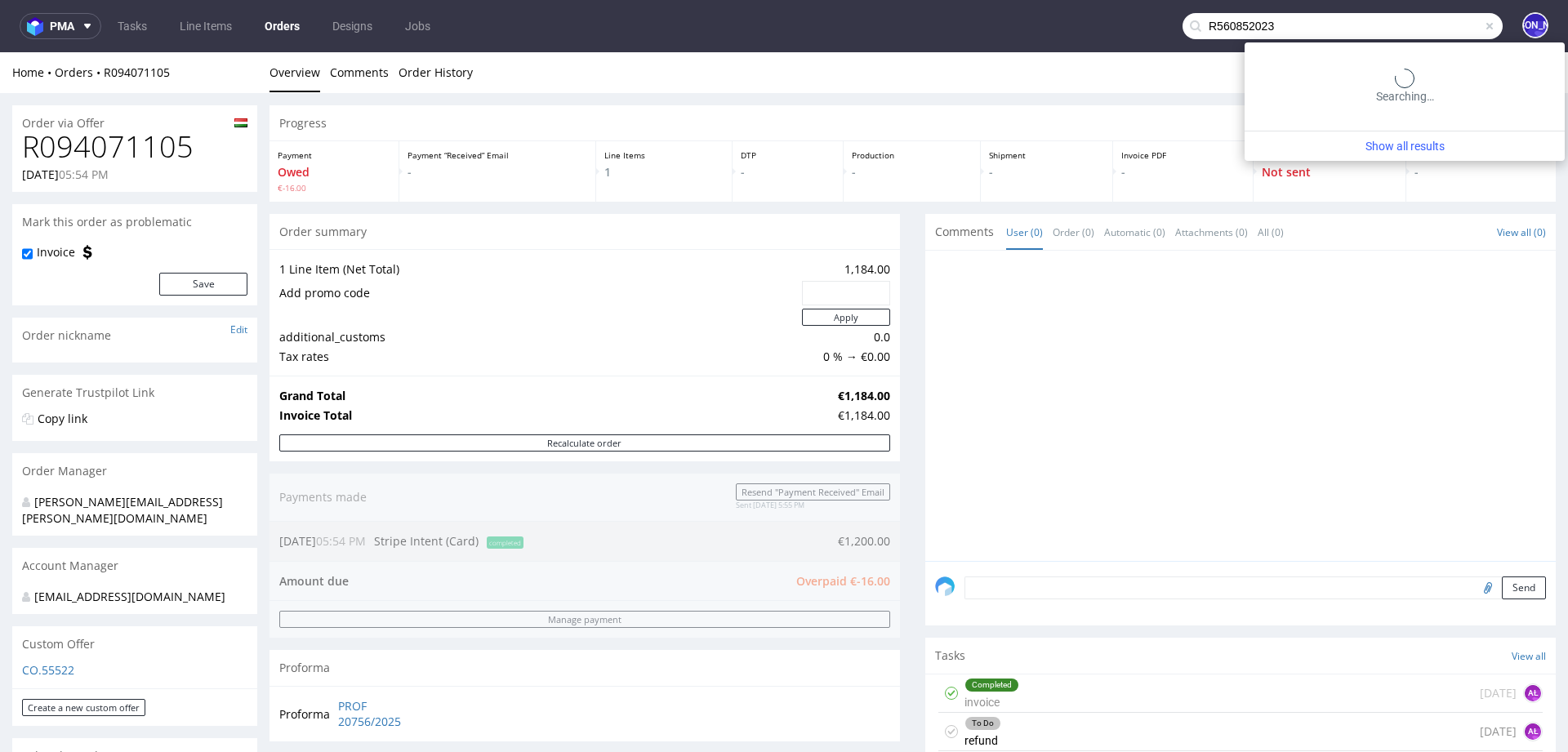
type input "R560852023"
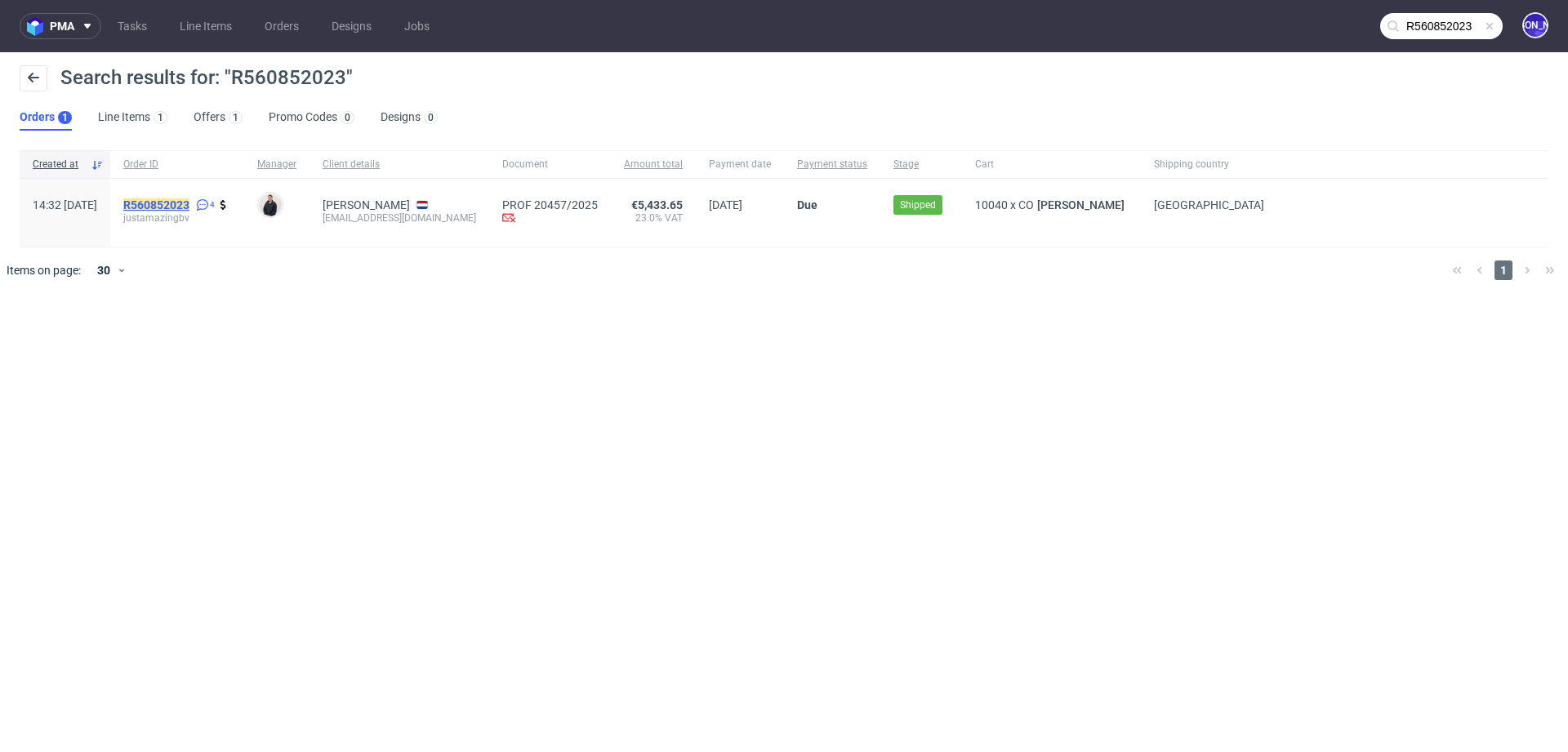
click at [172, 201] on mark "R560852023" at bounding box center [157, 204] width 66 height 13
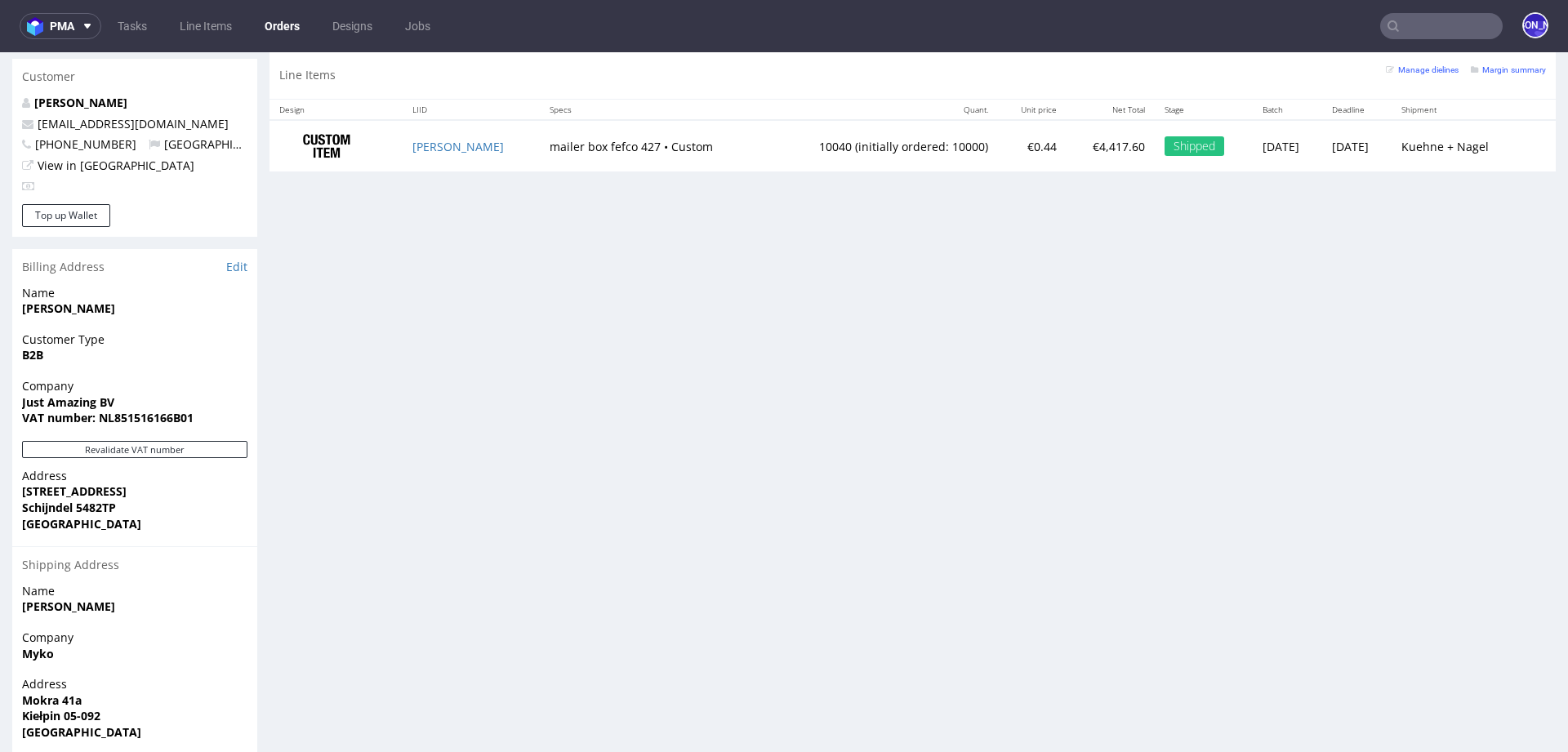
scroll to position [836, 0]
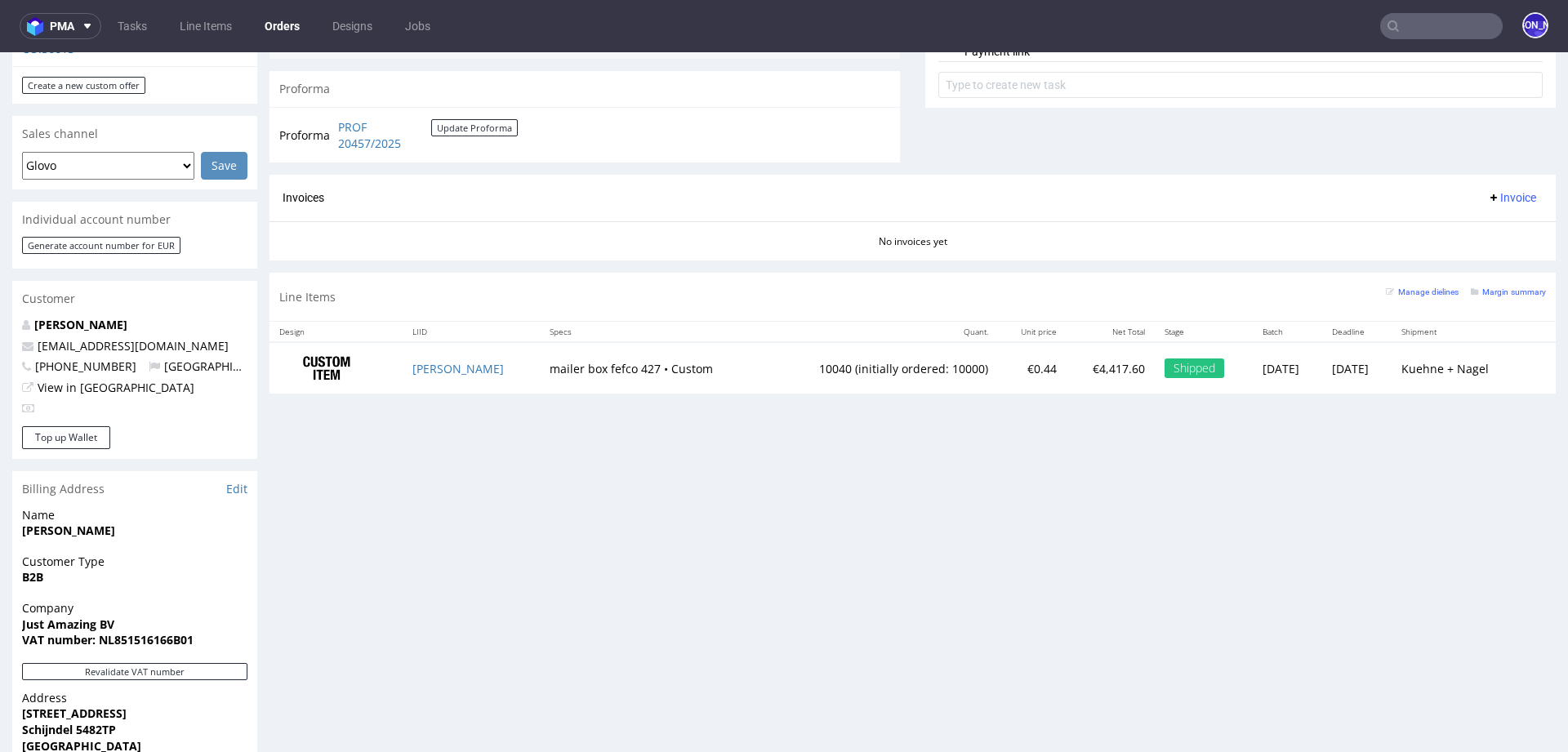
scroll to position [438, 0]
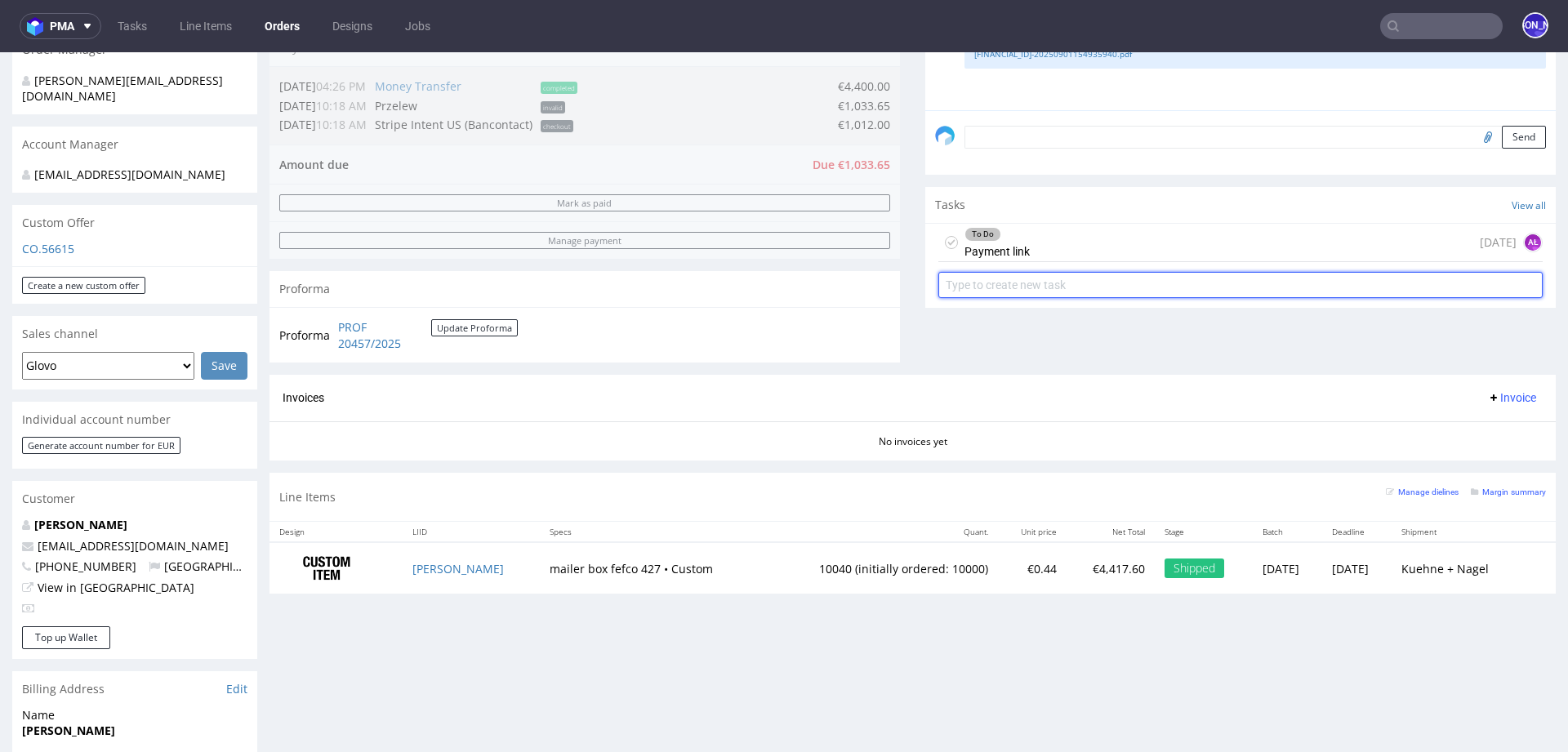
click at [1070, 291] on input "text" at bounding box center [1240, 285] width 604 height 26
type input "invoice"
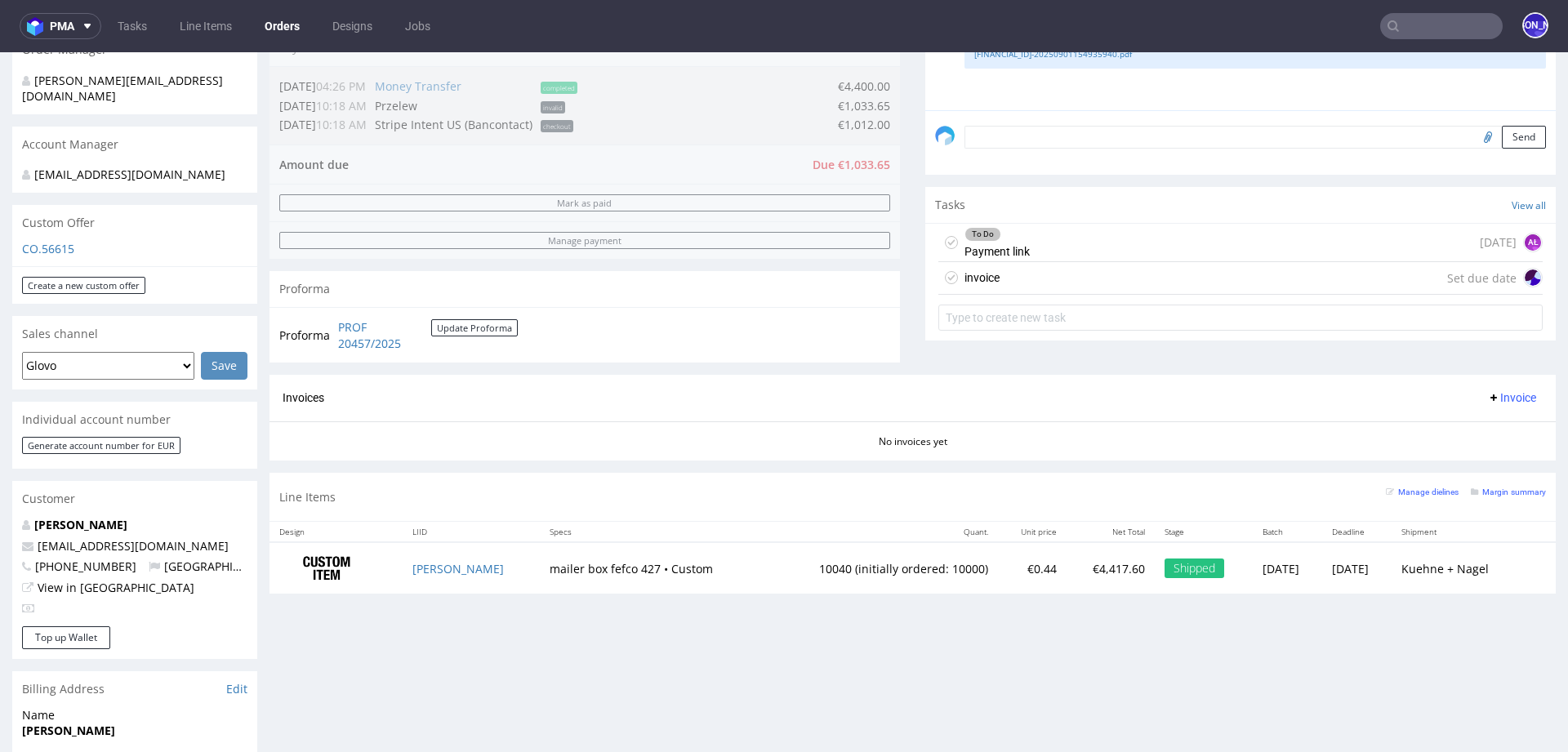
click at [1050, 280] on div "invoice Set due date" at bounding box center [1240, 278] width 604 height 33
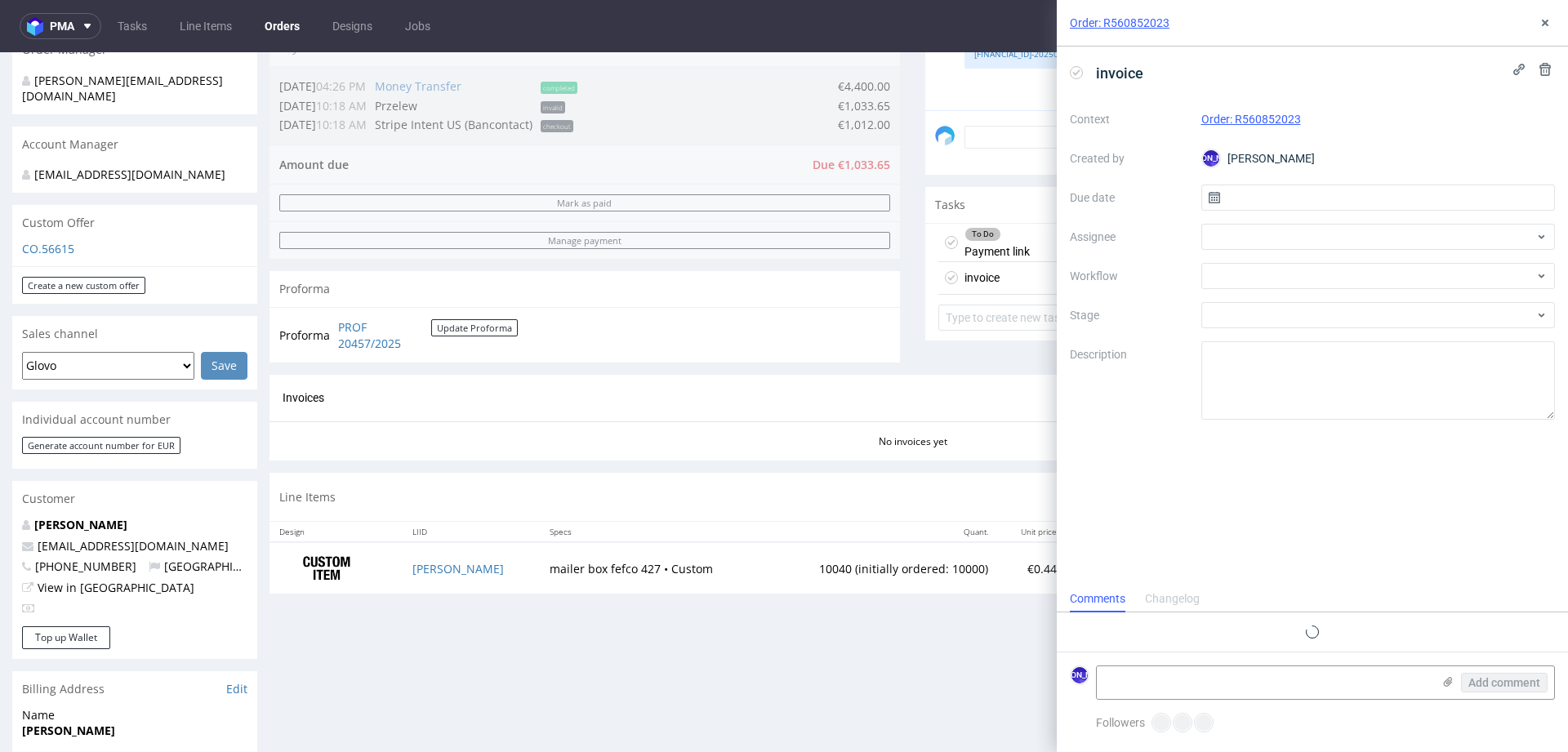
scroll to position [13, 0]
click at [1326, 194] on input "text" at bounding box center [1379, 197] width 355 height 26
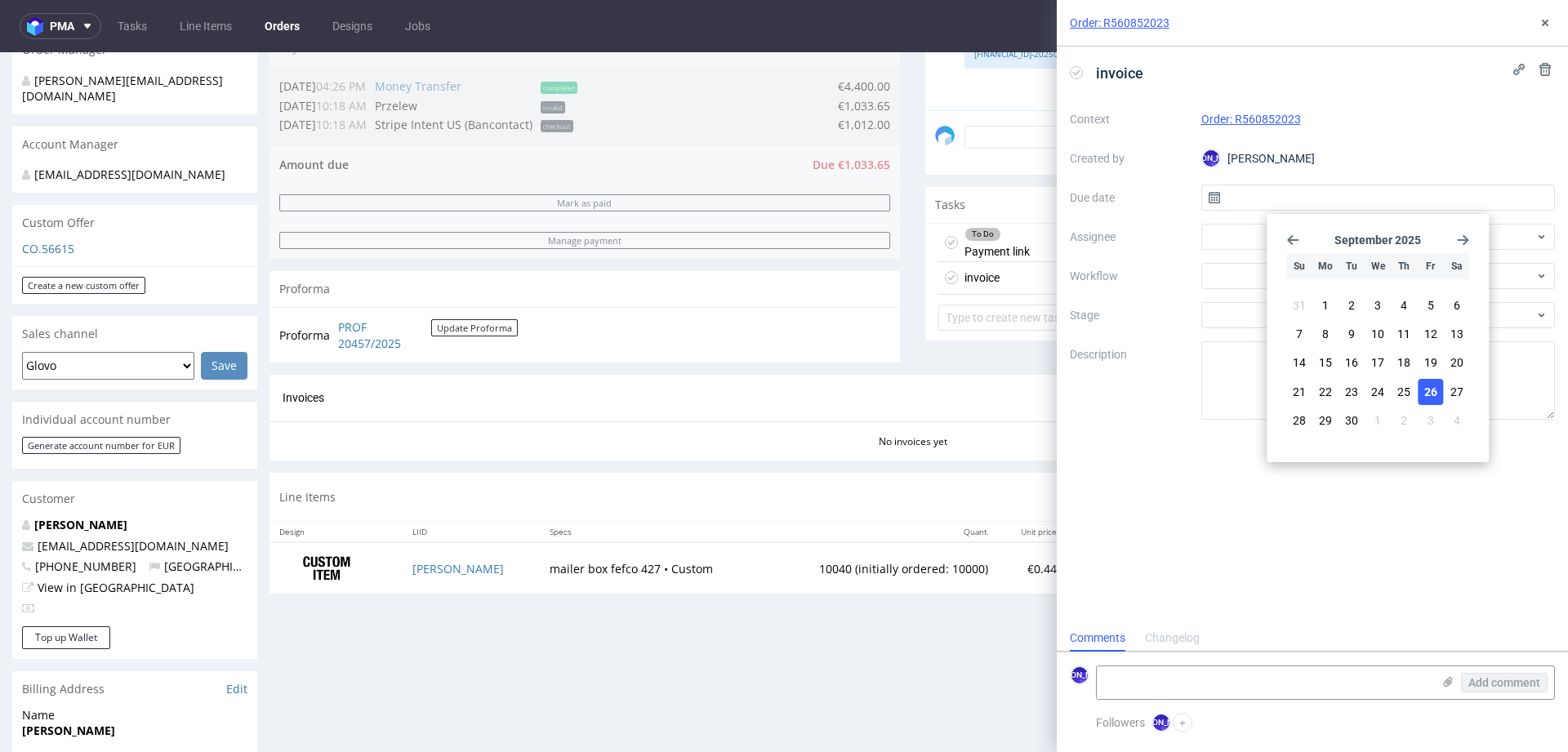
click at [1434, 396] on span "26" at bounding box center [1430, 392] width 13 height 16
type input "26/09/2025"
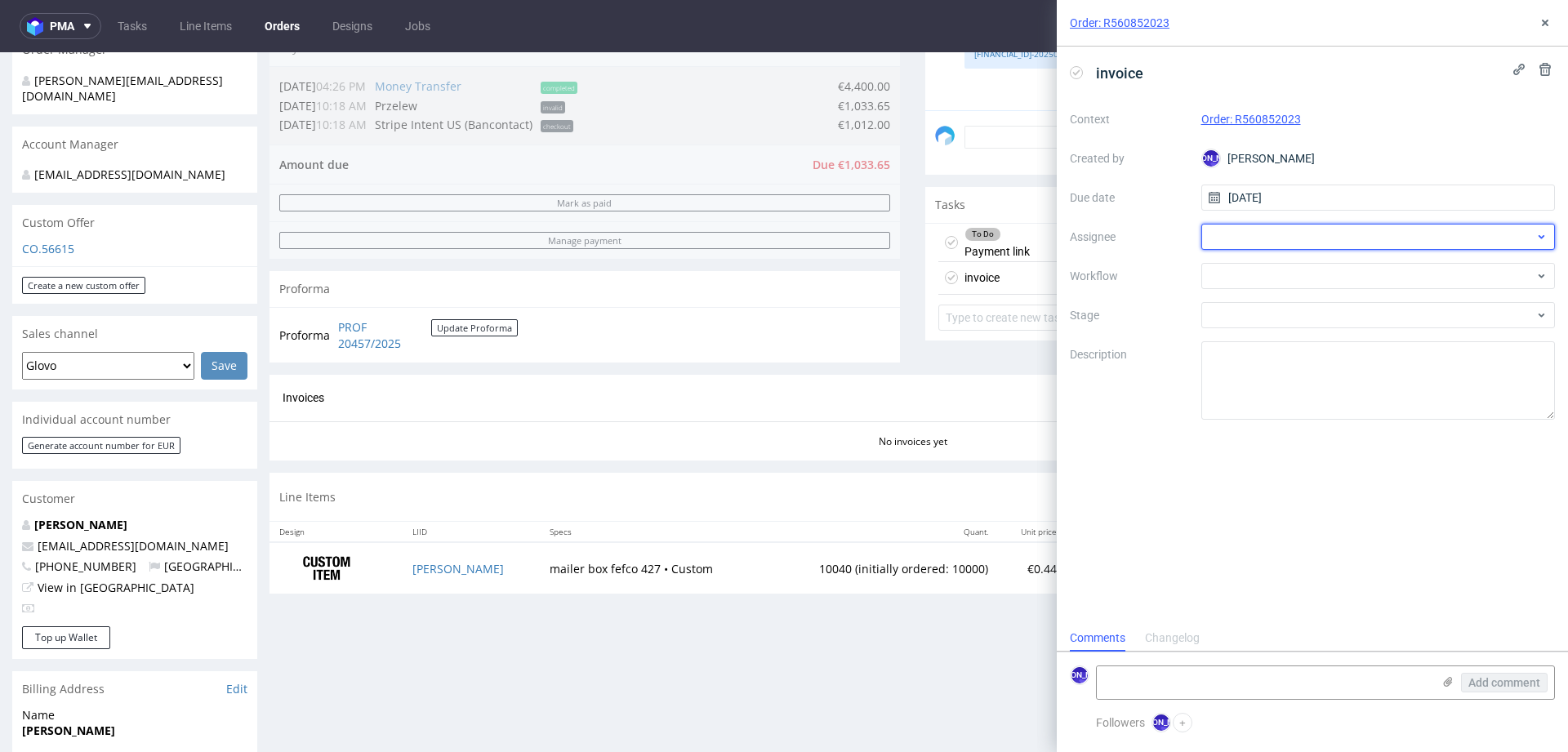
click at [1287, 229] on div at bounding box center [1379, 237] width 355 height 26
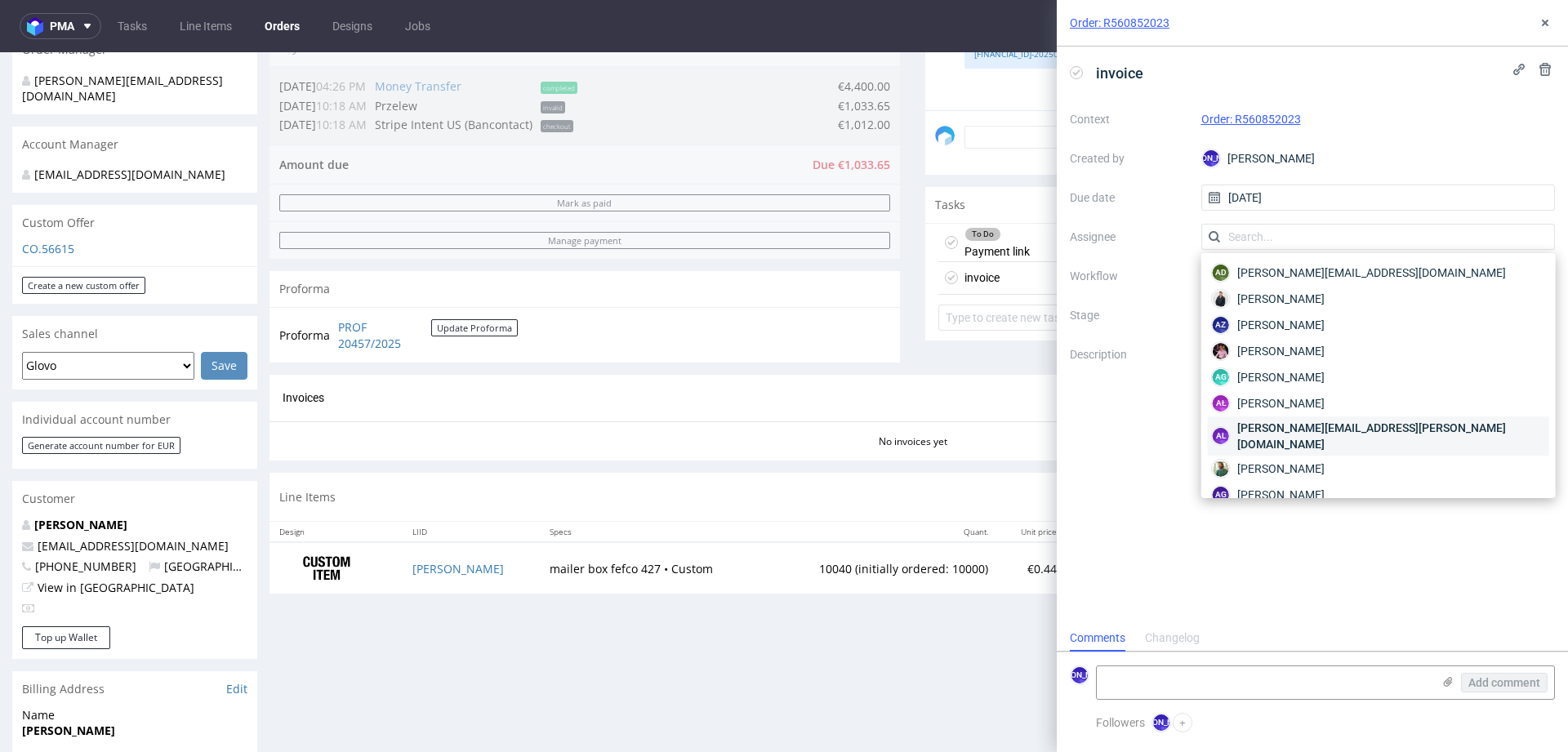
click at [1264, 424] on span "aleksandra.owczarek@packhelp.com" at bounding box center [1392, 436] width 309 height 33
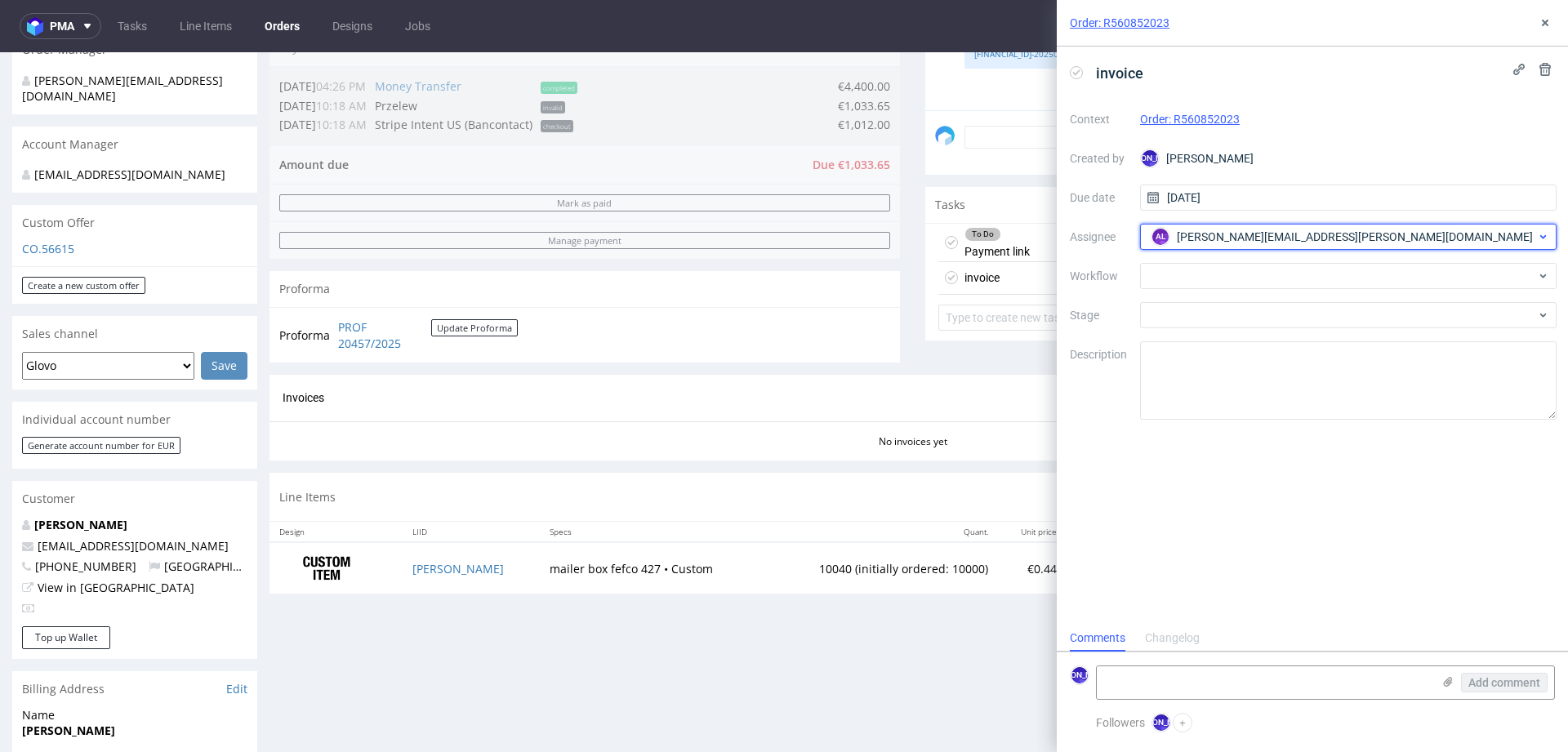
click at [1299, 235] on span "aleksandra.owczarek@packhelp.com" at bounding box center [1355, 237] width 357 height 16
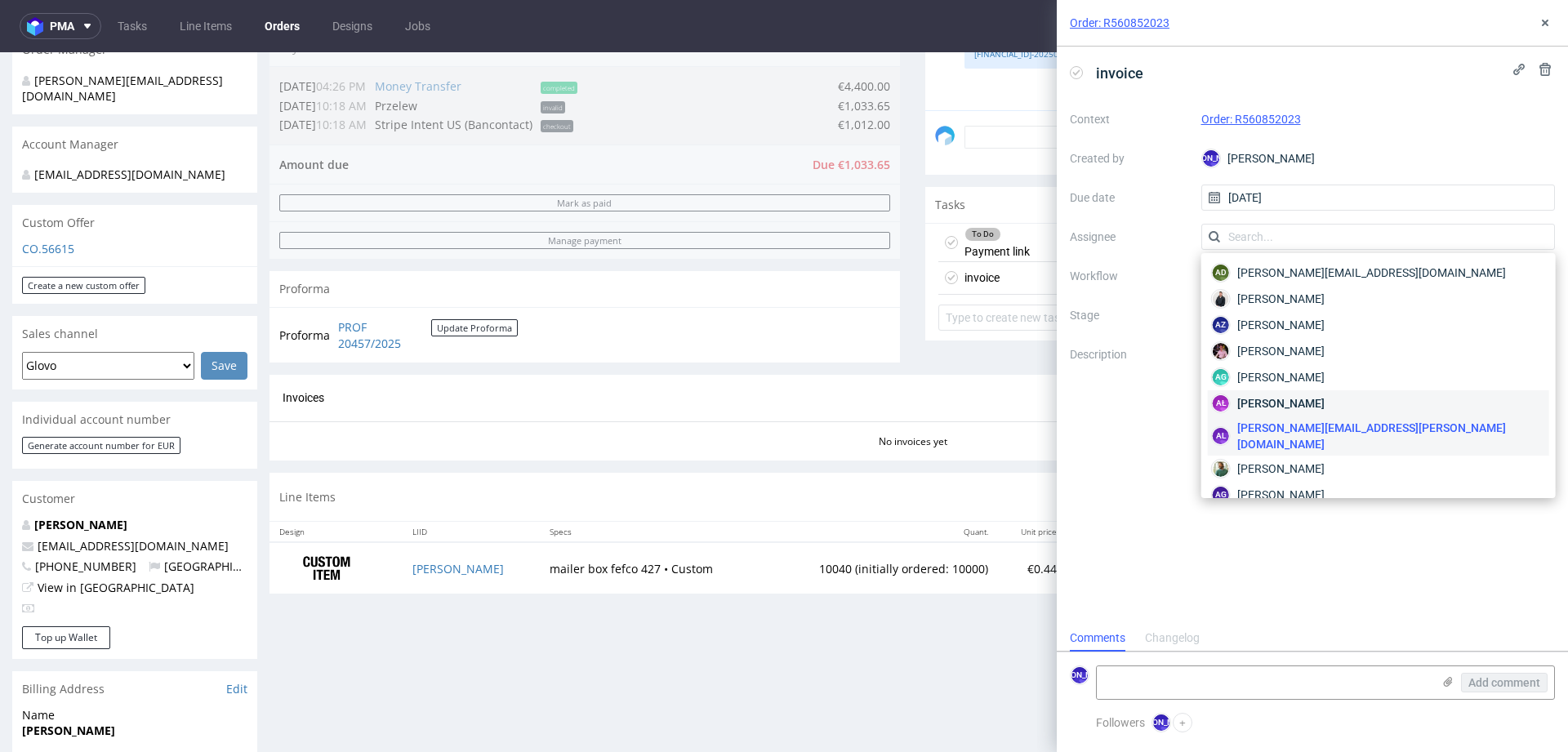
click at [1278, 397] on span "Aleksandra Łętowska" at bounding box center [1281, 403] width 87 height 16
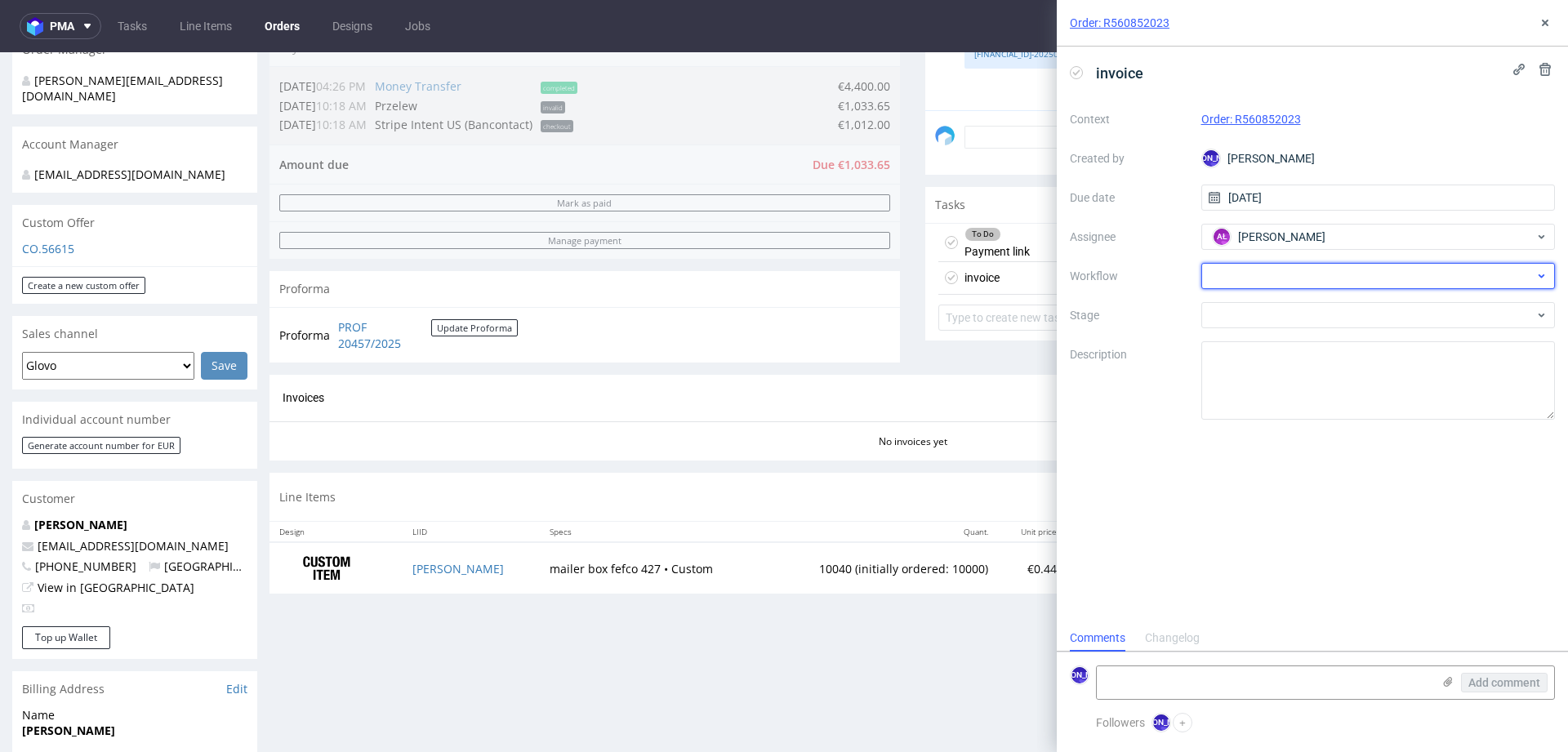
click at [1253, 282] on div at bounding box center [1379, 276] width 355 height 26
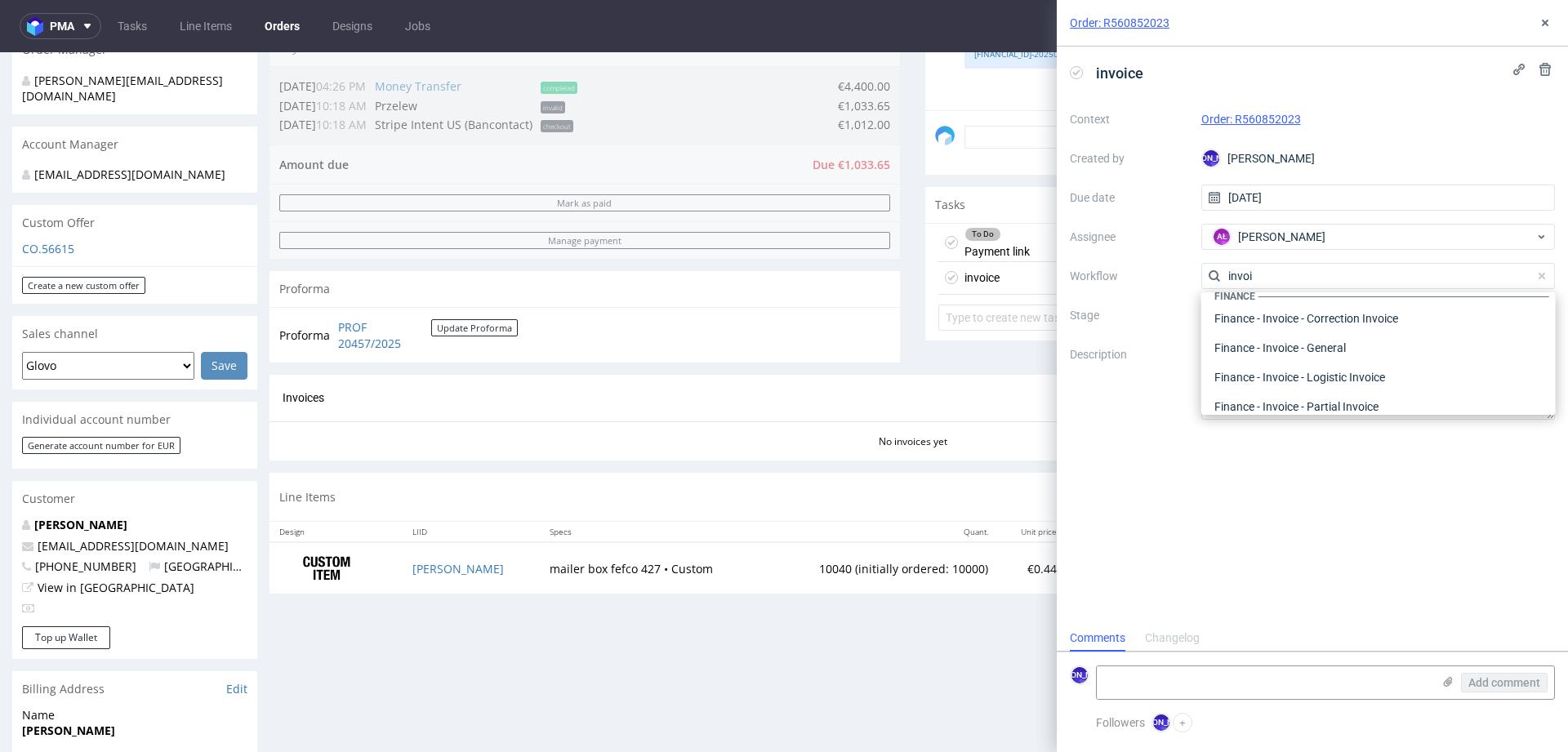
scroll to position [8, 0]
type input "invoi"
click at [1290, 361] on div "Finance - Invoice - General" at bounding box center [1379, 357] width 342 height 30
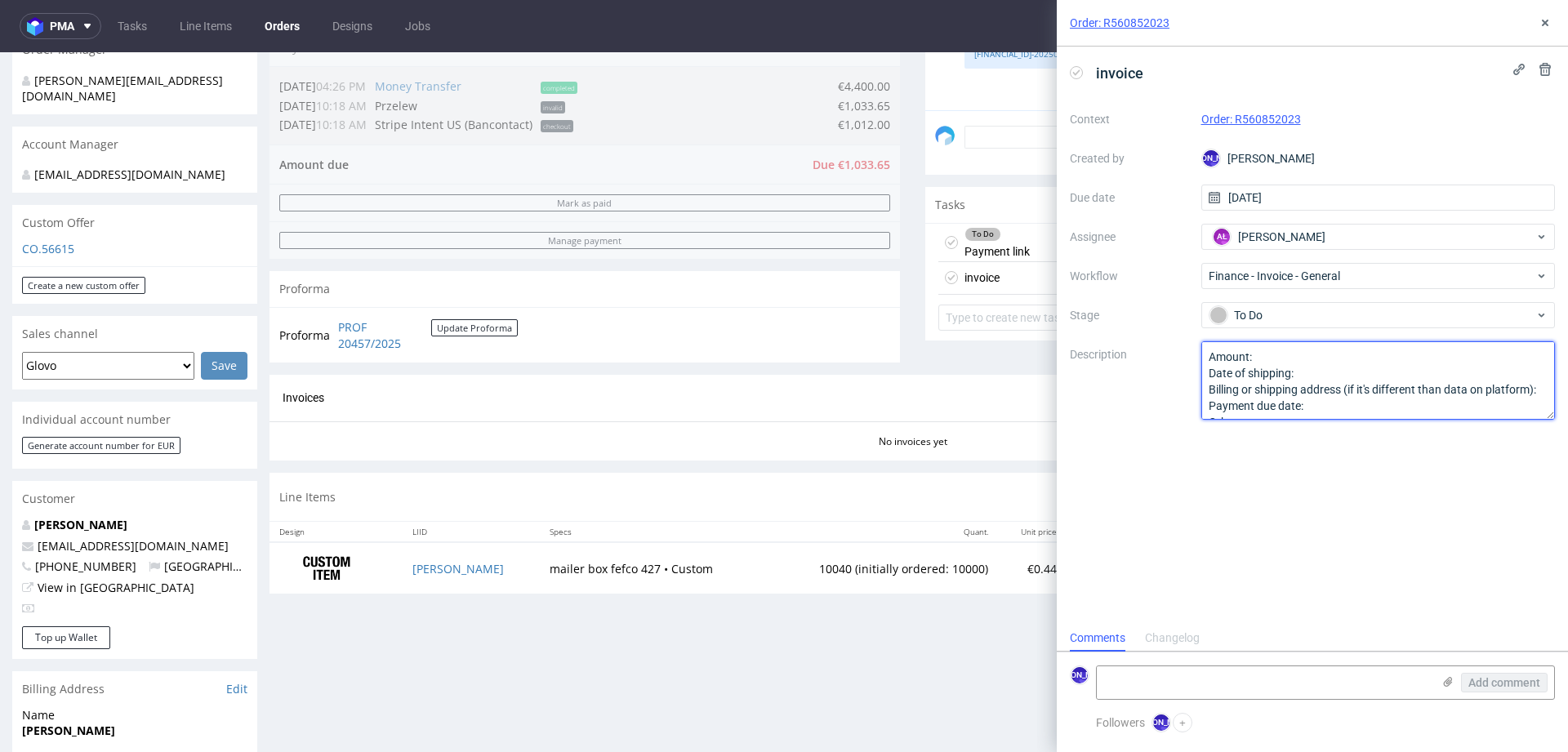
click at [1273, 379] on textarea "Amount: Date of shipping: Billing or shipping address (if it's different than d…" at bounding box center [1379, 380] width 355 height 78
type textarea "Amount: Billing or shipping address (if it's different than data on platform): …"
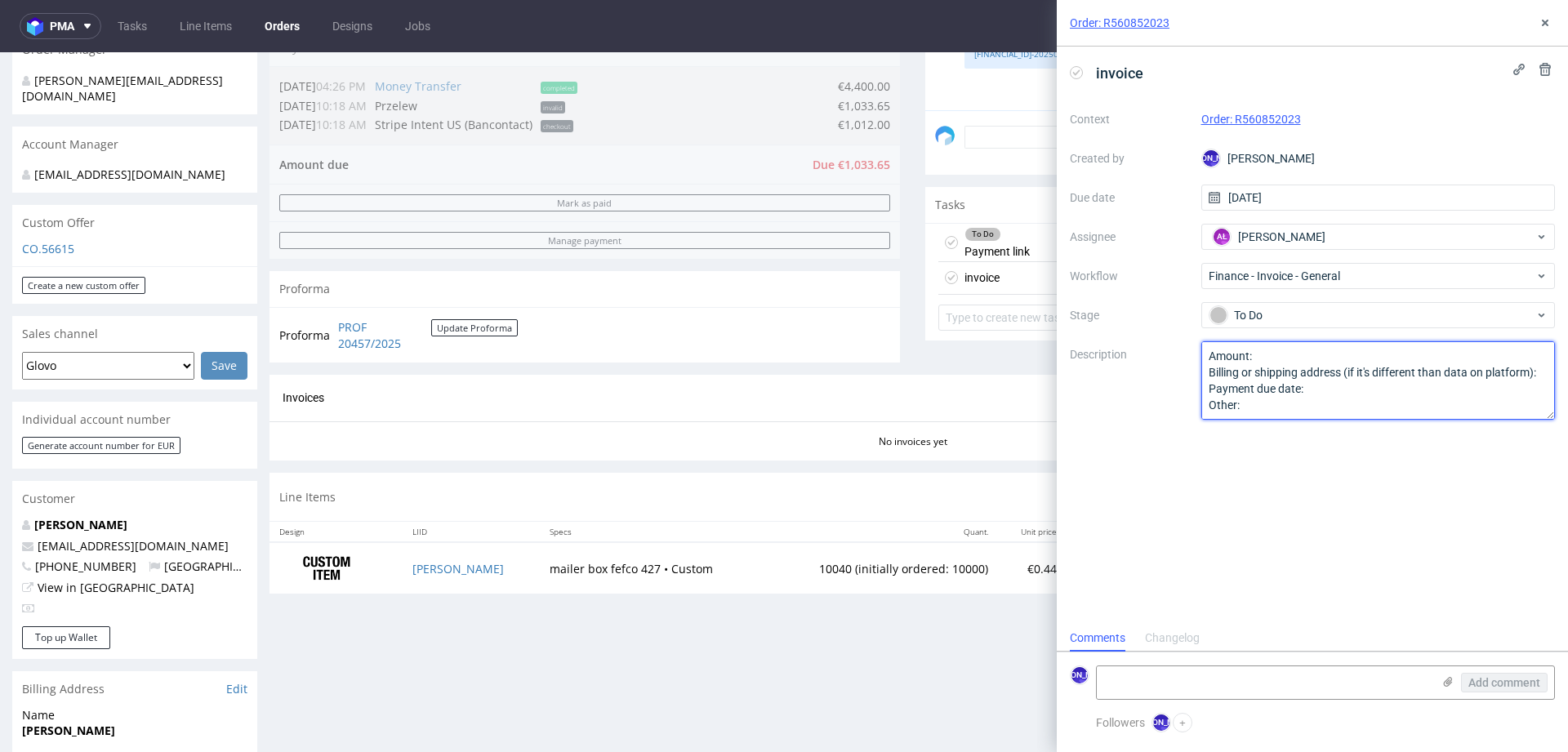
drag, startPoint x: 1207, startPoint y: 359, endPoint x: 1244, endPoint y: 469, distance: 116.1
click at [1244, 469] on div "invoice Context Order: R560852023 Created by JO Jozefina Owczarek Due date 26/0…" at bounding box center [1312, 336] width 511 height 579
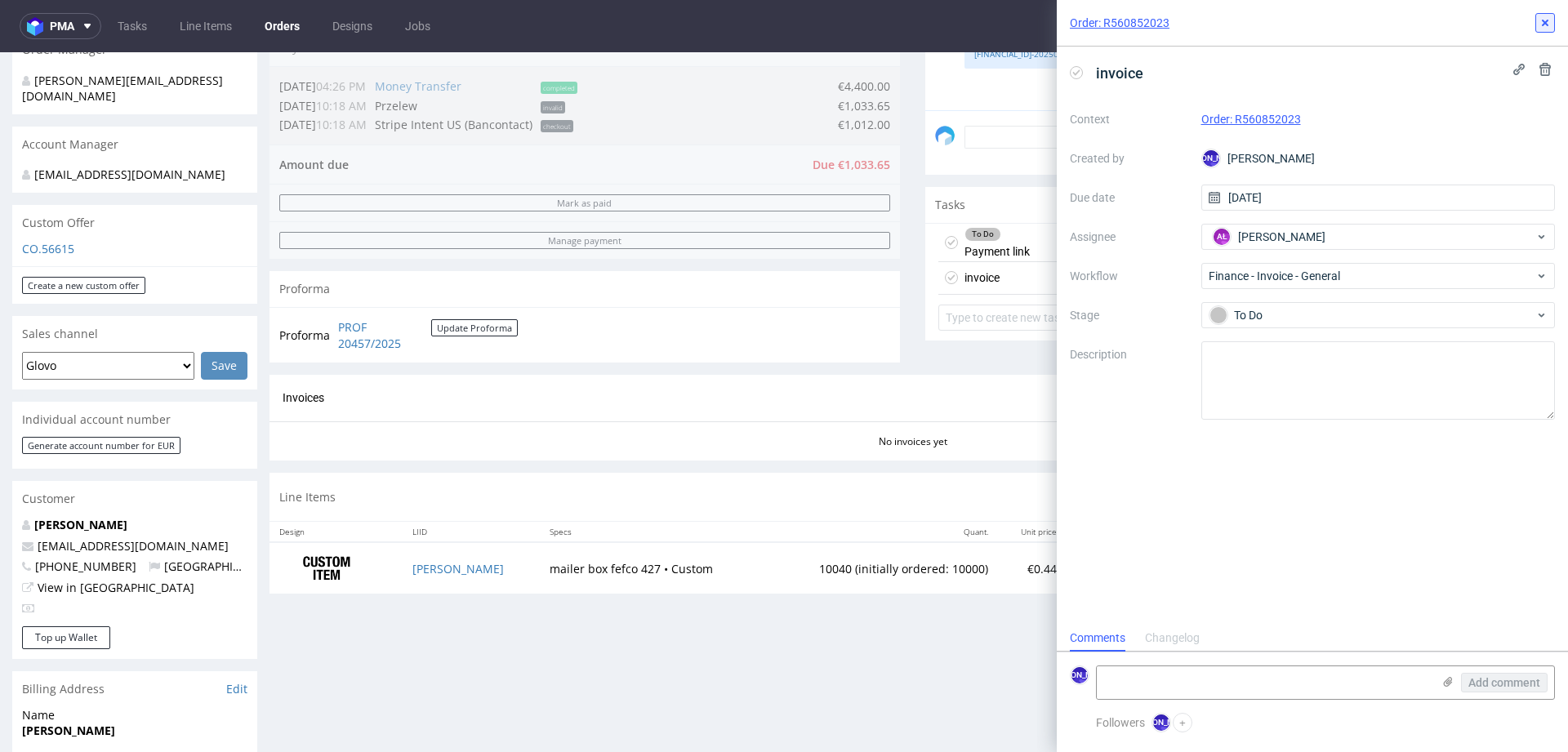
click at [1539, 24] on icon at bounding box center [1544, 22] width 13 height 13
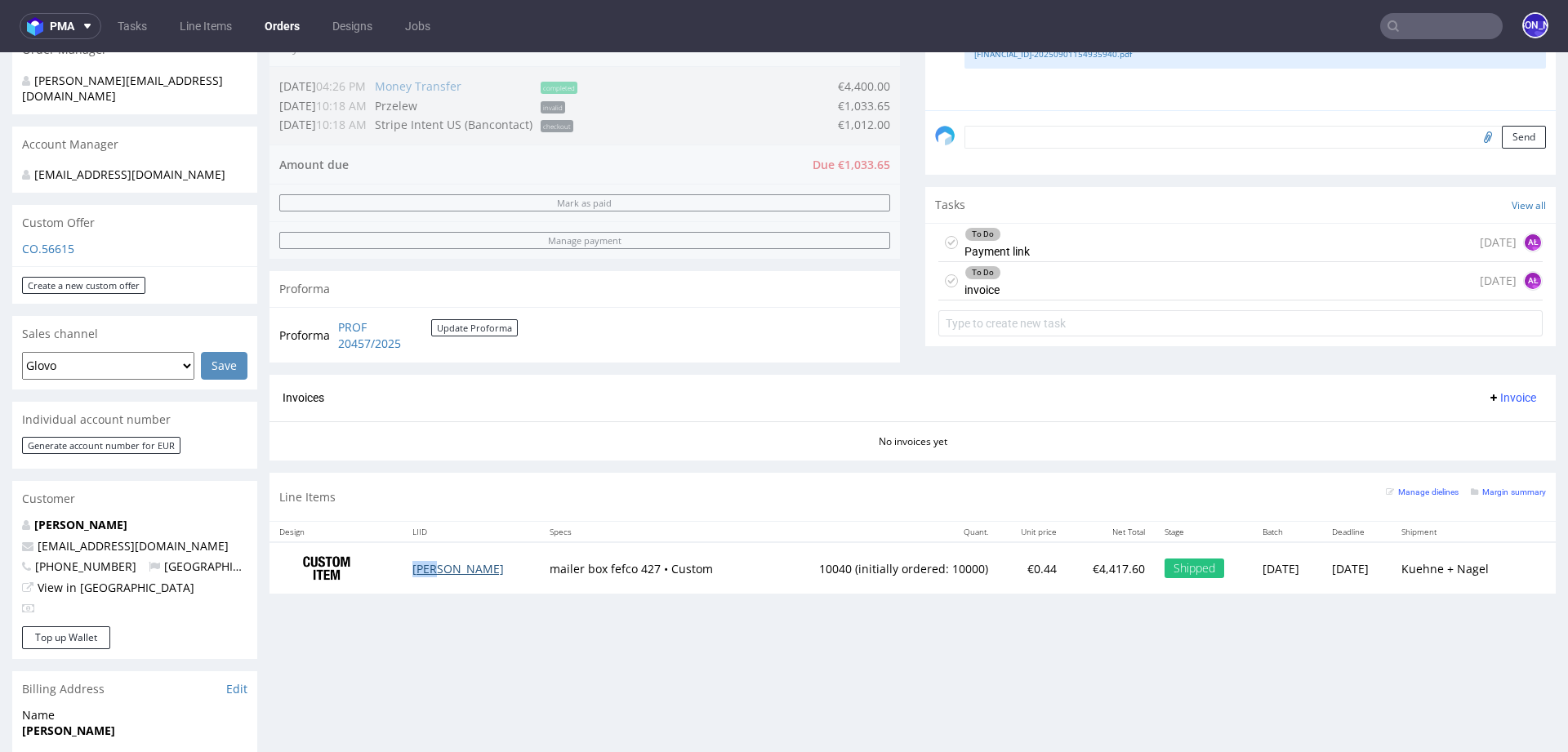
click at [426, 568] on link "YAHN" at bounding box center [458, 569] width 91 height 16
click at [766, 565] on td "10040 (initially ordered: 10000)" at bounding box center [882, 569] width 233 height 52
copy td "10040"
drag, startPoint x: 914, startPoint y: 562, endPoint x: 741, endPoint y: 562, distance: 173.0
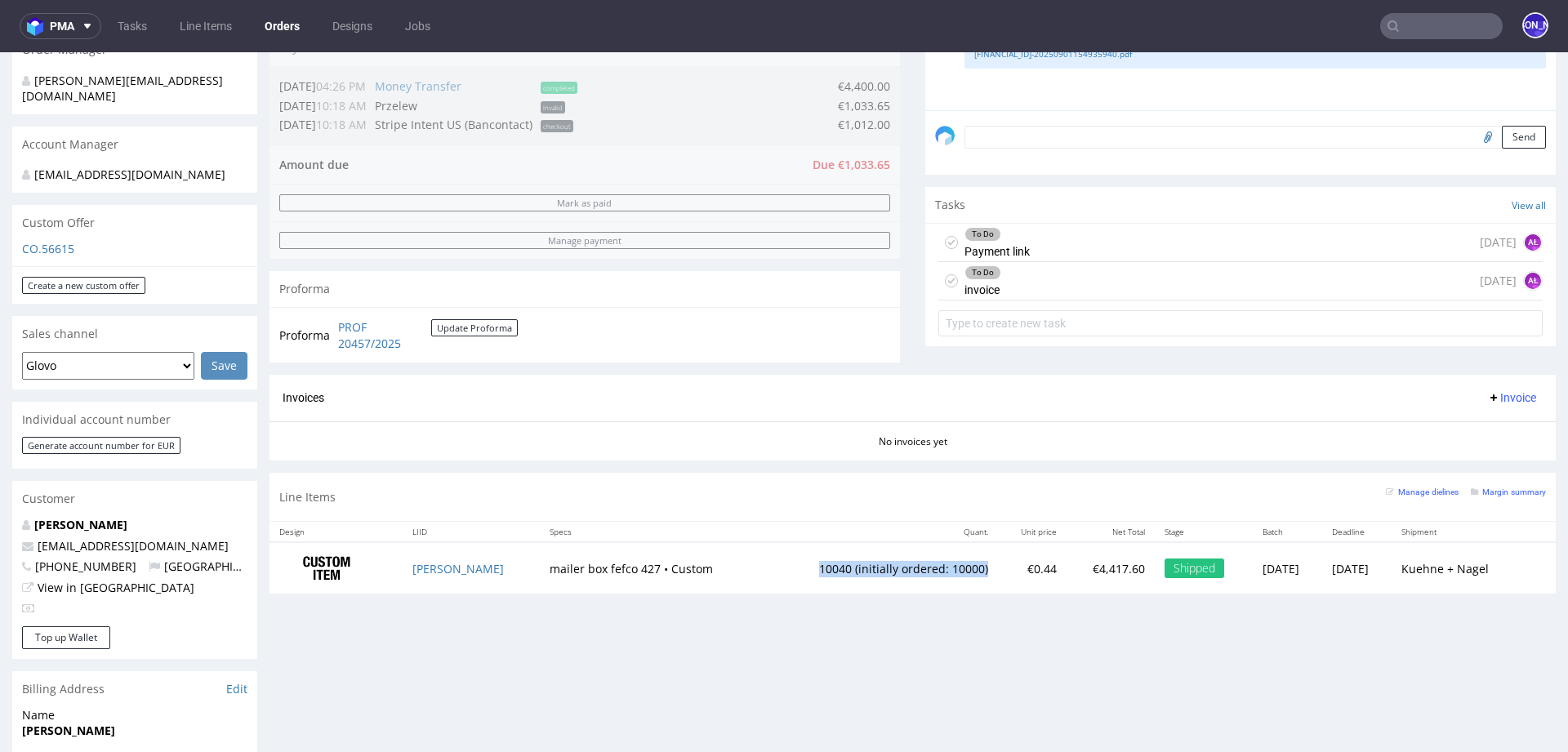
click at [766, 562] on td "10040 (initially ordered: 10000)" at bounding box center [882, 569] width 233 height 52
copy td "10040 (initially ordered: 10000)"
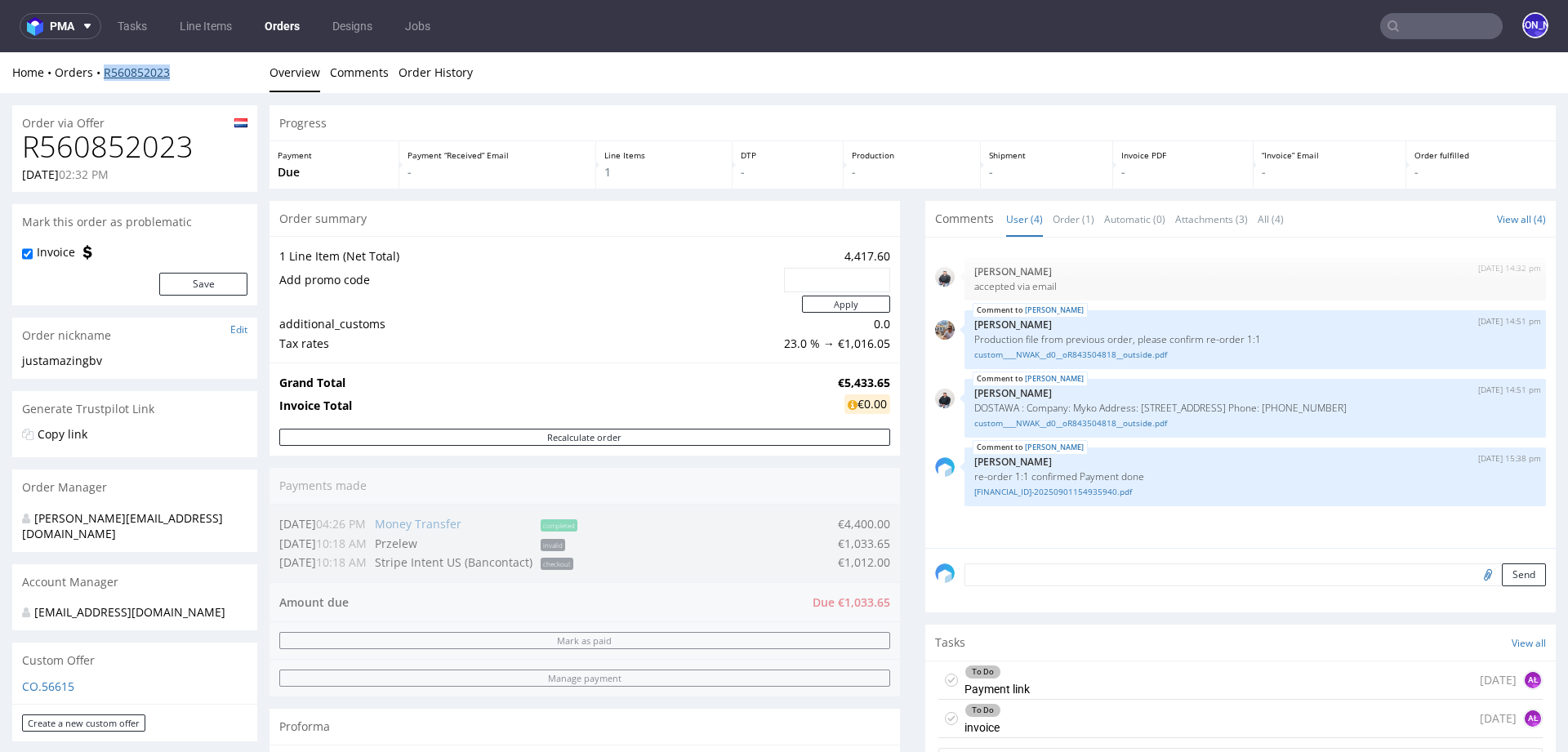
drag, startPoint x: 204, startPoint y: 81, endPoint x: 104, endPoint y: 74, distance: 100.2
click at [104, 74] on div "Home Orders R560852023 Overview Comments Order History" at bounding box center [784, 72] width 1568 height 41
copy link "R560852023"
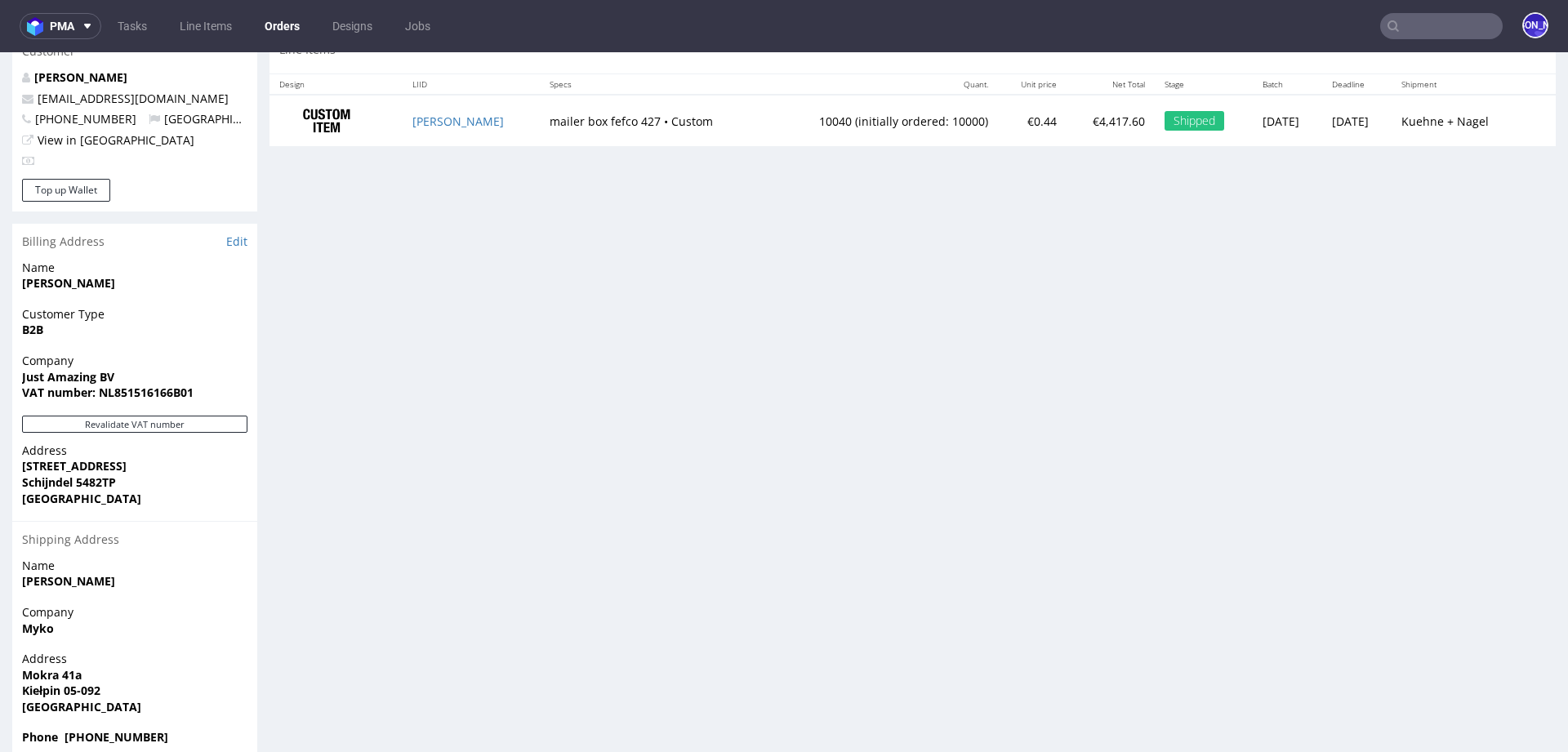
scroll to position [897, 0]
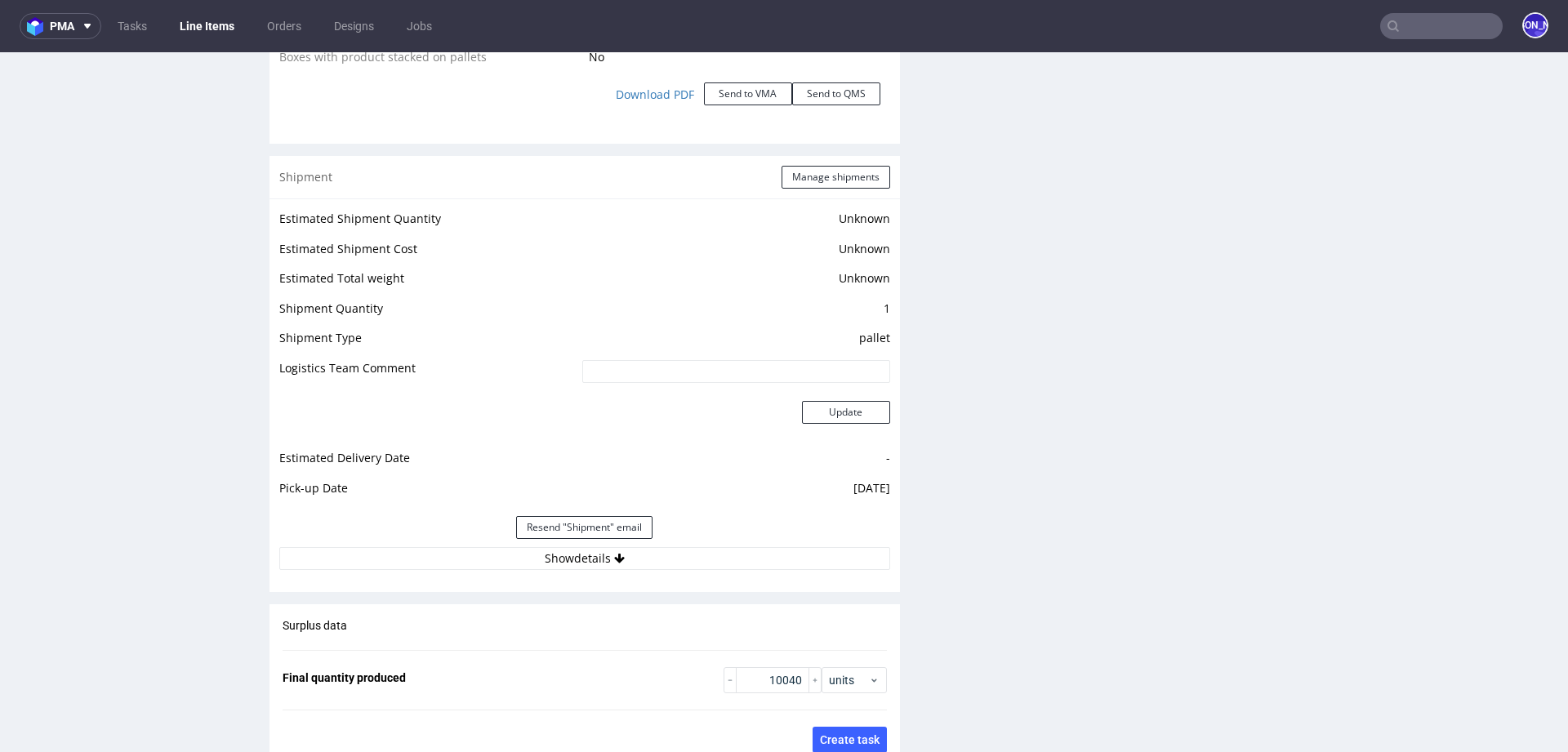
scroll to position [2023, 0]
click at [597, 549] on button "Show details" at bounding box center [584, 560] width 611 height 23
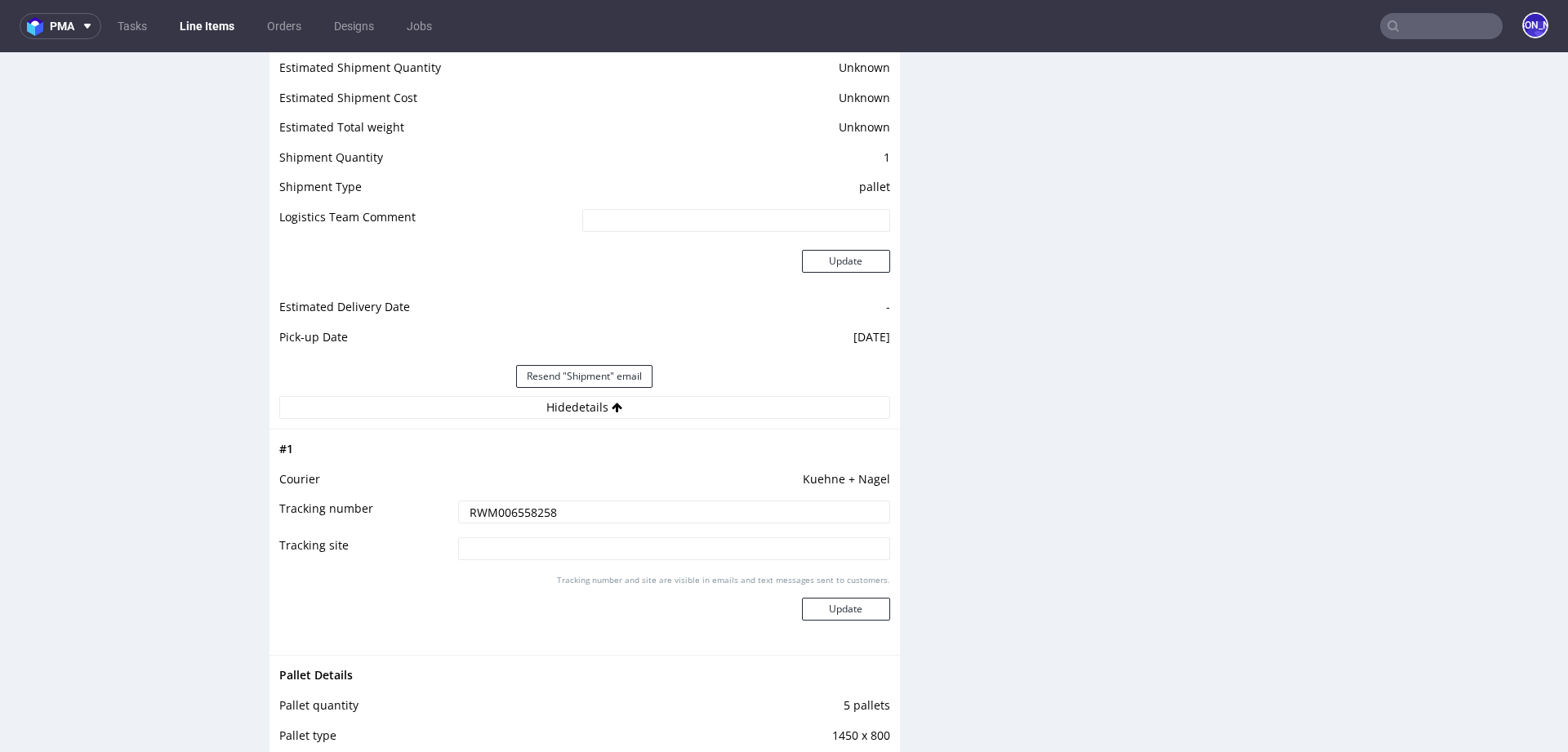
scroll to position [2182, 0]
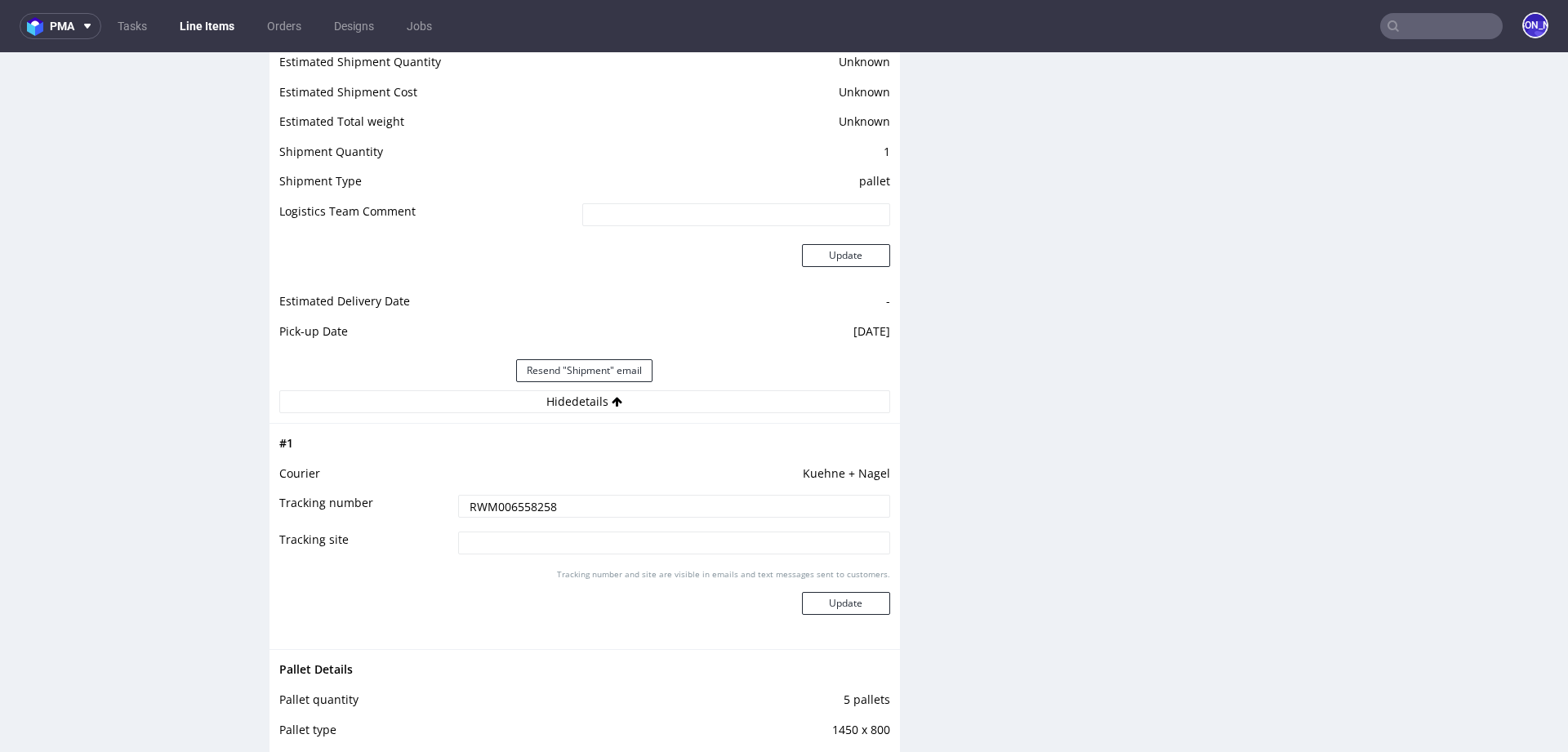
click at [489, 495] on input "RWM006558258" at bounding box center [675, 506] width 432 height 23
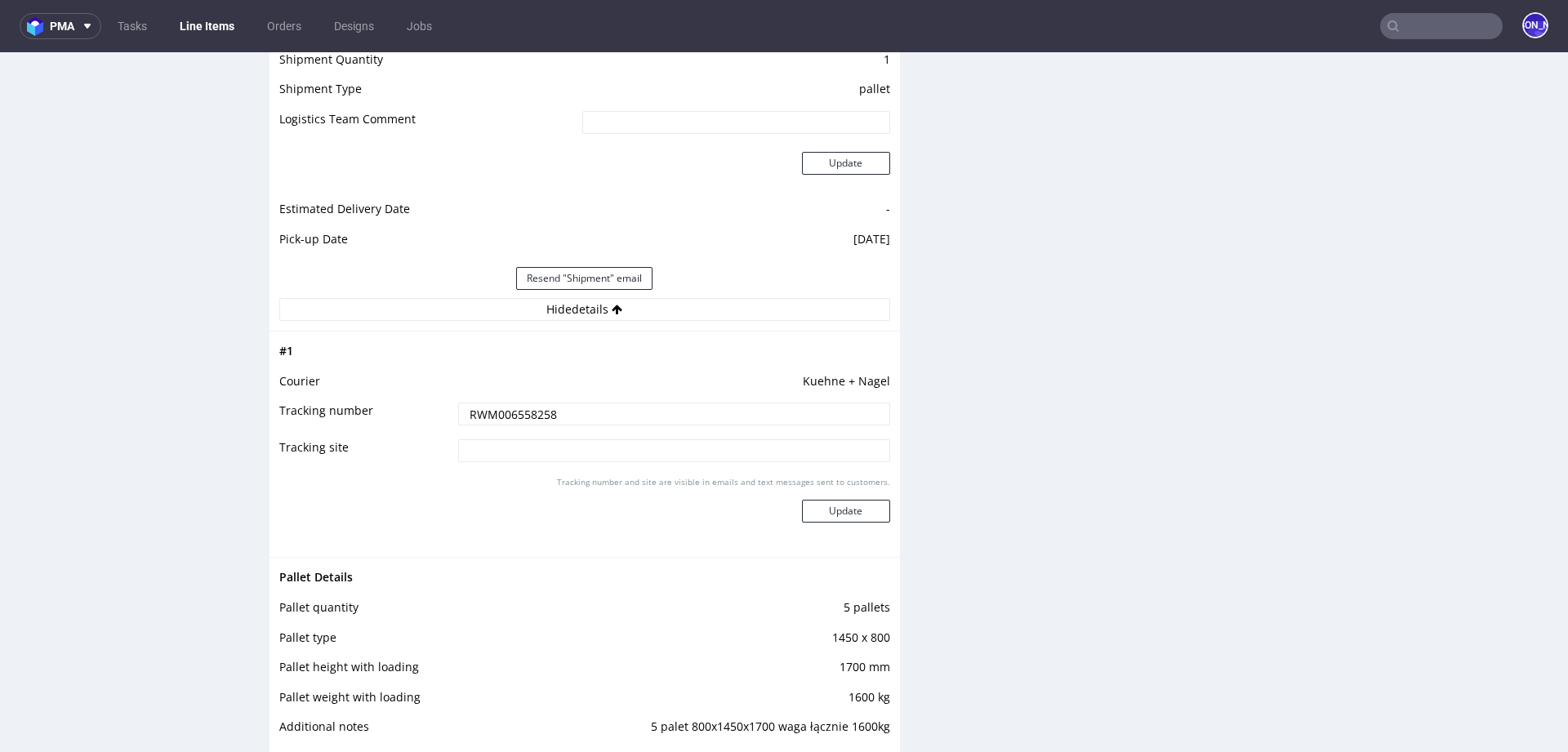
scroll to position [2323, 0]
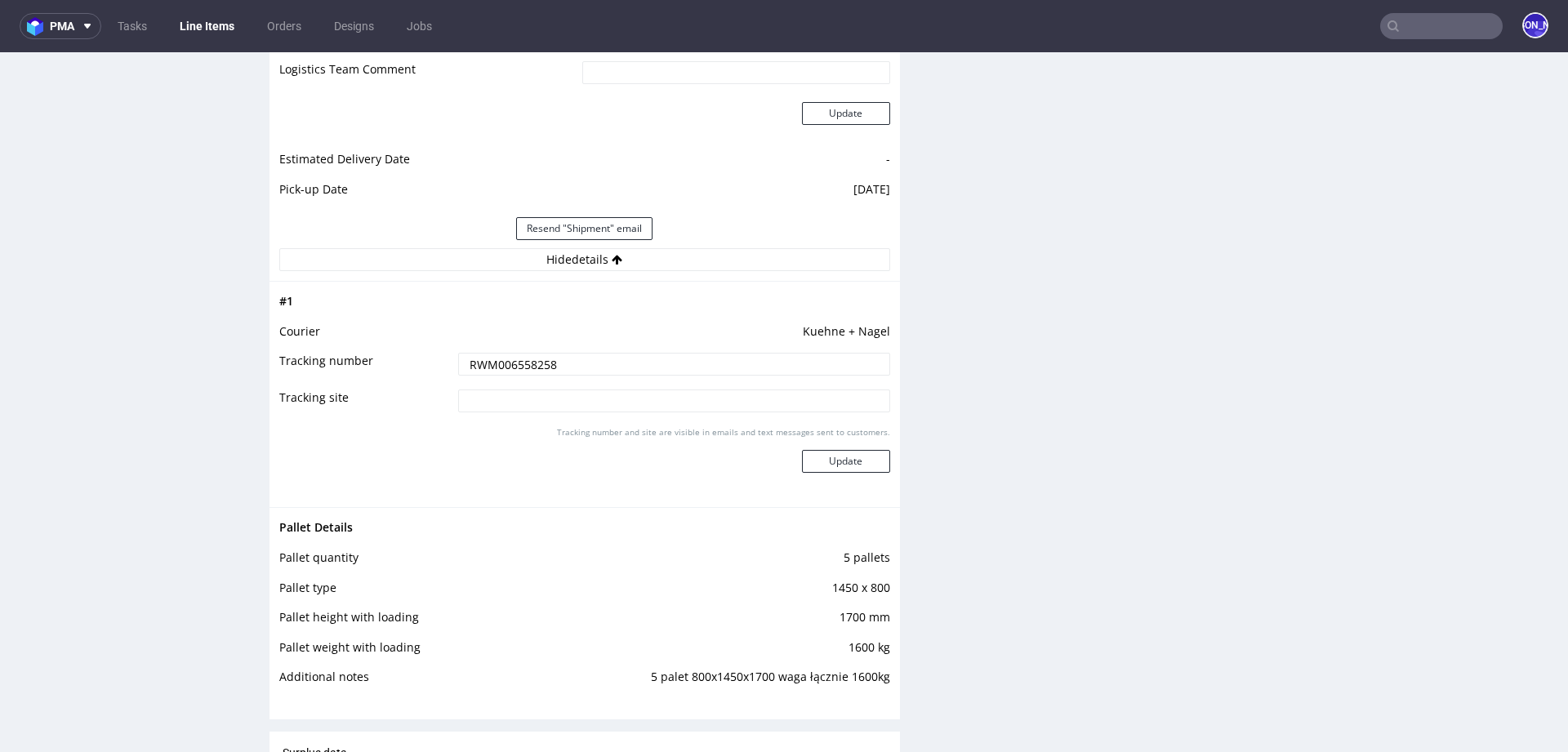
click at [1412, 30] on input "text" at bounding box center [1442, 26] width 123 height 26
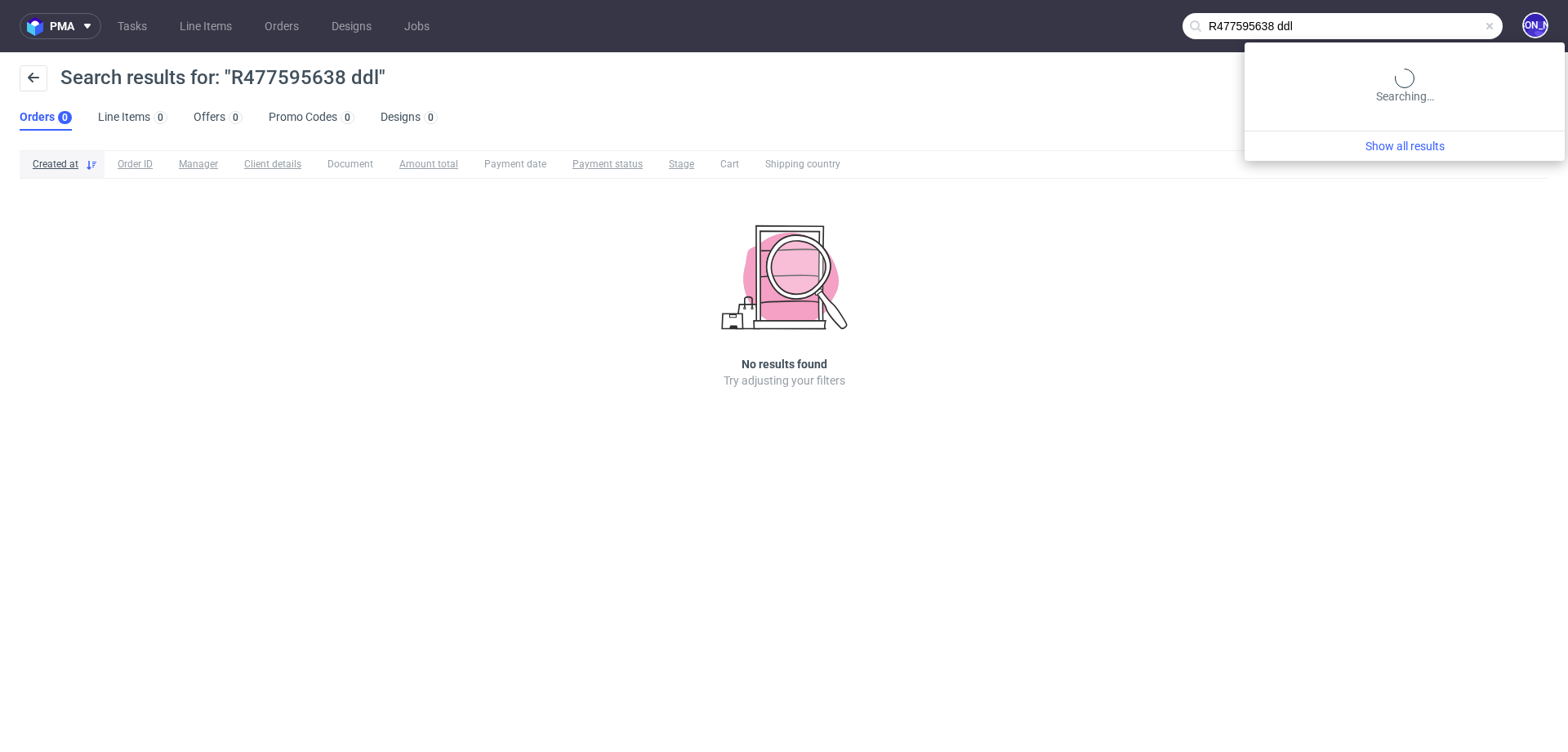
click at [1444, 23] on input "R477595638 ddl" at bounding box center [1342, 26] width 320 height 26
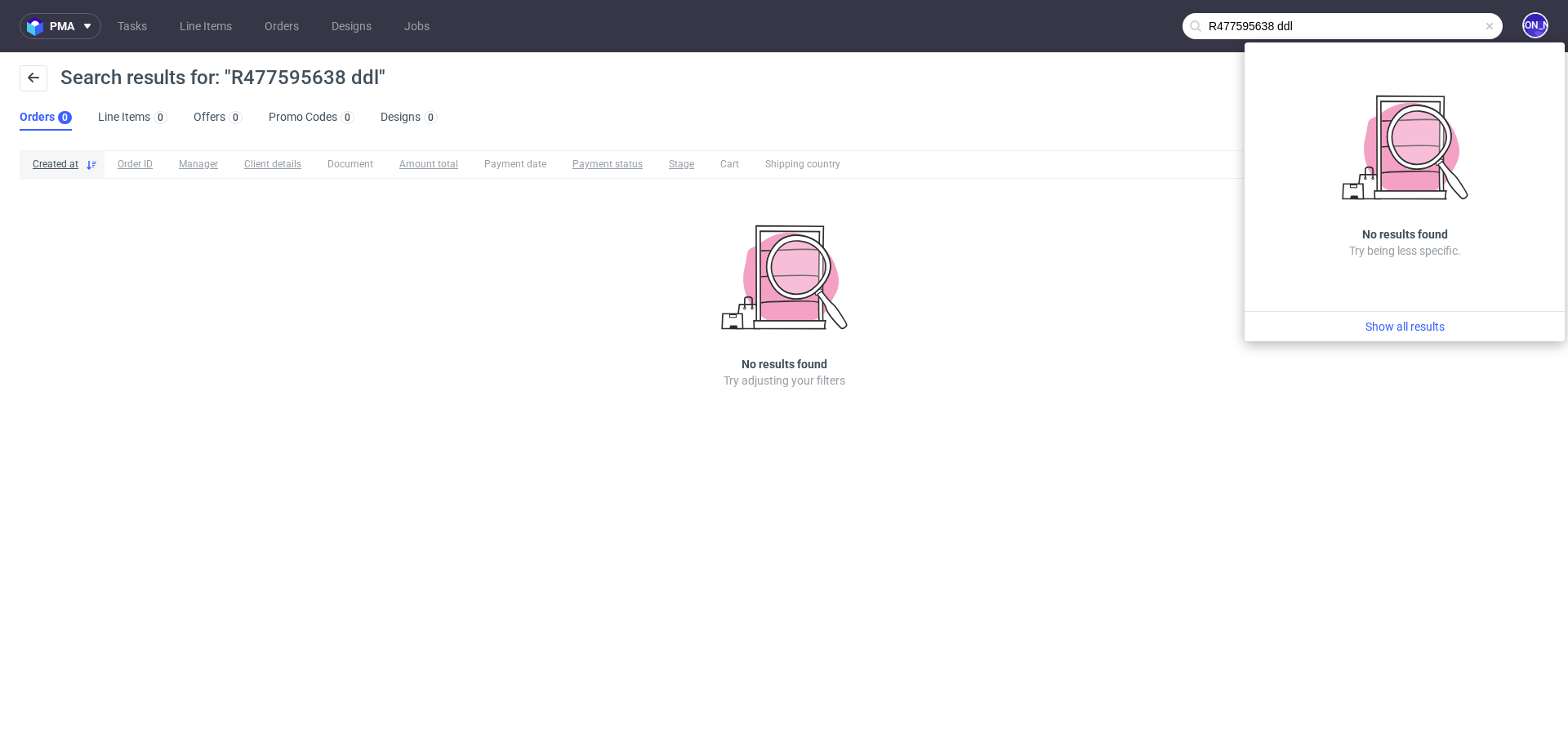
click at [1275, 31] on input "R477595638 ddl" at bounding box center [1342, 26] width 320 height 26
click at [1291, 31] on input "R477595638 ddl" at bounding box center [1342, 26] width 320 height 26
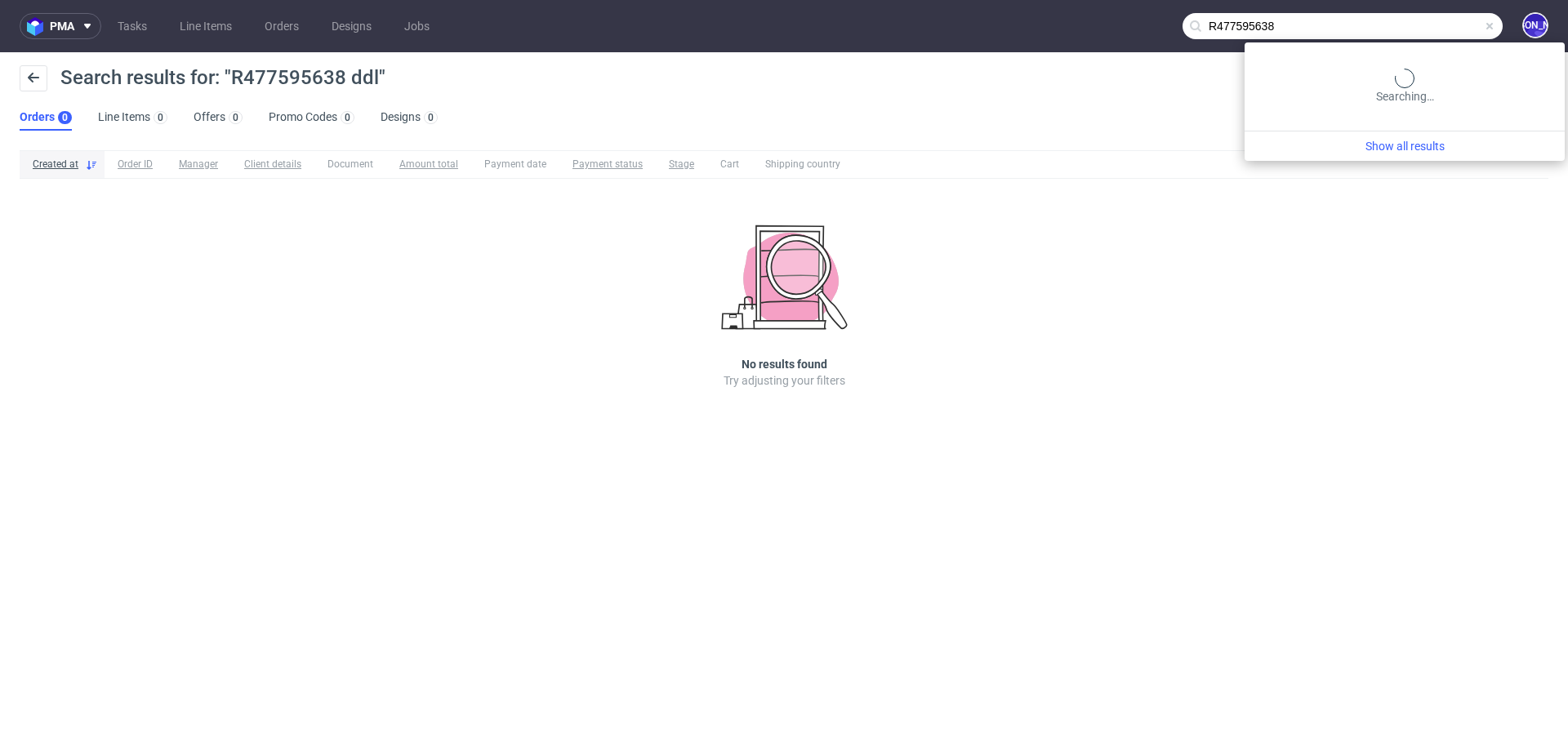
type input "R477595638"
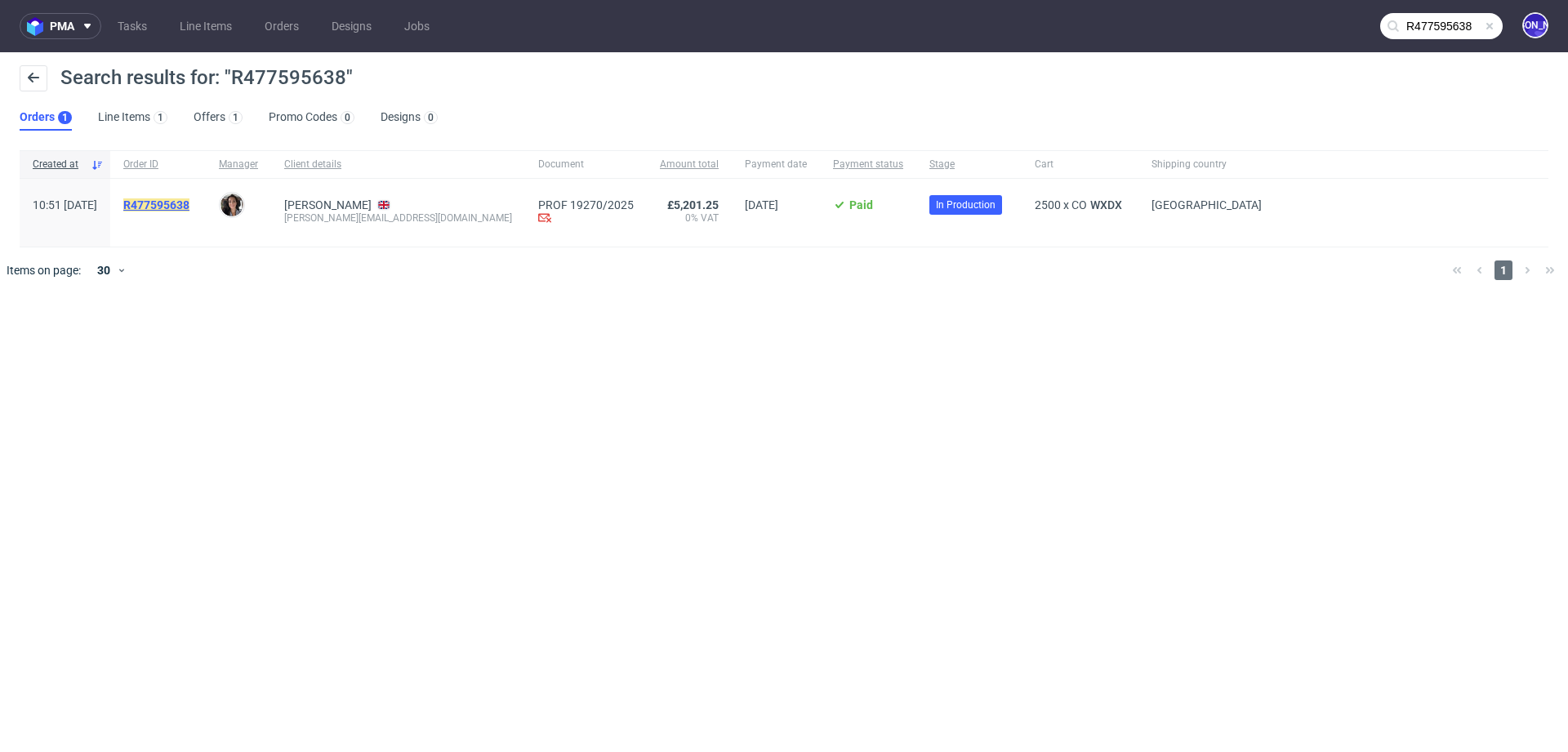
click at [189, 205] on mark "R477595638" at bounding box center [157, 204] width 66 height 13
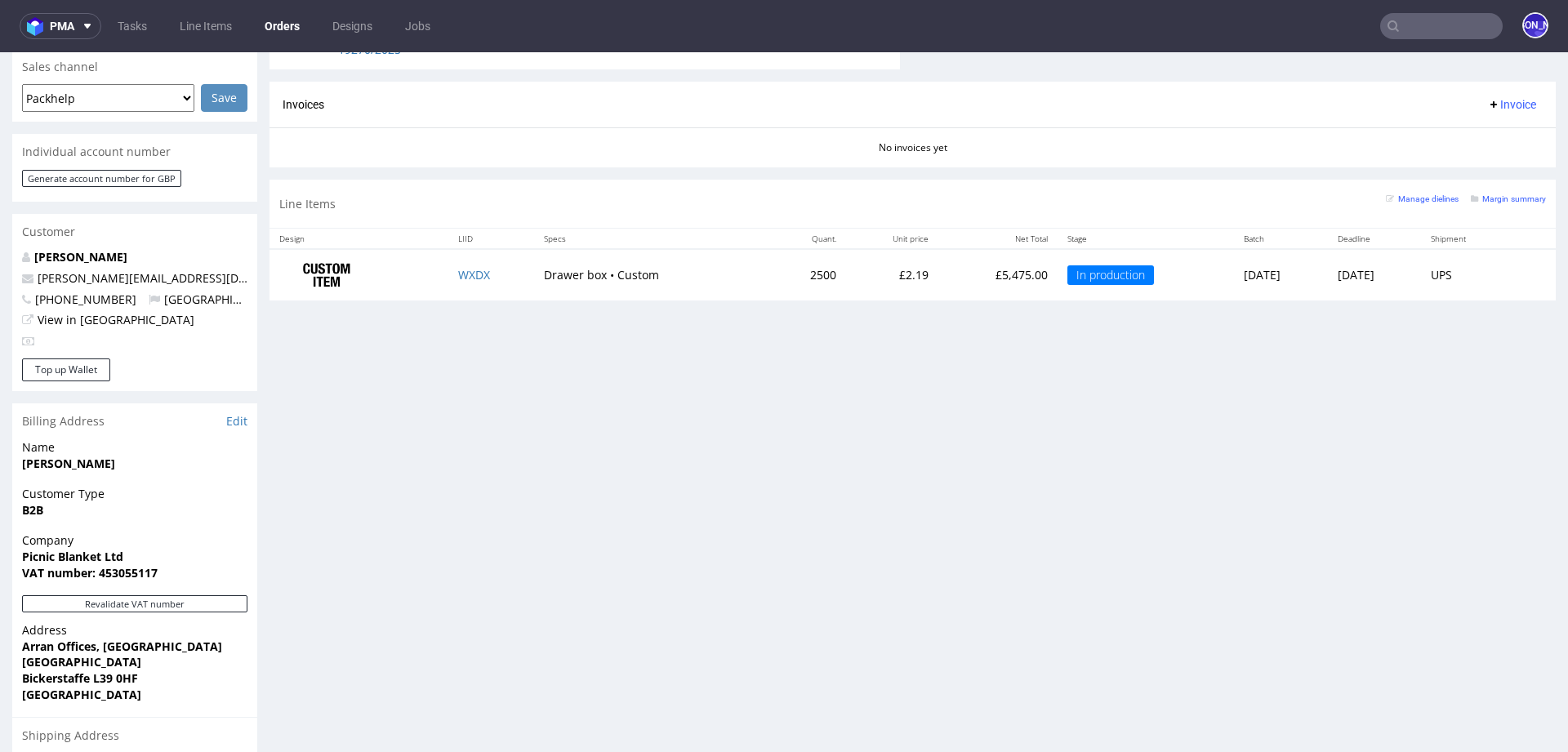
scroll to position [670, 0]
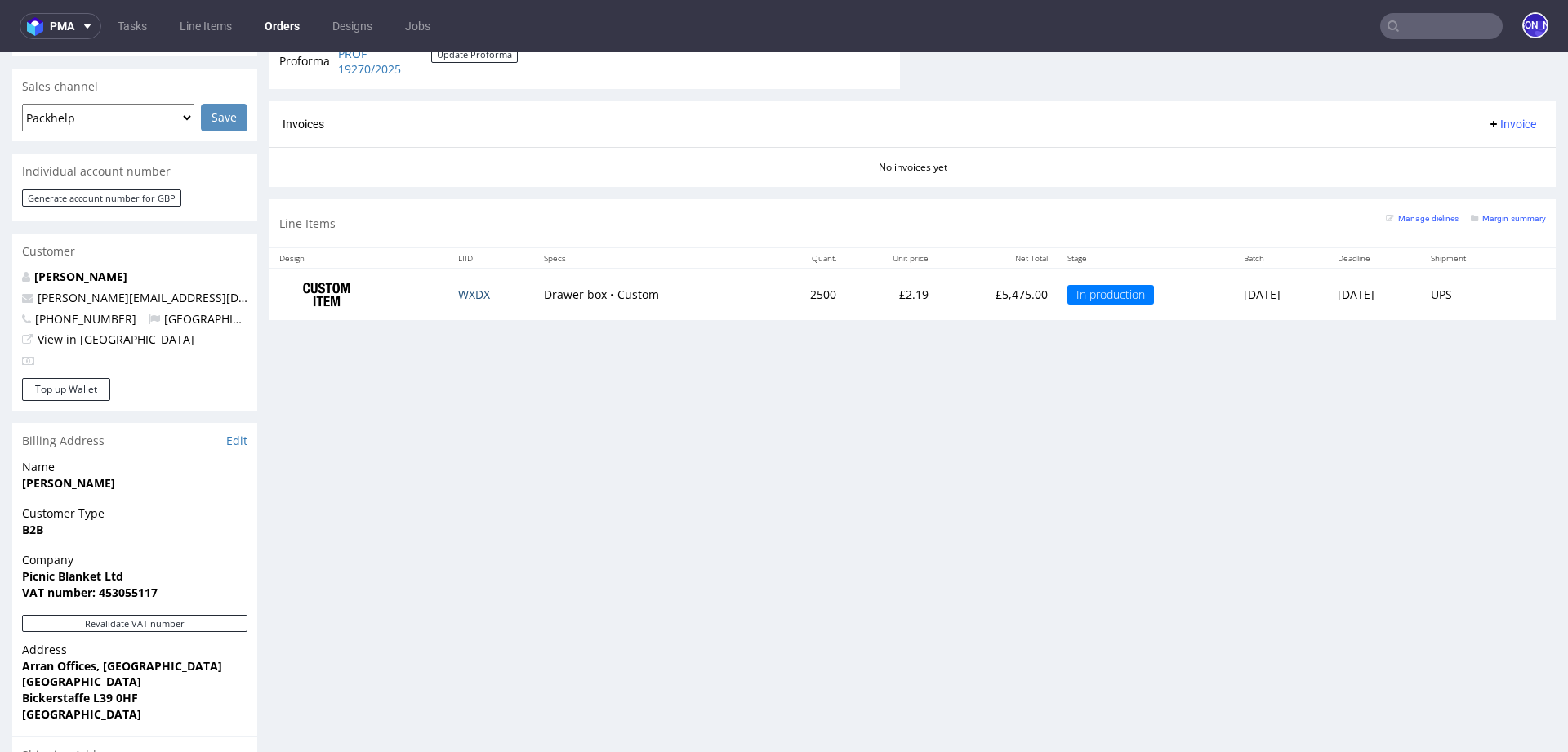
click at [459, 289] on link "WXDX" at bounding box center [474, 294] width 32 height 16
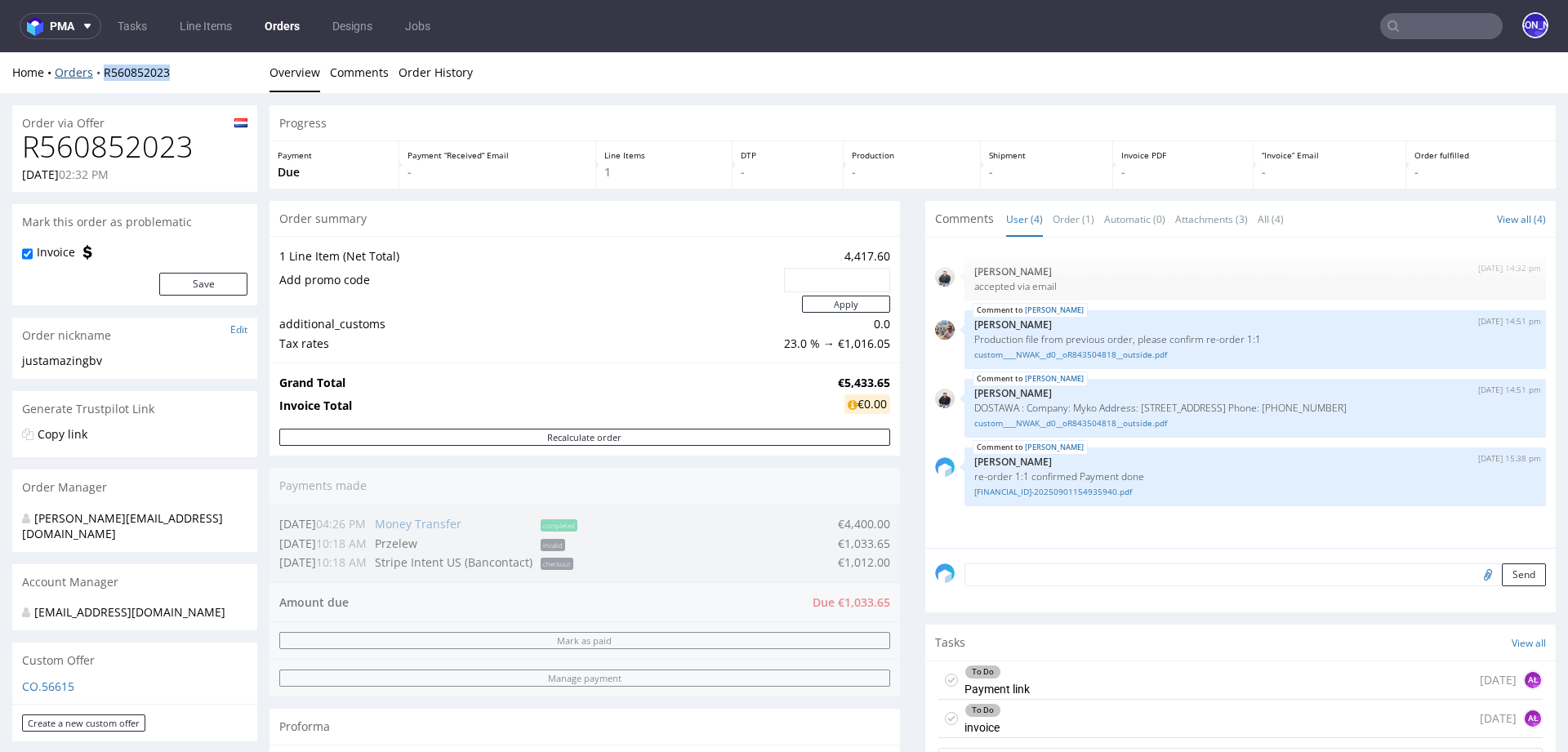
drag, startPoint x: 184, startPoint y: 79, endPoint x: 101, endPoint y: 76, distance: 83.1
click at [101, 76] on div "Home Orders R560852023" at bounding box center [134, 72] width 245 height 16
copy link "R560852023"
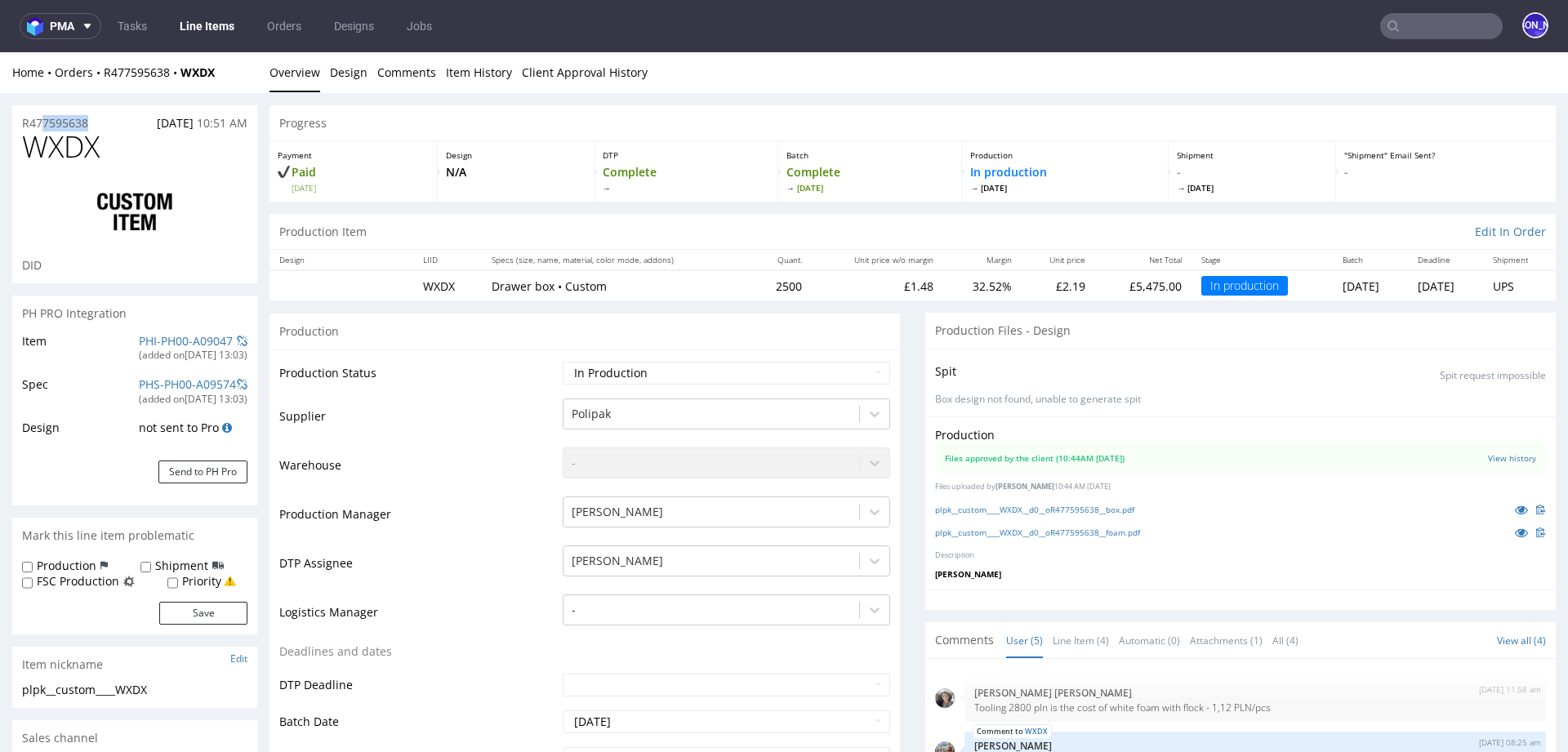
drag, startPoint x: 119, startPoint y: 123, endPoint x: 13, endPoint y: 123, distance: 106.0
click at [13, 123] on div "R477595638 [DATE] 10:51 AM" at bounding box center [134, 118] width 245 height 26
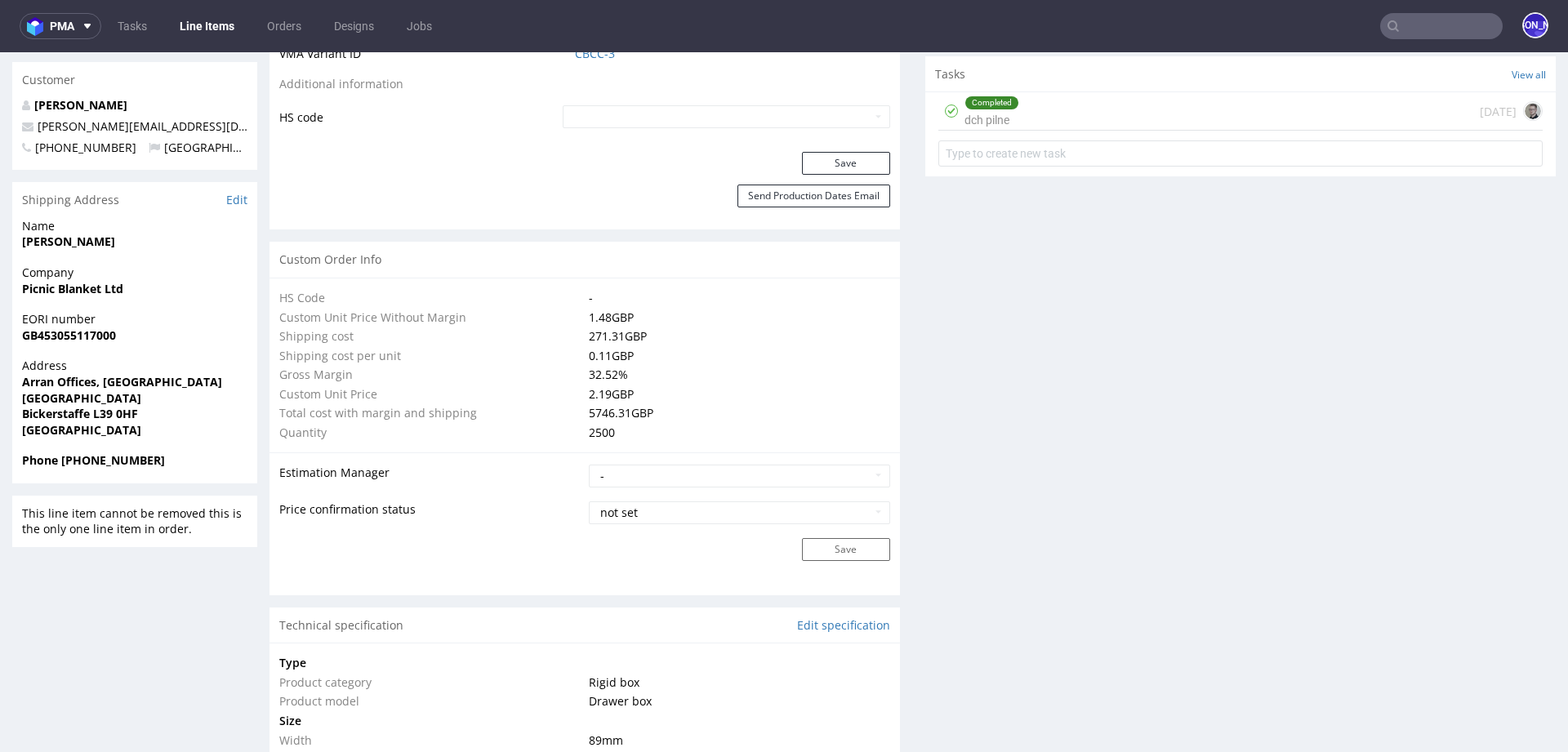
scroll to position [979, 0]
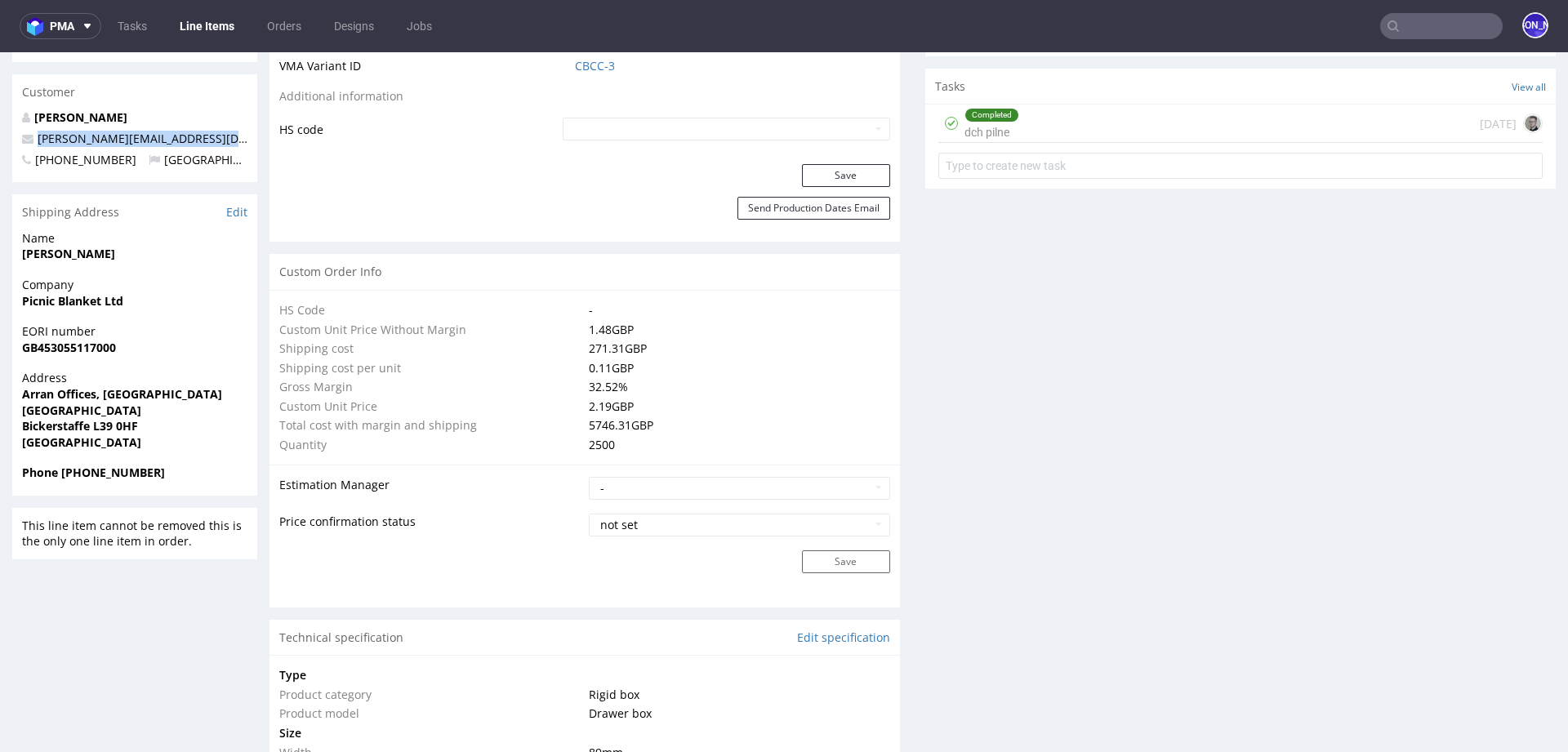
drag, startPoint x: 222, startPoint y: 122, endPoint x: 31, endPoint y: 122, distance: 191.0
click at [31, 131] on p "[PERSON_NAME][EMAIL_ADDRESS][DOMAIN_NAME]" at bounding box center [135, 139] width 226 height 16
copy span "[PERSON_NAME][EMAIL_ADDRESS][DOMAIN_NAME]"
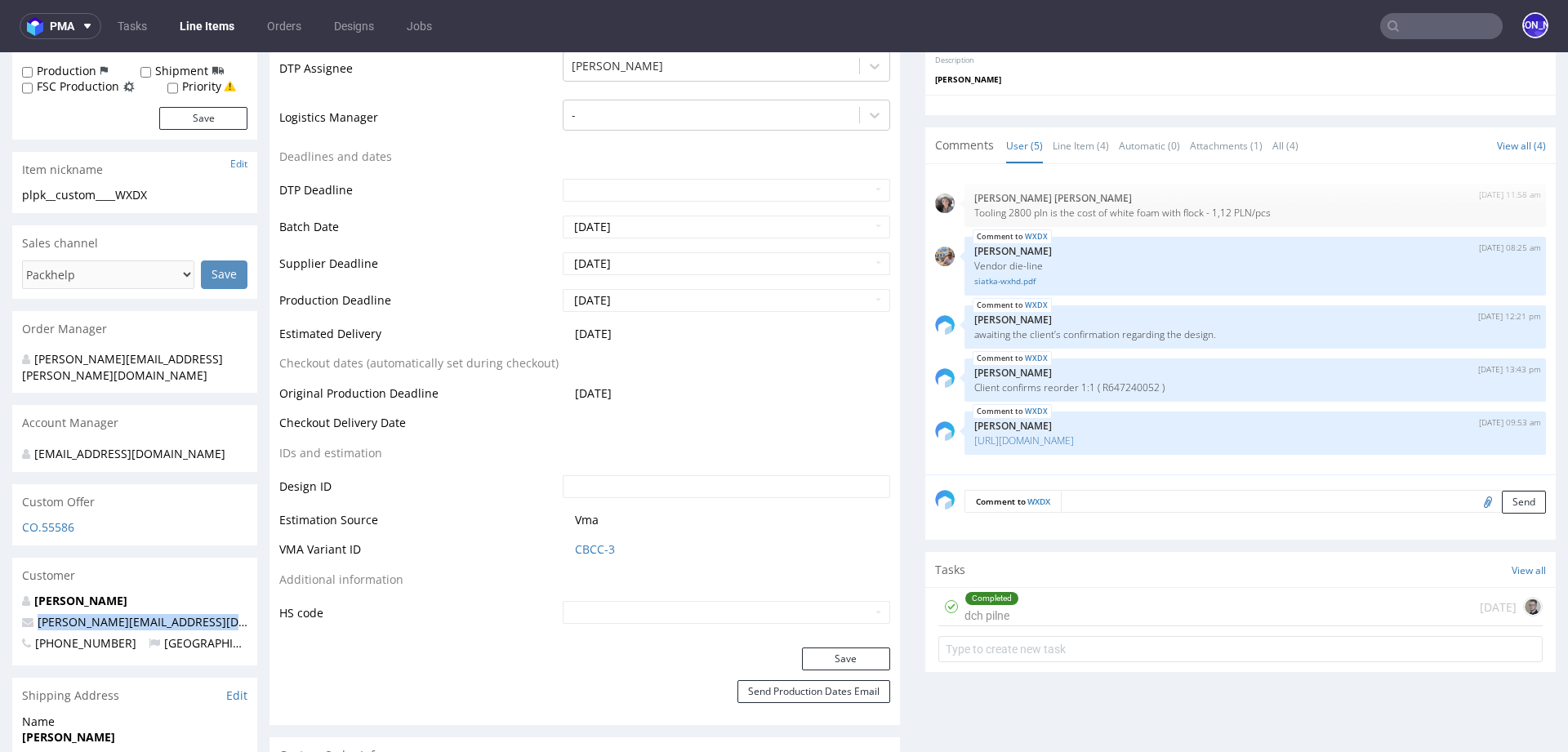
scroll to position [493, 0]
click at [657, 295] on input "[DATE]" at bounding box center [726, 302] width 328 height 23
drag, startPoint x: 657, startPoint y: 295, endPoint x: 540, endPoint y: 297, distance: 117.0
click at [540, 297] on tr "Production Deadline [DATE]" at bounding box center [584, 307] width 611 height 37
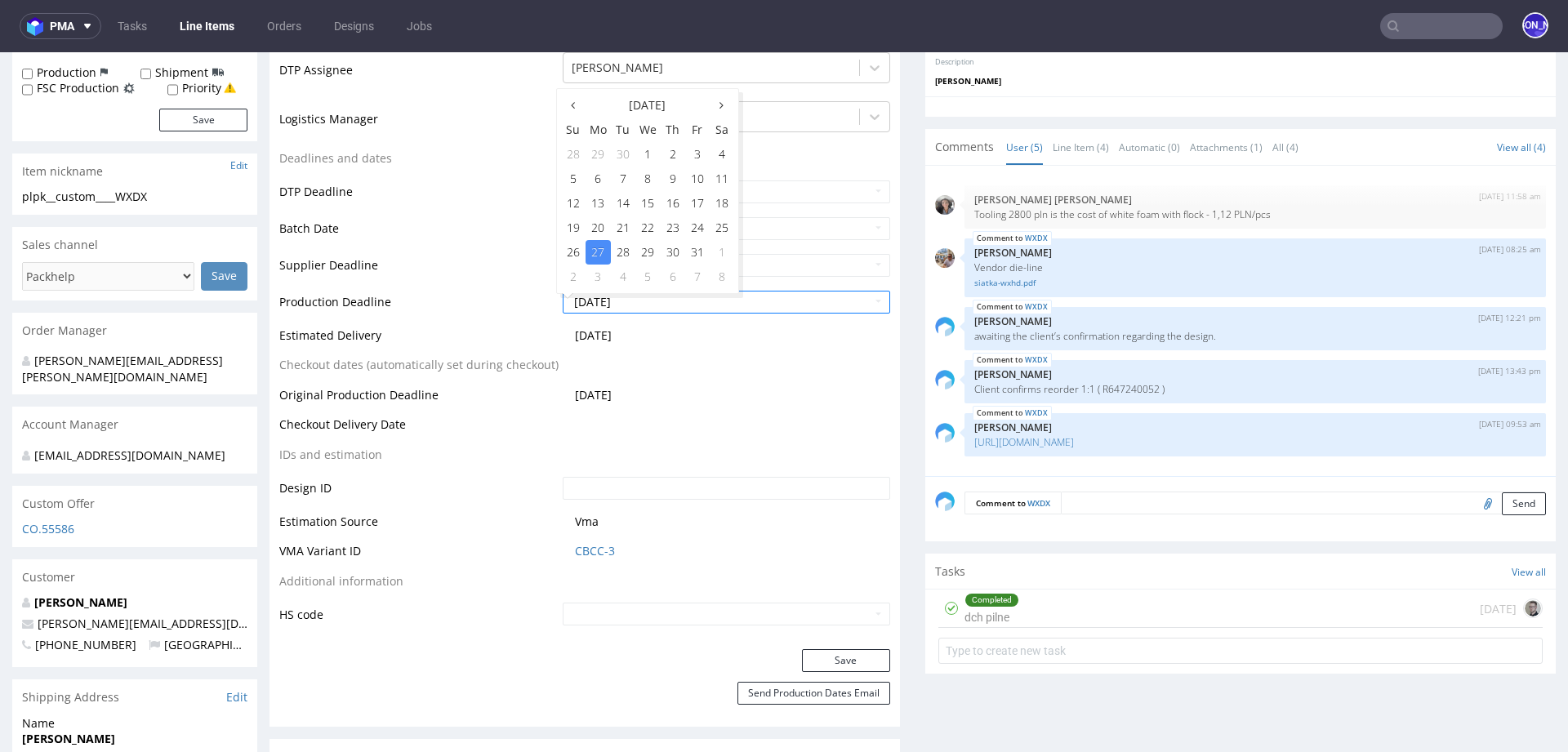
scroll to position [0, 0]
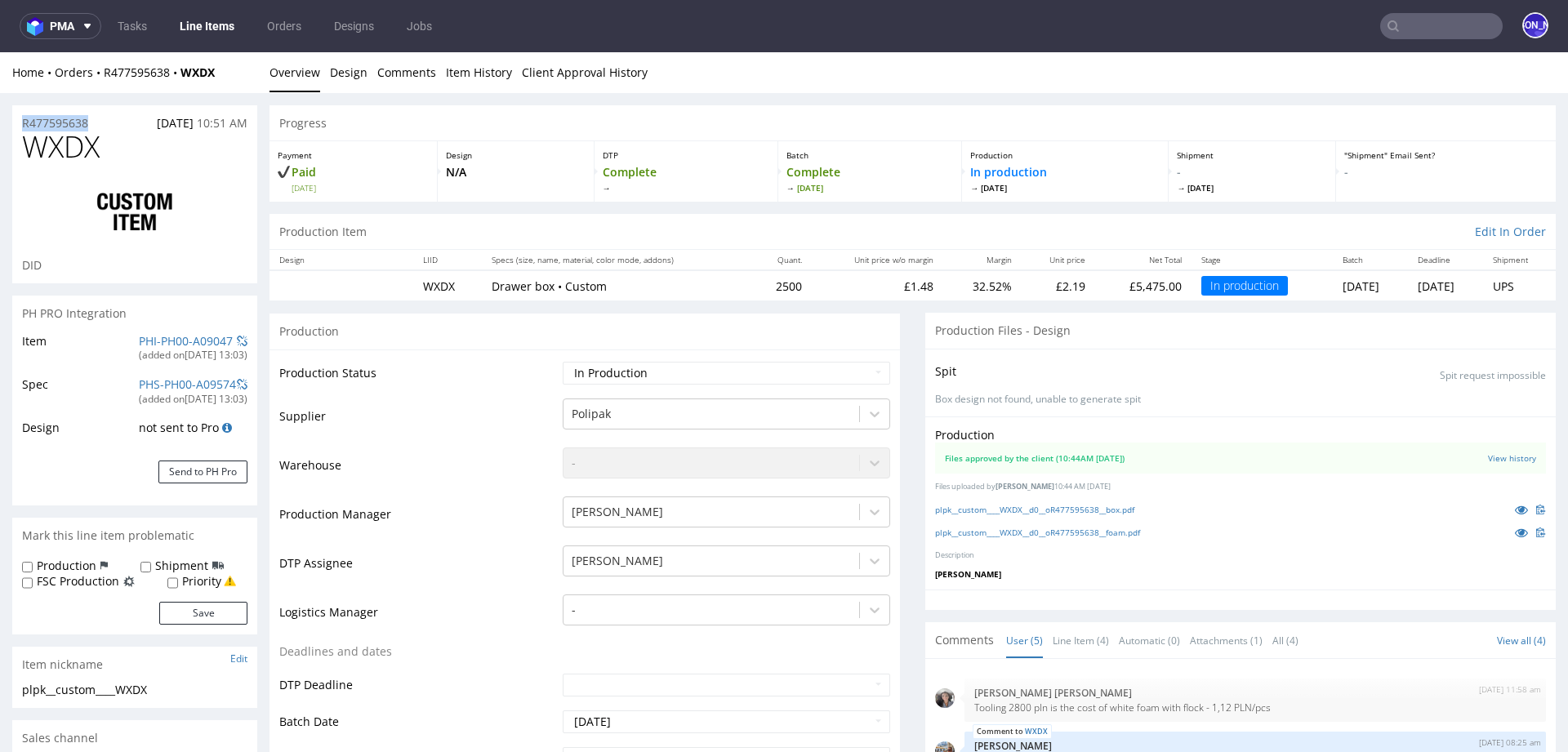
drag, startPoint x: 109, startPoint y: 125, endPoint x: 0, endPoint y: 124, distance: 109.0
copy p "R477595638"
click at [1445, 49] on nav "pma Tasks Line Items Orders Designs Jobs JO" at bounding box center [784, 26] width 1568 height 53
click at [1417, 29] on input "text" at bounding box center [1442, 26] width 123 height 26
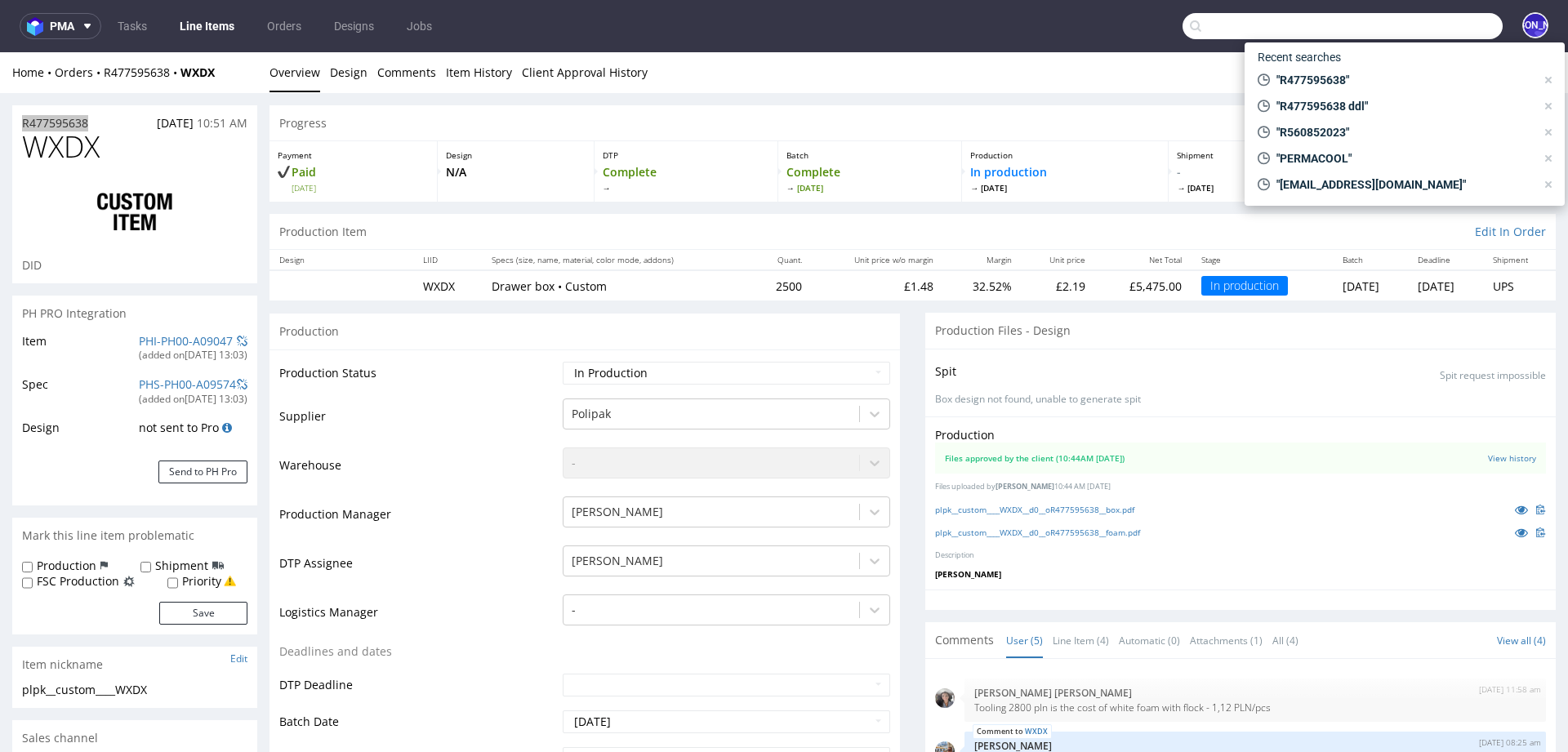
paste input "R886700613 ddl"
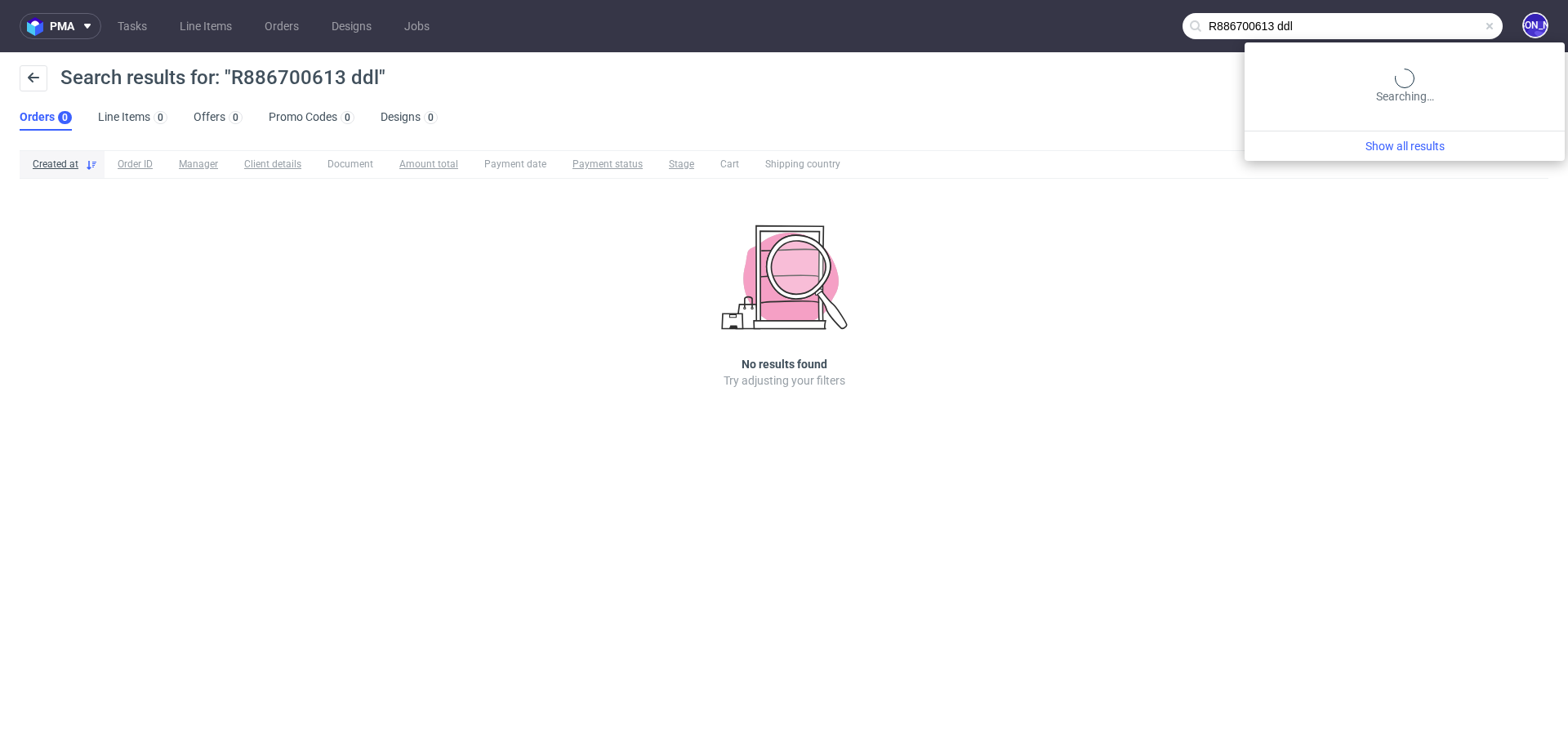
click at [1422, 18] on input "R886700613 ddl" at bounding box center [1342, 26] width 320 height 26
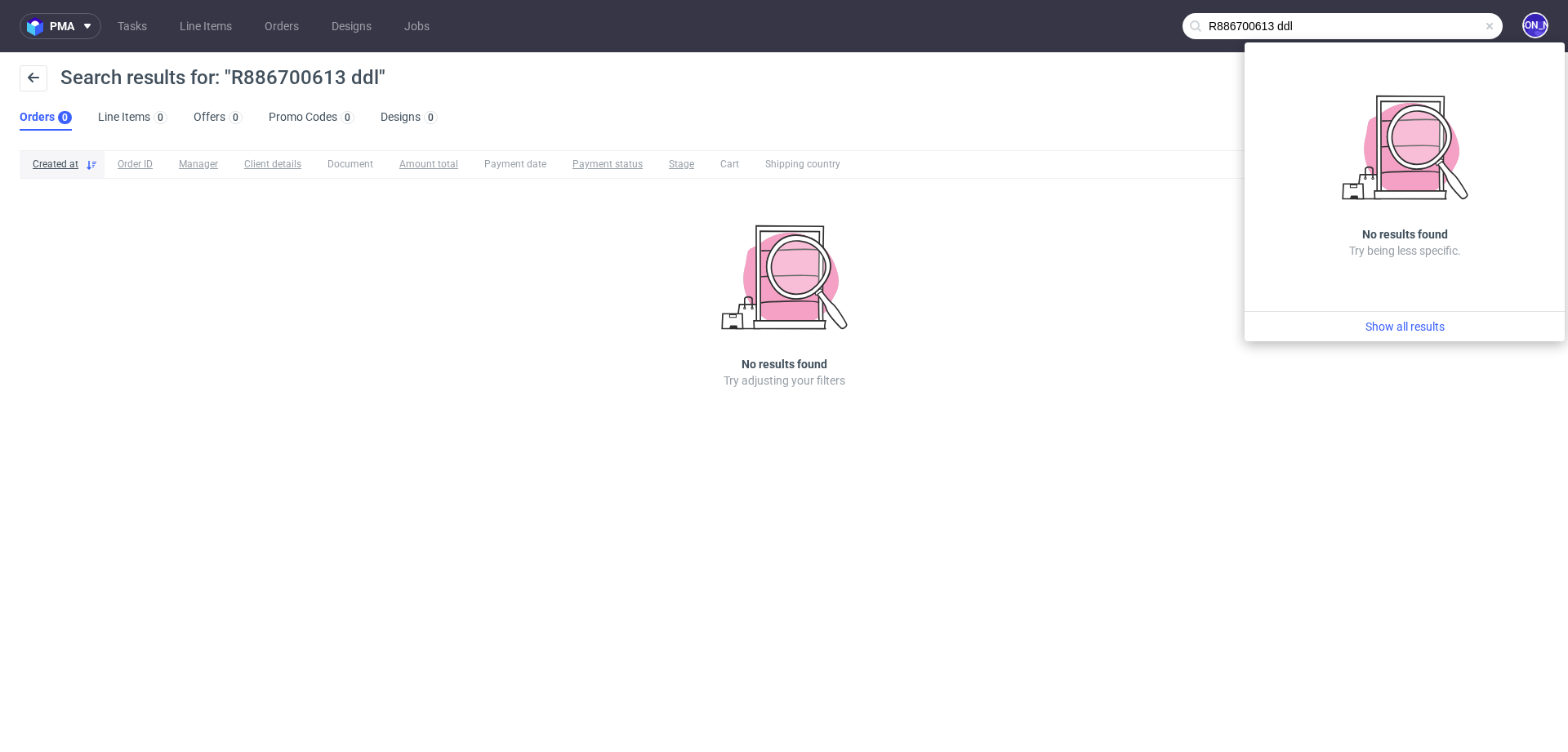
click at [1284, 26] on input "R886700613 ddl" at bounding box center [1342, 26] width 320 height 26
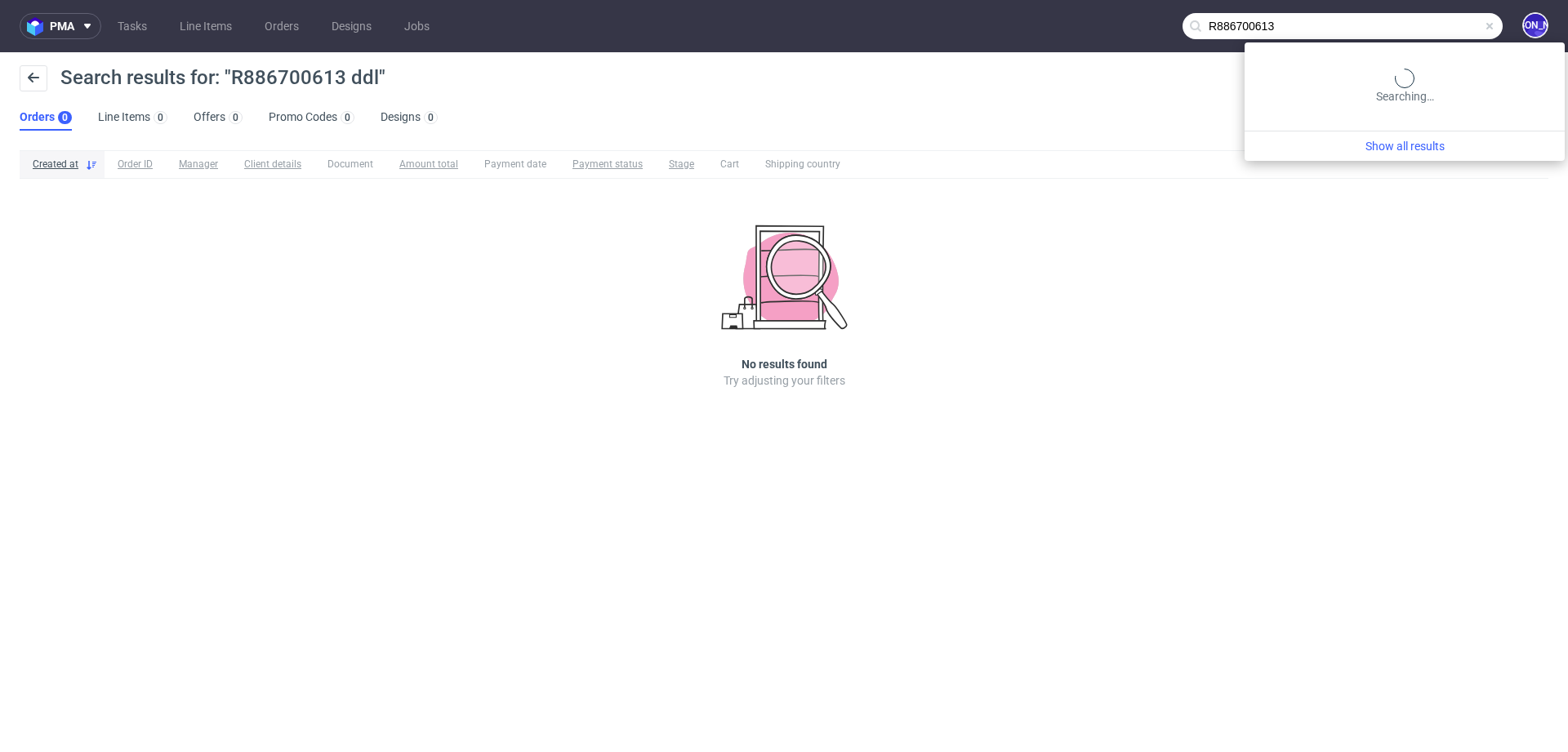
type input "R886700613"
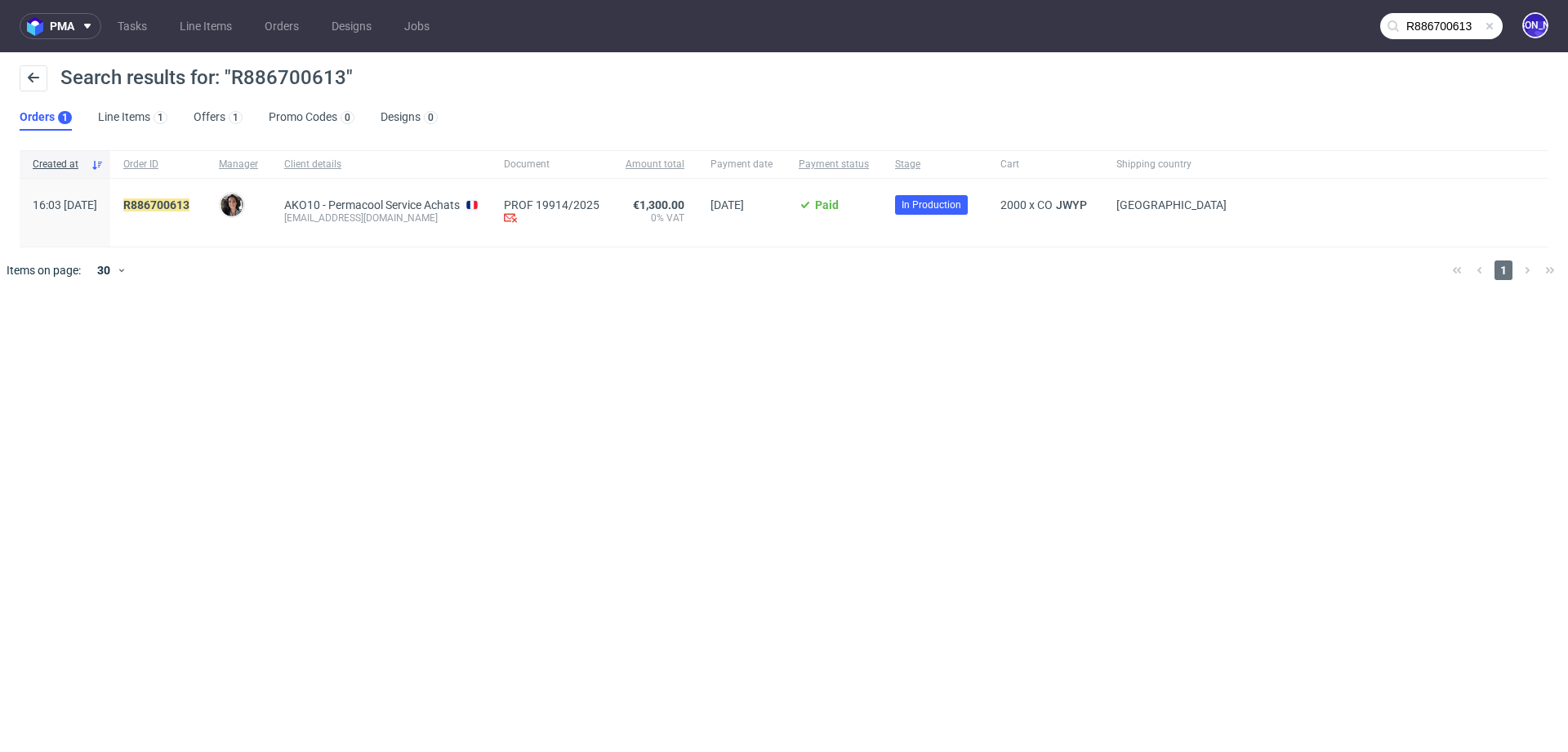
click at [193, 213] on span "R886700613" at bounding box center [158, 212] width 69 height 29
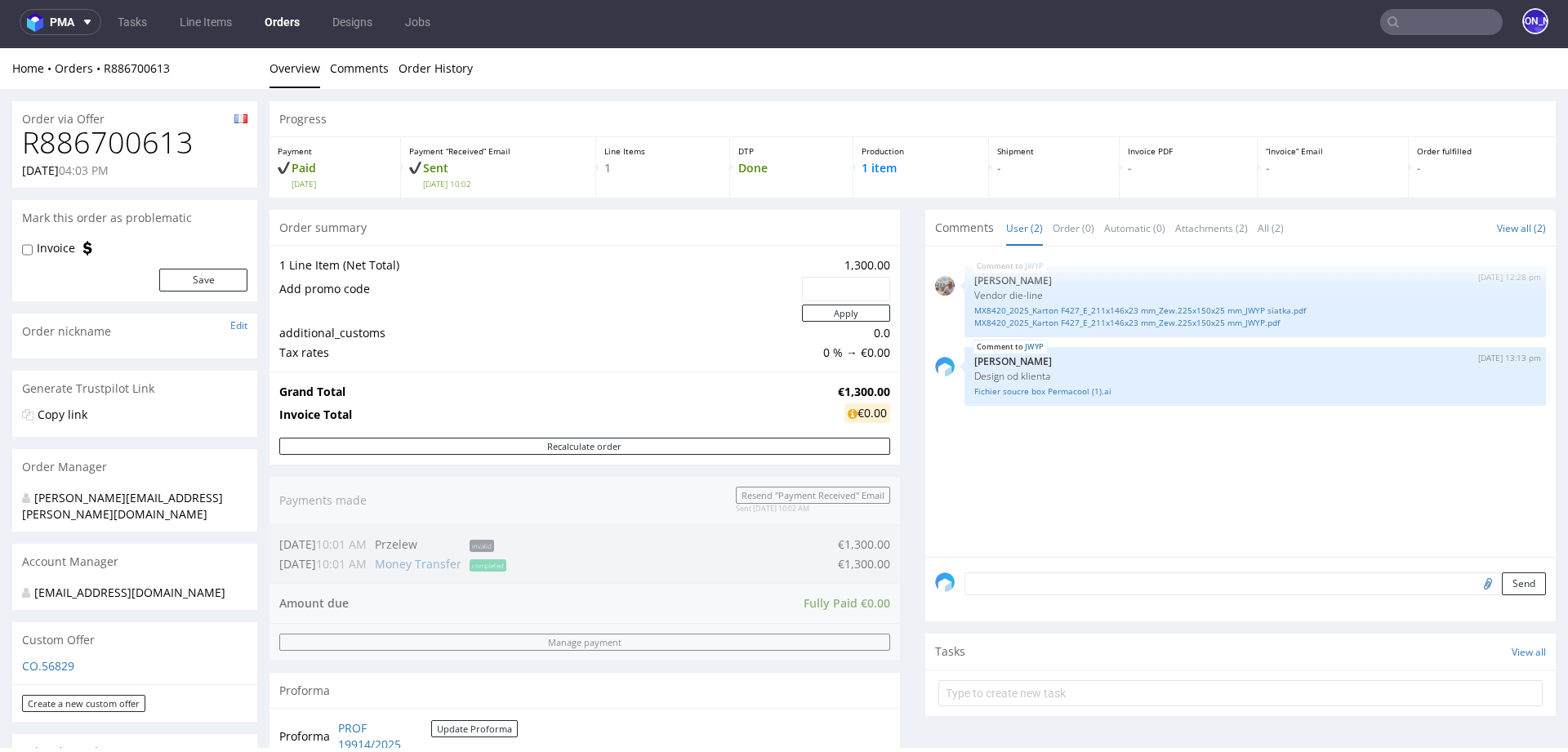
scroll to position [882, 0]
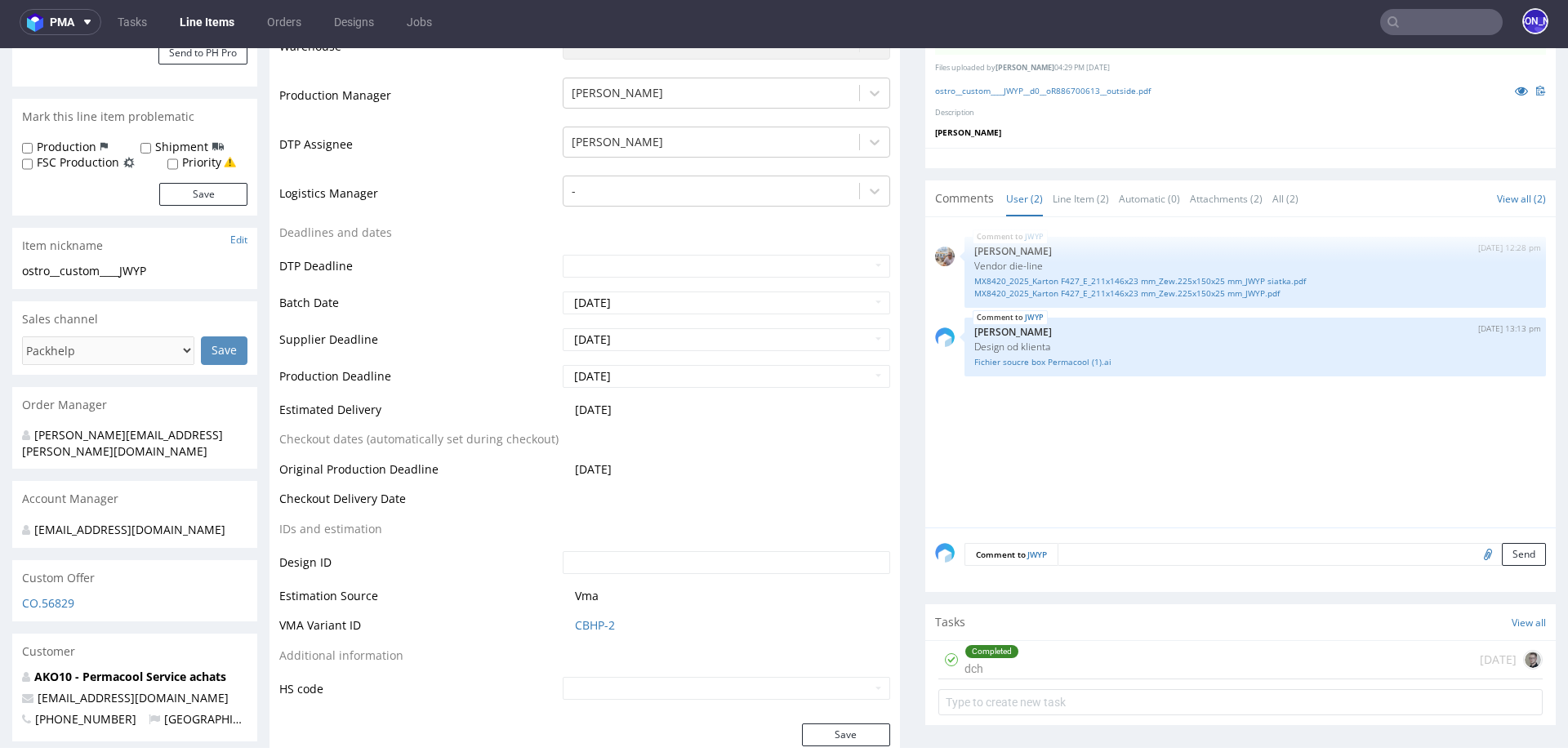
scroll to position [482, 0]
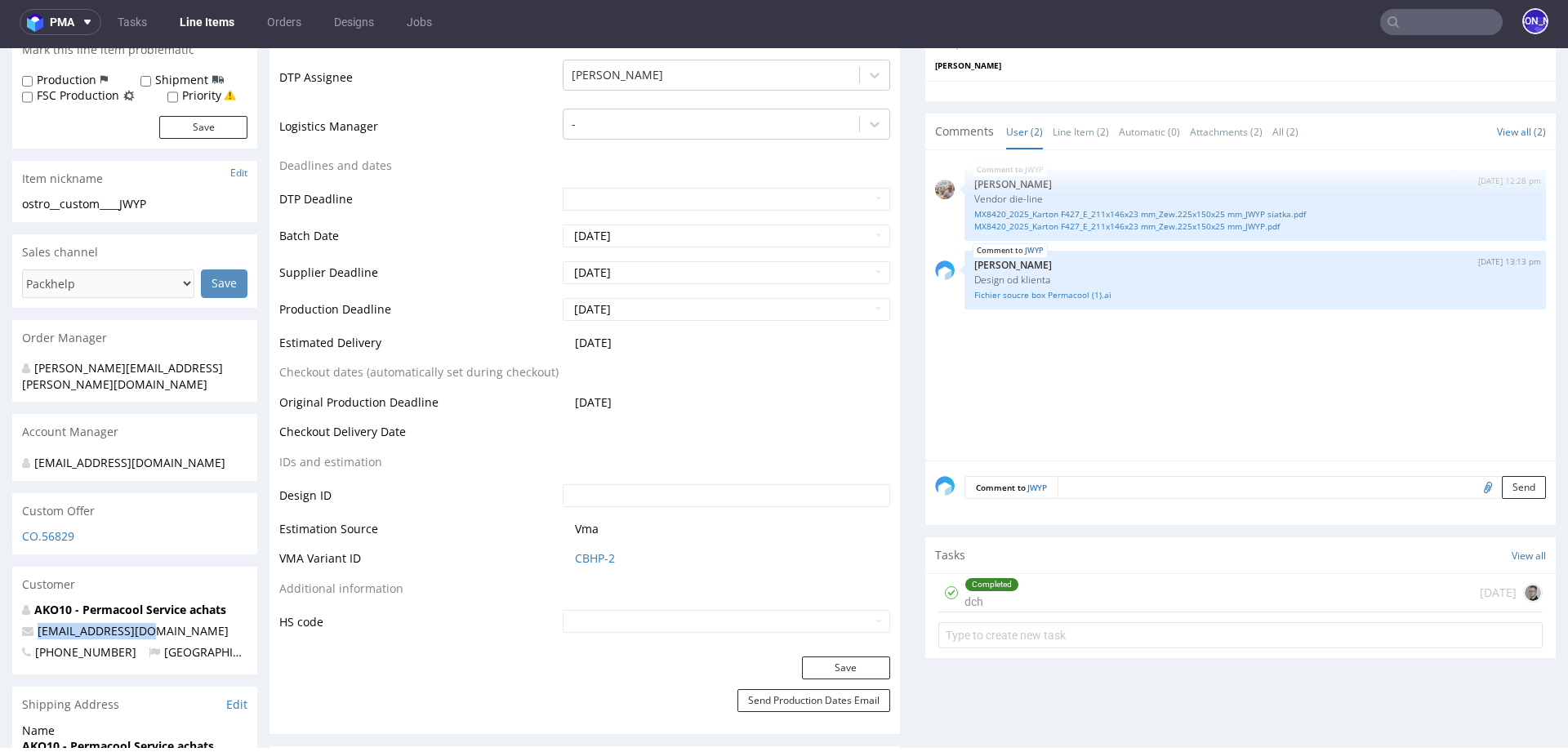
drag, startPoint x: 170, startPoint y: 614, endPoint x: 22, endPoint y: 614, distance: 148.0
click at [22, 623] on p "[EMAIL_ADDRESS][DOMAIN_NAME]" at bounding box center [135, 631] width 226 height 16
copy span "[EMAIL_ADDRESS][DOMAIN_NAME]"
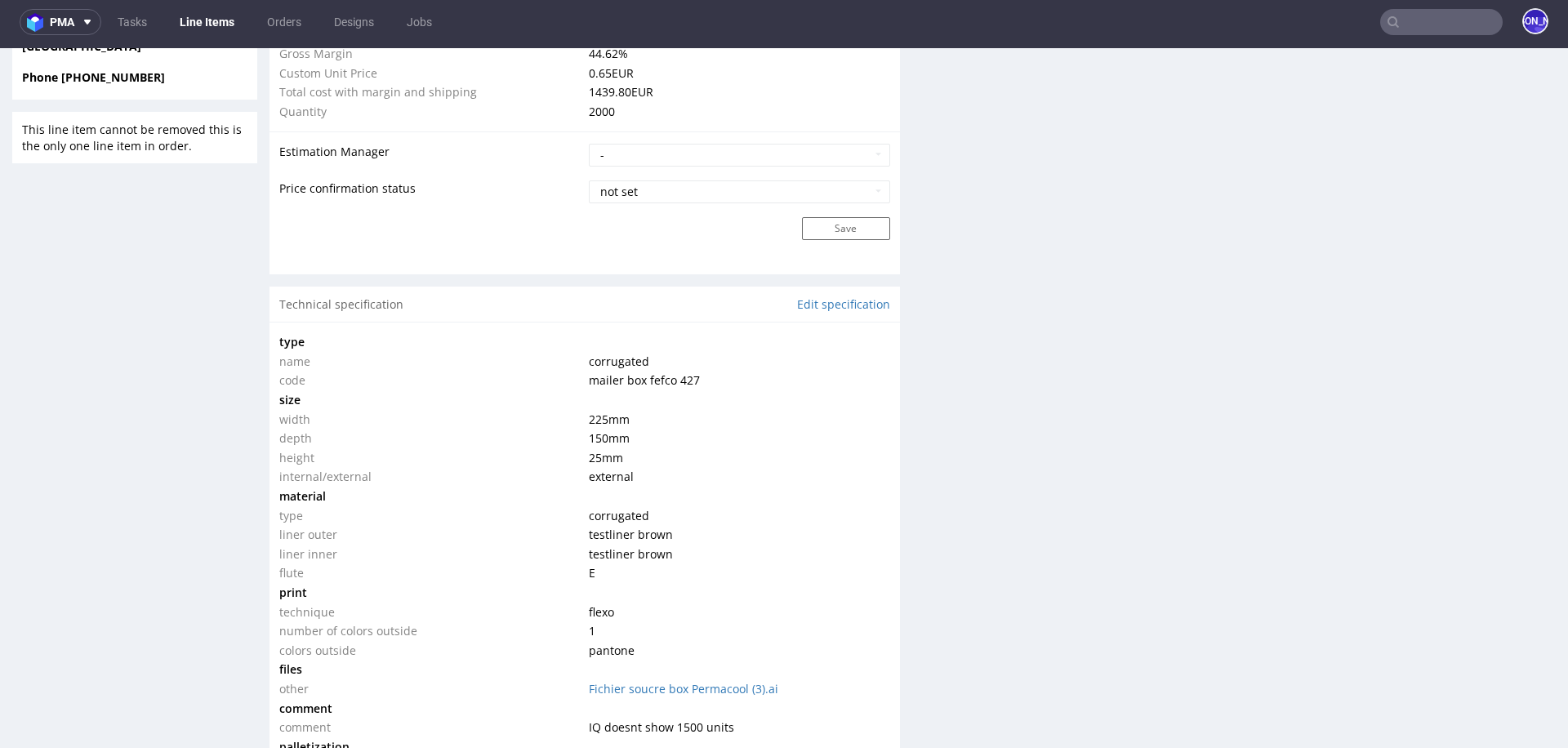
scroll to position [1309, 0]
click at [817, 300] on link "Edit specification" at bounding box center [844, 303] width 93 height 16
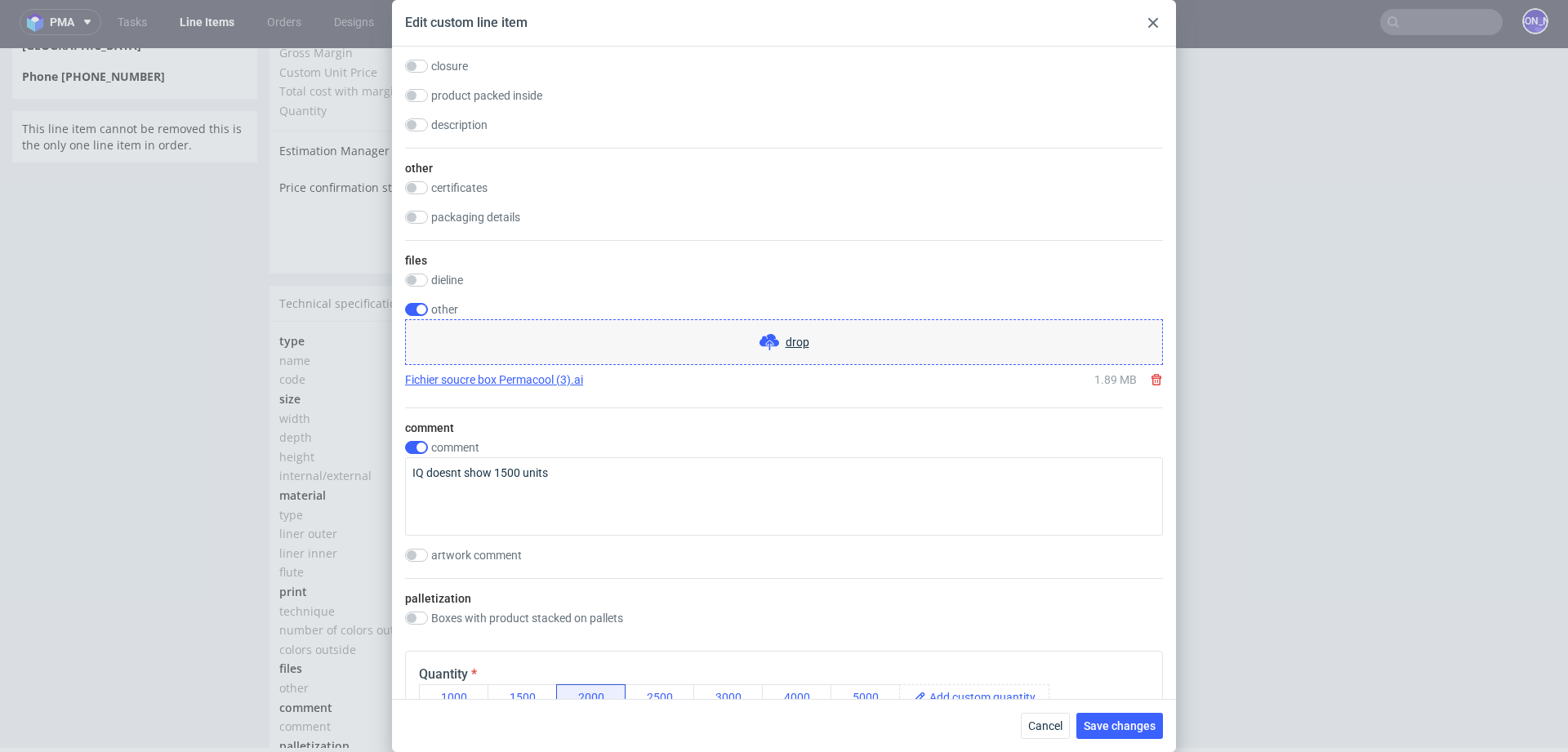
scroll to position [1314, 0]
click at [425, 221] on input "checkbox" at bounding box center [416, 222] width 23 height 13
checkbox input "true"
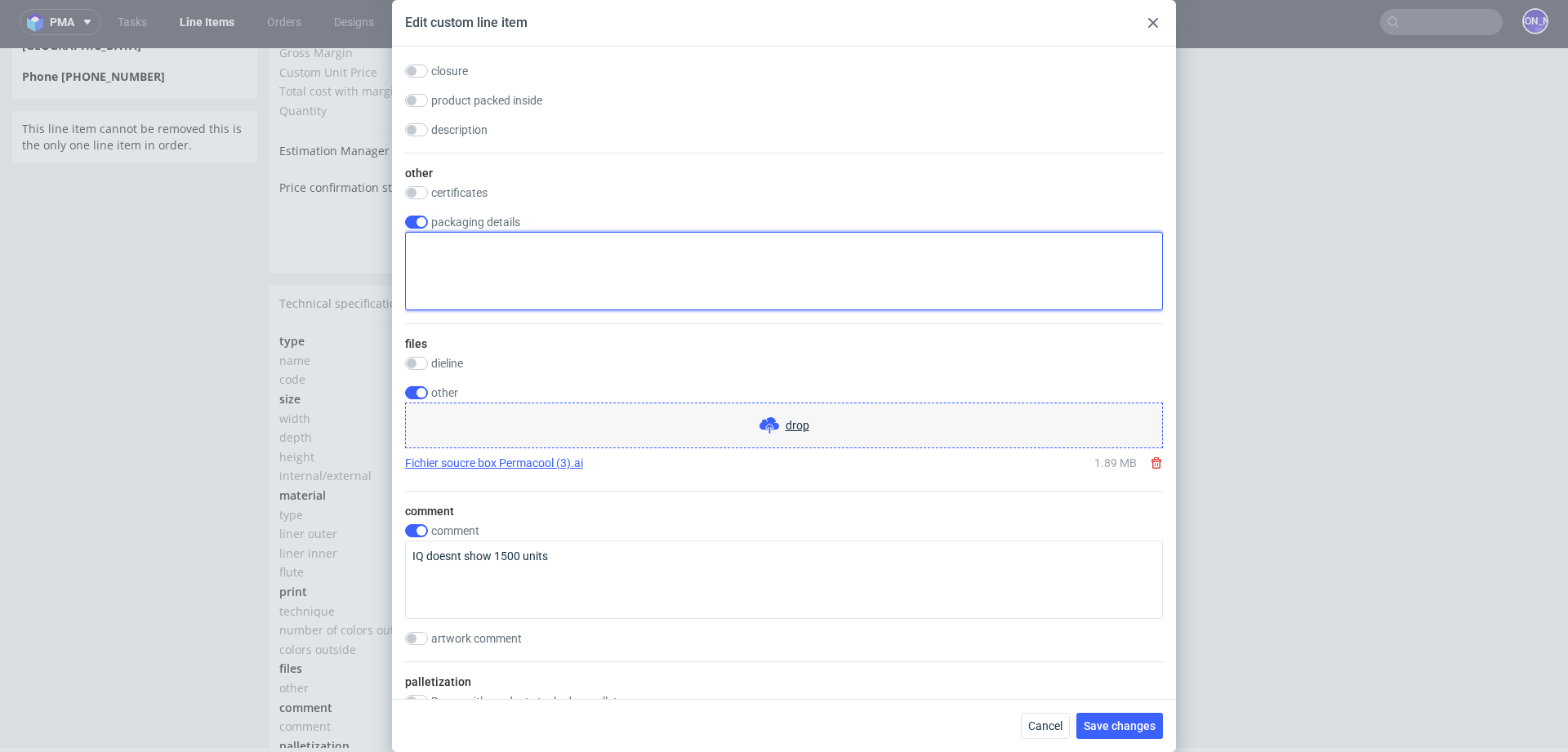
click at [498, 281] on textarea at bounding box center [784, 270] width 758 height 78
paste textarea "la livraison [PERSON_NAME] se faire entre le Lundi et le Vendredi de 8h30 à 12h…"
drag, startPoint x: 577, startPoint y: 247, endPoint x: 326, endPoint y: 247, distance: 251.0
click at [326, 247] on div "Edit custom line item Technical specification Instant price RFQ type name corru…" at bounding box center [784, 376] width 1568 height 752
click at [472, 246] on textarea "delivery Lundi et le Vendredi de 8h30 à 12h00 puis de 13h30 à 16h30." at bounding box center [784, 270] width 758 height 78
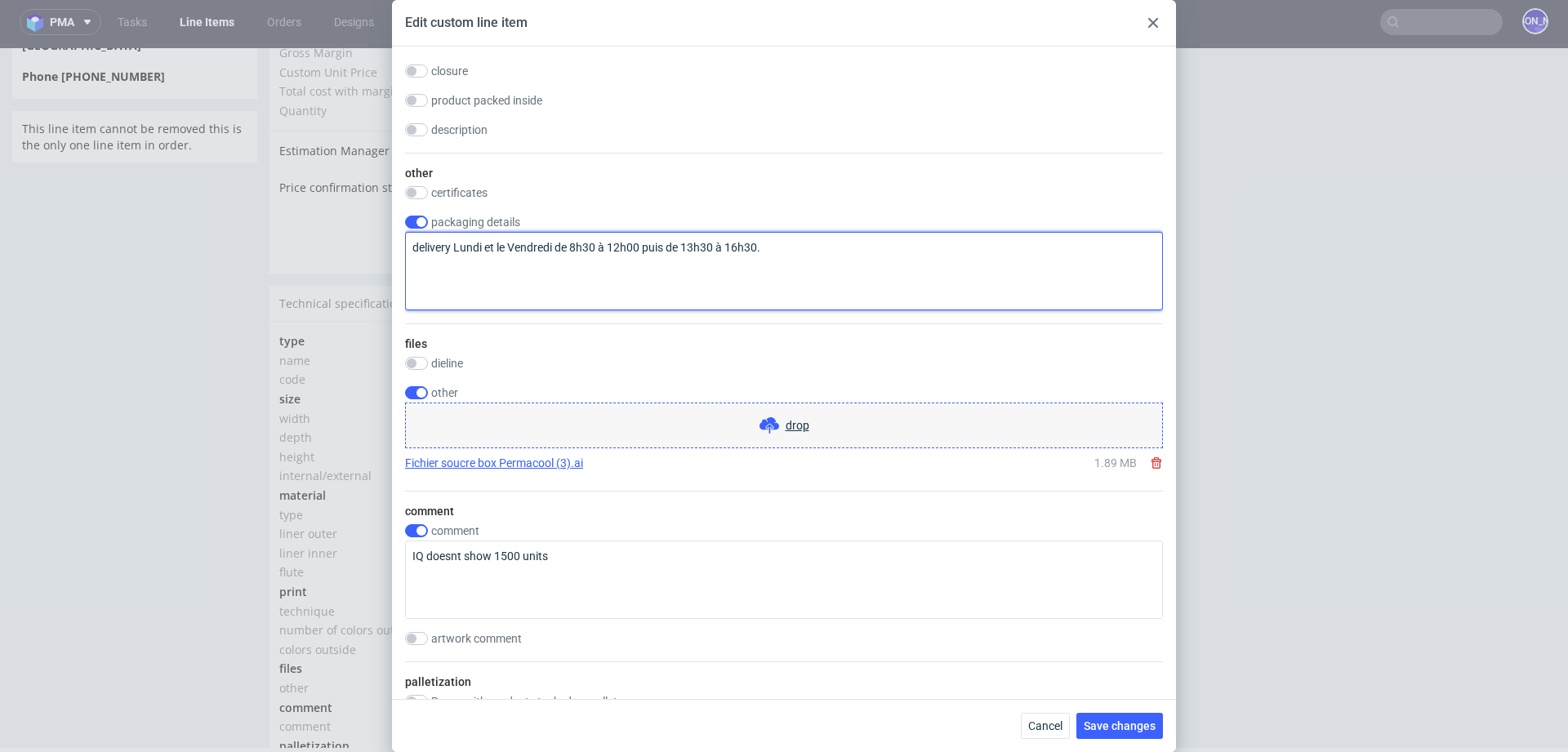
click at [472, 246] on textarea "delivery Lundi et le Vendredi de 8h30 à 12h00 puis de 13h30 à 16h30." at bounding box center [784, 270] width 758 height 78
click at [538, 248] on textarea "delivery [DATE] et le Vendredi de 8h30 à 12h00 puis de 13h30 à 16h30." at bounding box center [784, 270] width 758 height 78
click at [536, 249] on textarea "delivery [DATE] - [DATE] de 8h30 à 12h00 puis de 13h30 à 16h30." at bounding box center [784, 270] width 758 height 78
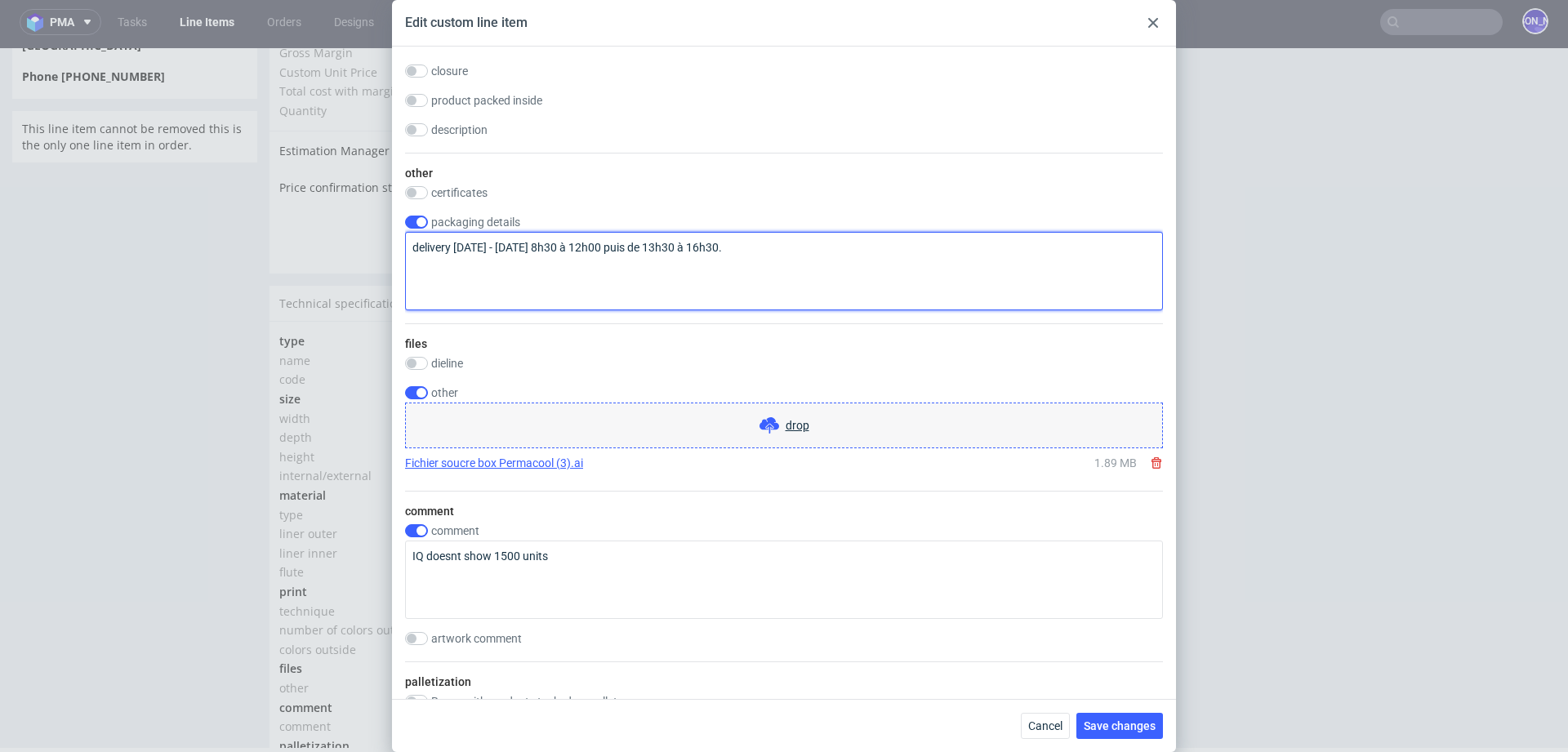
click at [575, 245] on textarea "delivery [DATE] - [DATE] 8h30 à 12h00 puis de 13h30 à 16h30." at bounding box center [784, 270] width 758 height 78
drag, startPoint x: 640, startPoint y: 246, endPoint x: 603, endPoint y: 246, distance: 37.0
click at [603, 246] on textarea "delivery [DATE] - [DATE] 8h30 - 12h00 puis de 13h30 à 16h30." at bounding box center [784, 270] width 758 height 78
click at [599, 246] on textarea "delivery [DATE] - [DATE] 8h30 - 12h00and 13h30 à 16h30." at bounding box center [784, 270] width 758 height 78
click at [664, 246] on textarea "delivery [DATE] - [DATE] 8h30 - 12h00 and 13h30 à 16h30." at bounding box center [784, 270] width 758 height 78
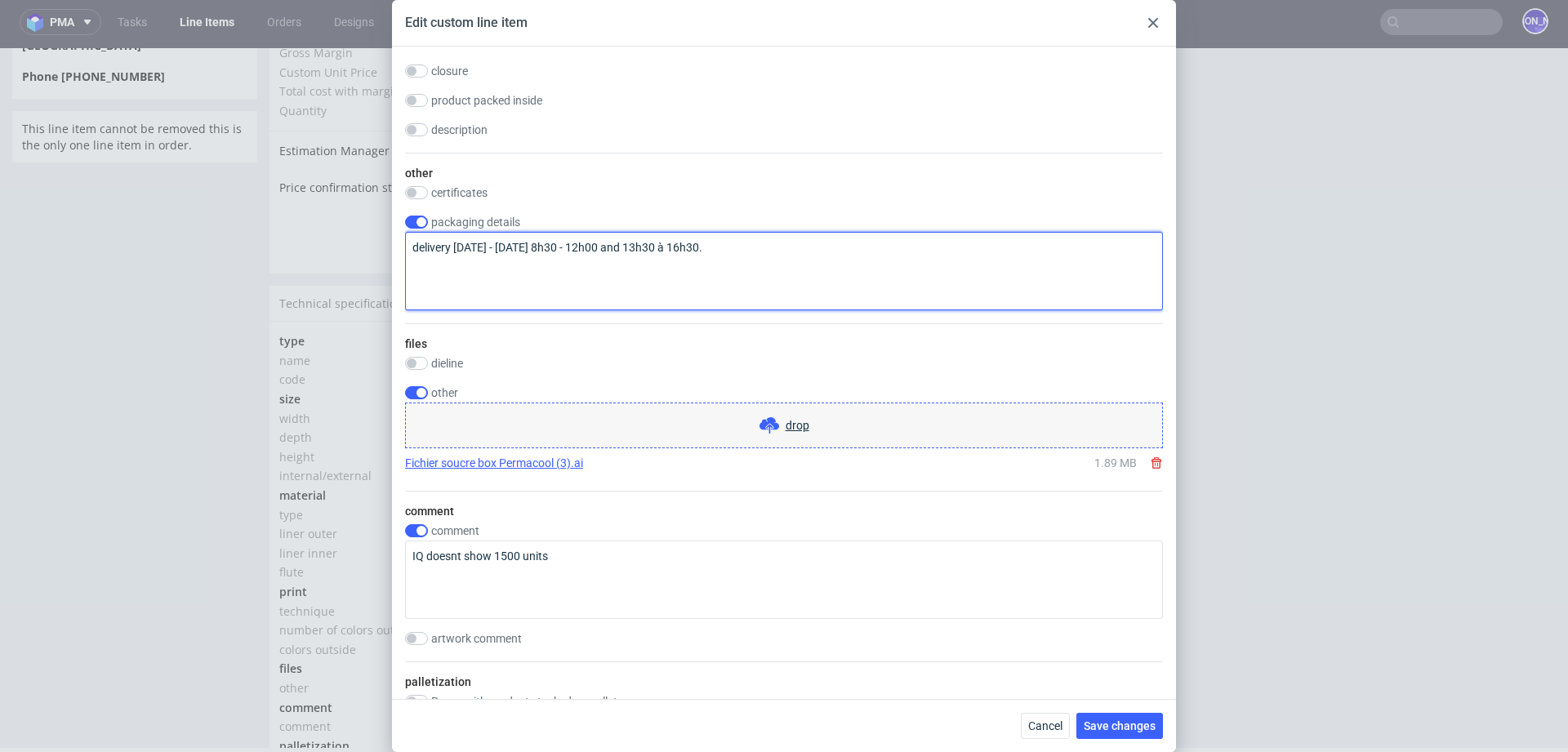
click at [664, 246] on textarea "delivery [DATE] - [DATE] 8h30 - 12h00 and 13h30 à 16h30." at bounding box center [784, 270] width 758 height 78
type textarea "delivery [DATE] - [DATE] 8h30 - 12h00 and 13h30 - 16h30."
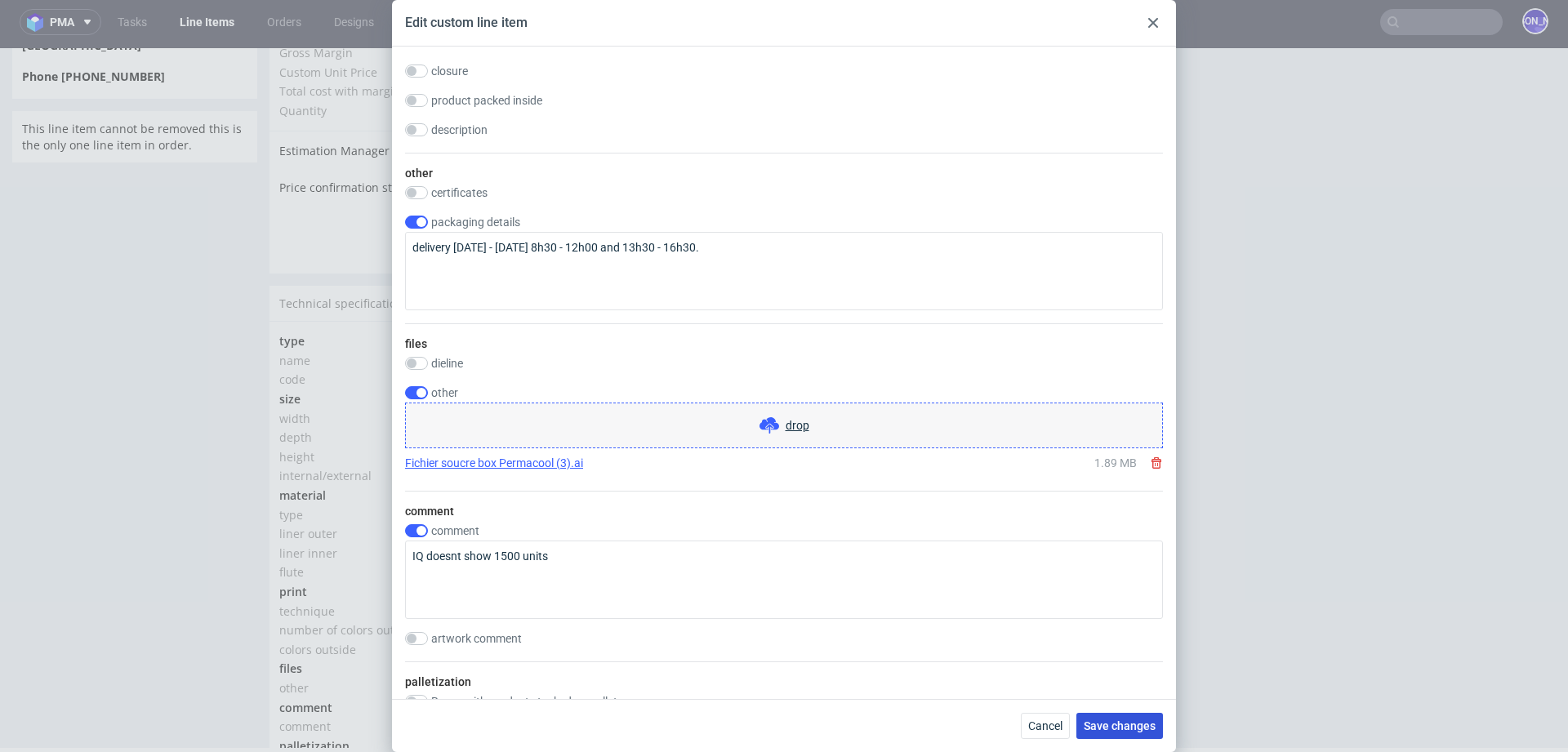
click at [1107, 724] on span "Save changes" at bounding box center [1119, 726] width 72 height 12
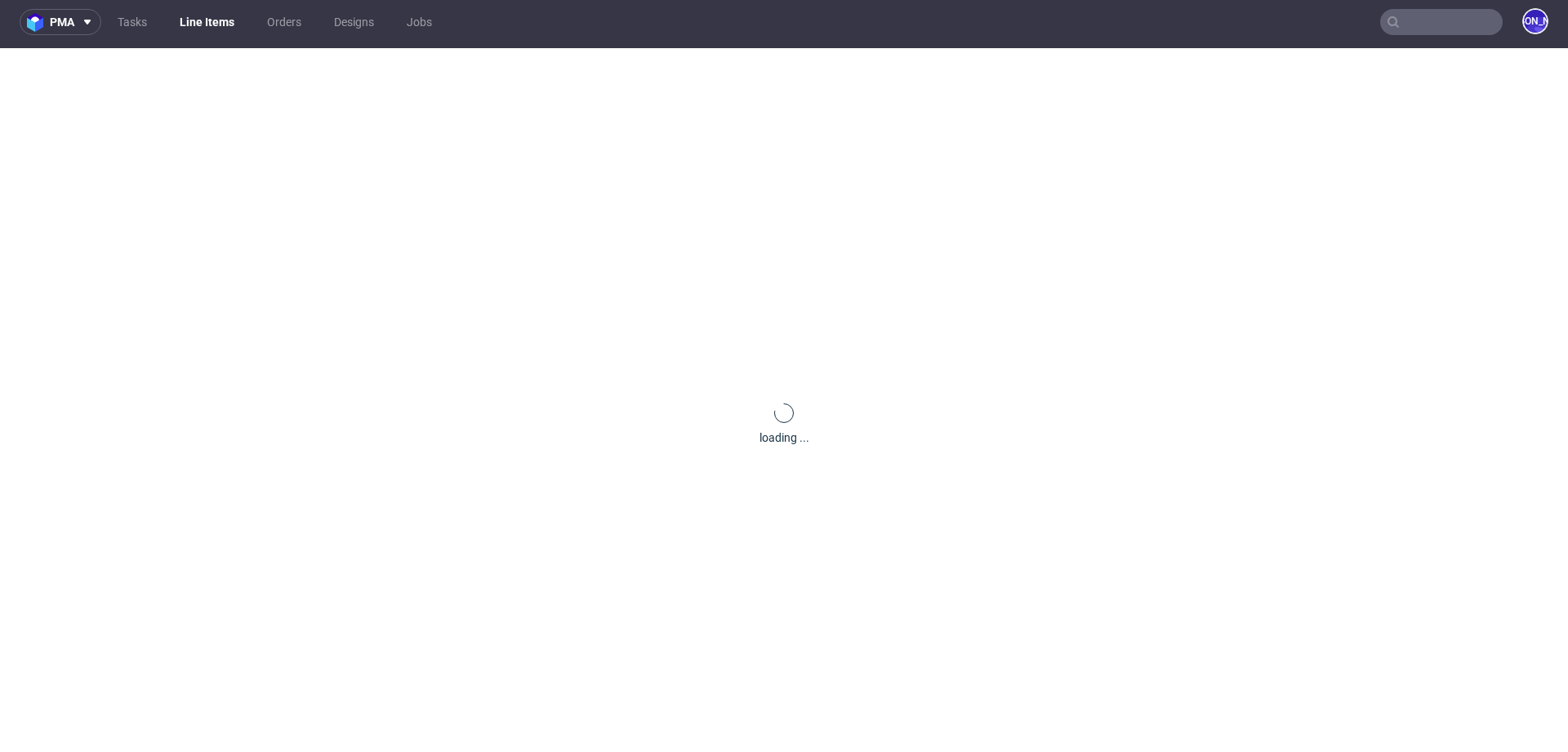
scroll to position [0, 0]
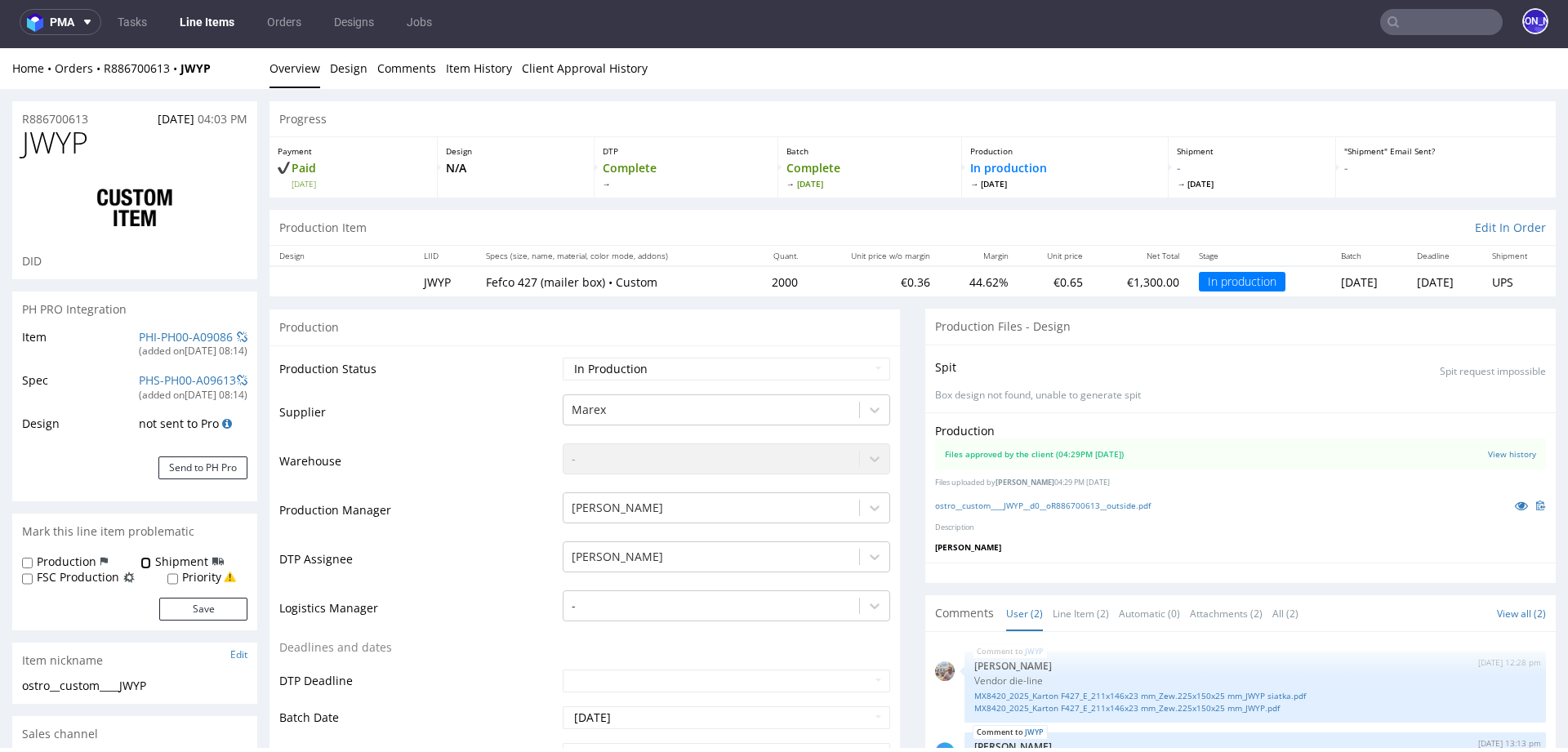
click at [142, 566] on input "Shipment" at bounding box center [146, 563] width 11 height 13
checkbox input "true"
click at [183, 611] on button "Save" at bounding box center [203, 609] width 88 height 23
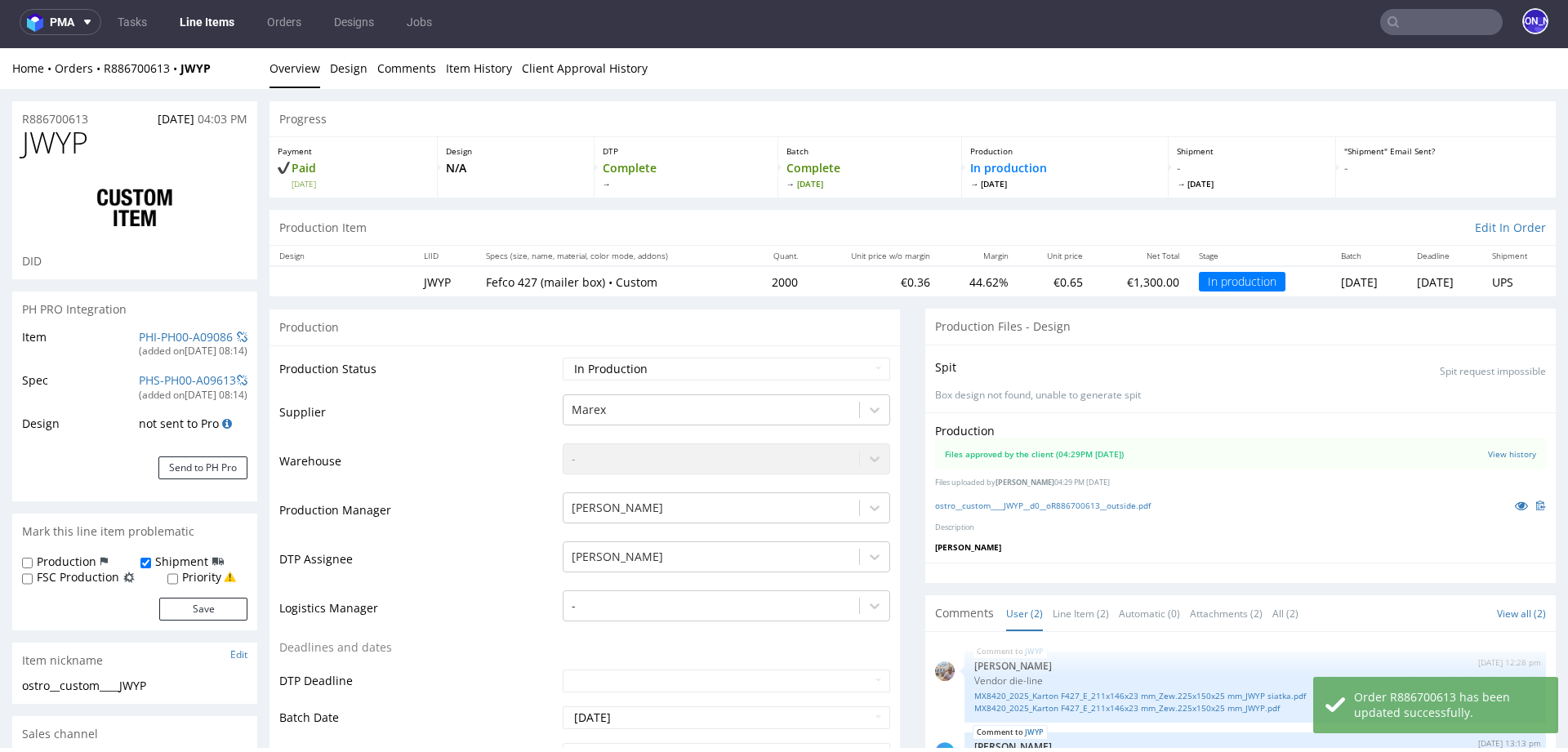
drag, startPoint x: 111, startPoint y: 120, endPoint x: 0, endPoint y: 120, distance: 111.0
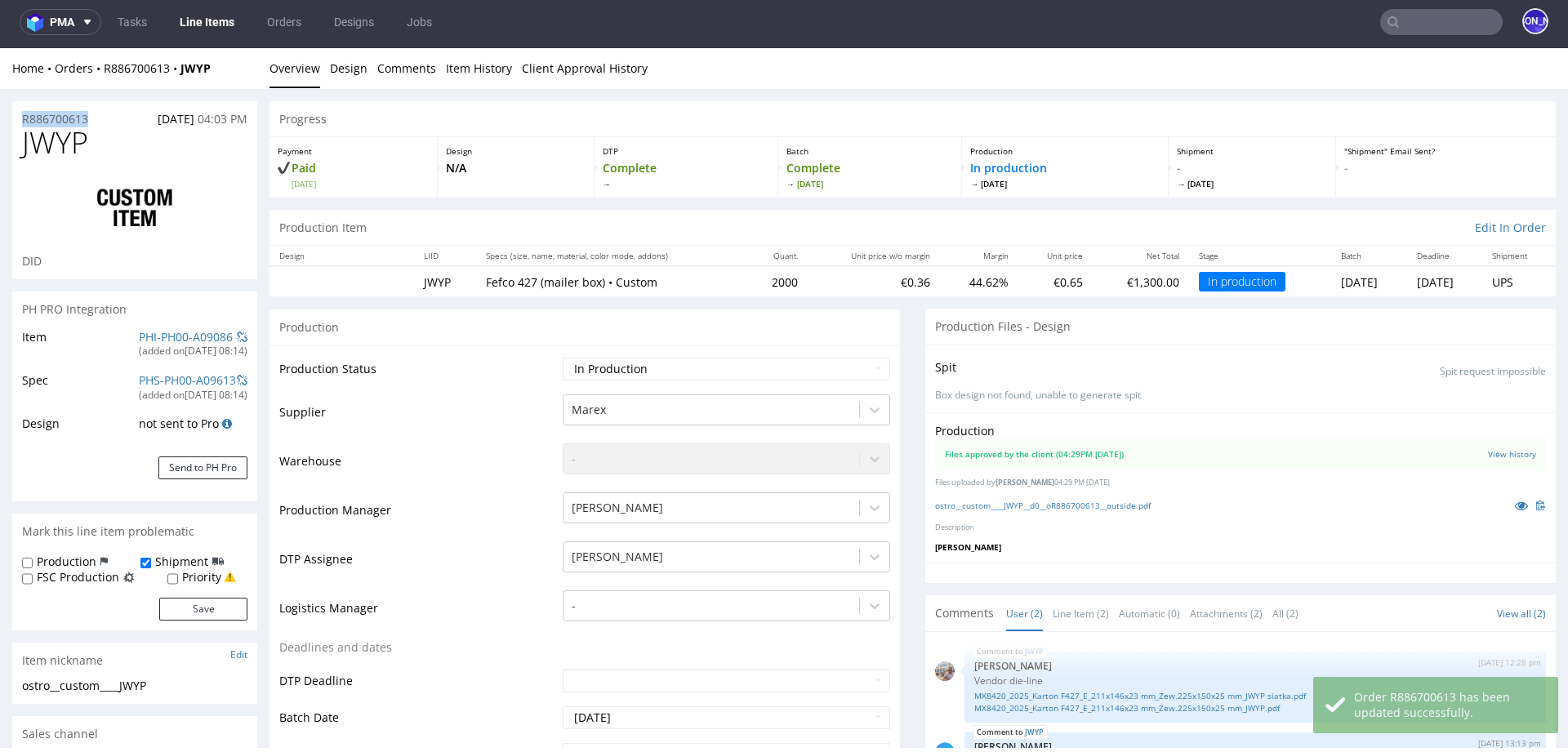
copy p "R886700613"
